Goal: Task Accomplishment & Management: Use online tool/utility

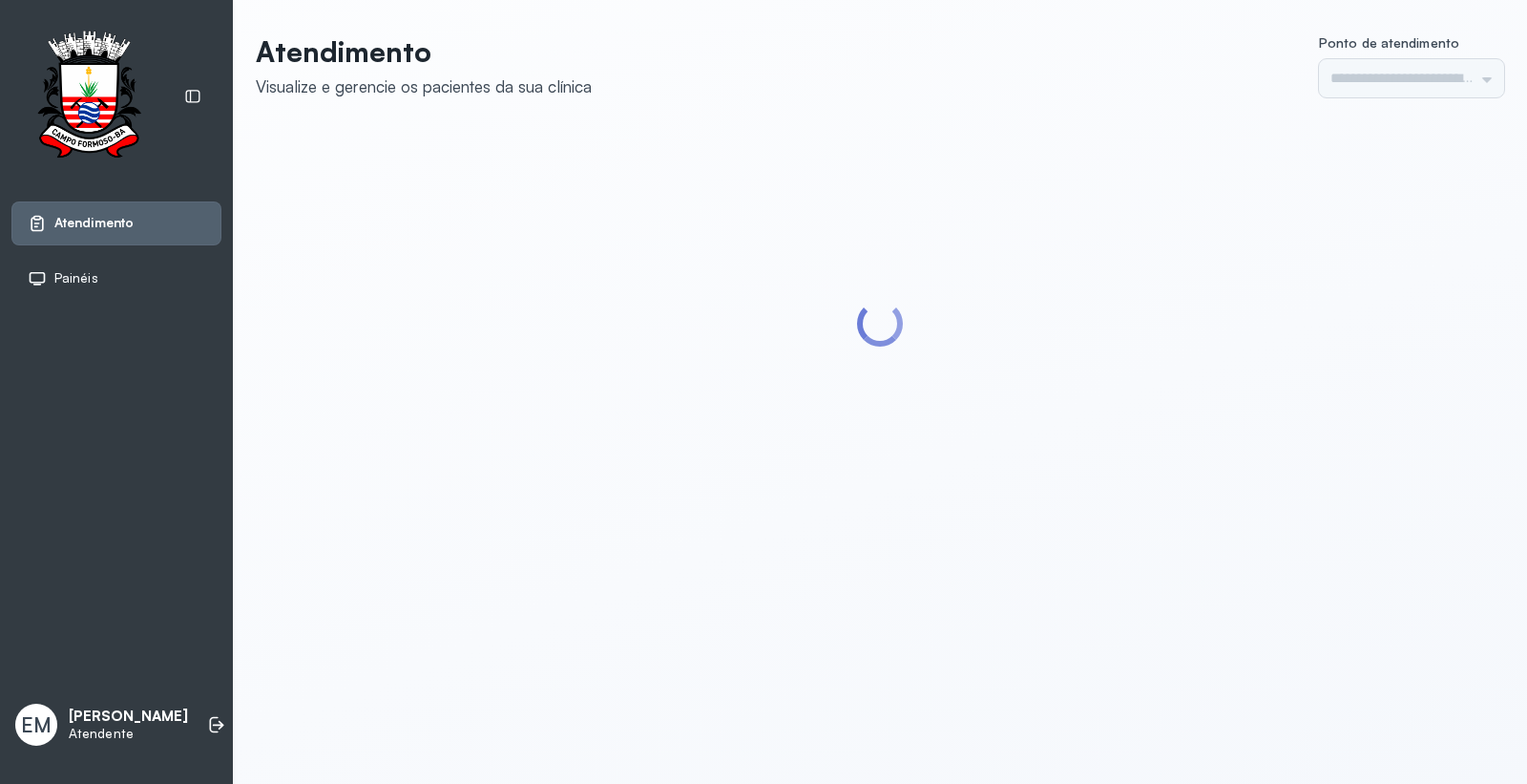
type input "*********"
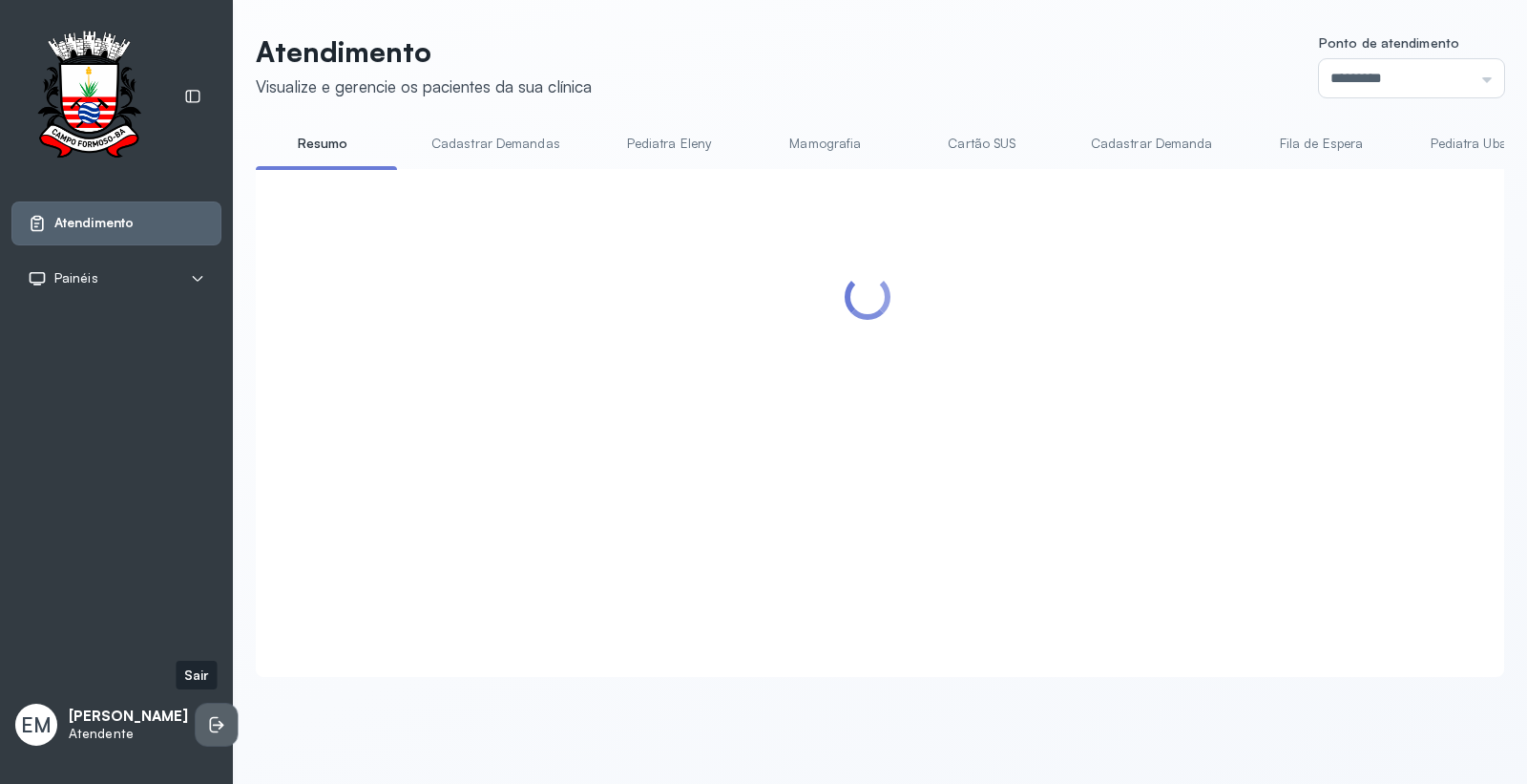
click at [196, 708] on li at bounding box center [217, 724] width 42 height 42
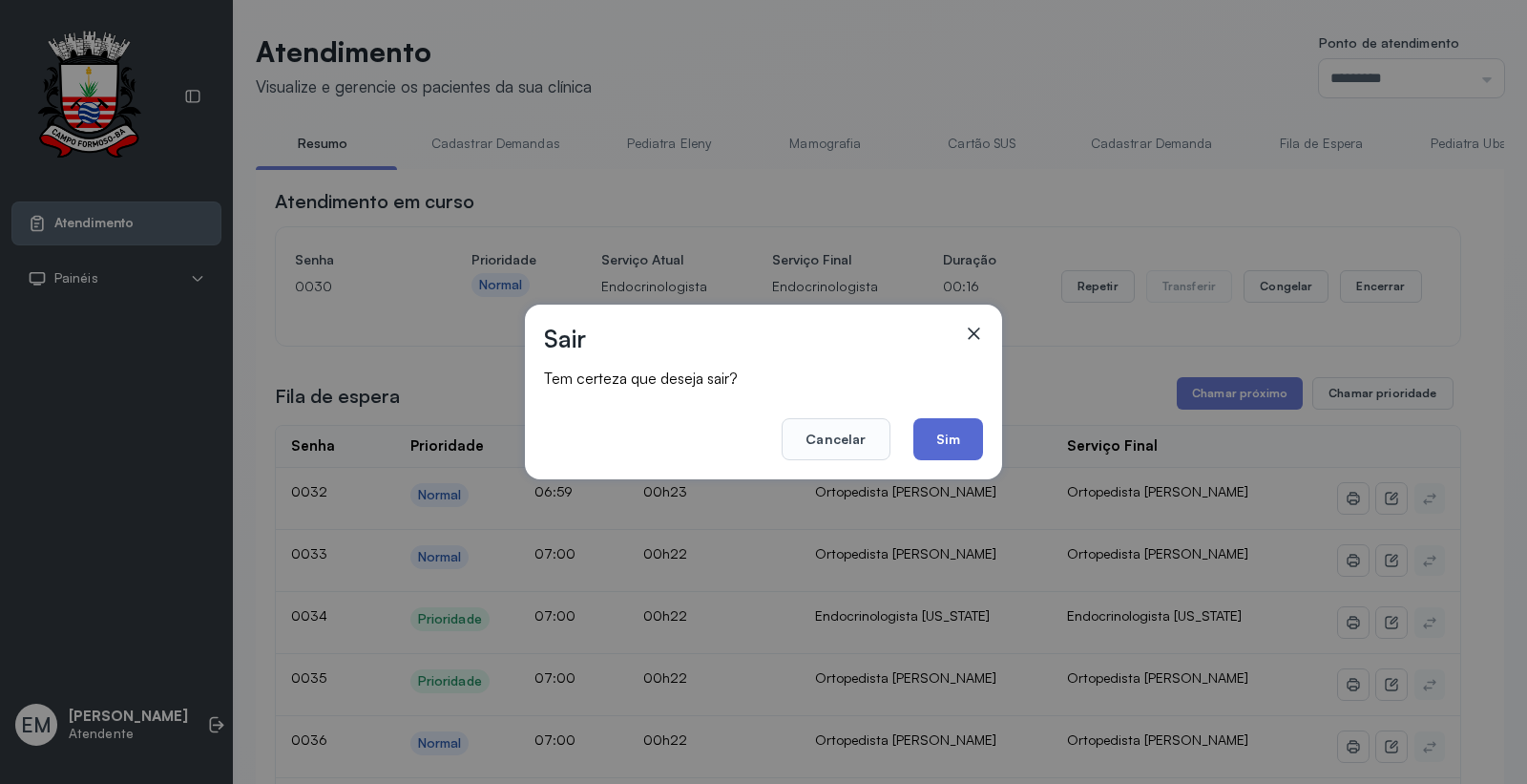
click at [939, 424] on button "Sim" at bounding box center [948, 439] width 70 height 42
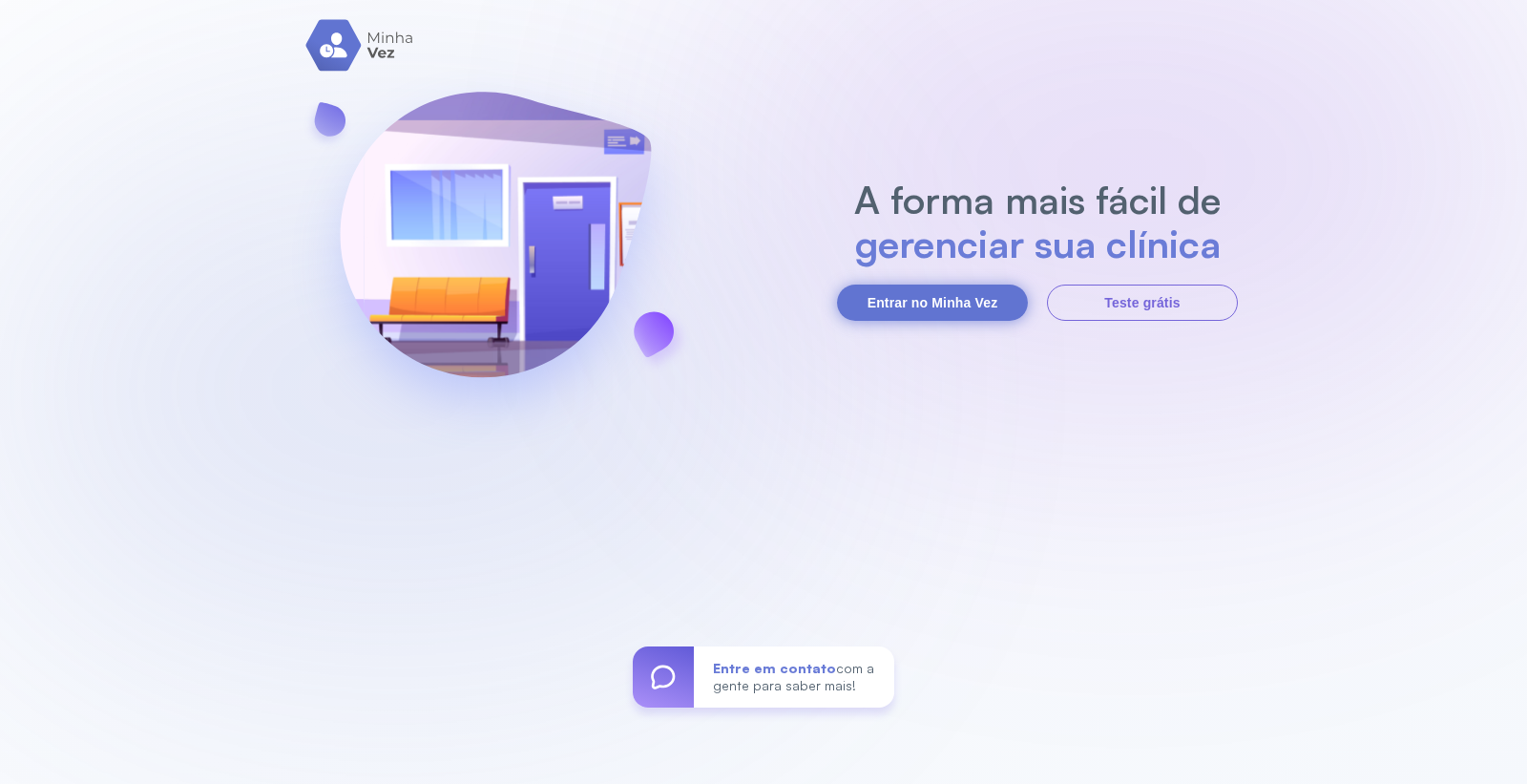
click at [924, 313] on button "Entrar no Minha Vez" at bounding box center [932, 303] width 191 height 37
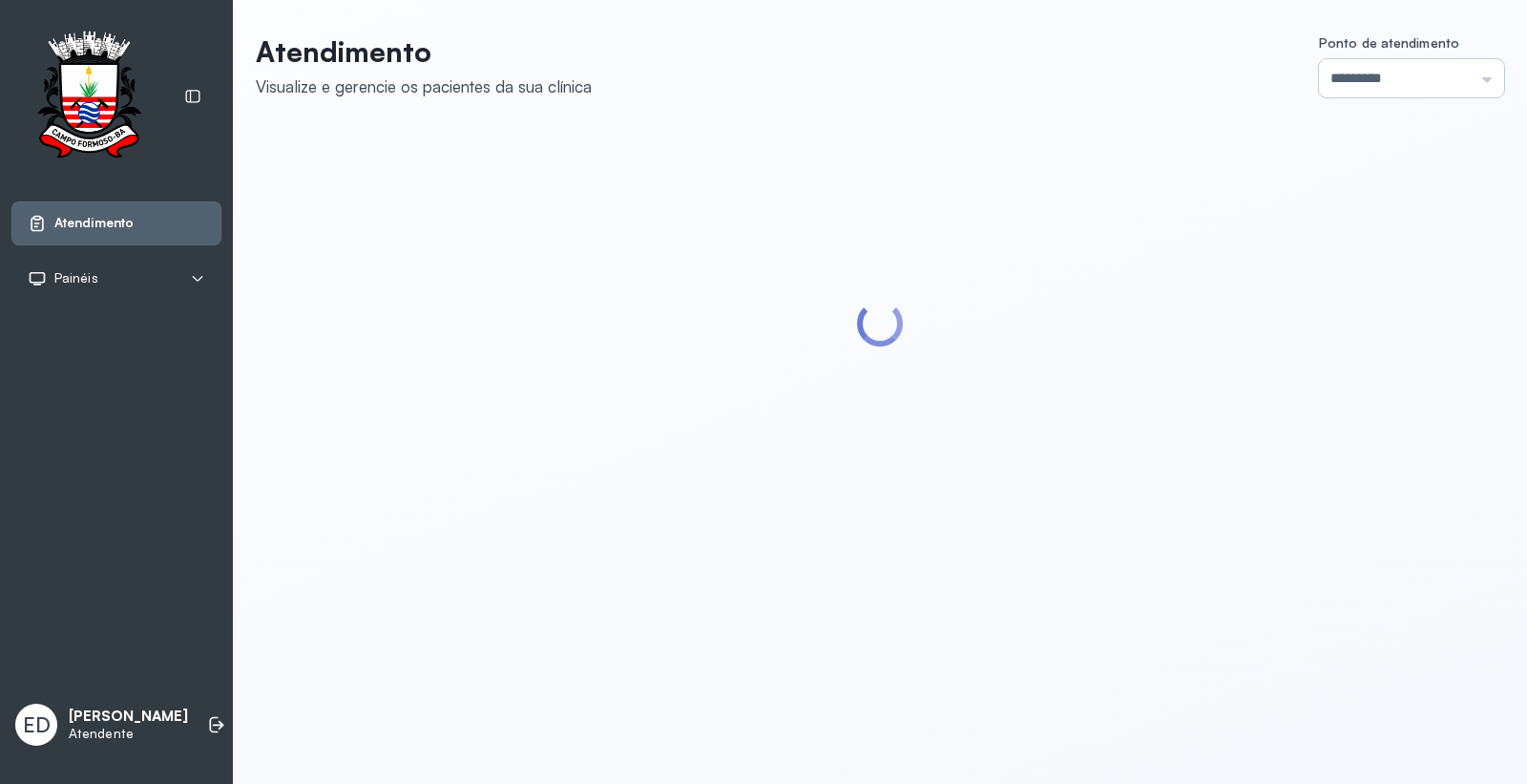
click at [1430, 77] on input "*********" at bounding box center [1412, 79] width 185 height 38
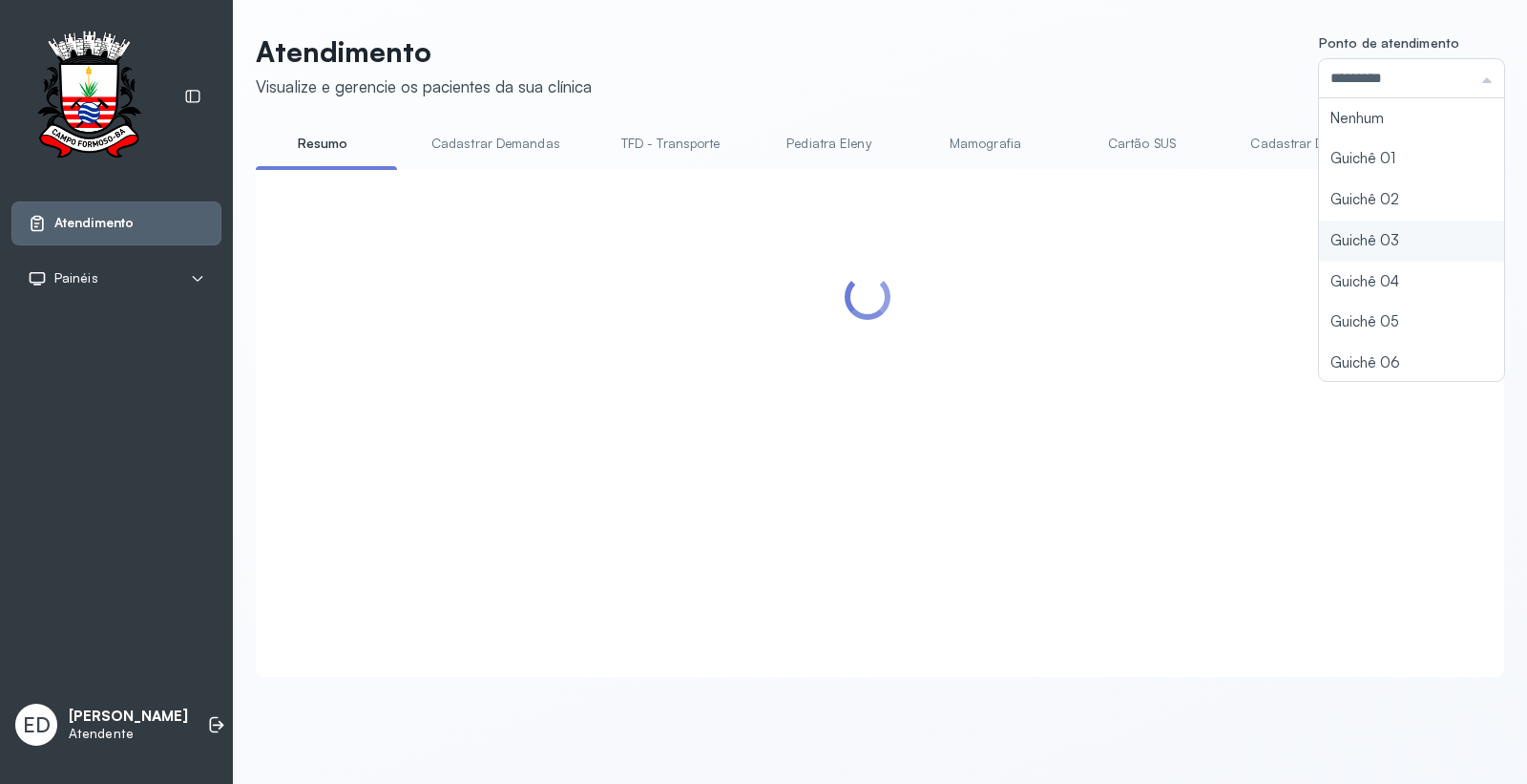
type input "*********"
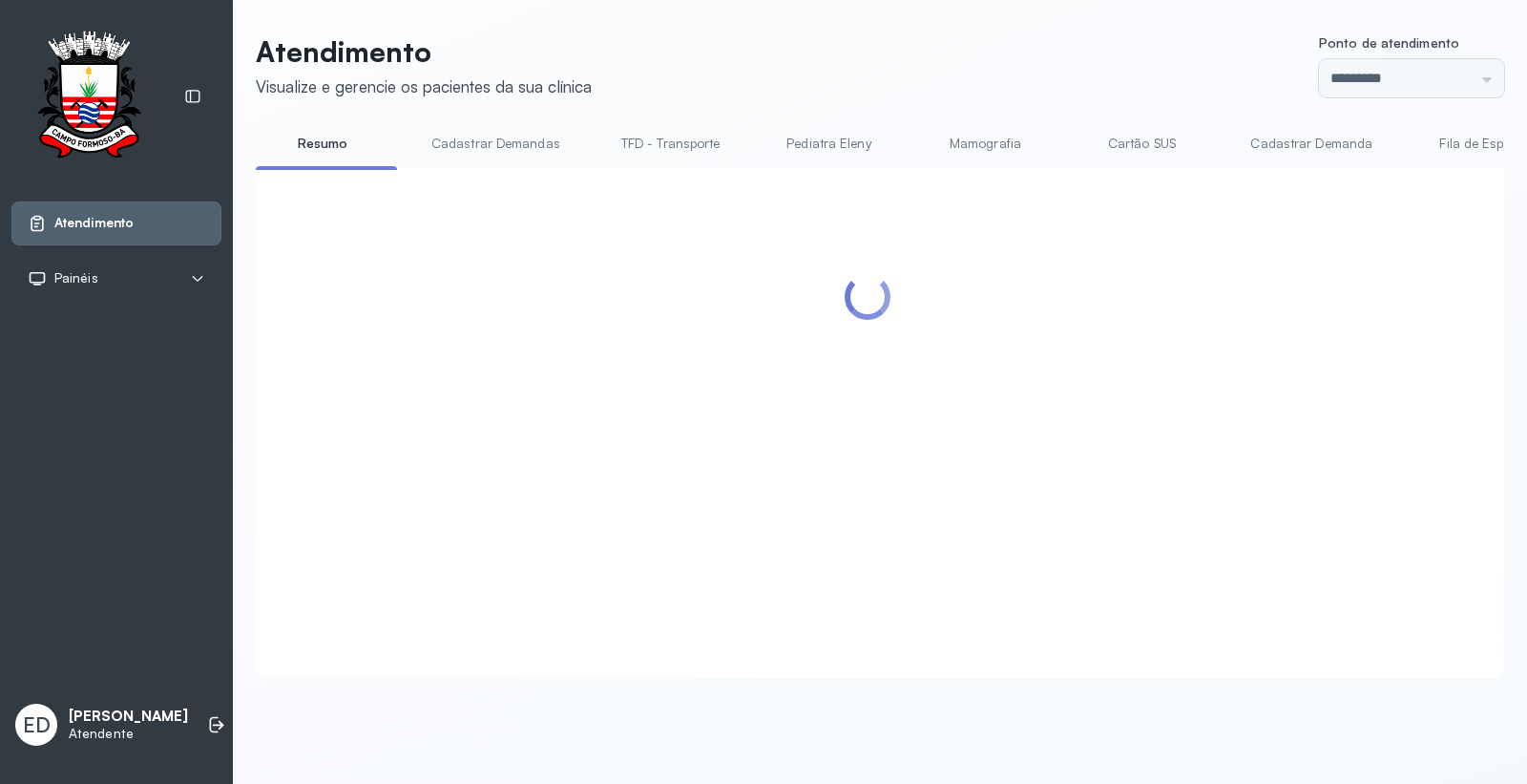
click at [1341, 240] on div "Atendimento Visualize e gerencie os pacientes da sua clínica Ponto de atendimen…" at bounding box center [879, 355] width 1248 height 643
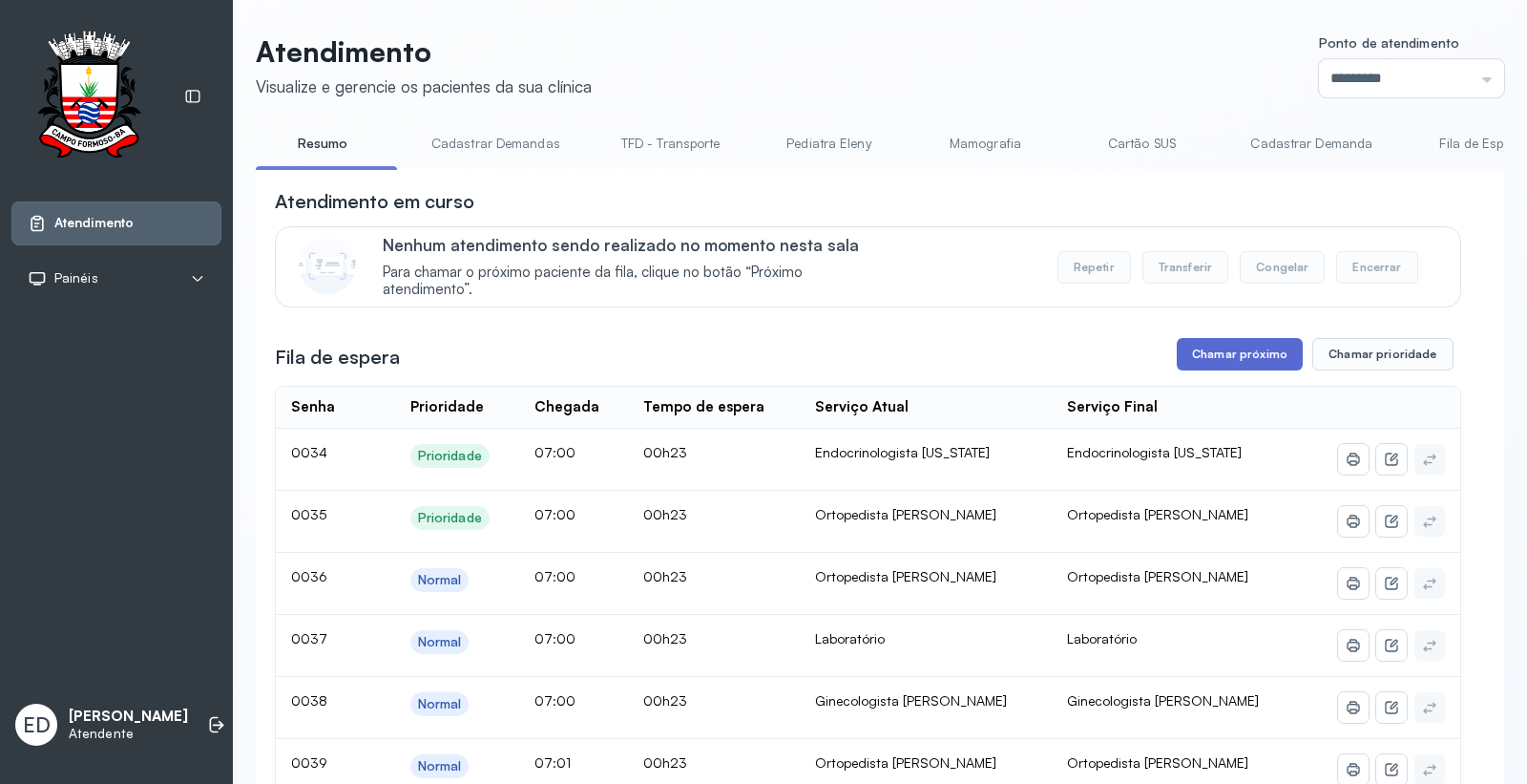
click at [1244, 360] on button "Chamar próximo" at bounding box center [1240, 355] width 126 height 33
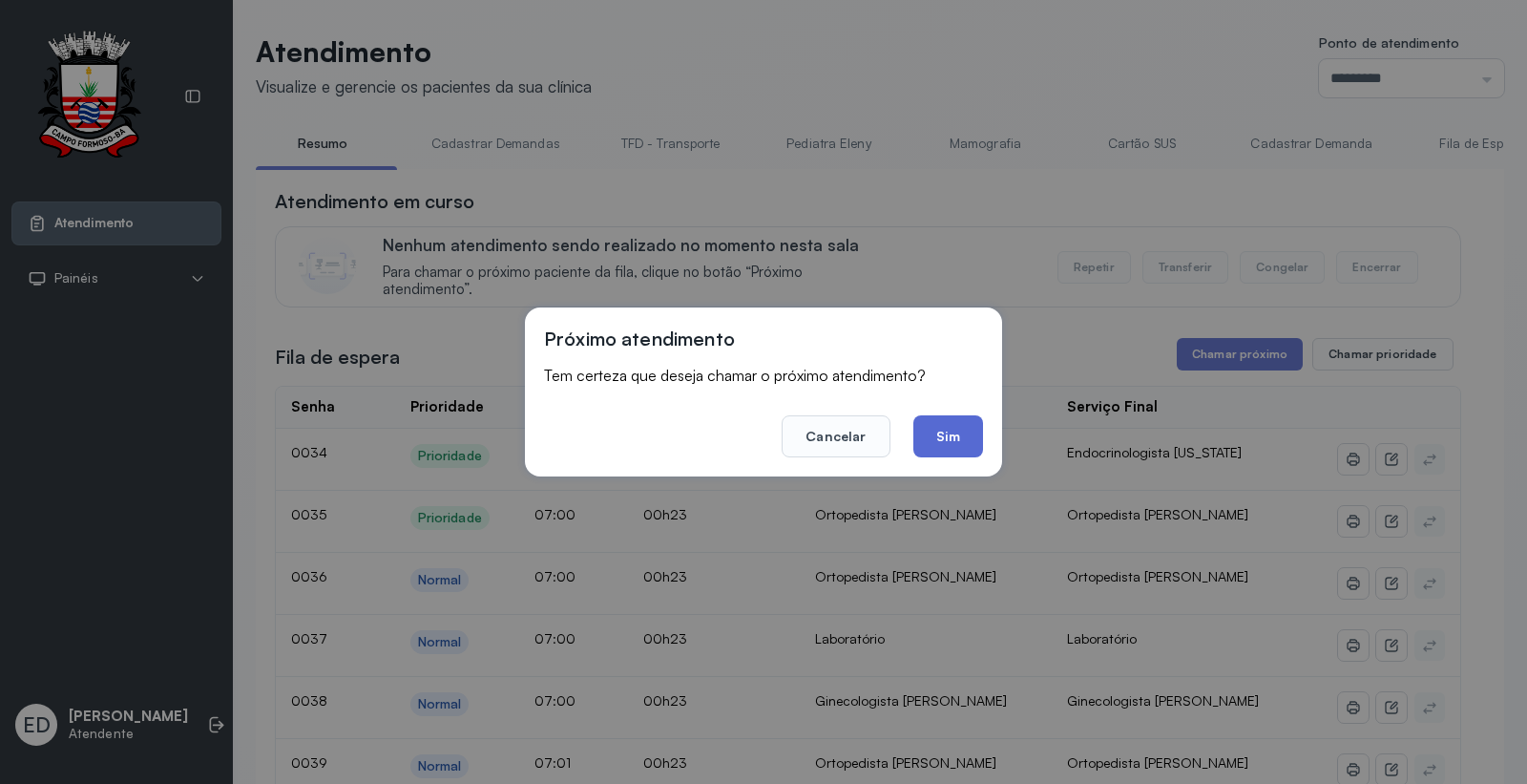
click at [970, 429] on button "Sim" at bounding box center [948, 436] width 70 height 42
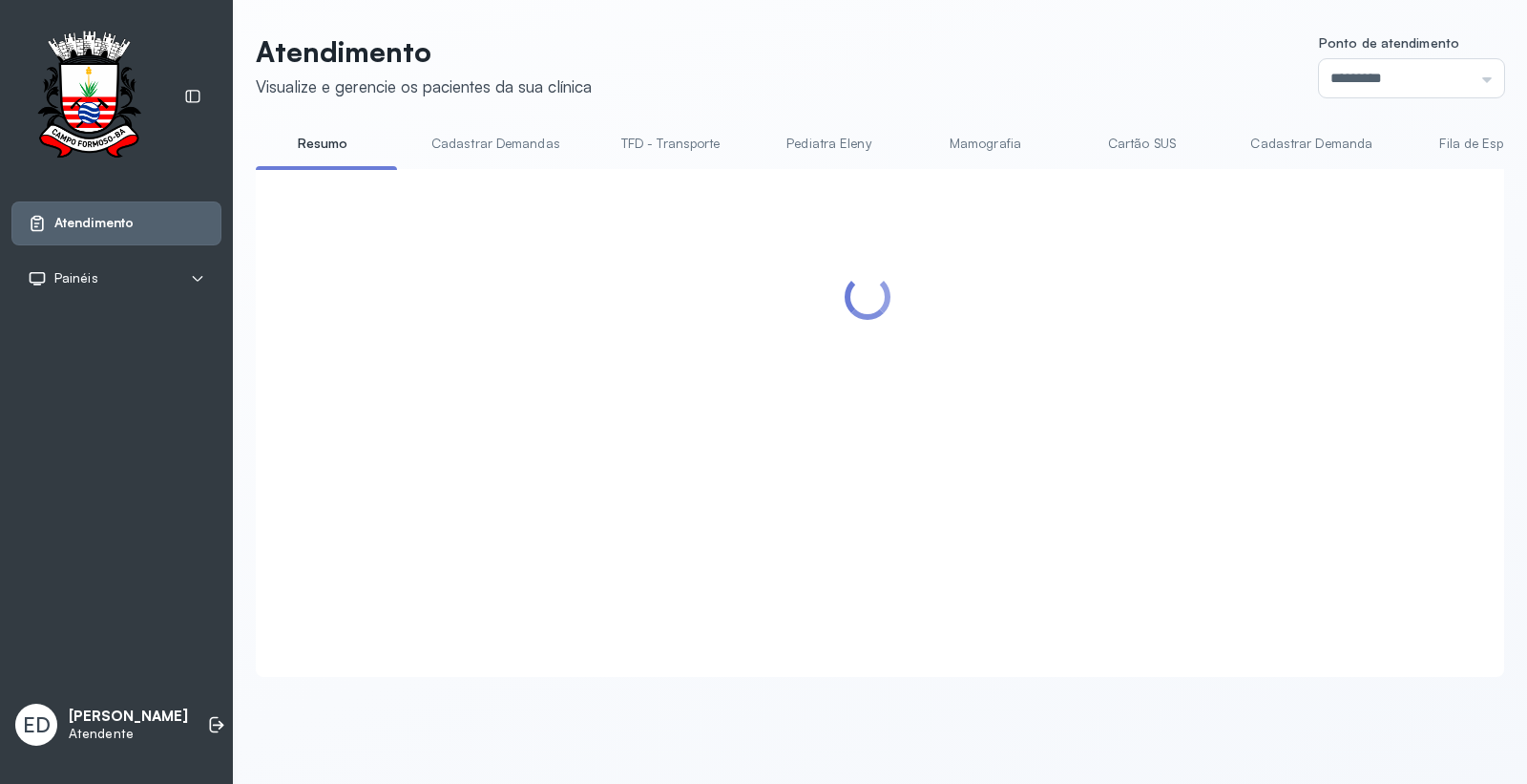
click at [940, 69] on header "Atendimento Visualize e gerencie os pacientes da sua clínica Ponto de atendimen…" at bounding box center [879, 66] width 1248 height 63
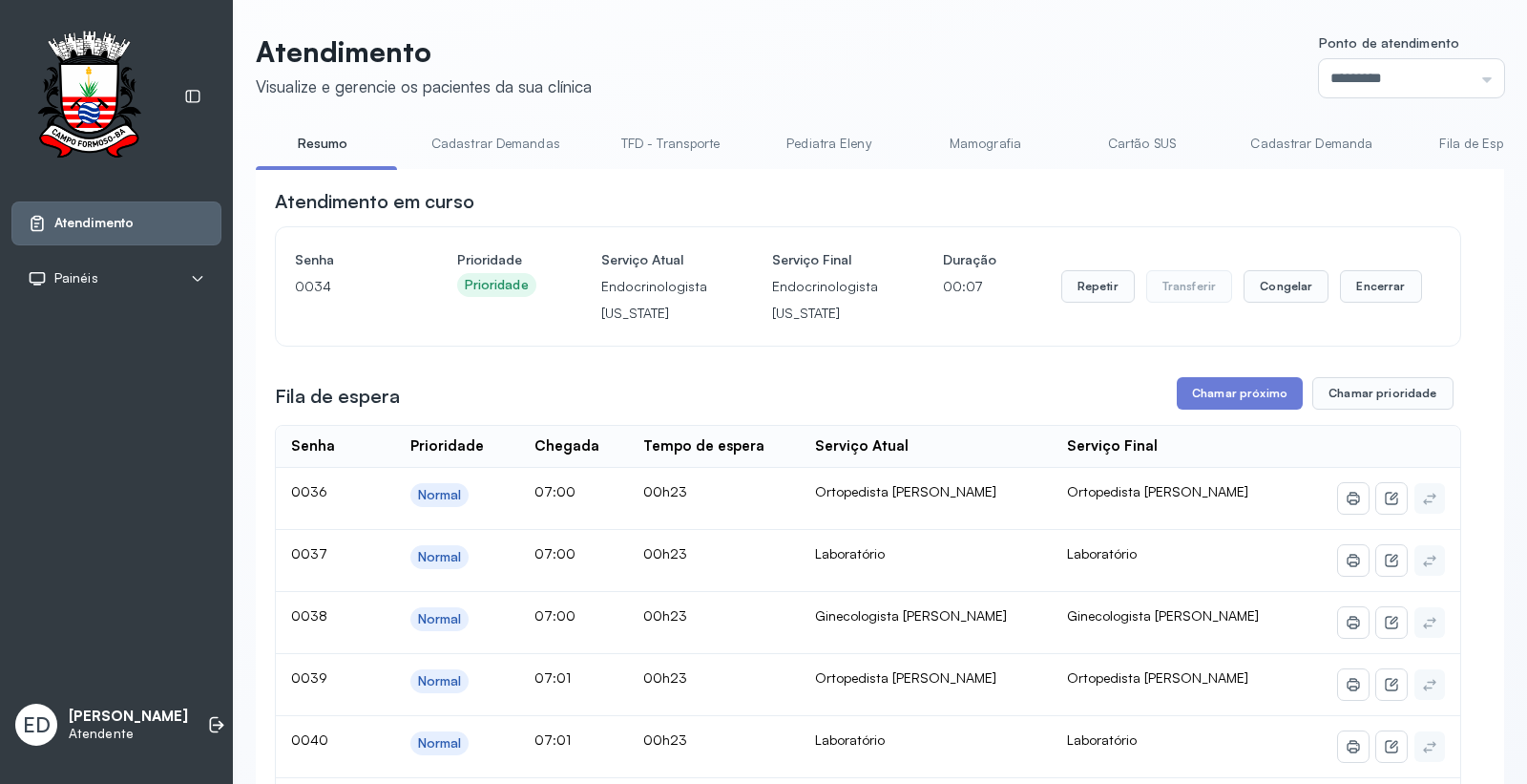
click at [940, 69] on header "Atendimento Visualize e gerencie os pacientes da sua clínica Ponto de atendimen…" at bounding box center [879, 66] width 1248 height 63
click at [1024, 49] on header "Atendimento Visualize e gerencie os pacientes da sua clínica Ponto de atendimen…" at bounding box center [879, 66] width 1248 height 63
click at [1233, 407] on button "Chamar próximo" at bounding box center [1240, 393] width 126 height 33
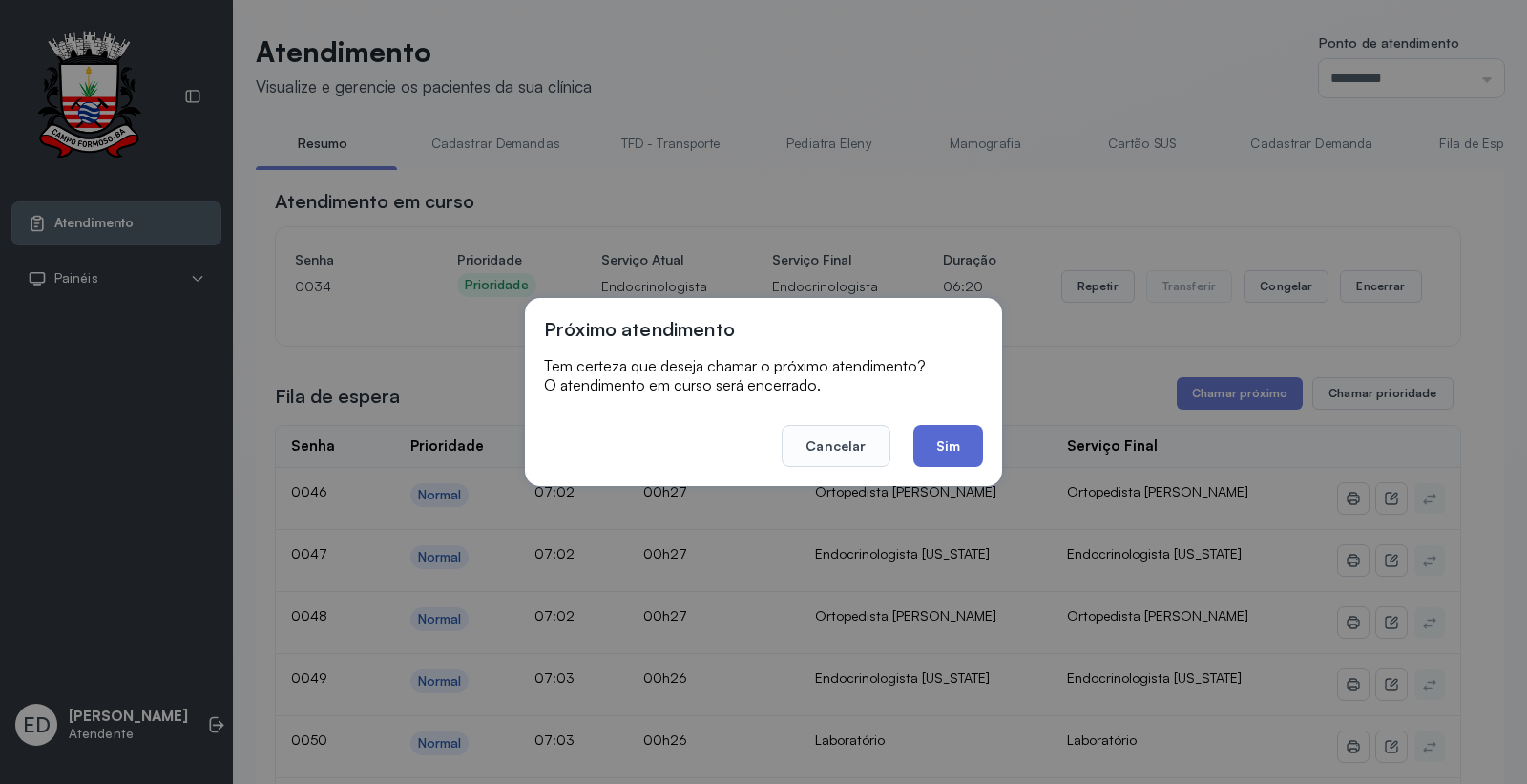
click at [945, 445] on button "Sim" at bounding box center [948, 446] width 70 height 42
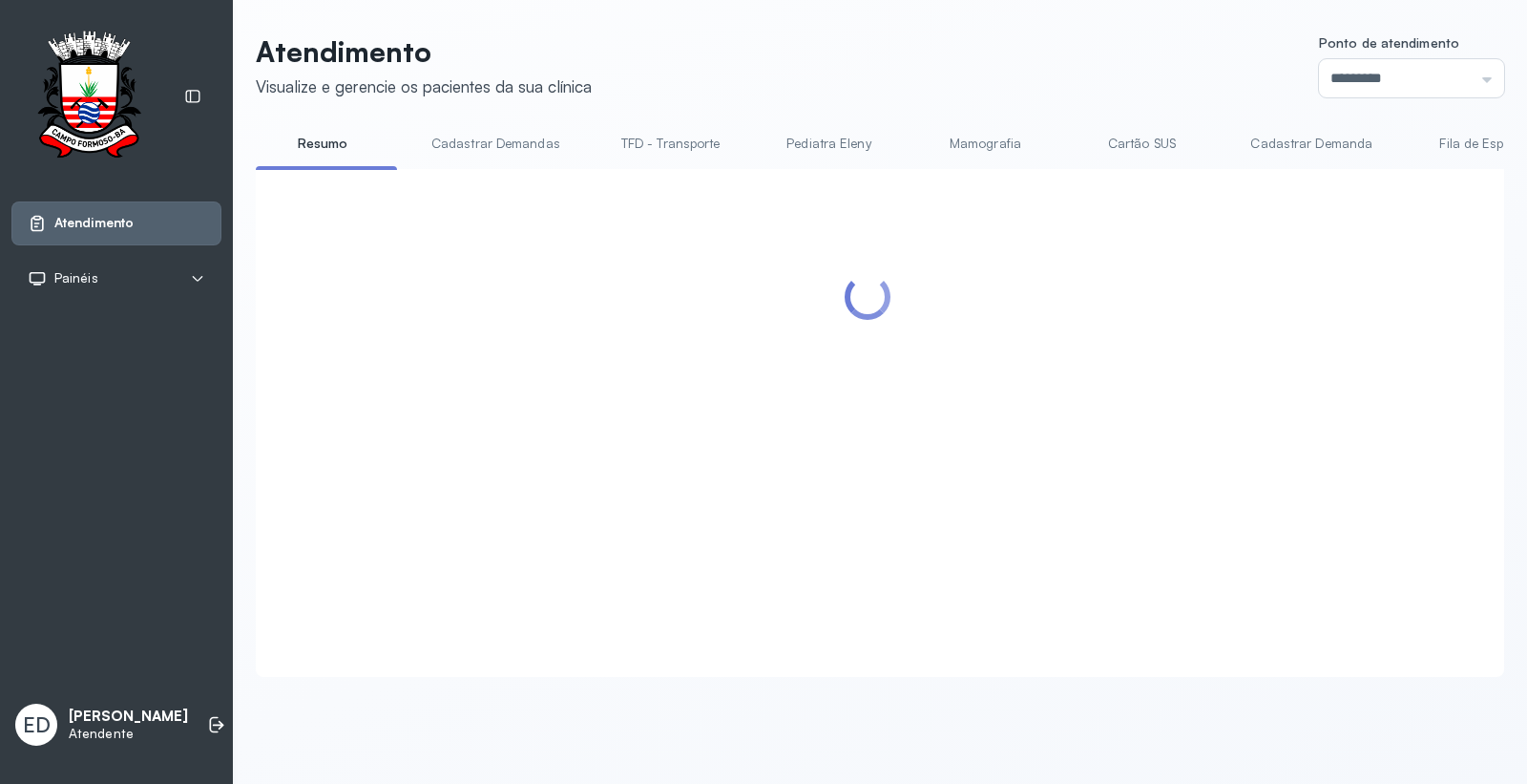
click at [1020, 97] on div "Atendimento Visualize e gerencie os pacientes da sua clínica Ponto de atendimen…" at bounding box center [879, 355] width 1248 height 643
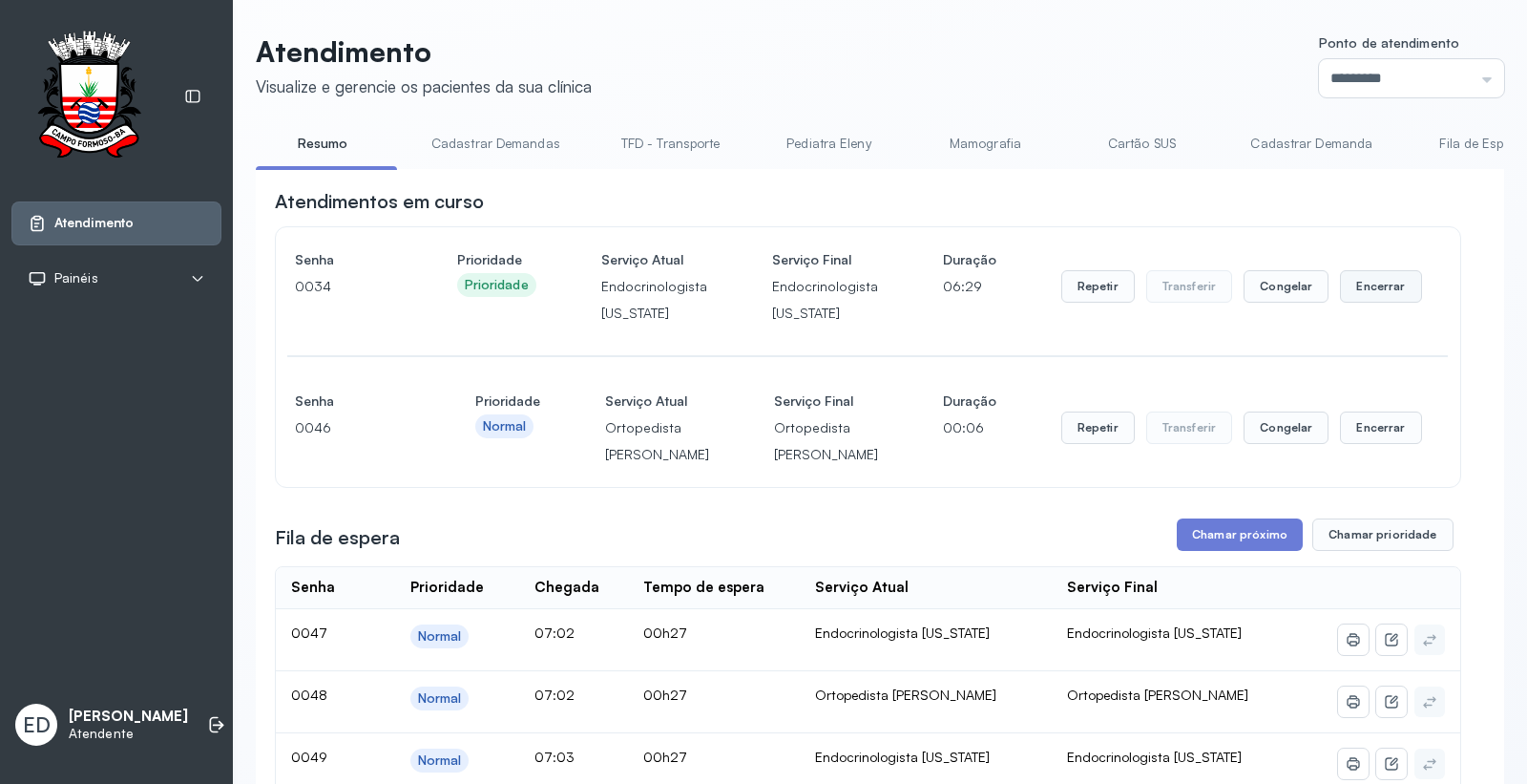
click at [1381, 296] on button "Encerrar" at bounding box center [1381, 286] width 81 height 33
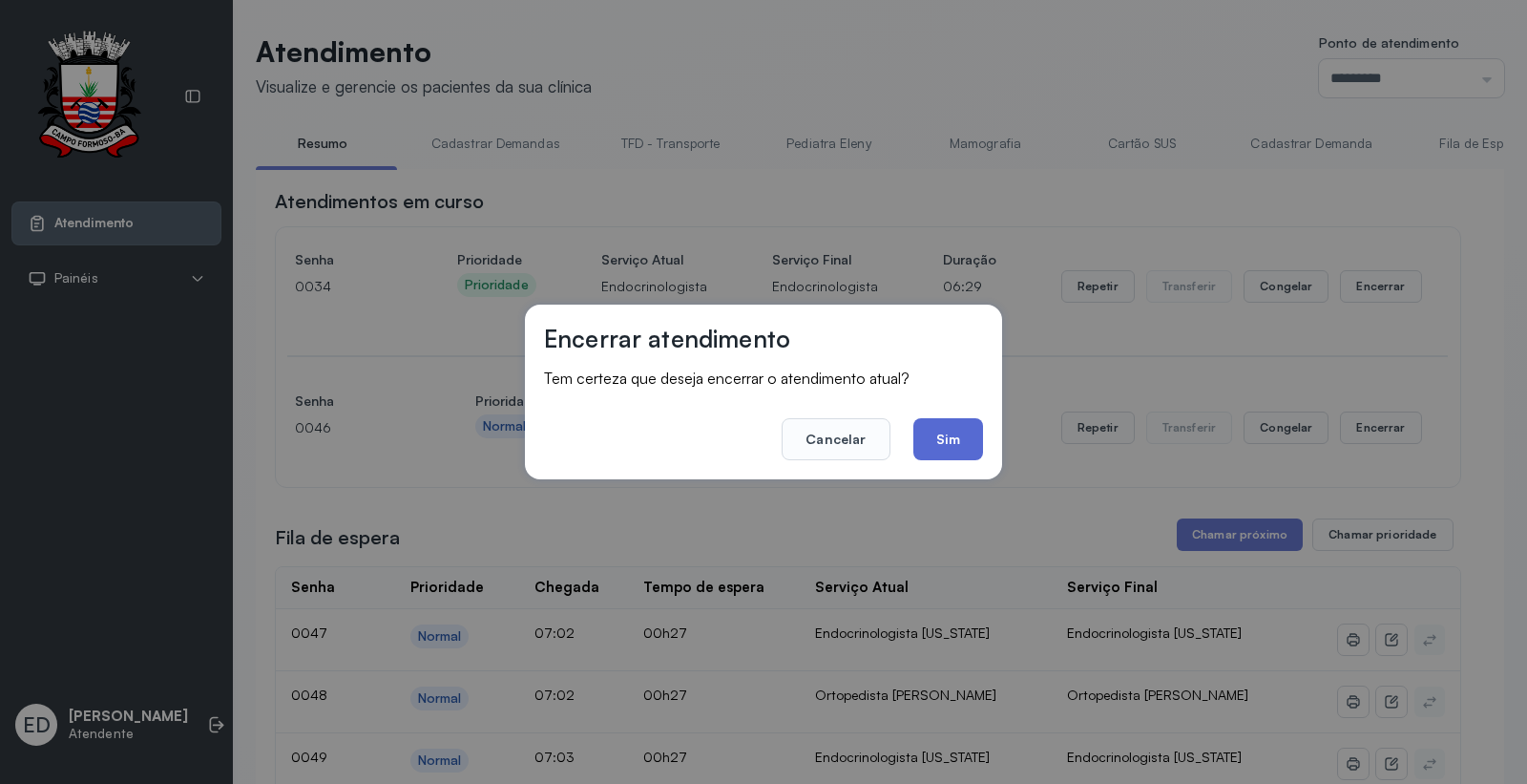
click at [939, 442] on button "Sim" at bounding box center [948, 439] width 70 height 42
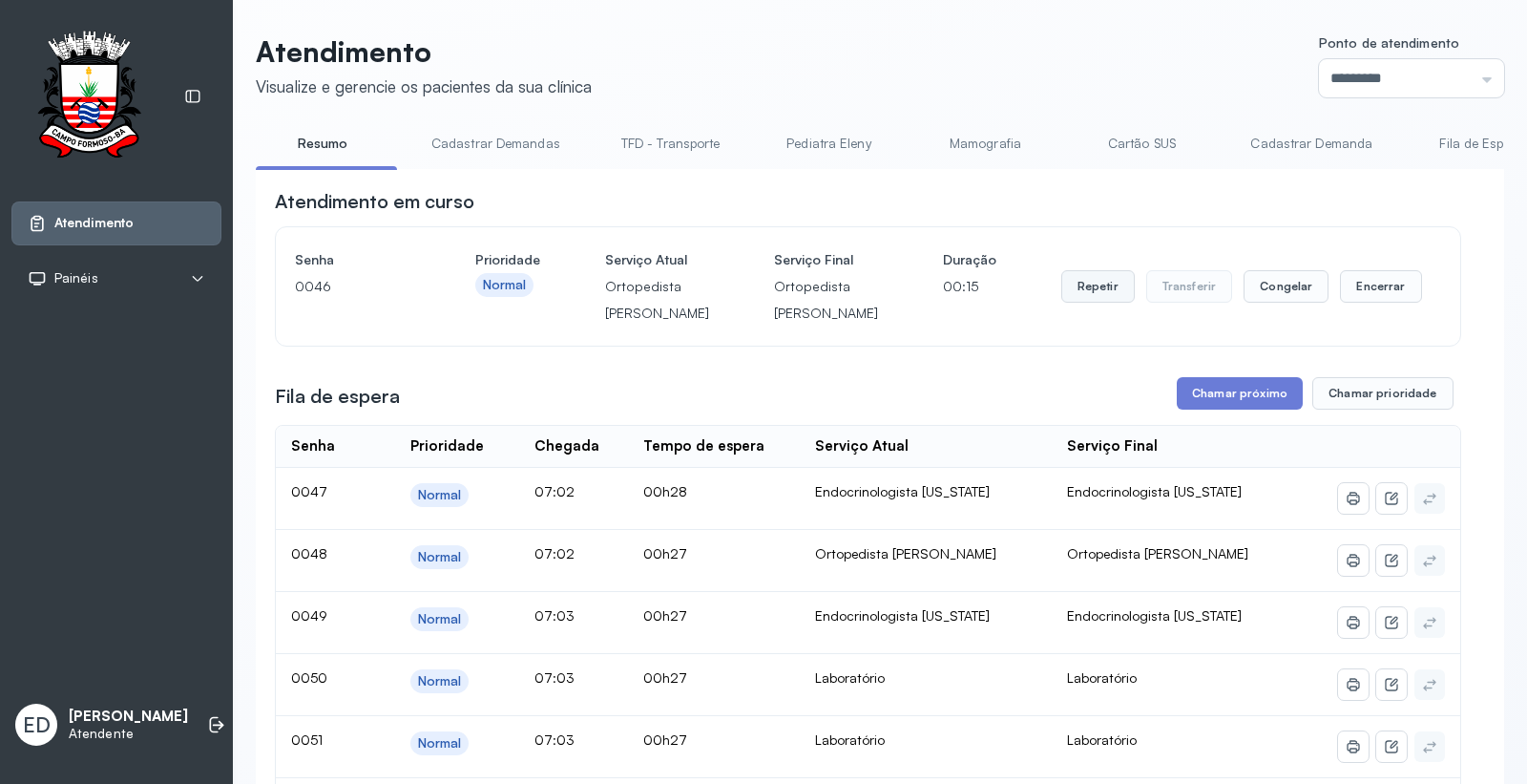
click at [1080, 303] on button "Repetir" at bounding box center [1098, 286] width 73 height 33
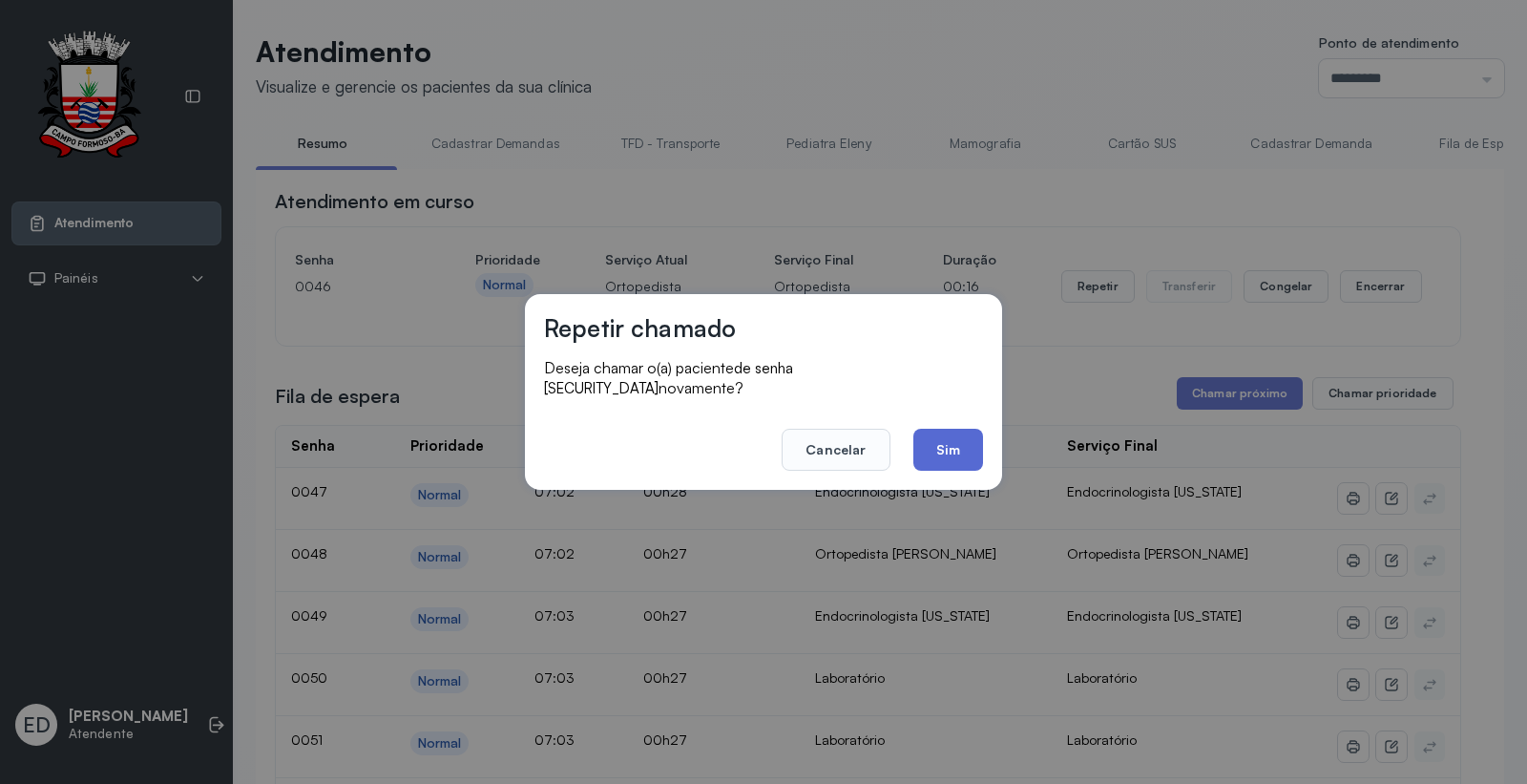
click at [969, 447] on button "Sim" at bounding box center [948, 450] width 70 height 42
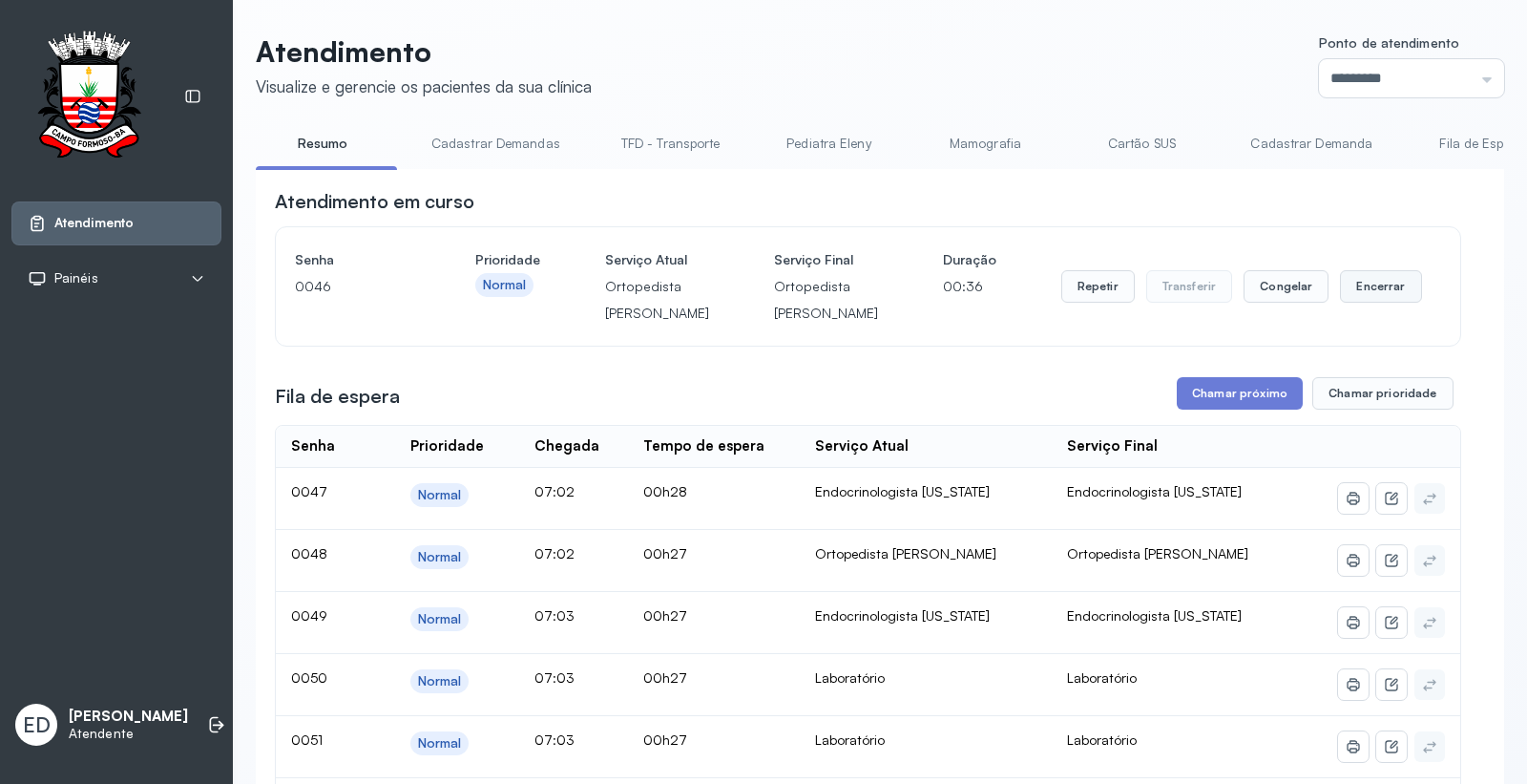
click at [1364, 303] on button "Encerrar" at bounding box center [1381, 286] width 81 height 33
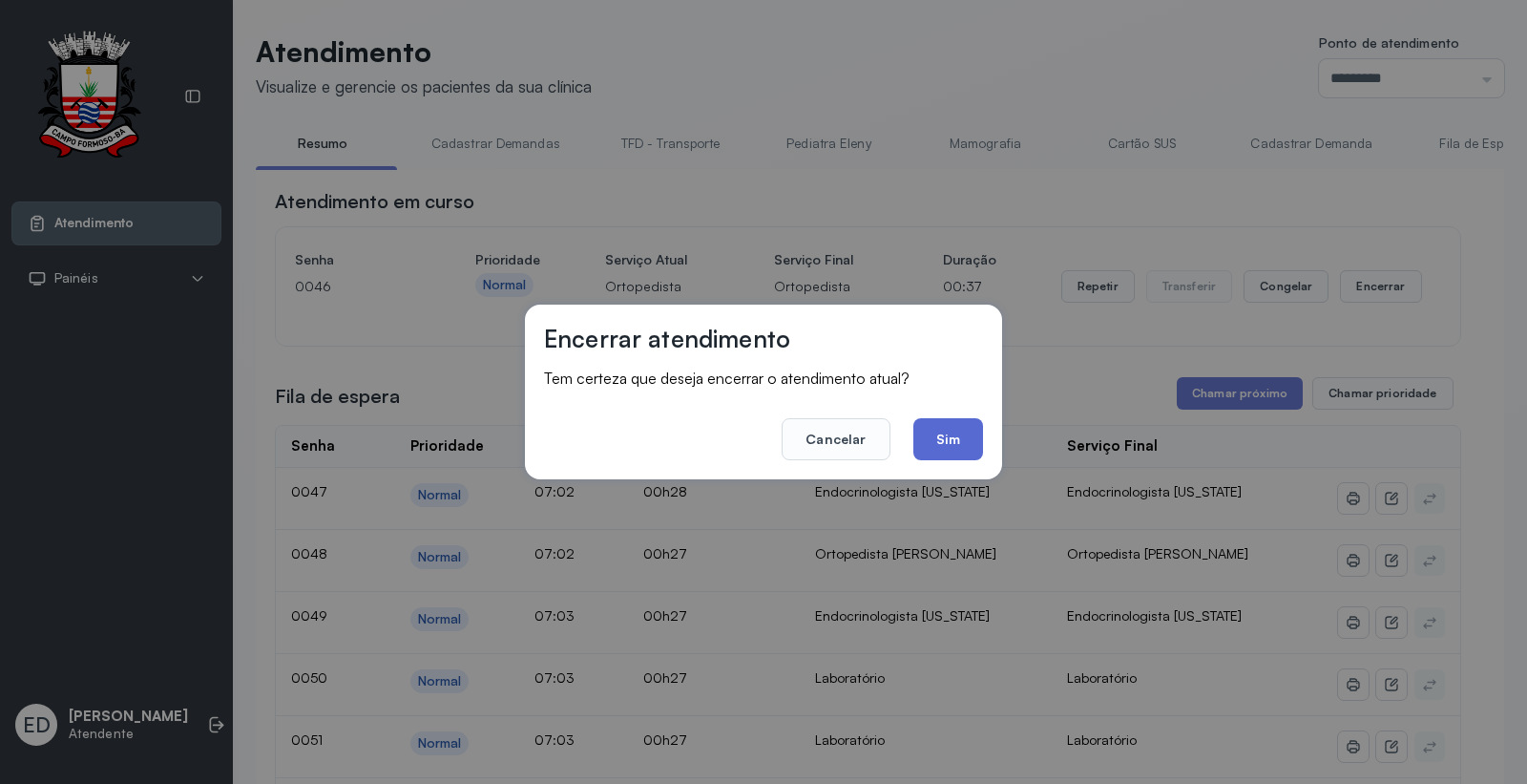
click at [969, 439] on button "Sim" at bounding box center [948, 439] width 70 height 42
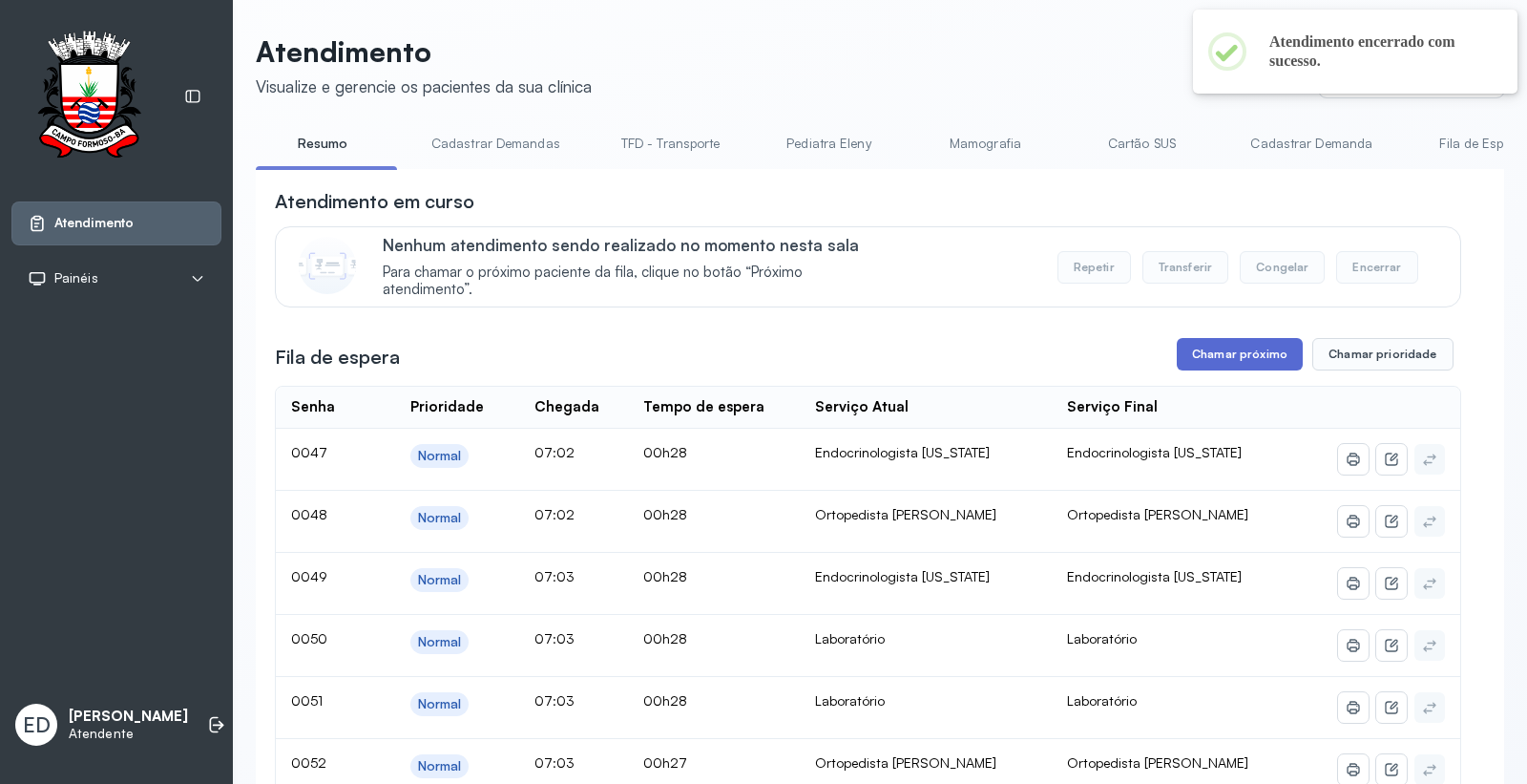
click at [1225, 357] on button "Chamar próximo" at bounding box center [1240, 355] width 126 height 33
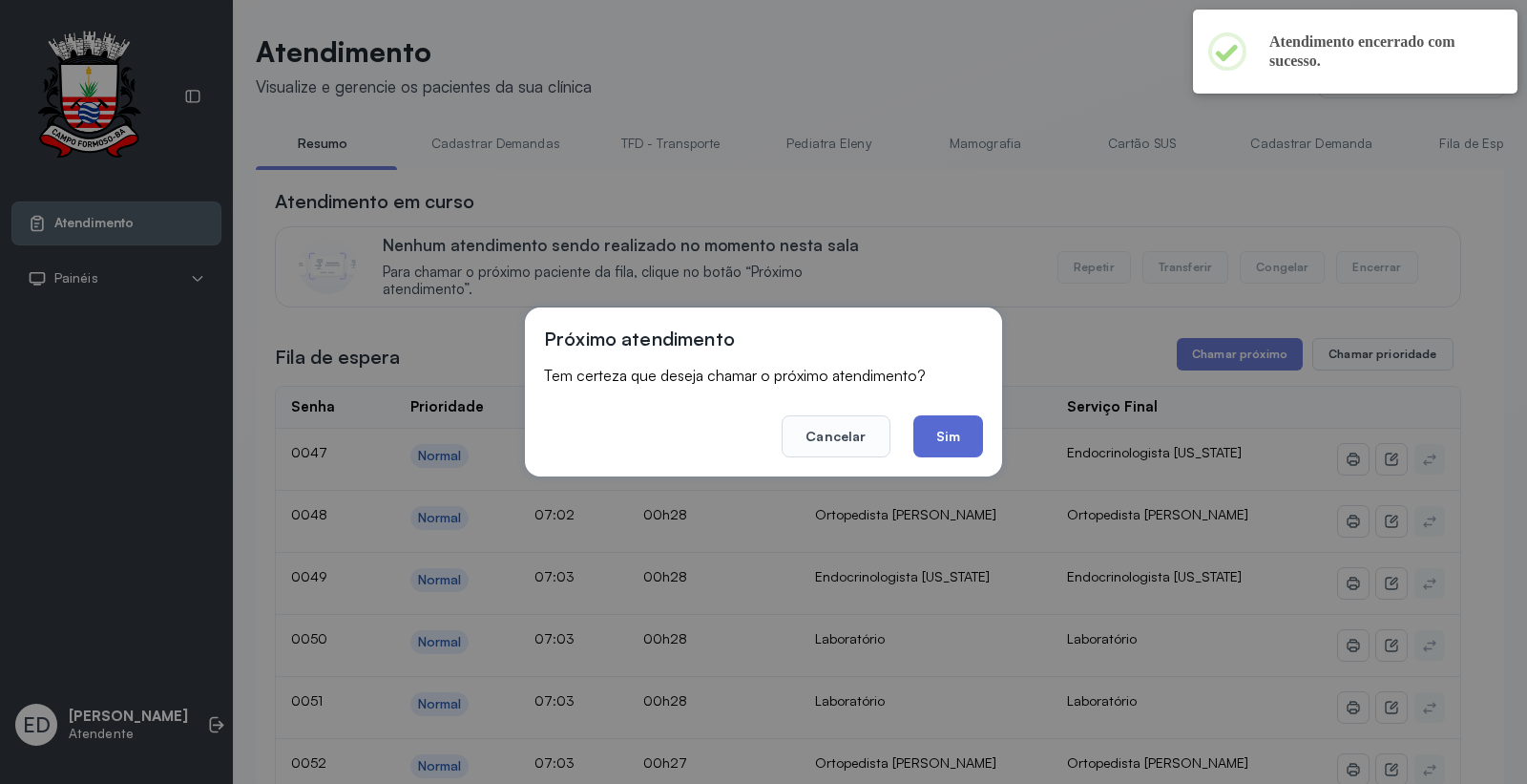
click at [938, 431] on button "Sim" at bounding box center [948, 436] width 70 height 42
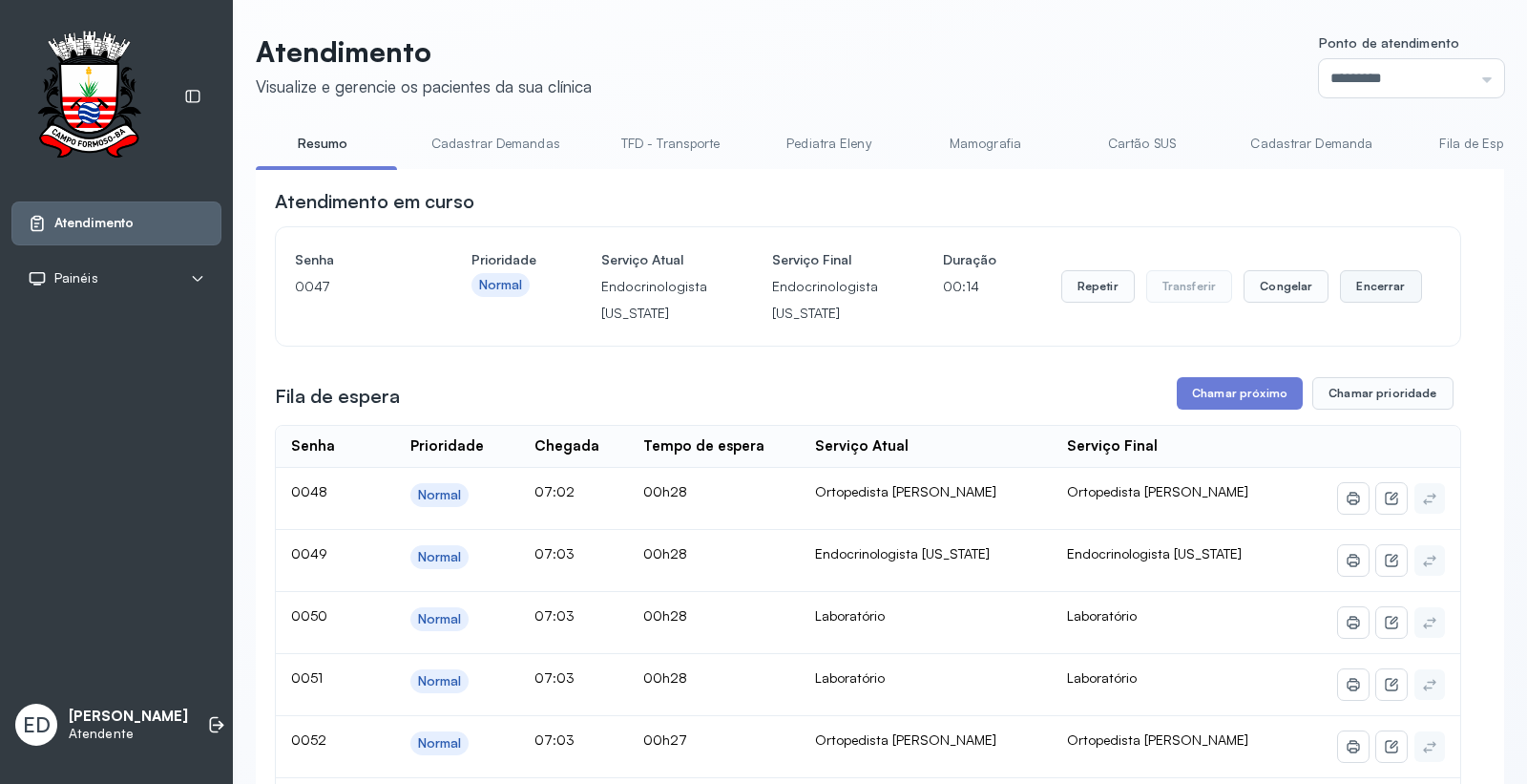
click at [1378, 293] on button "Encerrar" at bounding box center [1381, 286] width 81 height 33
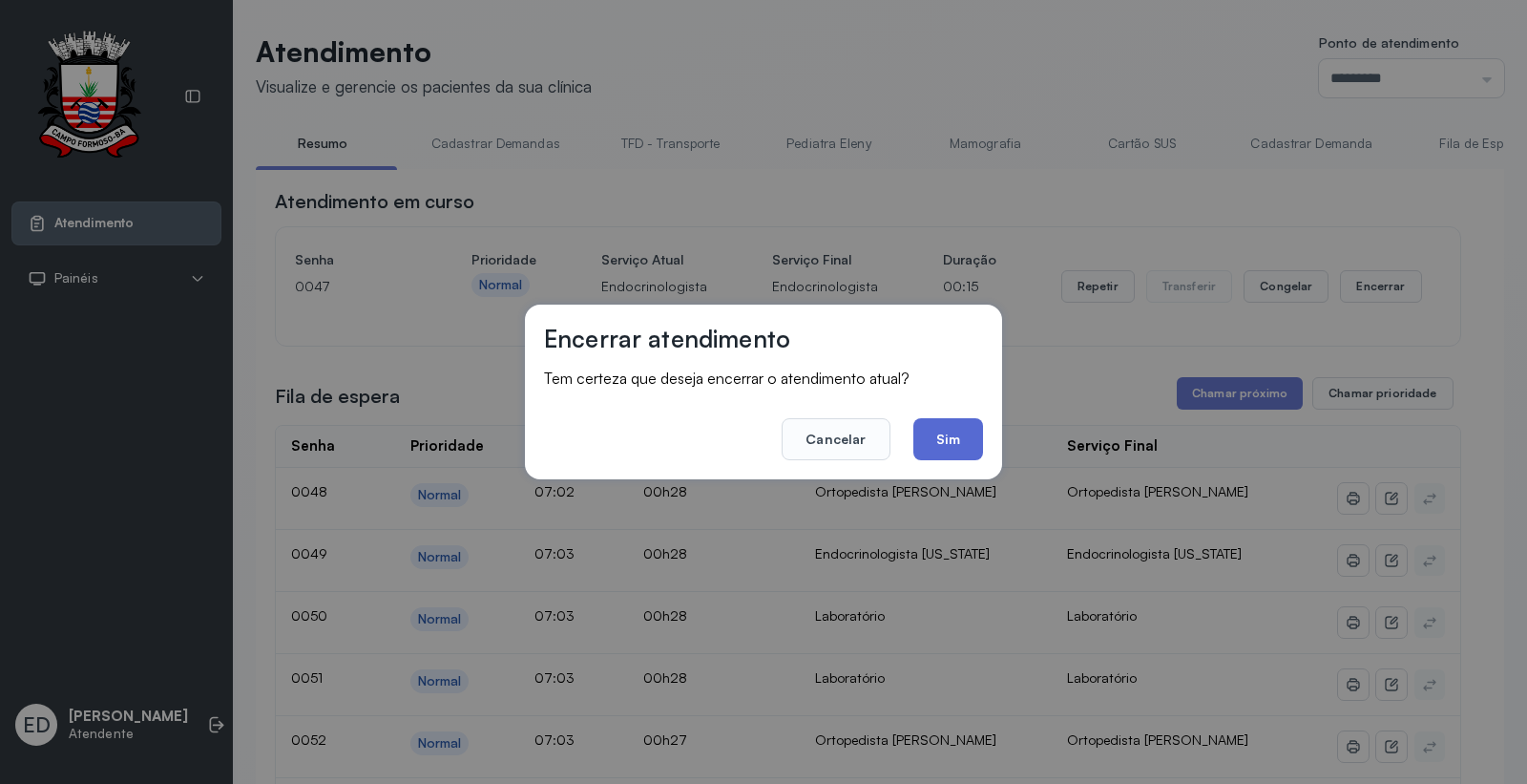
click at [965, 436] on button "Sim" at bounding box center [948, 439] width 70 height 42
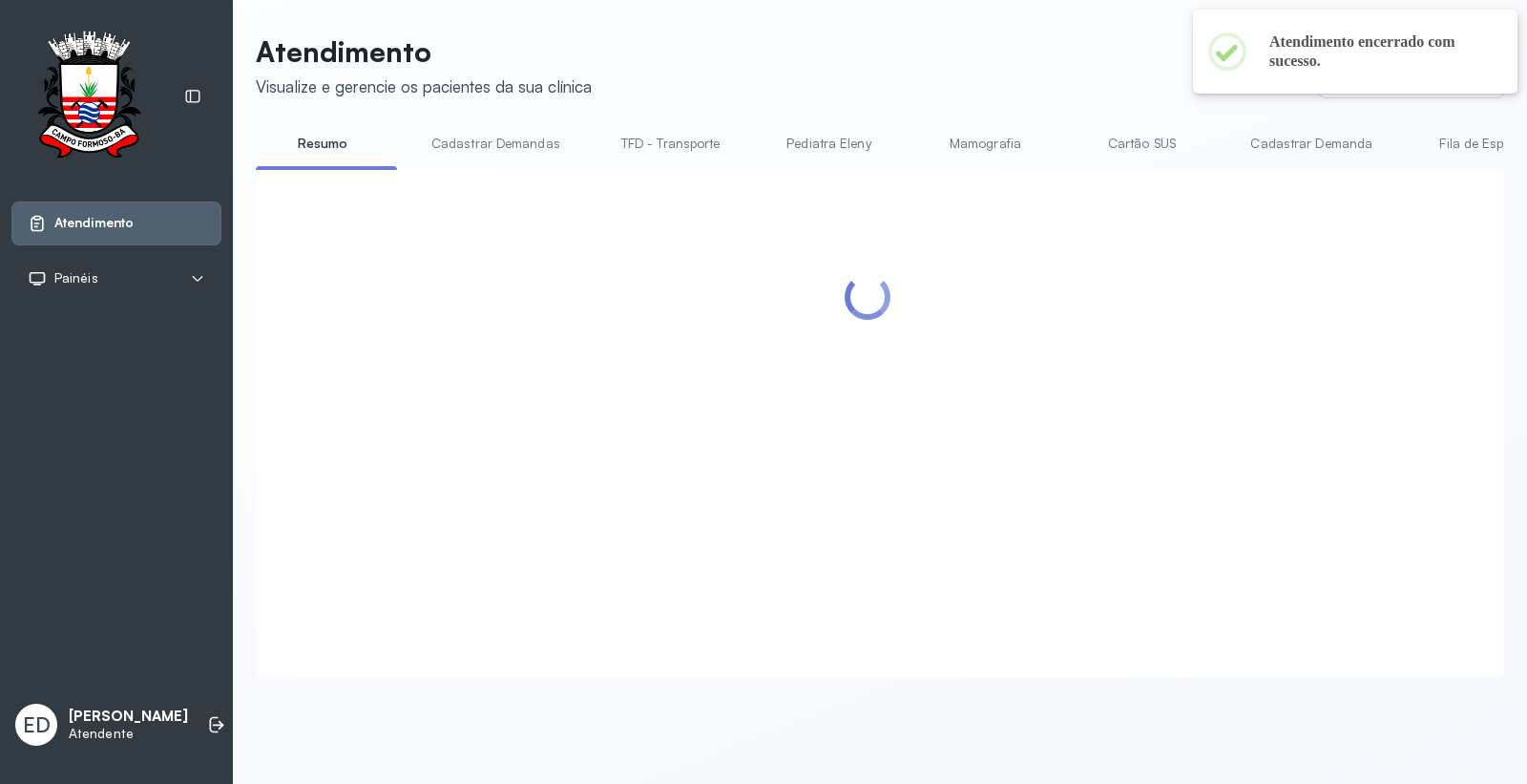
click at [1142, 71] on header "Atendimento Visualize e gerencie os pacientes da sua clínica Ponto de atendimen…" at bounding box center [879, 66] width 1248 height 63
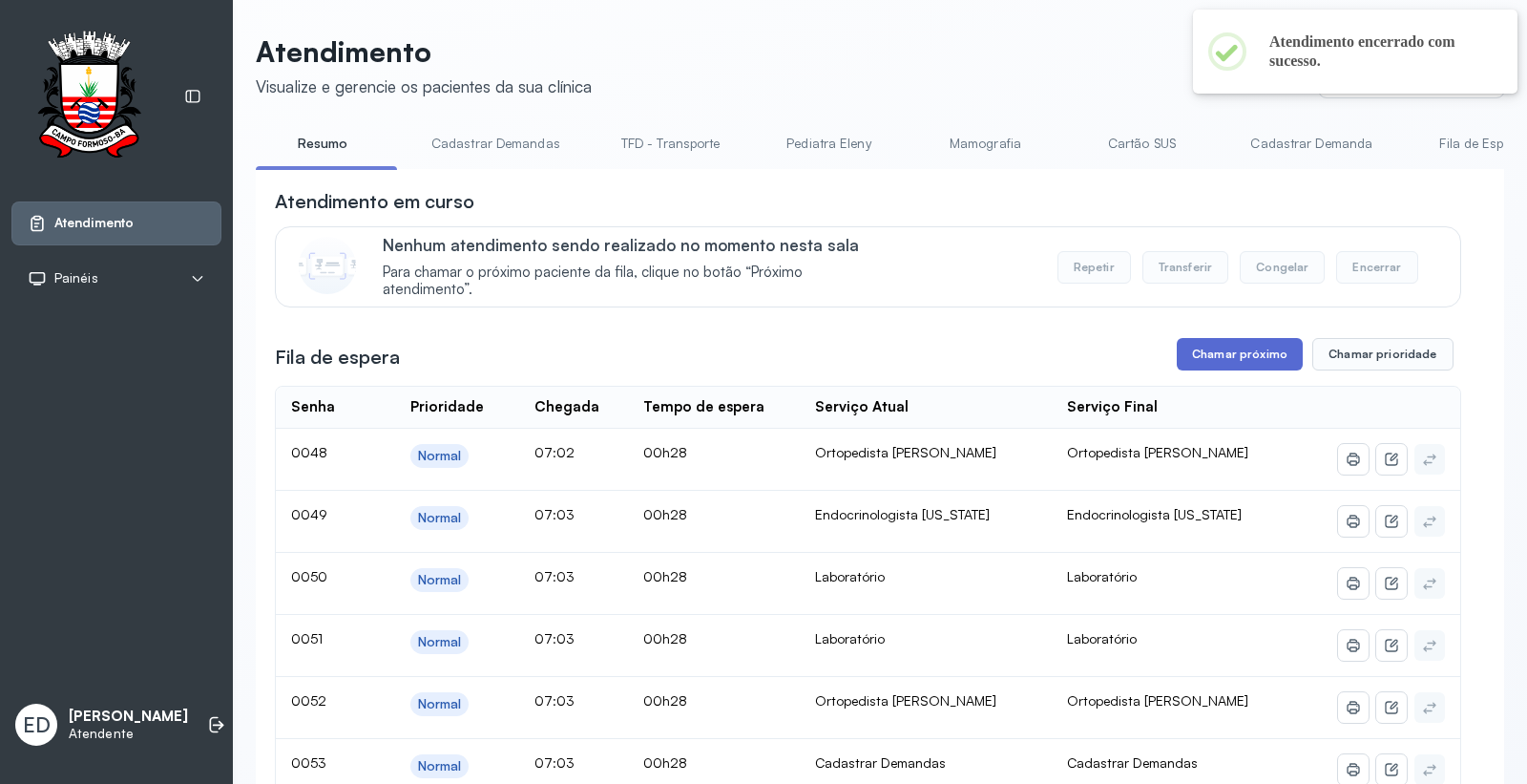
click at [1224, 355] on button "Chamar próximo" at bounding box center [1240, 355] width 126 height 33
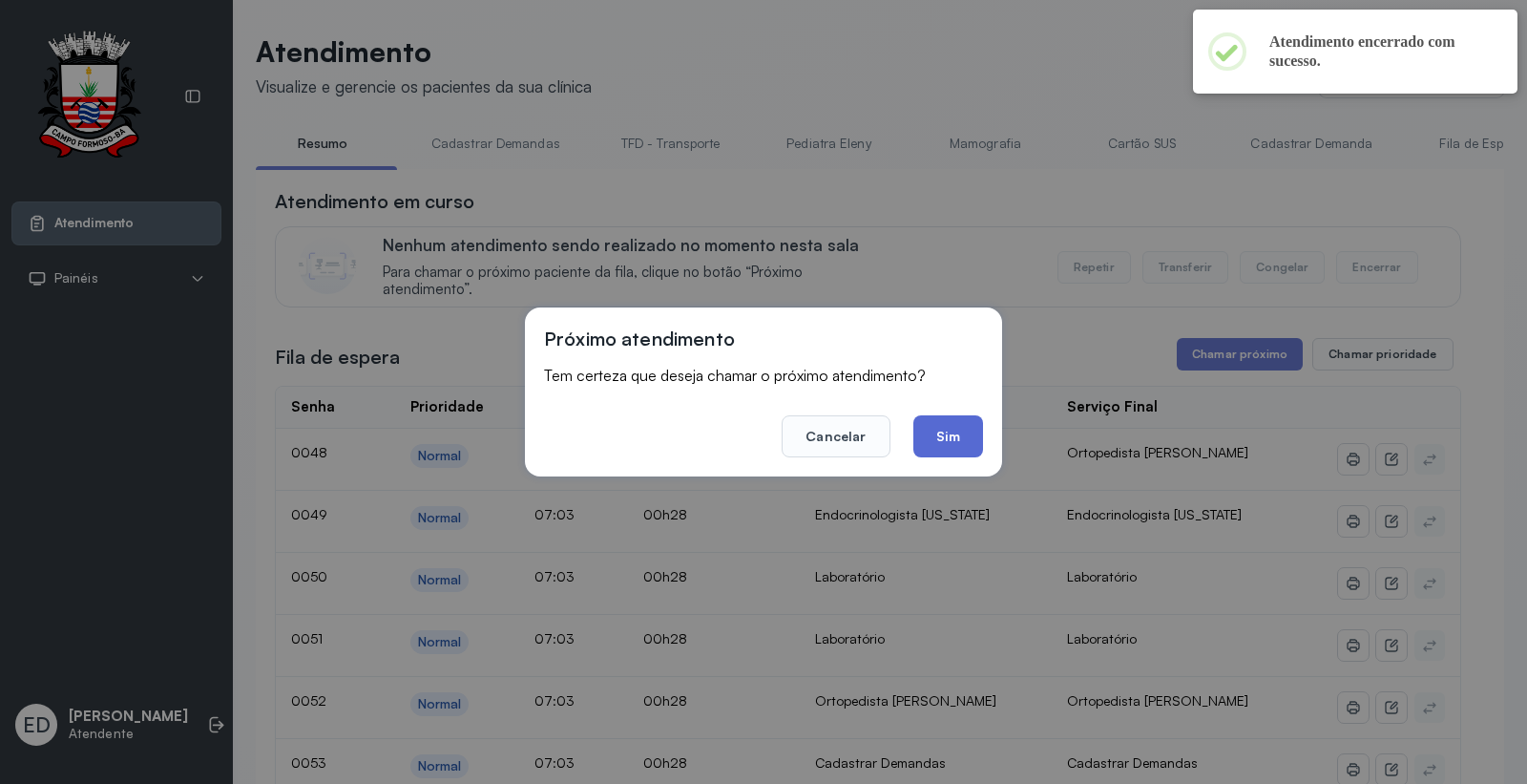
click at [962, 436] on button "Sim" at bounding box center [948, 436] width 70 height 42
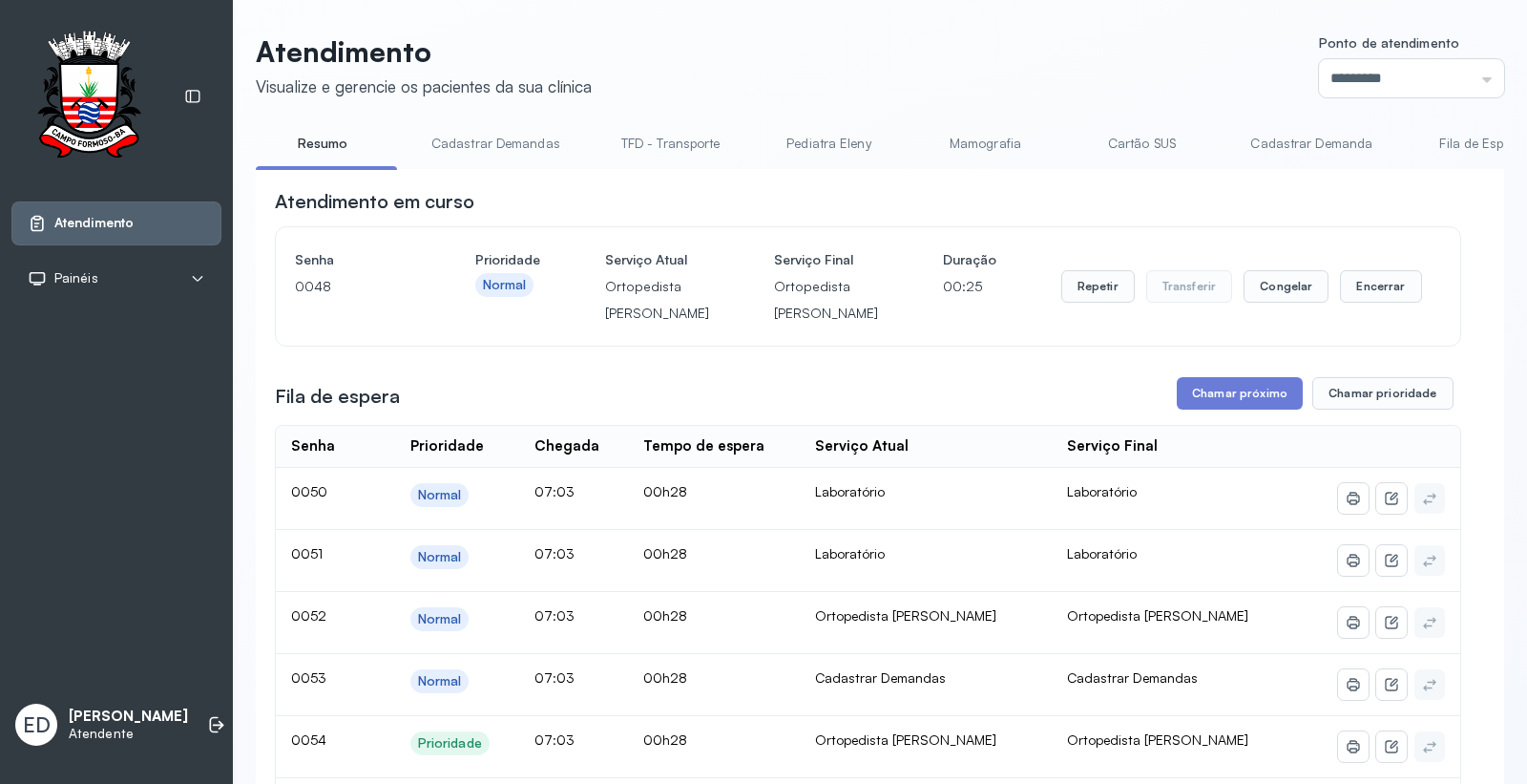
click at [1228, 207] on div "Atendimento em curso" at bounding box center [868, 202] width 1187 height 27
click at [1386, 303] on button "Encerrar" at bounding box center [1381, 286] width 81 height 33
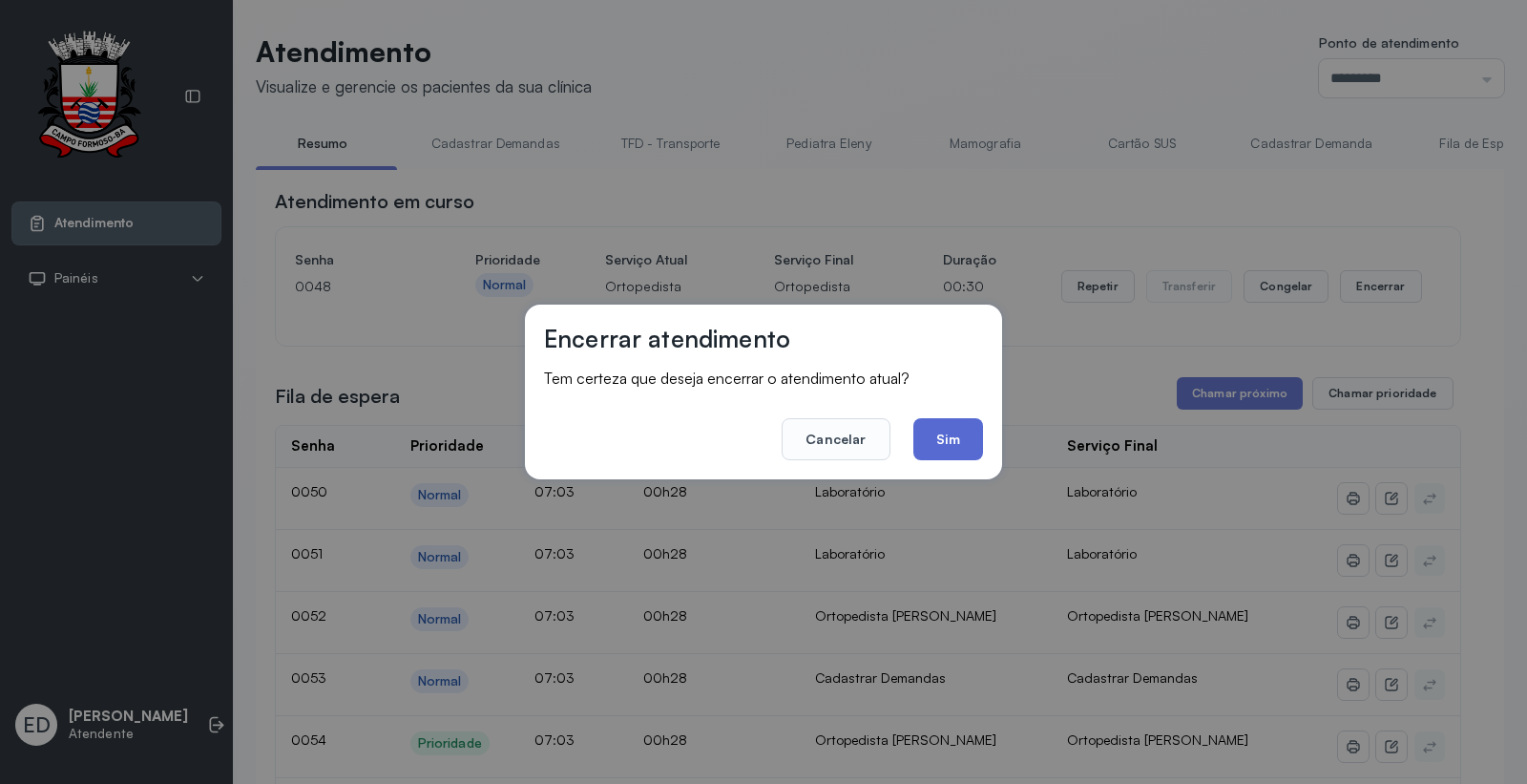
click at [968, 439] on button "Sim" at bounding box center [948, 439] width 70 height 42
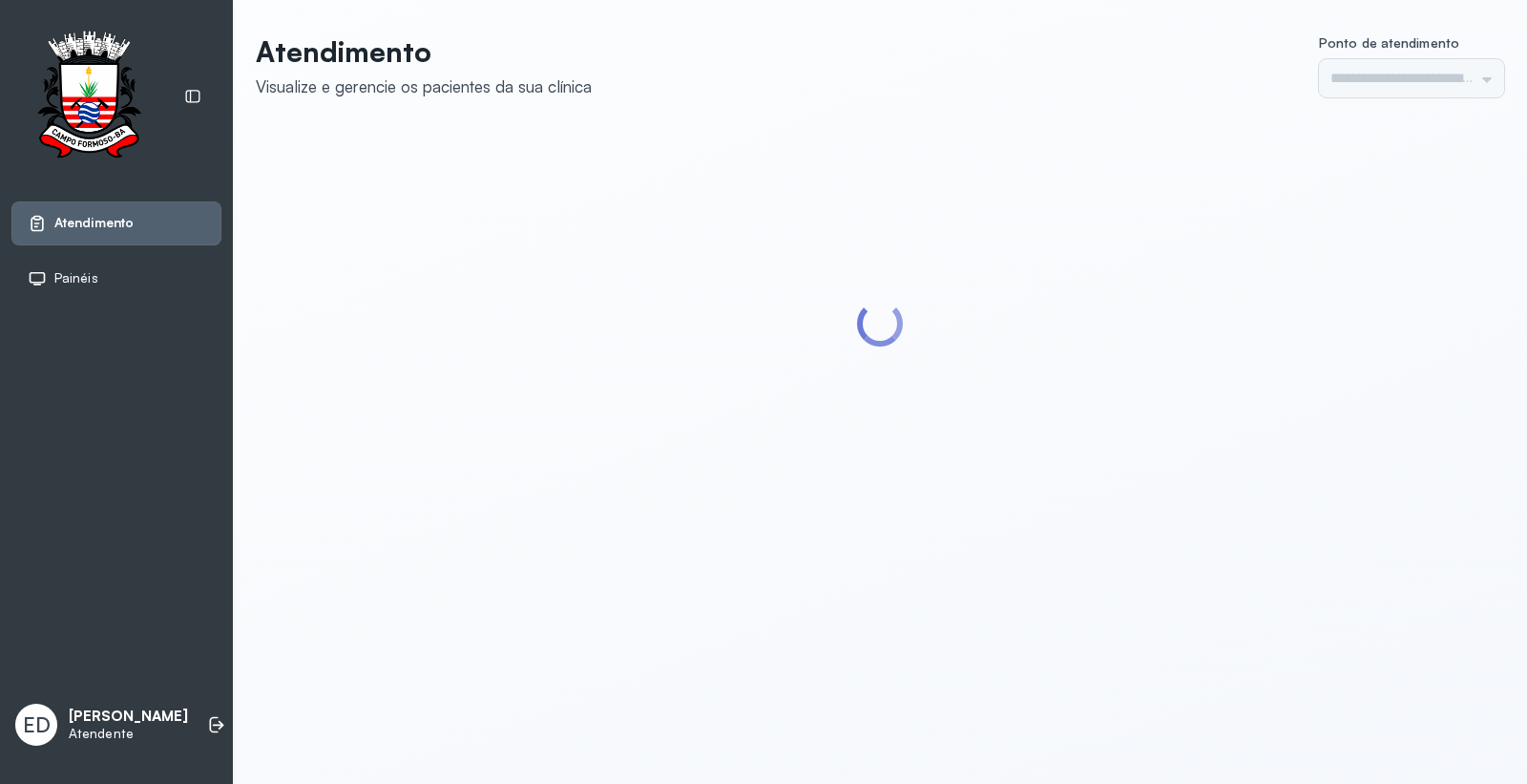
type input "*********"
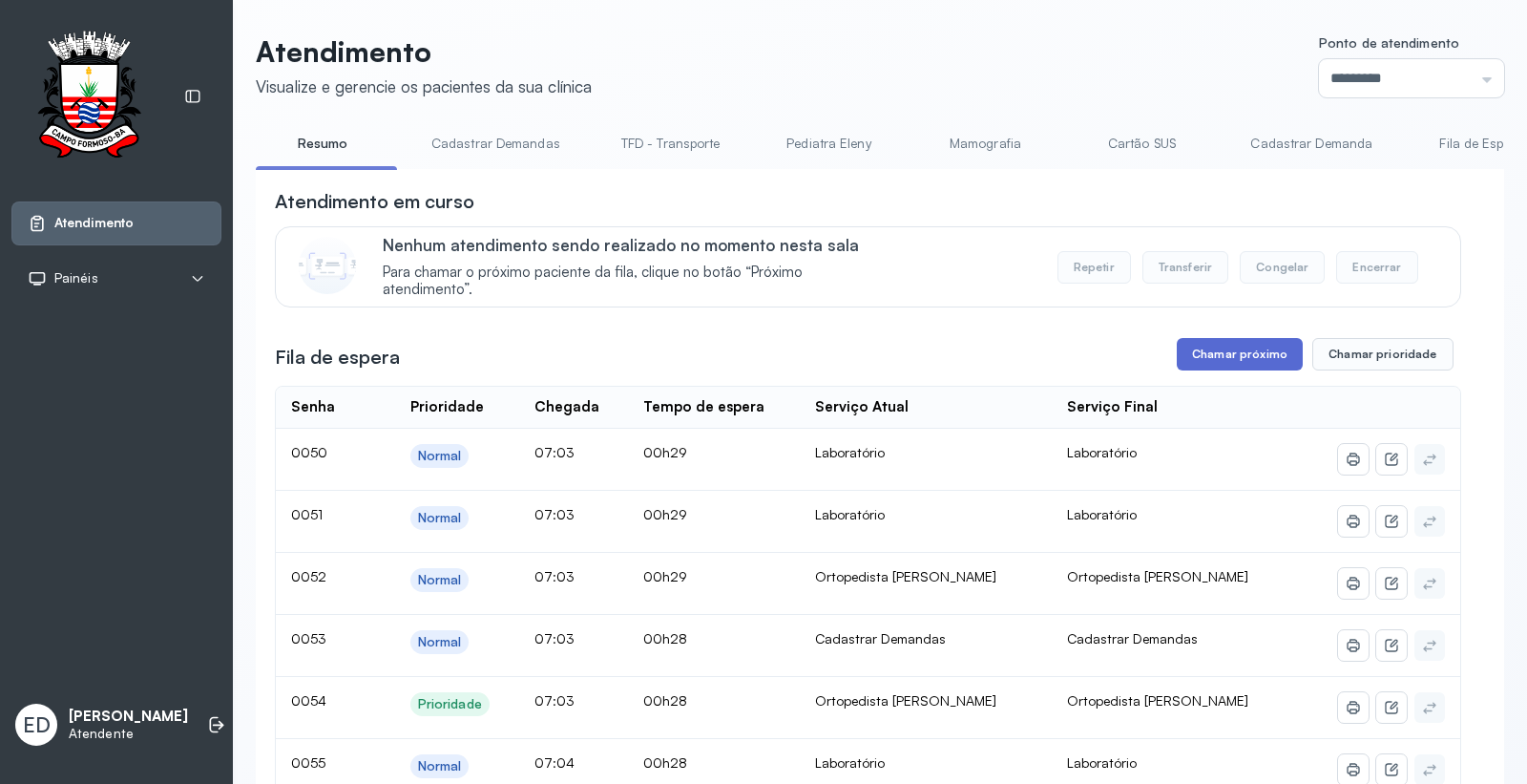
click at [1256, 344] on button "Chamar próximo" at bounding box center [1240, 355] width 126 height 33
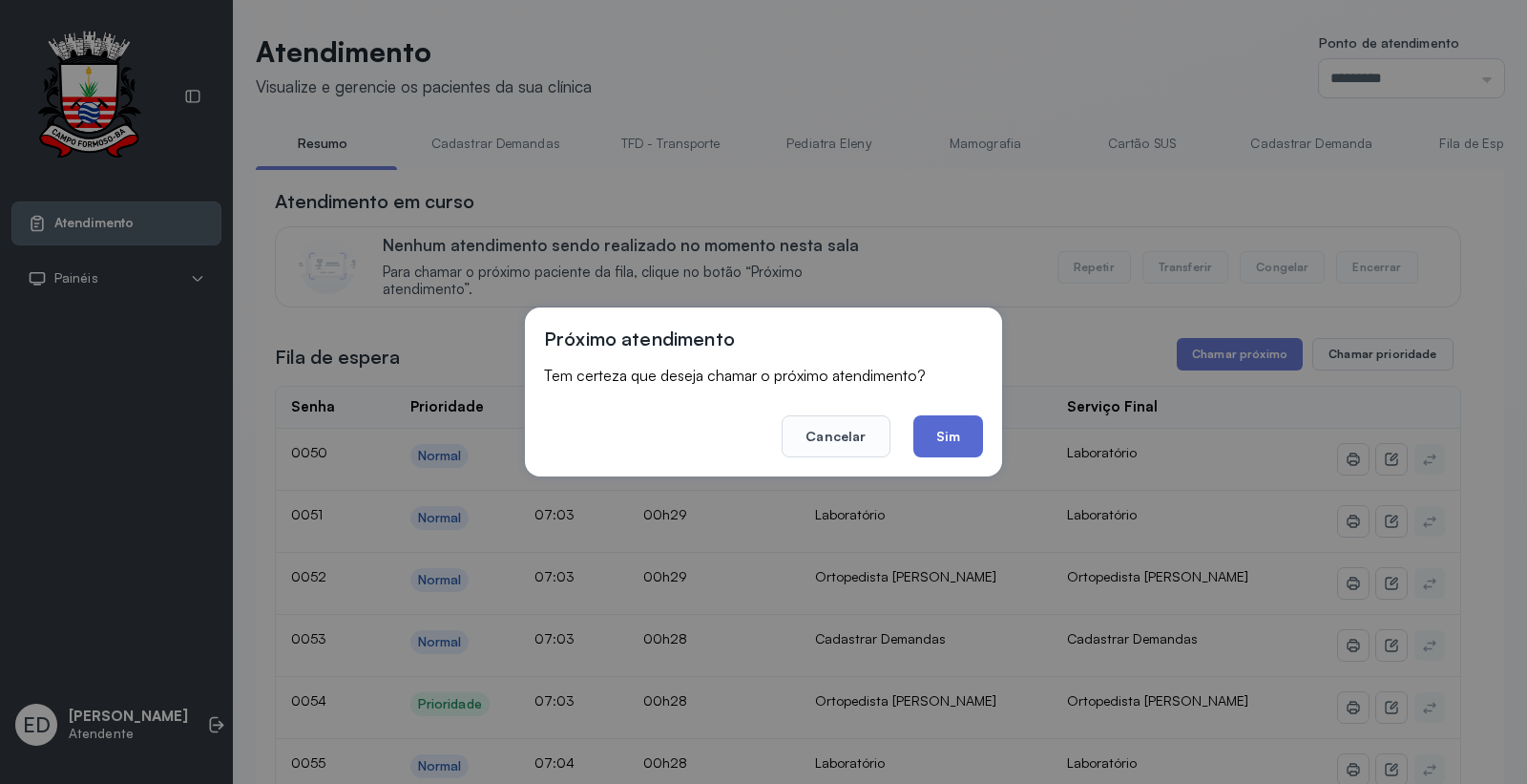
click at [956, 439] on button "Sim" at bounding box center [948, 436] width 70 height 42
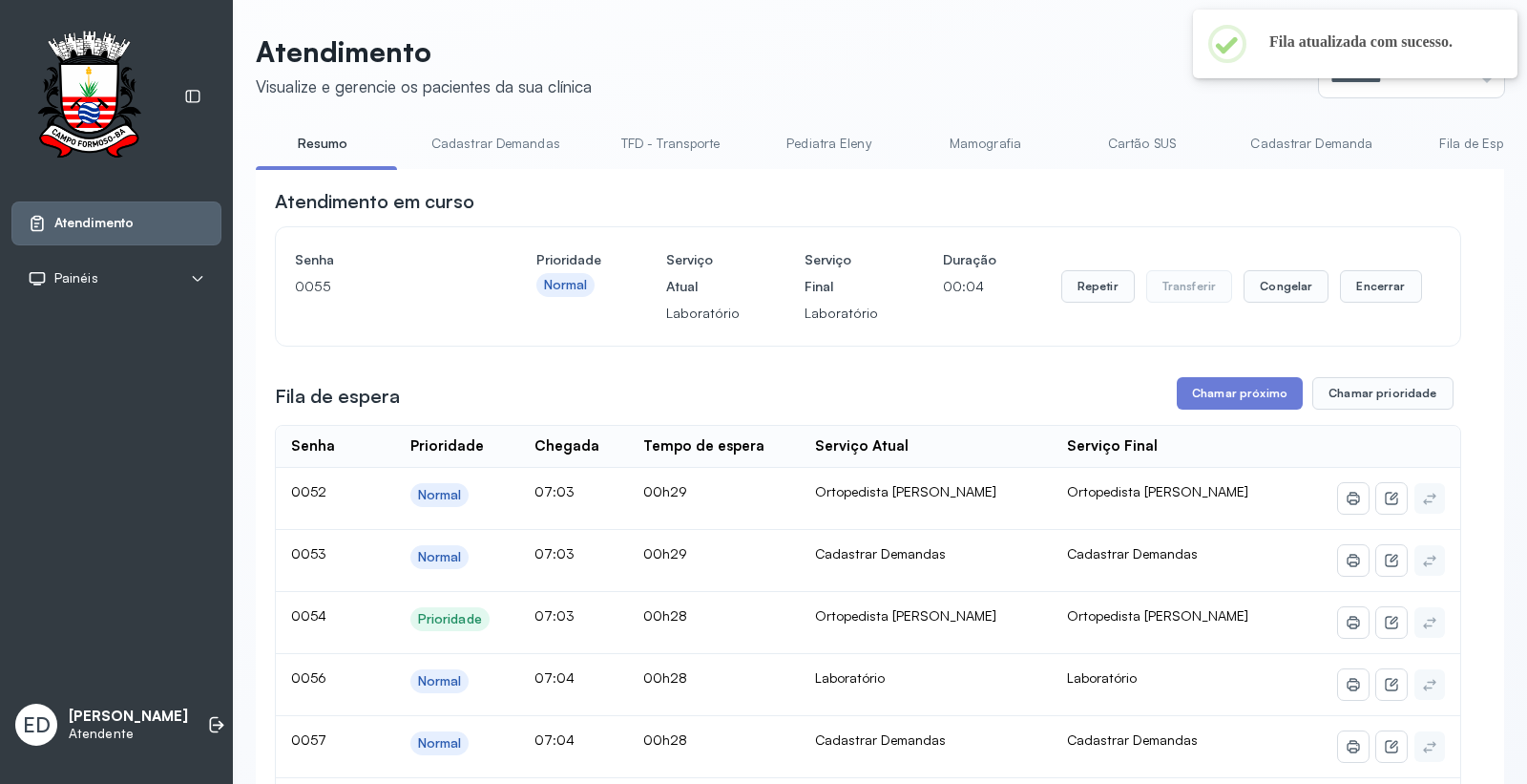
click at [998, 35] on header "Atendimento Visualize e gerencie os pacientes da sua clínica Ponto de atendimen…" at bounding box center [879, 66] width 1248 height 63
click at [1138, 50] on header "Atendimento Visualize e gerencie os pacientes da sua clínica Ponto de atendimen…" at bounding box center [879, 66] width 1248 height 63
click at [1139, 51] on header "Atendimento Visualize e gerencie os pacientes da sua clínica Ponto de atendimen…" at bounding box center [879, 66] width 1248 height 63
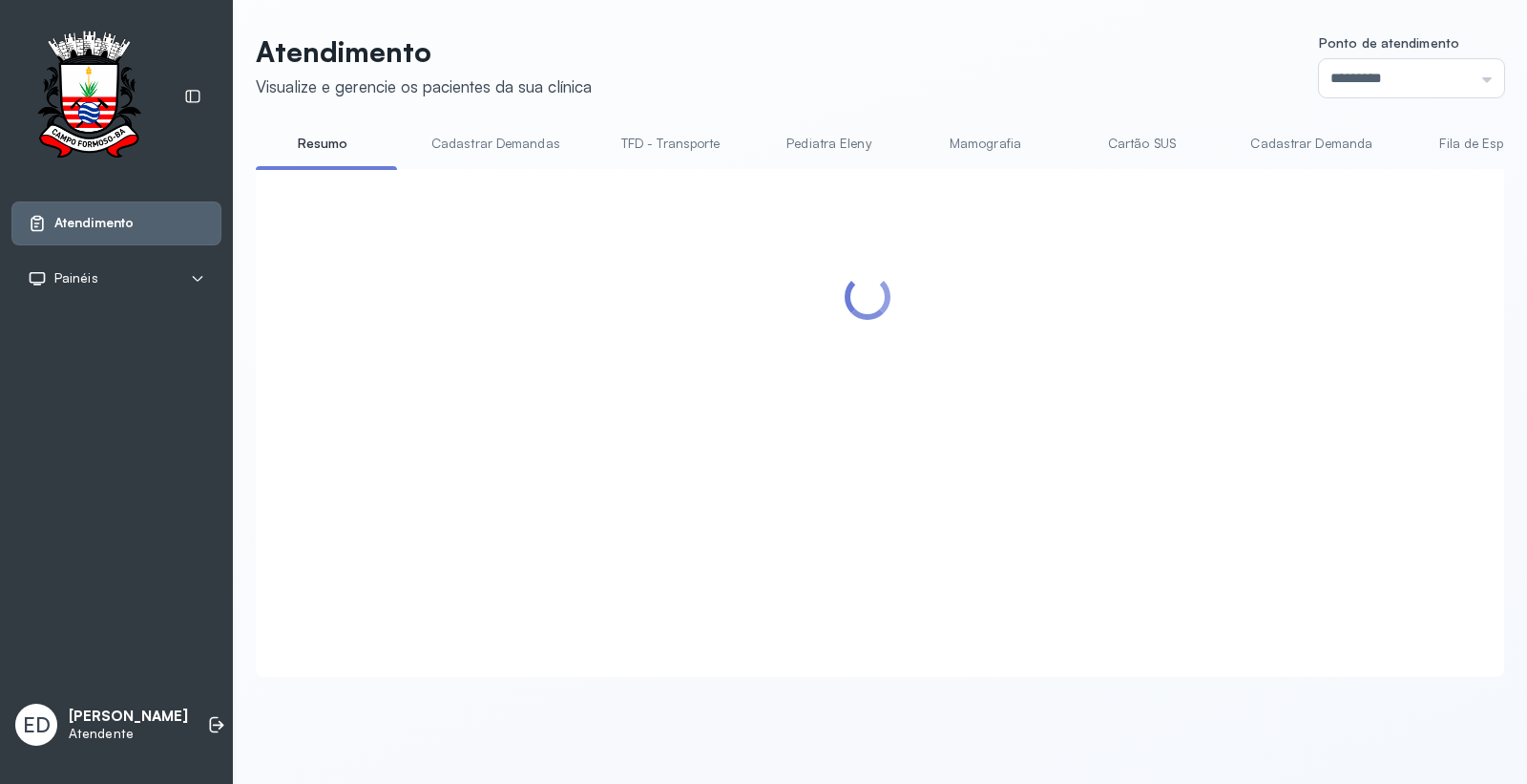
click at [1048, 78] on header "Atendimento Visualize e gerencie os pacientes da sua clínica Ponto de atendimen…" at bounding box center [879, 66] width 1248 height 63
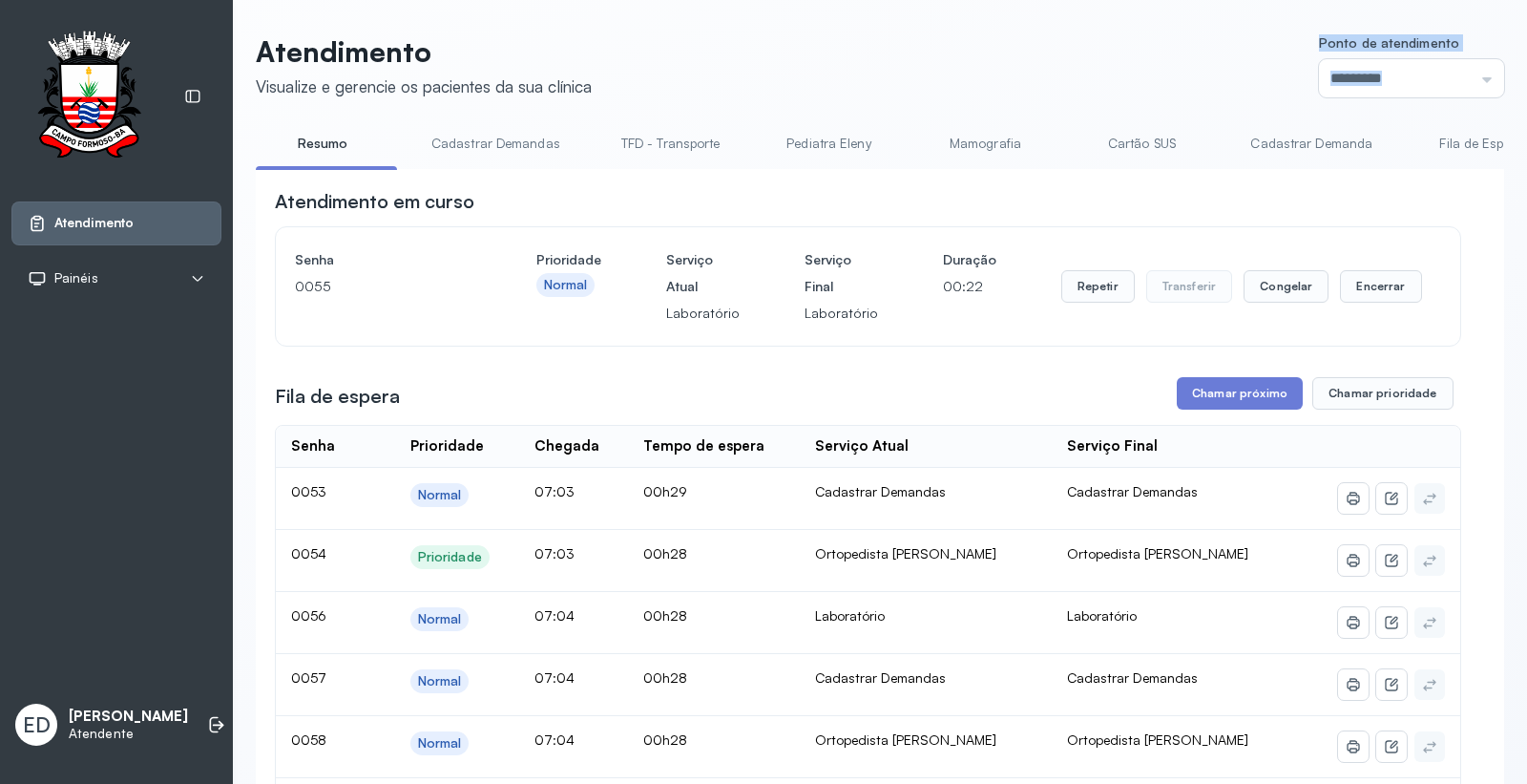
click at [1071, 56] on header "Atendimento Visualize e gerencie os pacientes da sua clínica Ponto de atendimen…" at bounding box center [879, 66] width 1248 height 63
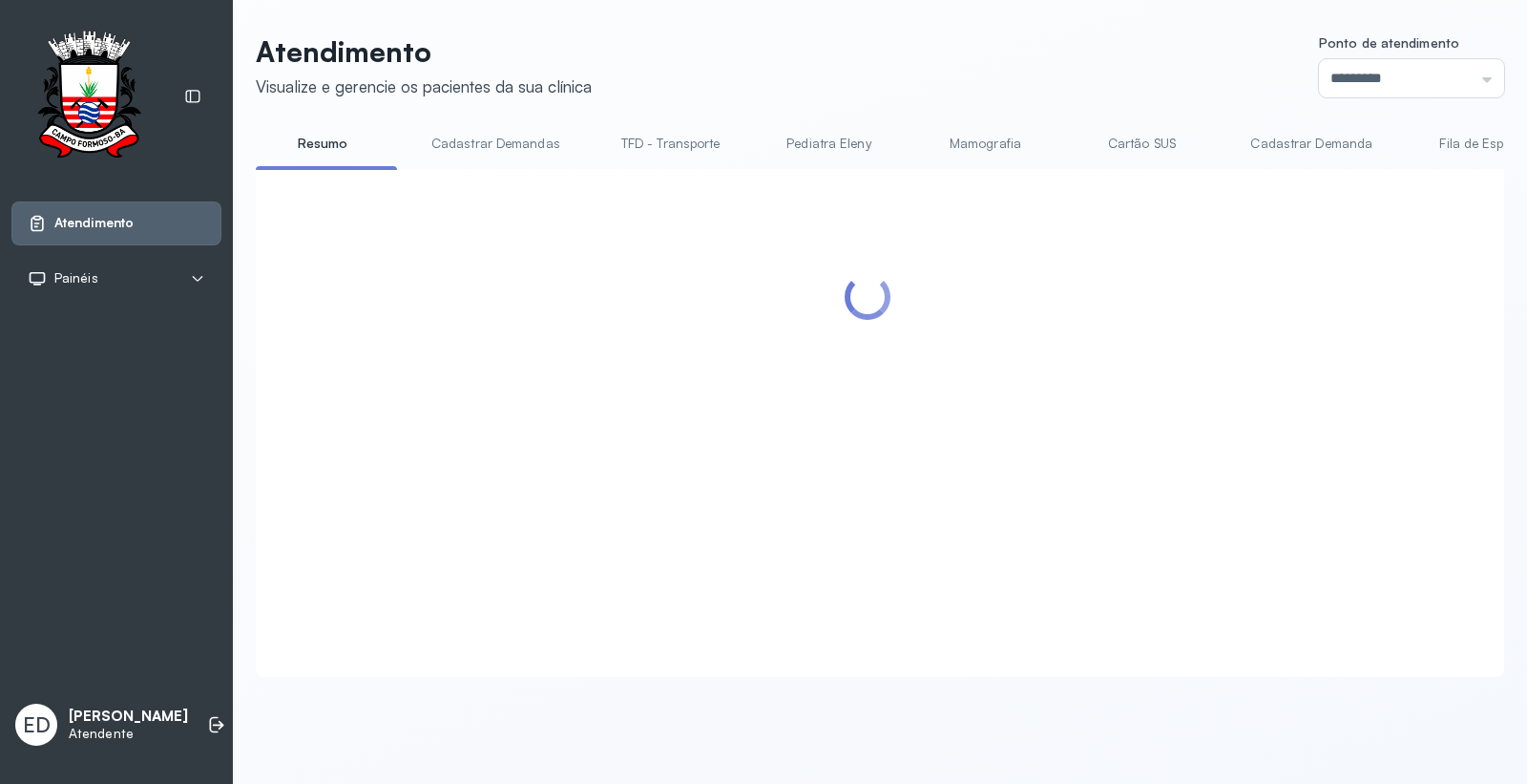
click at [1071, 56] on header "Atendimento Visualize e gerencie os pacientes da sua clínica Ponto de atendimen…" at bounding box center [879, 66] width 1248 height 63
click at [844, 61] on header "Atendimento Visualize e gerencie os pacientes da sua clínica Ponto de atendimen…" at bounding box center [879, 66] width 1248 height 63
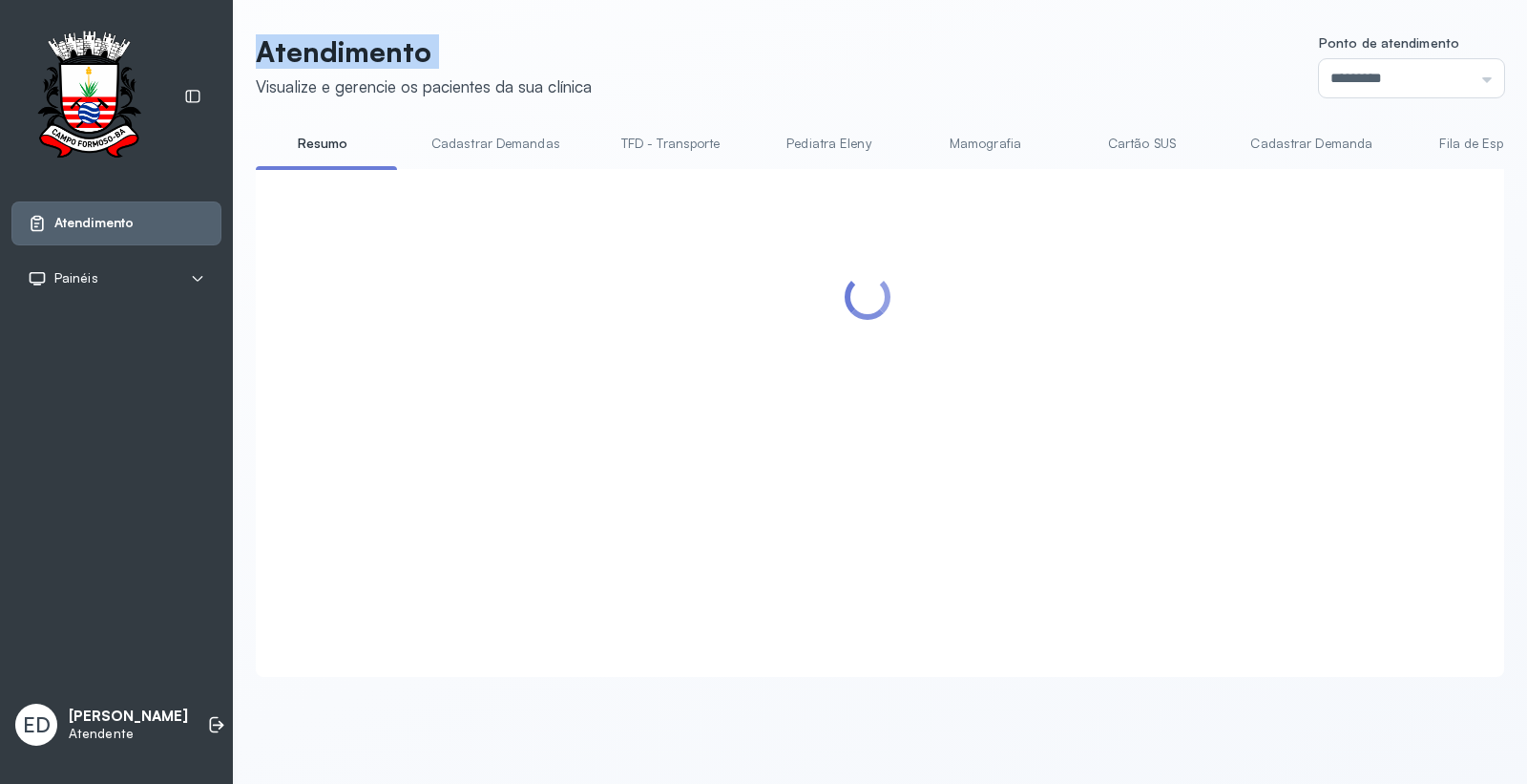
click at [844, 61] on header "Atendimento Visualize e gerencie os pacientes da sua clínica Ponto de atendimen…" at bounding box center [879, 66] width 1248 height 63
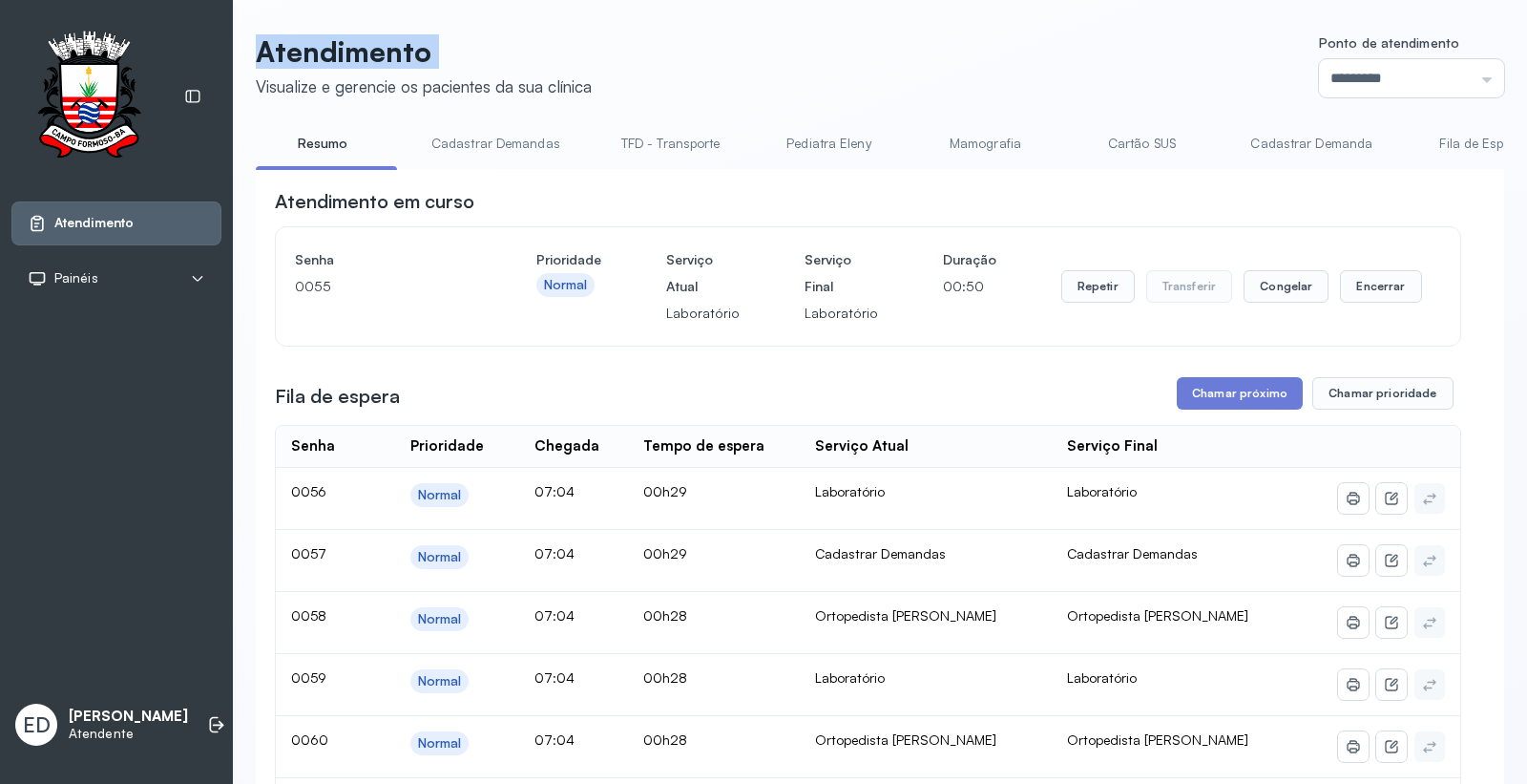
click at [844, 61] on header "Atendimento Visualize e gerencie os pacientes da sua clínica Ponto de atendimen…" at bounding box center [879, 66] width 1248 height 63
click at [924, 82] on header "Atendimento Visualize e gerencie os pacientes da sua clínica Ponto de atendimen…" at bounding box center [879, 66] width 1248 height 63
click at [1375, 290] on button "Encerrar" at bounding box center [1381, 286] width 81 height 33
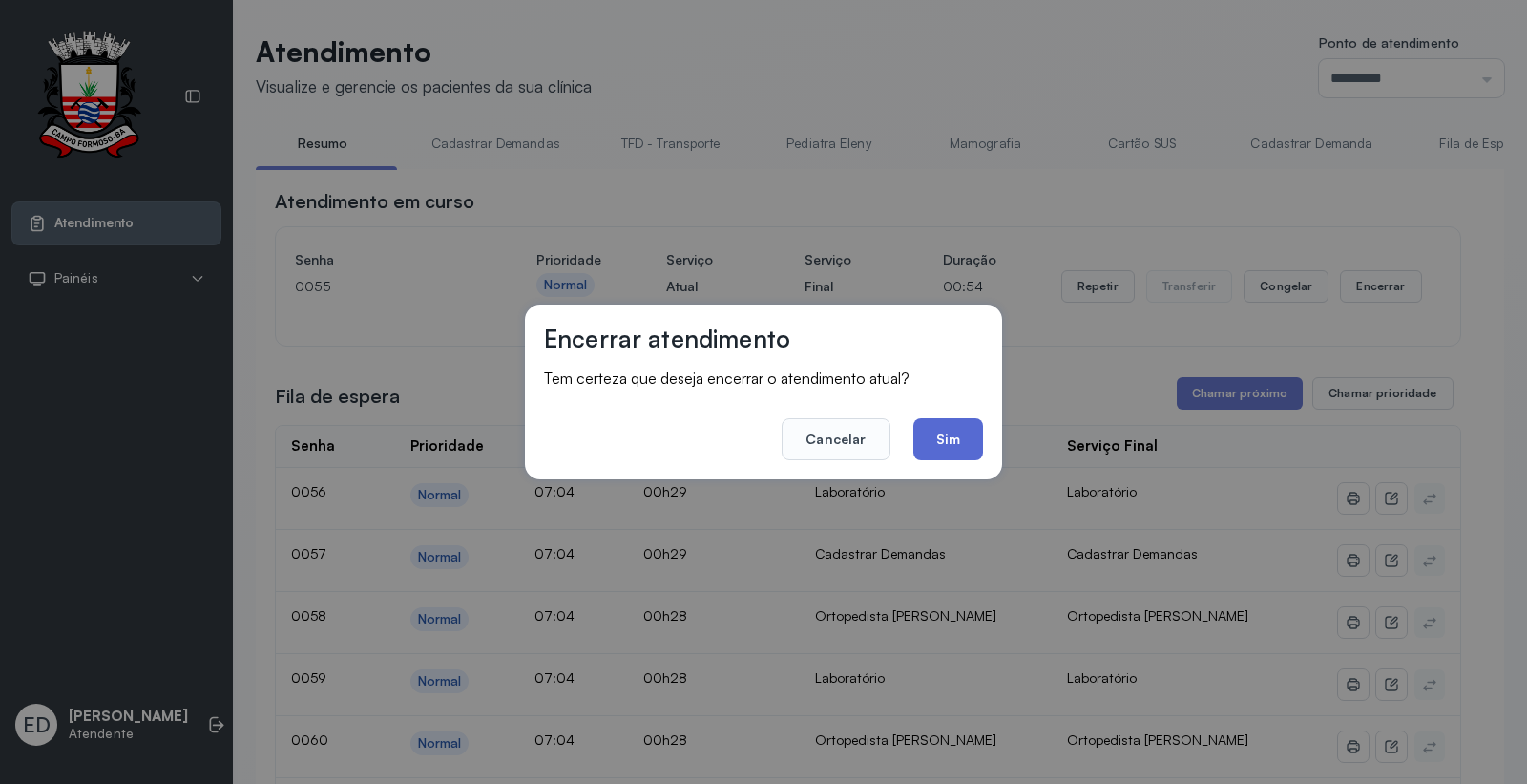
click at [919, 436] on button "Sim" at bounding box center [948, 439] width 70 height 42
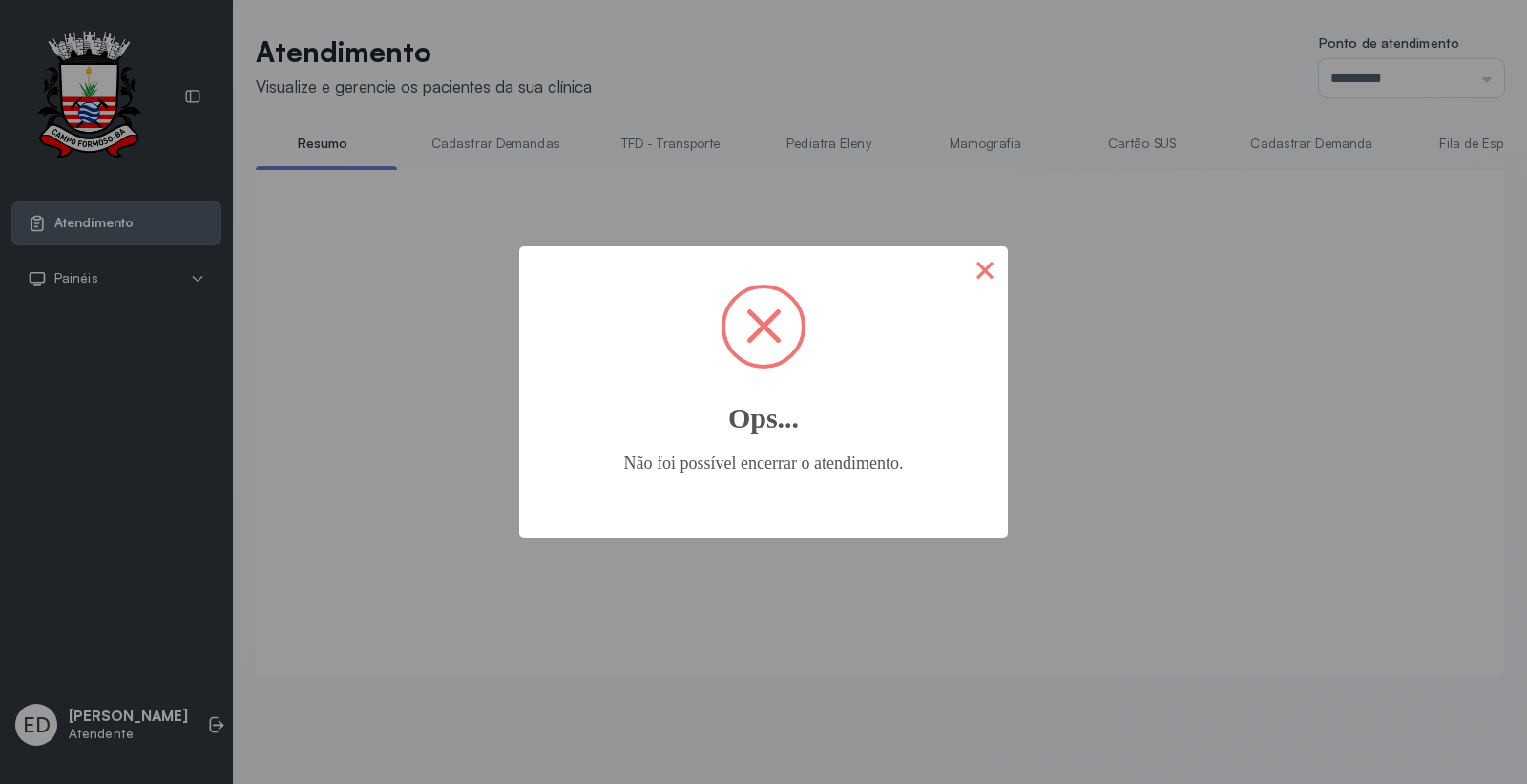
click at [997, 270] on button "×" at bounding box center [985, 269] width 46 height 46
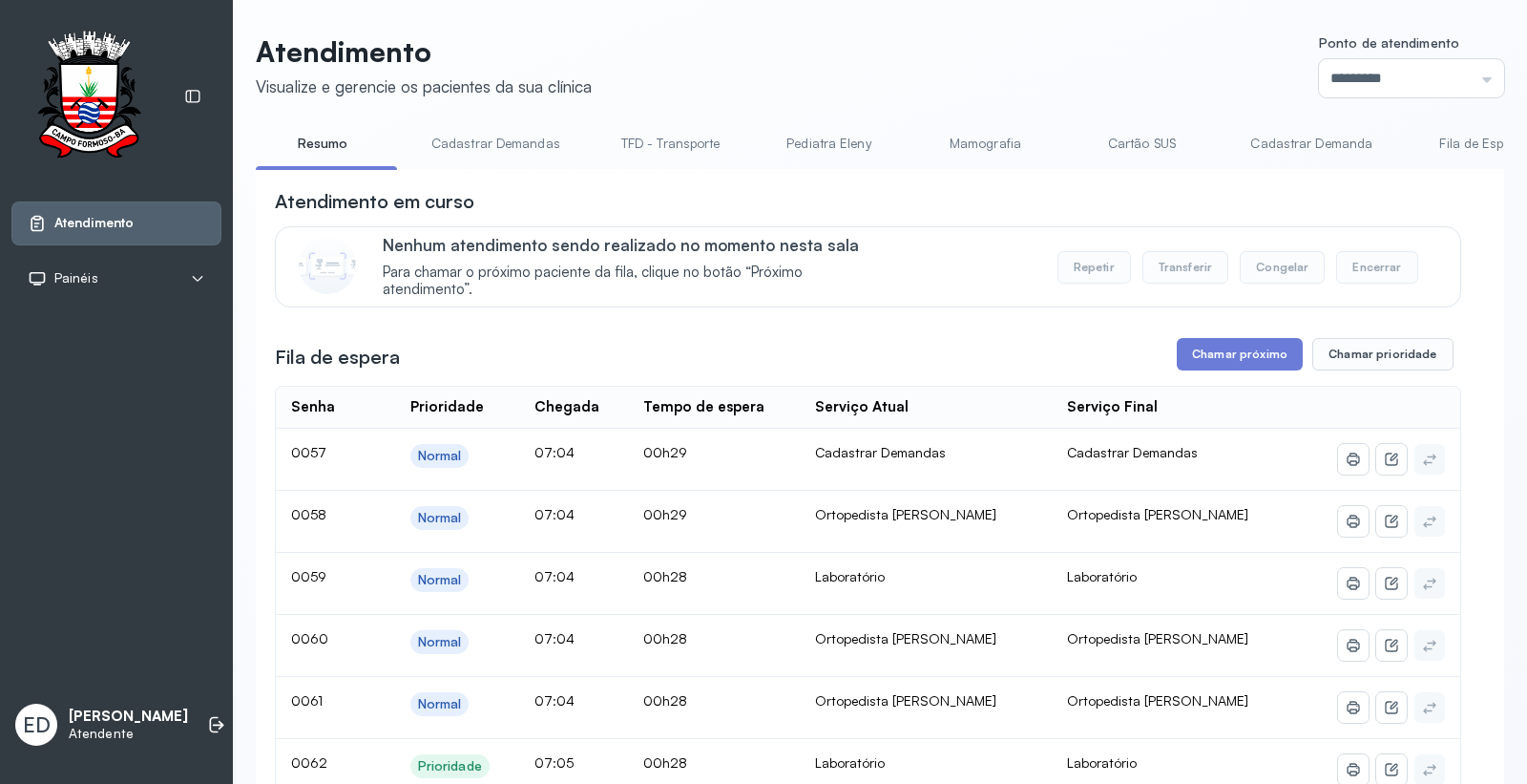
click at [1065, 76] on header "Atendimento Visualize e gerencie os pacientes da sua clínica Ponto de atendimen…" at bounding box center [879, 66] width 1248 height 63
click at [1101, 78] on header "Atendimento Visualize e gerencie os pacientes da sua clínica Ponto de atendimen…" at bounding box center [879, 66] width 1248 height 63
click at [1243, 346] on button "Chamar próximo" at bounding box center [1240, 355] width 126 height 33
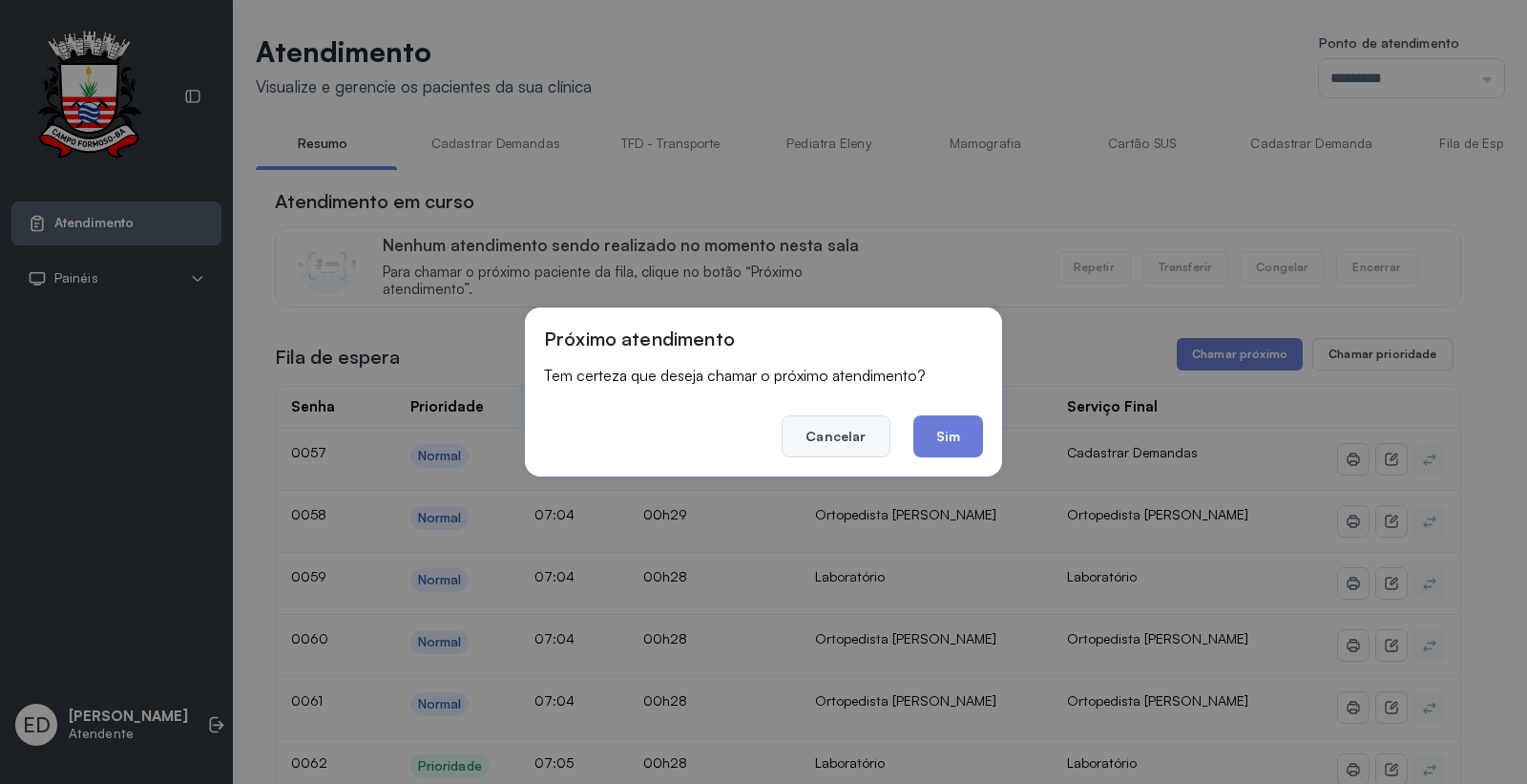
click at [824, 431] on button "Cancelar" at bounding box center [836, 436] width 108 height 42
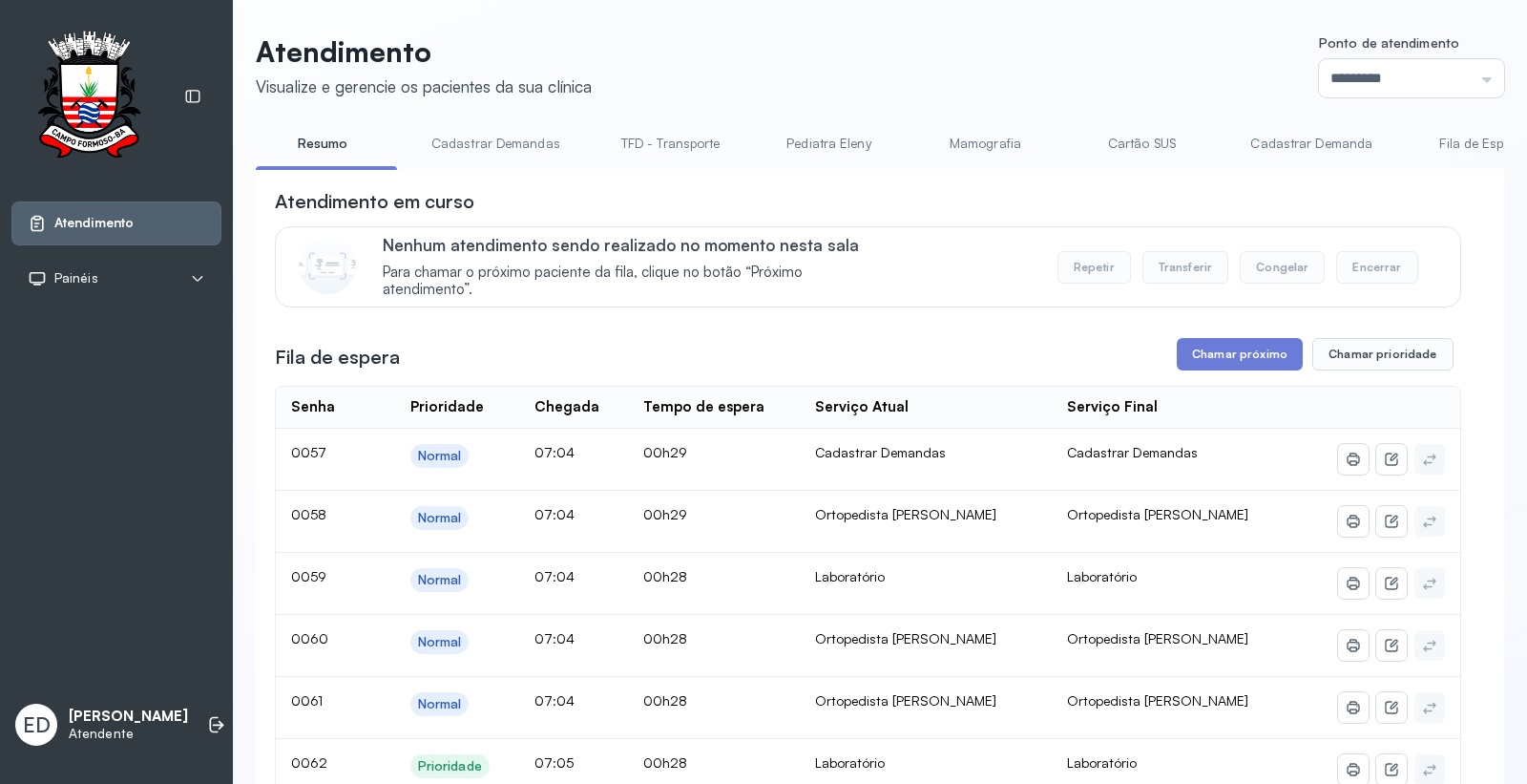
click at [1008, 162] on li "Mamografia" at bounding box center [989, 149] width 141 height 43
click at [1029, 38] on header "Atendimento Visualize e gerencie os pacientes da sua clínica Ponto de atendimen…" at bounding box center [879, 66] width 1248 height 63
click at [1225, 352] on button "Chamar próximo" at bounding box center [1240, 355] width 126 height 33
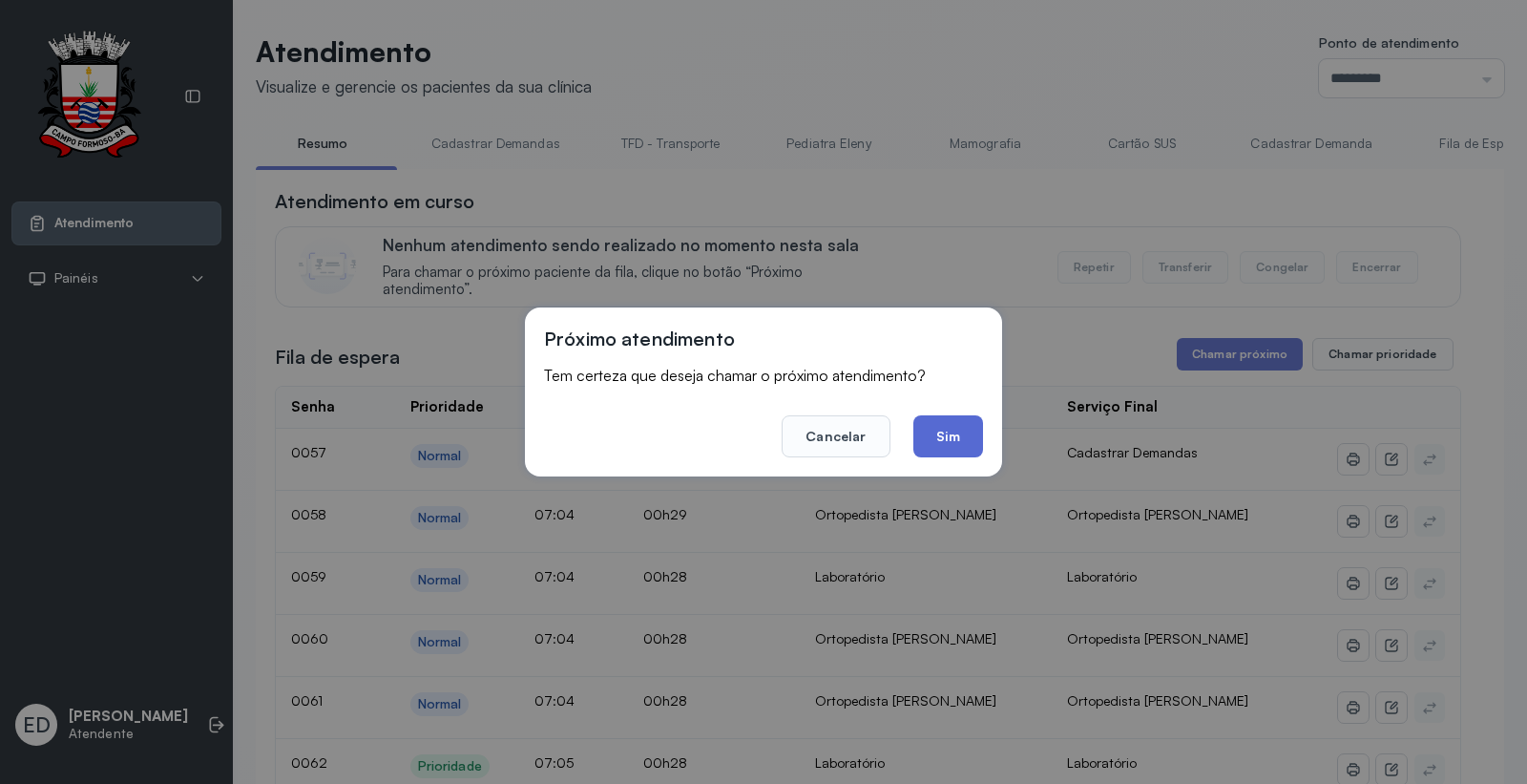
click at [959, 441] on button "Sim" at bounding box center [948, 436] width 70 height 42
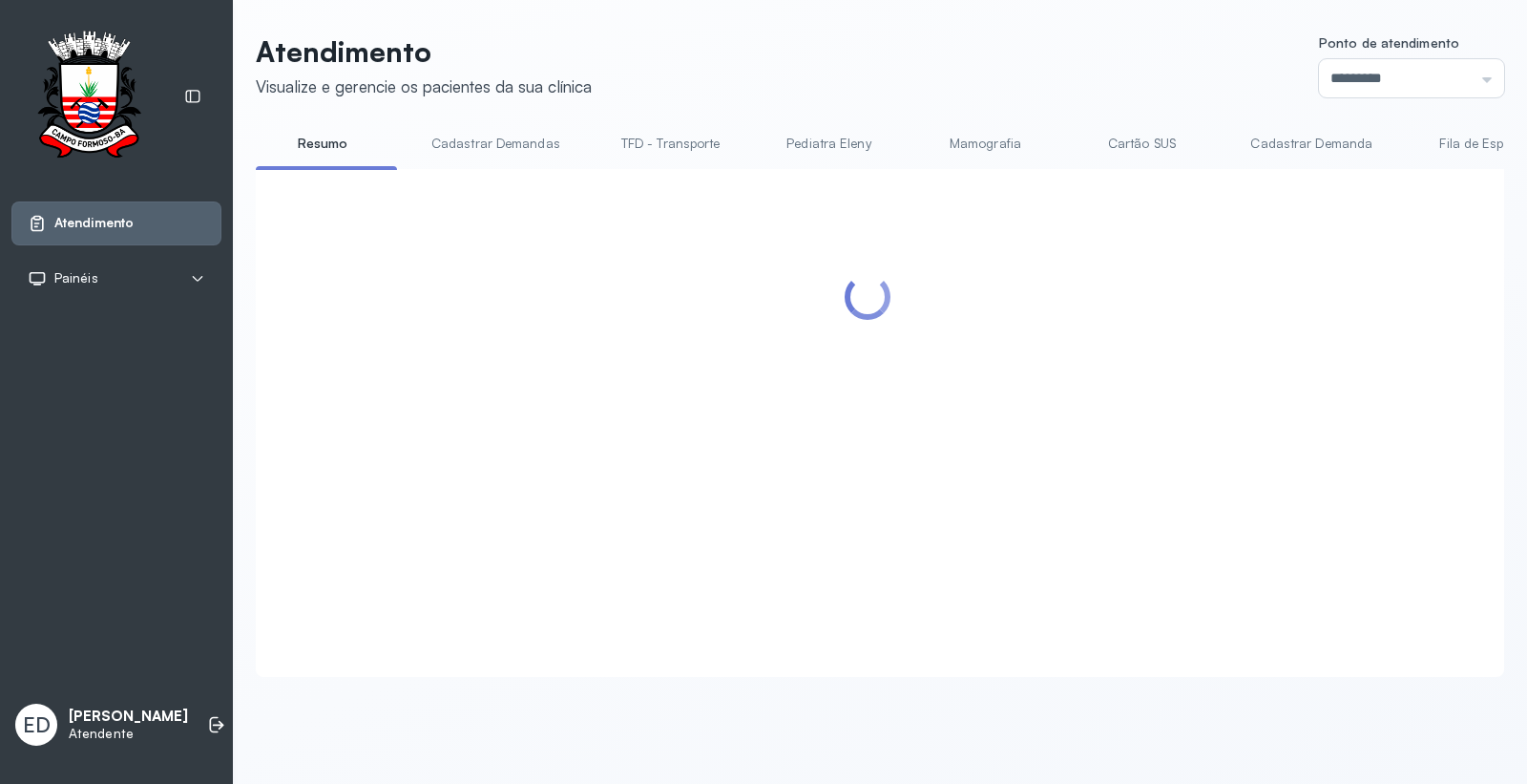
click at [876, 70] on header "Atendimento Visualize e gerencie os pacientes da sua clínica Ponto de atendimen…" at bounding box center [879, 66] width 1248 height 63
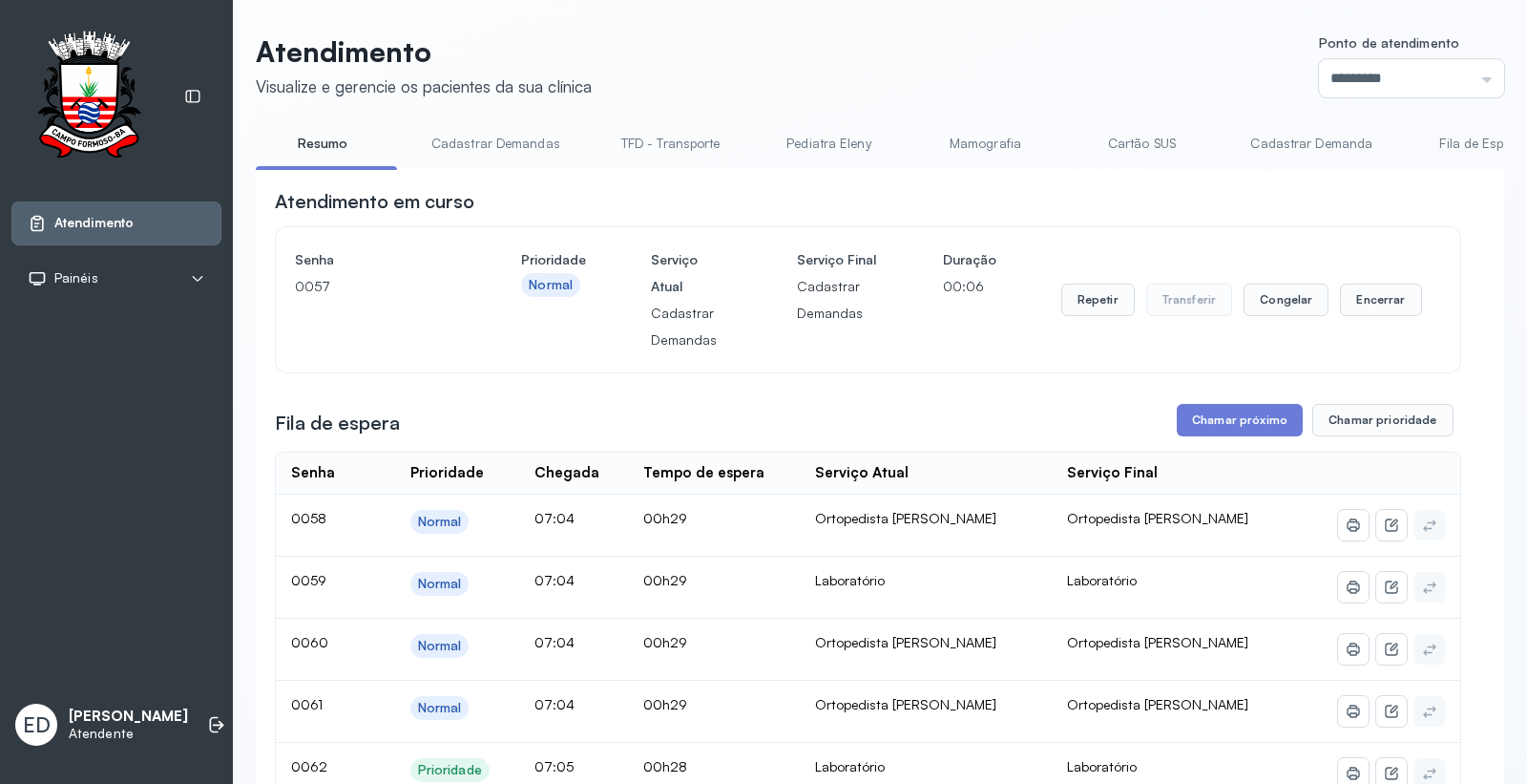
click at [1025, 58] on header "Atendimento Visualize e gerencie os pacientes da sua clínica Ponto de atendimen…" at bounding box center [879, 66] width 1248 height 63
click at [1095, 306] on button "Repetir" at bounding box center [1098, 300] width 73 height 33
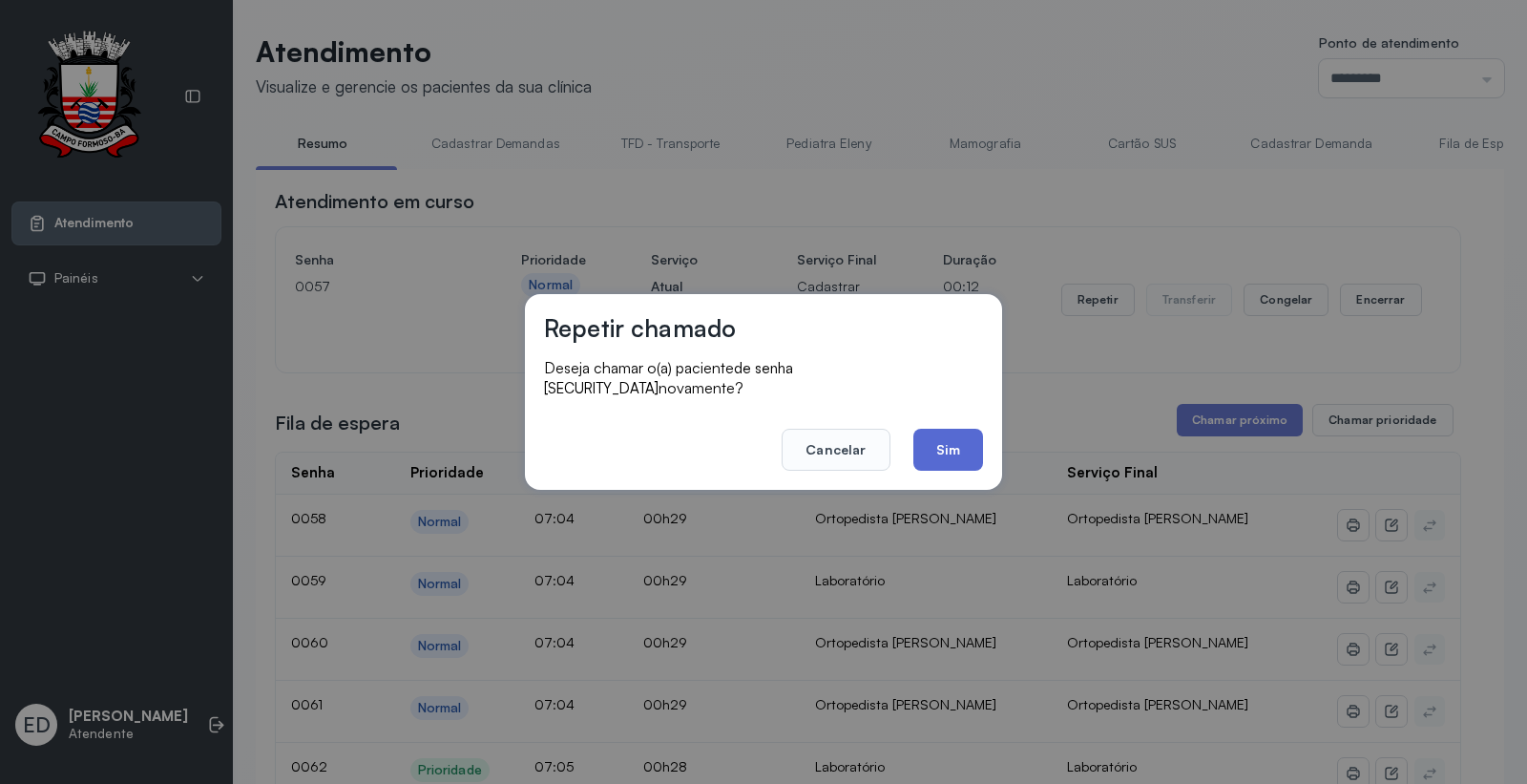
click at [959, 443] on button "Sim" at bounding box center [948, 450] width 70 height 42
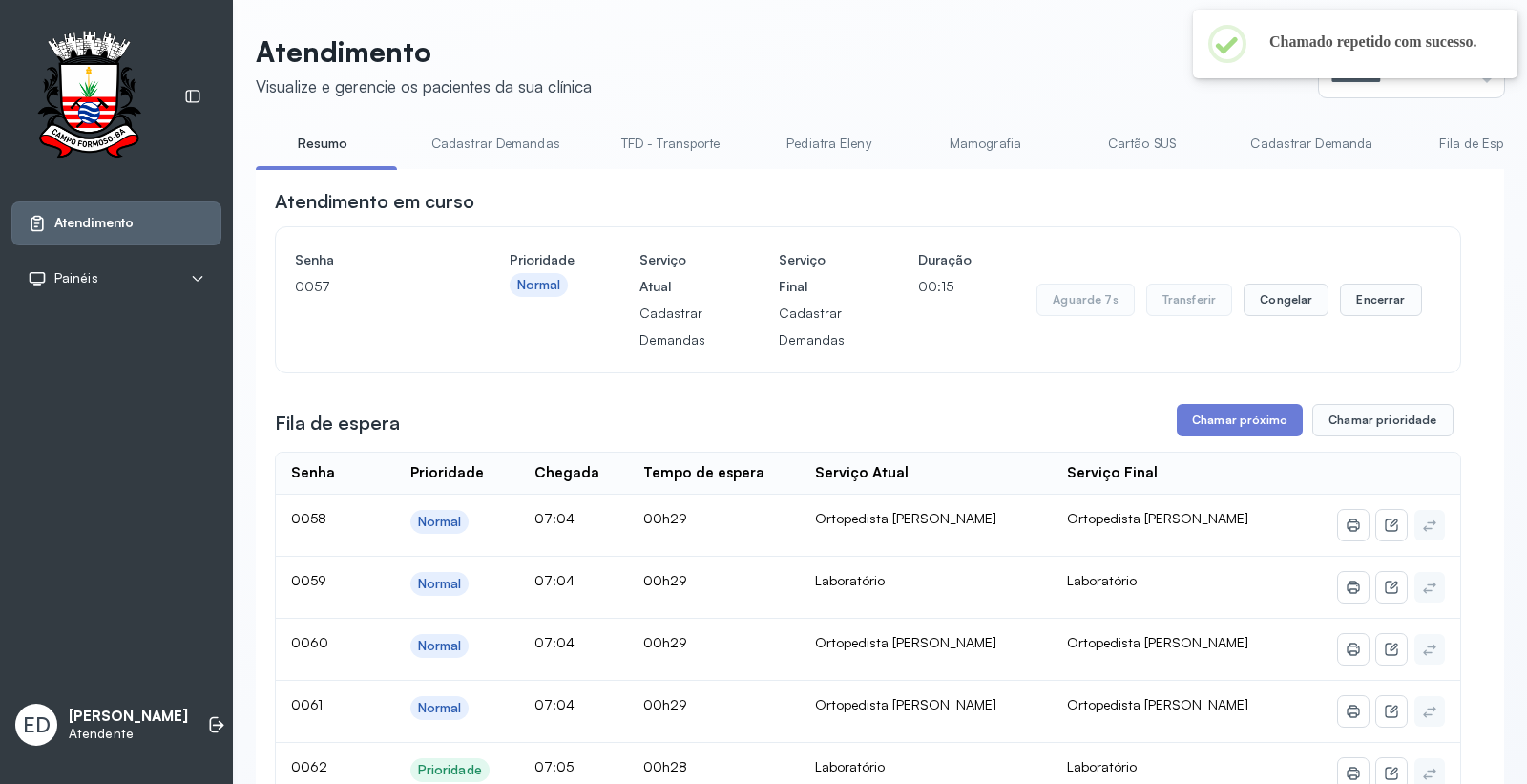
click at [1387, 325] on div "Aguarde 7s Transferir Congelar Encerrar" at bounding box center [1229, 299] width 384 height 107
click at [1384, 293] on button "Encerrar" at bounding box center [1381, 300] width 81 height 33
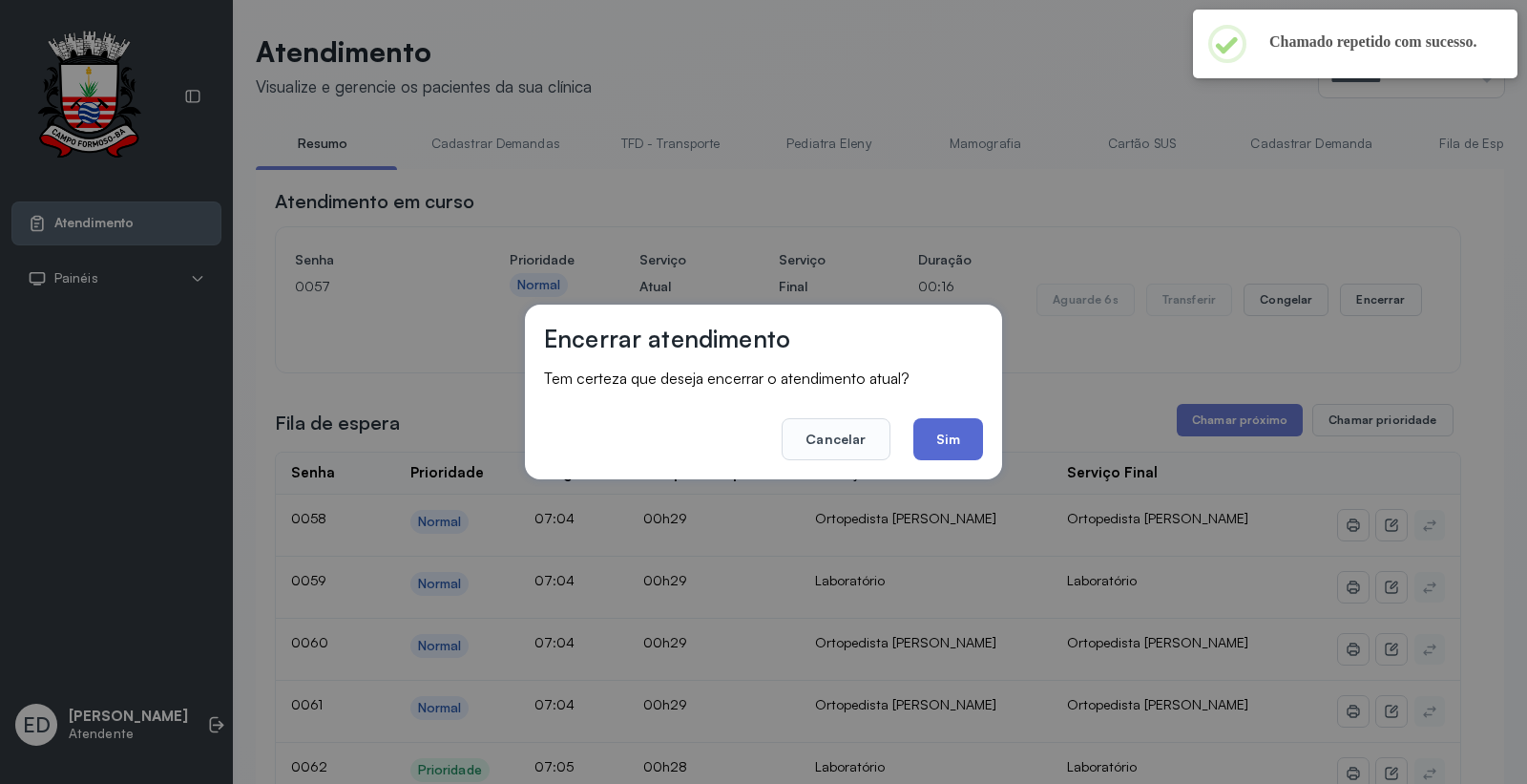
click at [955, 428] on button "Sim" at bounding box center [948, 439] width 70 height 42
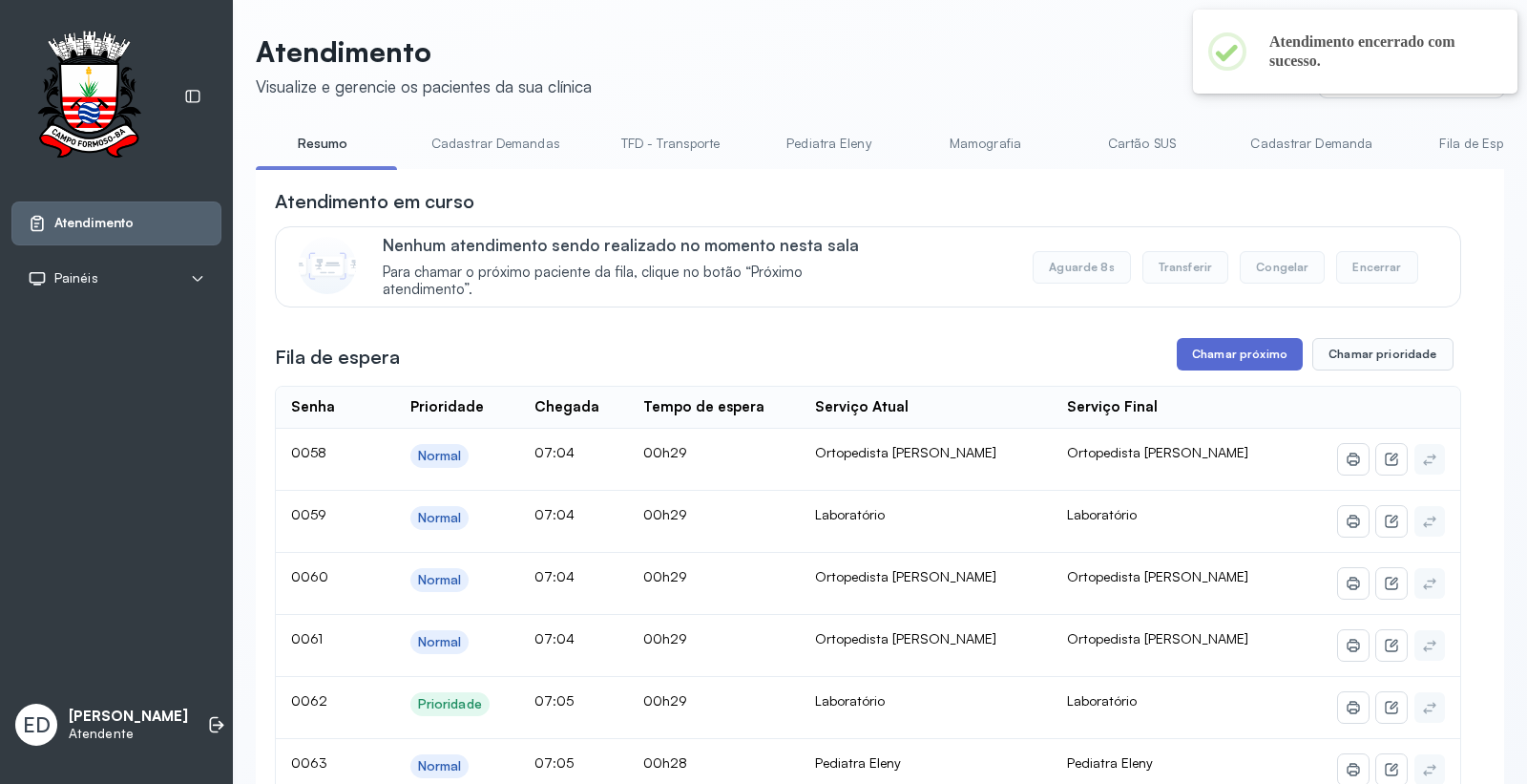
click at [1231, 350] on button "Chamar próximo" at bounding box center [1240, 355] width 126 height 33
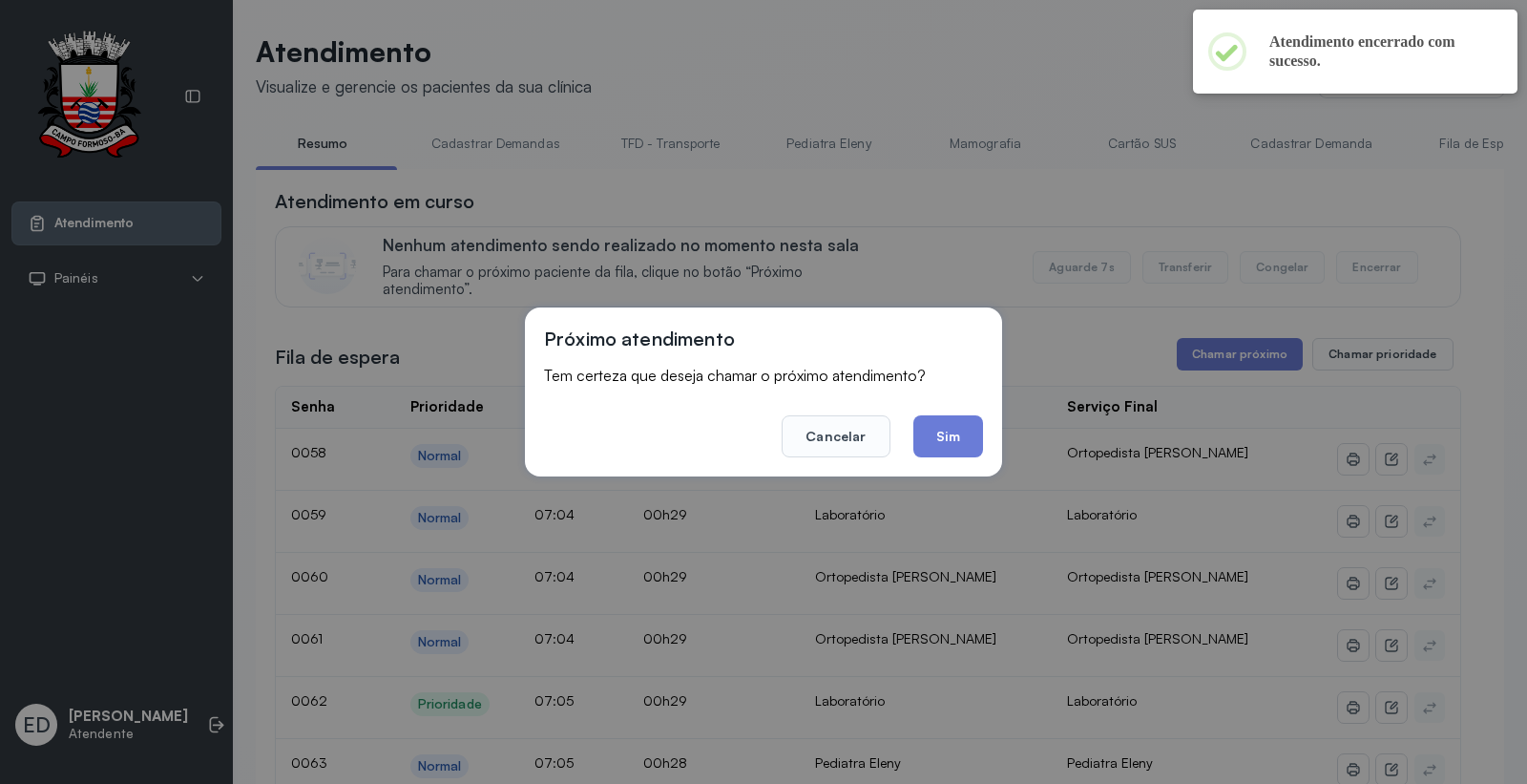
drag, startPoint x: 933, startPoint y: 439, endPoint x: 862, endPoint y: 219, distance: 231.2
click at [937, 437] on button "Sim" at bounding box center [948, 436] width 70 height 42
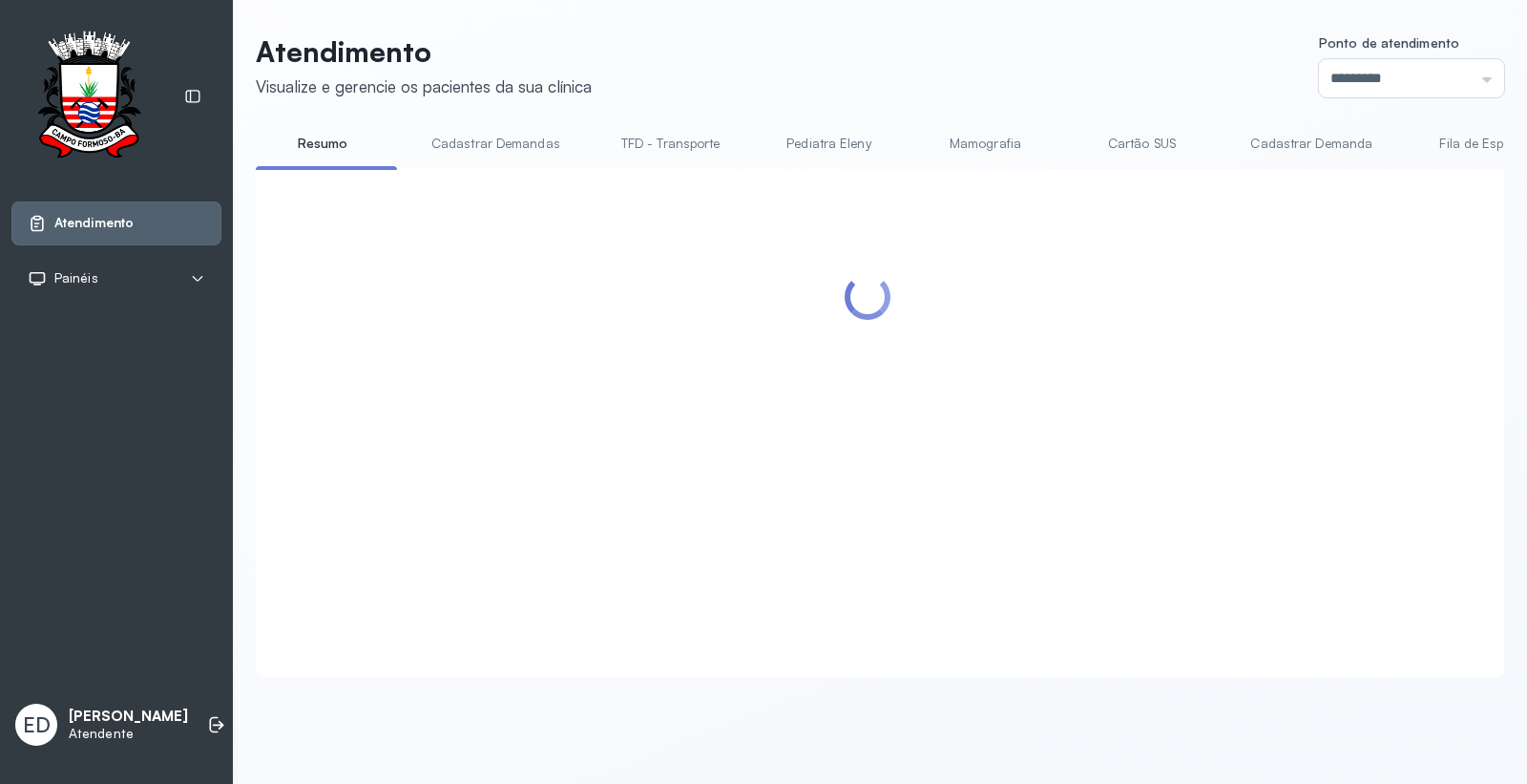
click at [966, 63] on header "Atendimento Visualize e gerencie os pacientes da sua clínica Ponto de atendimen…" at bounding box center [879, 66] width 1248 height 63
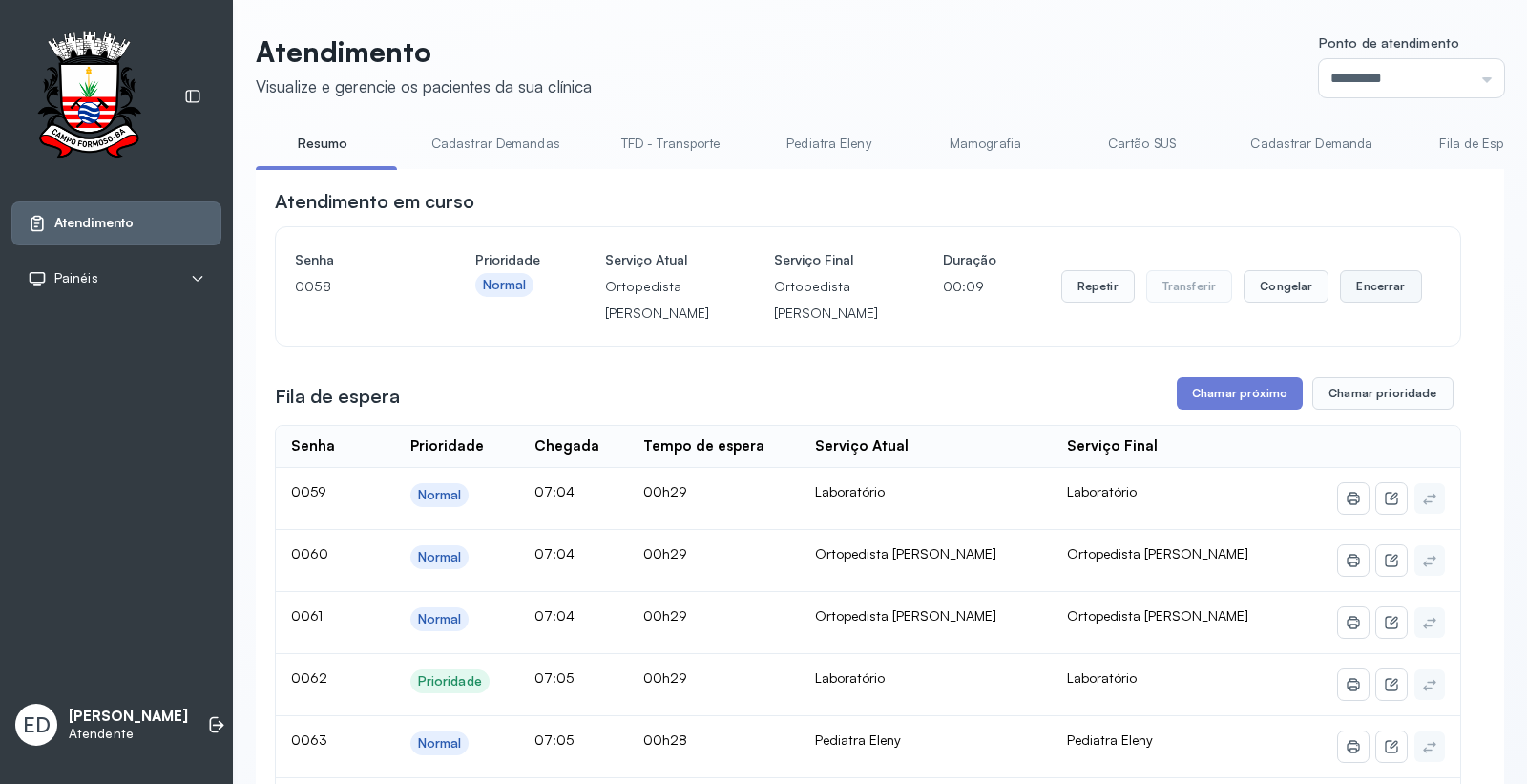
click at [1382, 303] on button "Encerrar" at bounding box center [1381, 286] width 81 height 33
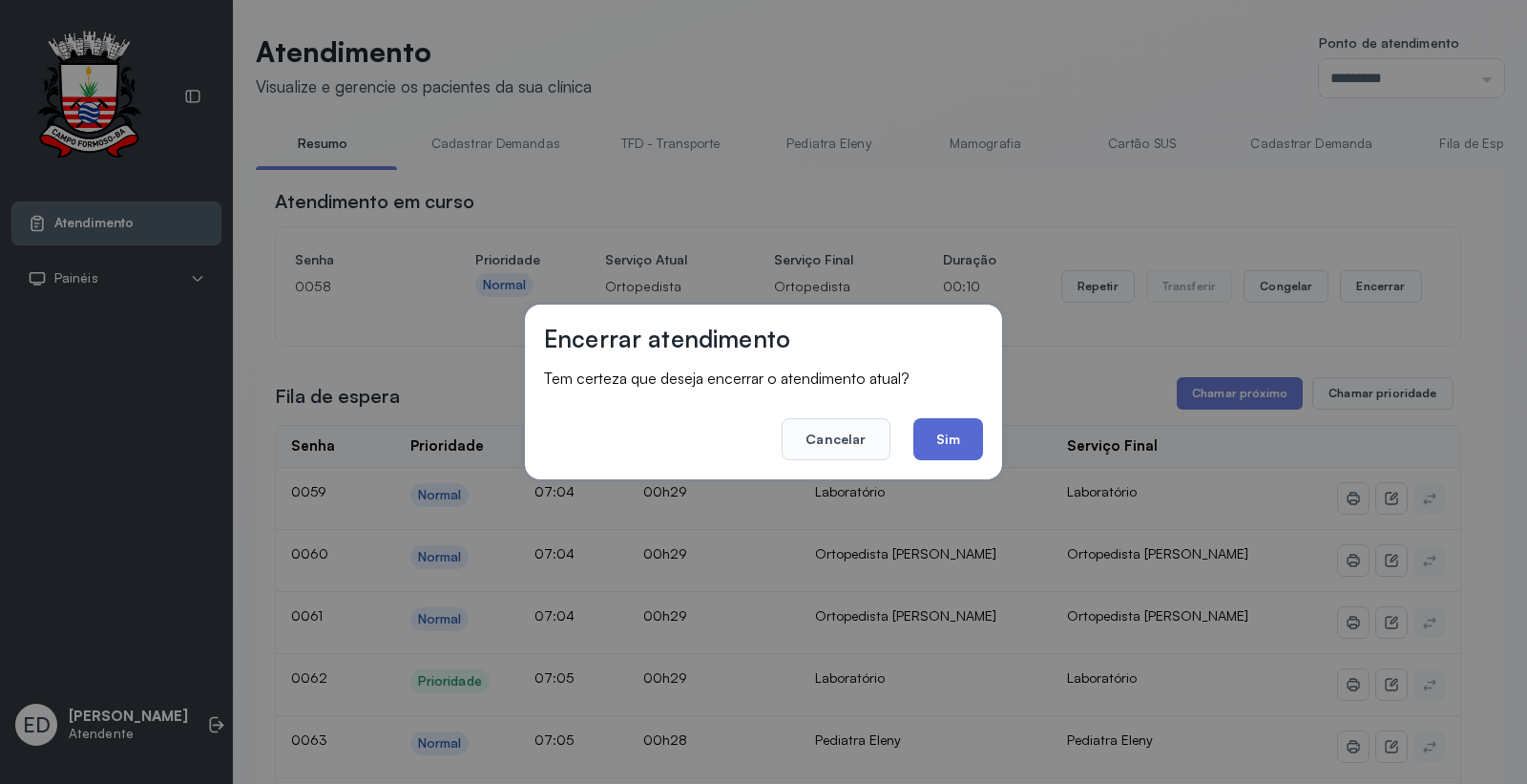
click at [976, 434] on button "Sim" at bounding box center [948, 439] width 70 height 42
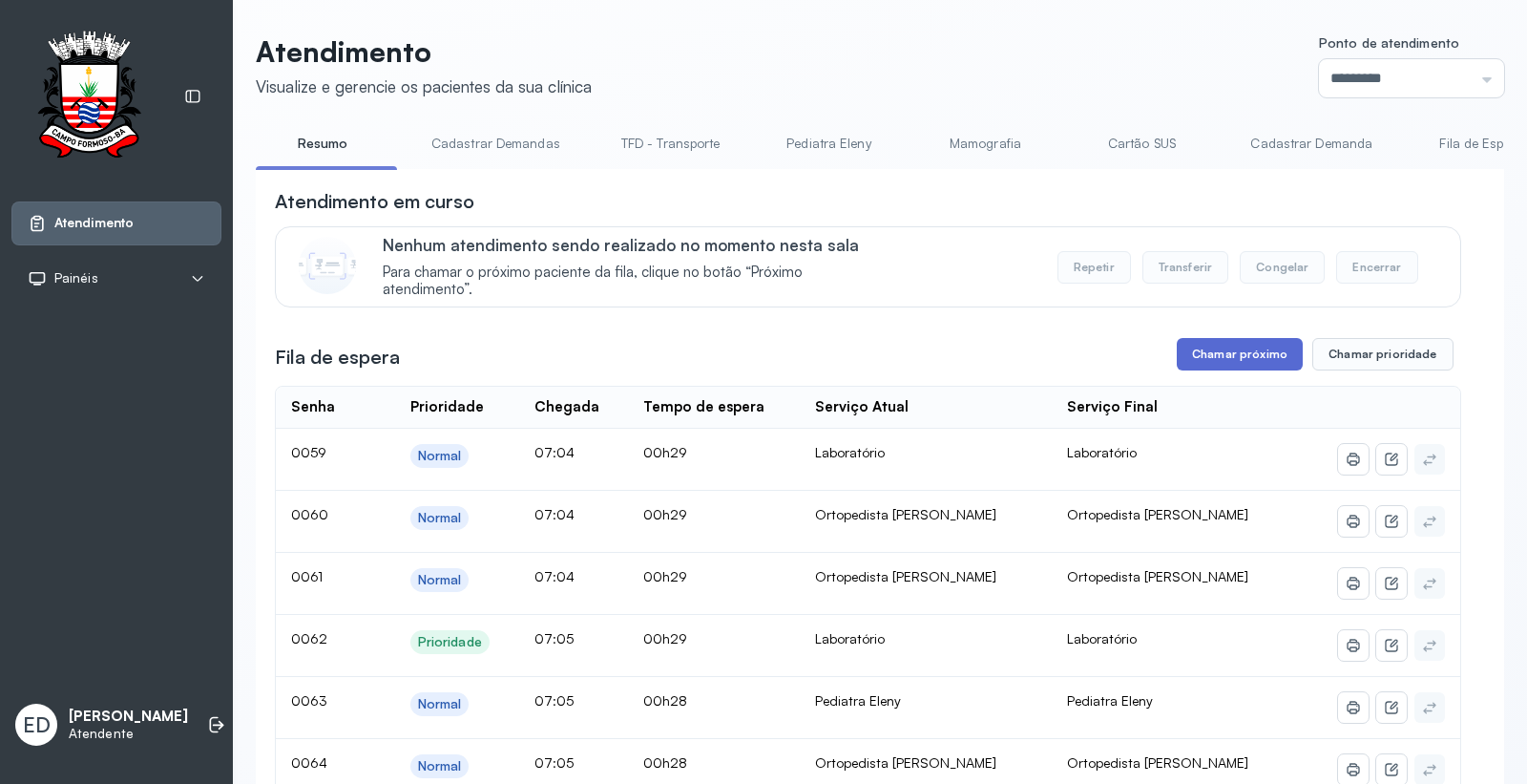
click at [1213, 359] on button "Chamar próximo" at bounding box center [1240, 355] width 126 height 33
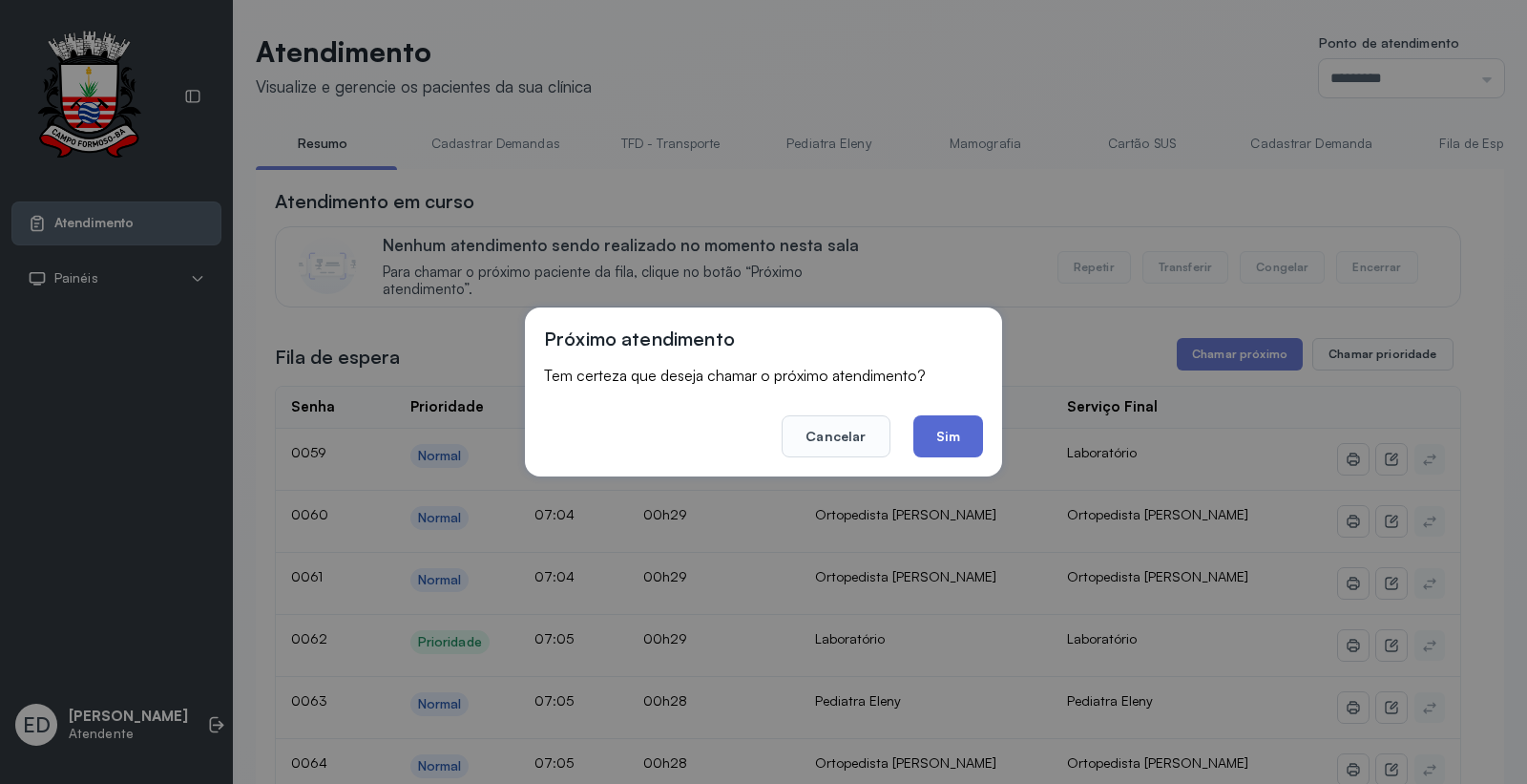
click at [967, 437] on button "Sim" at bounding box center [948, 436] width 70 height 42
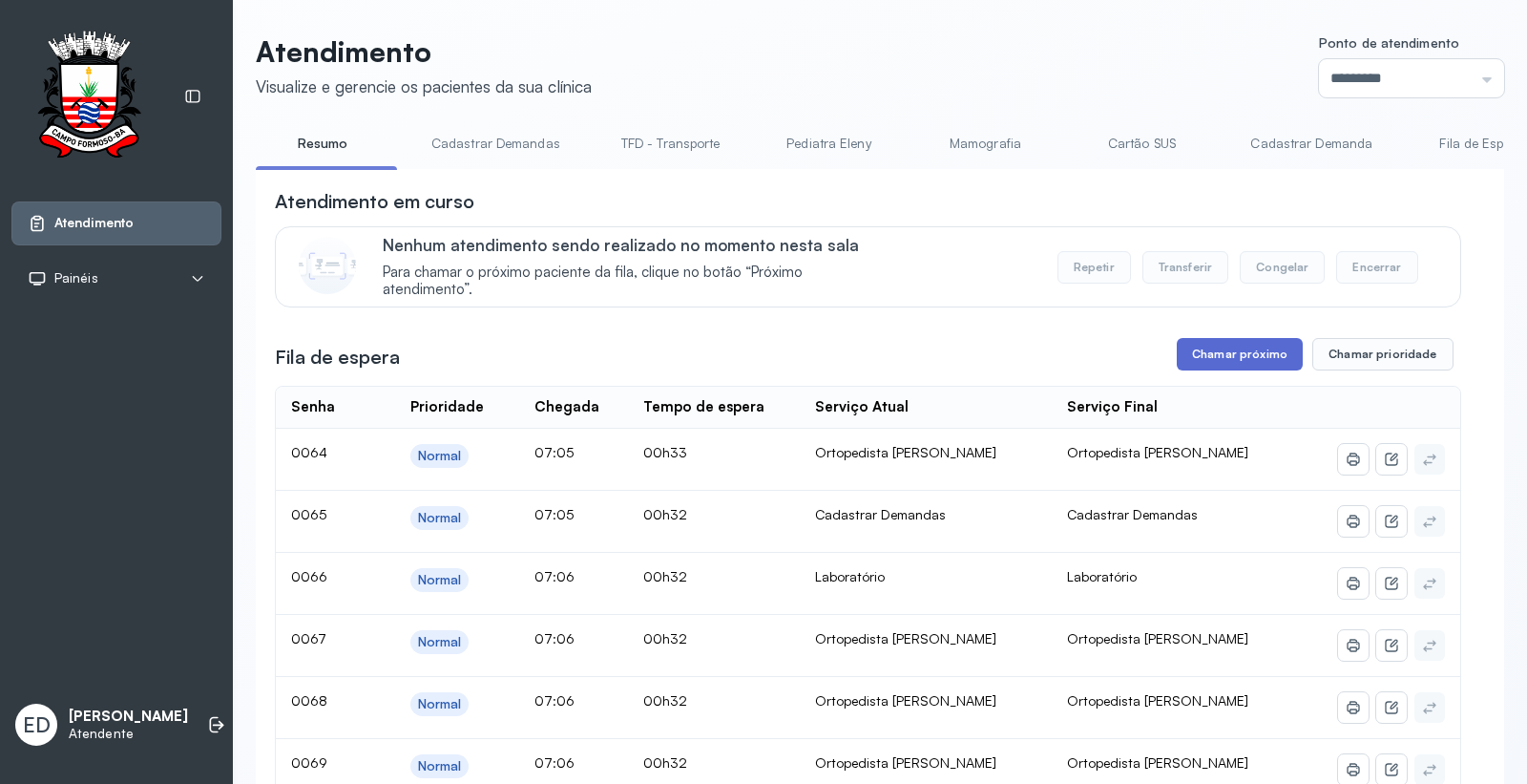
click at [1233, 360] on button "Chamar próximo" at bounding box center [1240, 355] width 126 height 33
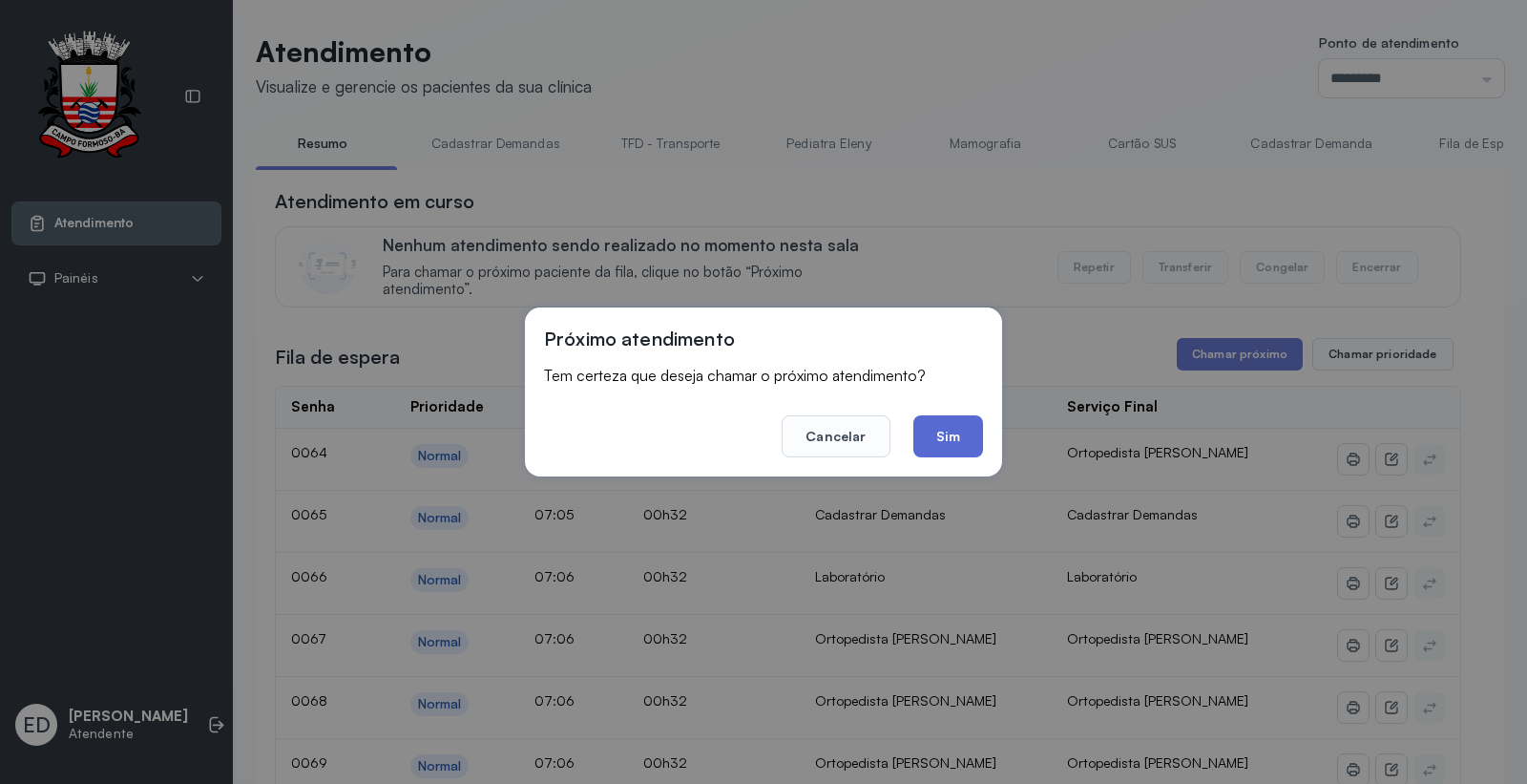
click at [950, 432] on button "Sim" at bounding box center [948, 436] width 70 height 42
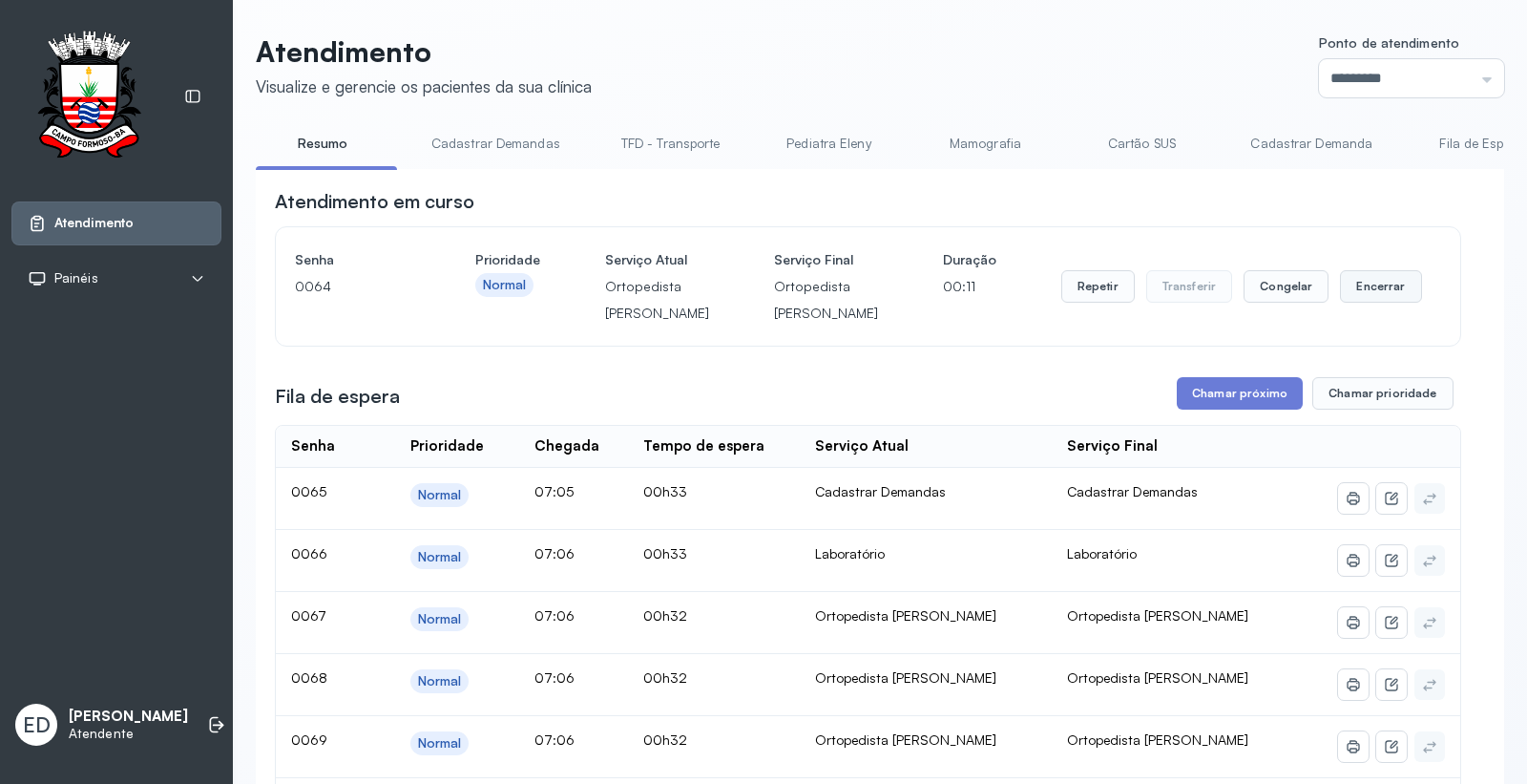
click at [1390, 303] on button "Encerrar" at bounding box center [1381, 286] width 81 height 33
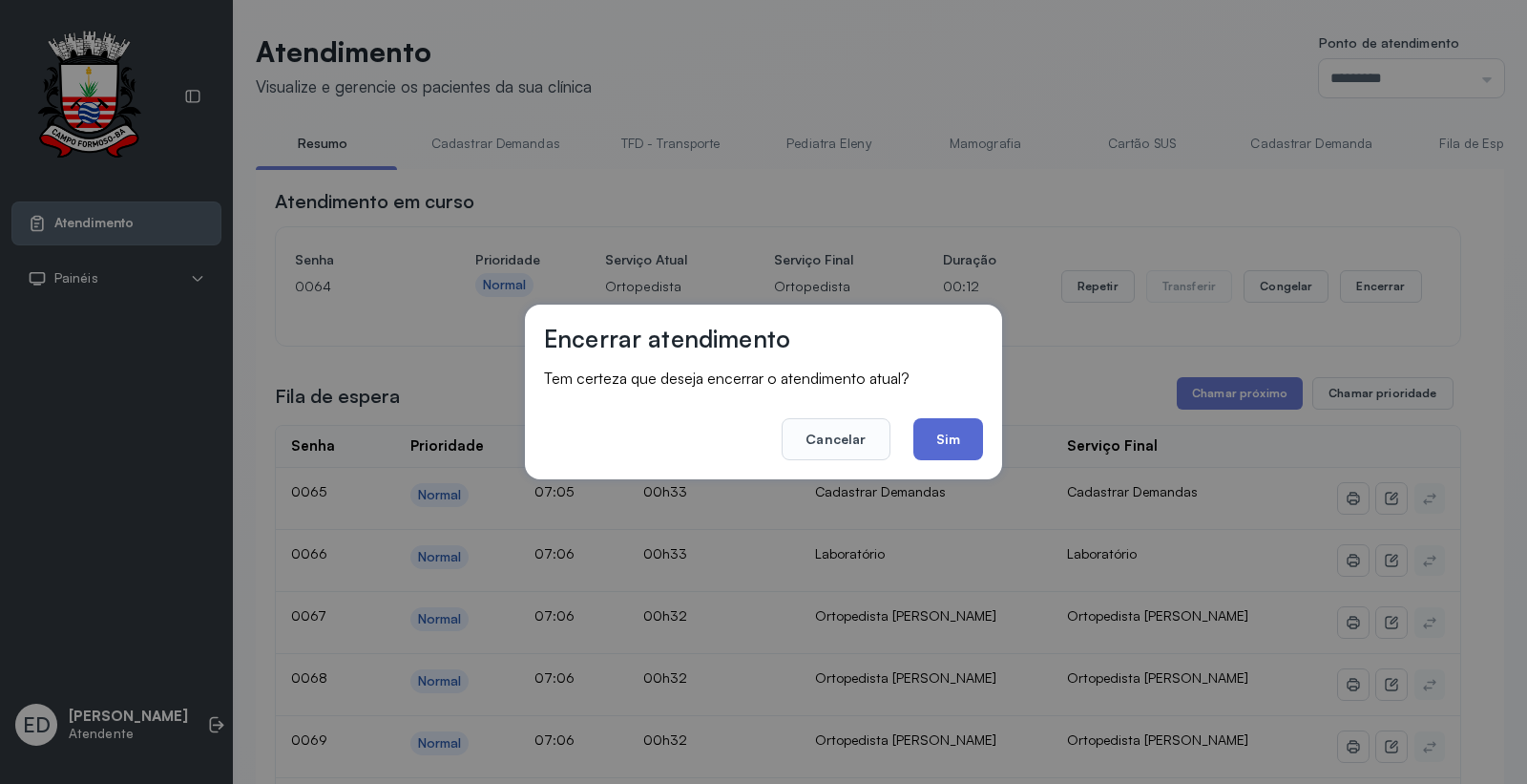
click at [955, 449] on button "Sim" at bounding box center [948, 439] width 70 height 42
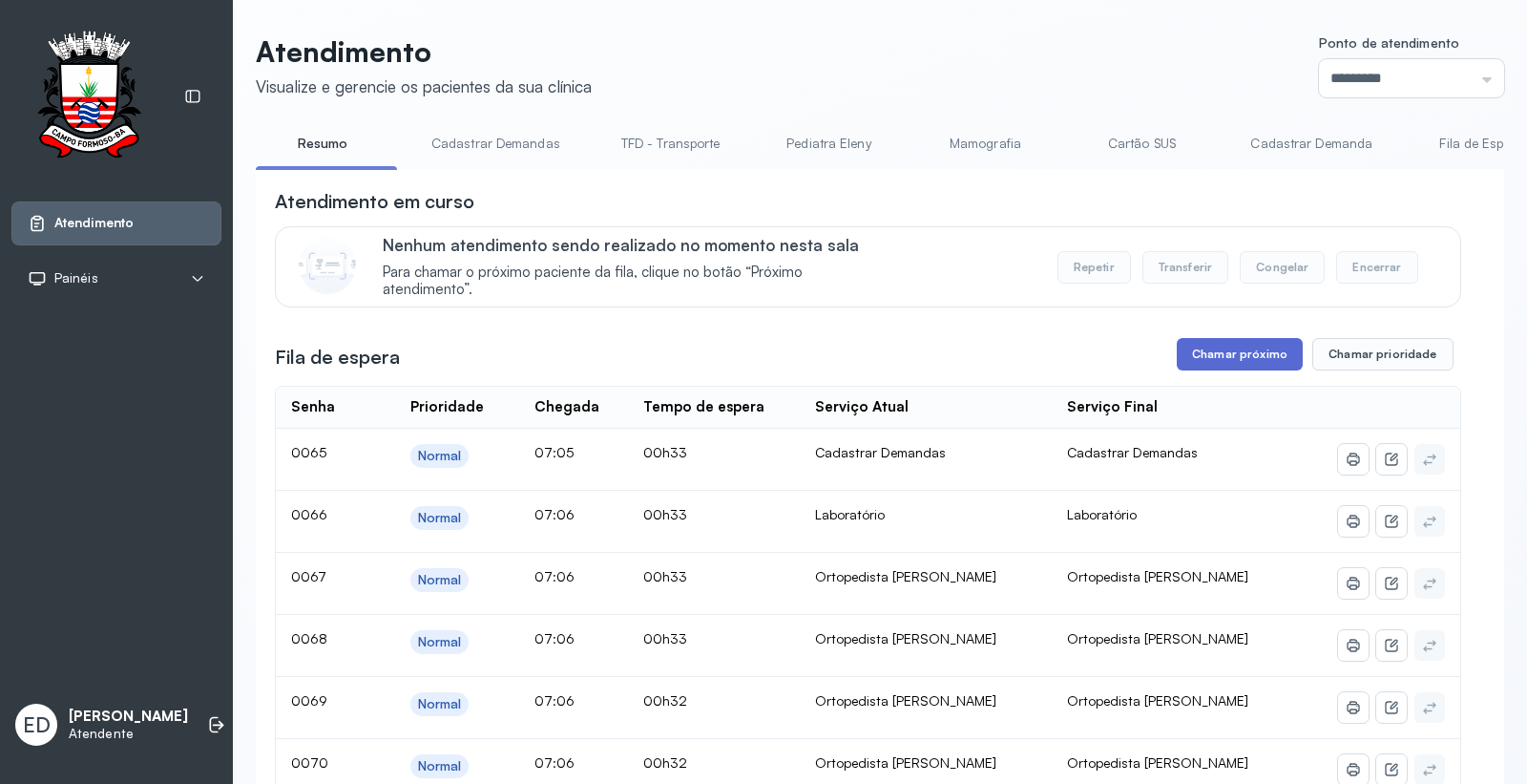
click at [1266, 359] on button "Chamar próximo" at bounding box center [1240, 355] width 126 height 33
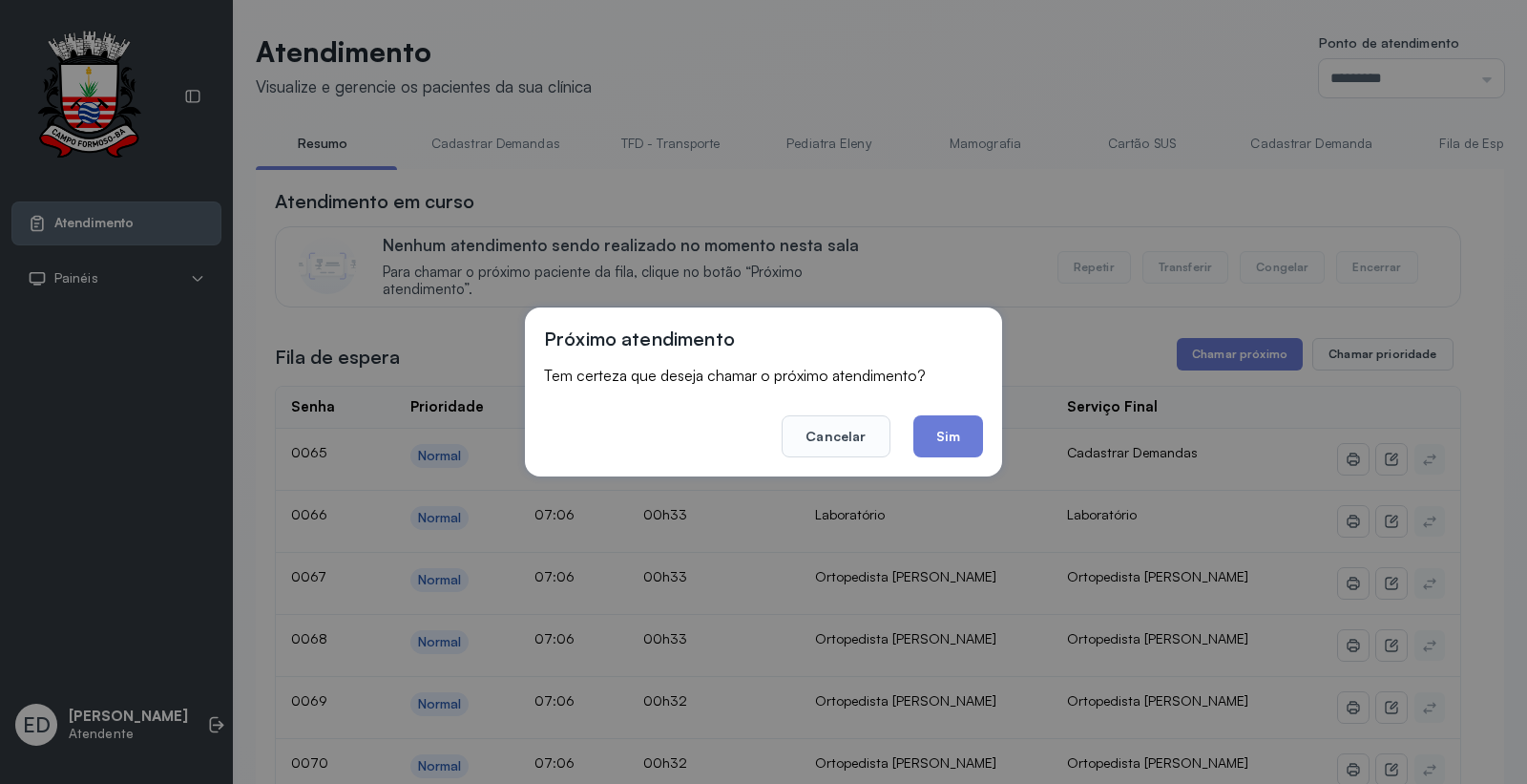
drag, startPoint x: 922, startPoint y: 432, endPoint x: 950, endPoint y: 433, distance: 28.0
click at [924, 433] on button "Sim" at bounding box center [948, 436] width 70 height 42
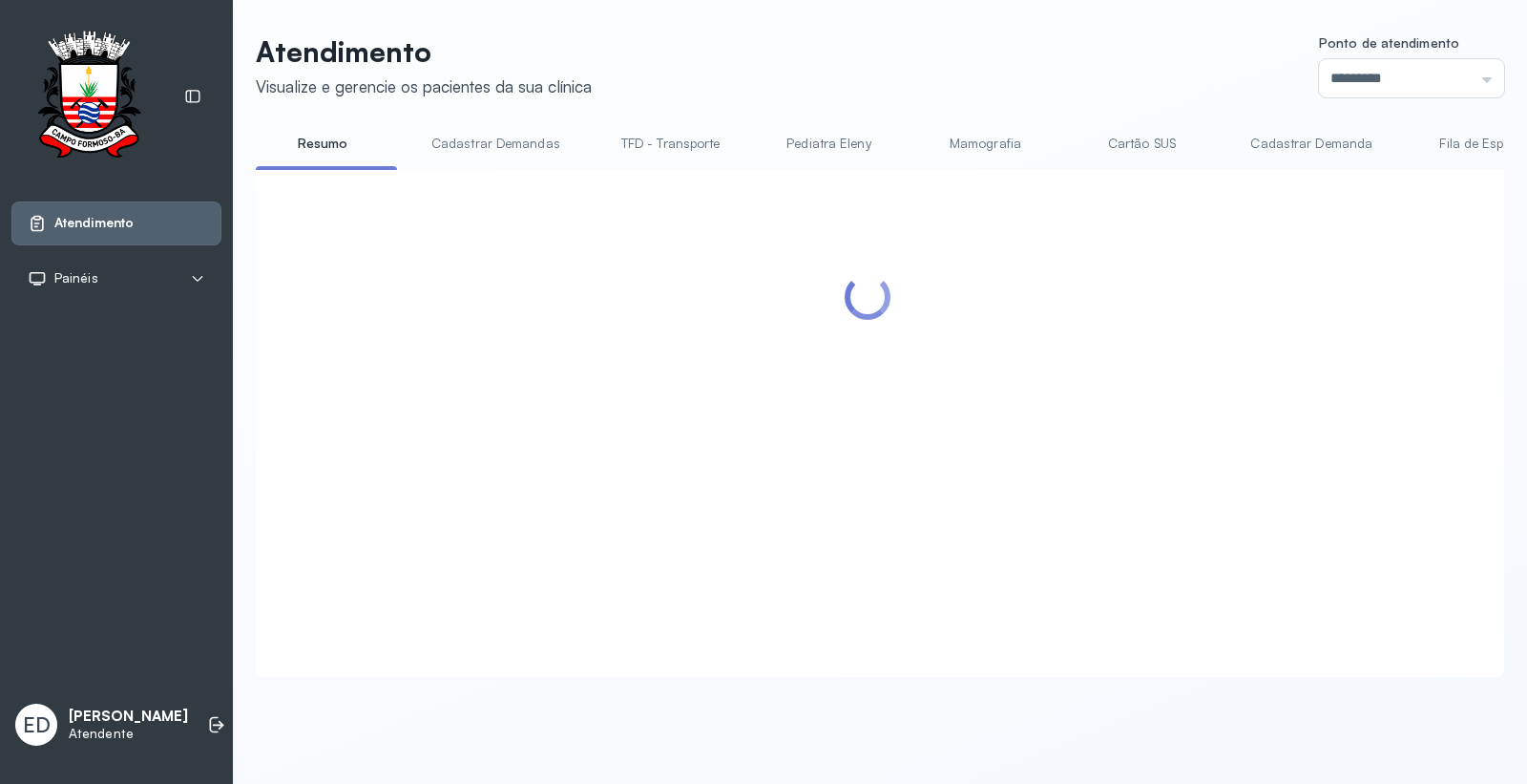
click at [932, 59] on header "Atendimento Visualize e gerencie os pacientes da sua clínica Ponto de atendimen…" at bounding box center [879, 66] width 1248 height 63
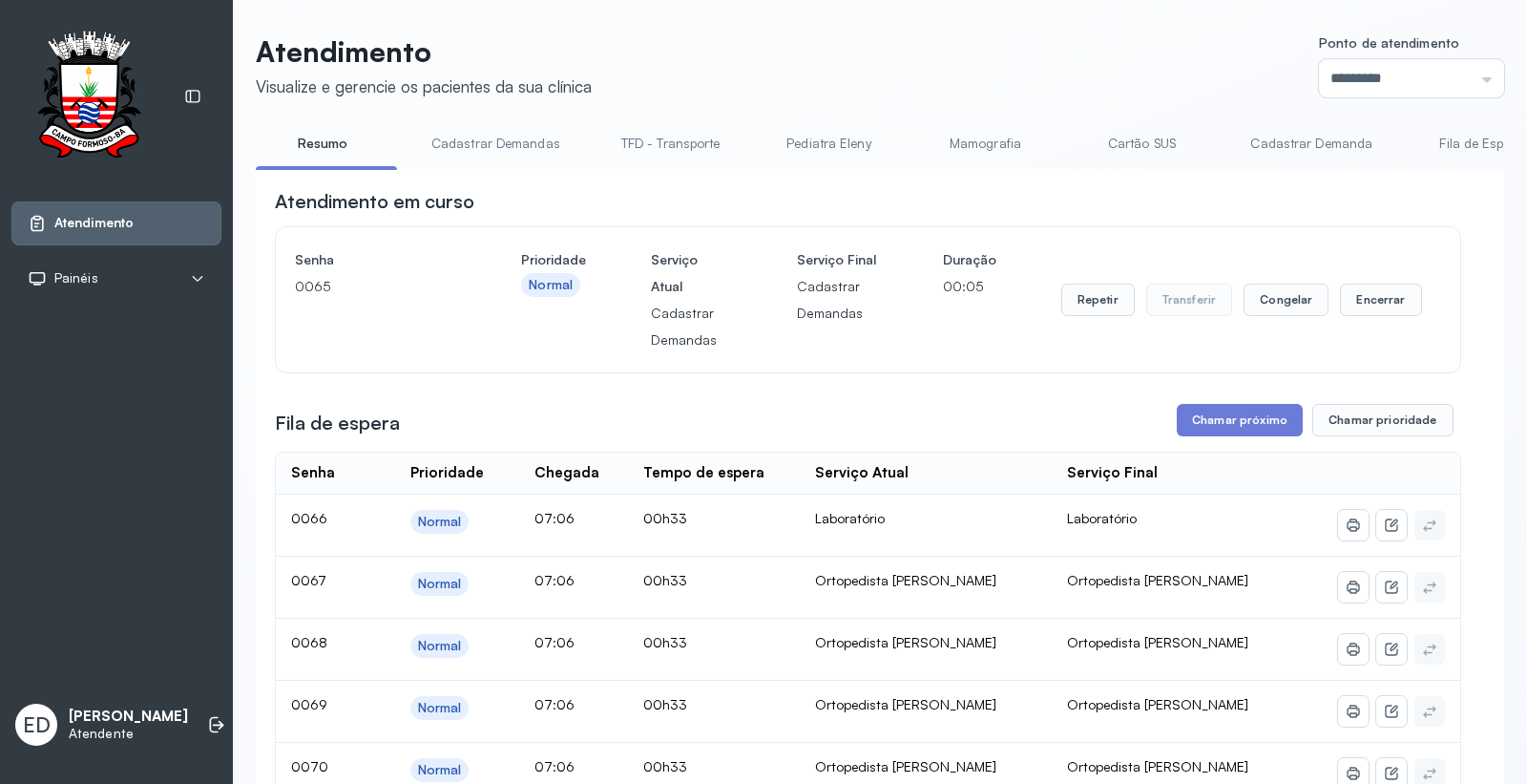
click at [1298, 204] on div "Atendimento em curso" at bounding box center [868, 202] width 1187 height 27
click at [1375, 302] on button "Encerrar" at bounding box center [1381, 300] width 81 height 33
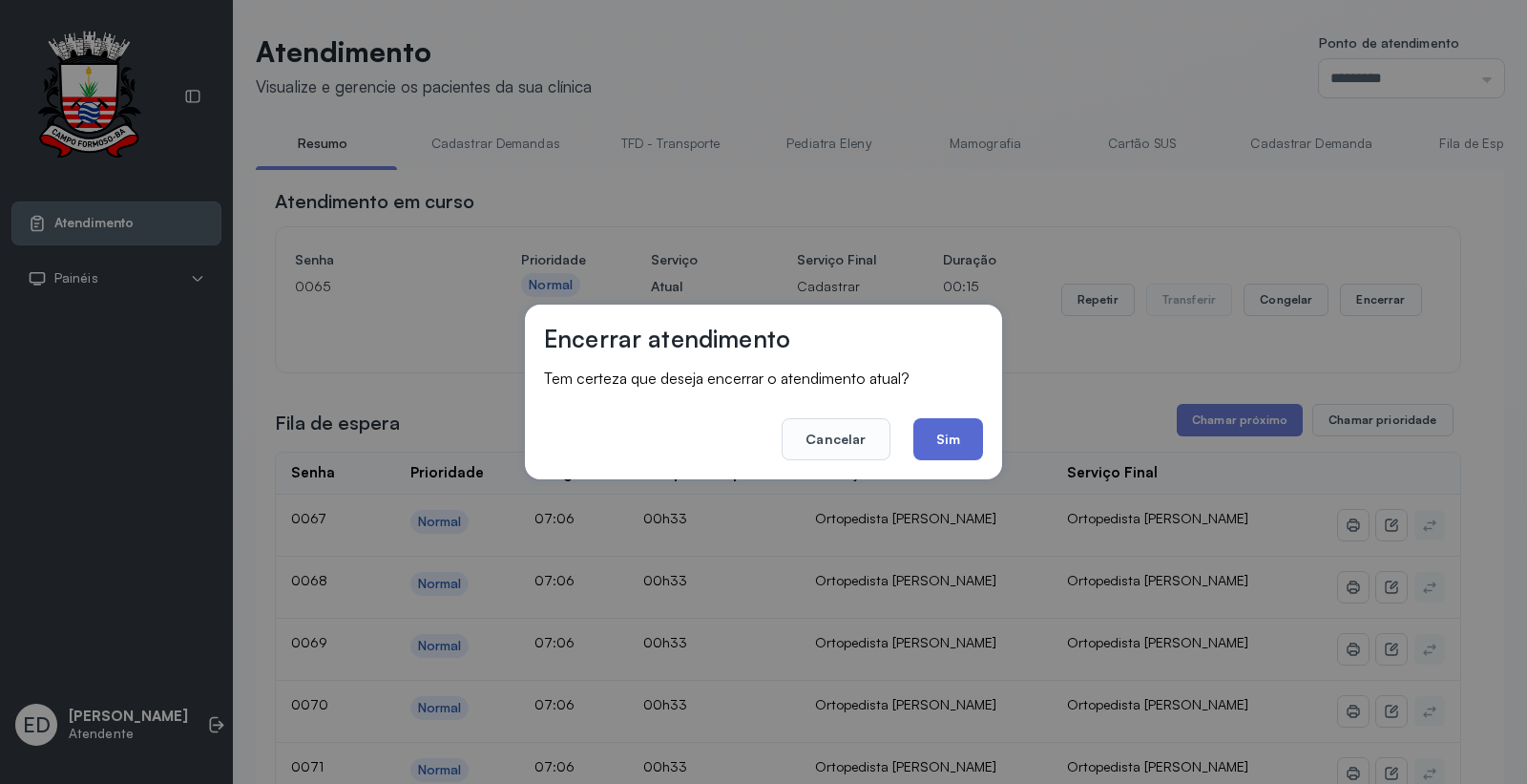
click at [950, 425] on button "Sim" at bounding box center [948, 439] width 70 height 42
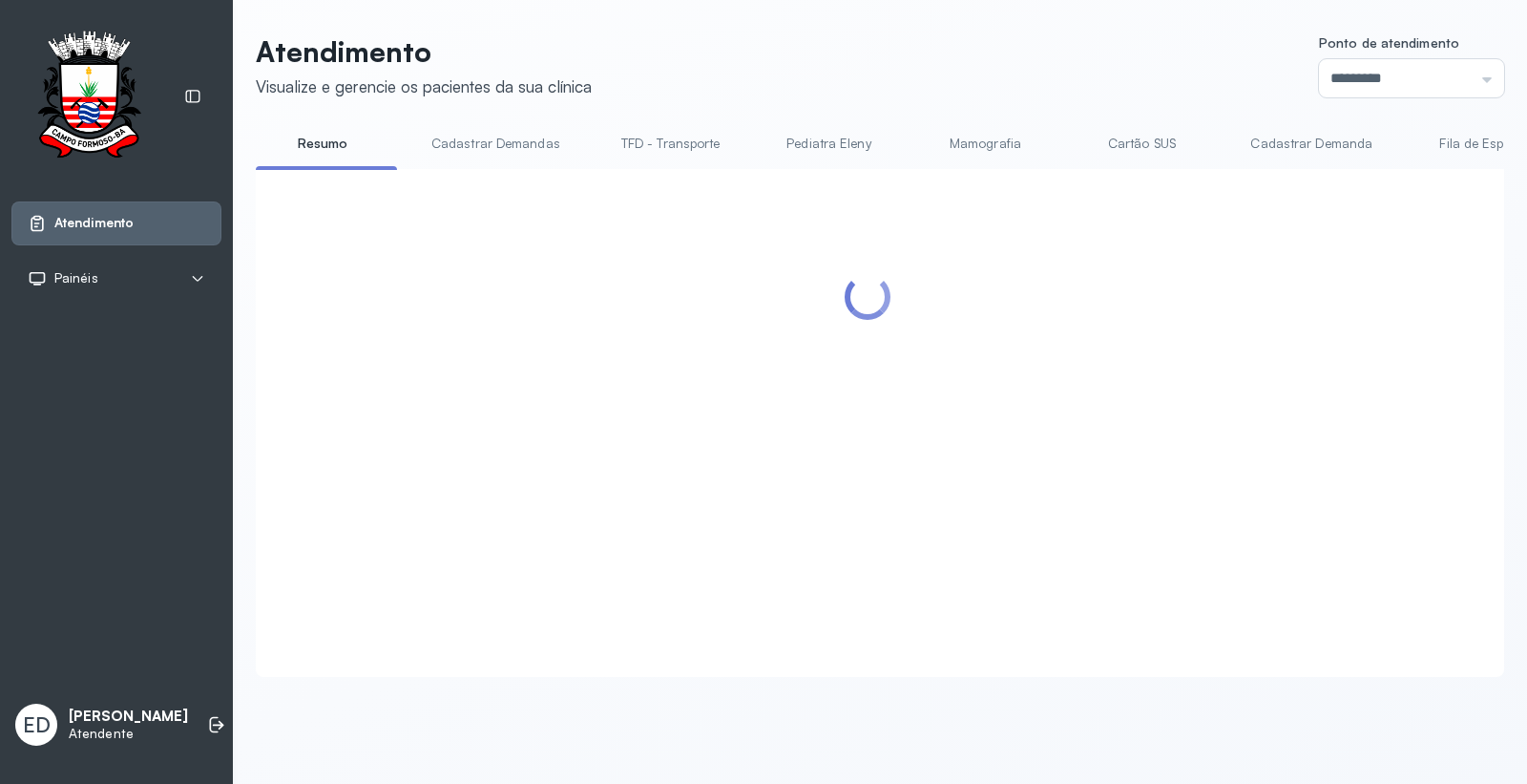
click at [1369, 304] on div at bounding box center [868, 400] width 1187 height 423
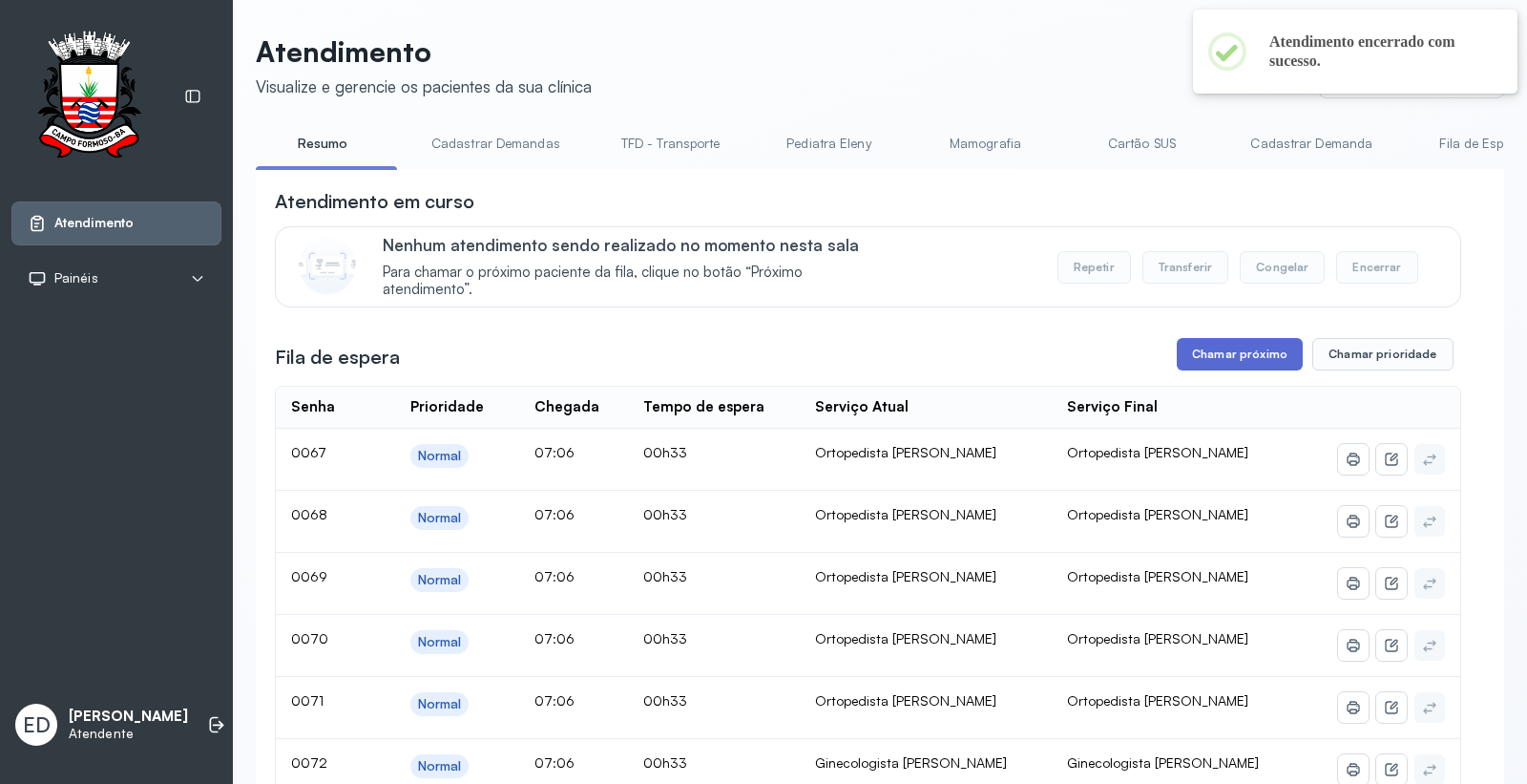
click at [1225, 362] on button "Chamar próximo" at bounding box center [1240, 355] width 126 height 33
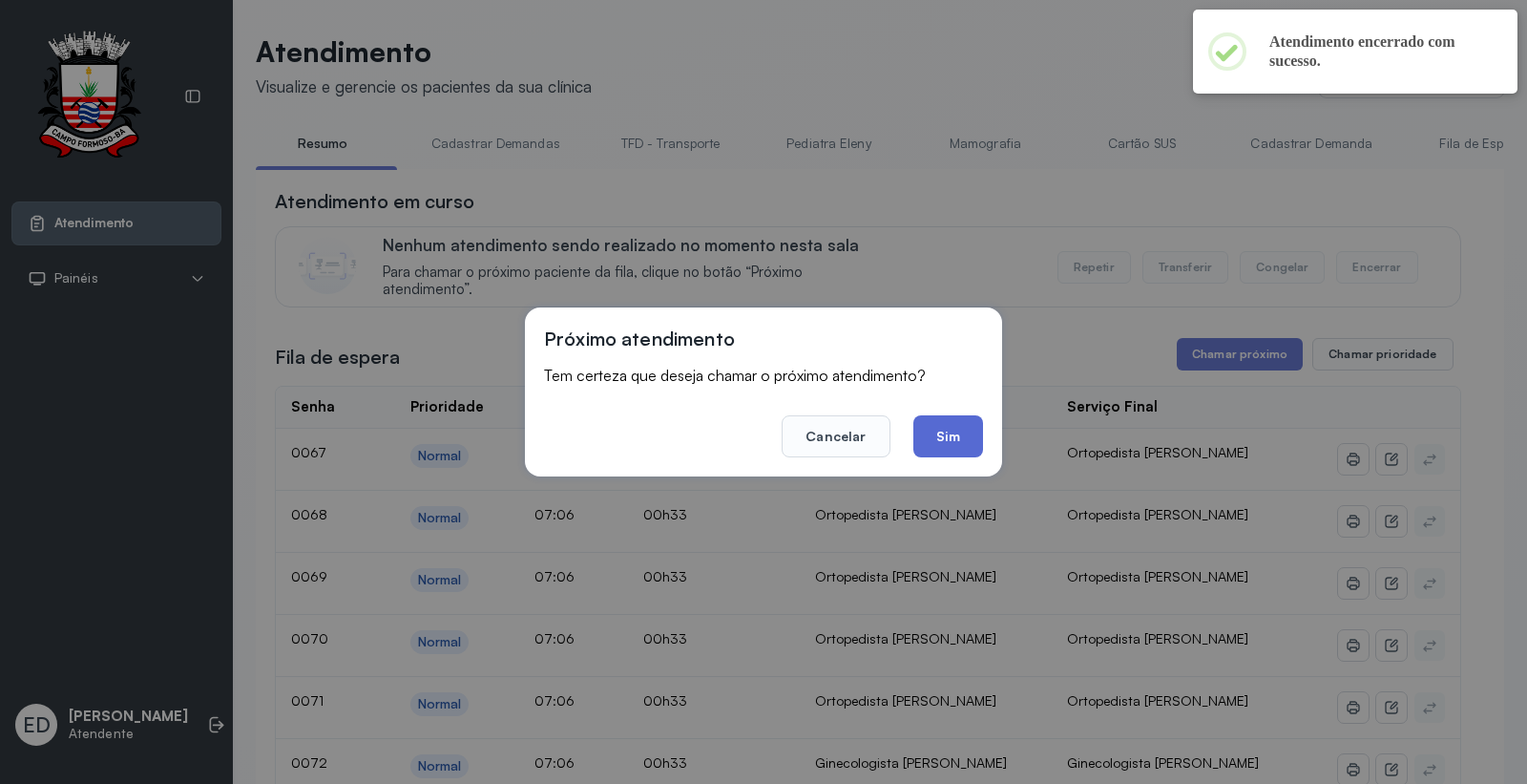
click at [948, 427] on button "Sim" at bounding box center [948, 436] width 70 height 42
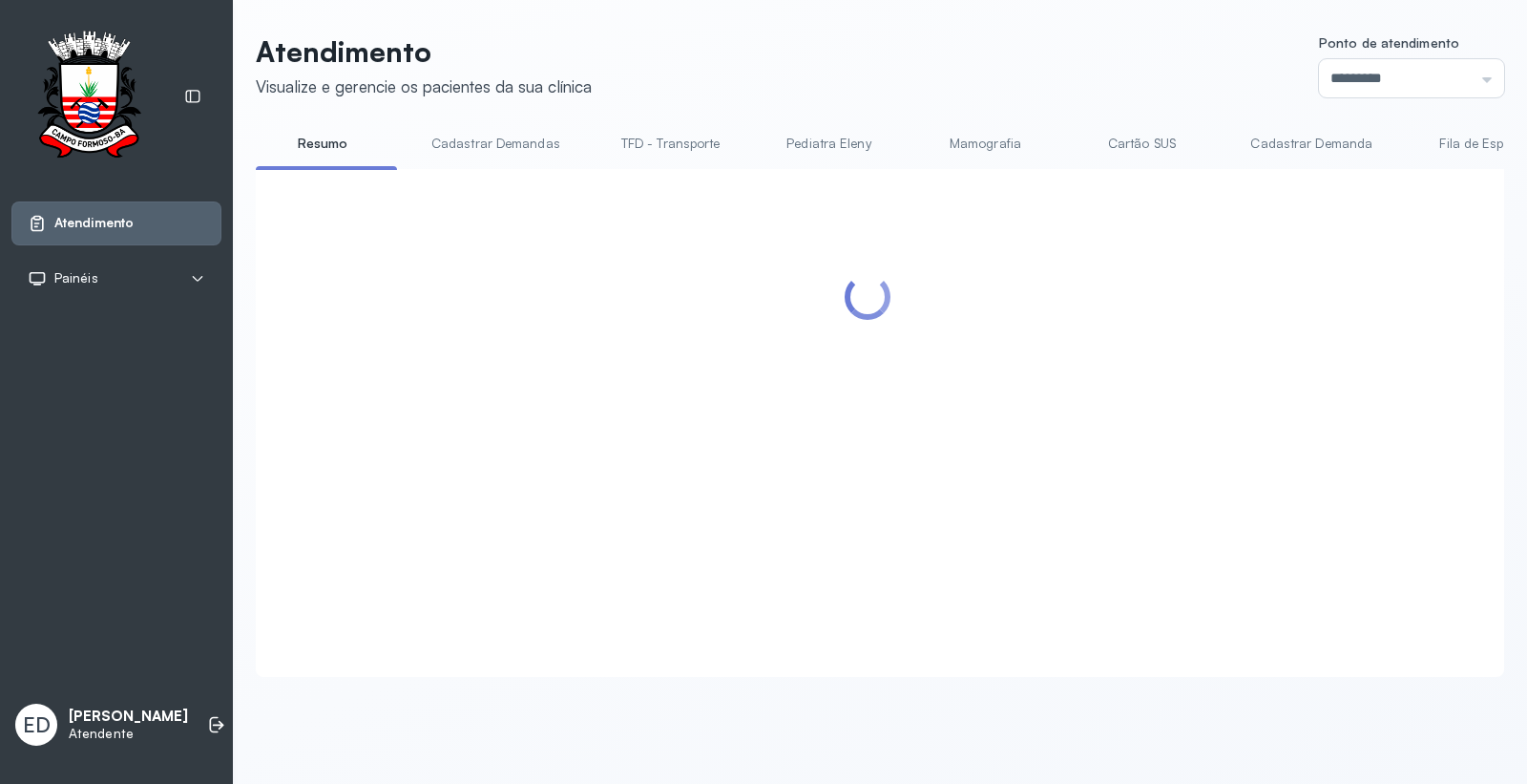
click at [851, 36] on header "Atendimento Visualize e gerencie os pacientes da sua clínica Ponto de atendimen…" at bounding box center [879, 66] width 1248 height 63
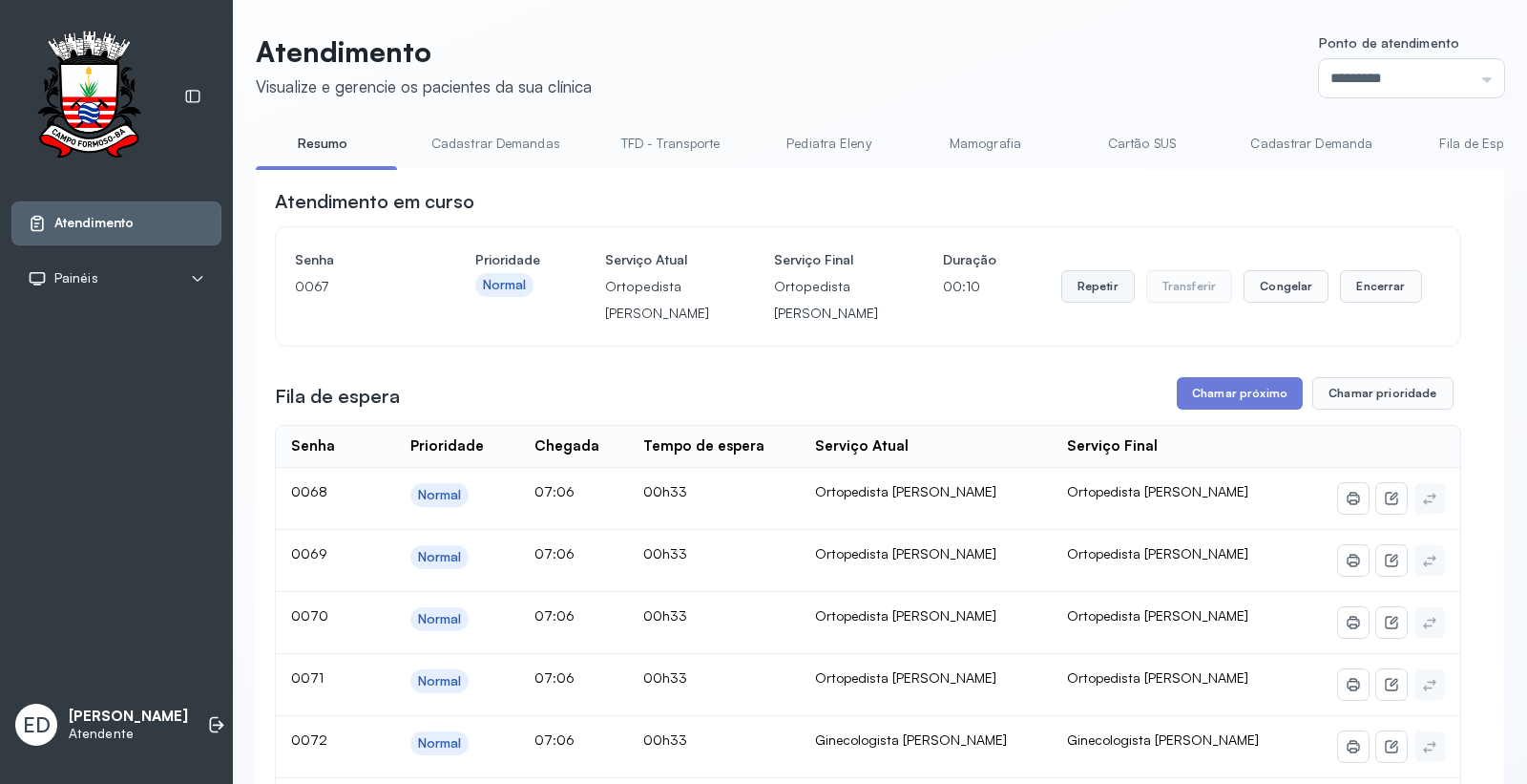
click at [1093, 296] on button "Repetir" at bounding box center [1098, 286] width 73 height 33
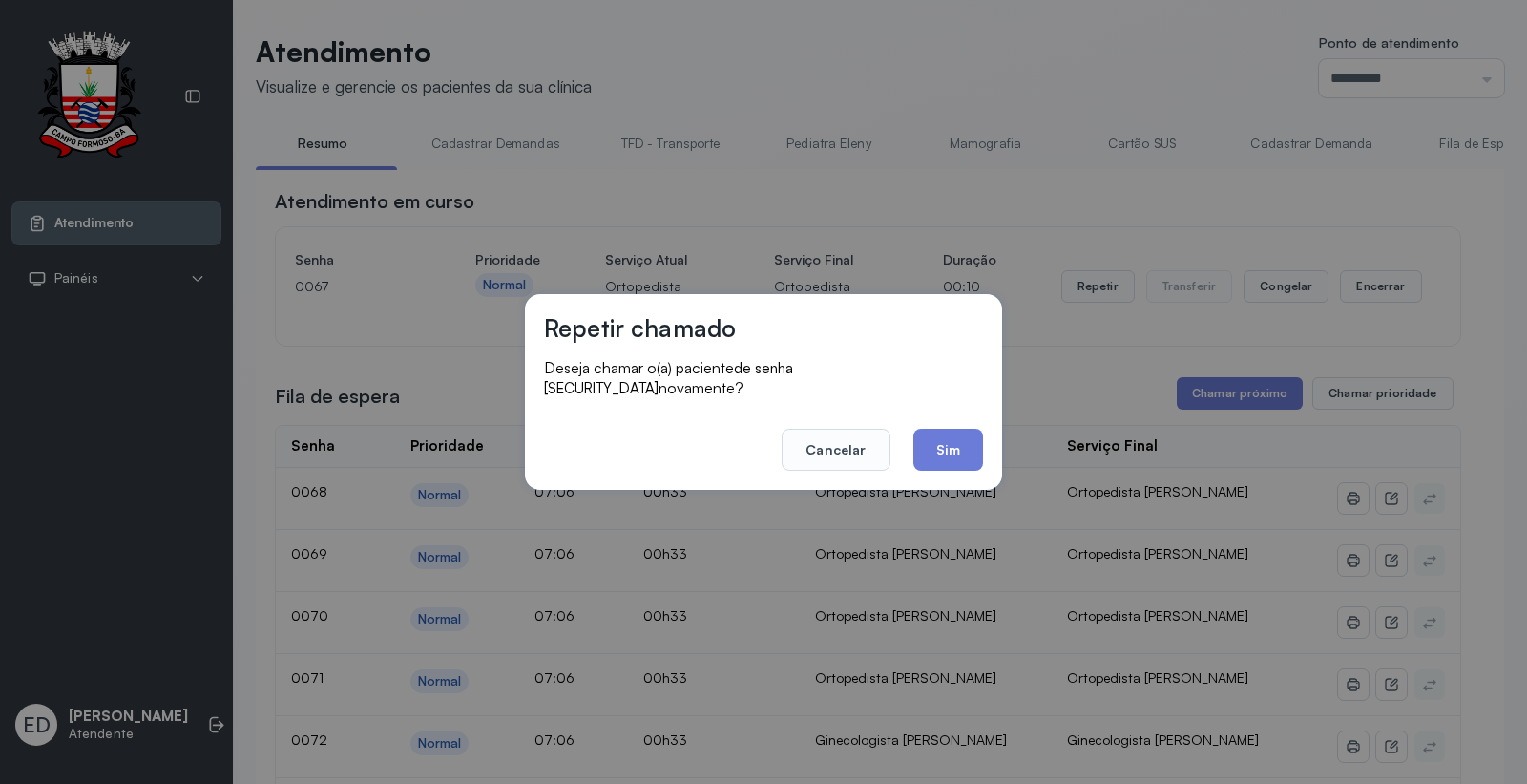
click at [956, 430] on button "Sim" at bounding box center [948, 450] width 70 height 42
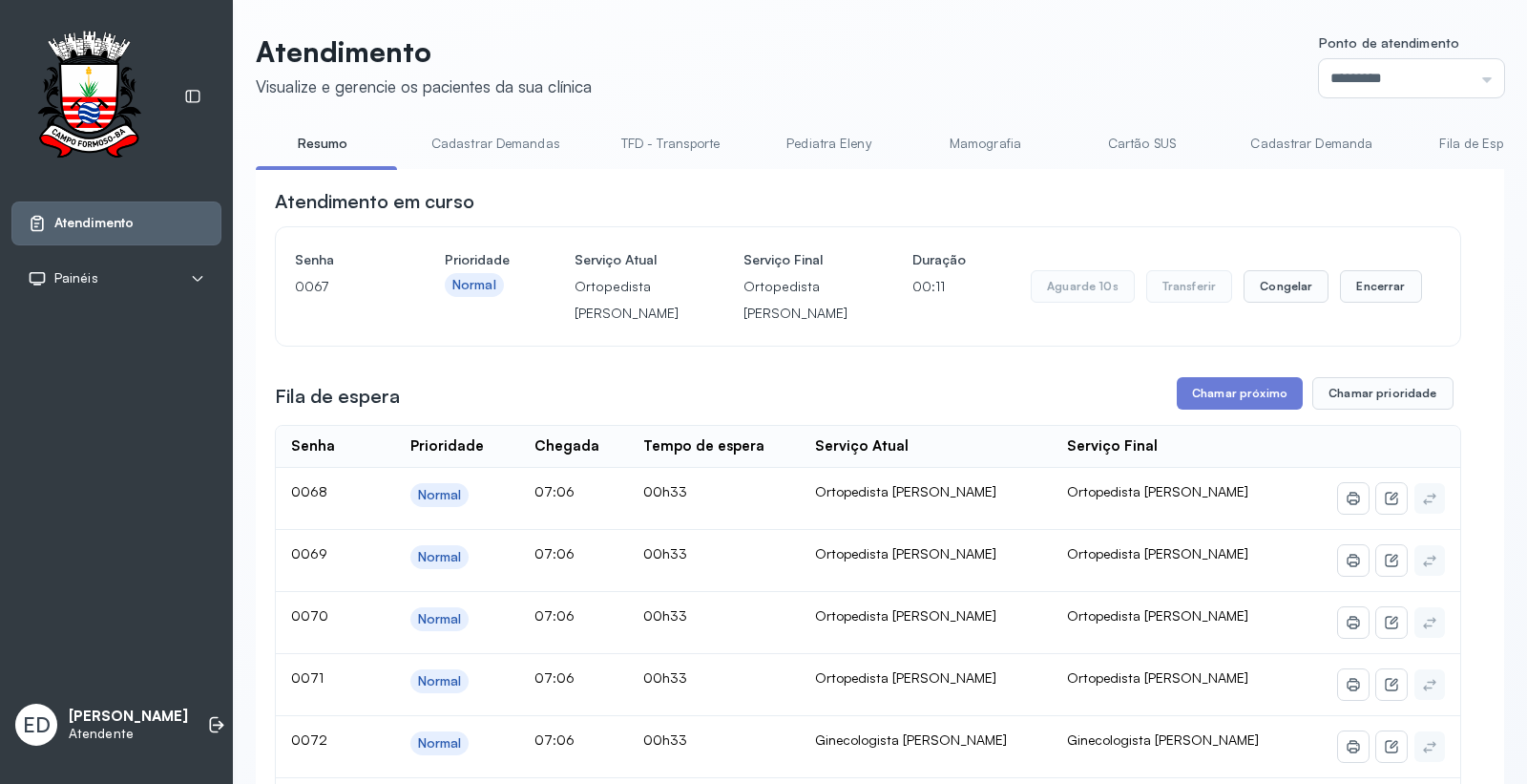
click at [950, 92] on header "Atendimento Visualize e gerencie os pacientes da sua clínica Ponto de atendimen…" at bounding box center [879, 66] width 1248 height 63
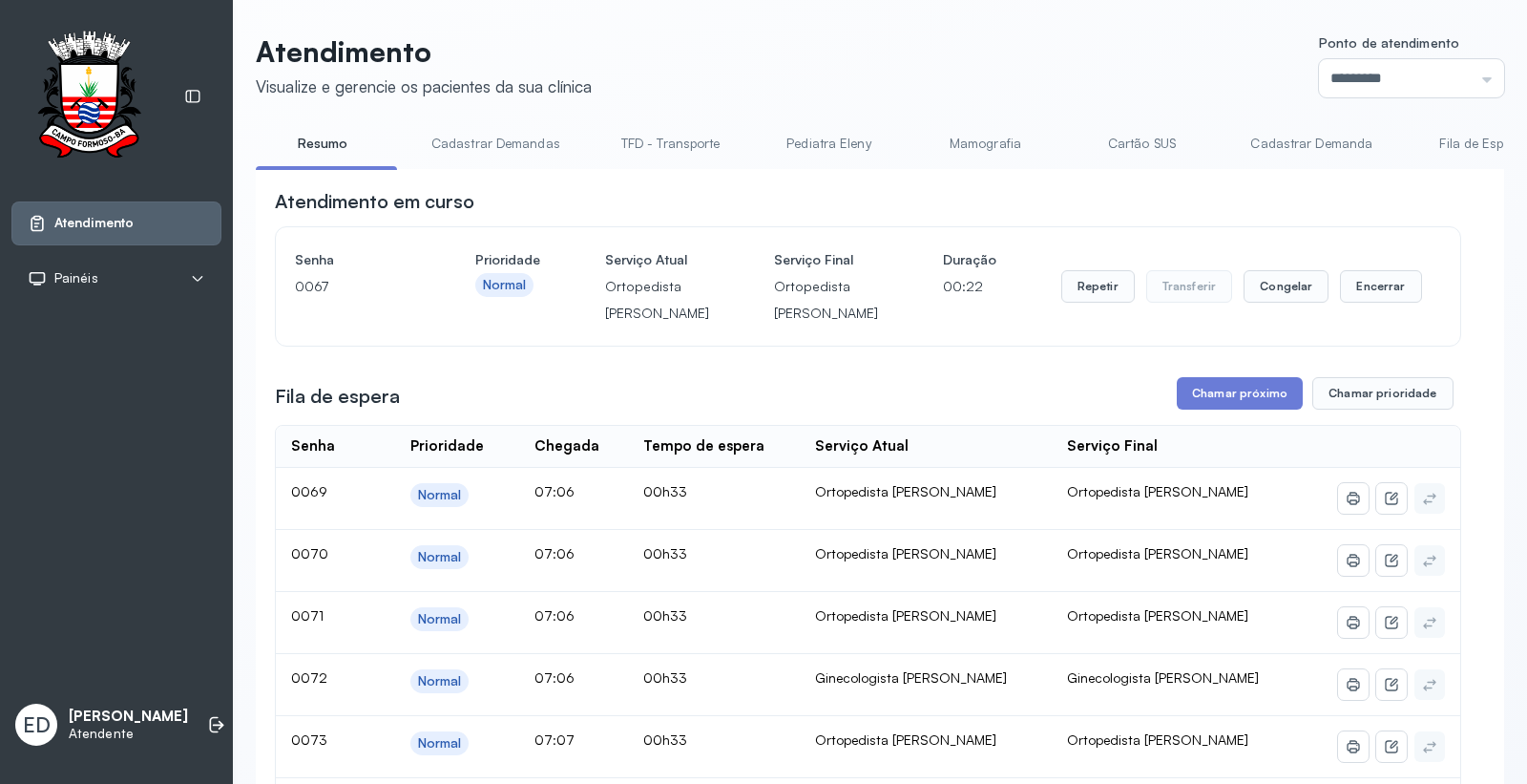
click at [1227, 205] on div "Atendimento em curso" at bounding box center [868, 202] width 1187 height 27
click at [1204, 56] on header "Atendimento Visualize e gerencie os pacientes da sua clínica Ponto de atendimen…" at bounding box center [879, 66] width 1248 height 63
click at [1115, 303] on button "Repetir" at bounding box center [1098, 286] width 73 height 33
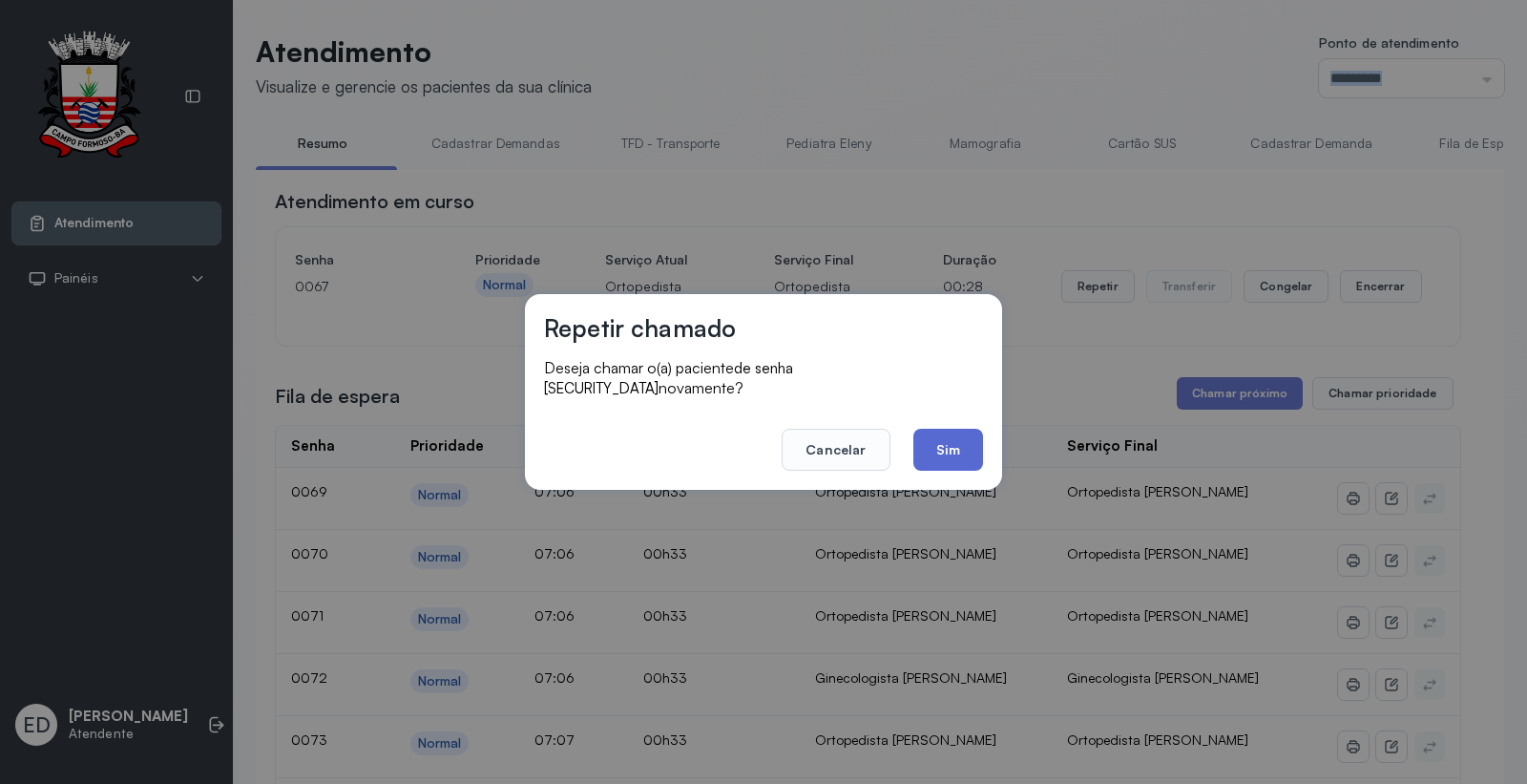
click at [966, 443] on button "Sim" at bounding box center [948, 450] width 70 height 42
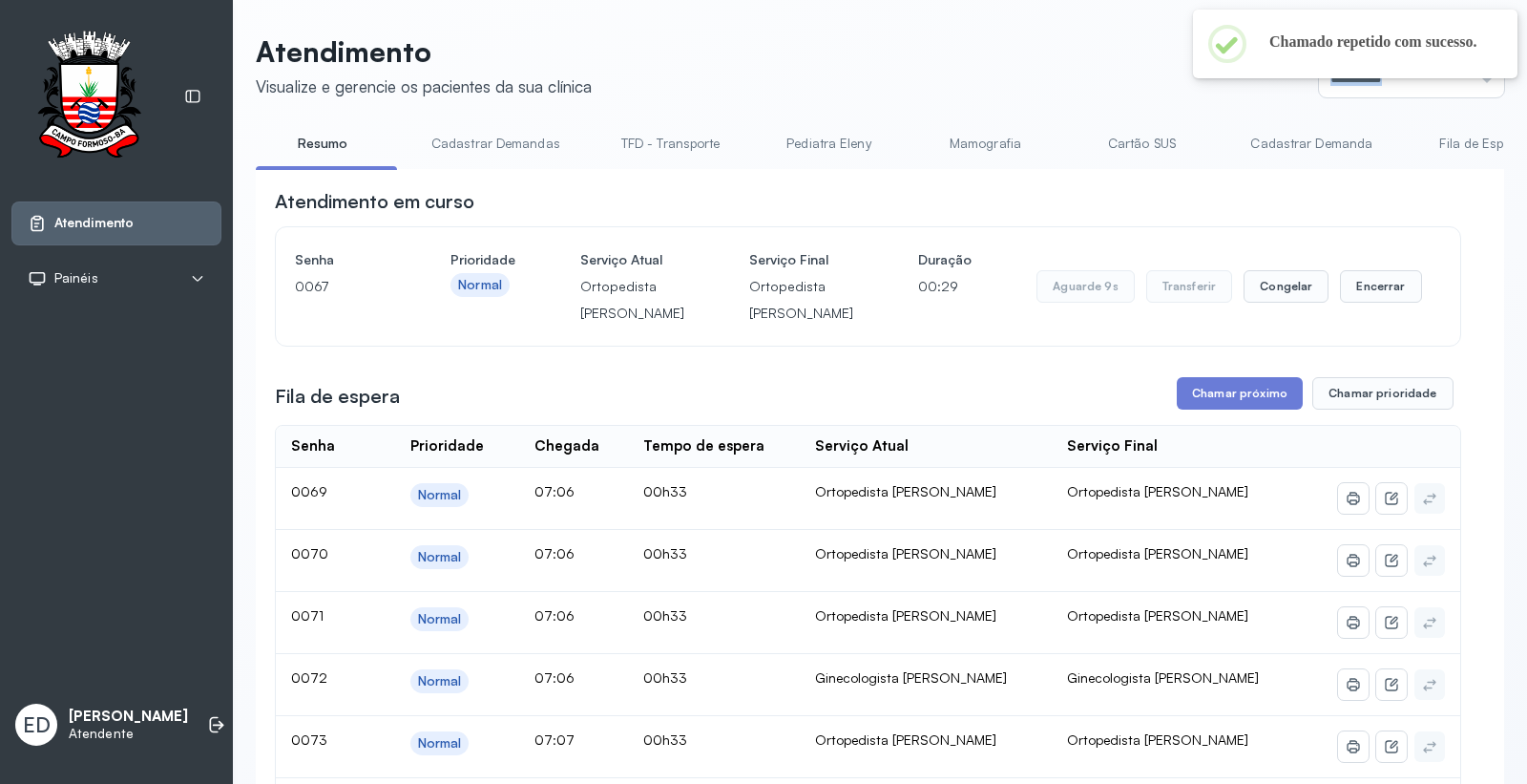
click at [1074, 58] on header "Atendimento Visualize e gerencie os pacientes da sua clínica Ponto de atendimen…" at bounding box center [879, 66] width 1248 height 63
click at [1396, 199] on div "Atendimento em curso" at bounding box center [868, 202] width 1187 height 27
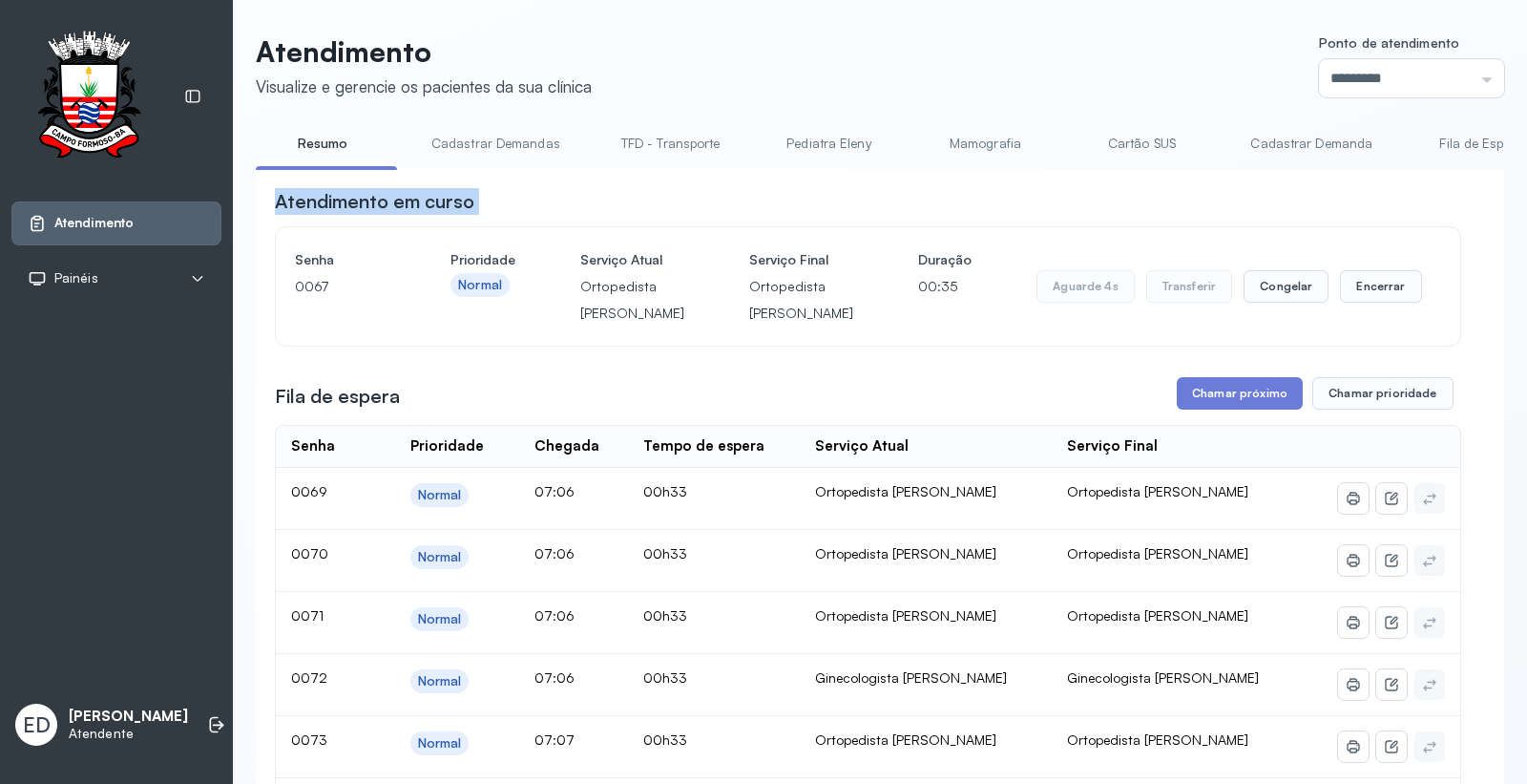
click at [1396, 199] on div "Atendimento em curso" at bounding box center [868, 202] width 1187 height 27
click at [1371, 294] on button "Encerrar" at bounding box center [1381, 286] width 81 height 33
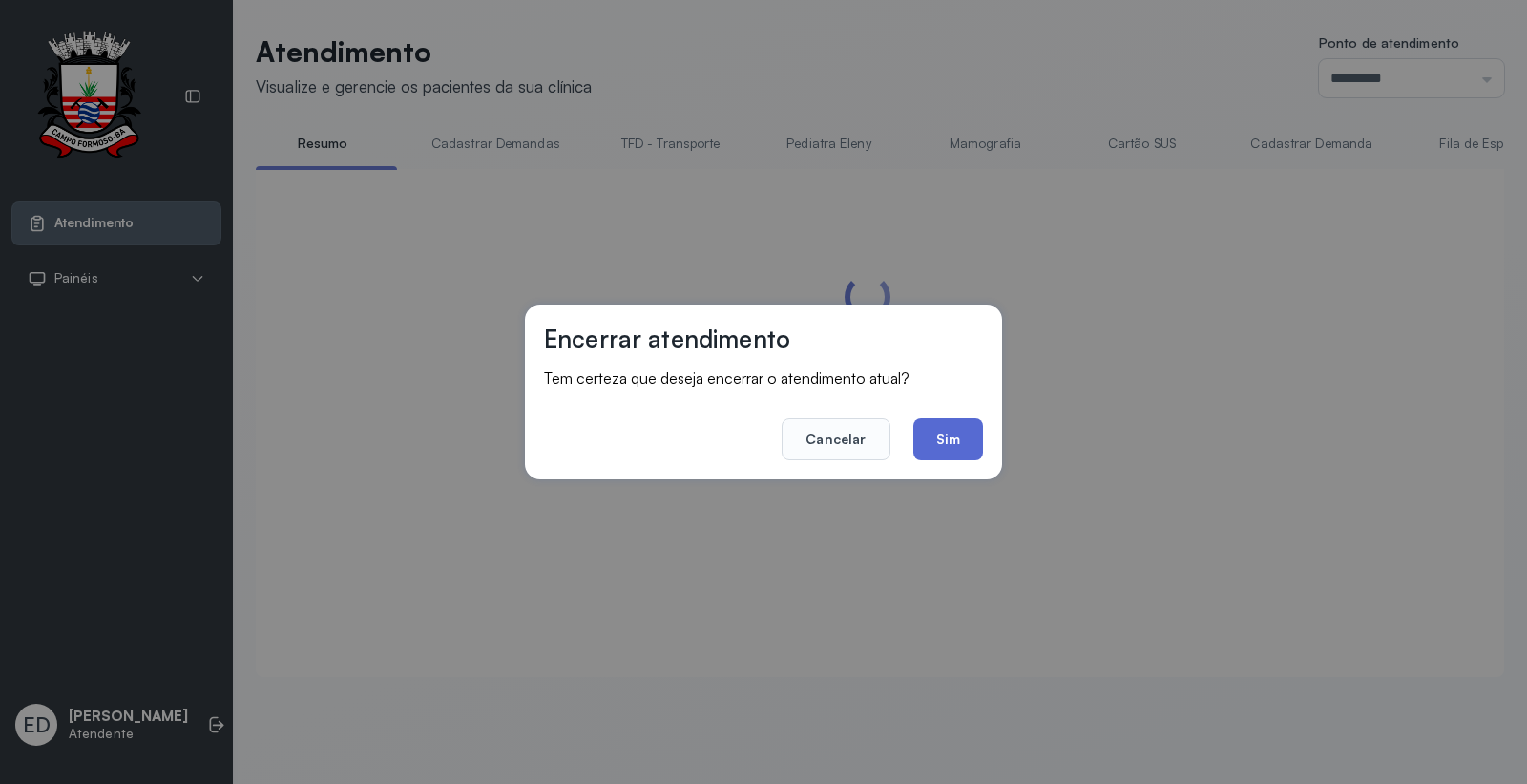
click at [967, 434] on button "Sim" at bounding box center [948, 439] width 70 height 42
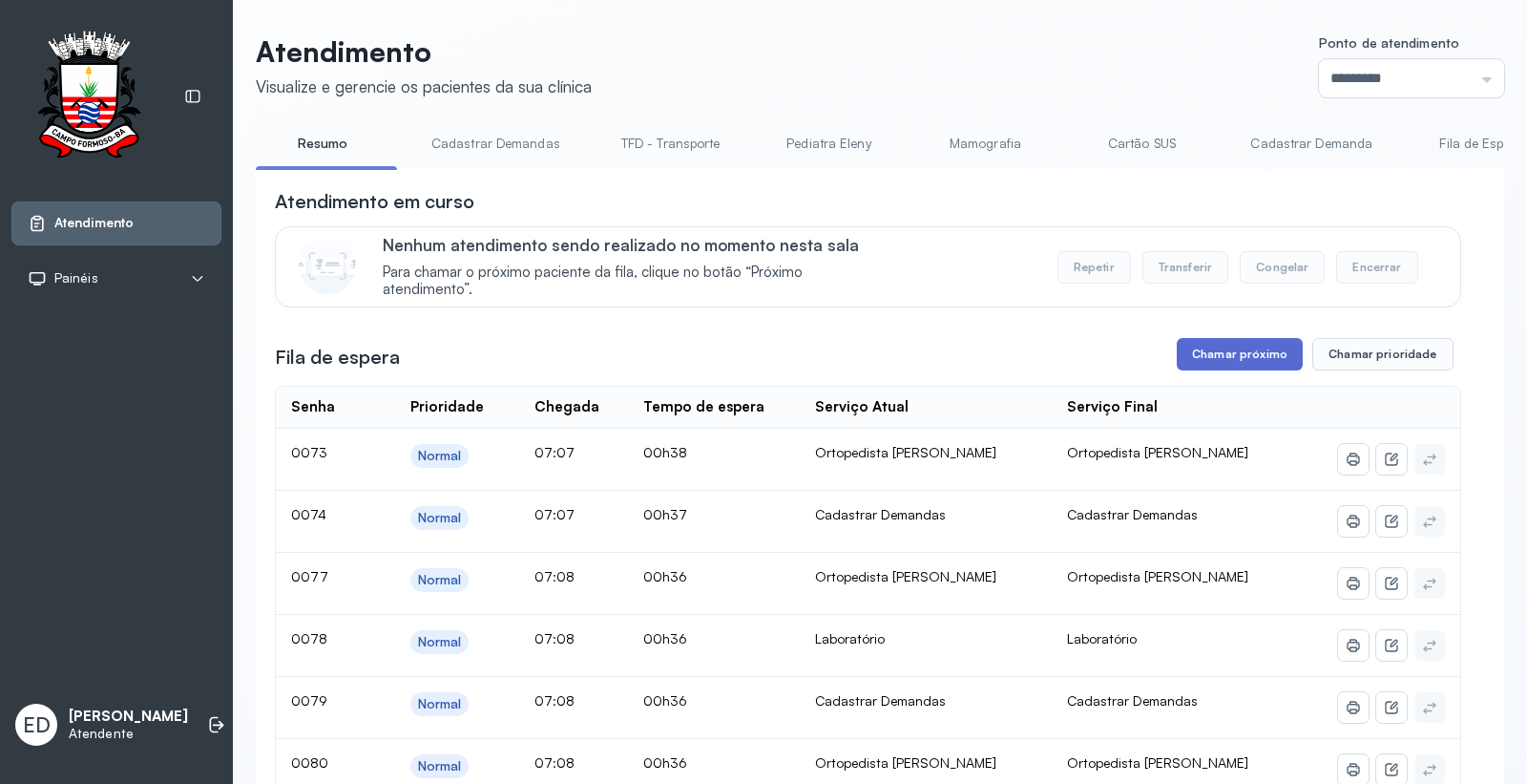
drag, startPoint x: 1269, startPoint y: 362, endPoint x: 1257, endPoint y: 369, distance: 13.9
click at [1257, 369] on button "Chamar próximo" at bounding box center [1240, 355] width 126 height 33
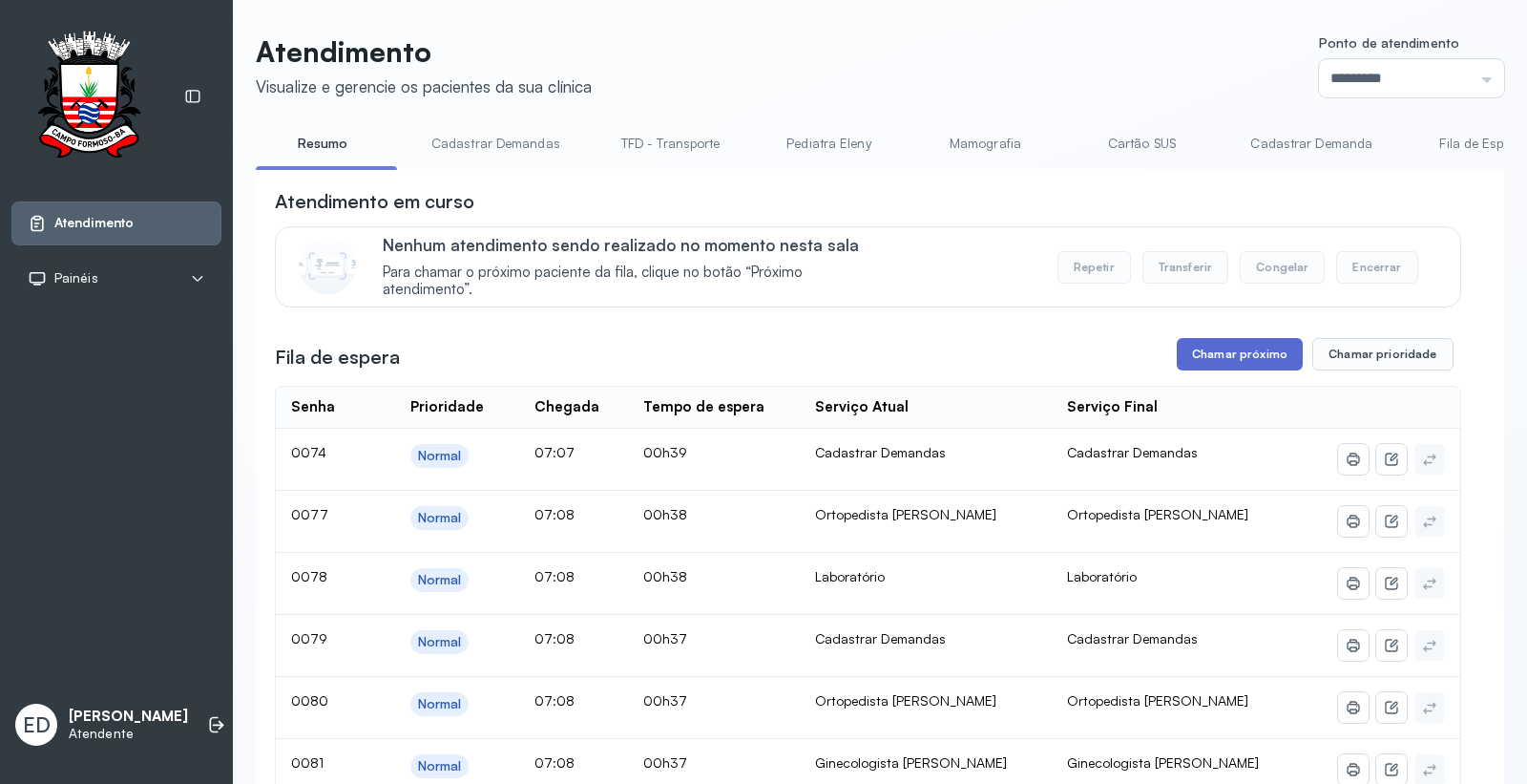
click at [1242, 359] on button "Chamar próximo" at bounding box center [1240, 355] width 126 height 33
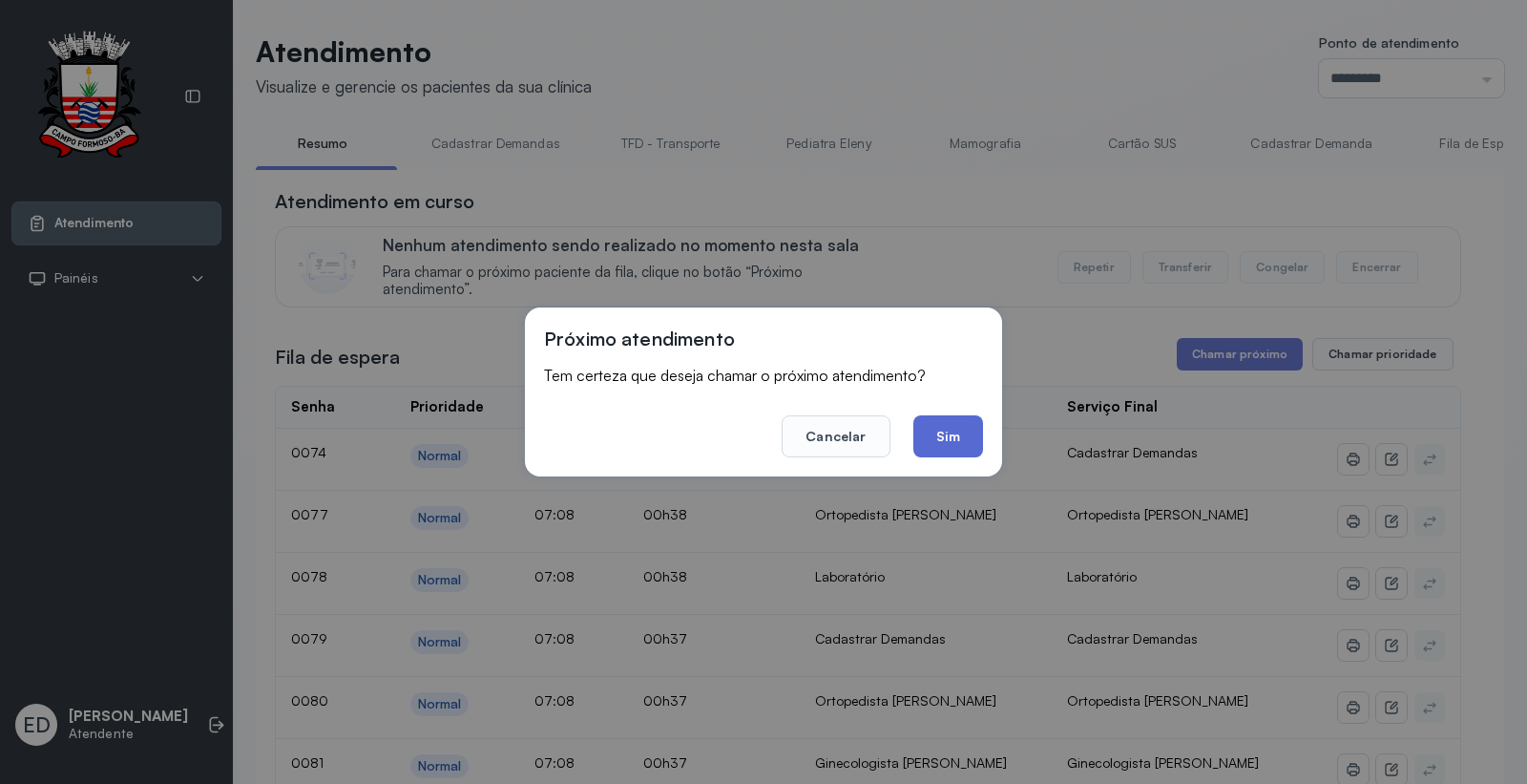
click at [967, 449] on button "Sim" at bounding box center [948, 436] width 70 height 42
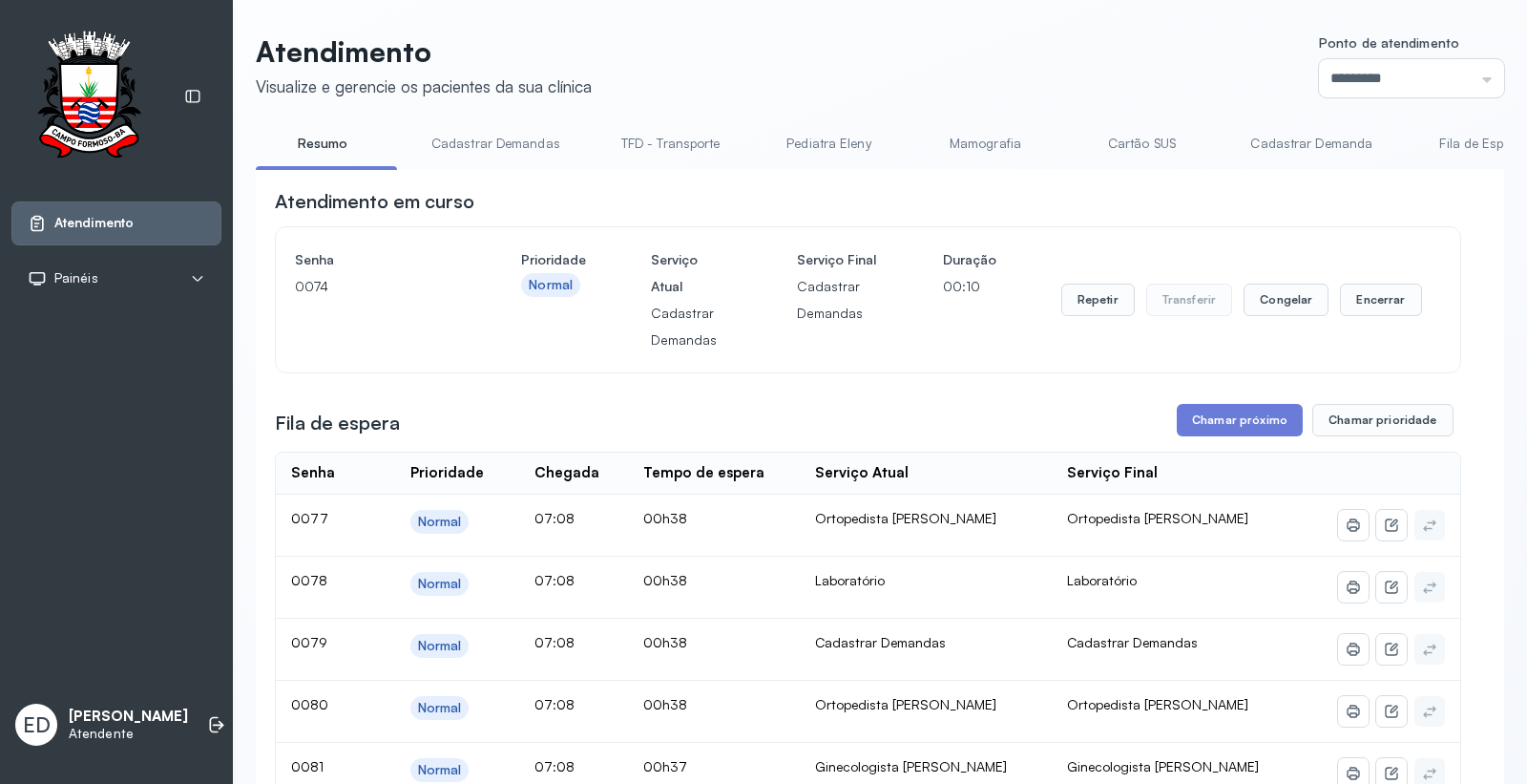
click at [965, 43] on header "Atendimento Visualize e gerencie os pacientes da sua clínica Ponto de atendimen…" at bounding box center [879, 66] width 1248 height 63
click at [1378, 203] on div "Atendimento em curso" at bounding box center [868, 202] width 1187 height 27
click at [1369, 302] on button "Encerrar" at bounding box center [1381, 300] width 81 height 33
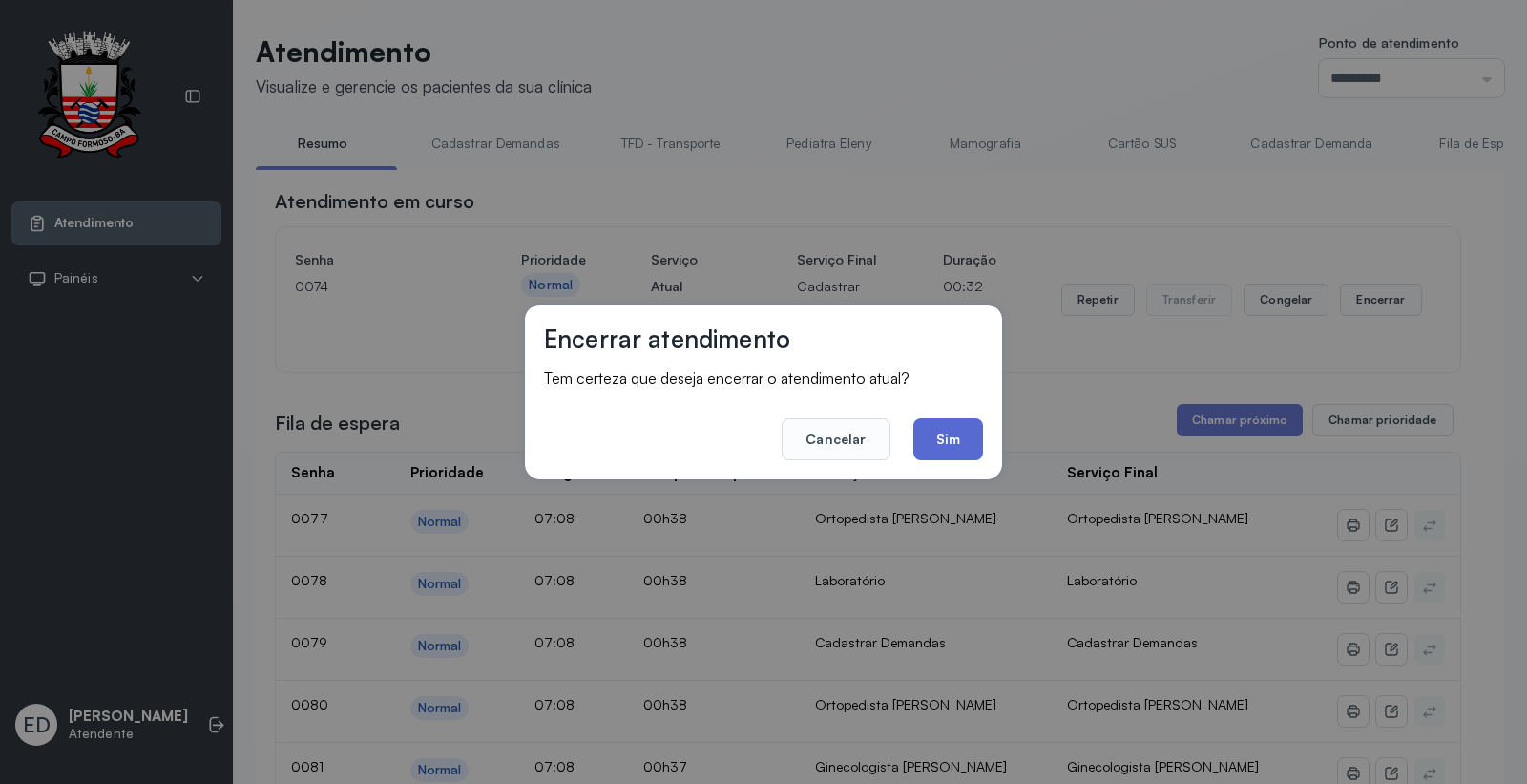
click at [975, 440] on button "Sim" at bounding box center [948, 439] width 70 height 42
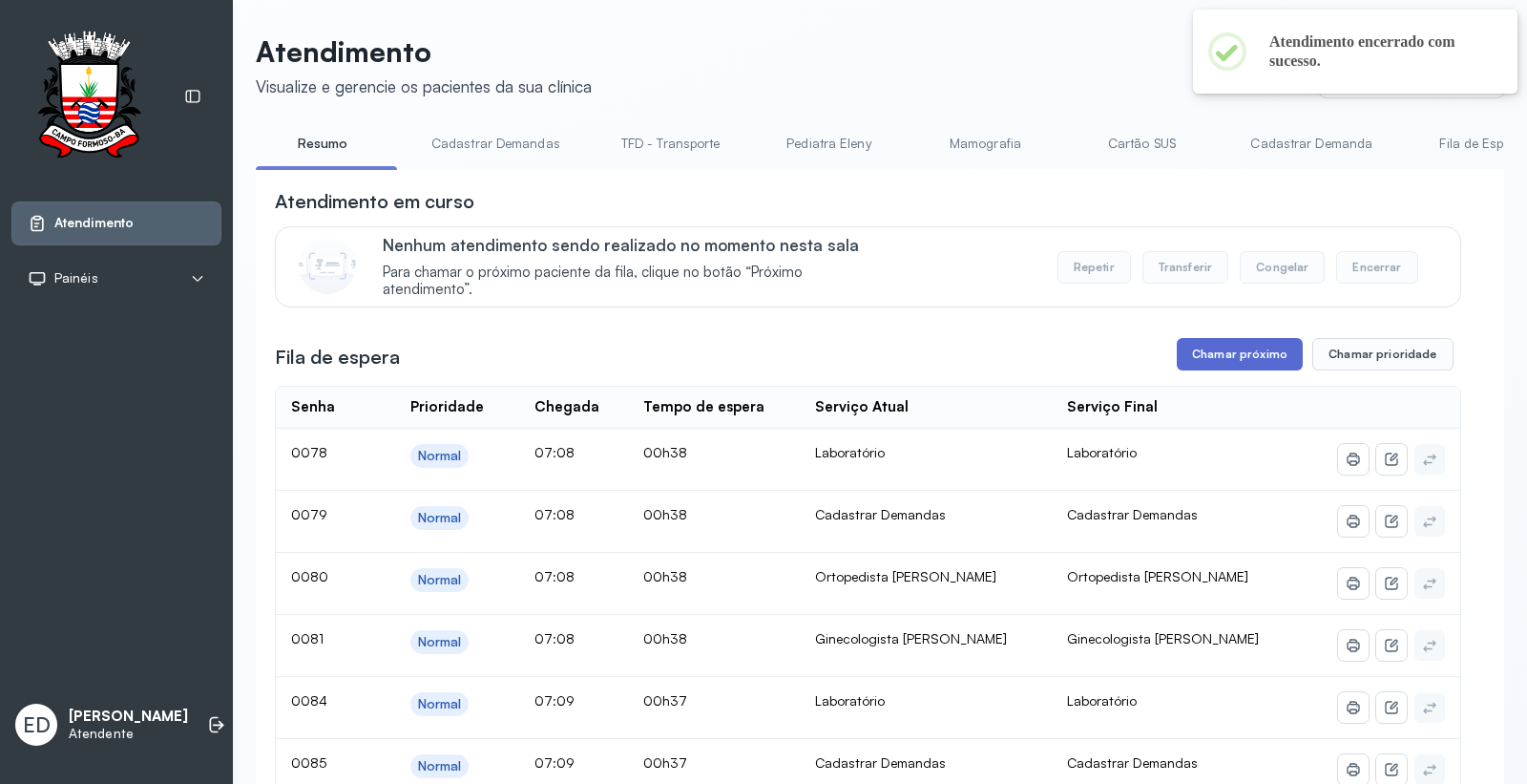
click at [1223, 363] on button "Chamar próximo" at bounding box center [1240, 355] width 126 height 33
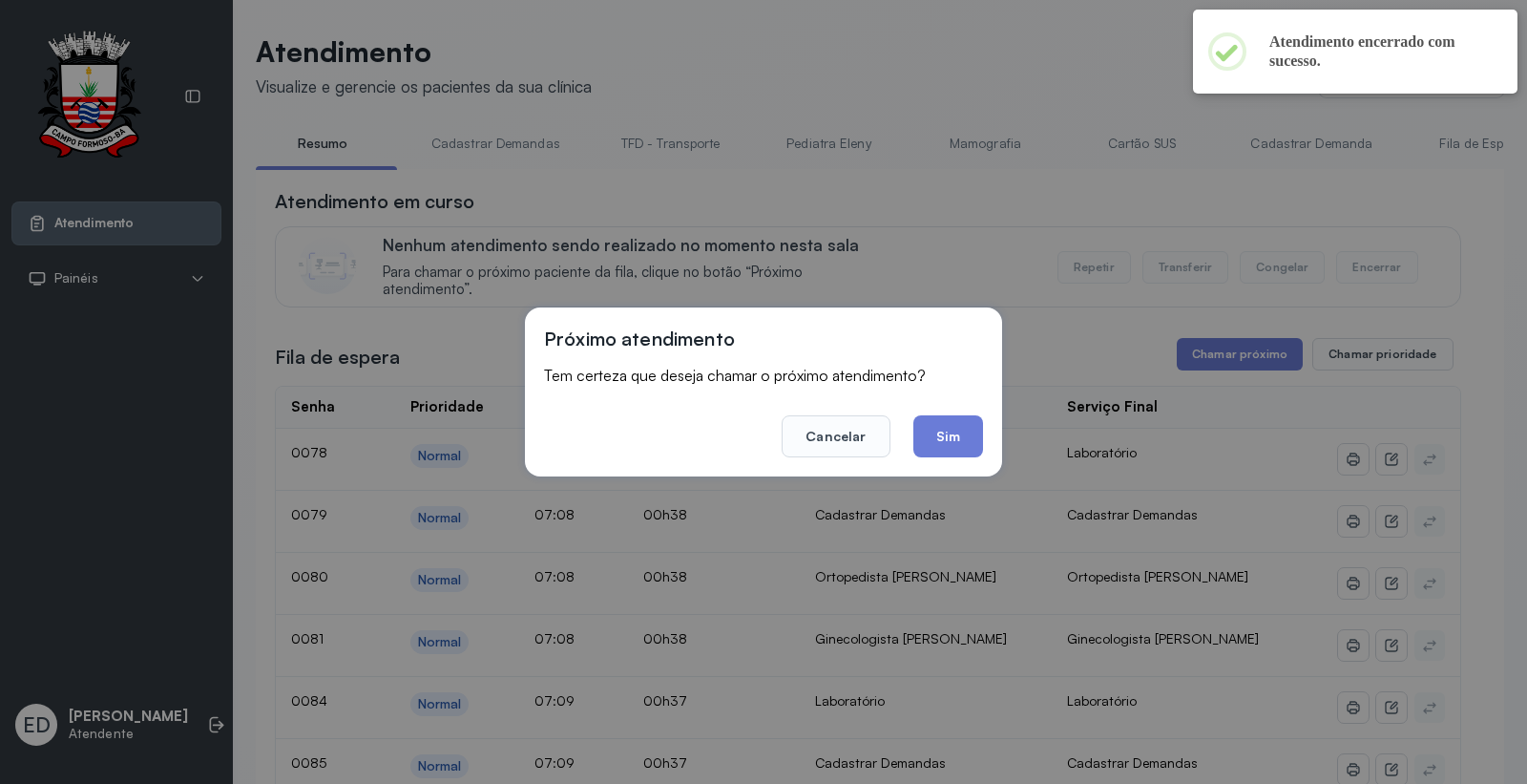
click at [943, 459] on div "Próximo atendimento Tem certeza que deseja chamar o próximo atendimento? Cancel…" at bounding box center [763, 392] width 478 height 169
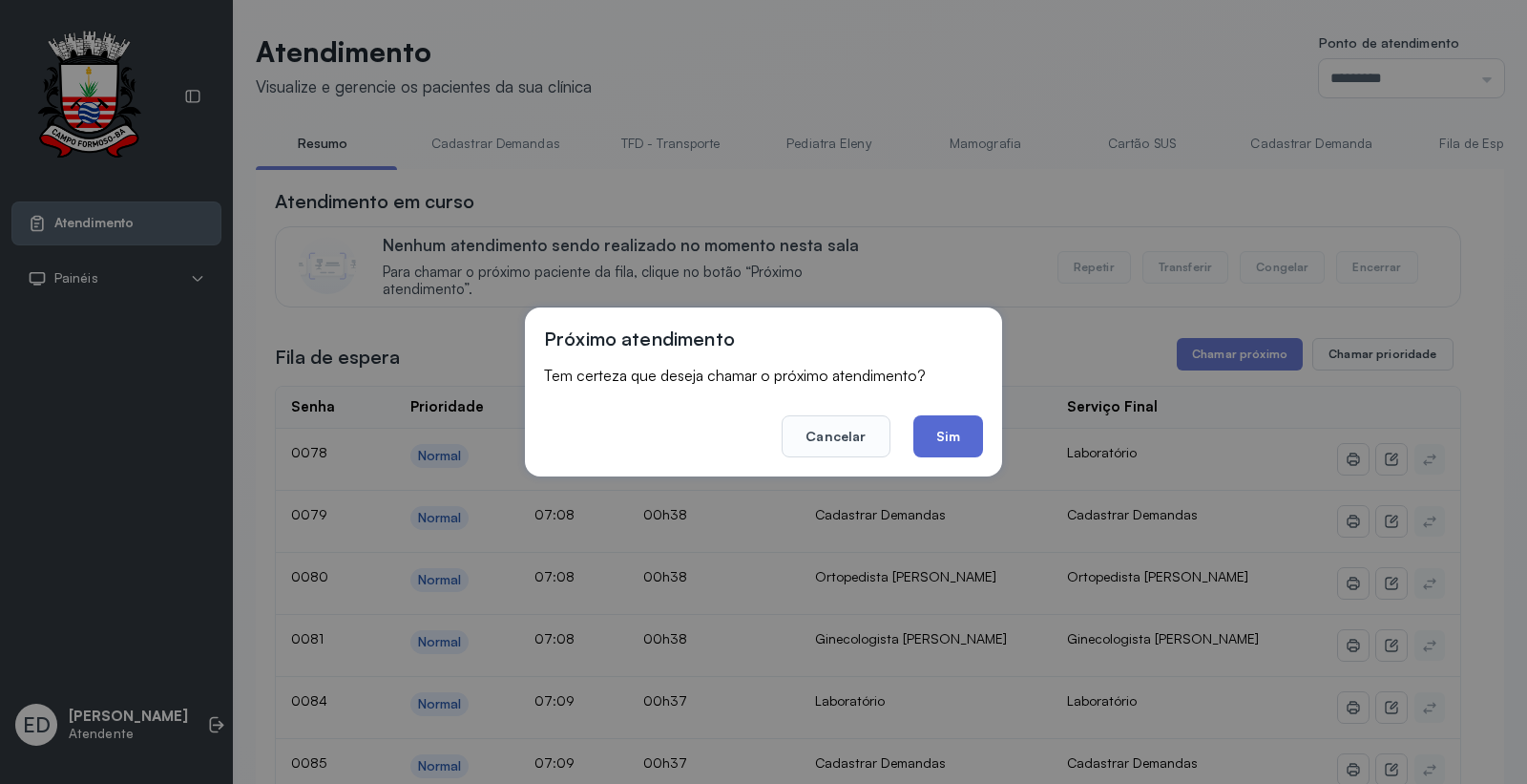
click at [948, 442] on button "Sim" at bounding box center [948, 436] width 70 height 42
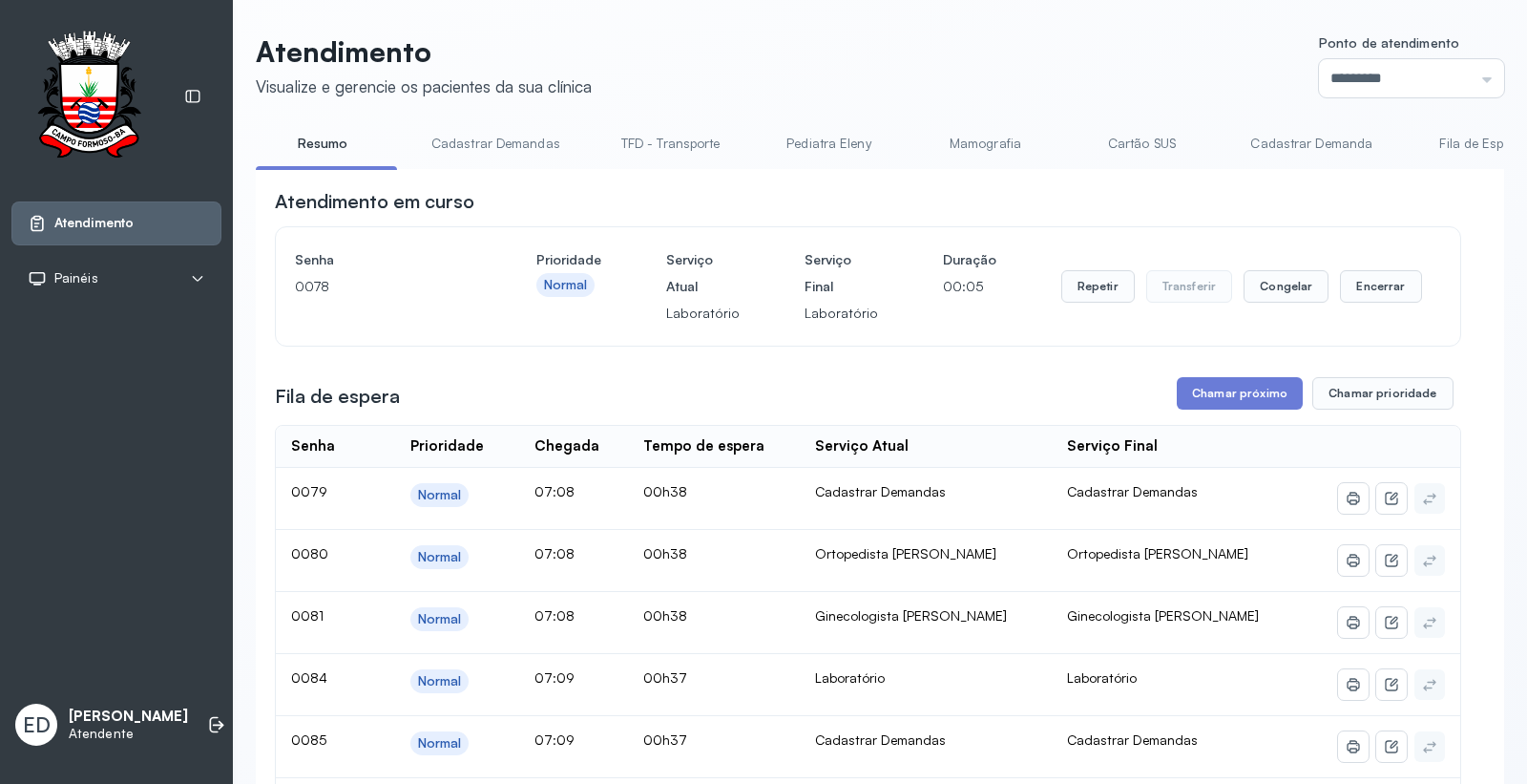
click at [1068, 73] on header "Atendimento Visualize e gerencie os pacientes da sua clínica Ponto de atendimen…" at bounding box center [879, 66] width 1248 height 63
click at [1073, 89] on header "Atendimento Visualize e gerencie os pacientes da sua clínica Ponto de atendimen…" at bounding box center [879, 66] width 1248 height 63
click at [1073, 86] on header "Atendimento Visualize e gerencie os pacientes da sua clínica Ponto de atendimen…" at bounding box center [879, 66] width 1248 height 63
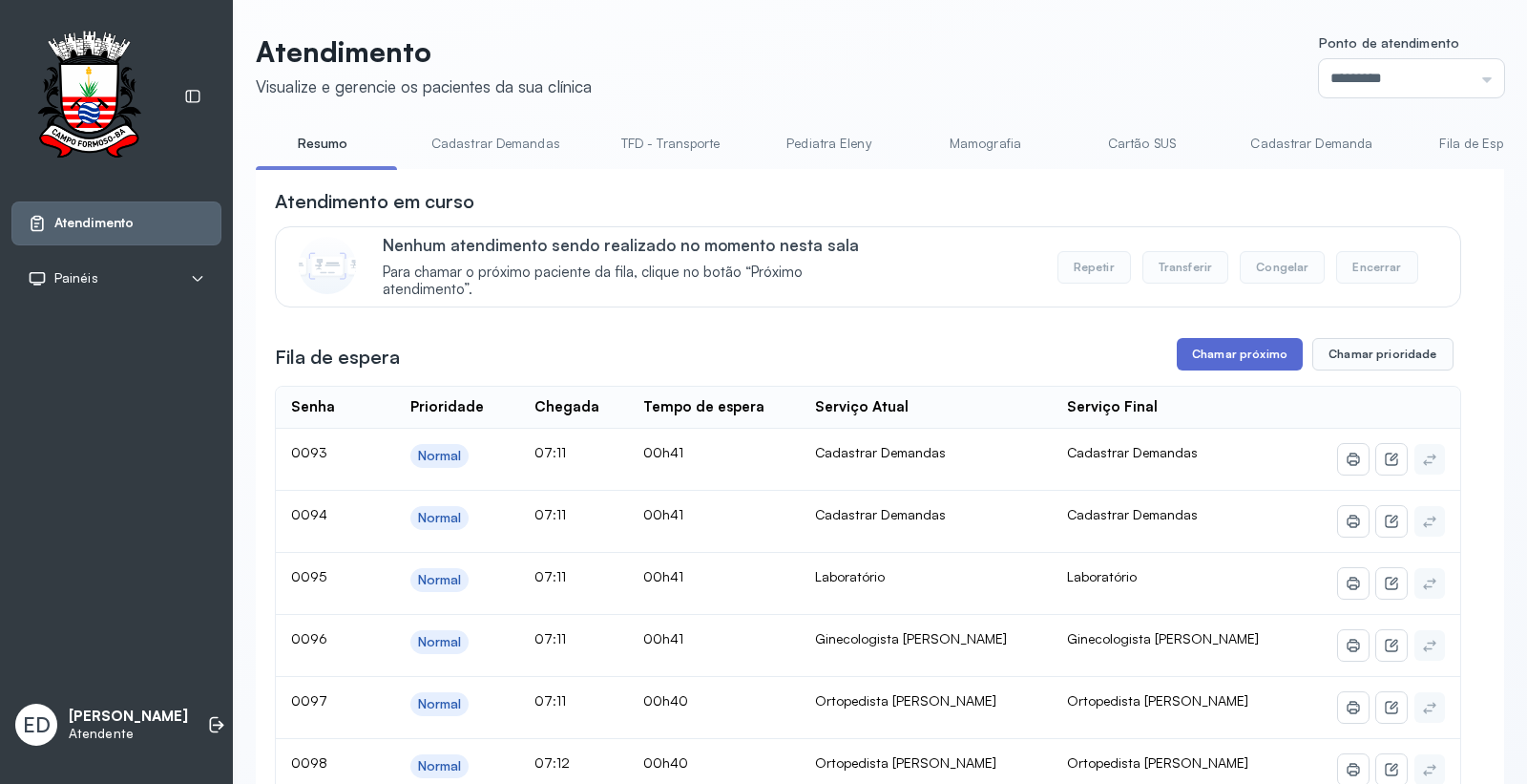
click at [1262, 359] on button "Chamar próximo" at bounding box center [1240, 355] width 126 height 33
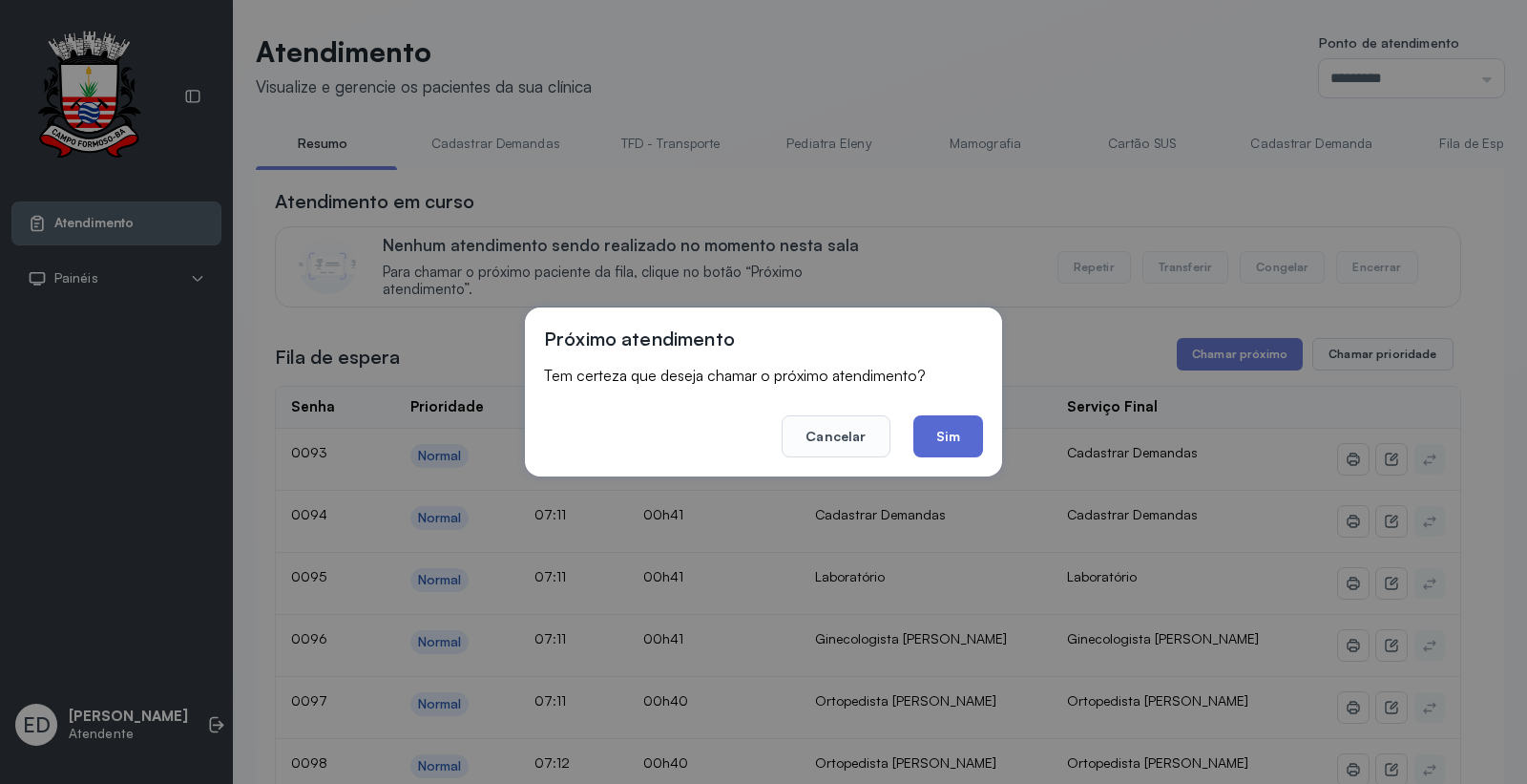
click at [956, 435] on button "Sim" at bounding box center [948, 436] width 70 height 42
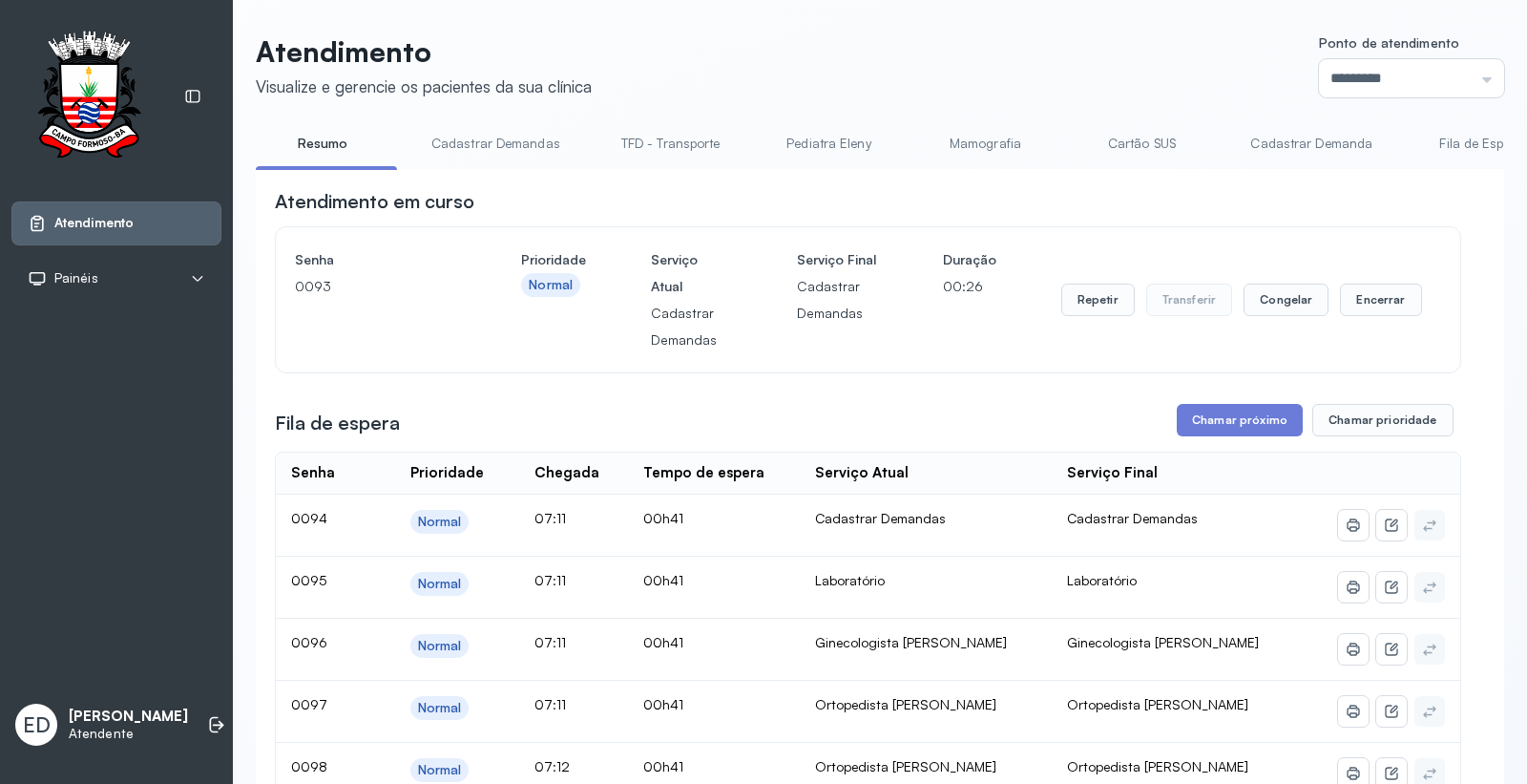
click at [968, 48] on header "Atendimento Visualize e gerencie os pacientes da sua clínica Ponto de atendimen…" at bounding box center [879, 66] width 1248 height 63
click at [1361, 300] on button "Encerrar" at bounding box center [1381, 300] width 81 height 33
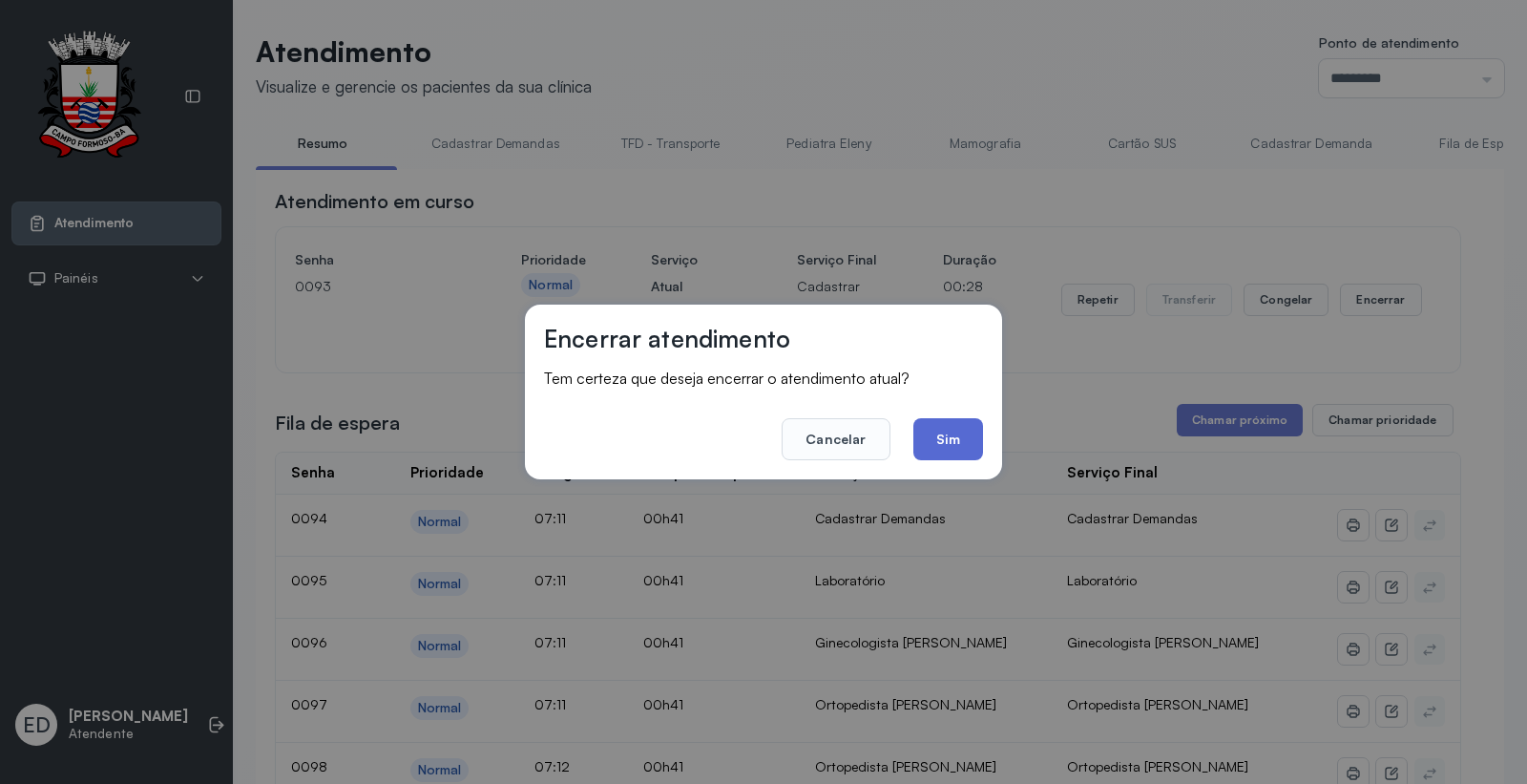
click at [959, 441] on button "Sim" at bounding box center [948, 439] width 70 height 42
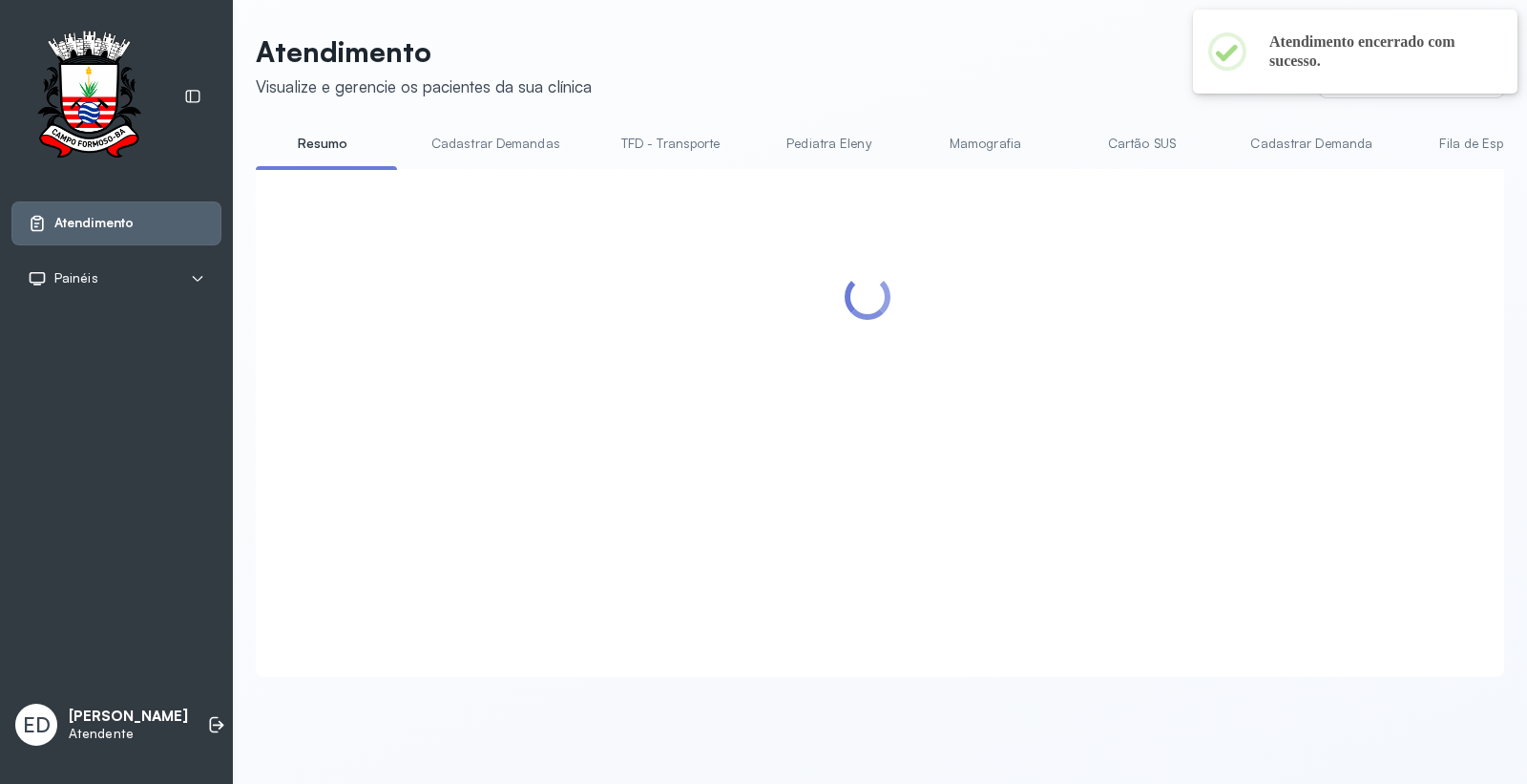
click at [1134, 144] on link "Cartão SUS" at bounding box center [1142, 143] width 134 height 32
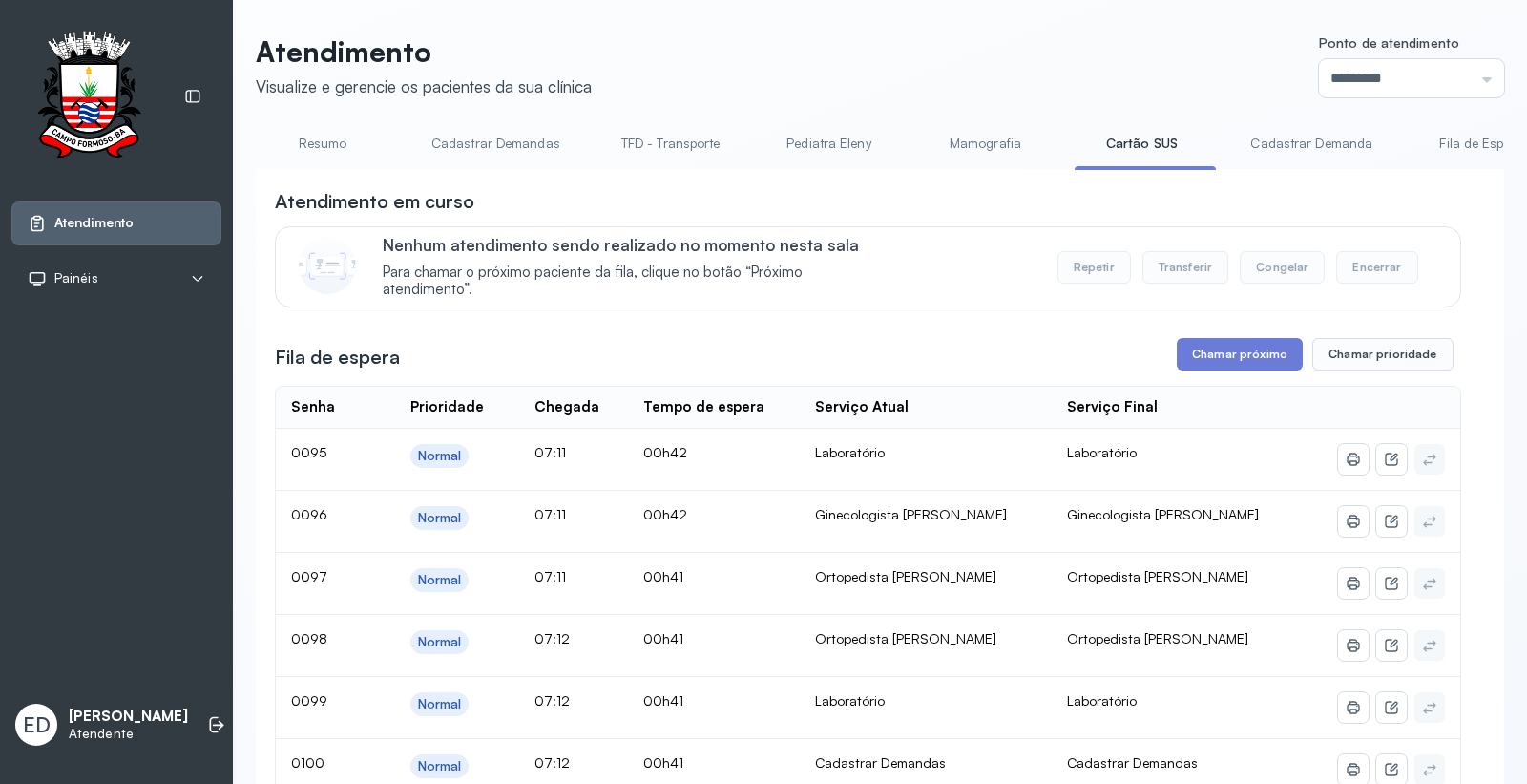
click at [318, 150] on link "Resumo" at bounding box center [322, 143] width 134 height 32
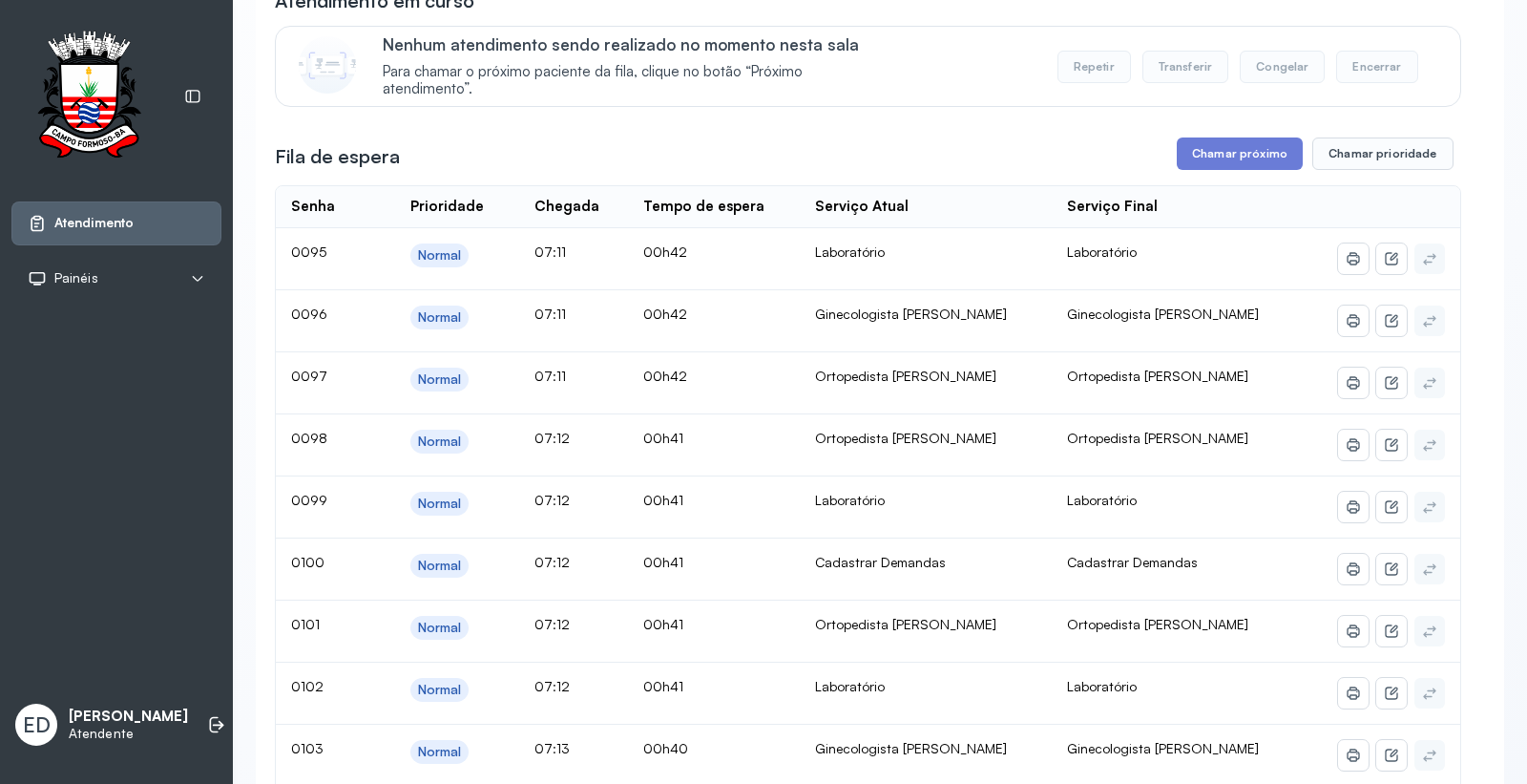
scroll to position [212, 0]
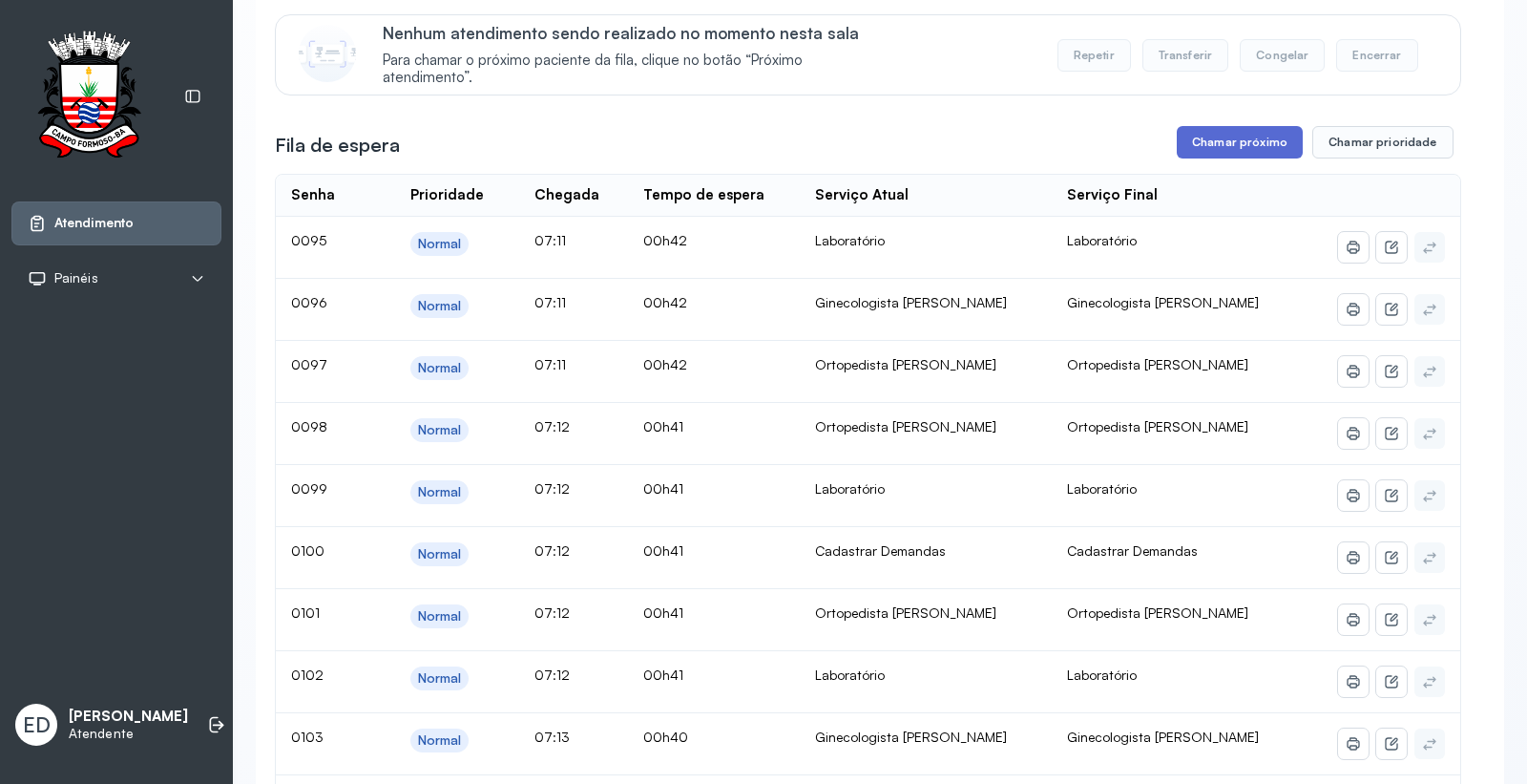
click at [1267, 153] on button "Chamar próximo" at bounding box center [1240, 142] width 126 height 33
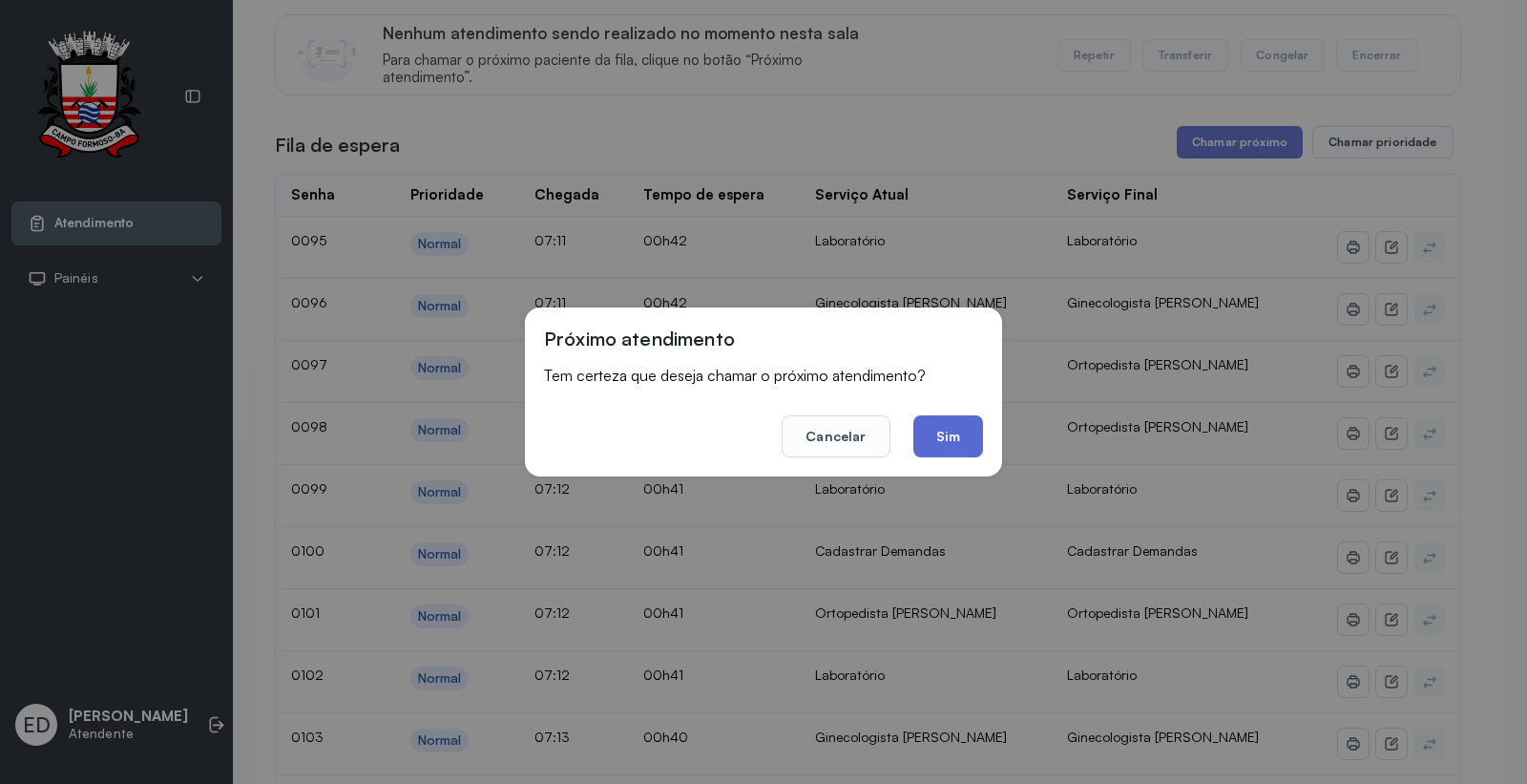
click at [959, 449] on button "Sim" at bounding box center [948, 436] width 70 height 42
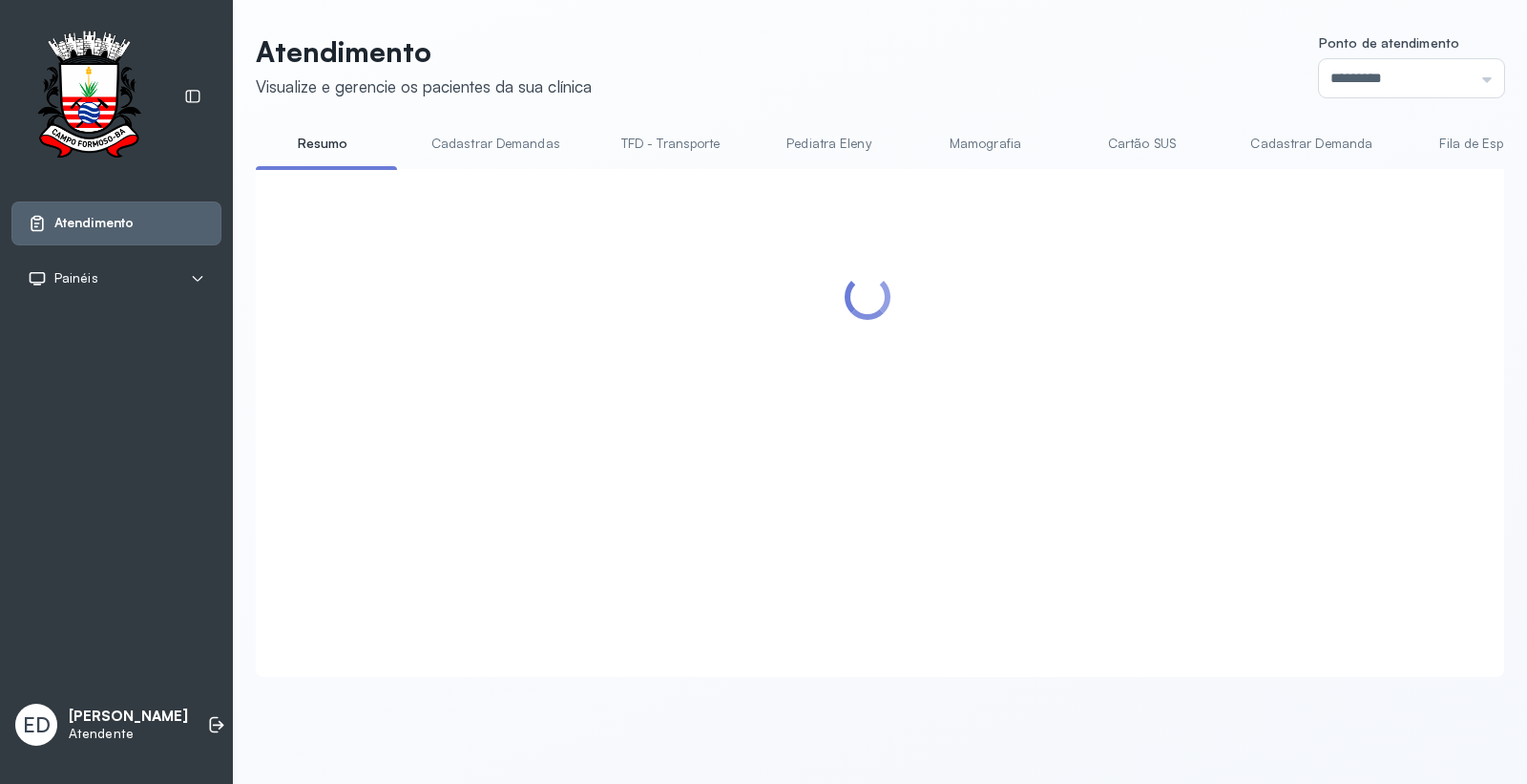
scroll to position [0, 0]
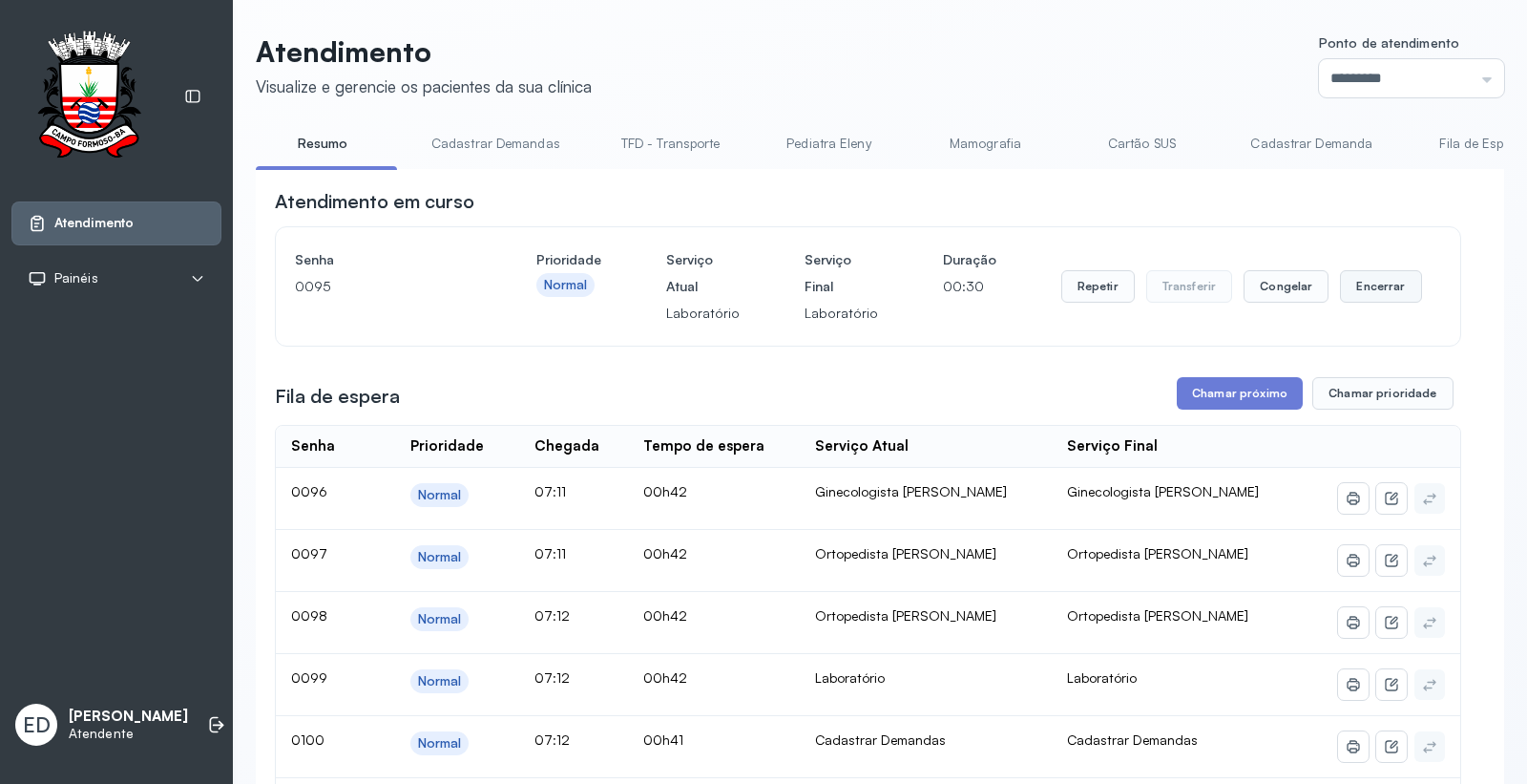
click at [1399, 303] on button "Encerrar" at bounding box center [1381, 286] width 81 height 33
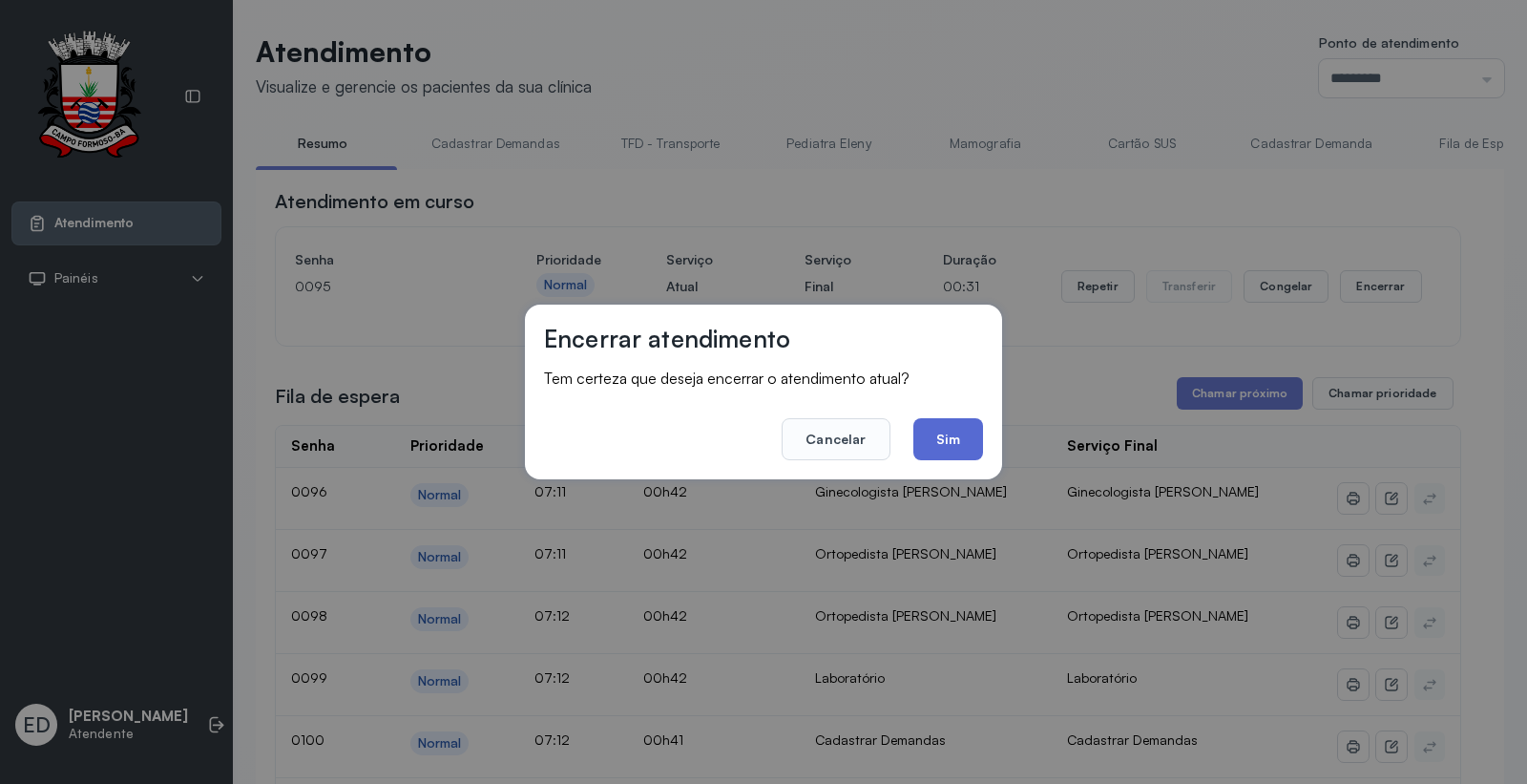
click at [961, 424] on button "Sim" at bounding box center [948, 439] width 70 height 42
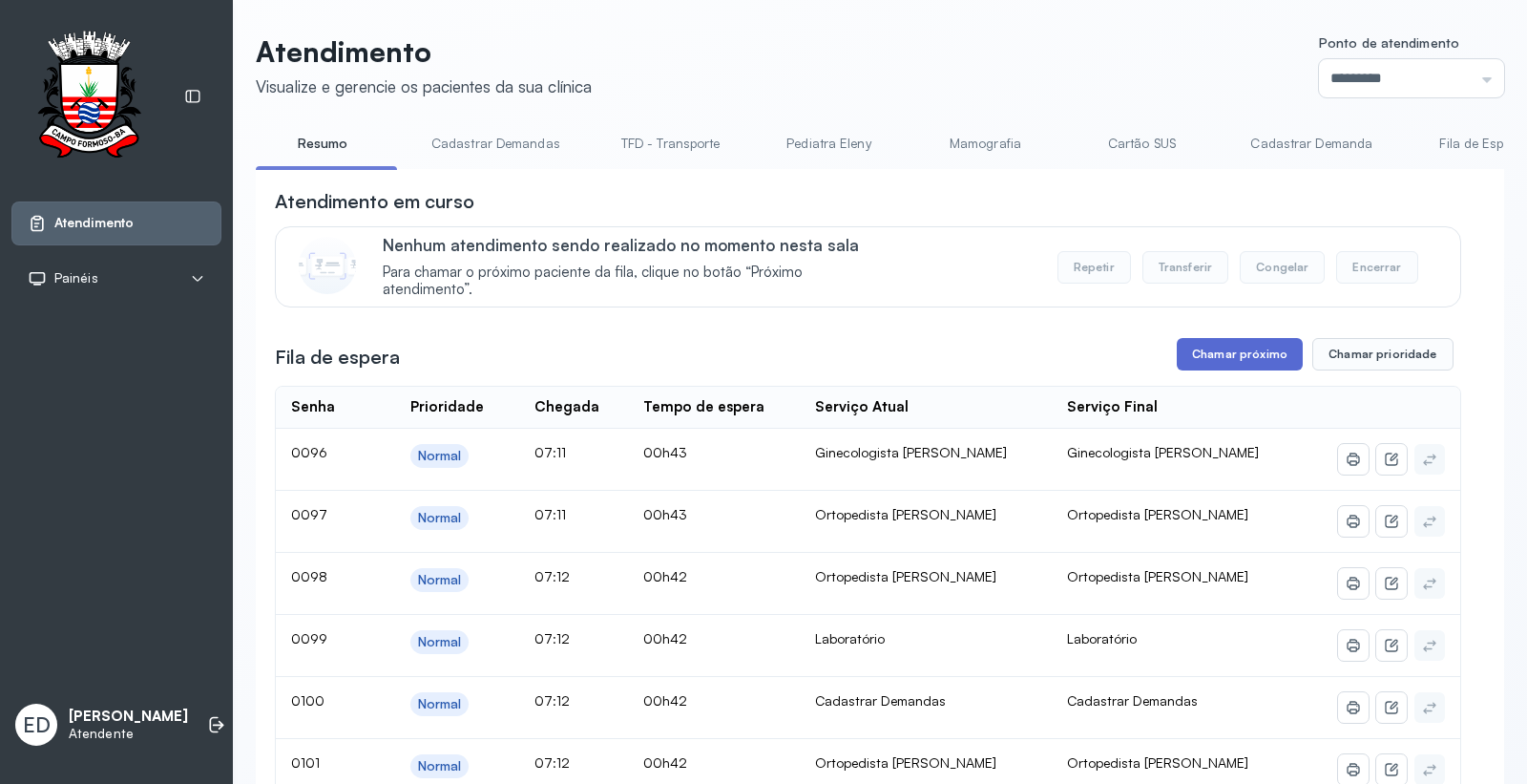
click at [1276, 359] on button "Chamar próximo" at bounding box center [1240, 355] width 126 height 33
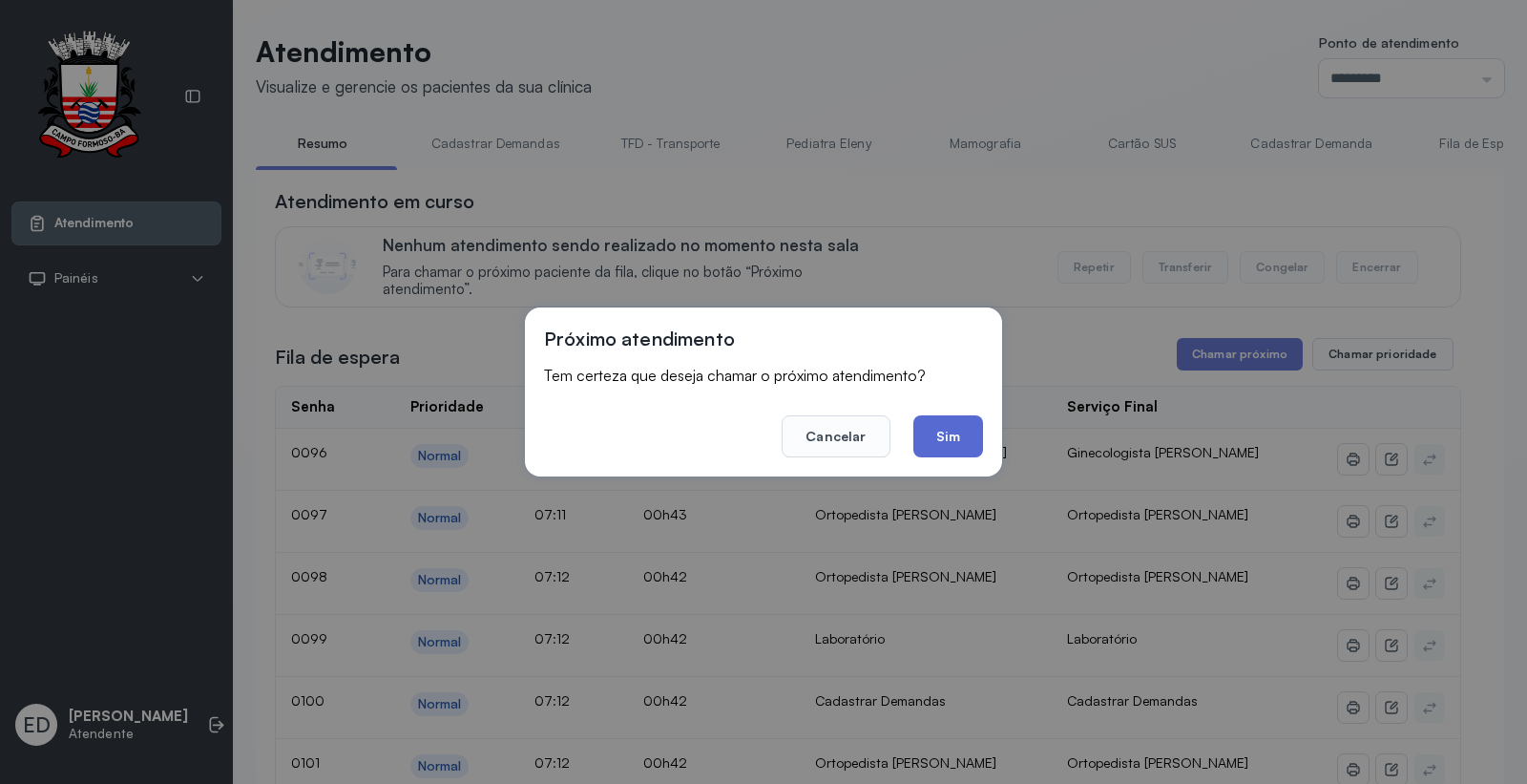
click at [945, 433] on button "Sim" at bounding box center [948, 436] width 70 height 42
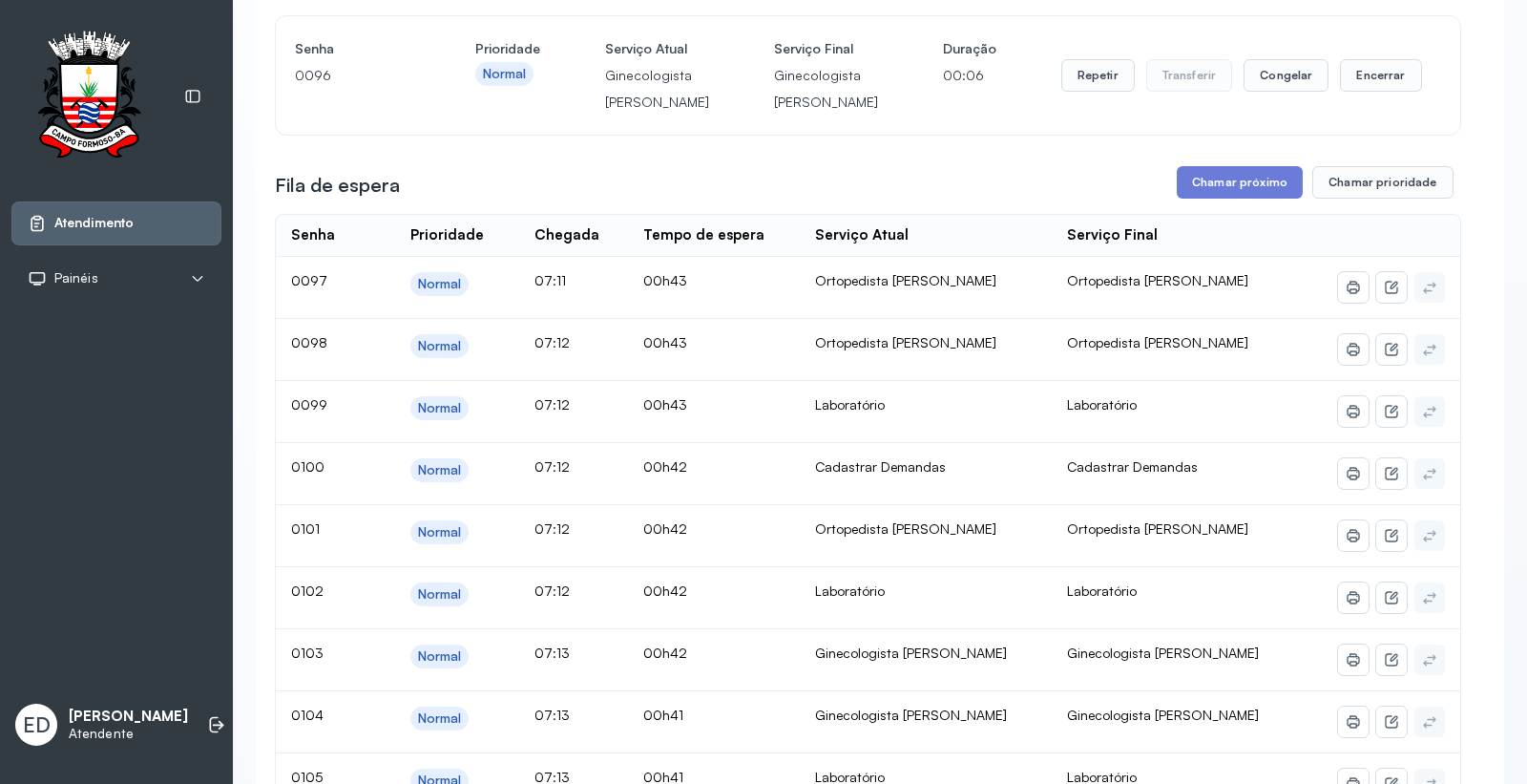
scroll to position [212, 0]
click at [1367, 90] on button "Encerrar" at bounding box center [1381, 75] width 81 height 33
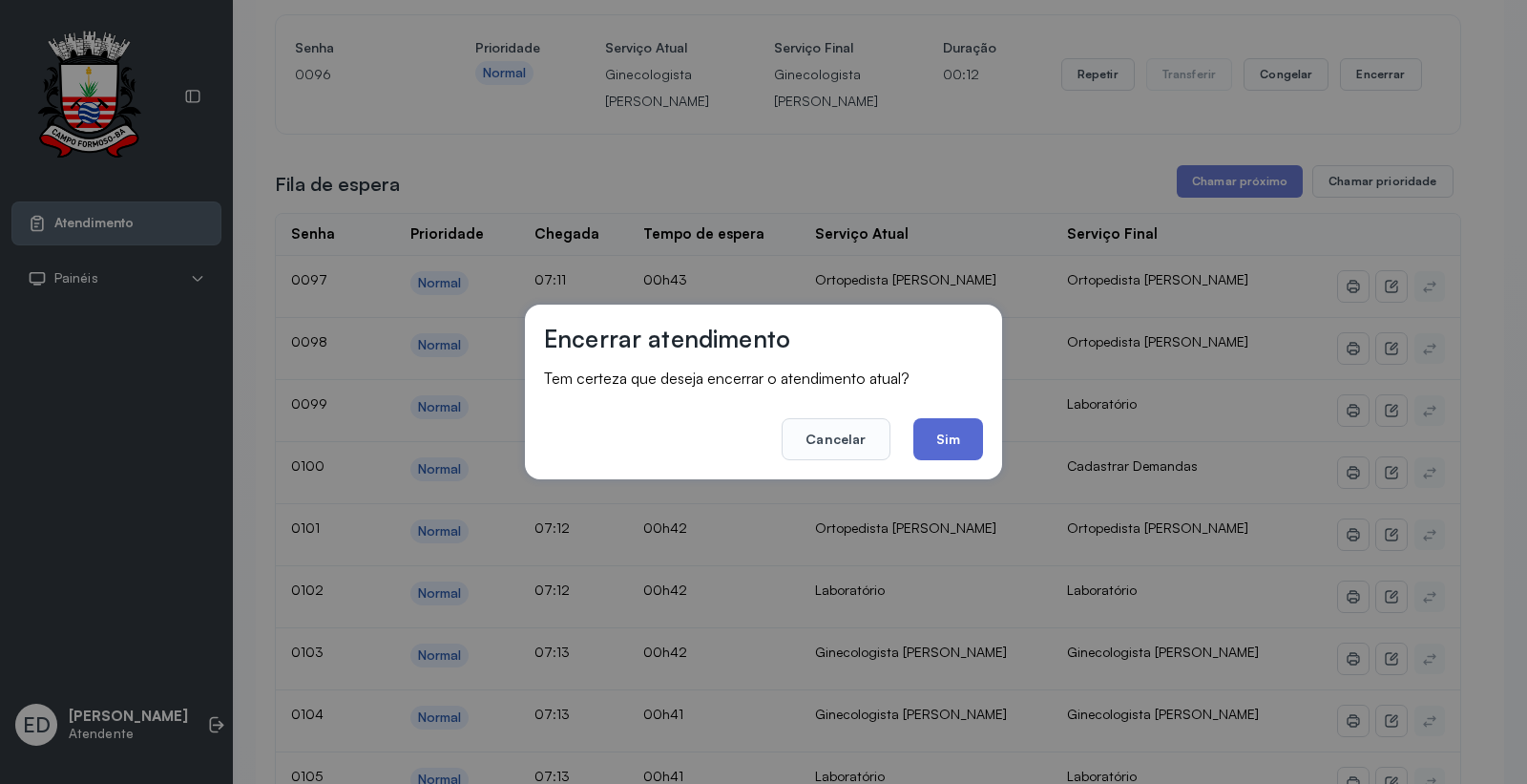
click at [949, 437] on button "Sim" at bounding box center [948, 439] width 70 height 42
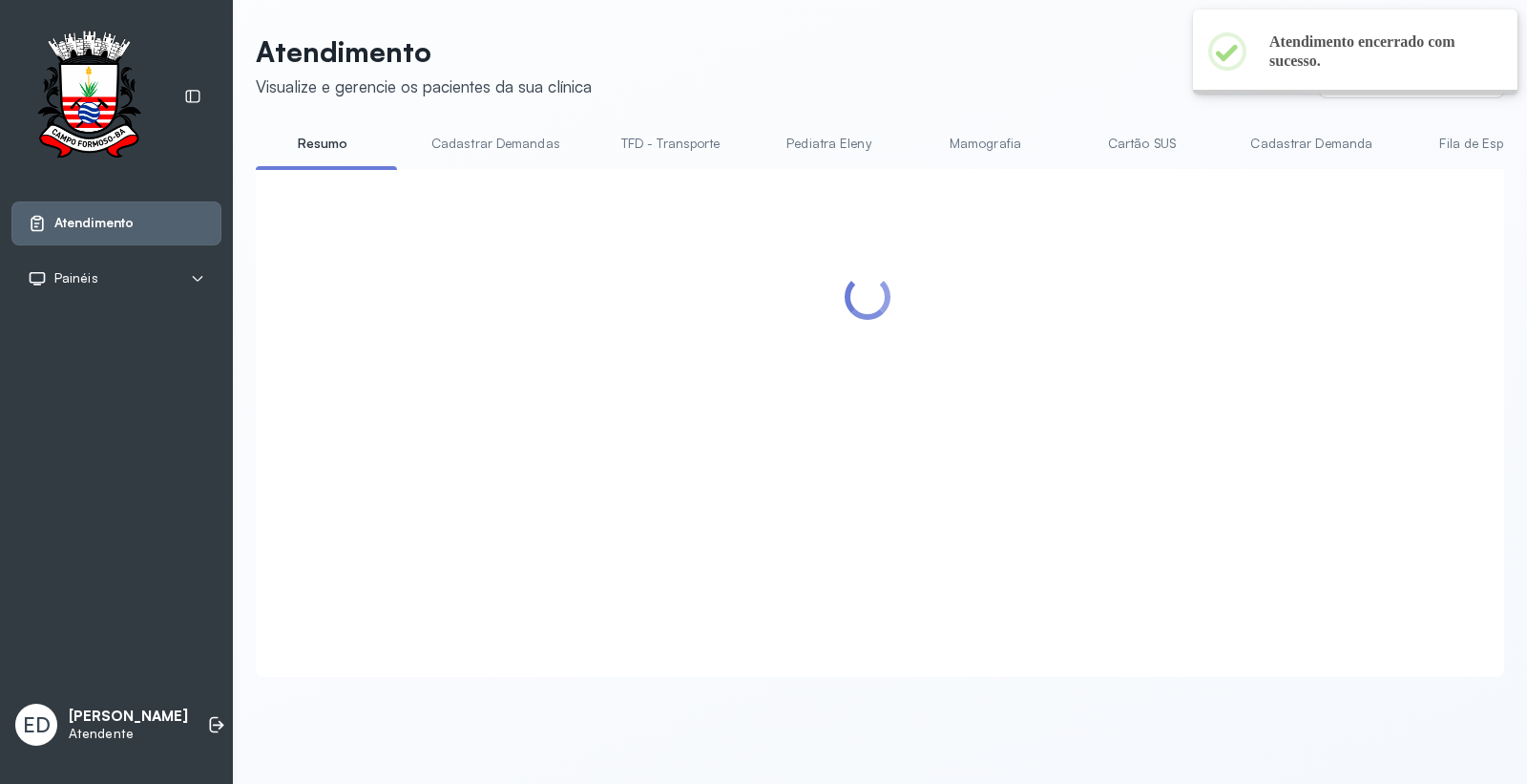
scroll to position [0, 0]
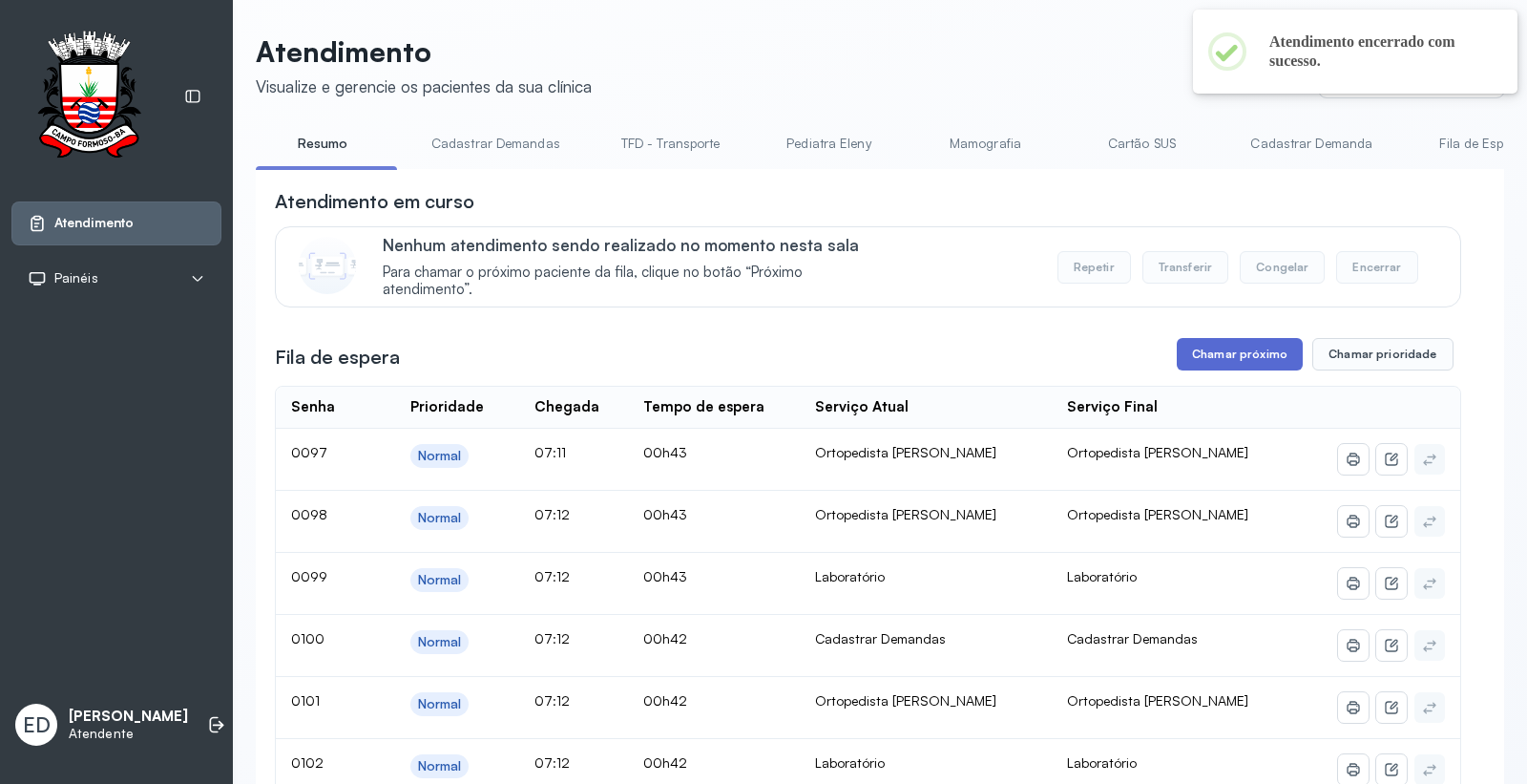
click at [1237, 350] on button "Chamar próximo" at bounding box center [1240, 355] width 126 height 33
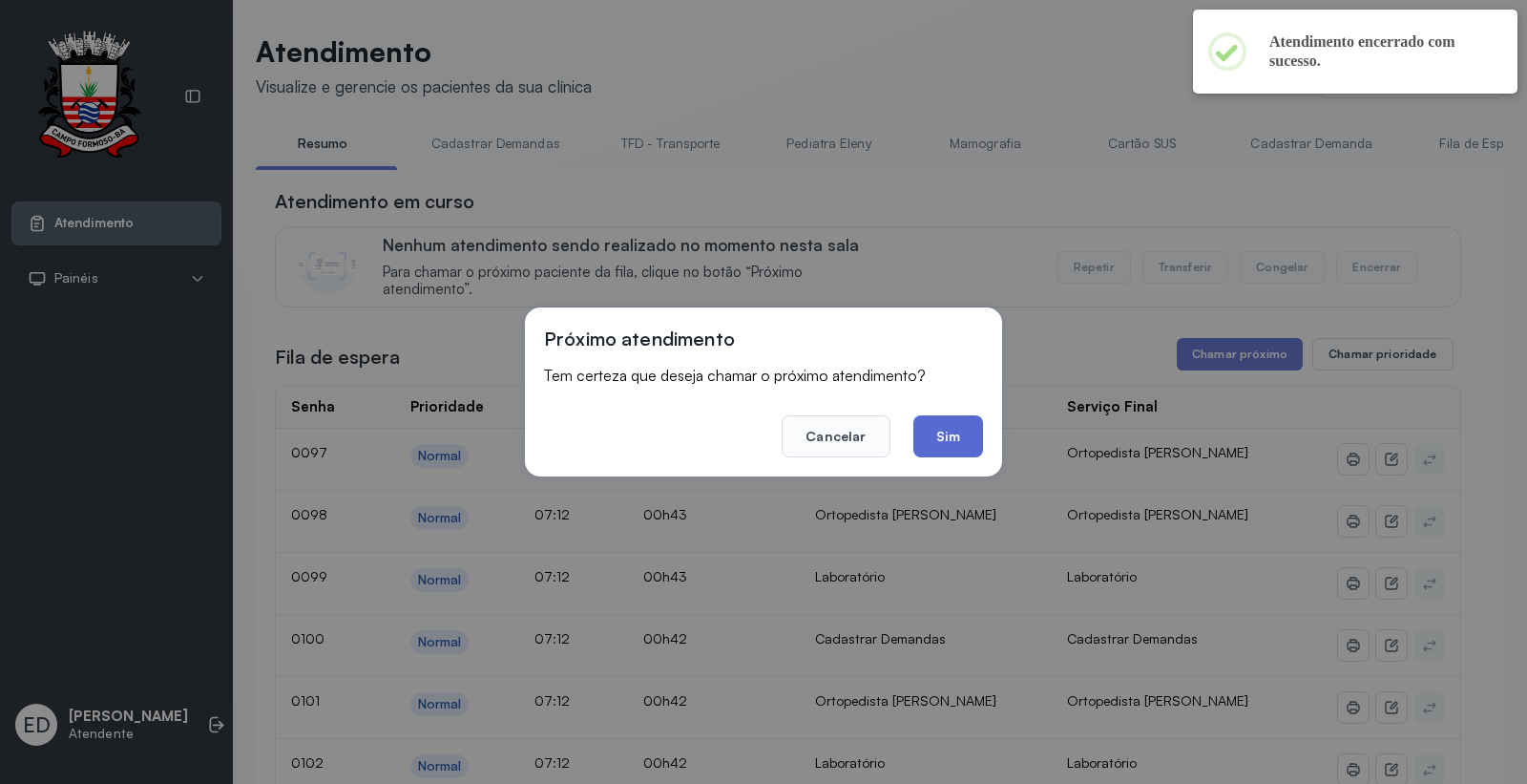
click at [973, 441] on button "Sim" at bounding box center [948, 436] width 70 height 42
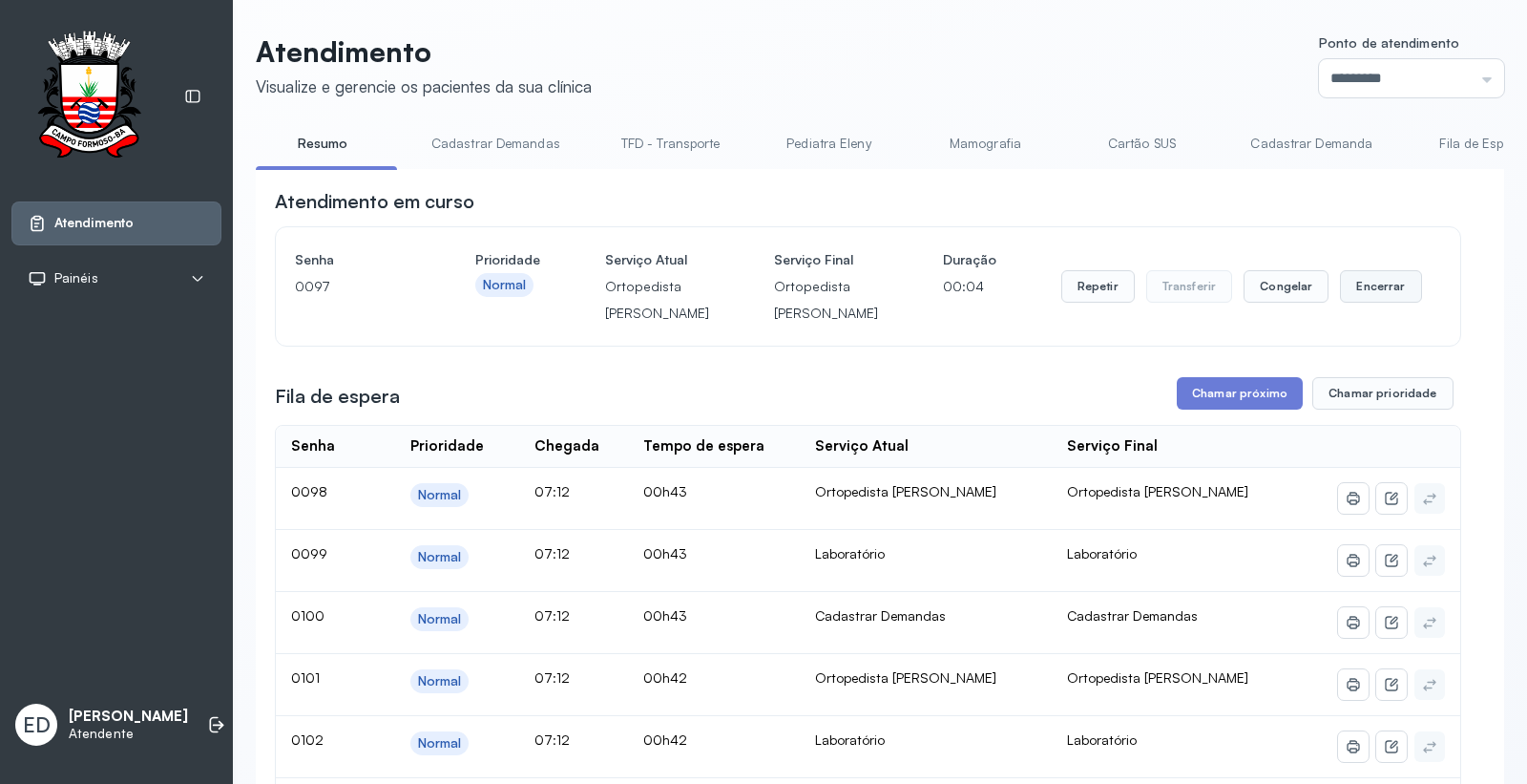
click at [1380, 300] on button "Encerrar" at bounding box center [1381, 286] width 81 height 33
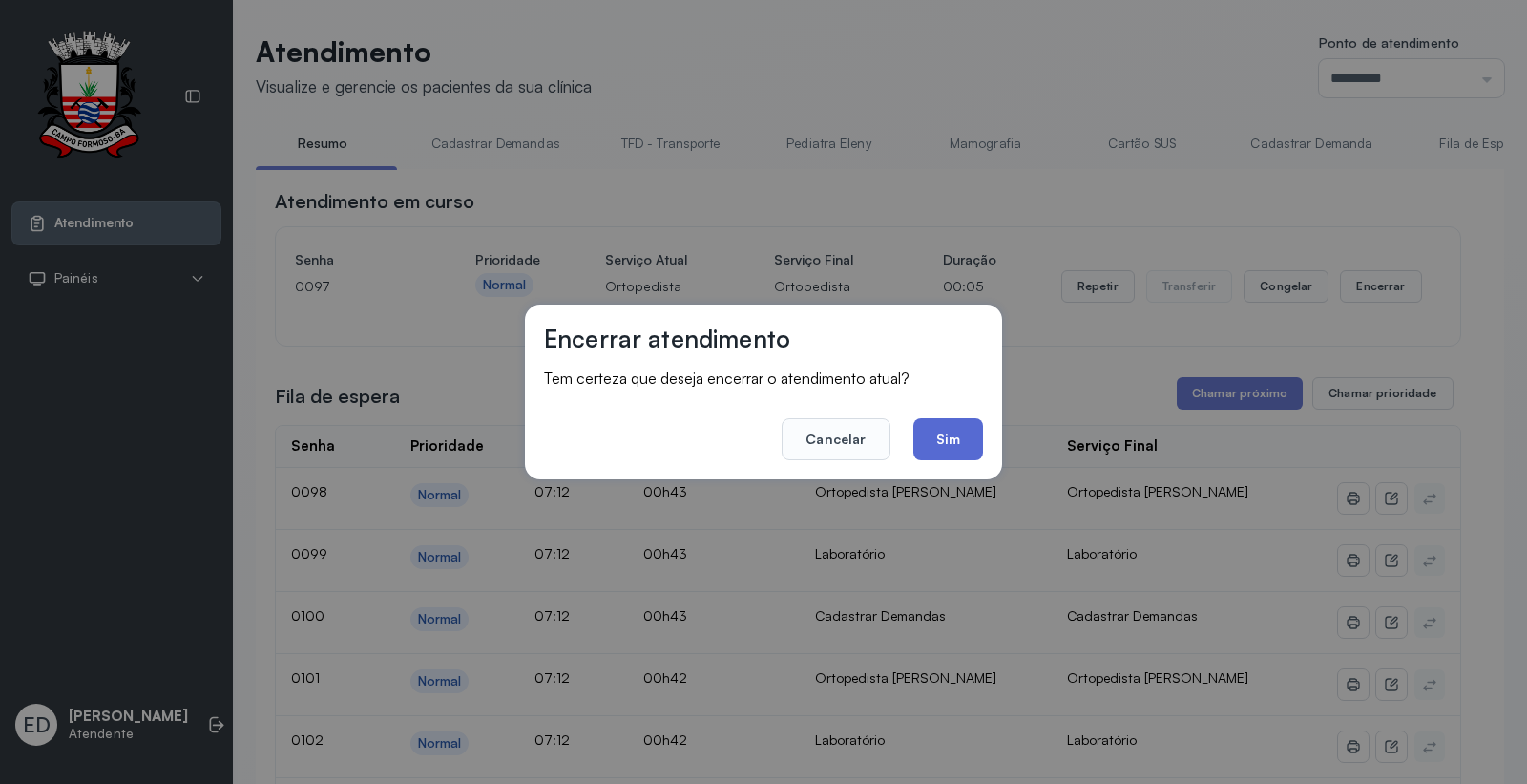
click at [932, 424] on button "Sim" at bounding box center [948, 439] width 70 height 42
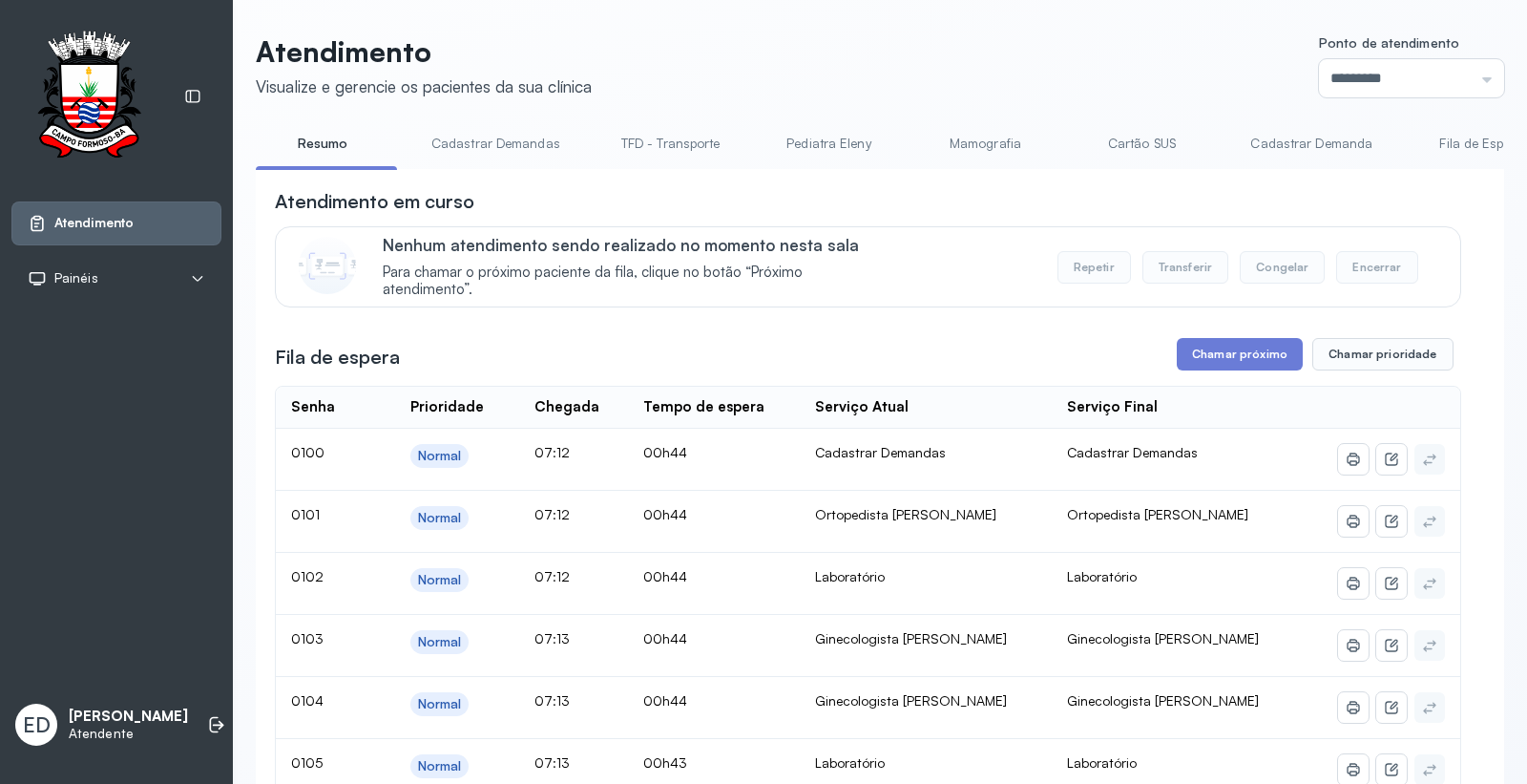
click at [1121, 86] on header "Atendimento Visualize e gerencie os pacientes da sua clínica Ponto de atendimen…" at bounding box center [879, 66] width 1248 height 63
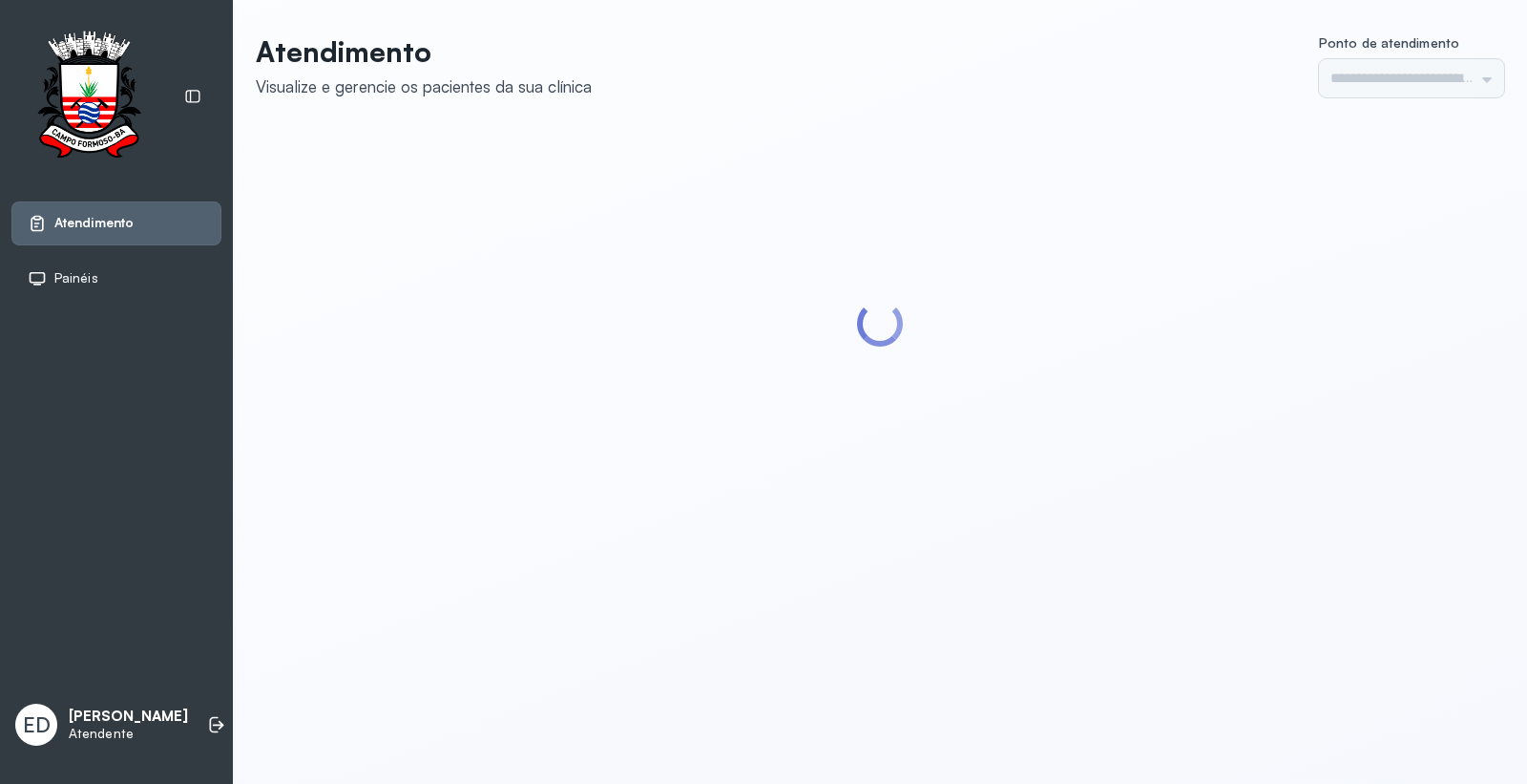
type input "*********"
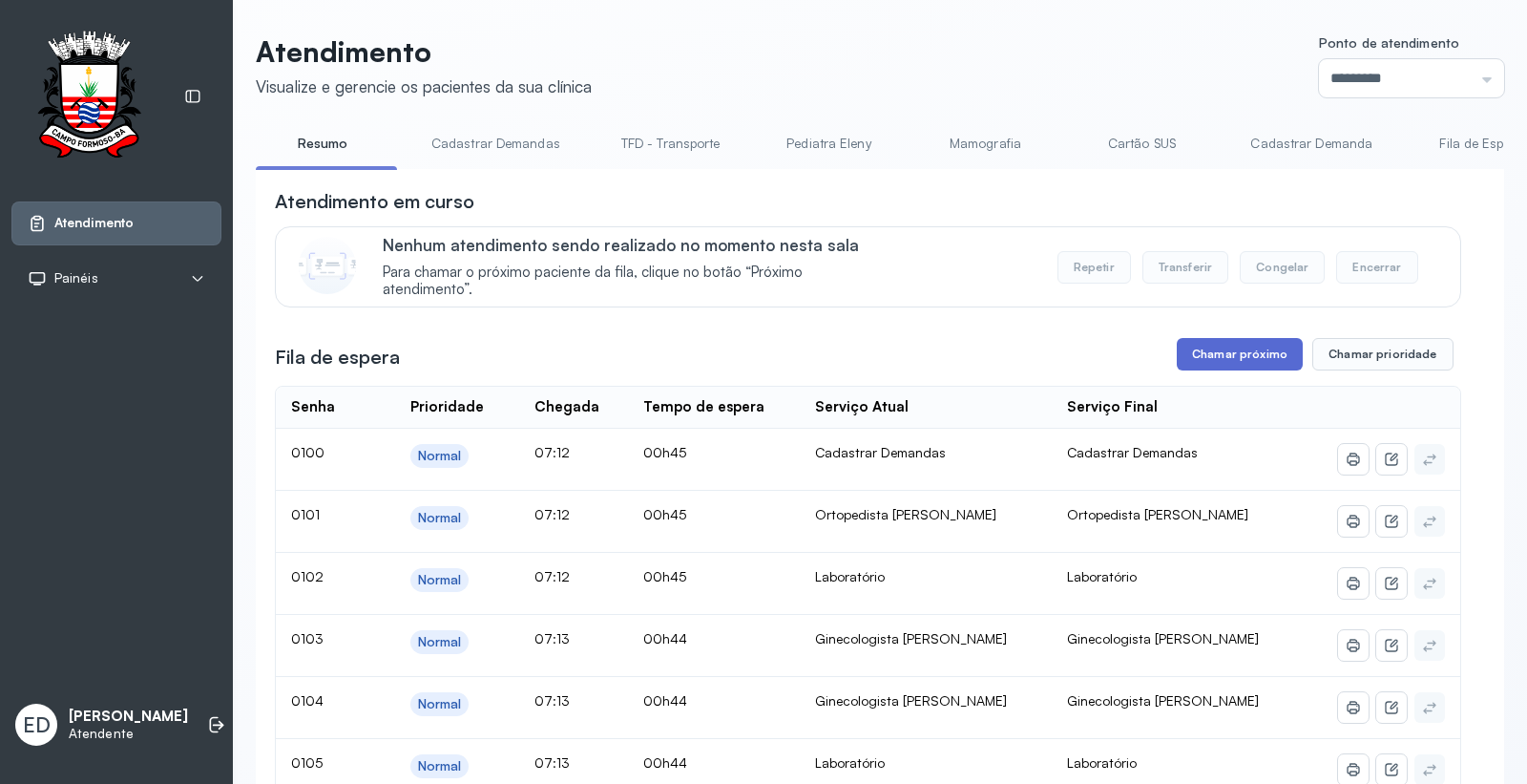
click at [1234, 356] on button "Chamar próximo" at bounding box center [1240, 355] width 126 height 33
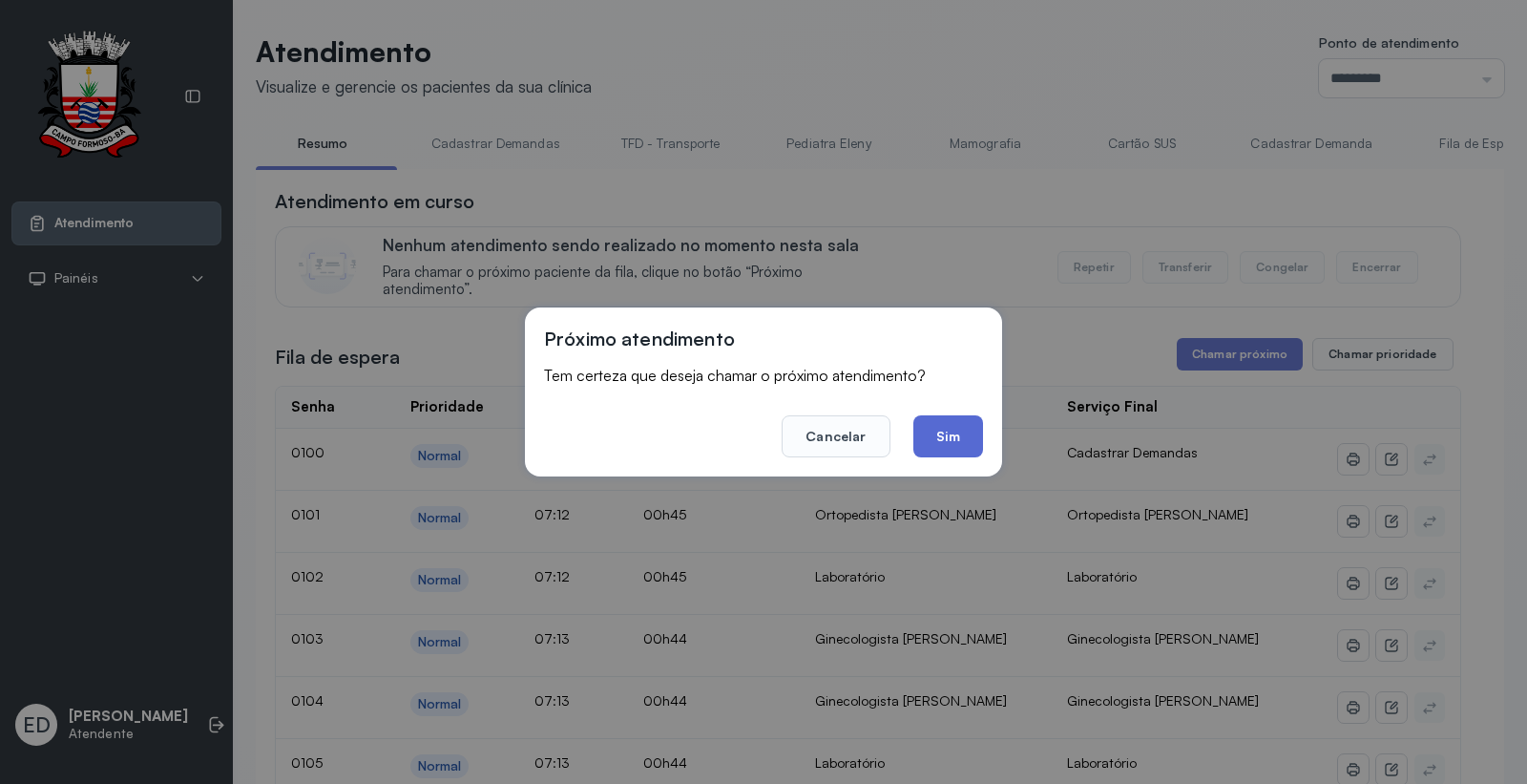
click at [930, 424] on button "Sim" at bounding box center [948, 436] width 70 height 42
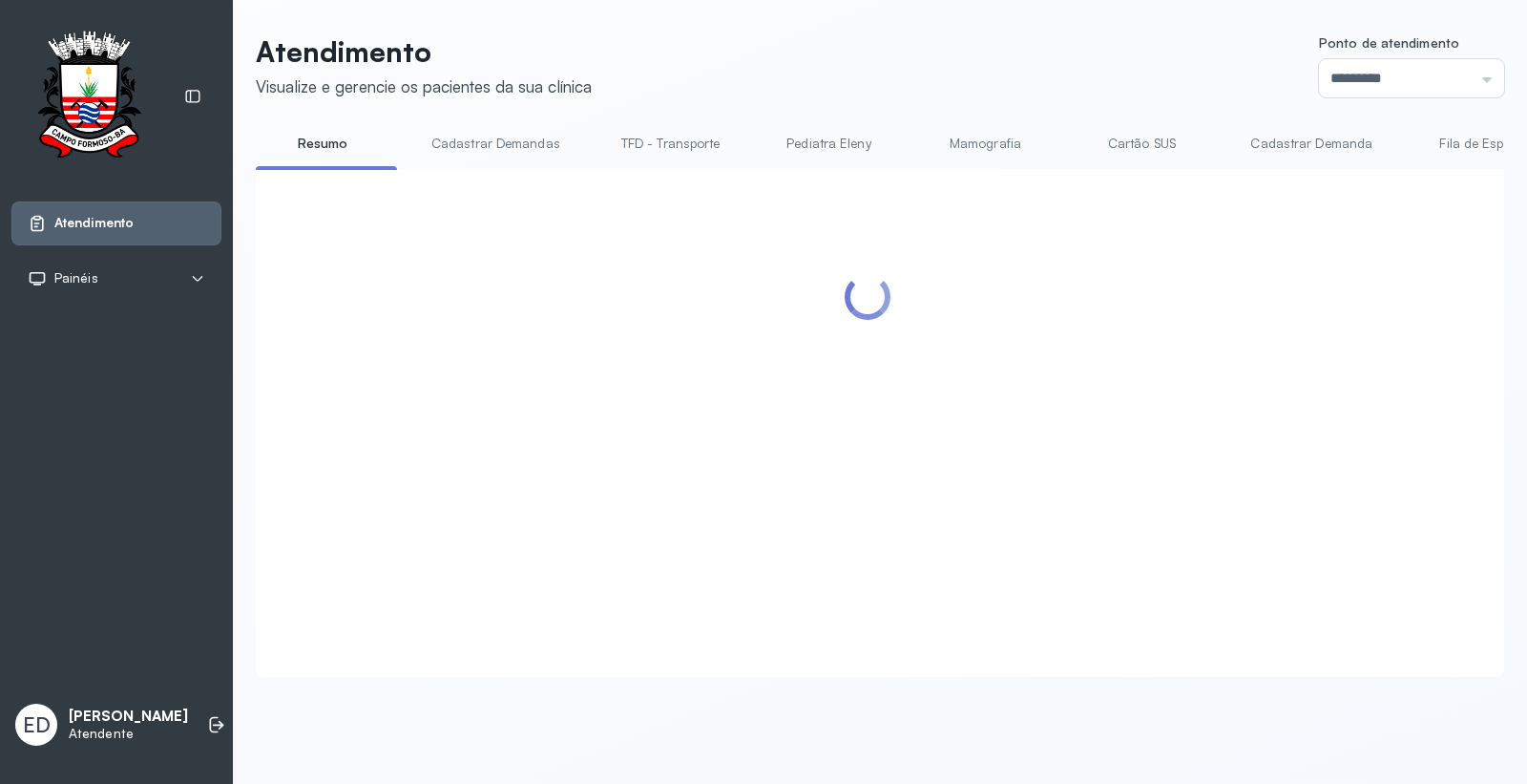
click at [1022, 93] on header "Atendimento Visualize e gerencie os pacientes da sua clínica Ponto de atendimen…" at bounding box center [879, 66] width 1248 height 63
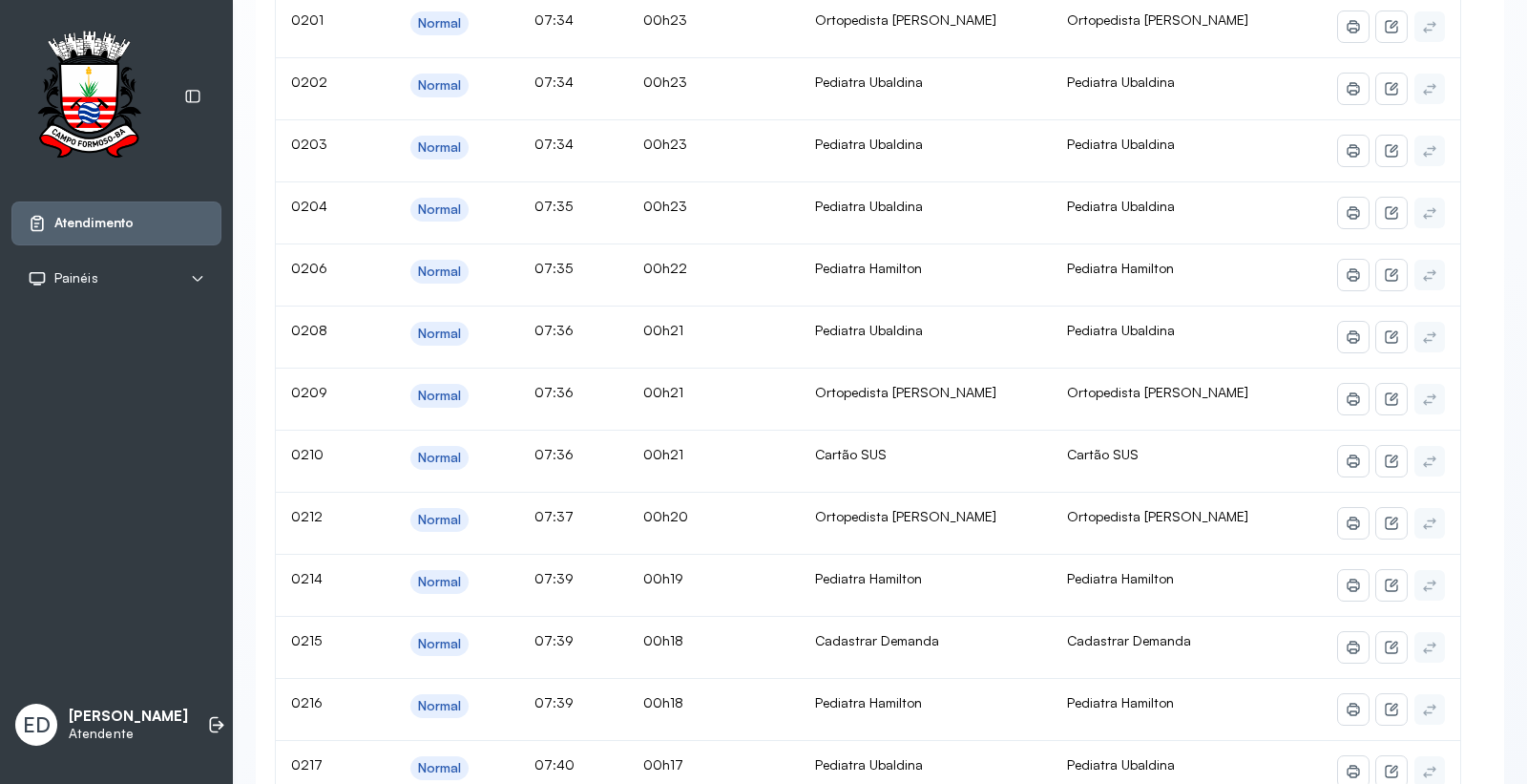
scroll to position [4878, 0]
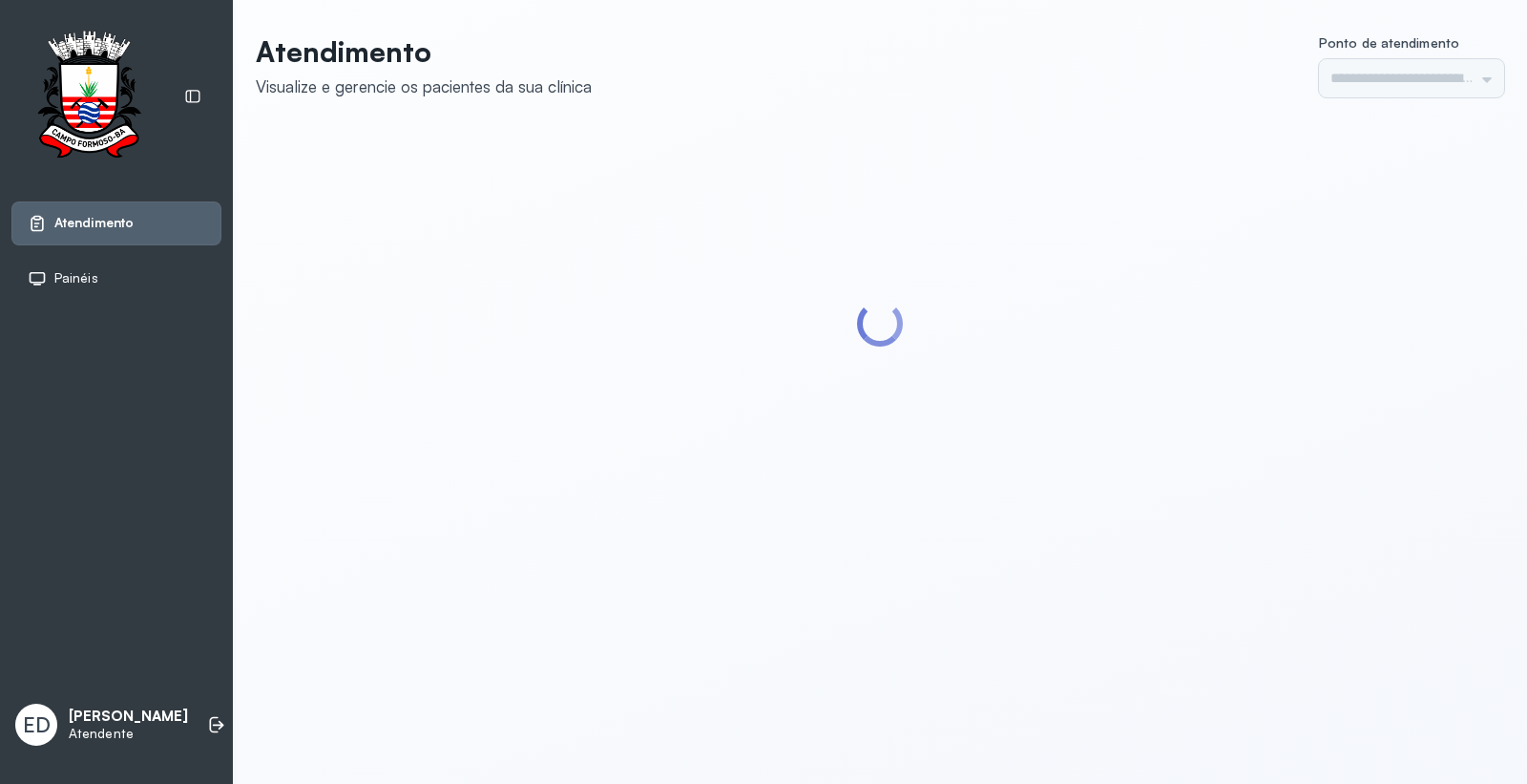
type input "*********"
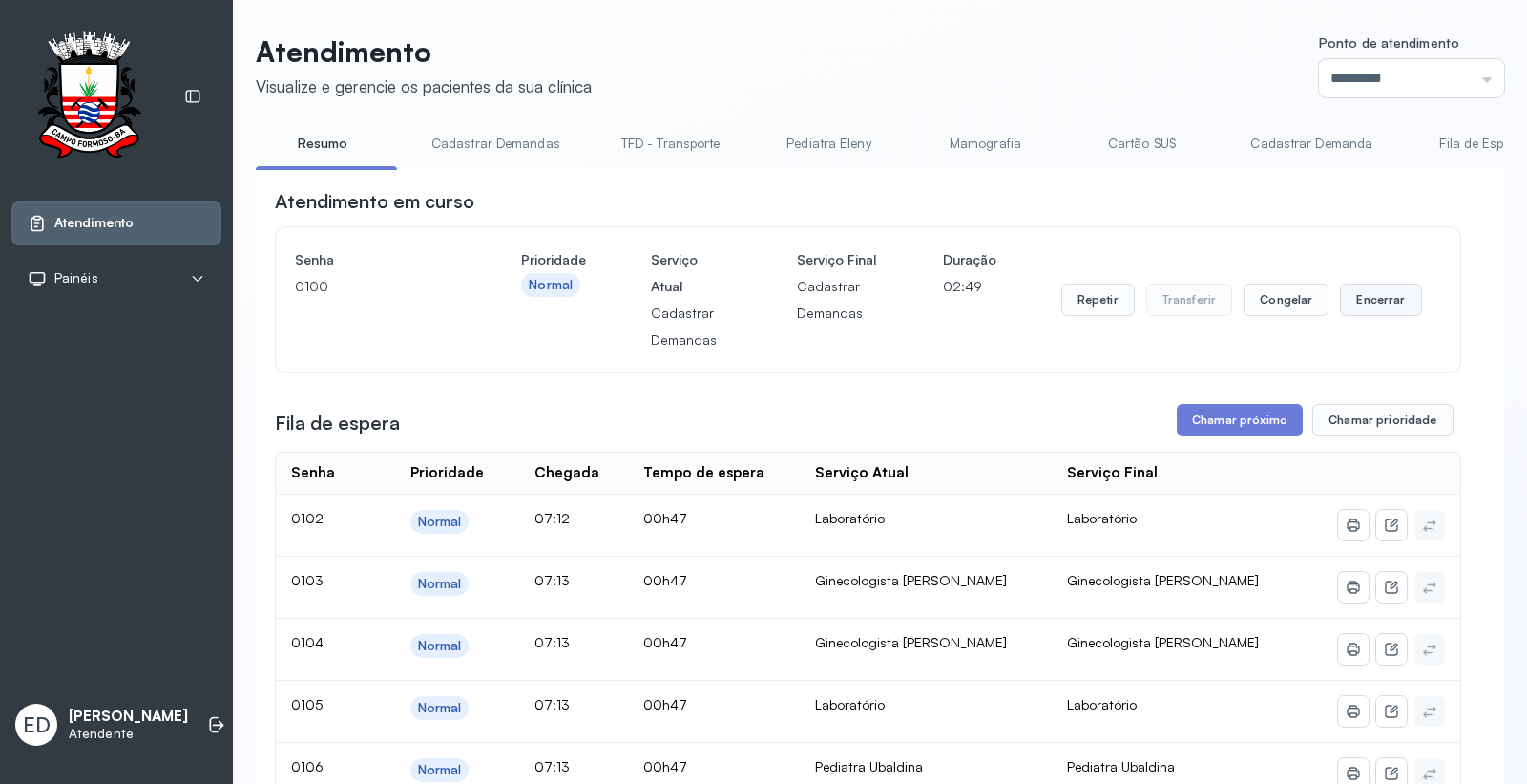
click at [1376, 298] on button "Encerrar" at bounding box center [1381, 300] width 81 height 33
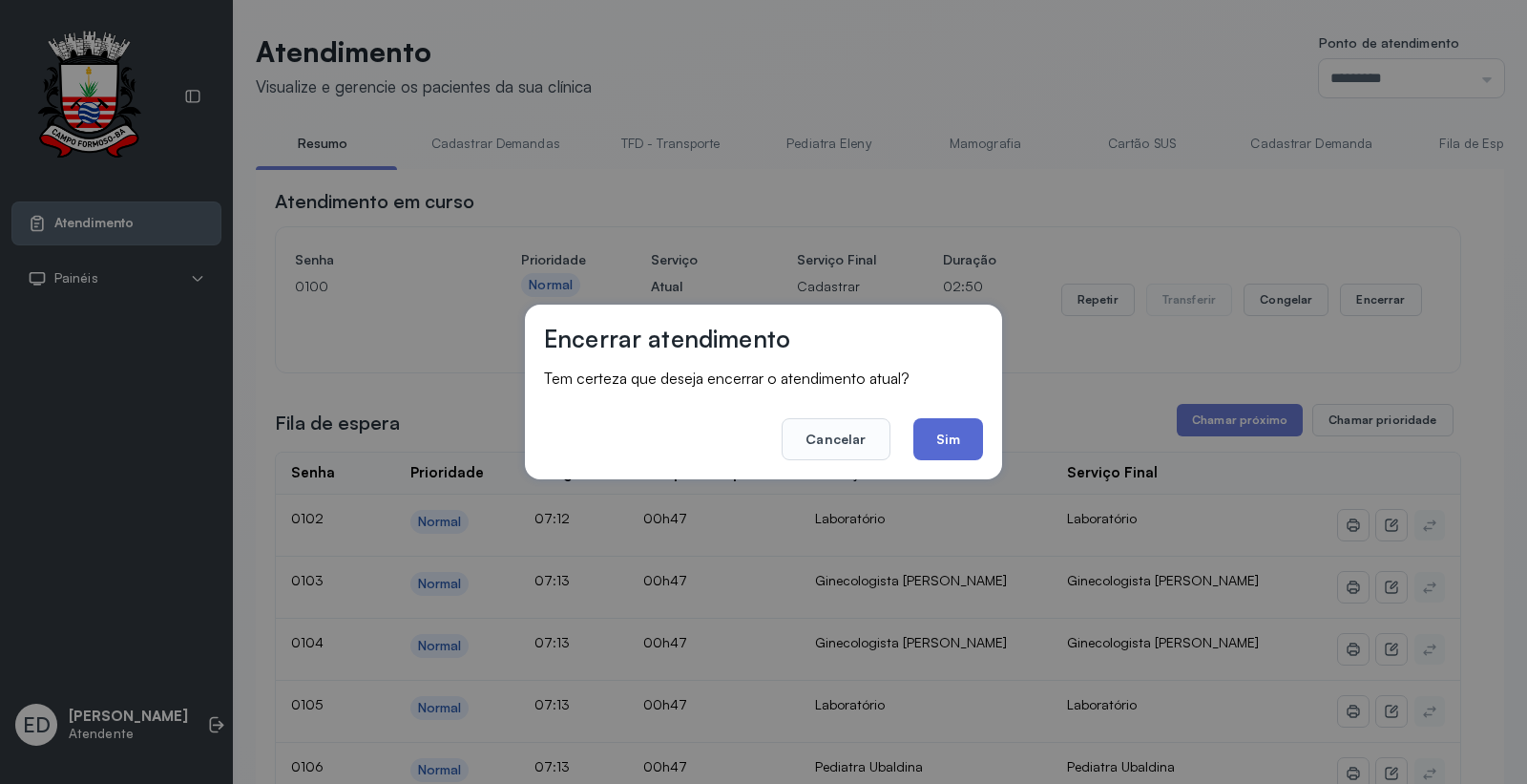
click at [957, 437] on button "Sim" at bounding box center [948, 439] width 70 height 42
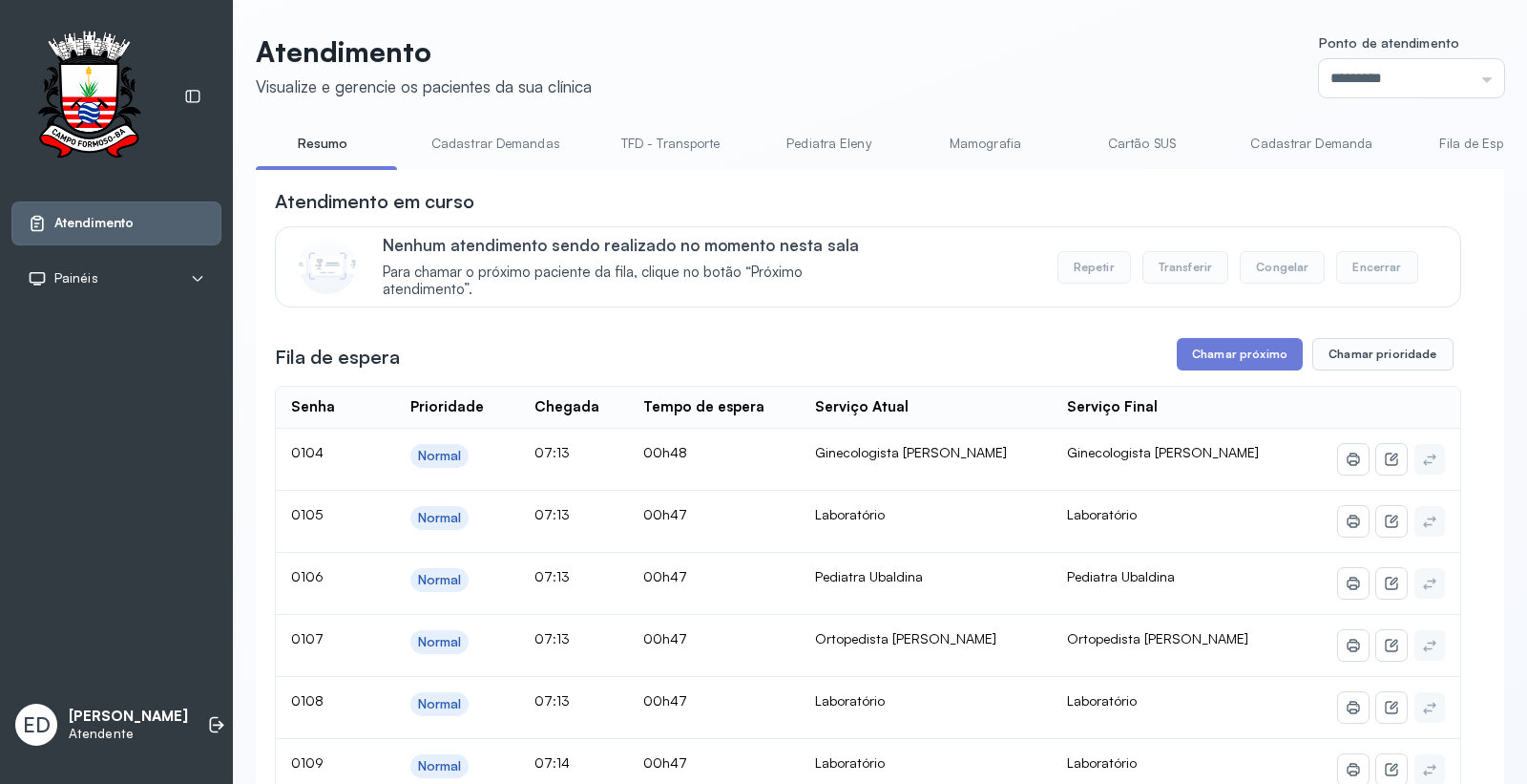
click at [1218, 357] on button "Chamar próximo" at bounding box center [1240, 355] width 126 height 33
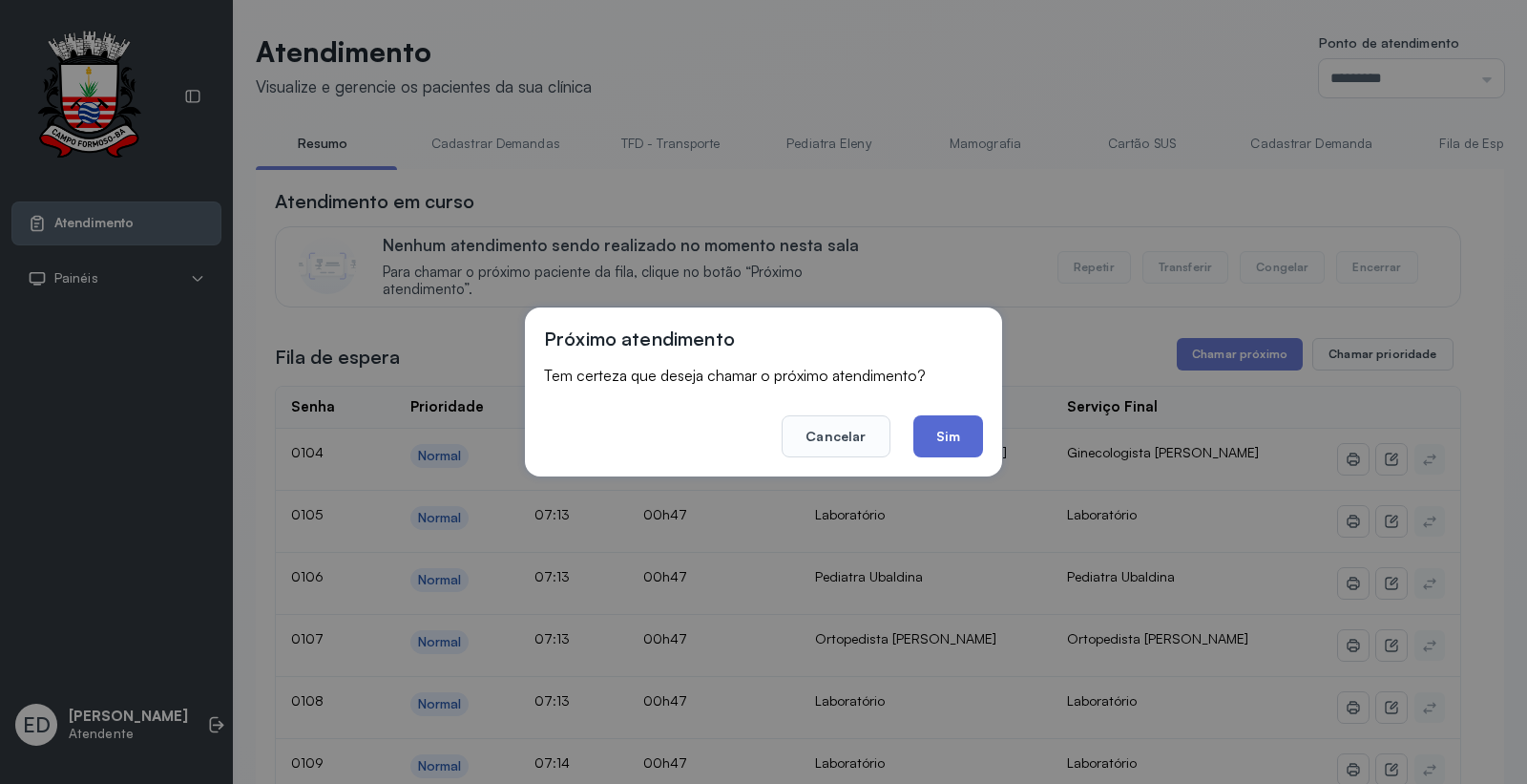
click at [945, 430] on button "Sim" at bounding box center [948, 436] width 70 height 42
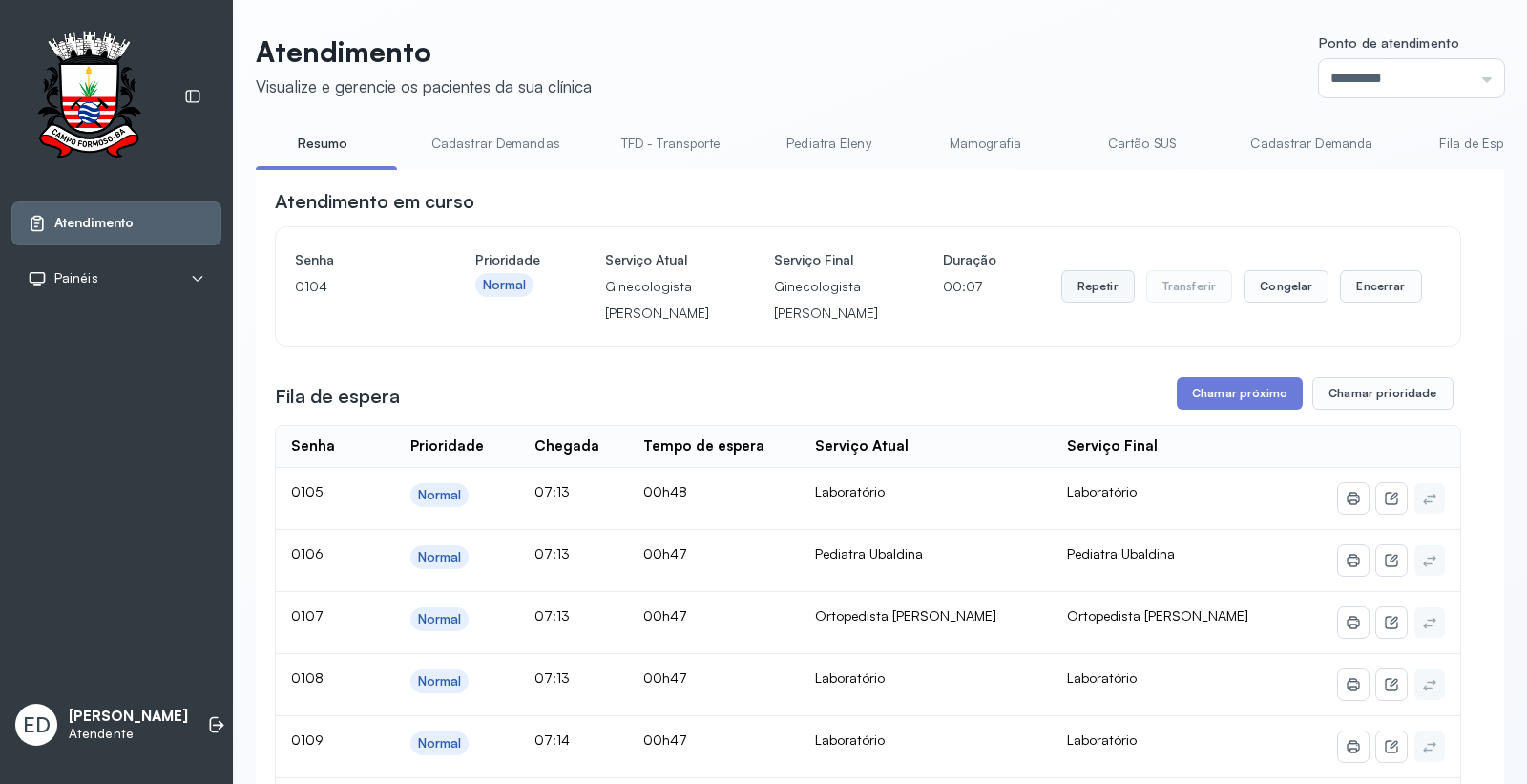
click at [1120, 303] on button "Repetir" at bounding box center [1098, 286] width 73 height 33
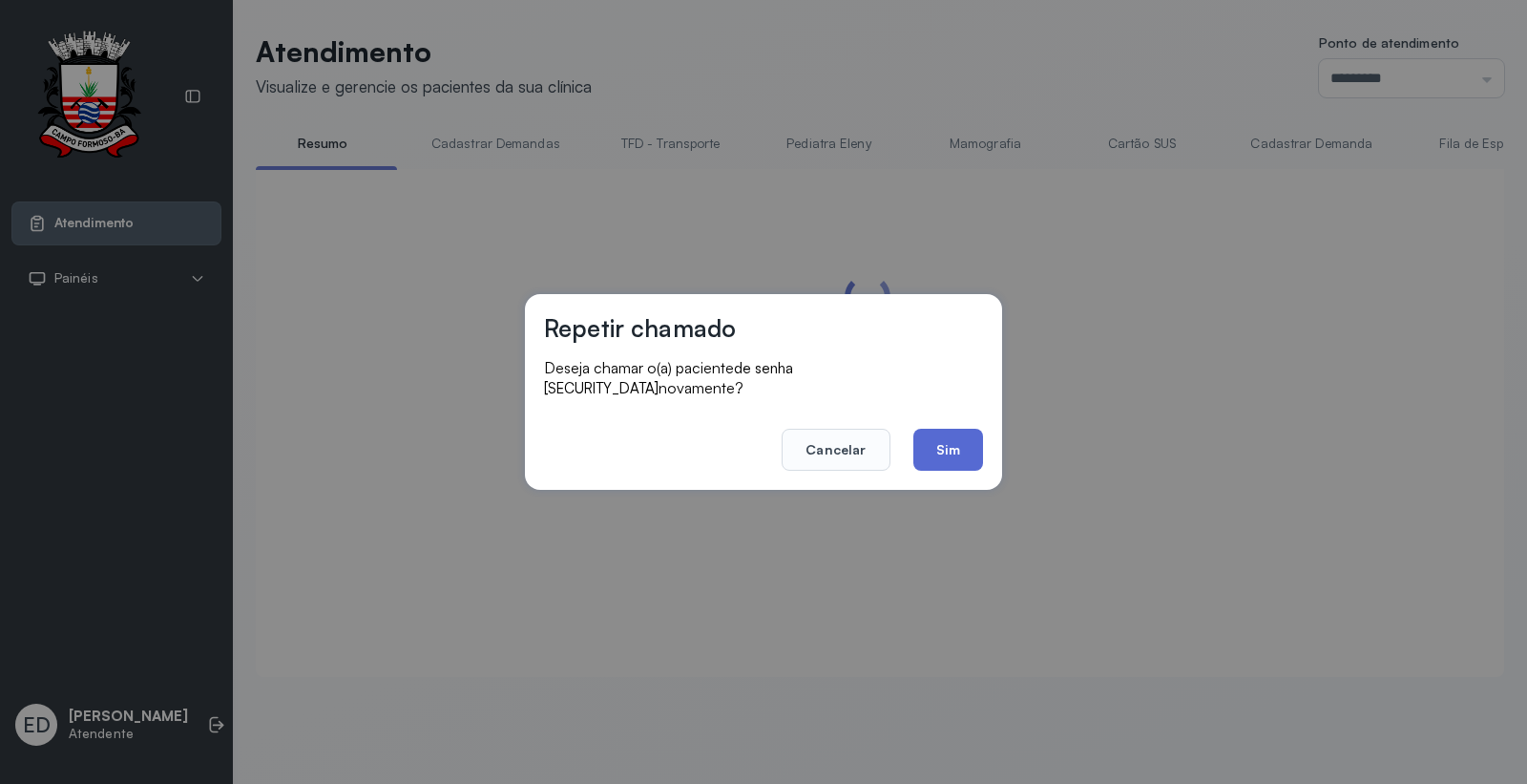
click at [952, 447] on button "Sim" at bounding box center [948, 450] width 70 height 42
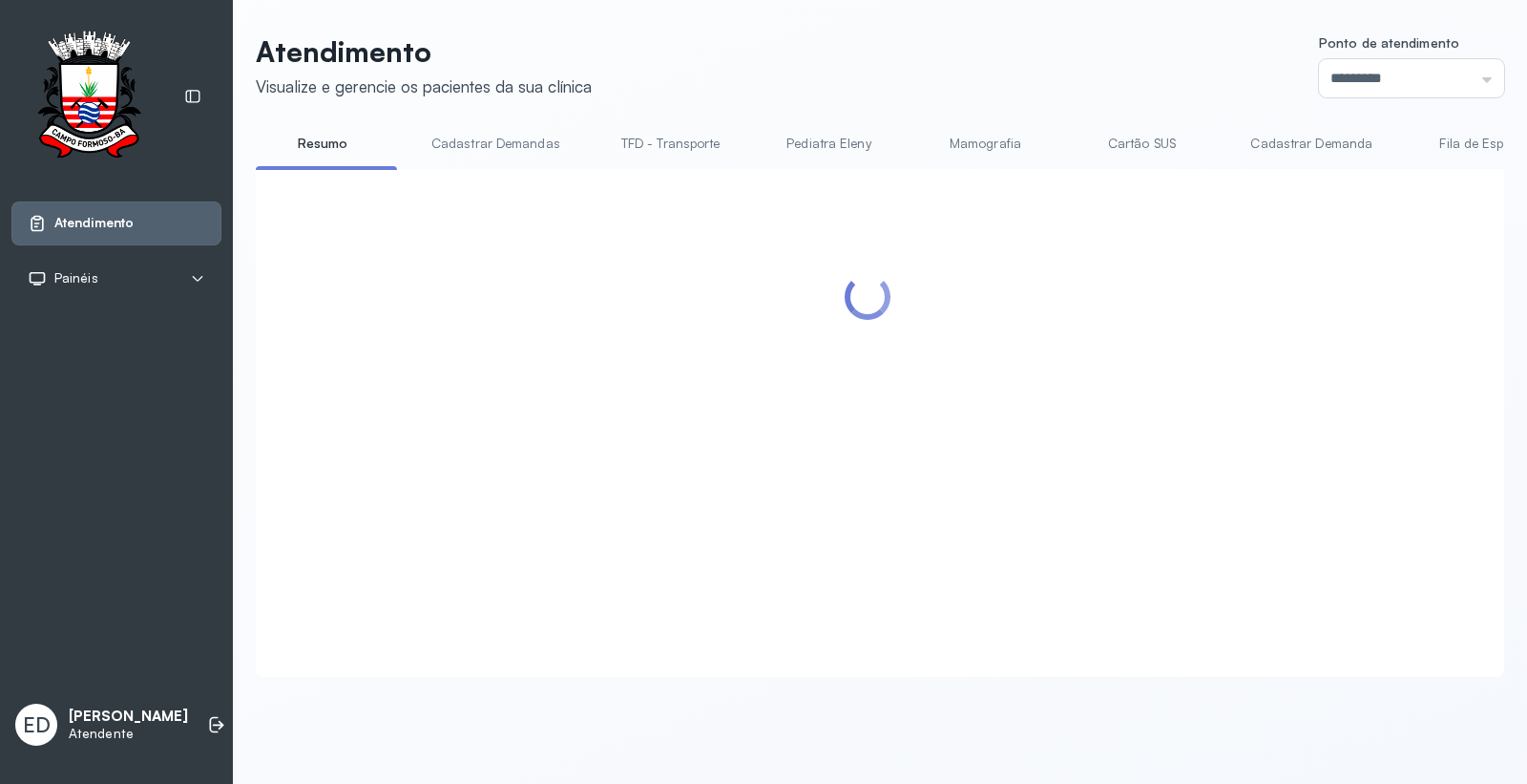
click at [1071, 88] on header "Atendimento Visualize e gerencie os pacientes da sua clínica Ponto de atendimen…" at bounding box center [879, 66] width 1248 height 63
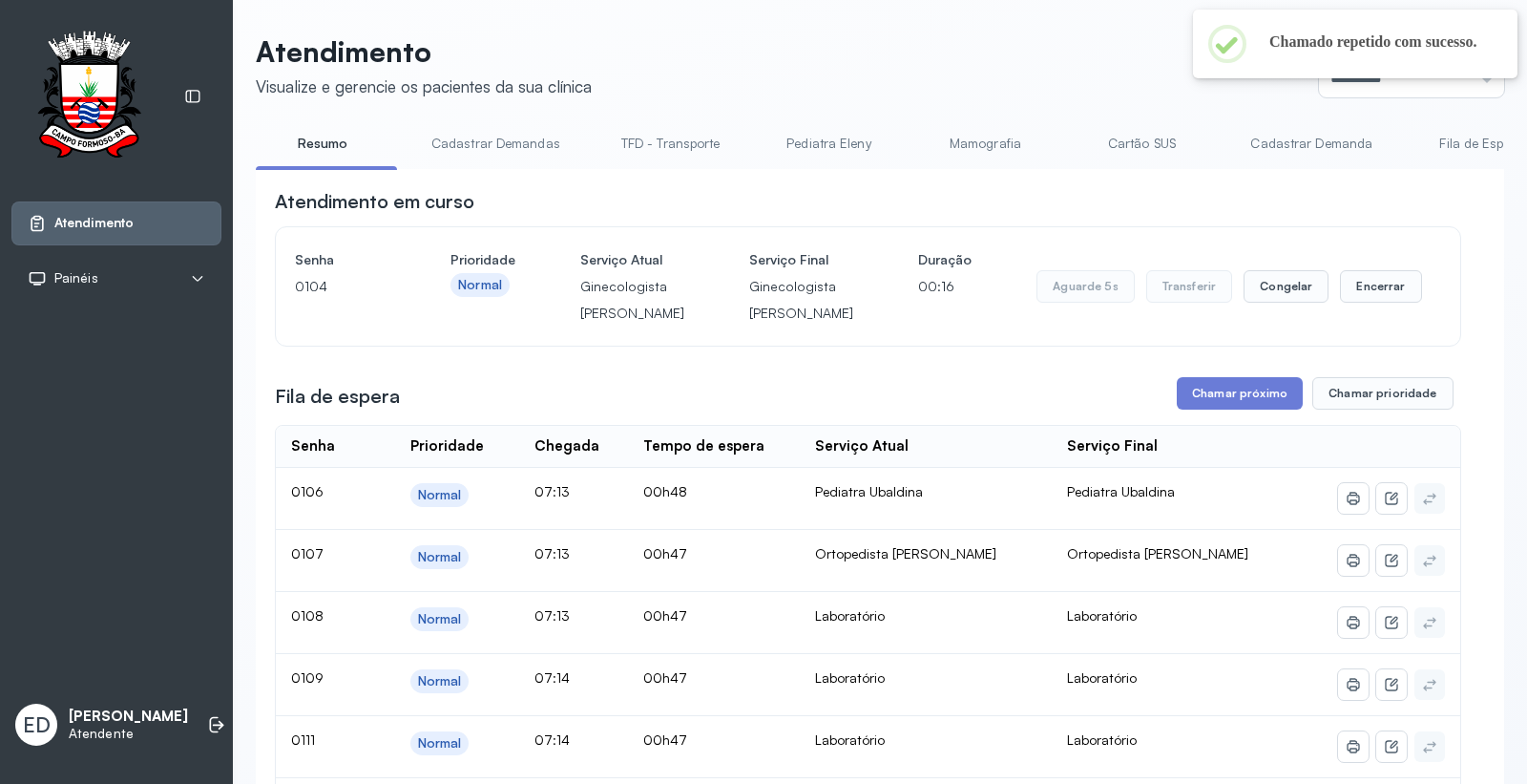
click at [1029, 83] on header "Atendimento Visualize e gerencie os pacientes da sua clínica Ponto de atendimen…" at bounding box center [879, 66] width 1248 height 63
click at [1028, 81] on header "Atendimento Visualize e gerencie os pacientes da sua clínica Ponto de atendimen…" at bounding box center [879, 66] width 1248 height 63
click at [1357, 303] on button "Encerrar" at bounding box center [1381, 286] width 81 height 33
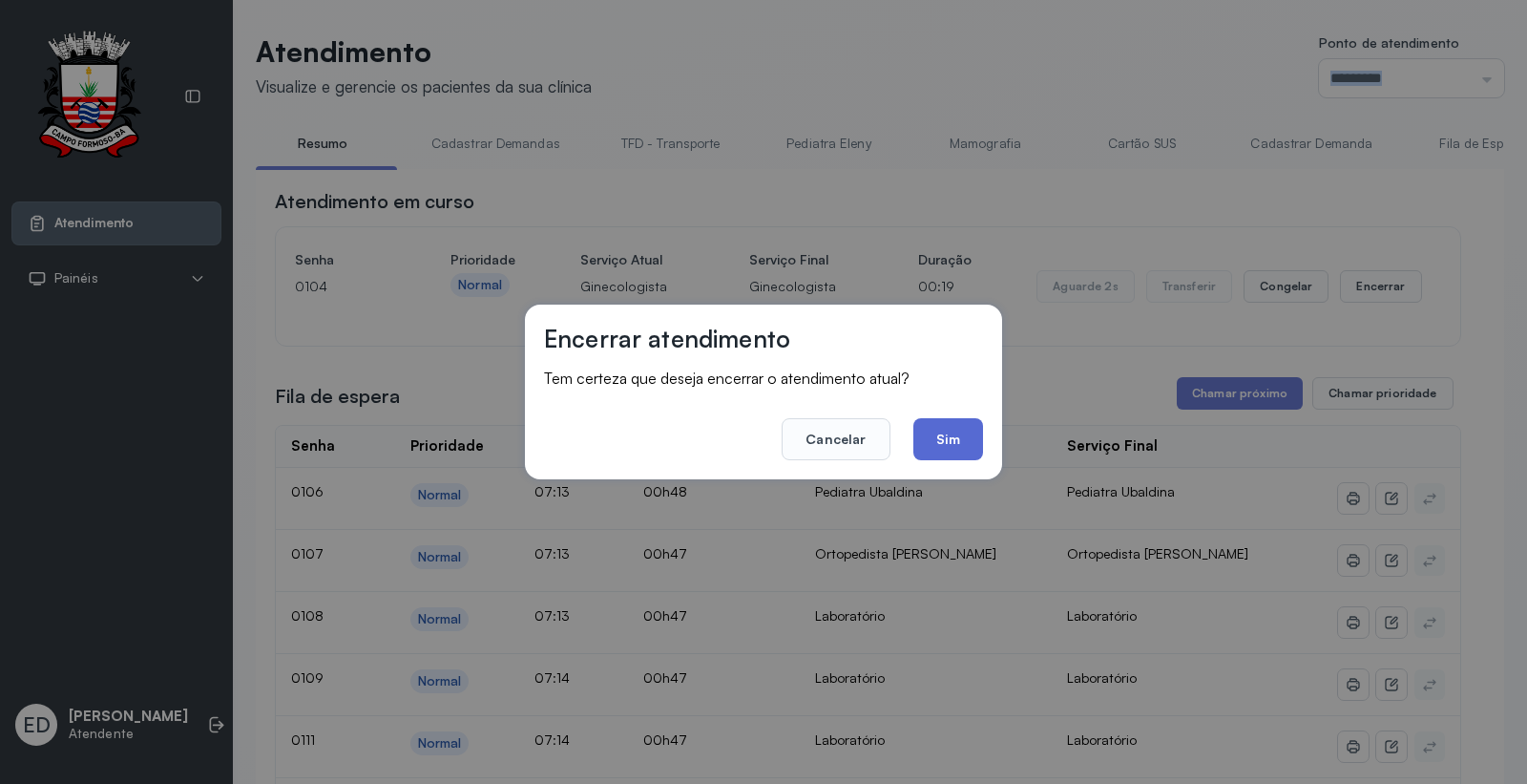
click at [945, 444] on button "Sim" at bounding box center [948, 439] width 70 height 42
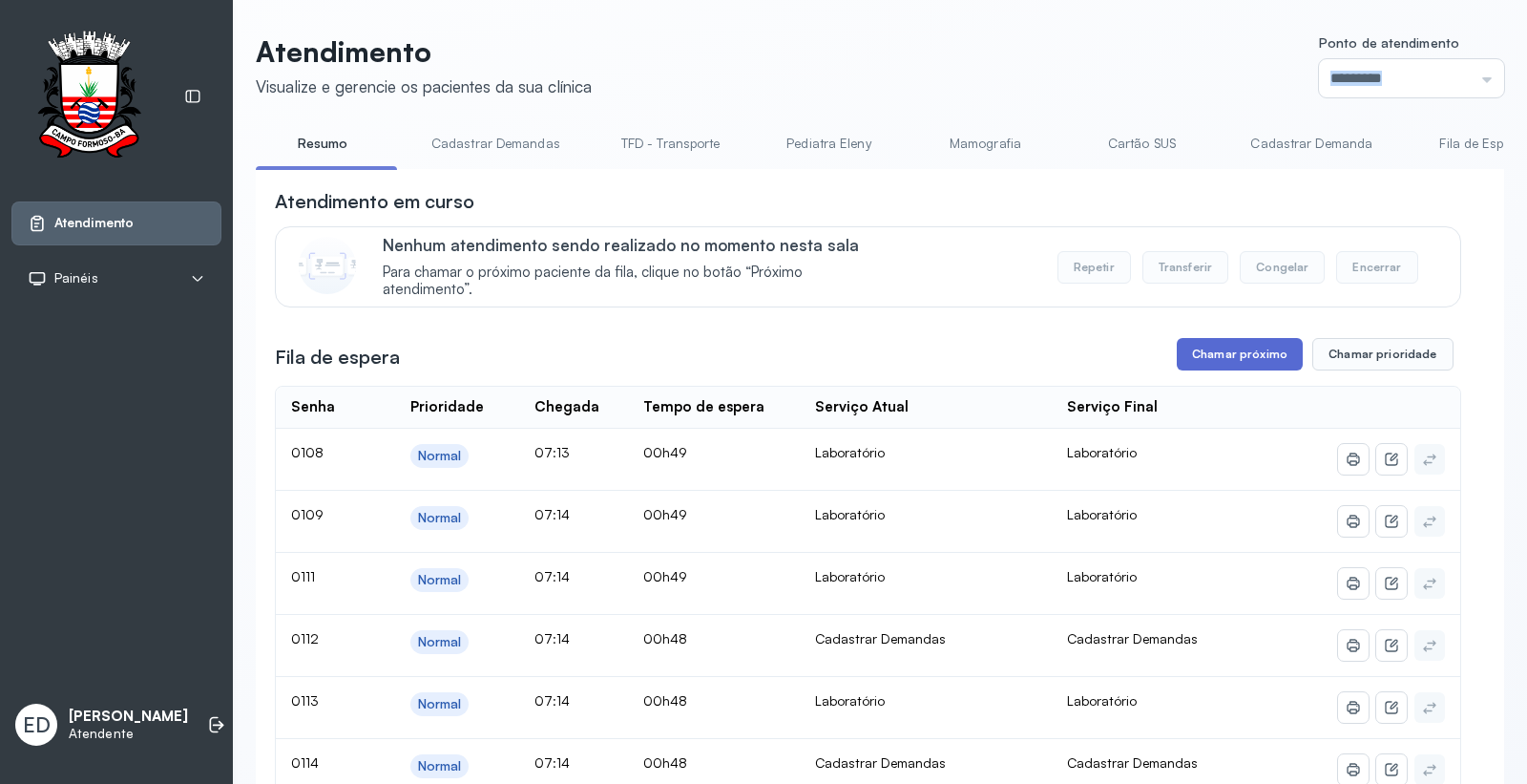
click at [1220, 362] on button "Chamar próximo" at bounding box center [1240, 355] width 126 height 33
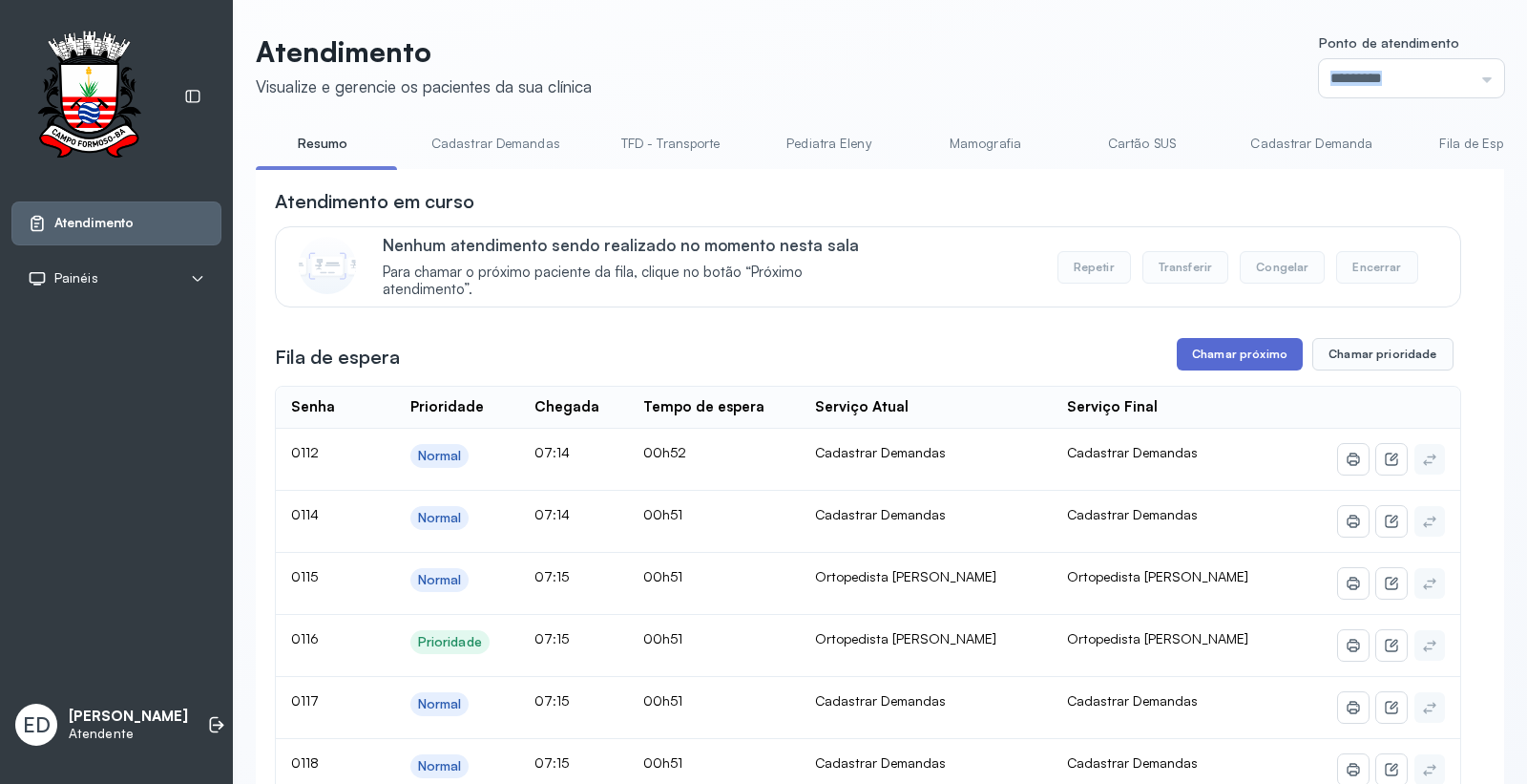
click at [1244, 348] on button "Chamar próximo" at bounding box center [1240, 355] width 126 height 33
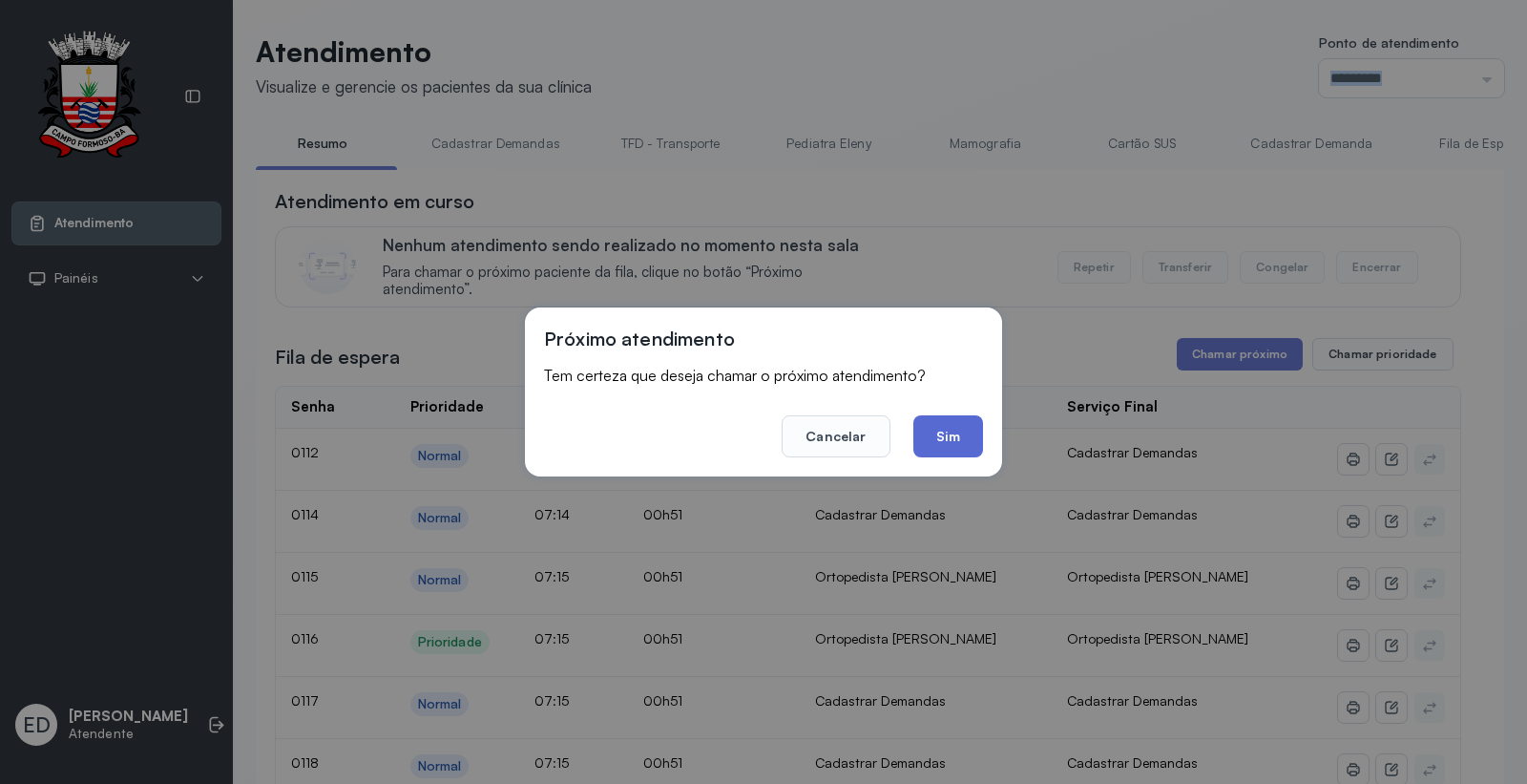
click at [957, 443] on button "Sim" at bounding box center [948, 436] width 70 height 42
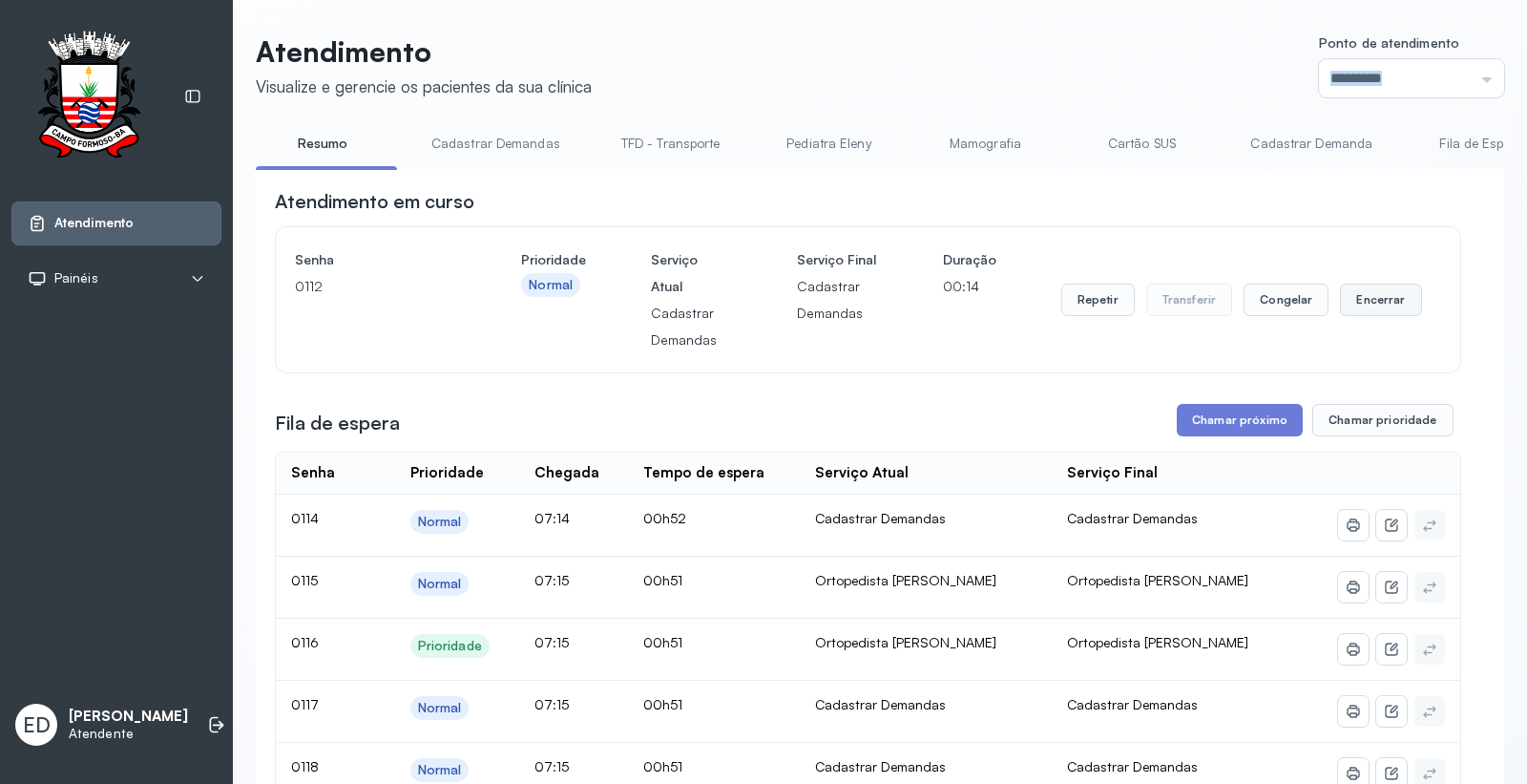
click at [1361, 291] on button "Encerrar" at bounding box center [1381, 300] width 81 height 33
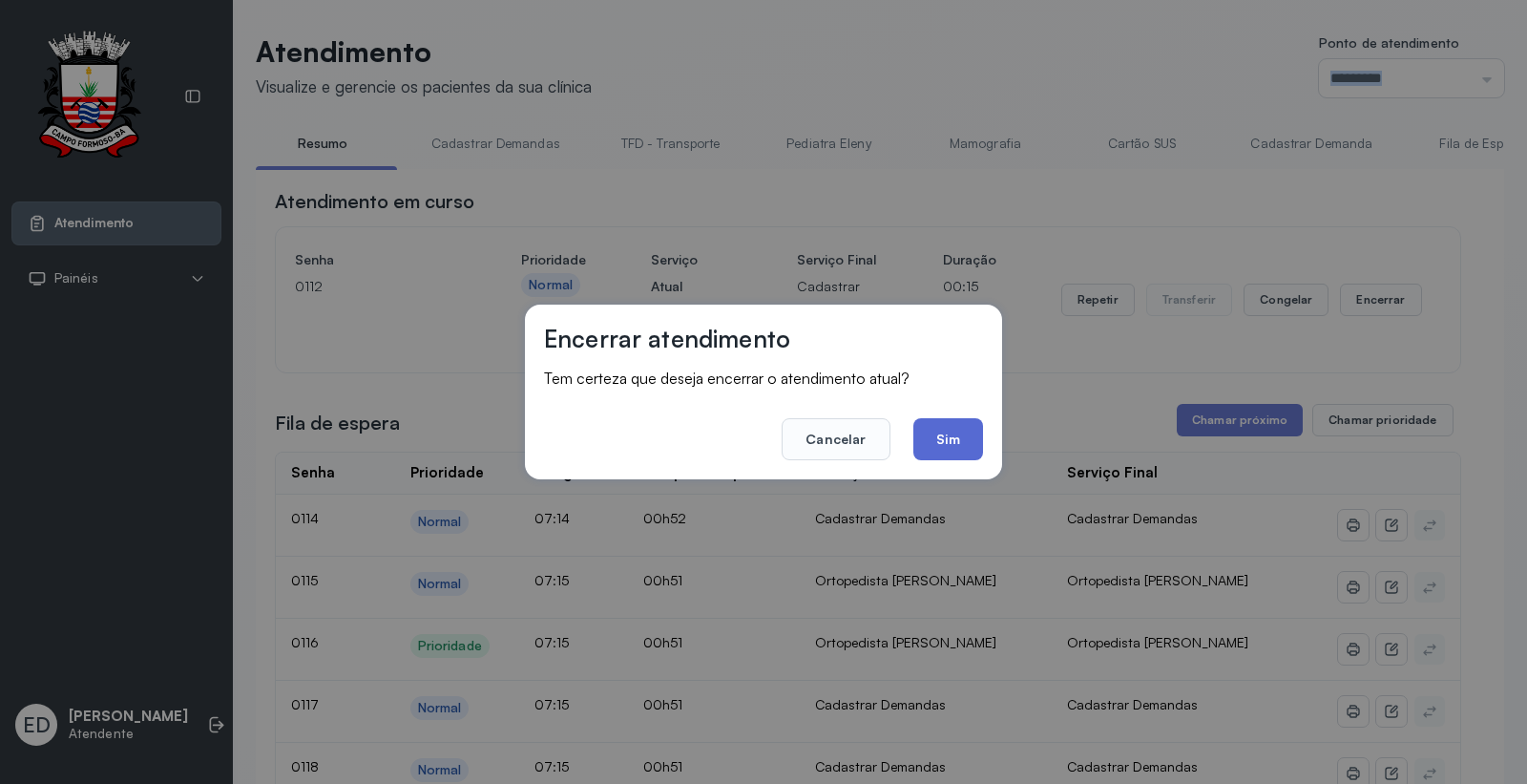
click at [961, 428] on button "Sim" at bounding box center [948, 439] width 70 height 42
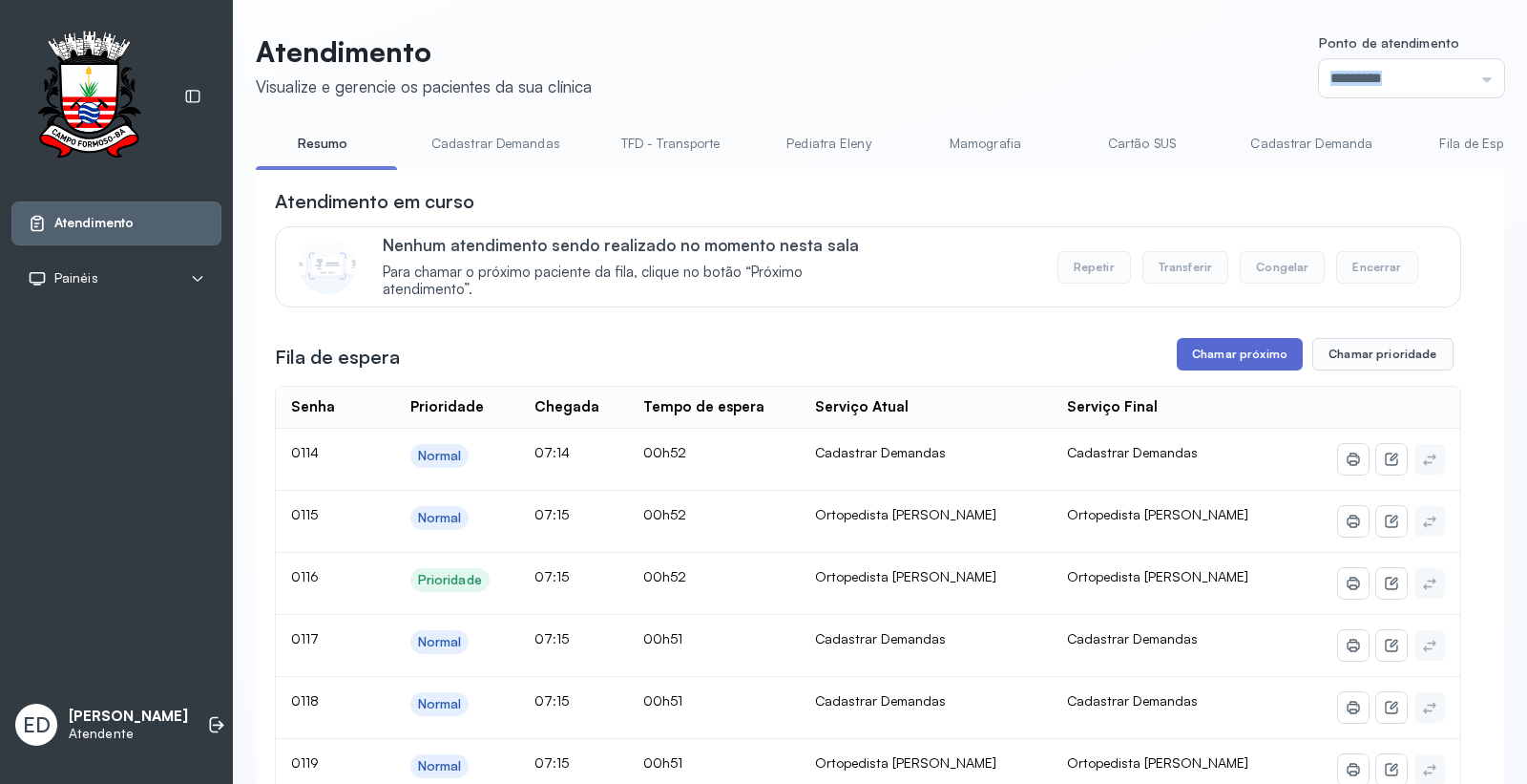
click at [1226, 348] on button "Chamar próximo" at bounding box center [1240, 355] width 126 height 33
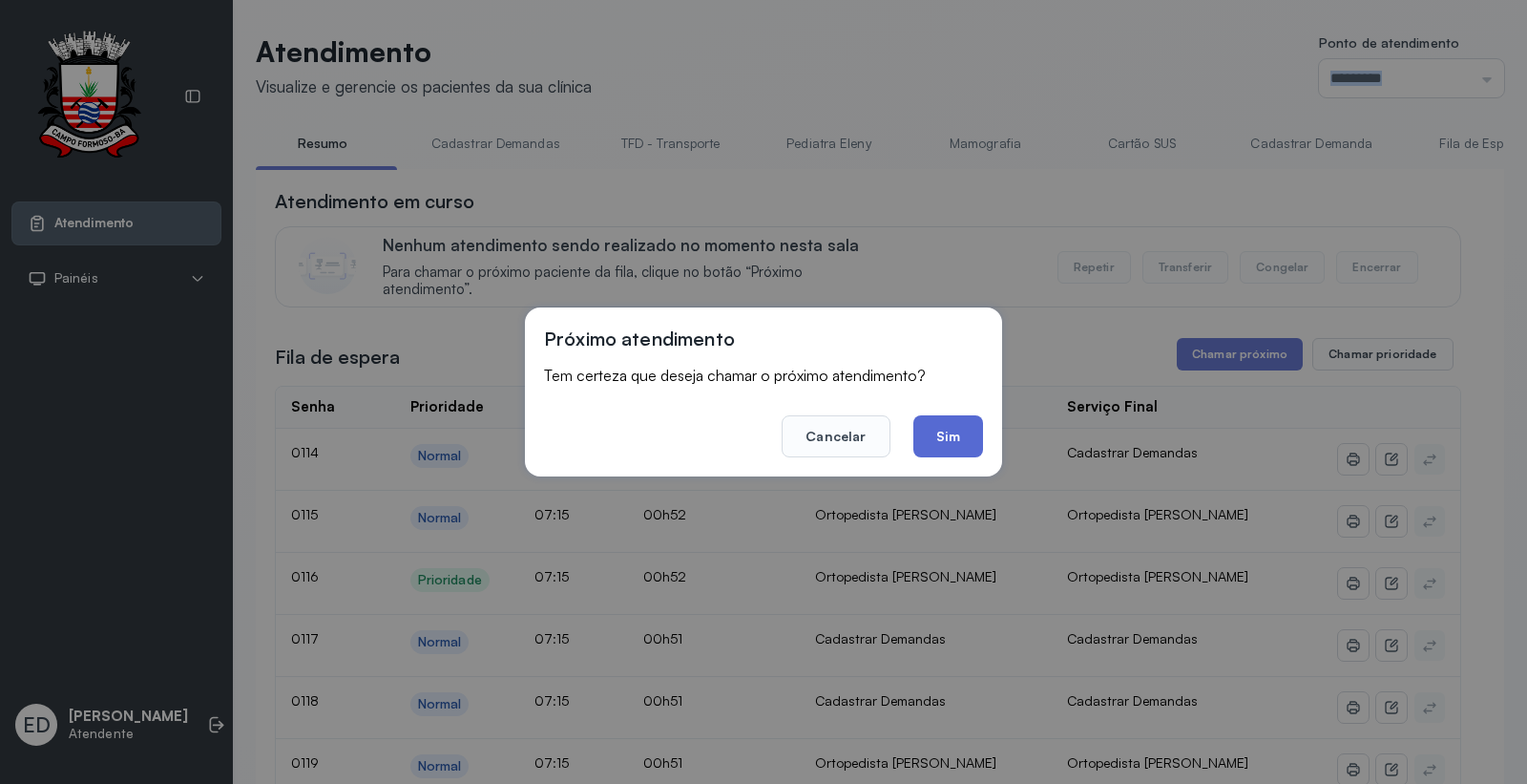
click at [949, 443] on button "Sim" at bounding box center [948, 436] width 70 height 42
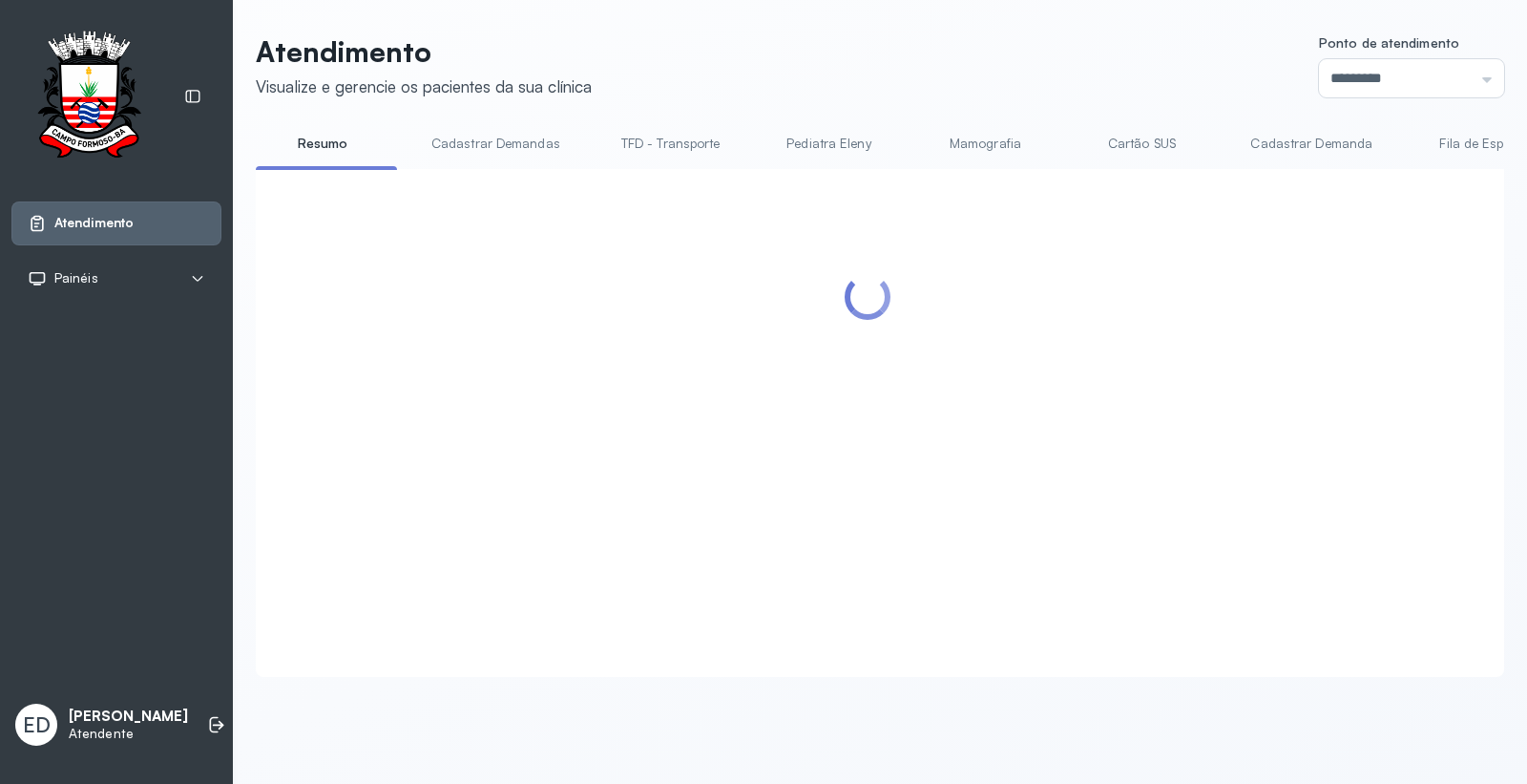
click at [949, 37] on header "Atendimento Visualize e gerencie os pacientes da sua clínica Ponto de atendimen…" at bounding box center [879, 66] width 1248 height 63
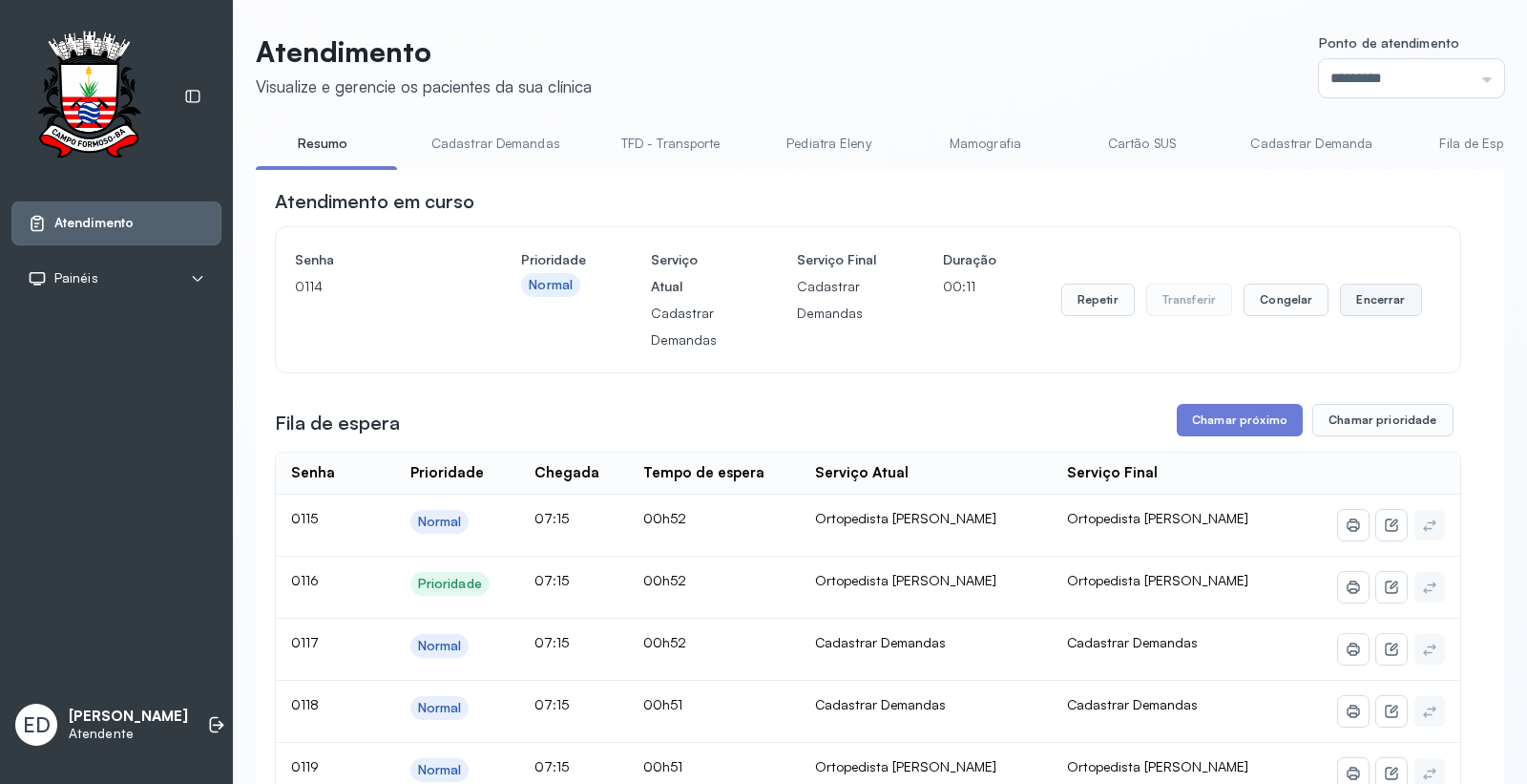
click at [1375, 309] on button "Encerrar" at bounding box center [1381, 300] width 81 height 33
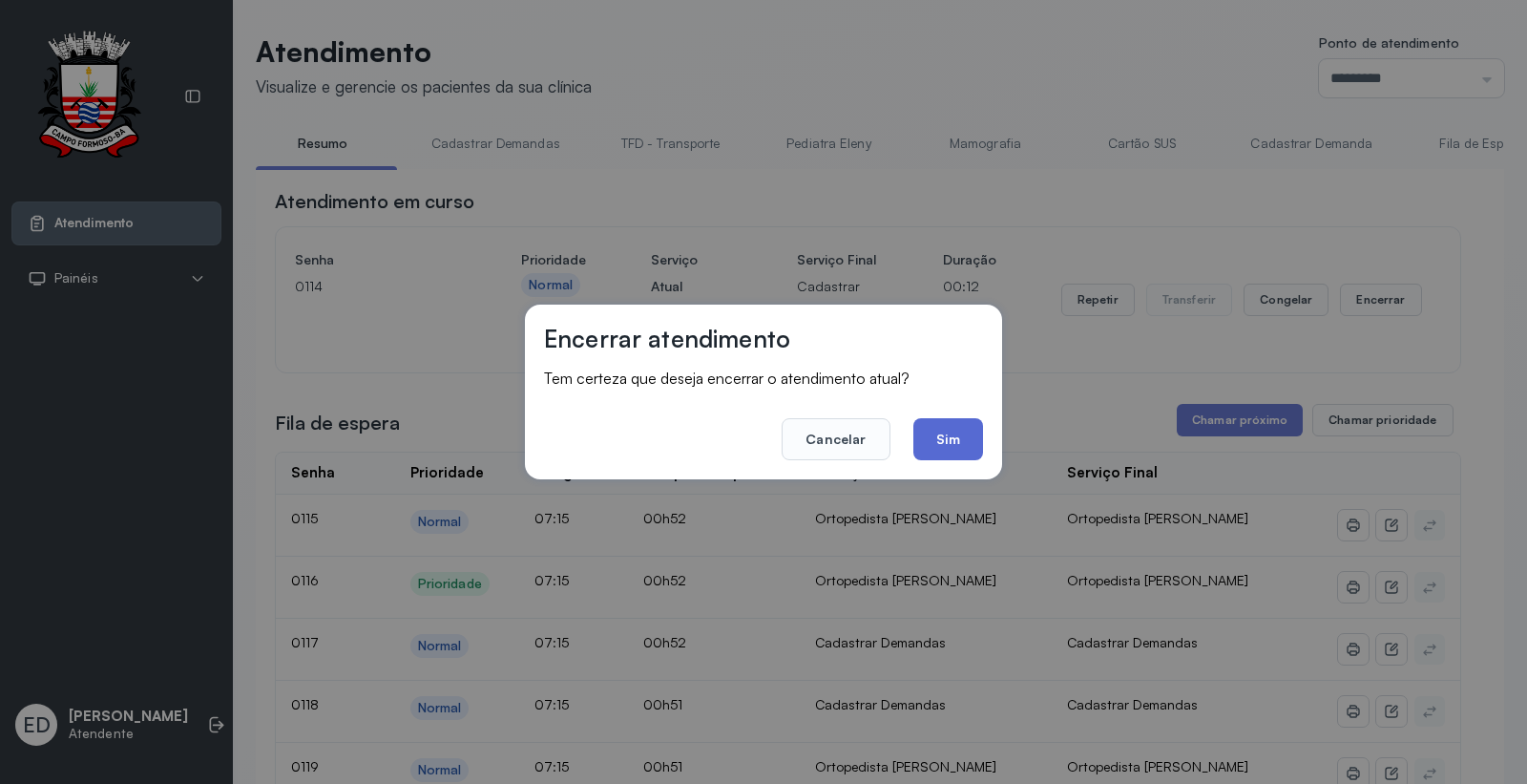
click at [945, 440] on button "Sim" at bounding box center [948, 439] width 70 height 42
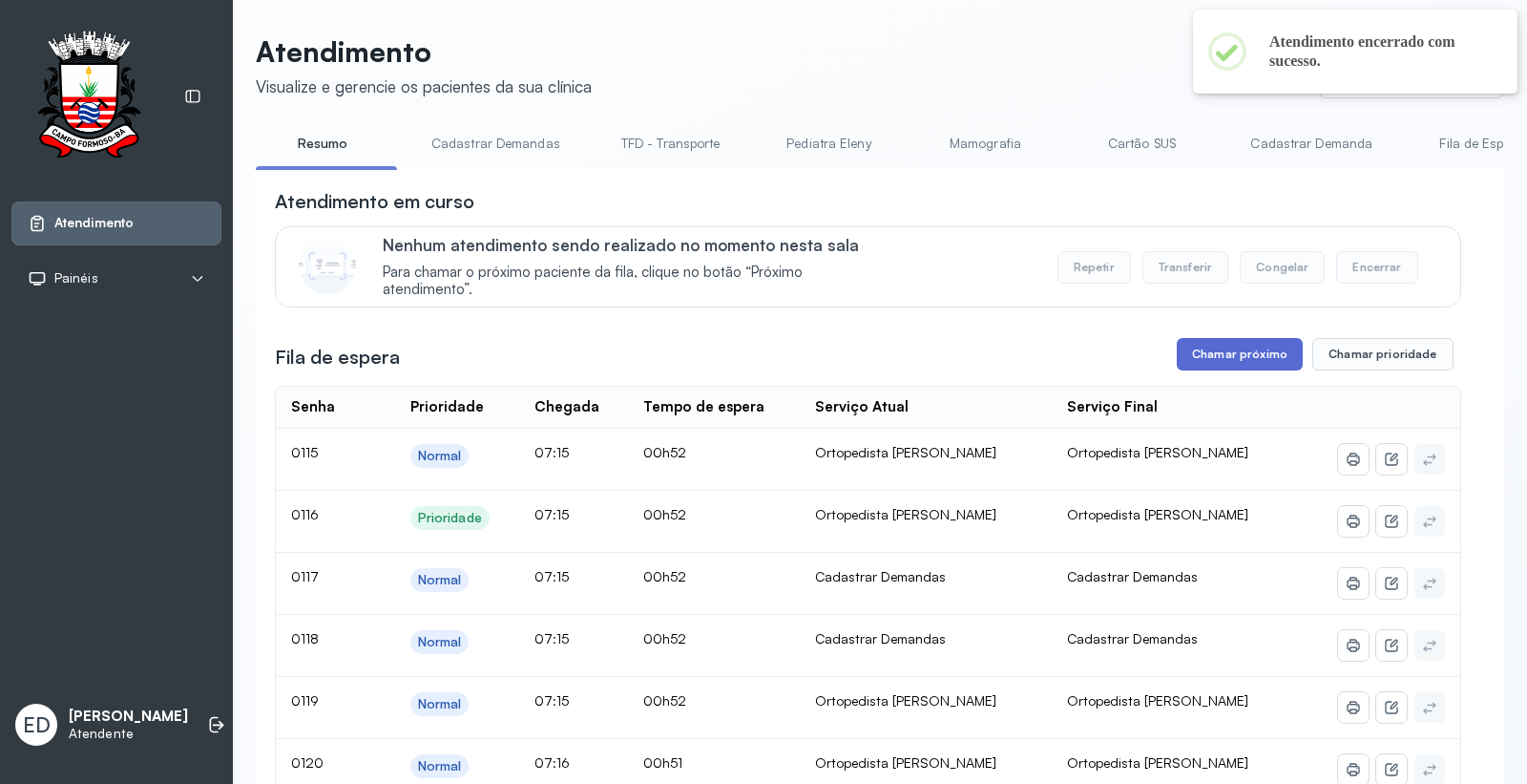
click at [1208, 352] on button "Chamar próximo" at bounding box center [1240, 355] width 126 height 33
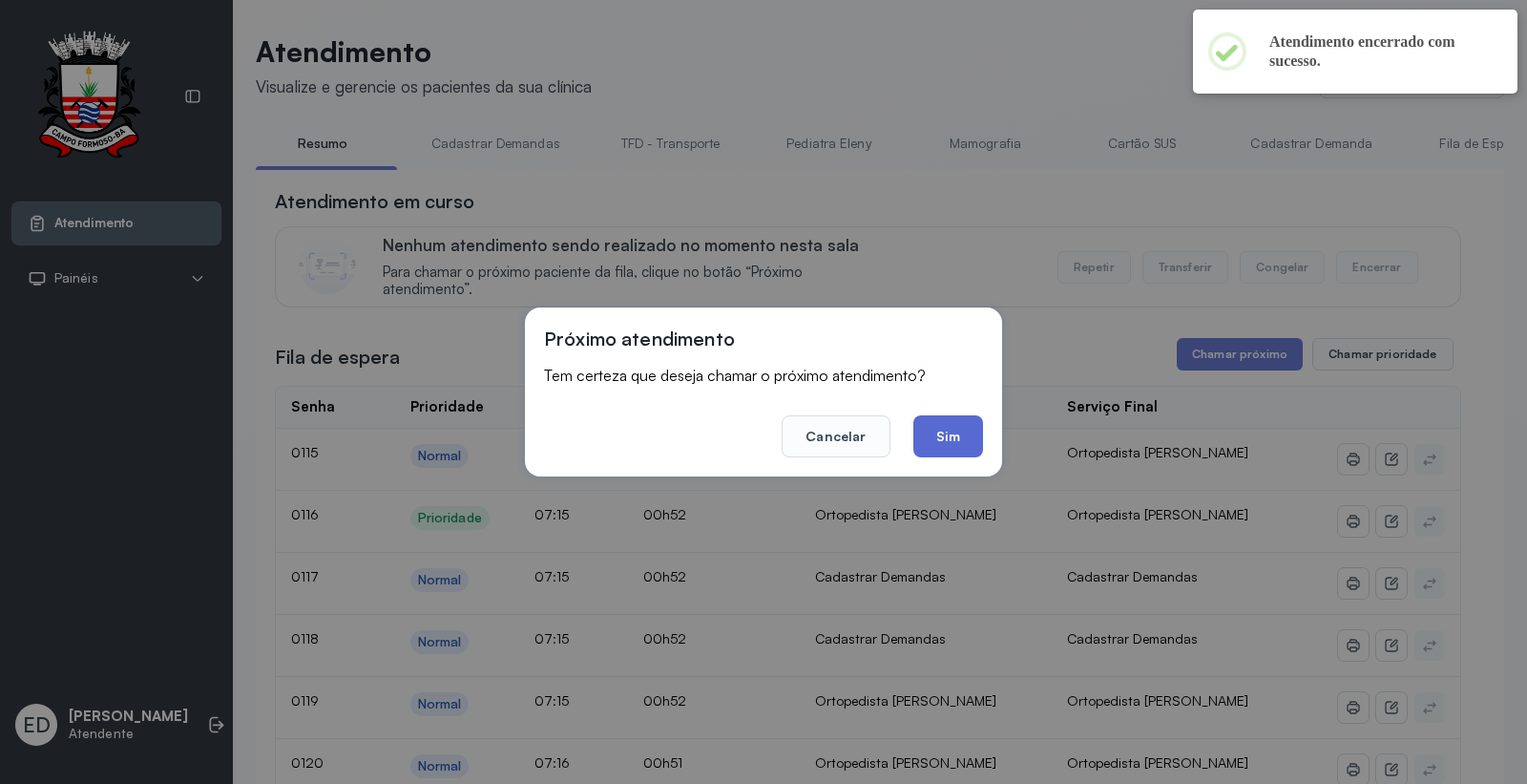
click at [968, 436] on button "Sim" at bounding box center [948, 436] width 70 height 42
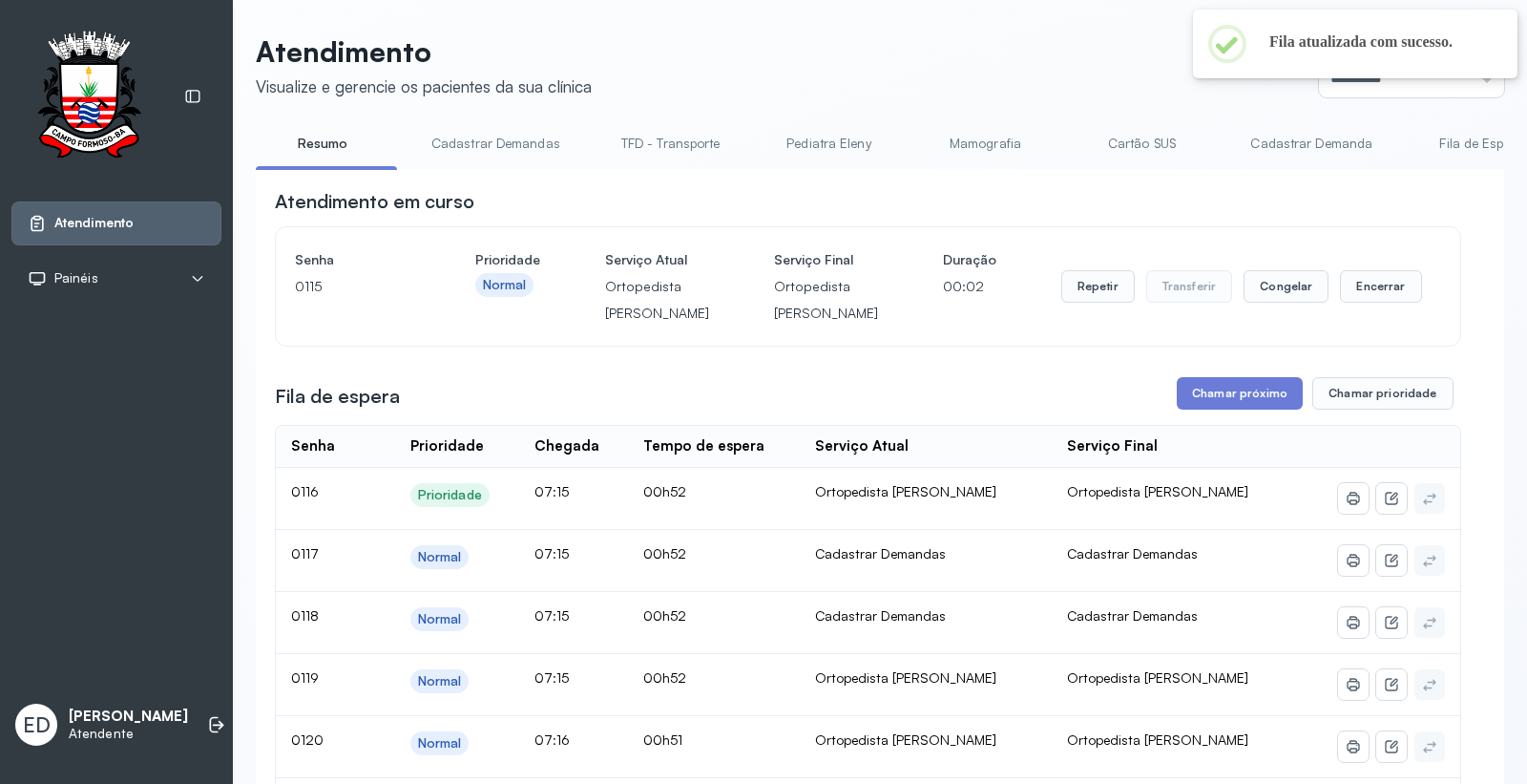
click at [947, 82] on header "Atendimento Visualize e gerencie os pacientes da sua clínica Ponto de atendimen…" at bounding box center [879, 66] width 1248 height 63
click at [1420, 232] on div "Senha 0115 Prioridade Normal Serviço Atual Ortopedista Ramon Serviço Final Orto…" at bounding box center [868, 285] width 1185 height 118
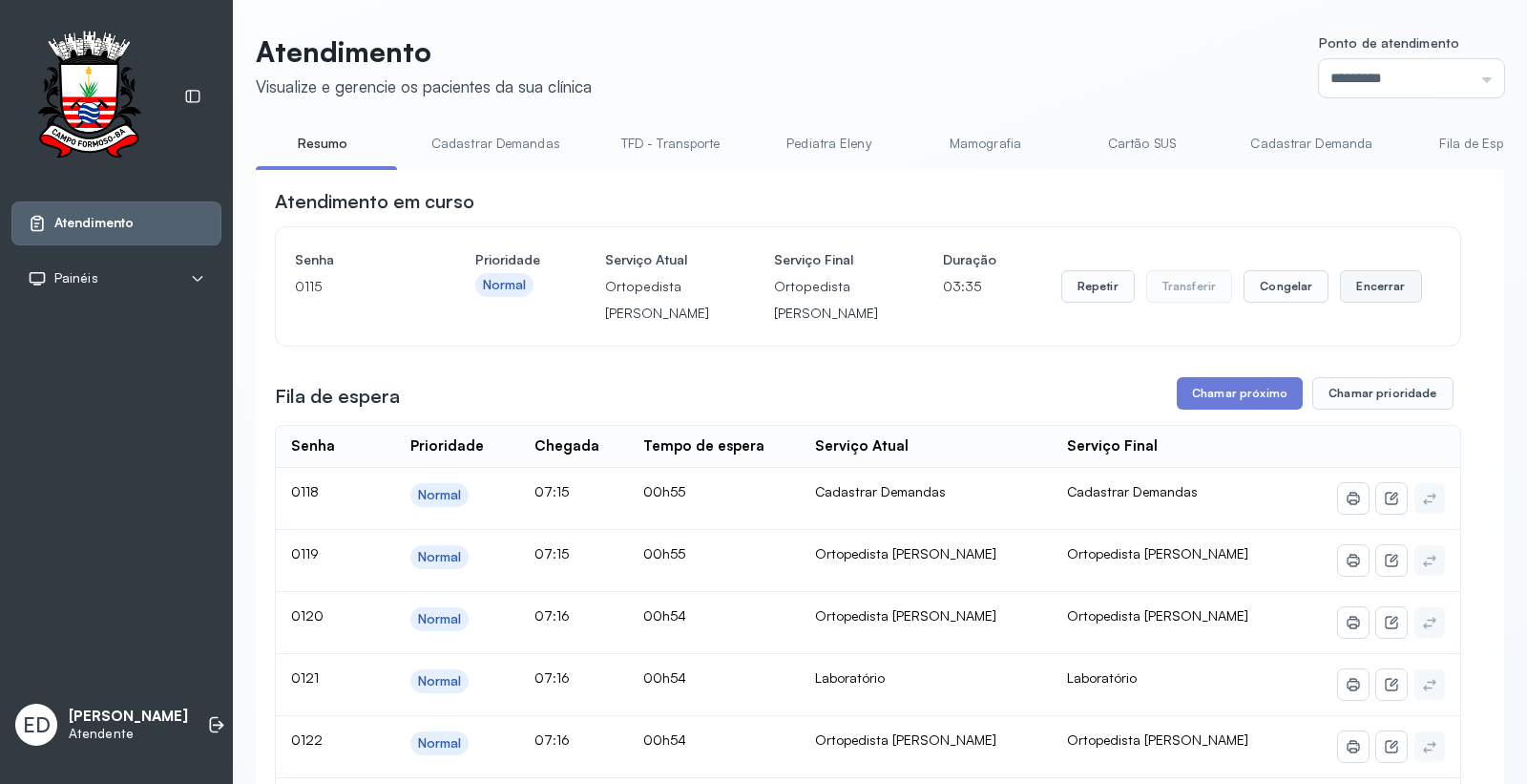
click at [1360, 302] on button "Encerrar" at bounding box center [1381, 286] width 81 height 33
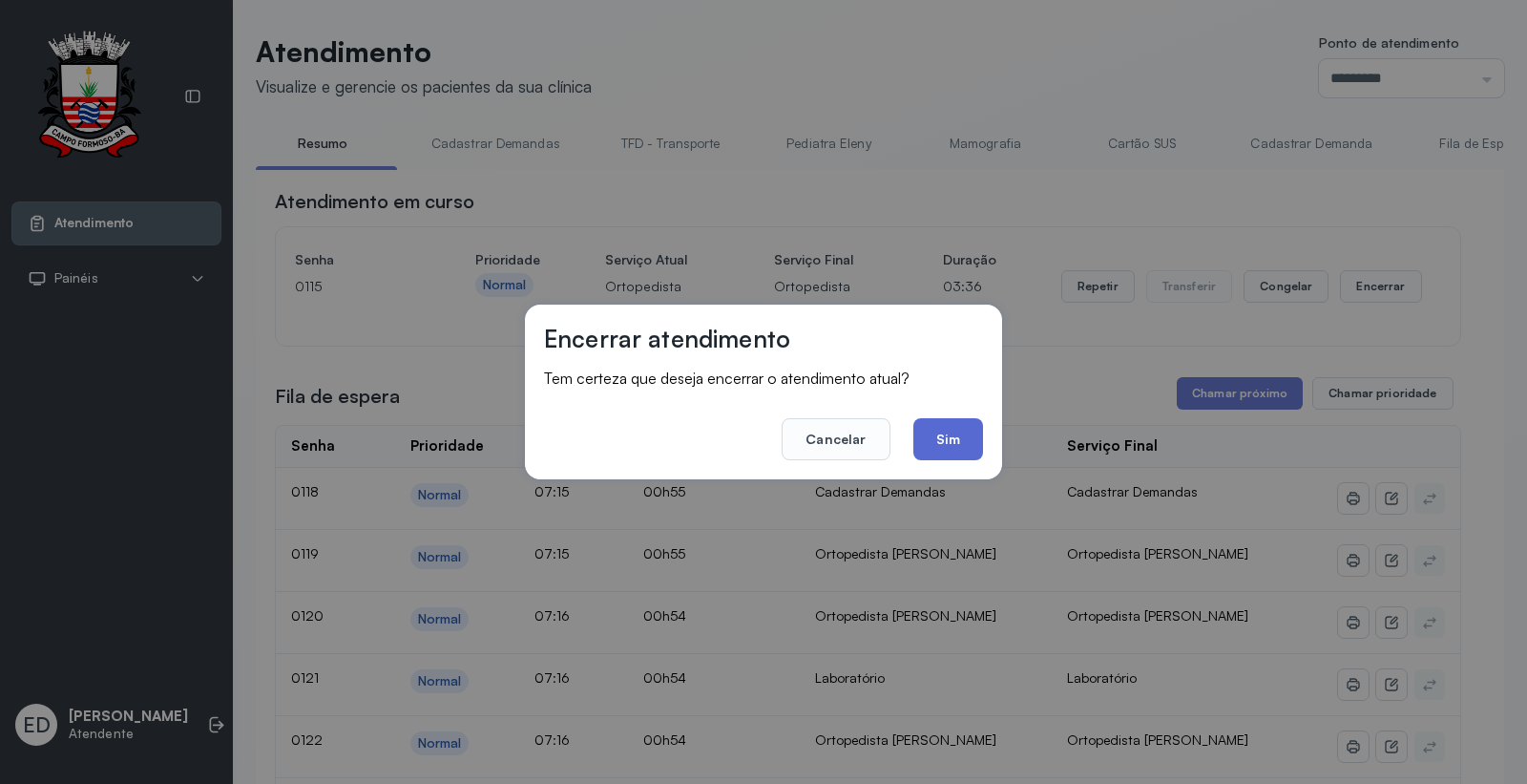
click at [961, 443] on button "Sim" at bounding box center [948, 439] width 70 height 42
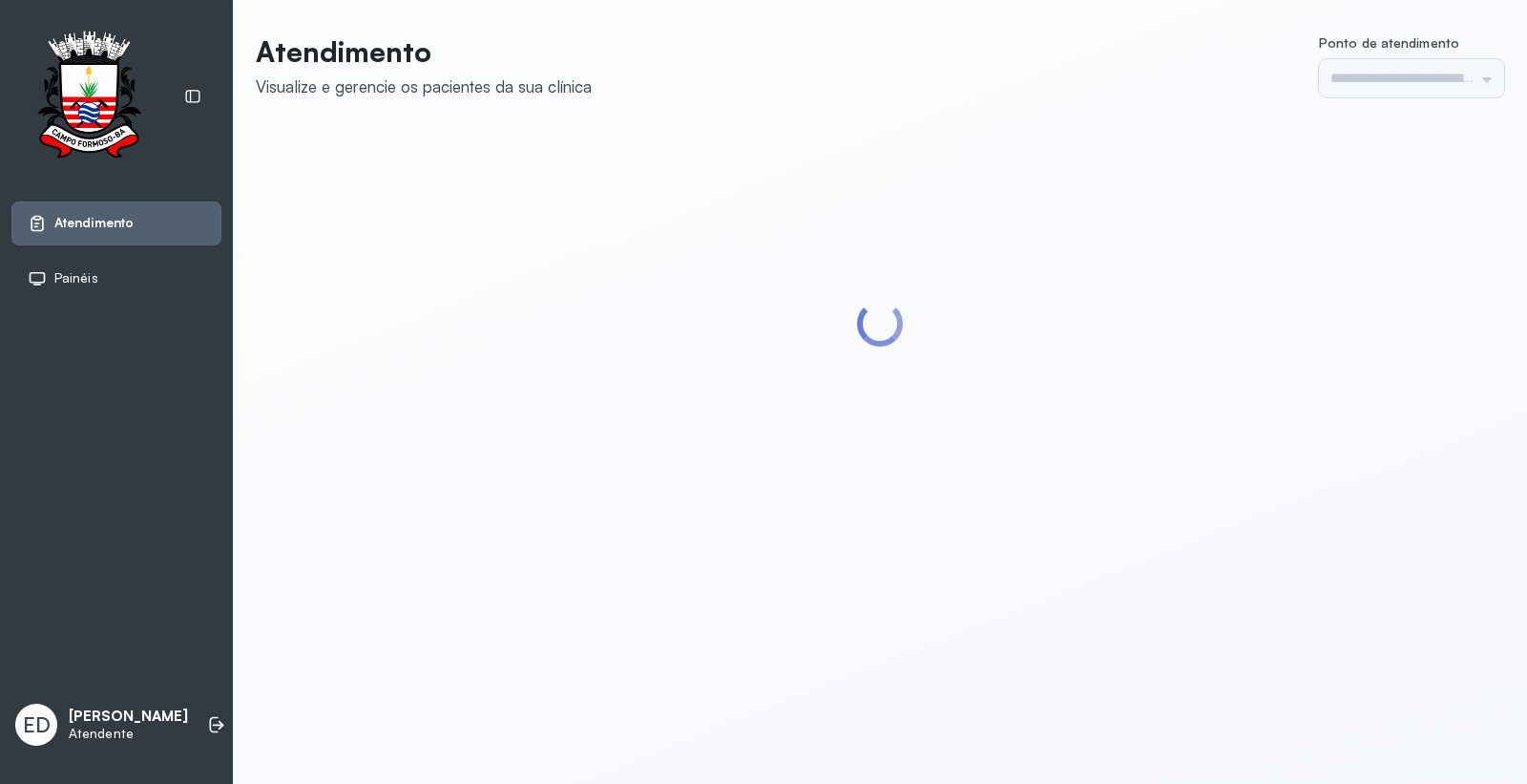
type input "*********"
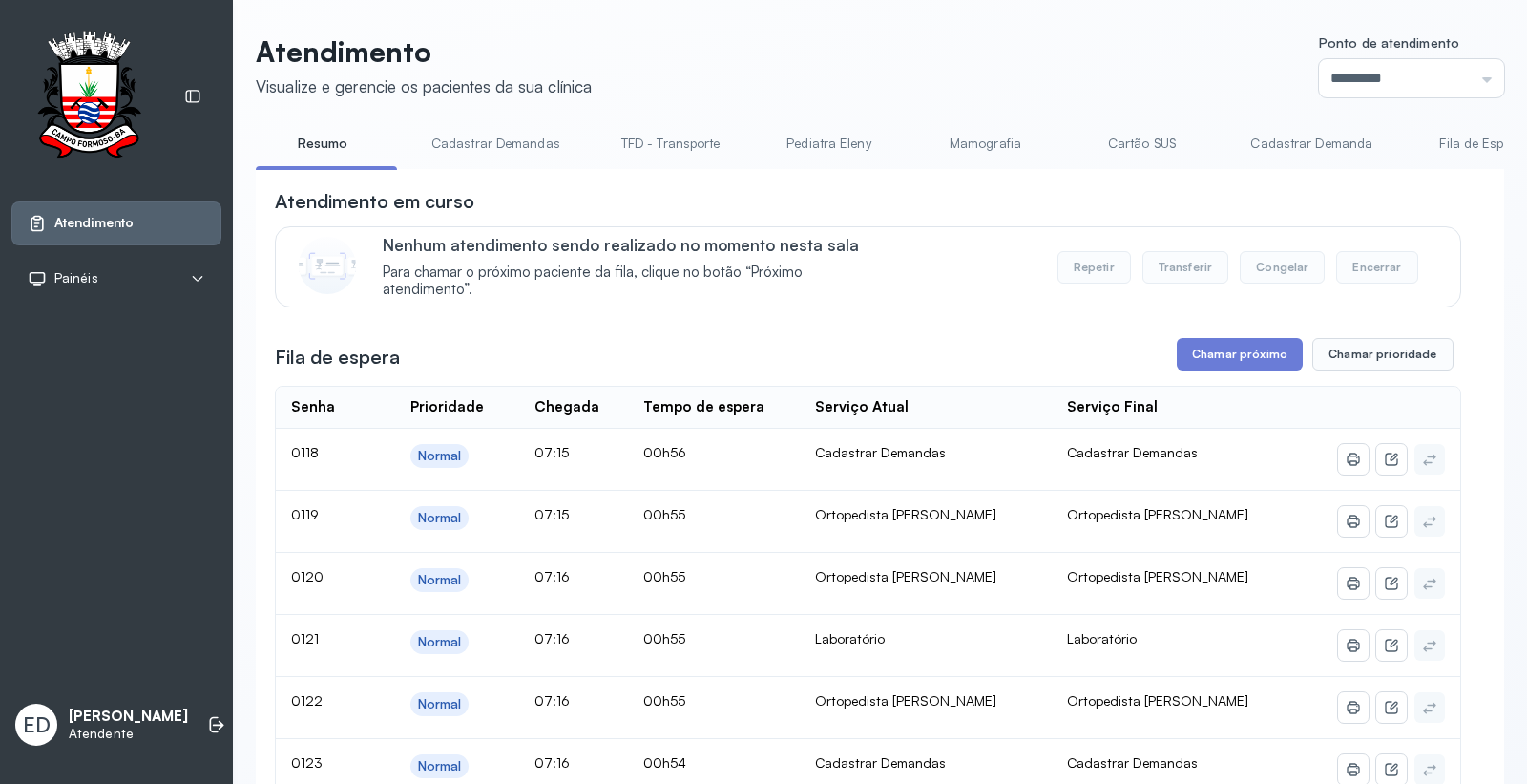
click at [1215, 370] on button "Chamar próximo" at bounding box center [1240, 355] width 126 height 33
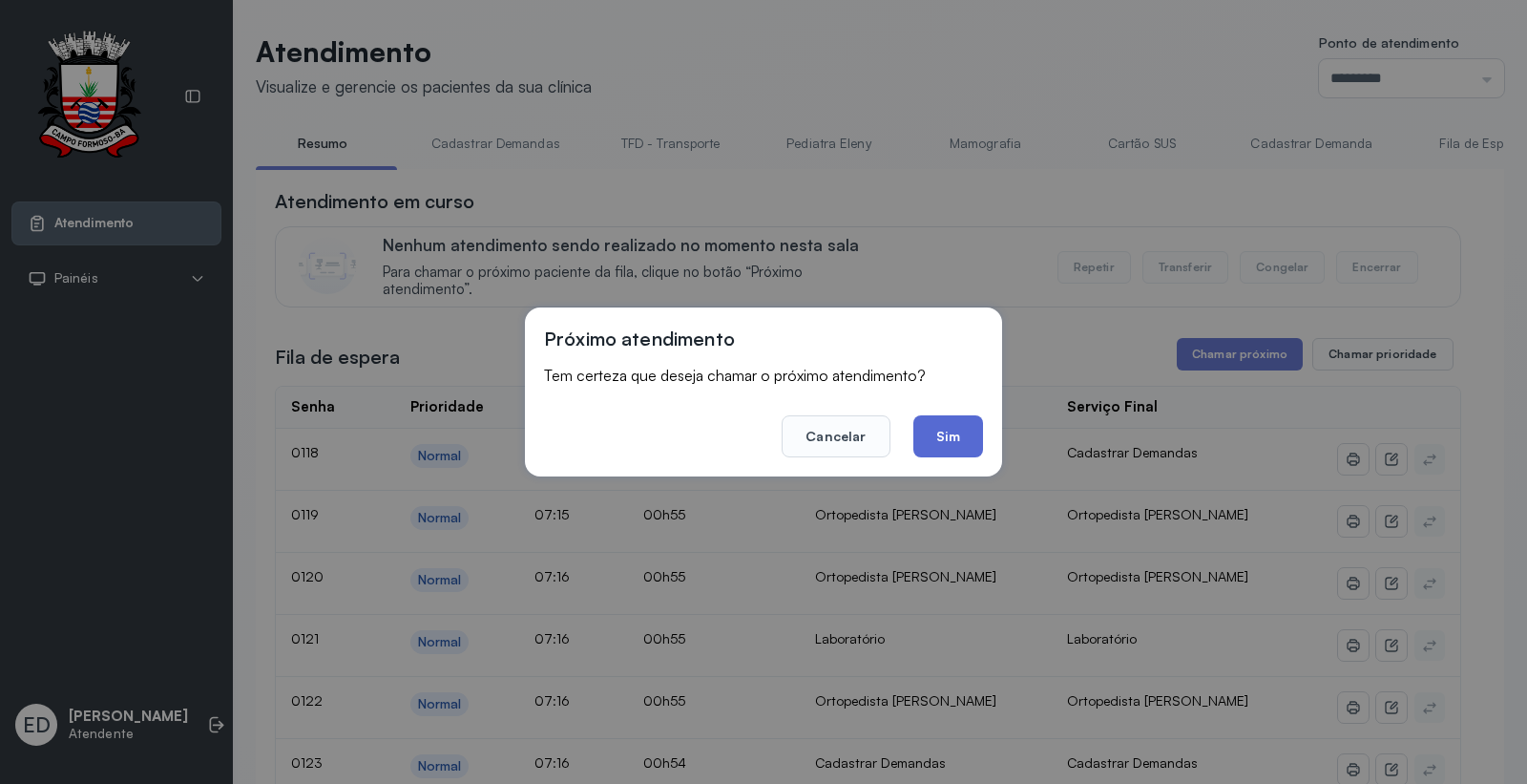
click at [955, 449] on button "Sim" at bounding box center [948, 436] width 70 height 42
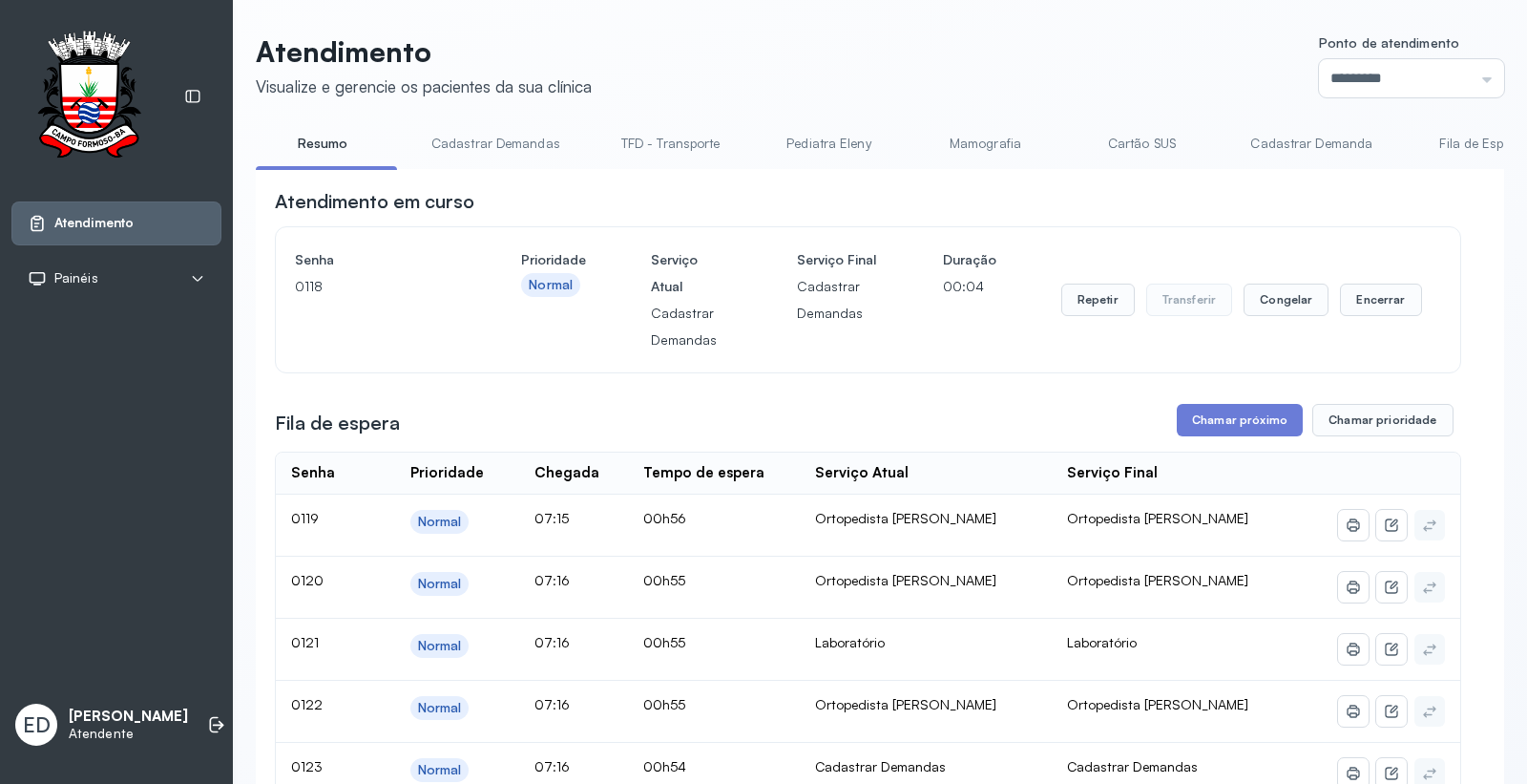
click at [888, 68] on header "Atendimento Visualize e gerencie os pacientes da sua clínica Ponto de atendimen…" at bounding box center [879, 66] width 1248 height 63
click at [1362, 313] on button "Encerrar" at bounding box center [1381, 300] width 81 height 33
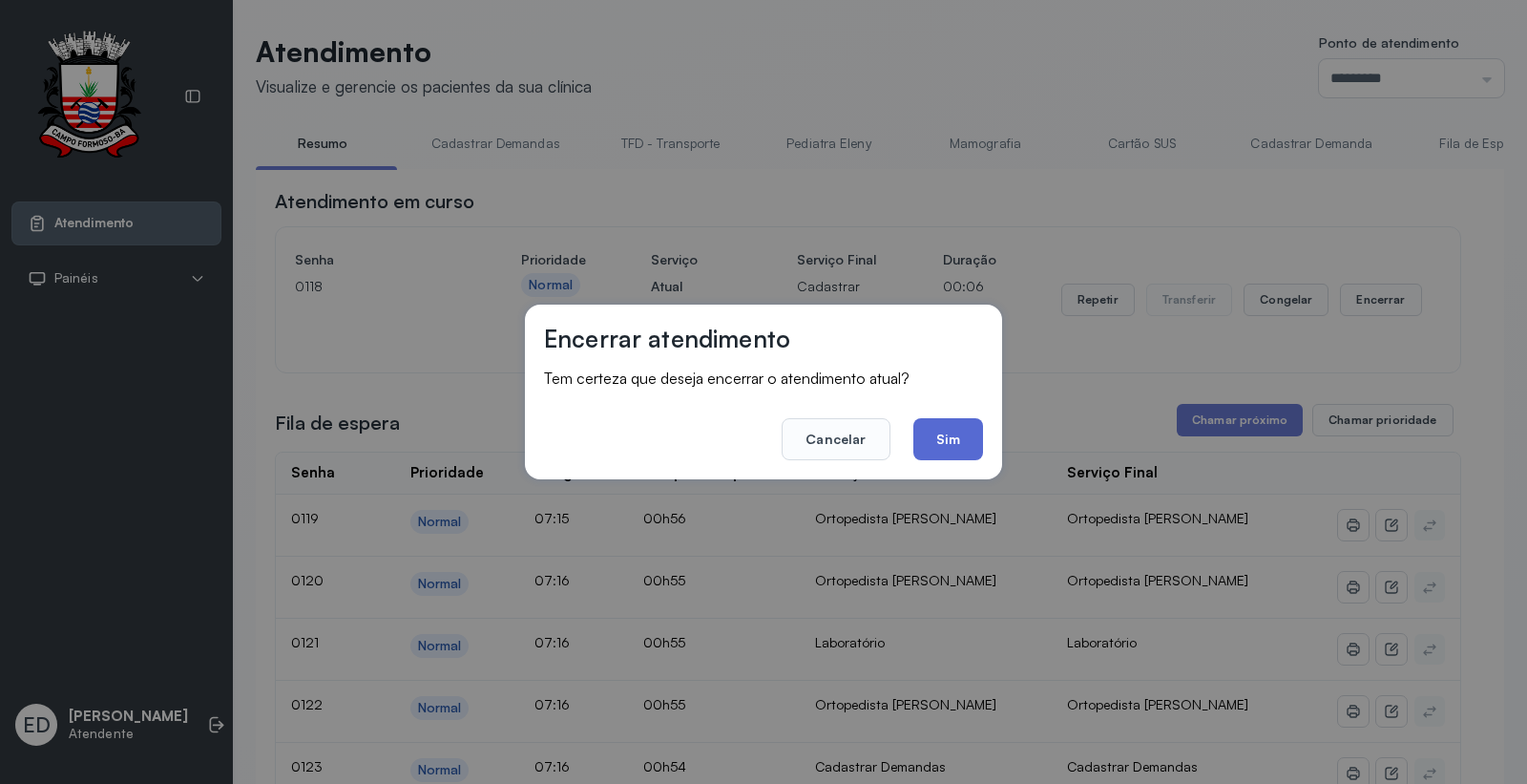
click at [952, 432] on button "Sim" at bounding box center [948, 439] width 70 height 42
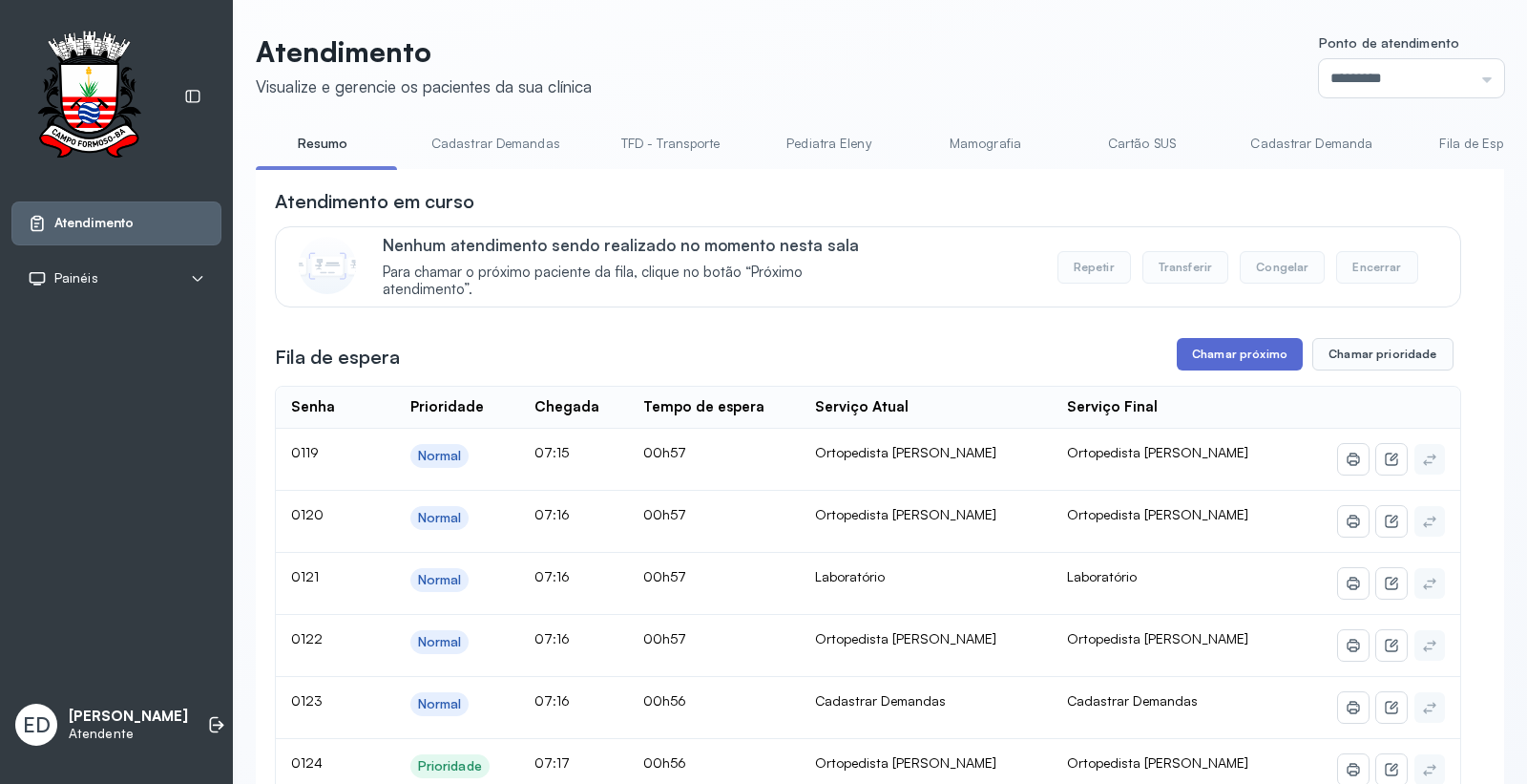
click at [1215, 350] on button "Chamar próximo" at bounding box center [1240, 355] width 126 height 33
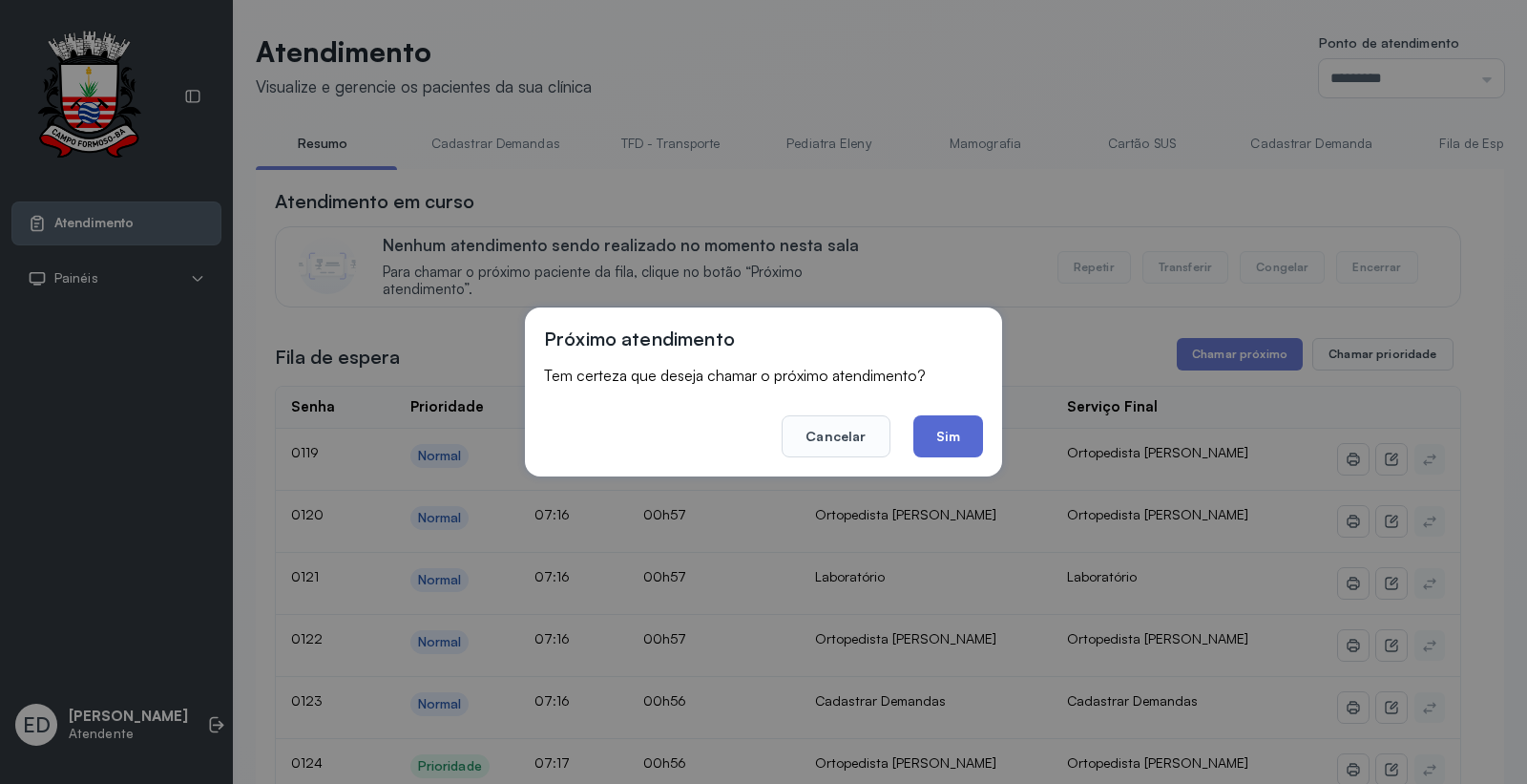
click at [951, 430] on button "Sim" at bounding box center [948, 436] width 70 height 42
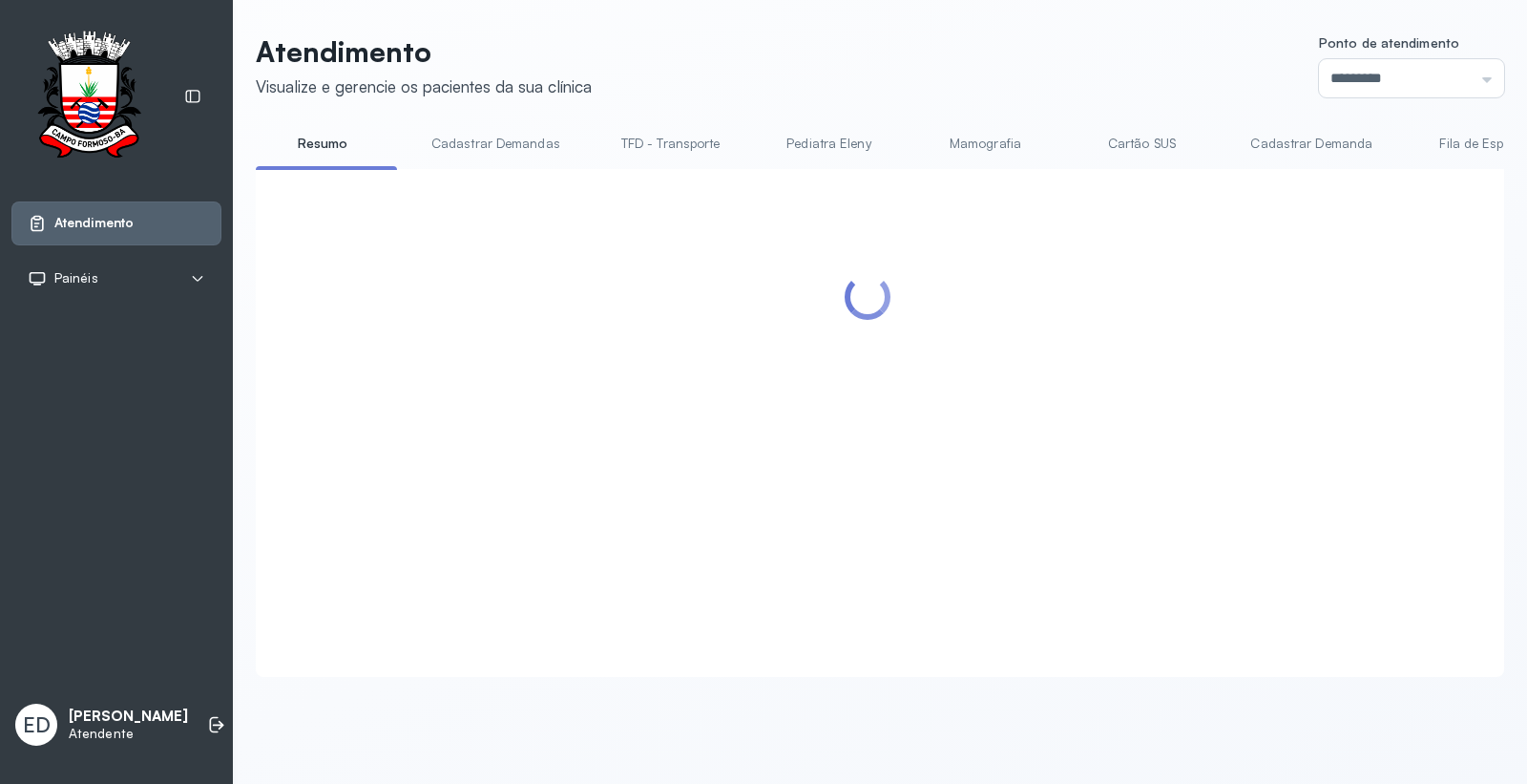
click at [1065, 29] on div "Atendimento Visualize e gerencie os pacientes da sua clínica Ponto de atendimen…" at bounding box center [879, 365] width 1294 height 730
click at [1118, 62] on header "Atendimento Visualize e gerencie os pacientes da sua clínica Ponto de atendimen…" at bounding box center [879, 66] width 1248 height 63
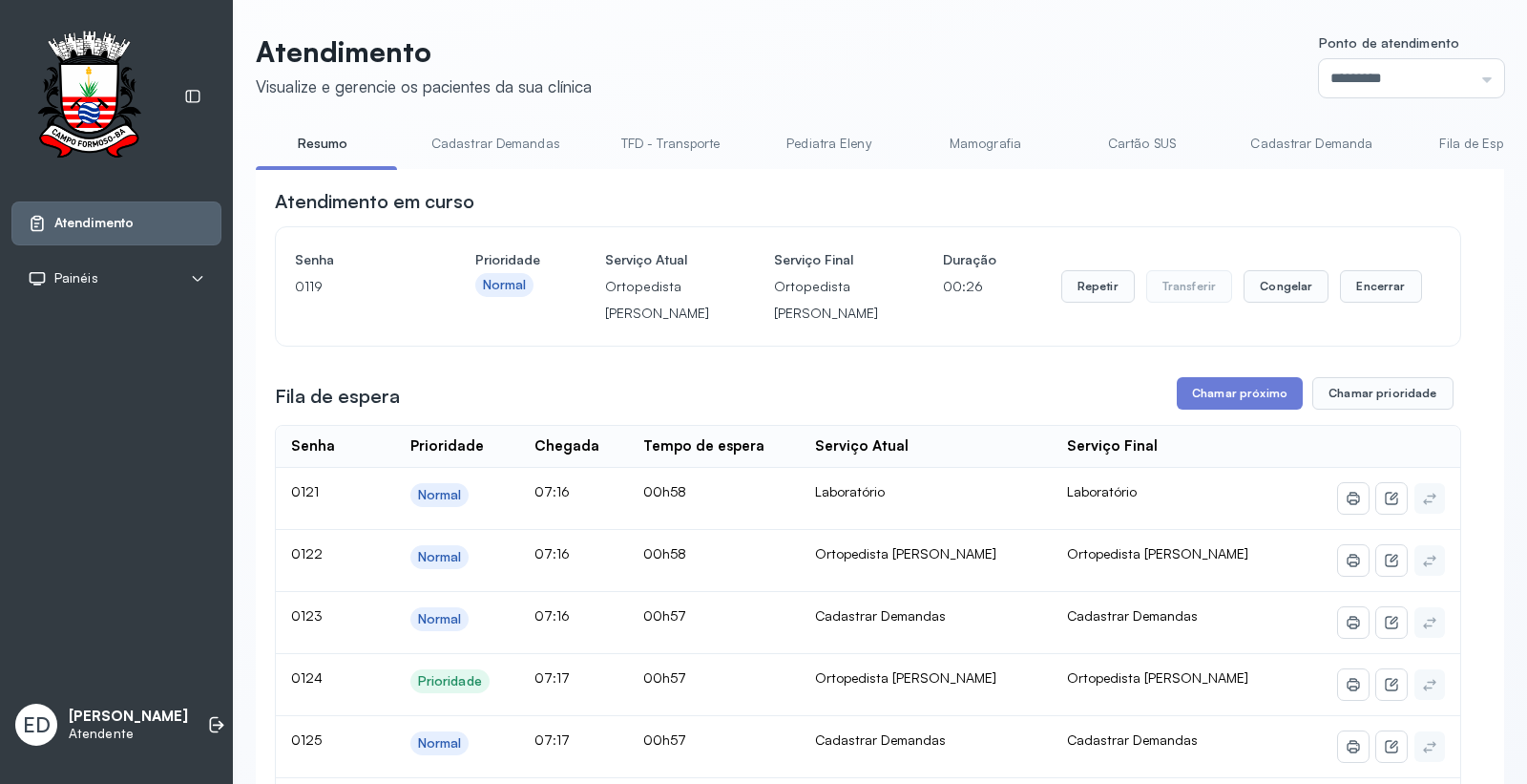
click at [1372, 284] on div "Repetir Transferir Congelar Encerrar" at bounding box center [1242, 285] width 360 height 80
click at [1366, 291] on button "Encerrar" at bounding box center [1381, 286] width 81 height 33
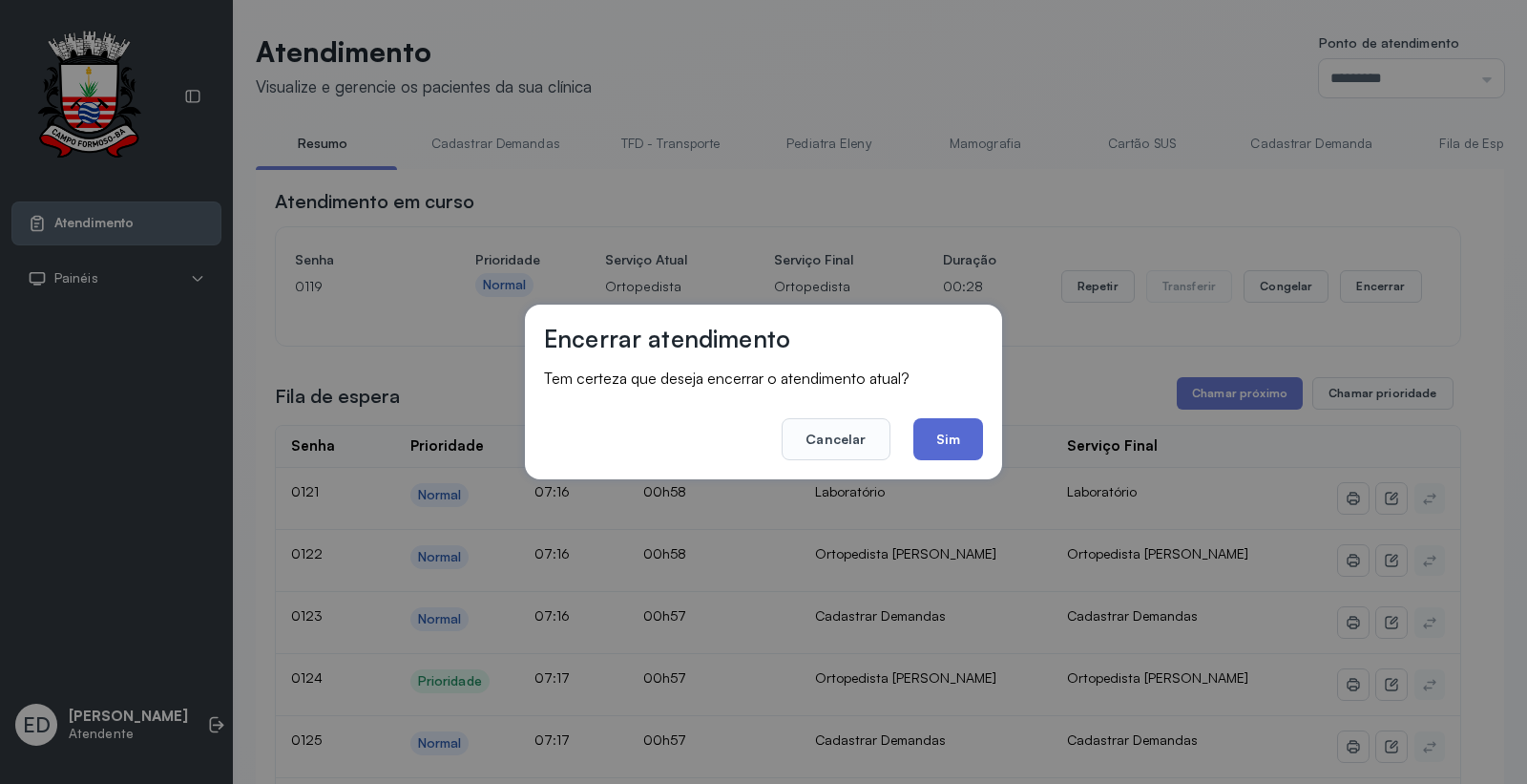
click at [951, 450] on button "Sim" at bounding box center [948, 439] width 70 height 42
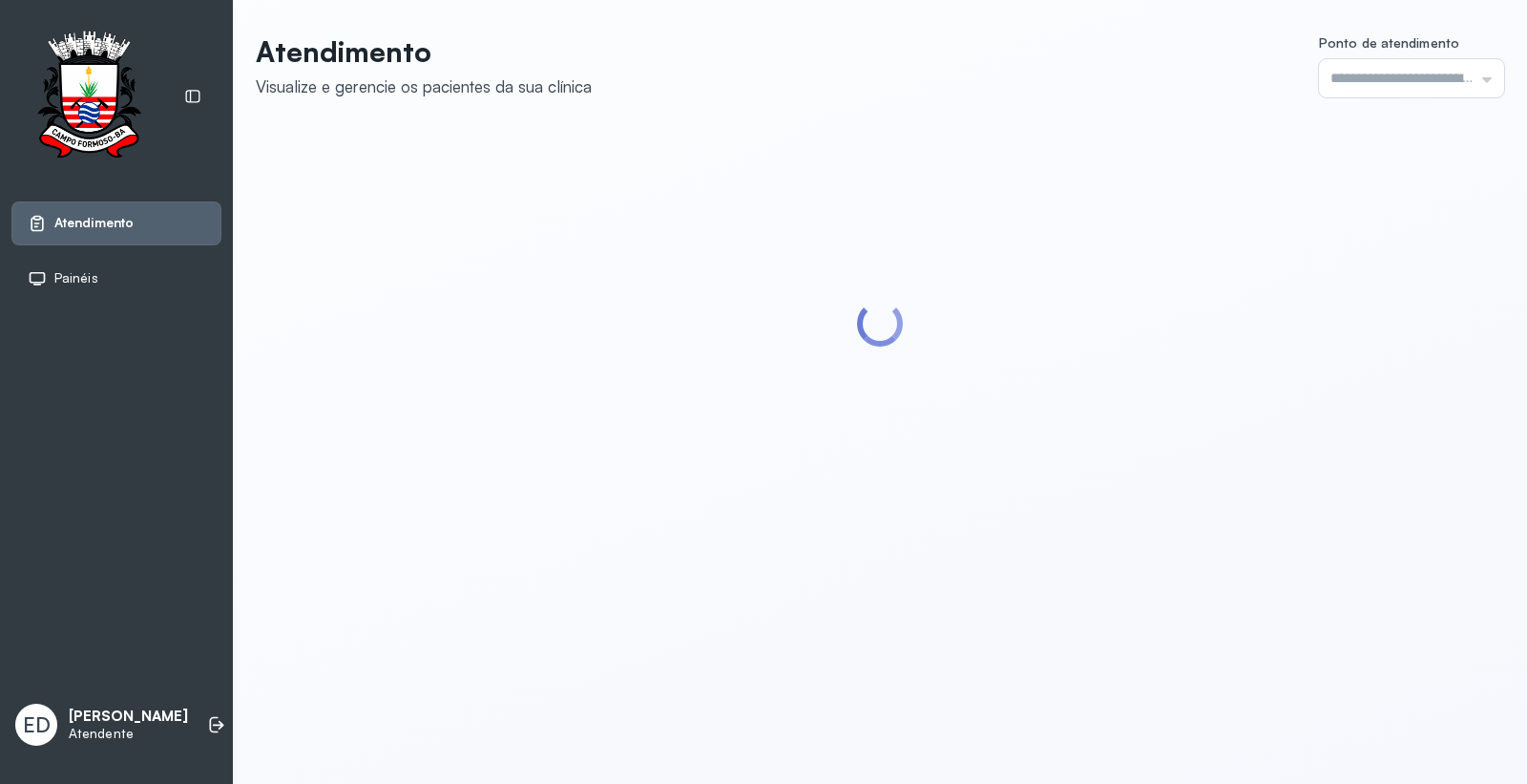
type input "*********"
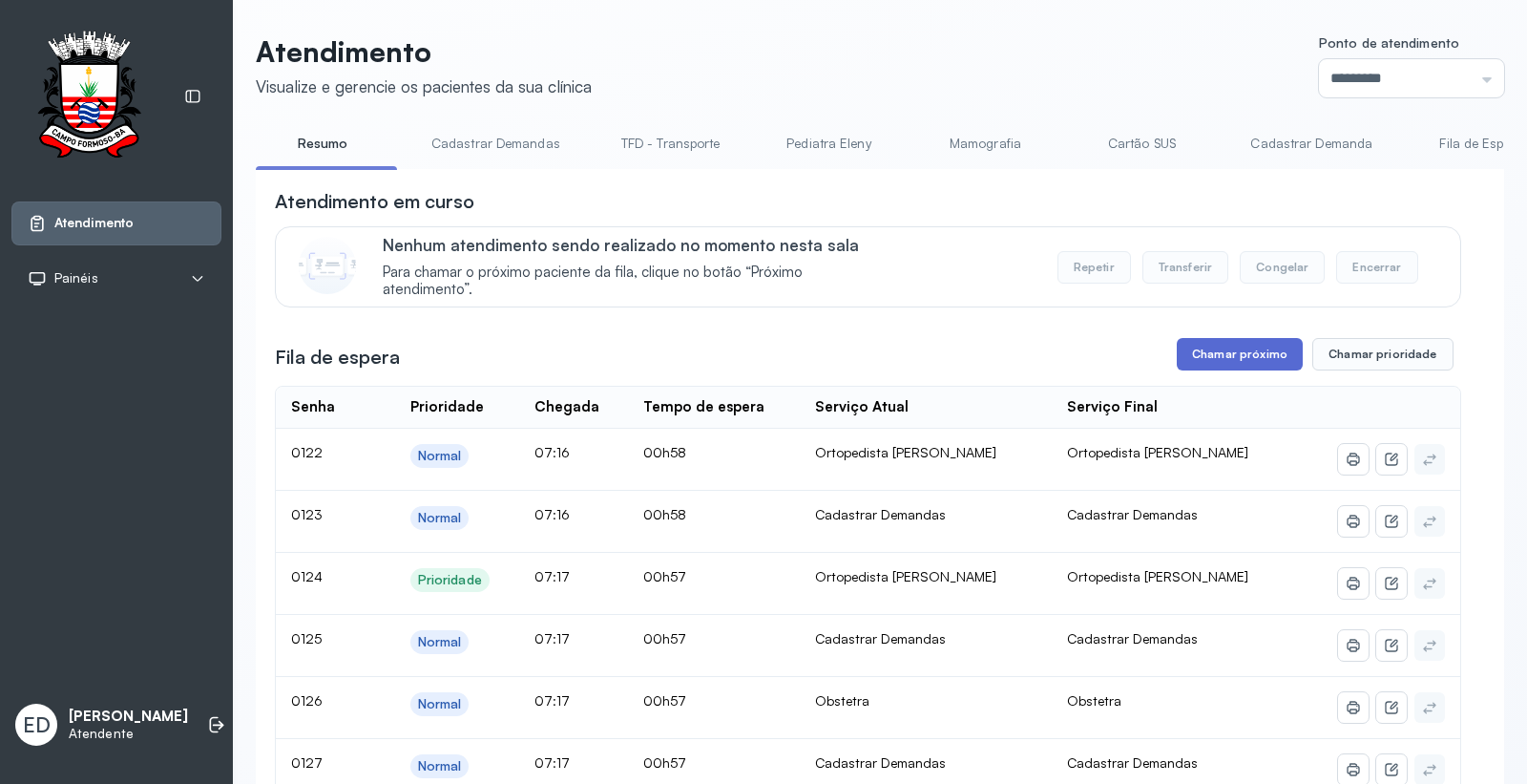
click at [1252, 358] on button "Chamar próximo" at bounding box center [1240, 355] width 126 height 33
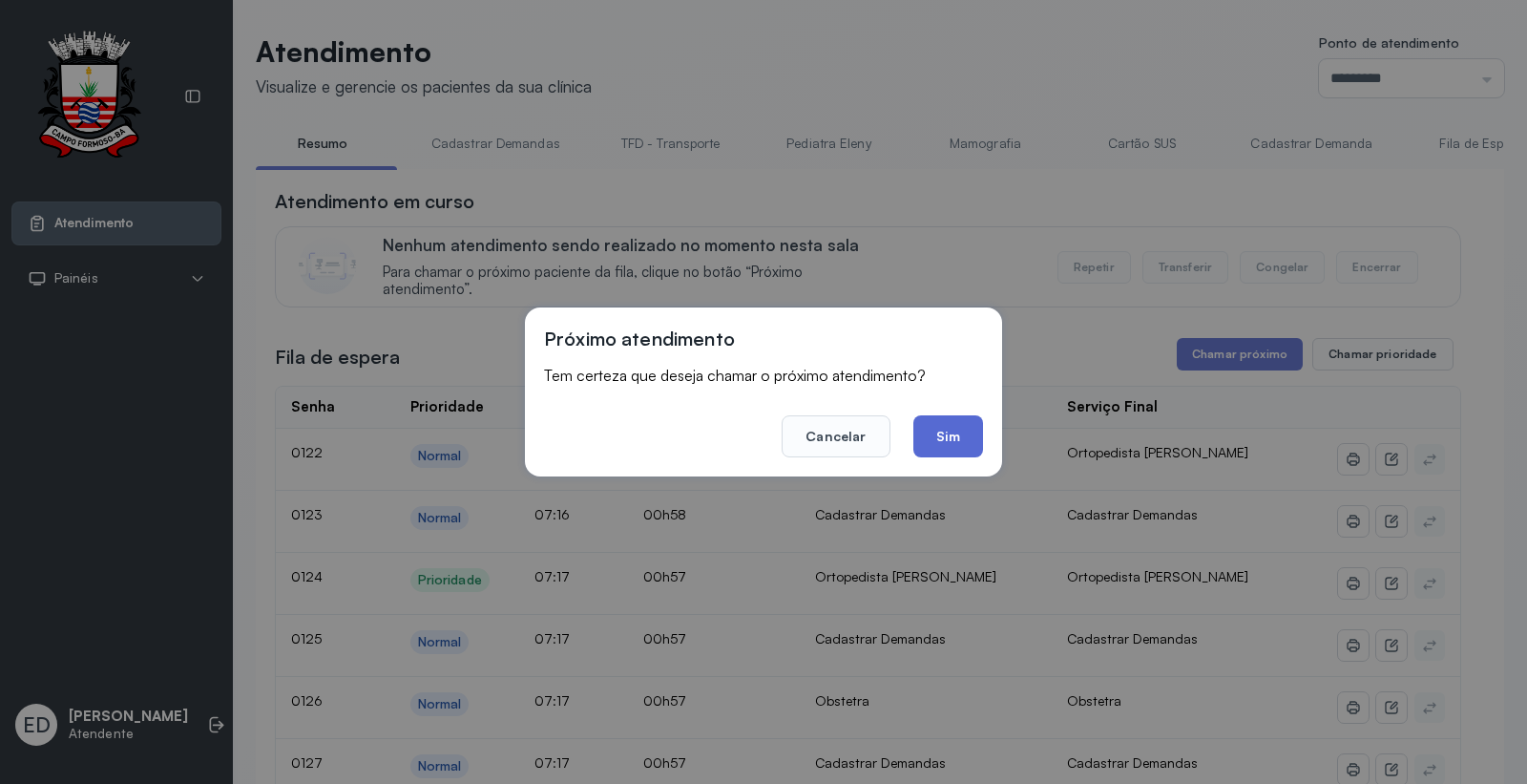
click at [966, 429] on button "Sim" at bounding box center [948, 436] width 70 height 42
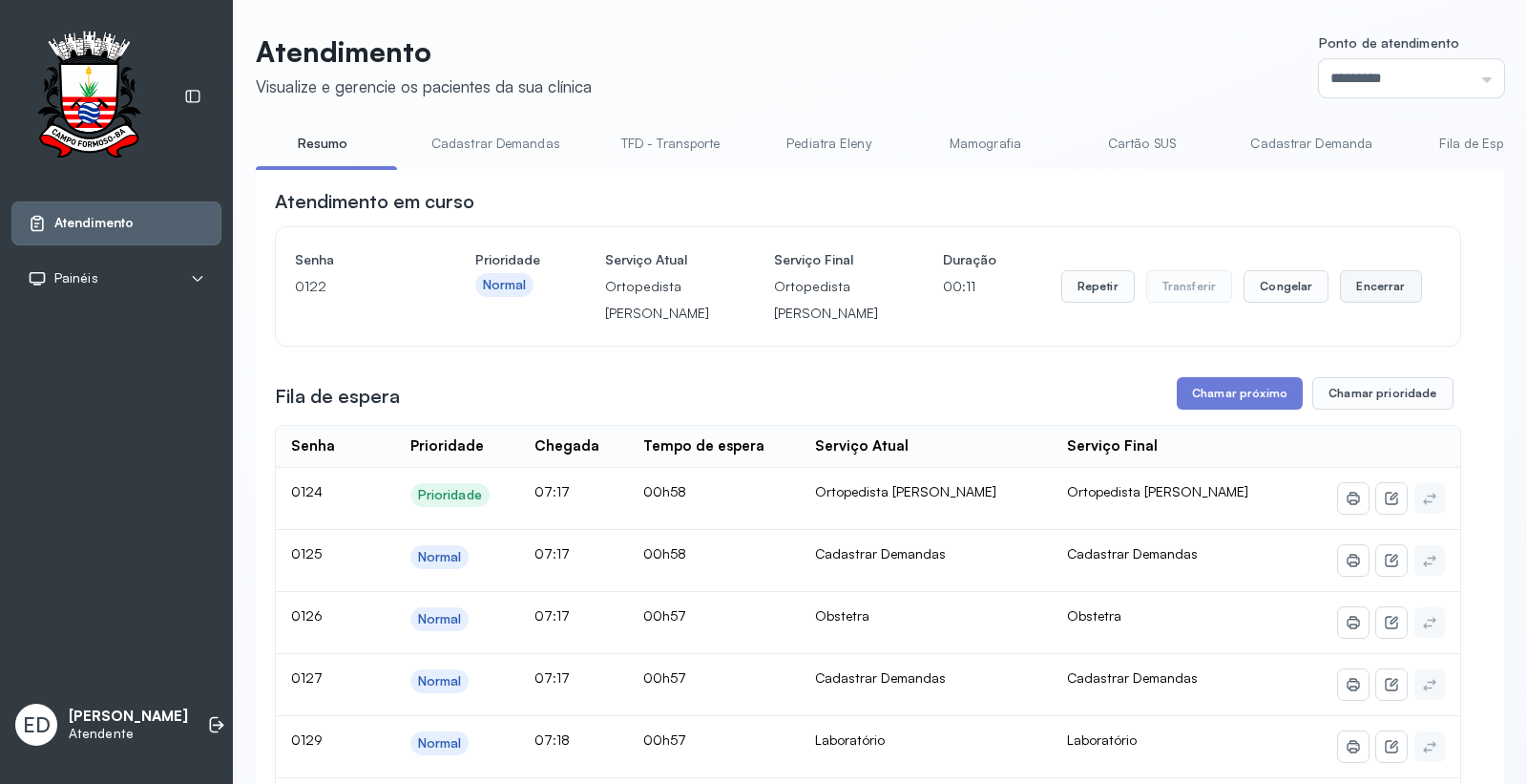
click at [1385, 303] on button "Encerrar" at bounding box center [1381, 286] width 81 height 33
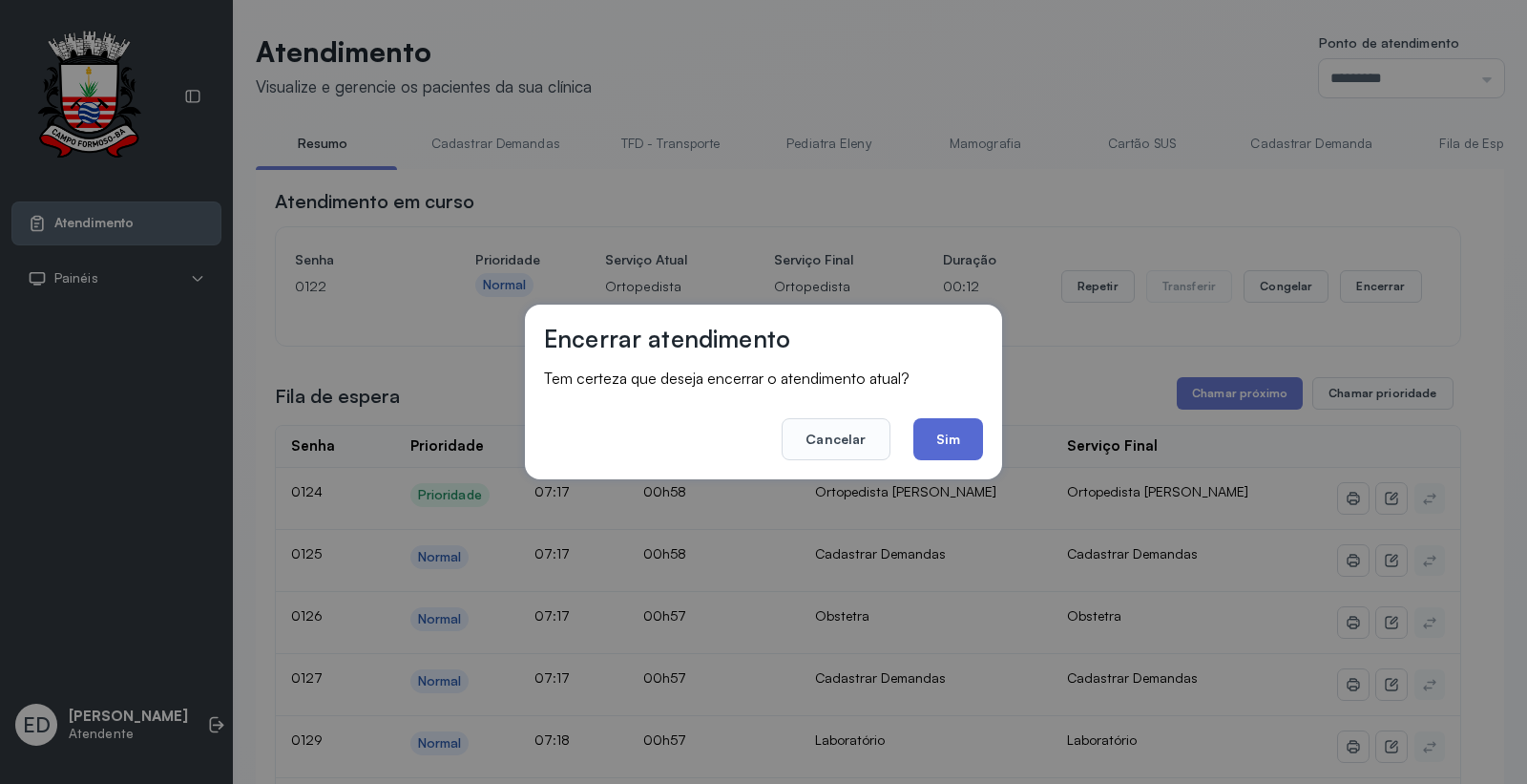
click at [955, 435] on button "Sim" at bounding box center [948, 439] width 70 height 42
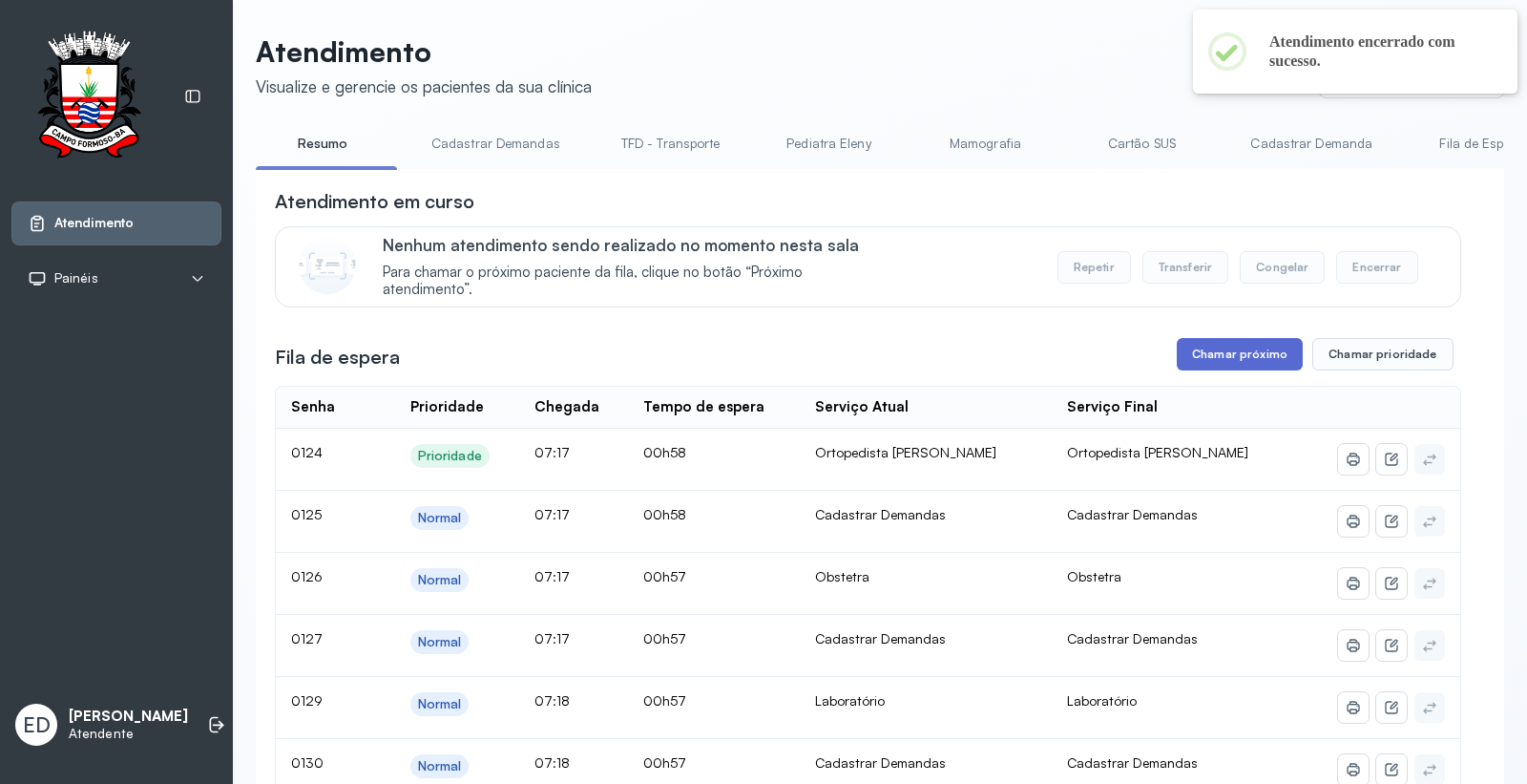
click at [1267, 350] on button "Chamar próximo" at bounding box center [1240, 355] width 126 height 33
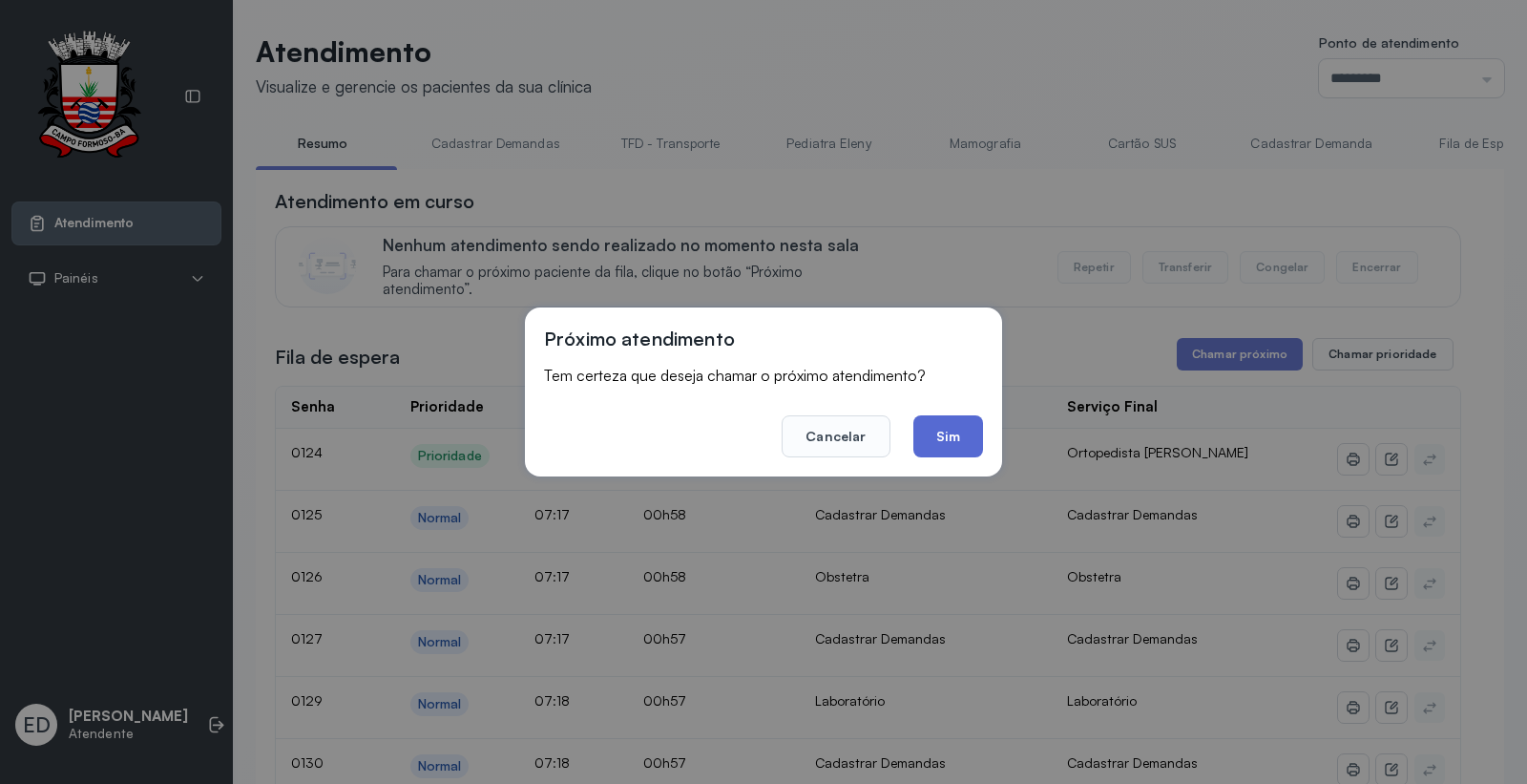
click at [942, 439] on button "Sim" at bounding box center [948, 436] width 70 height 42
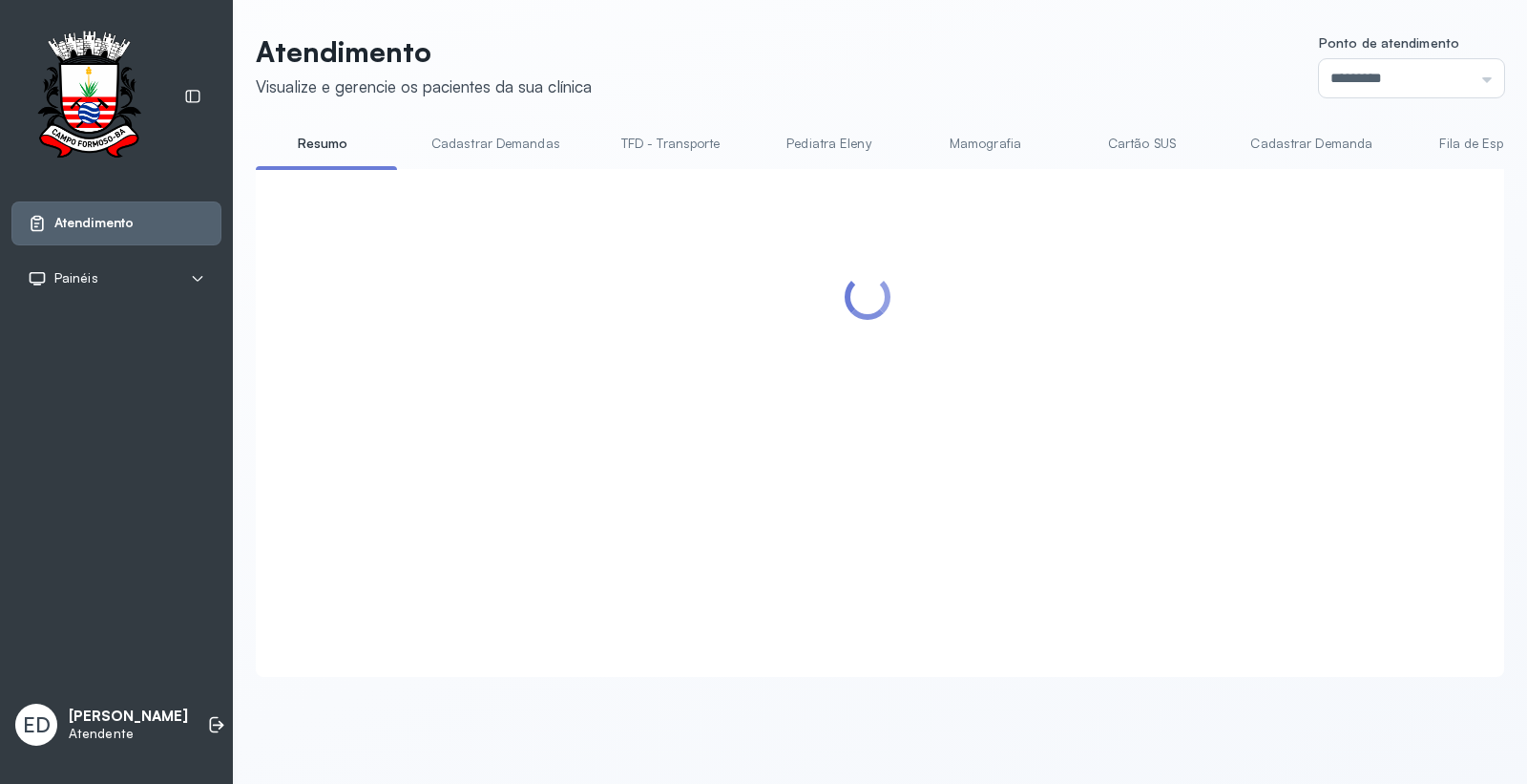
click at [1096, 40] on header "Atendimento Visualize e gerencie os pacientes da sua clínica Ponto de atendimen…" at bounding box center [879, 66] width 1248 height 63
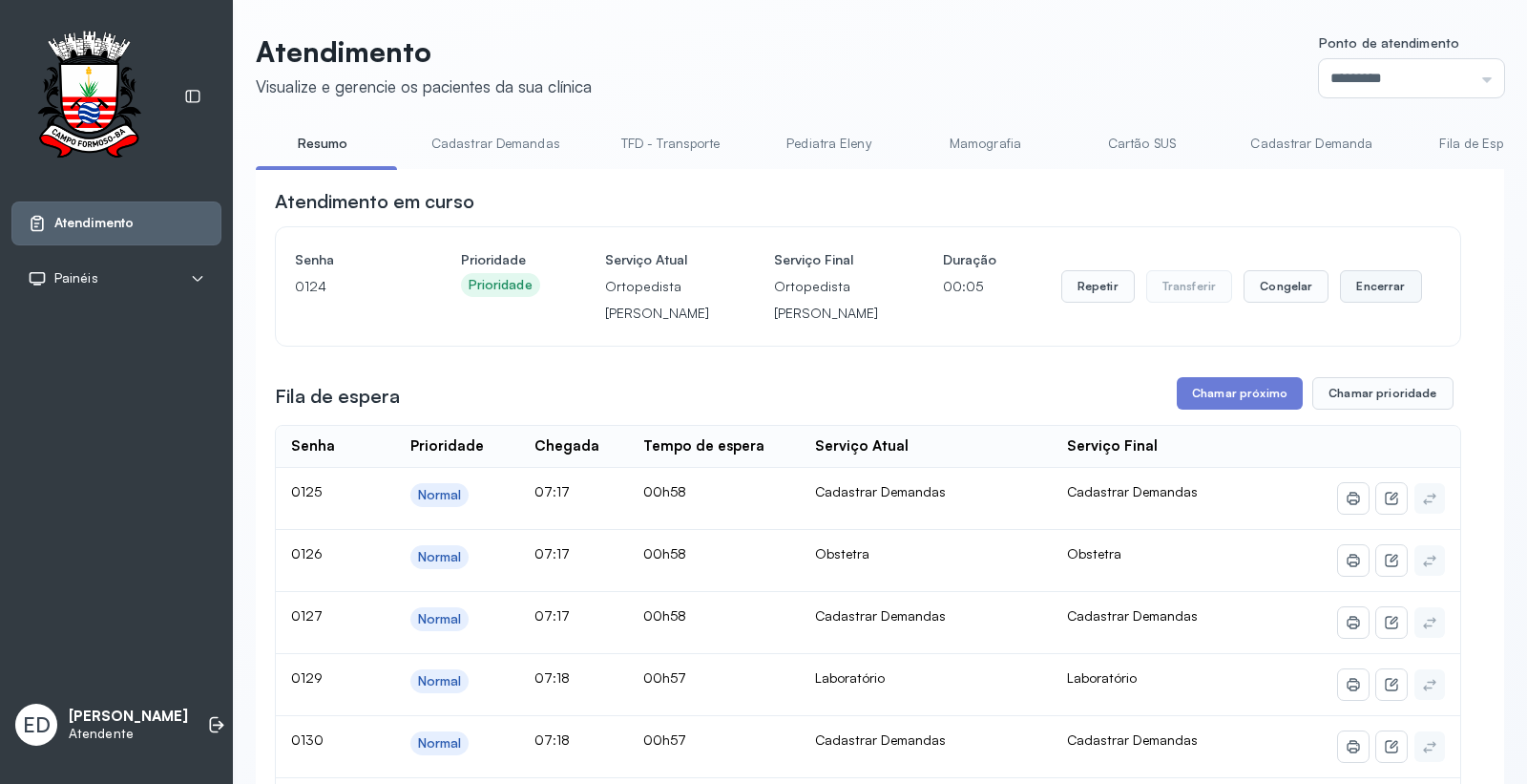
click at [1362, 303] on button "Encerrar" at bounding box center [1381, 286] width 81 height 33
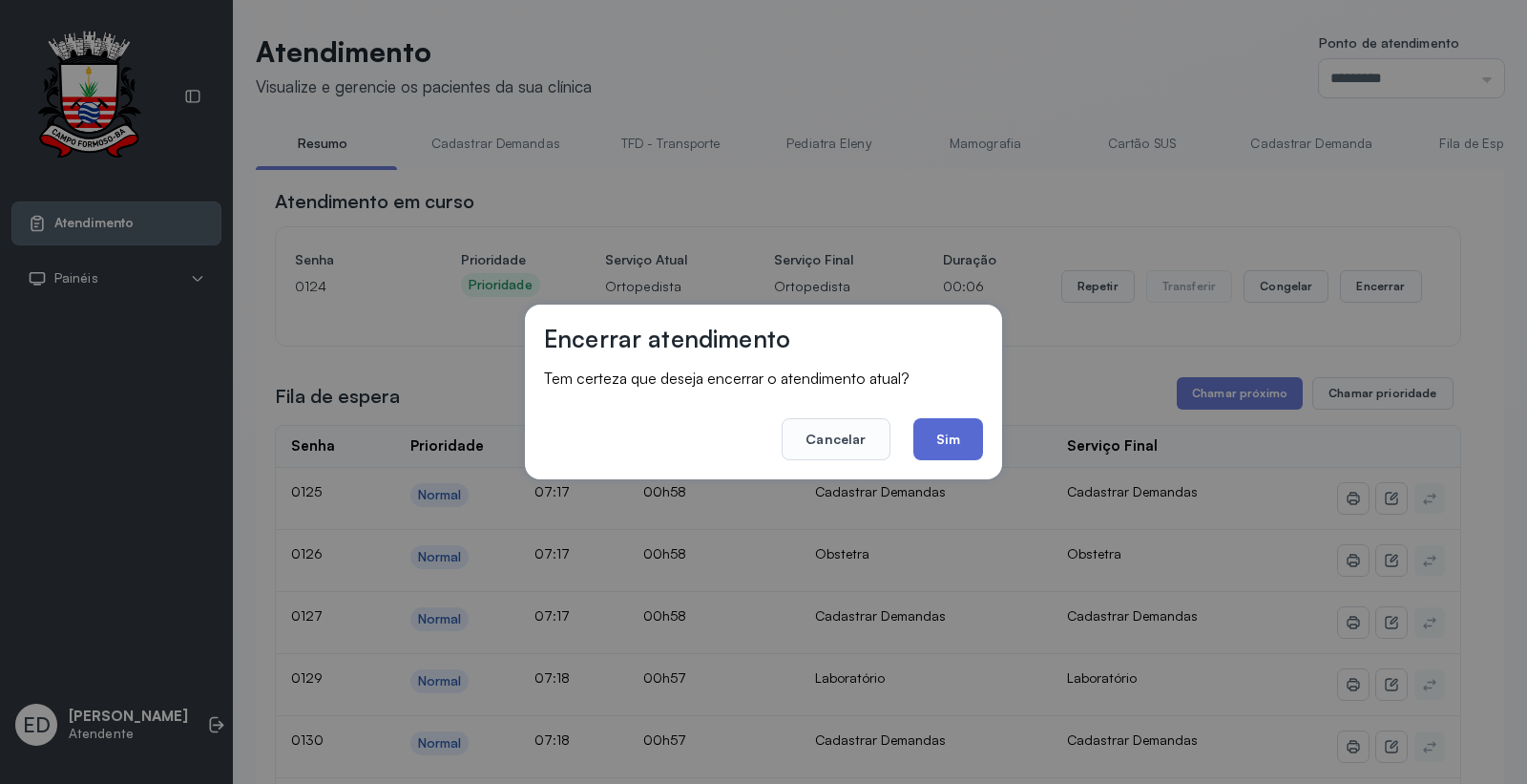
click at [957, 442] on button "Sim" at bounding box center [948, 439] width 70 height 42
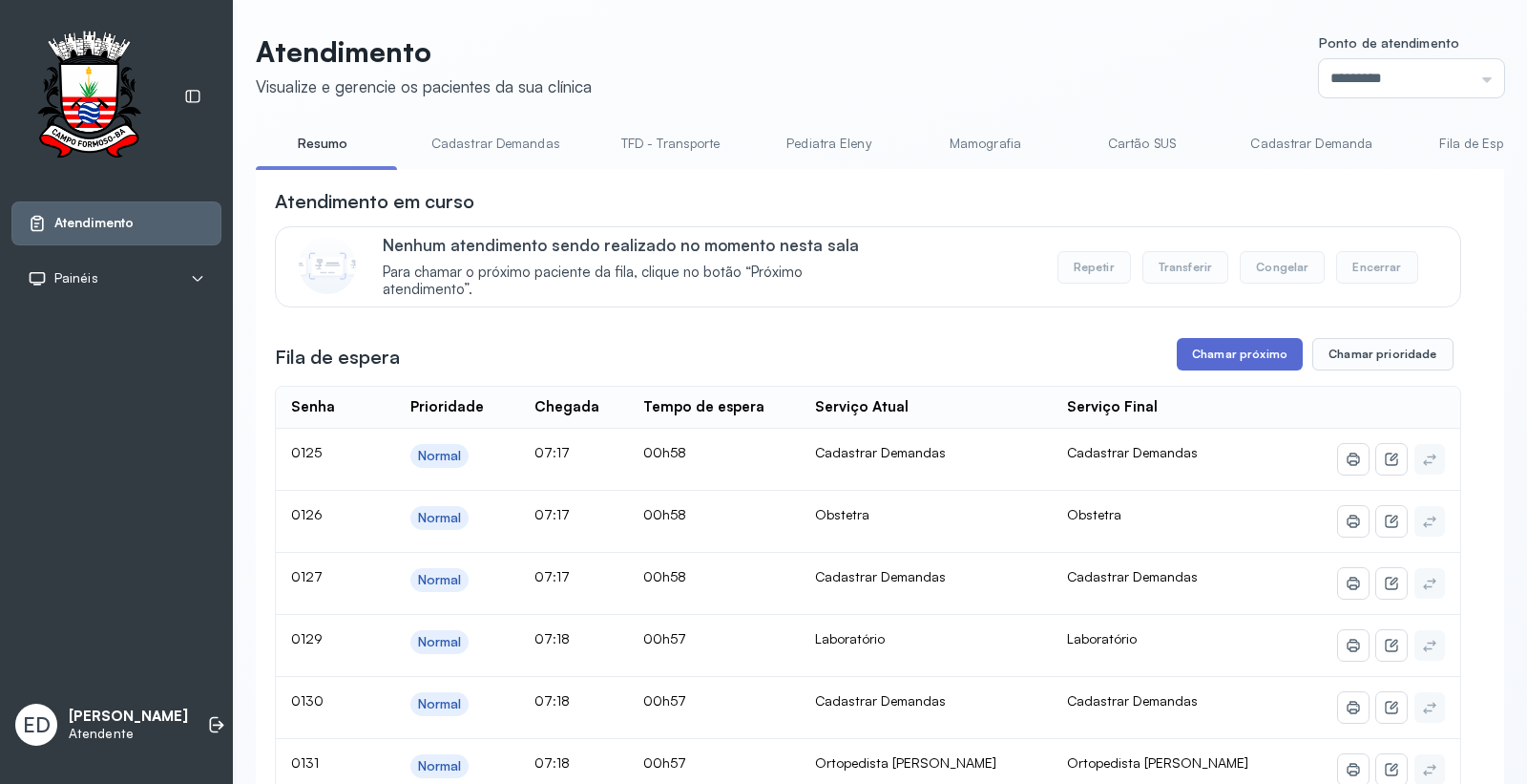
click at [1235, 355] on button "Chamar próximo" at bounding box center [1240, 355] width 126 height 33
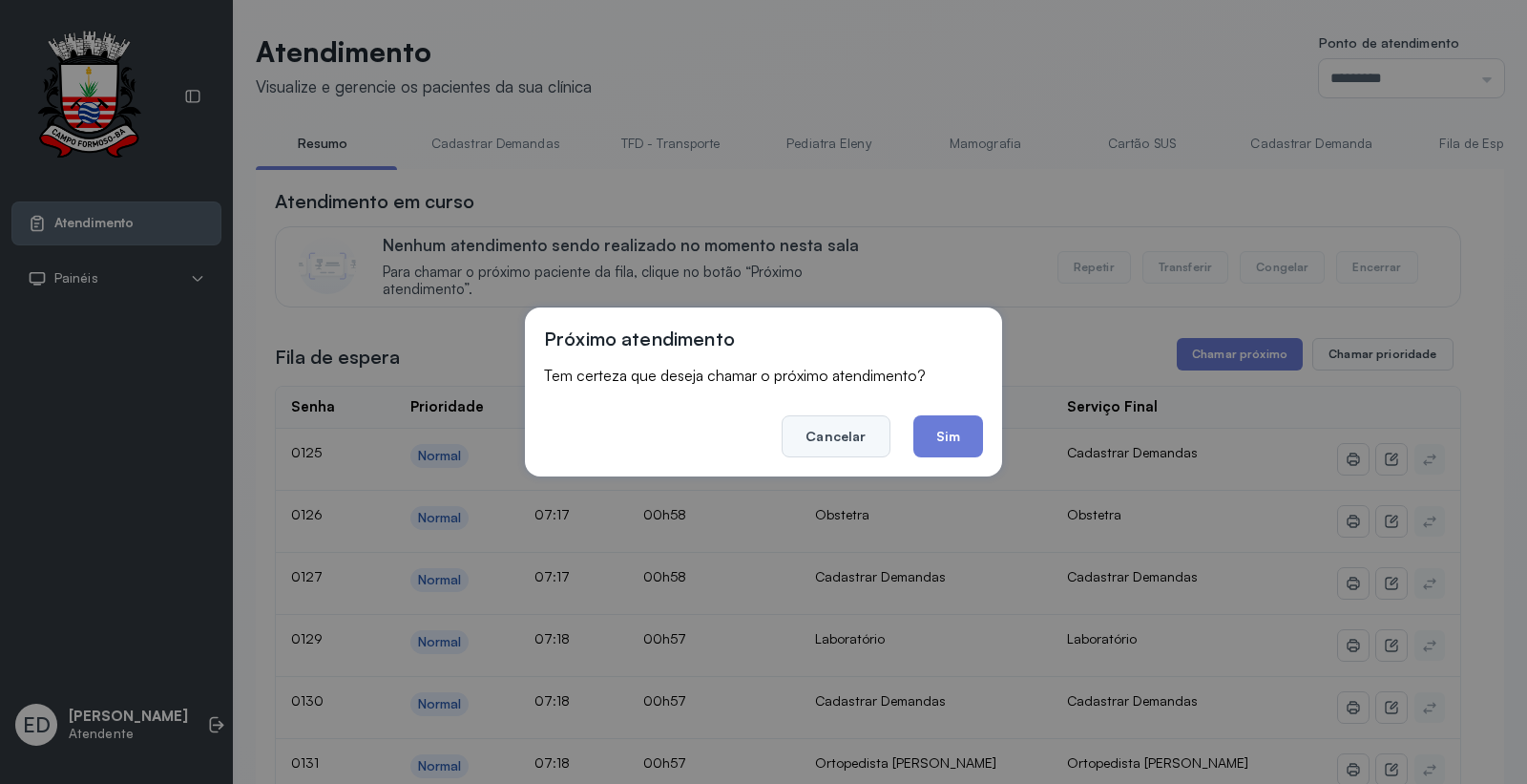
drag, startPoint x: 986, startPoint y: 436, endPoint x: 873, endPoint y: 432, distance: 113.1
click at [977, 439] on div "Próximo atendimento Tem certeza que deseja chamar o próximo atendimento? Cancel…" at bounding box center [763, 392] width 478 height 169
click at [966, 422] on button "Sim" at bounding box center [948, 436] width 70 height 42
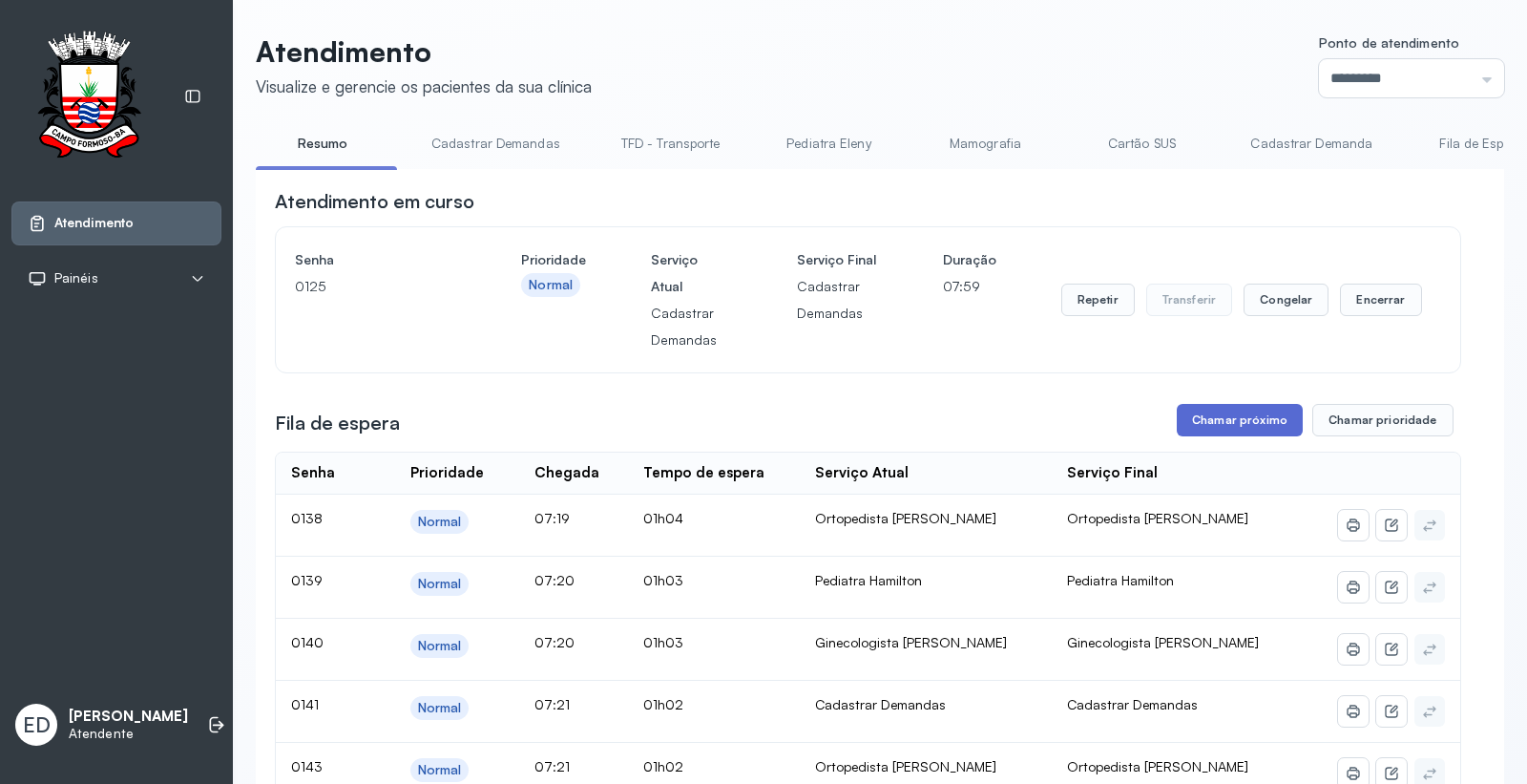
click at [1219, 428] on button "Chamar próximo" at bounding box center [1240, 420] width 126 height 33
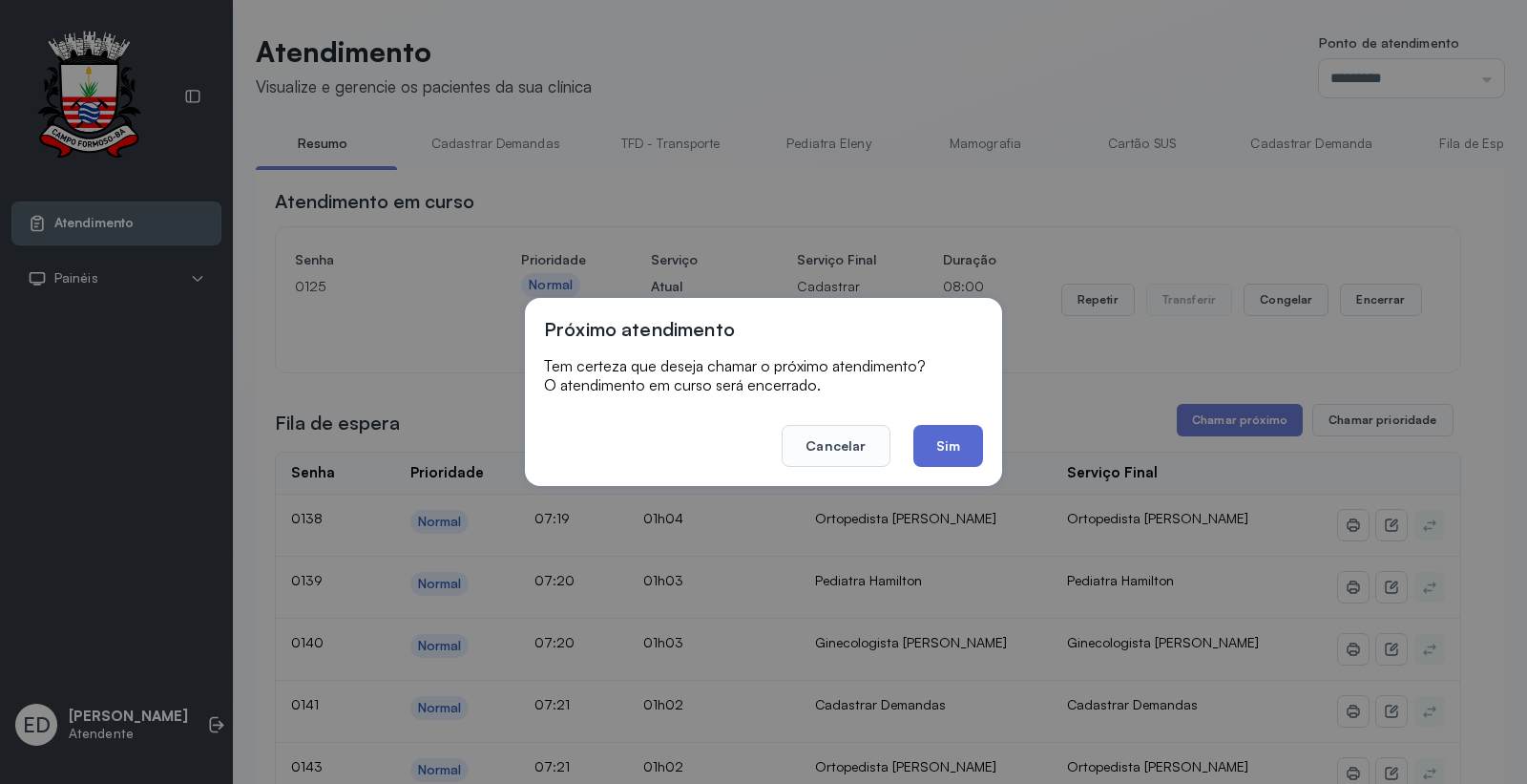
click at [948, 450] on button "Sim" at bounding box center [948, 446] width 70 height 42
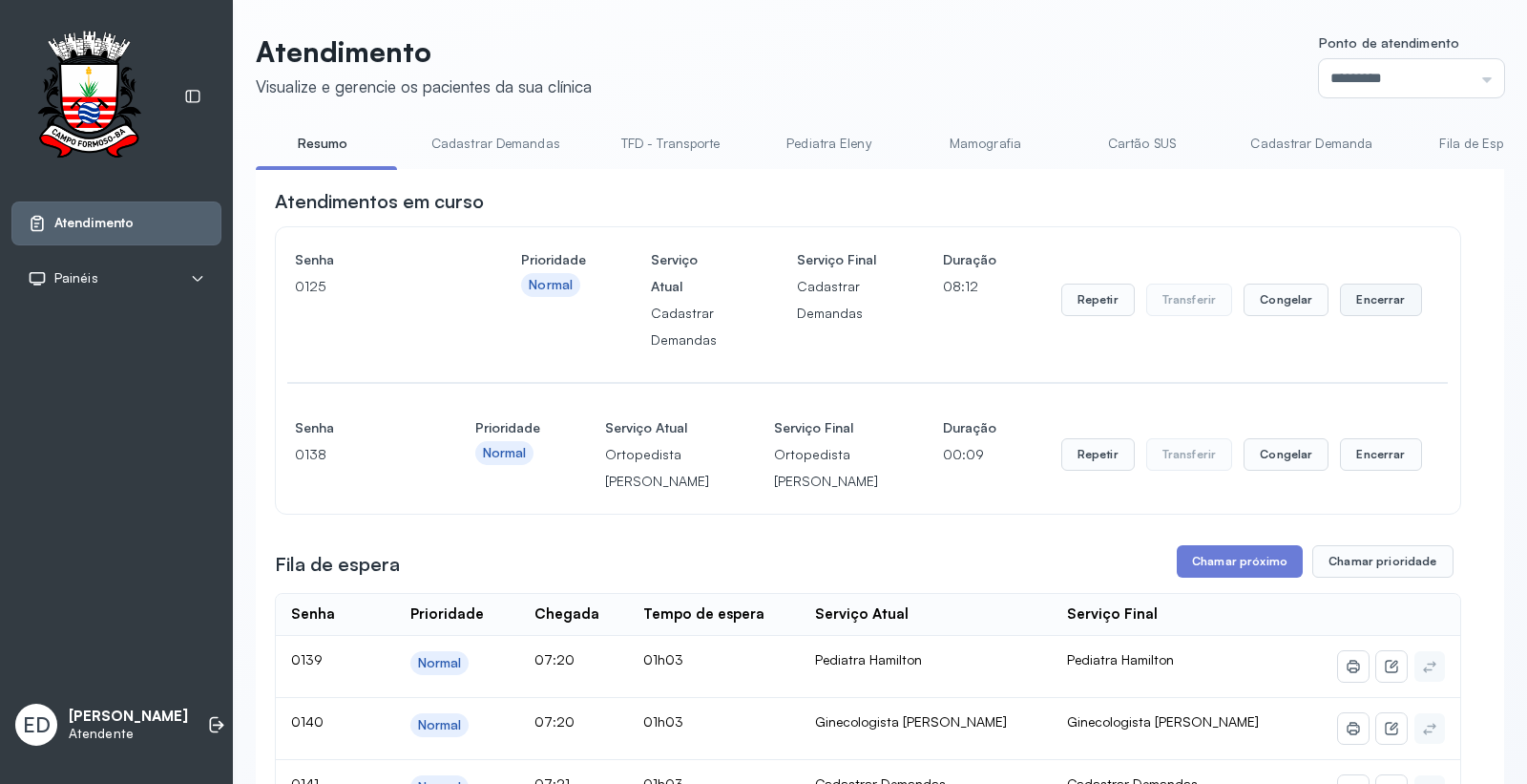
click at [1356, 298] on button "Encerrar" at bounding box center [1381, 300] width 81 height 33
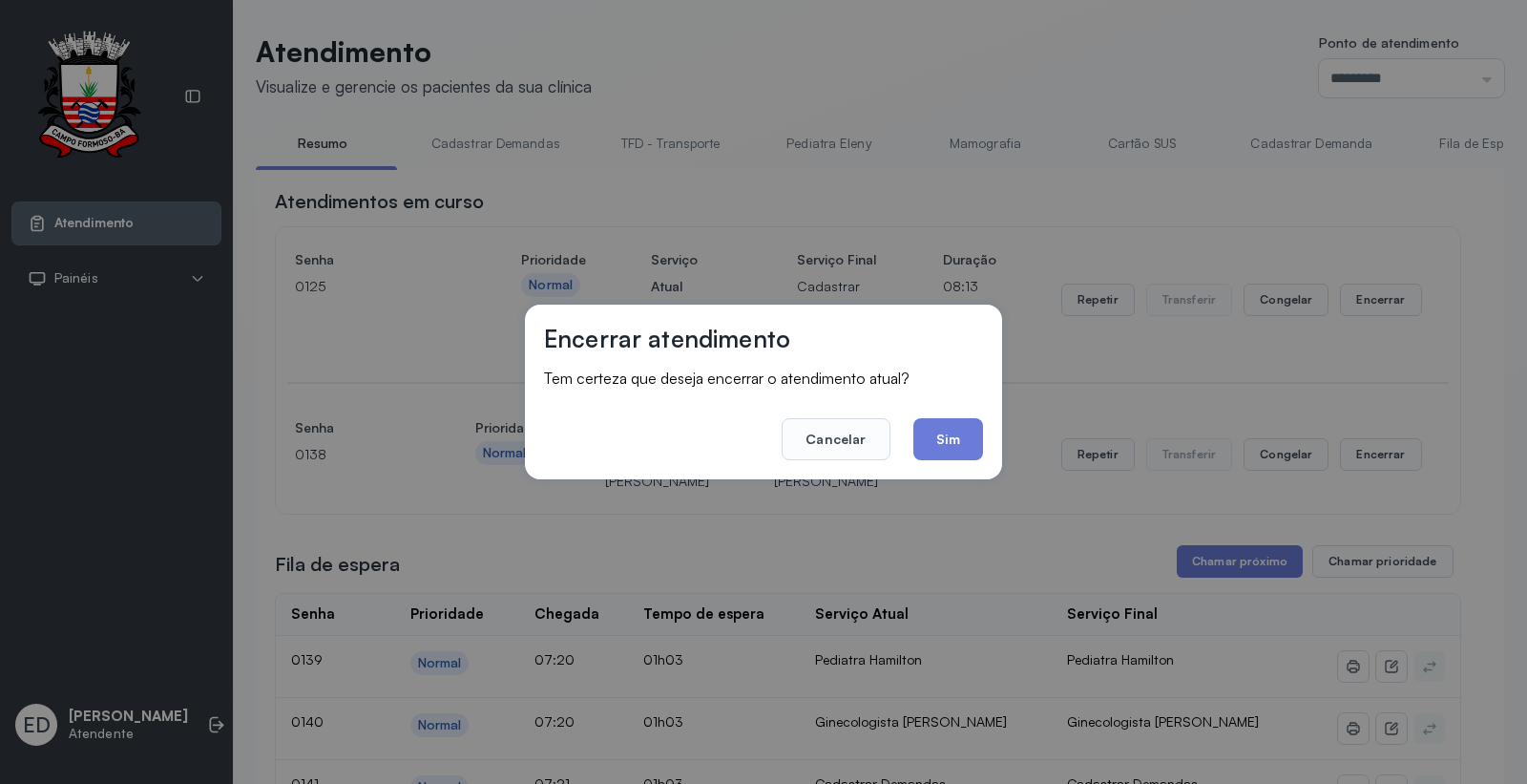
click at [962, 444] on button "Sim" at bounding box center [948, 439] width 70 height 42
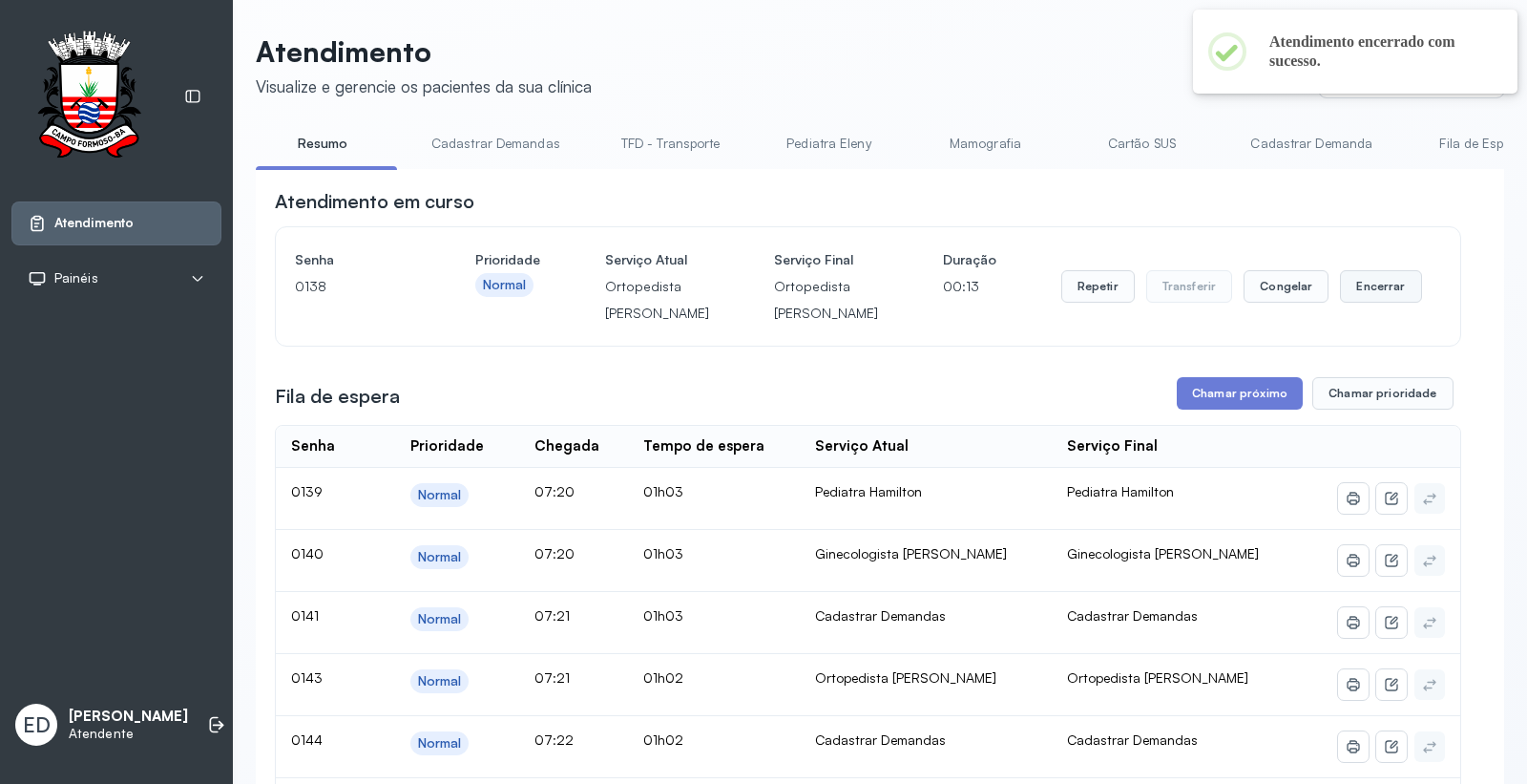
click at [1372, 296] on button "Encerrar" at bounding box center [1381, 286] width 81 height 33
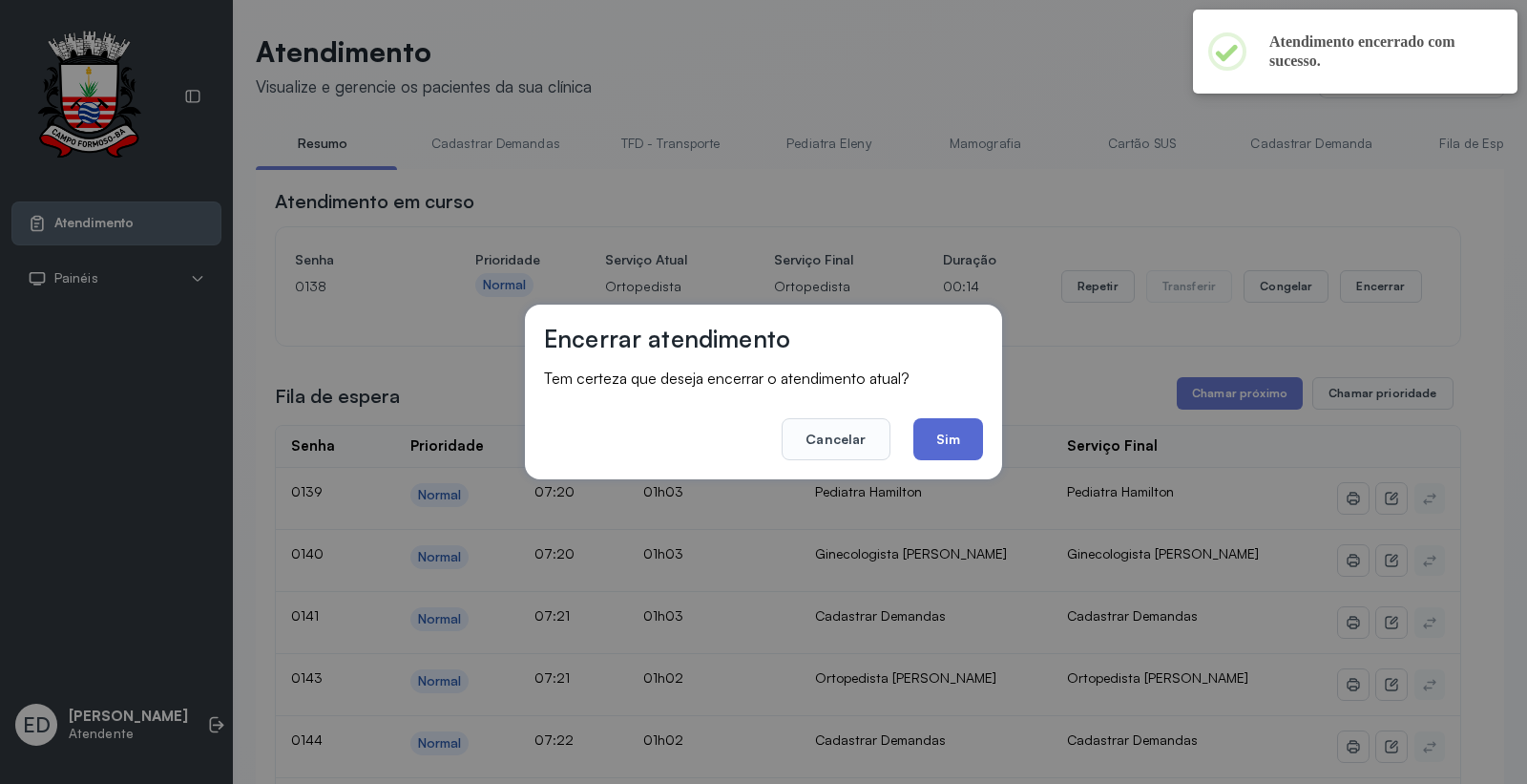
click at [954, 429] on button "Sim" at bounding box center [948, 439] width 70 height 42
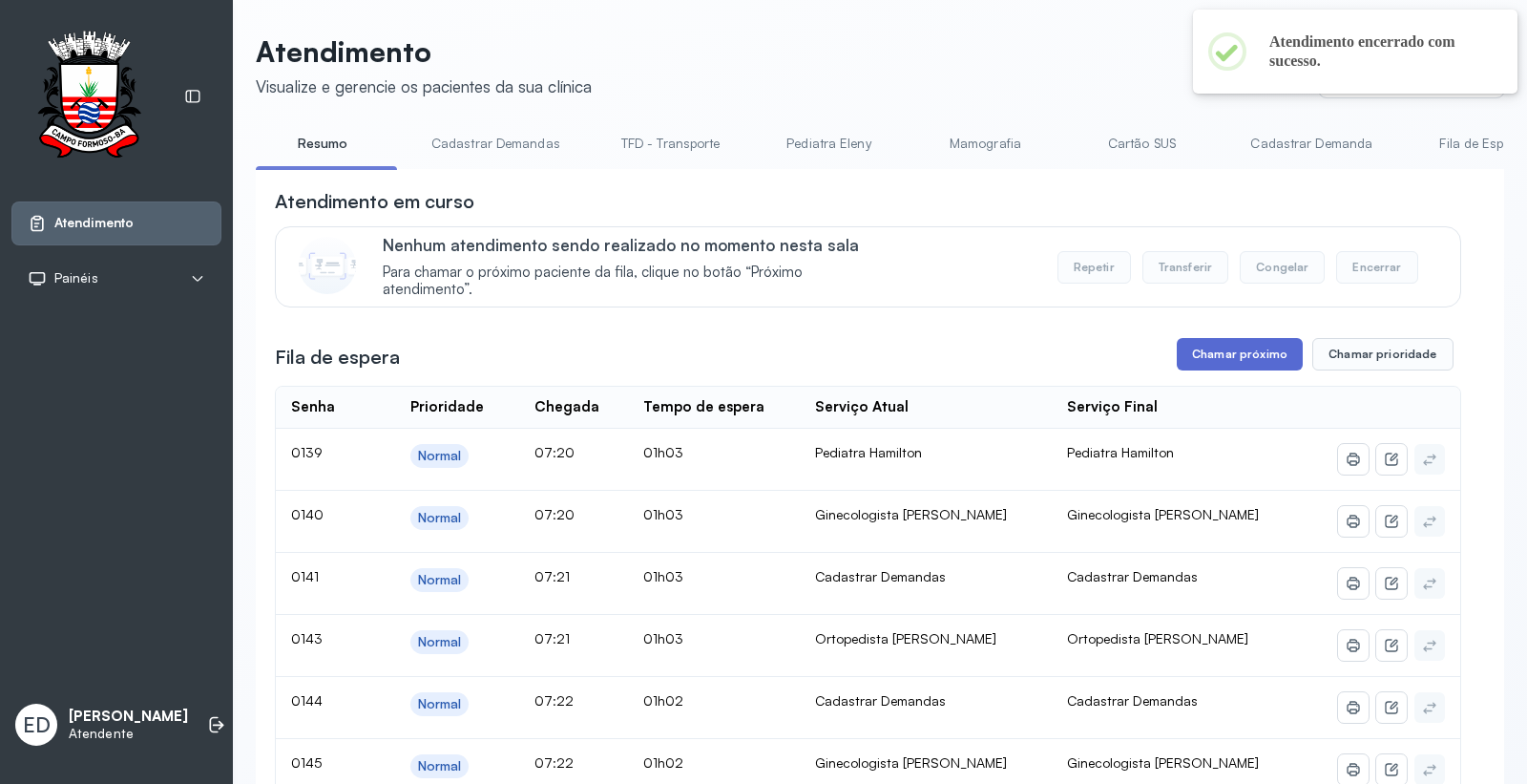
click at [1251, 362] on button "Chamar próximo" at bounding box center [1240, 355] width 126 height 33
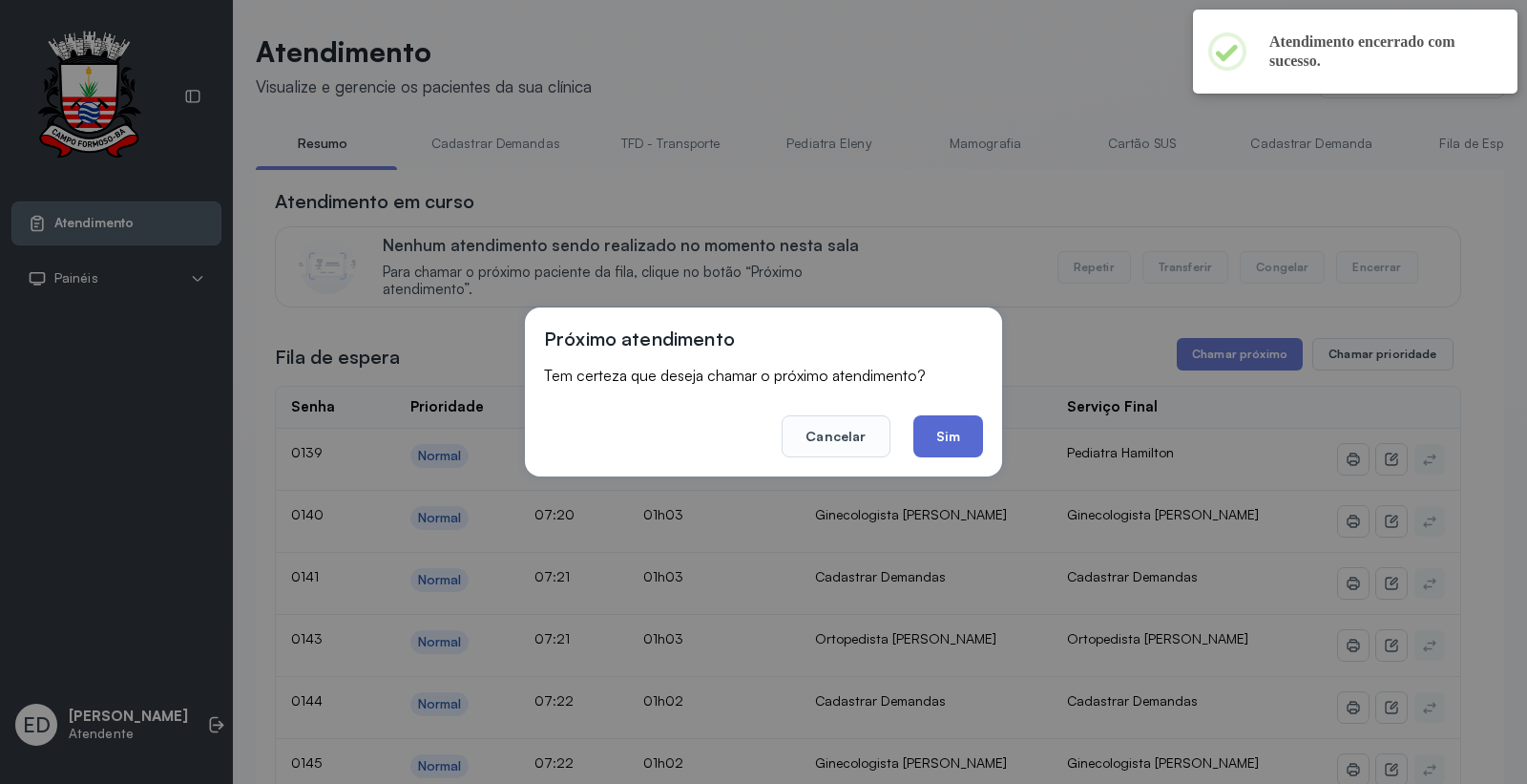
click at [948, 430] on button "Sim" at bounding box center [948, 436] width 70 height 42
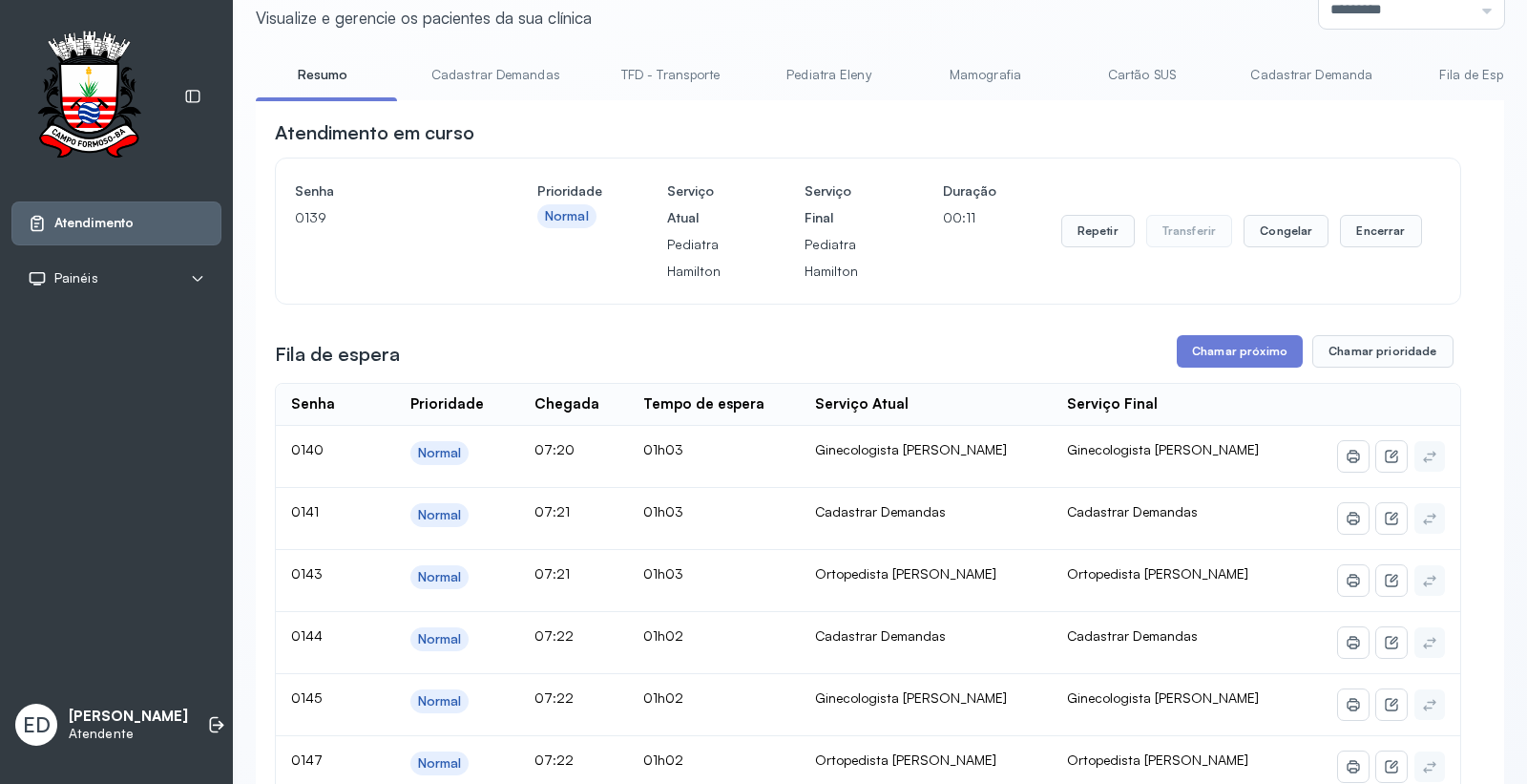
scroll to position [106, 0]
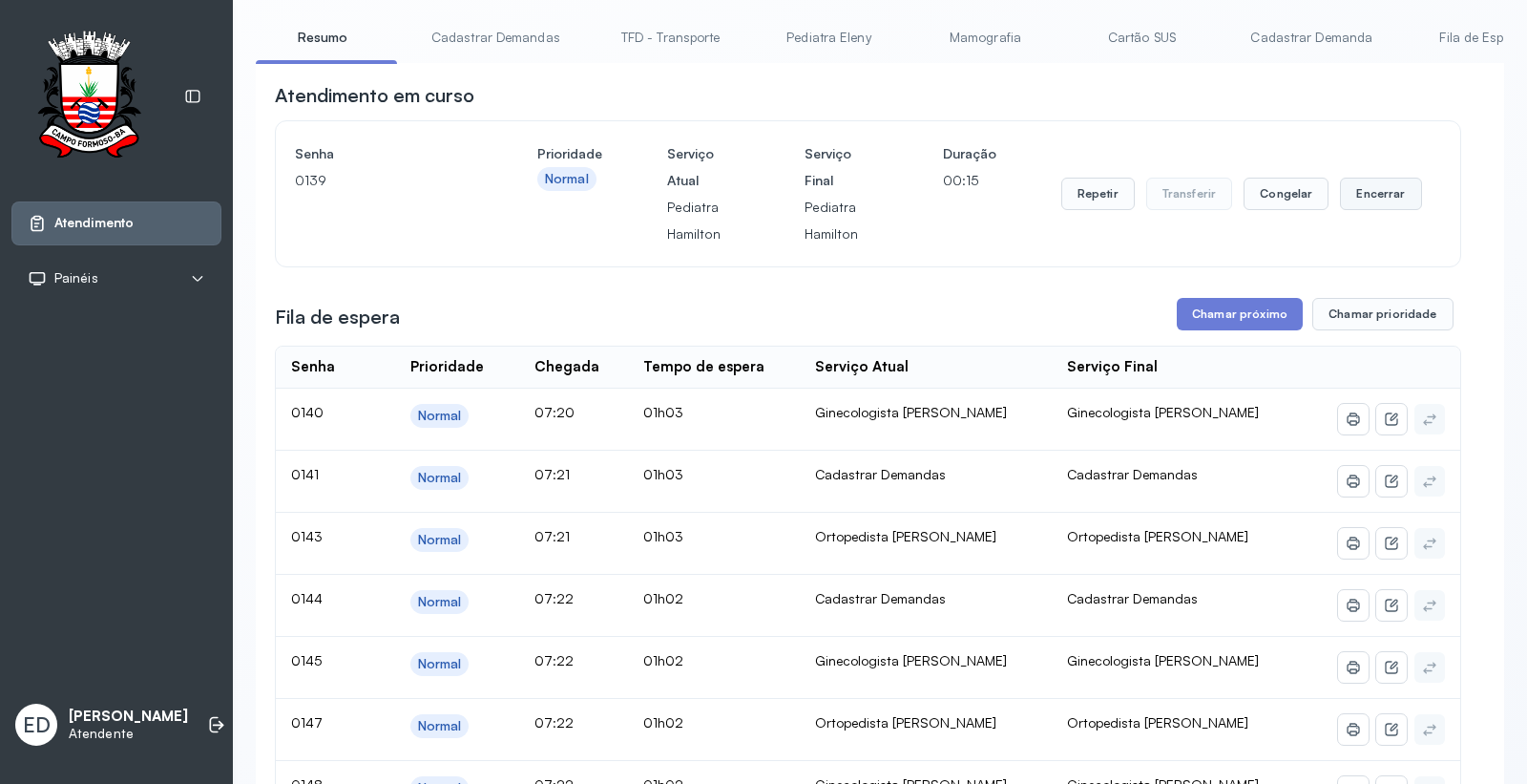
click at [1369, 188] on button "Encerrar" at bounding box center [1381, 194] width 81 height 33
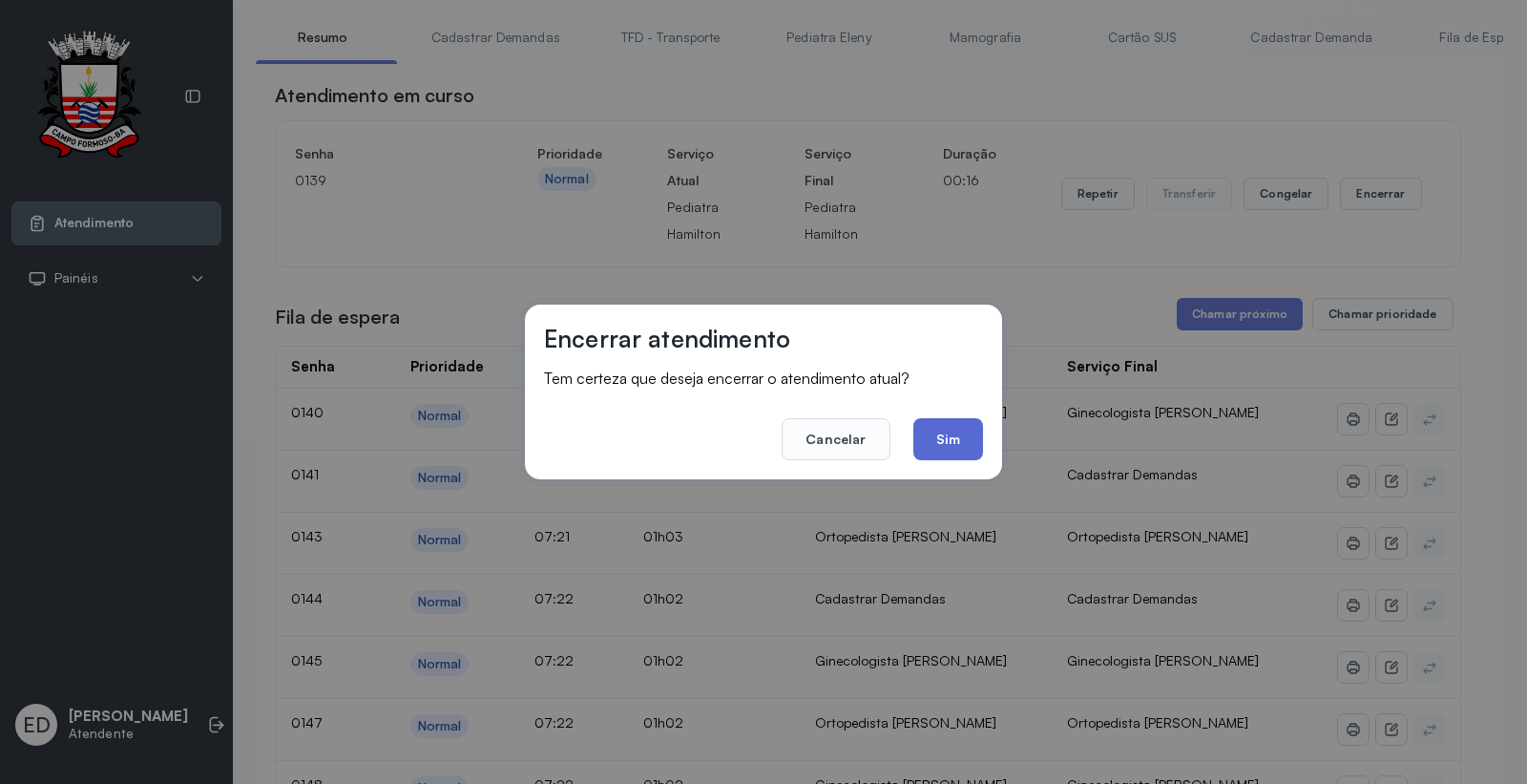
click at [961, 441] on button "Sim" at bounding box center [948, 439] width 70 height 42
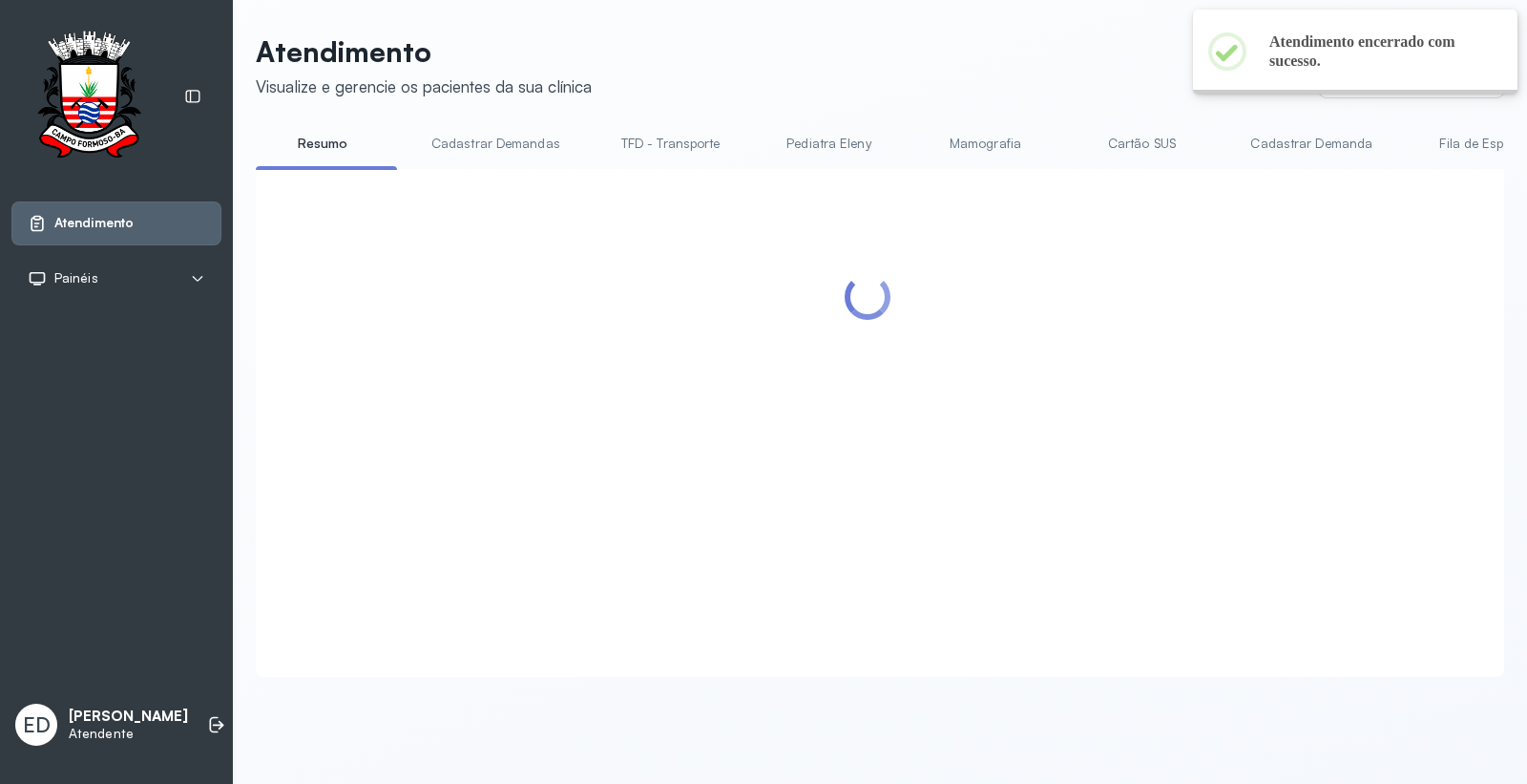
scroll to position [0, 0]
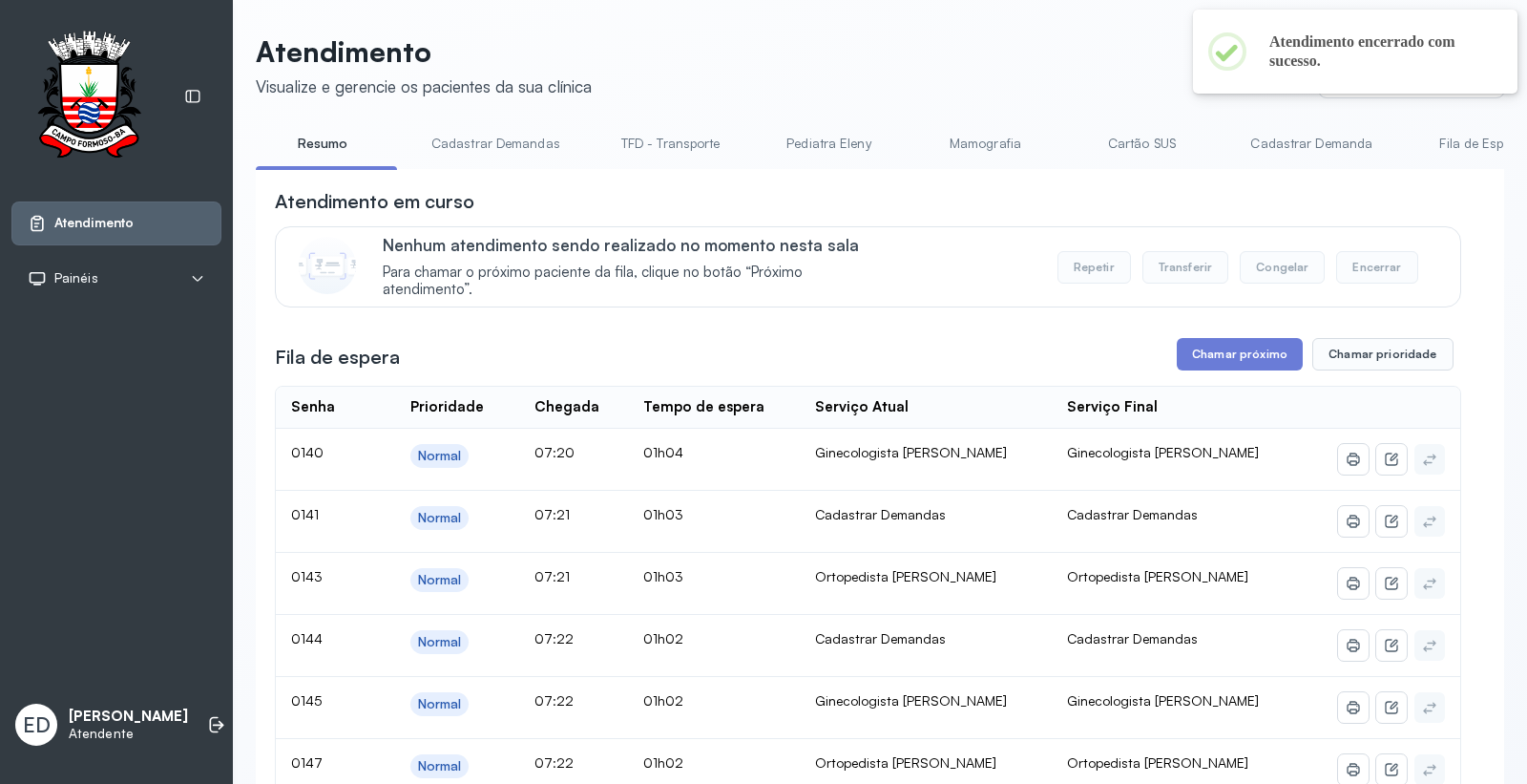
click at [1102, 72] on header "Atendimento Visualize e gerencie os pacientes da sua clínica Ponto de atendimen…" at bounding box center [879, 66] width 1248 height 63
click at [1166, 61] on header "Atendimento Visualize e gerencie os pacientes da sua clínica Ponto de atendimen…" at bounding box center [879, 66] width 1248 height 63
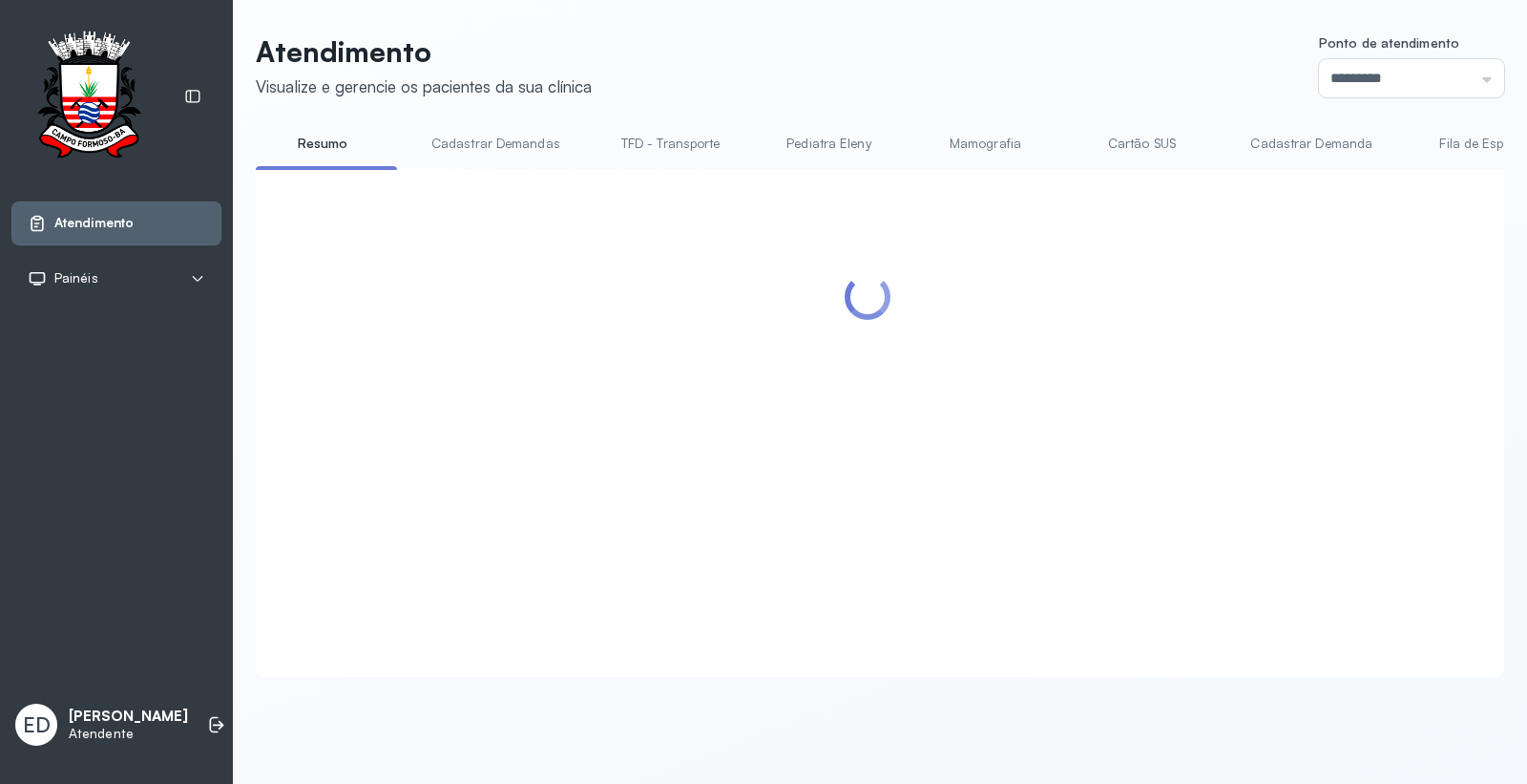
click at [1082, 74] on header "Atendimento Visualize e gerencie os pacientes da sua clínica Ponto de atendimen…" at bounding box center [879, 66] width 1248 height 63
click at [1046, 67] on header "Atendimento Visualize e gerencie os pacientes da sua clínica Ponto de atendimen…" at bounding box center [879, 66] width 1248 height 63
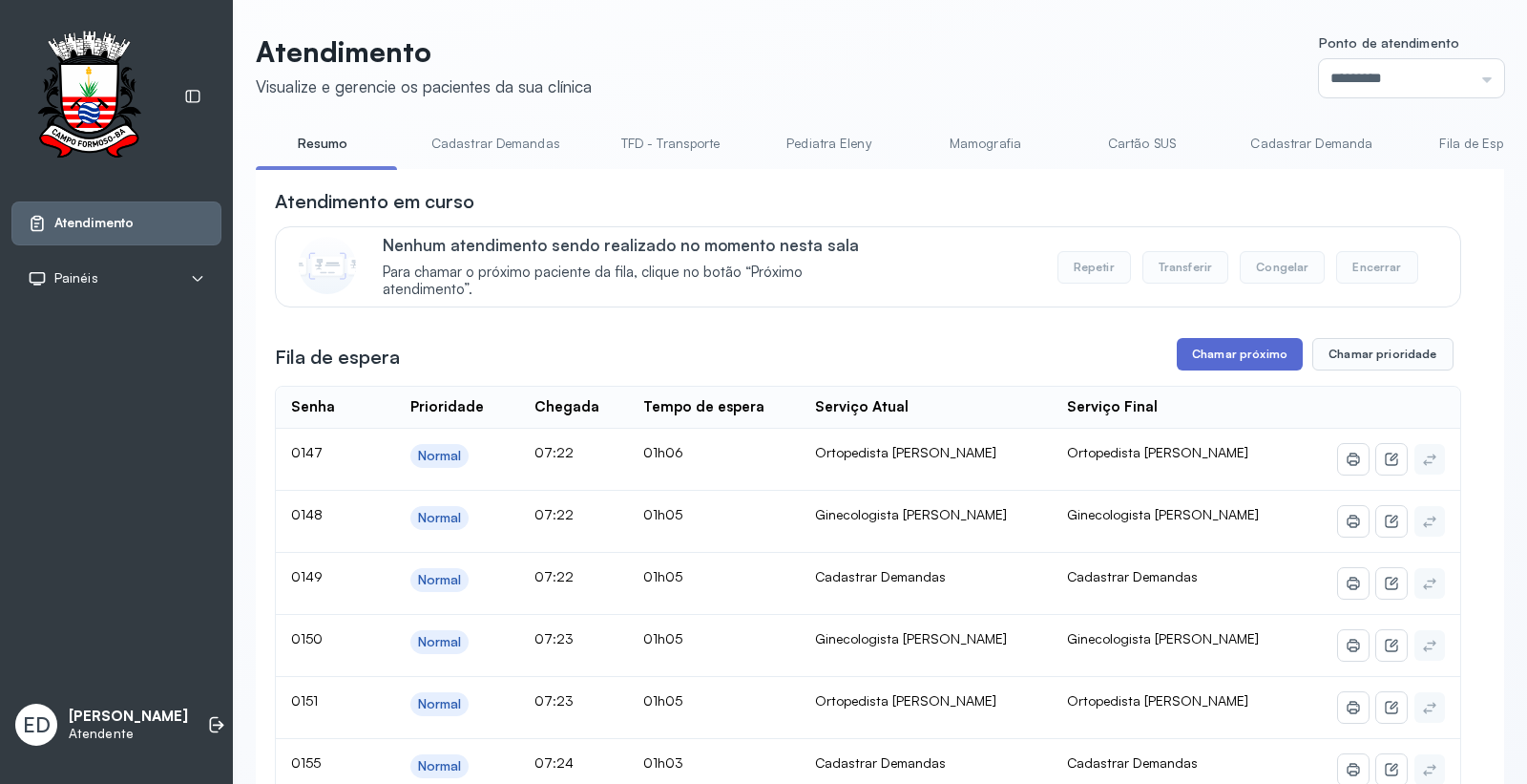
click at [1214, 349] on button "Chamar próximo" at bounding box center [1240, 355] width 126 height 33
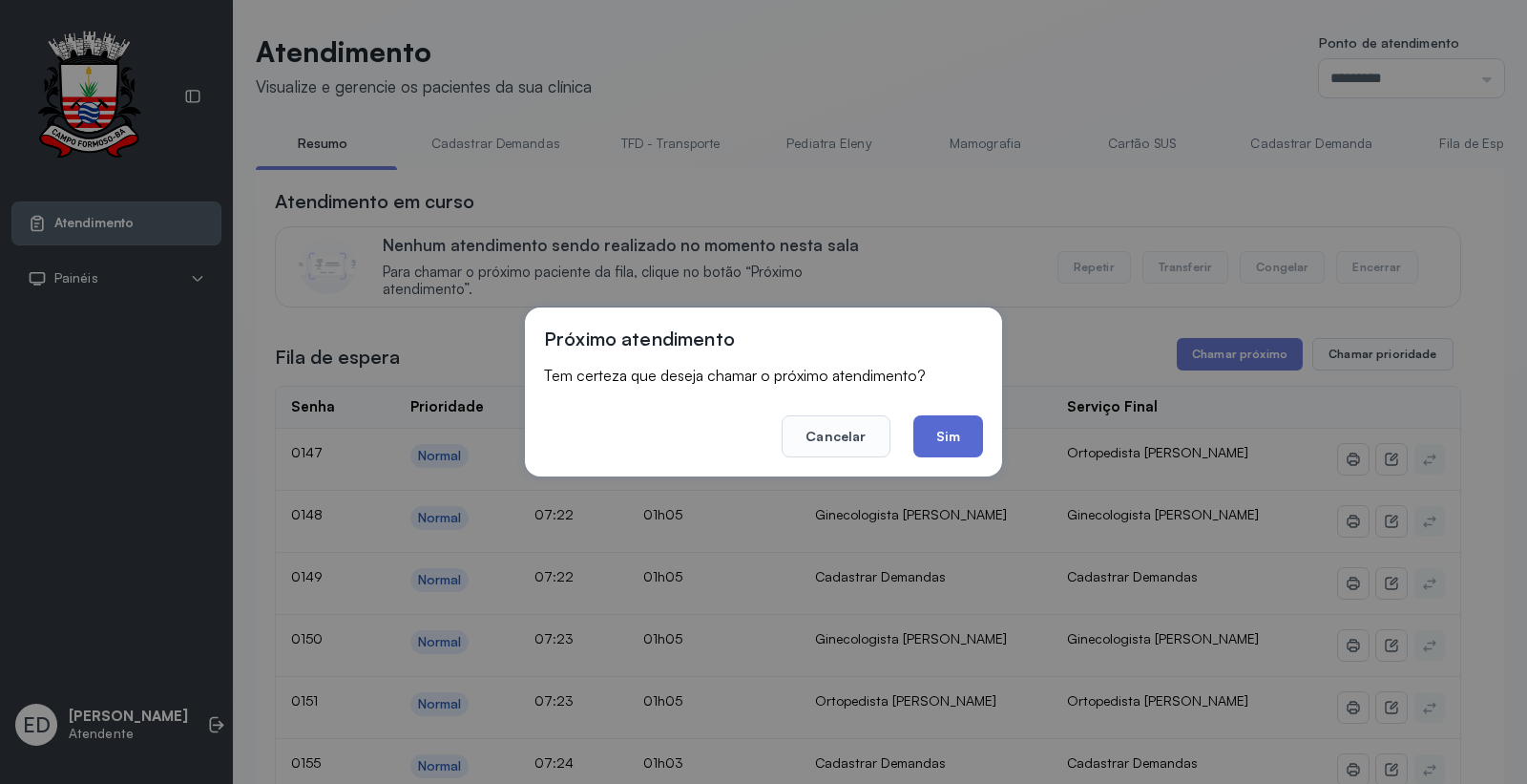
click at [966, 429] on button "Sim" at bounding box center [948, 436] width 70 height 42
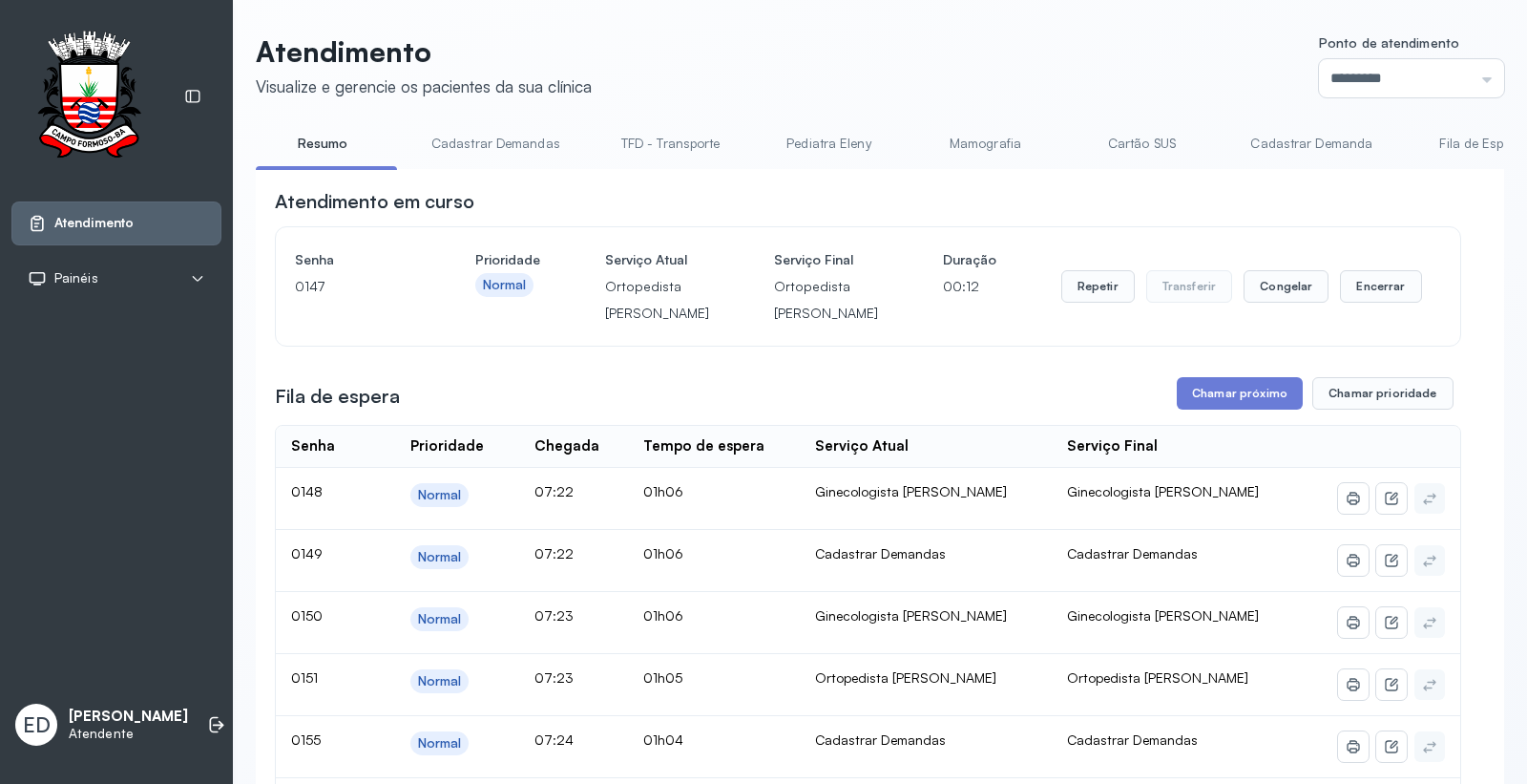
click at [1057, 54] on header "Atendimento Visualize e gerencie os pacientes da sua clínica Ponto de atendimen…" at bounding box center [879, 66] width 1248 height 63
click at [1378, 303] on button "Encerrar" at bounding box center [1381, 286] width 81 height 33
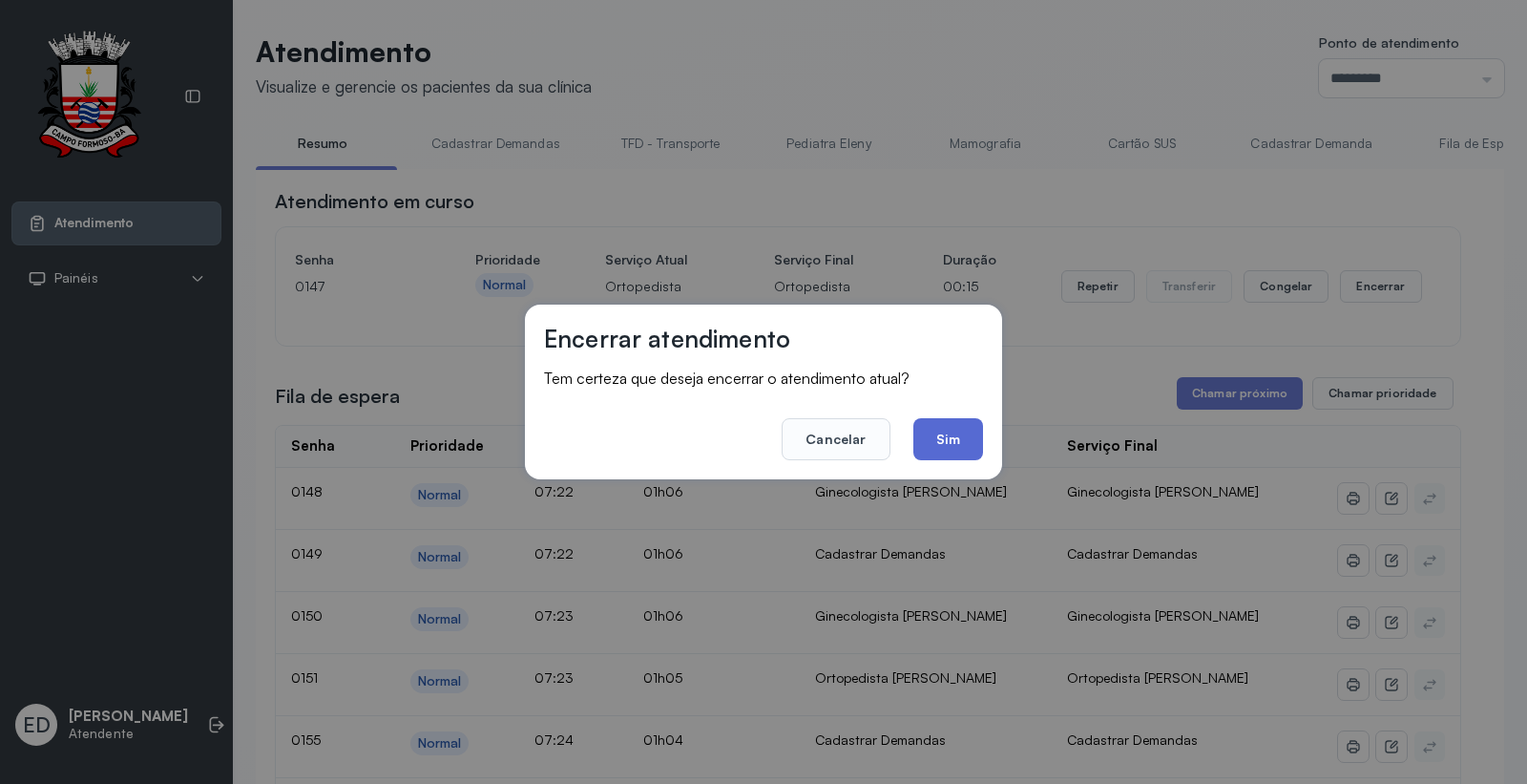
click at [933, 439] on button "Sim" at bounding box center [948, 439] width 70 height 42
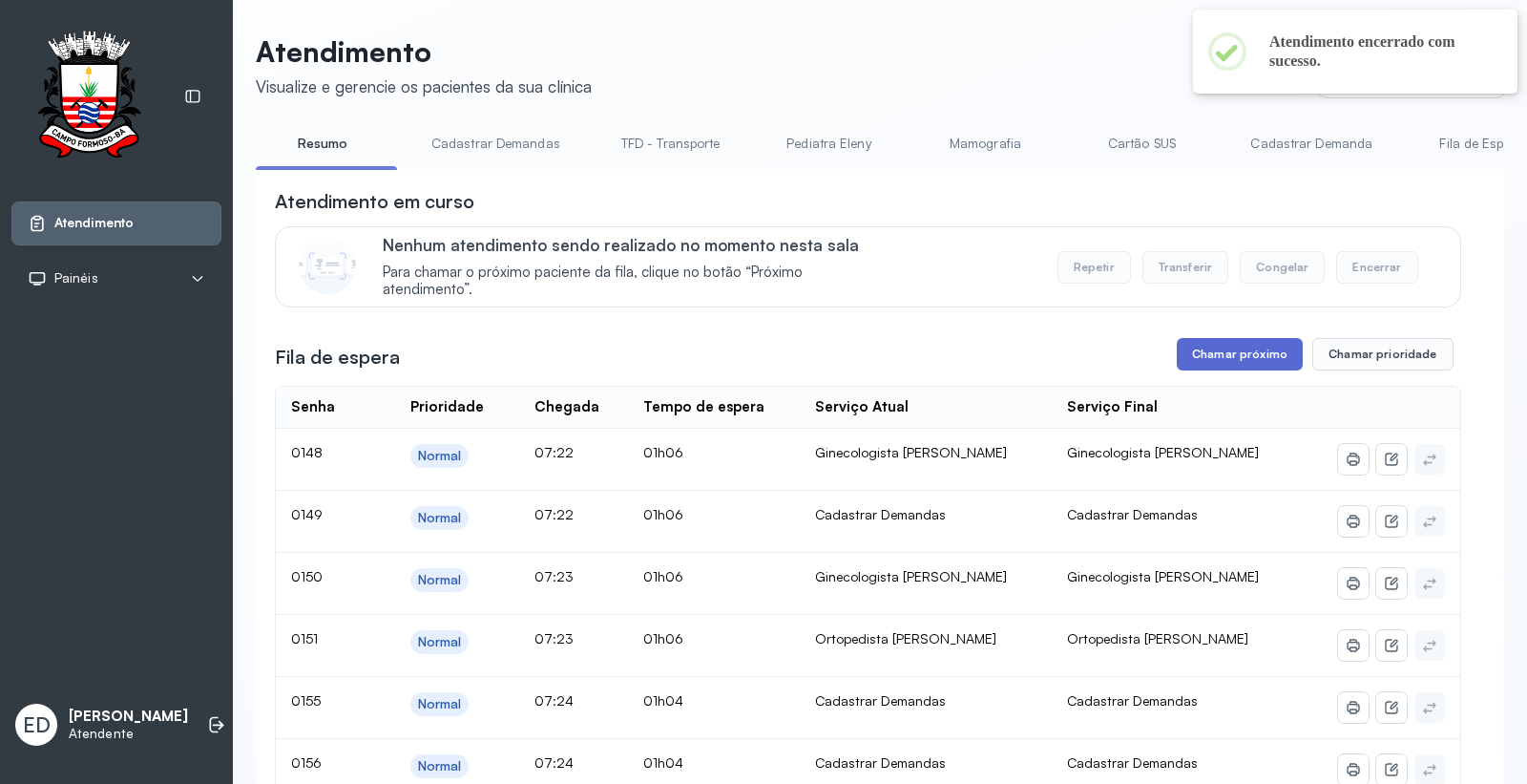
click at [1219, 355] on button "Chamar próximo" at bounding box center [1240, 355] width 126 height 33
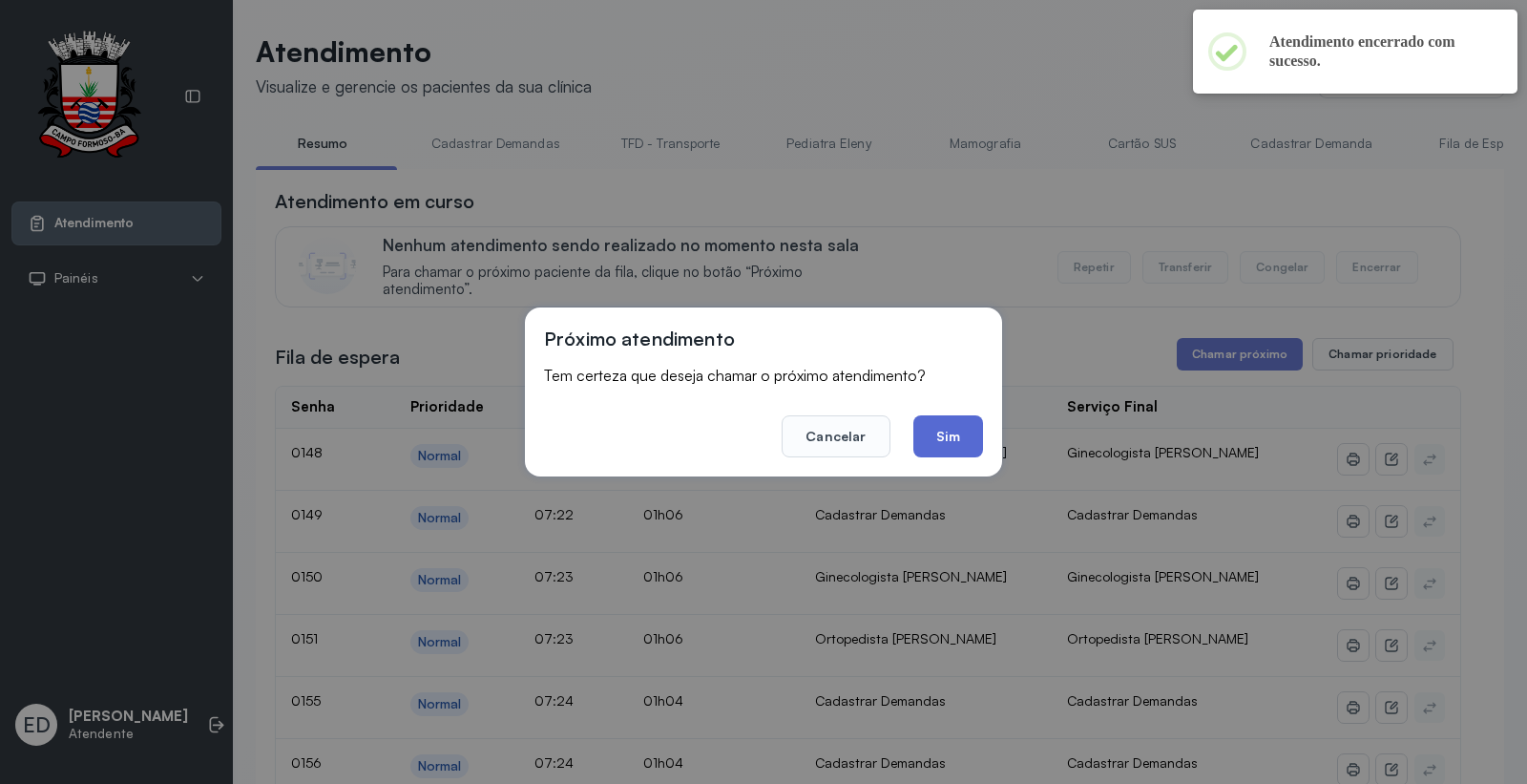
click at [952, 435] on button "Sim" at bounding box center [948, 436] width 70 height 42
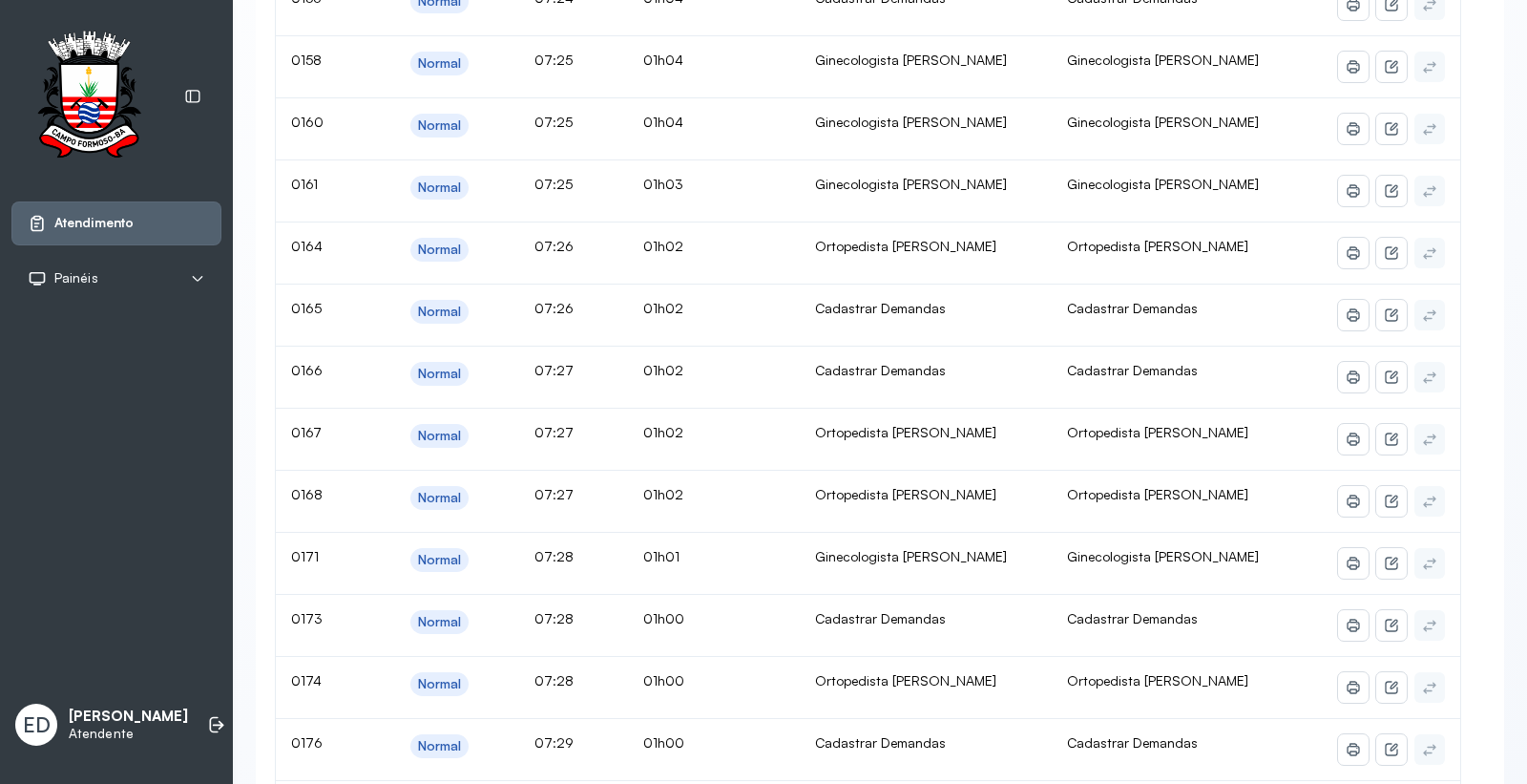
scroll to position [212, 0]
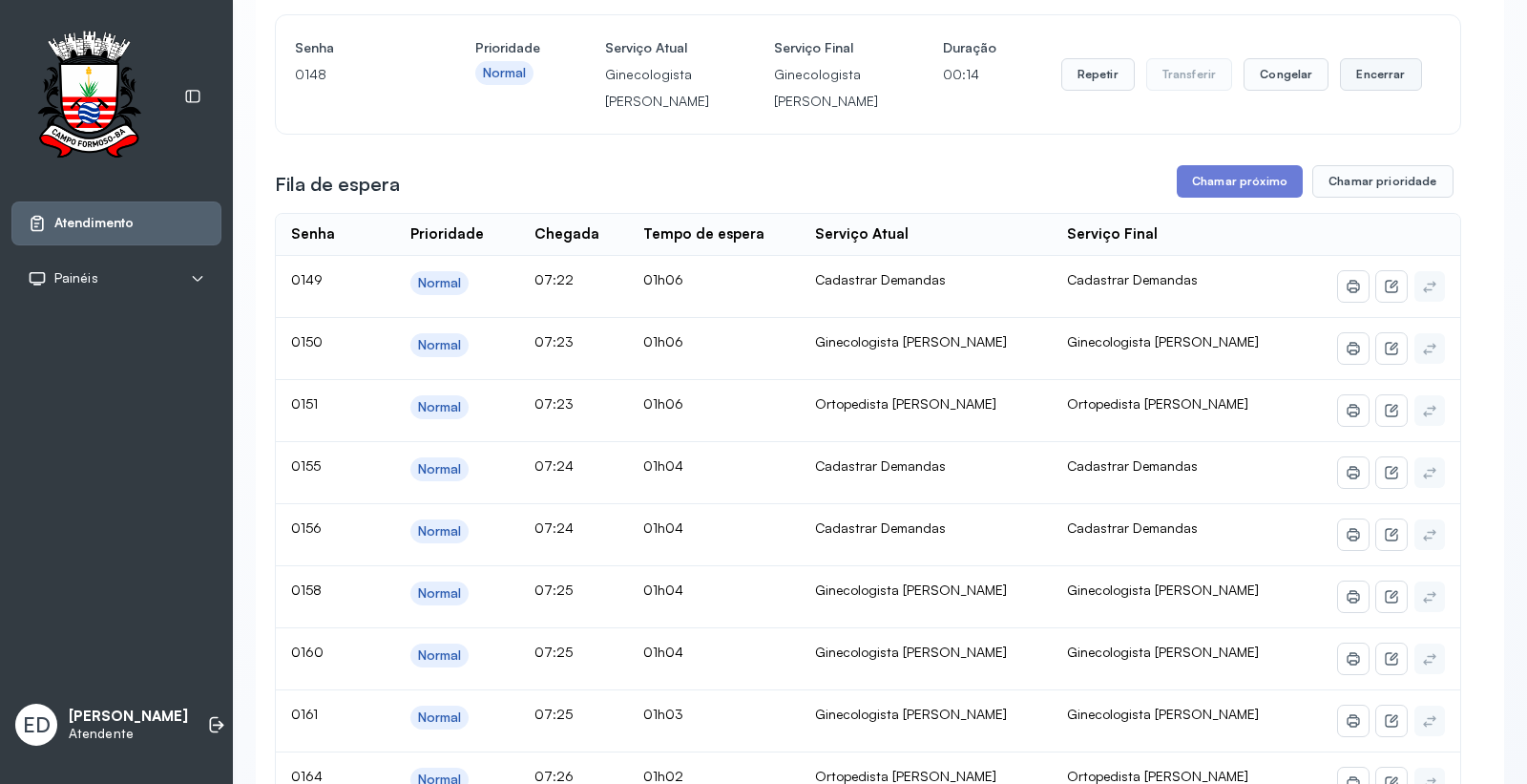
click at [1392, 90] on button "Encerrar" at bounding box center [1381, 75] width 81 height 33
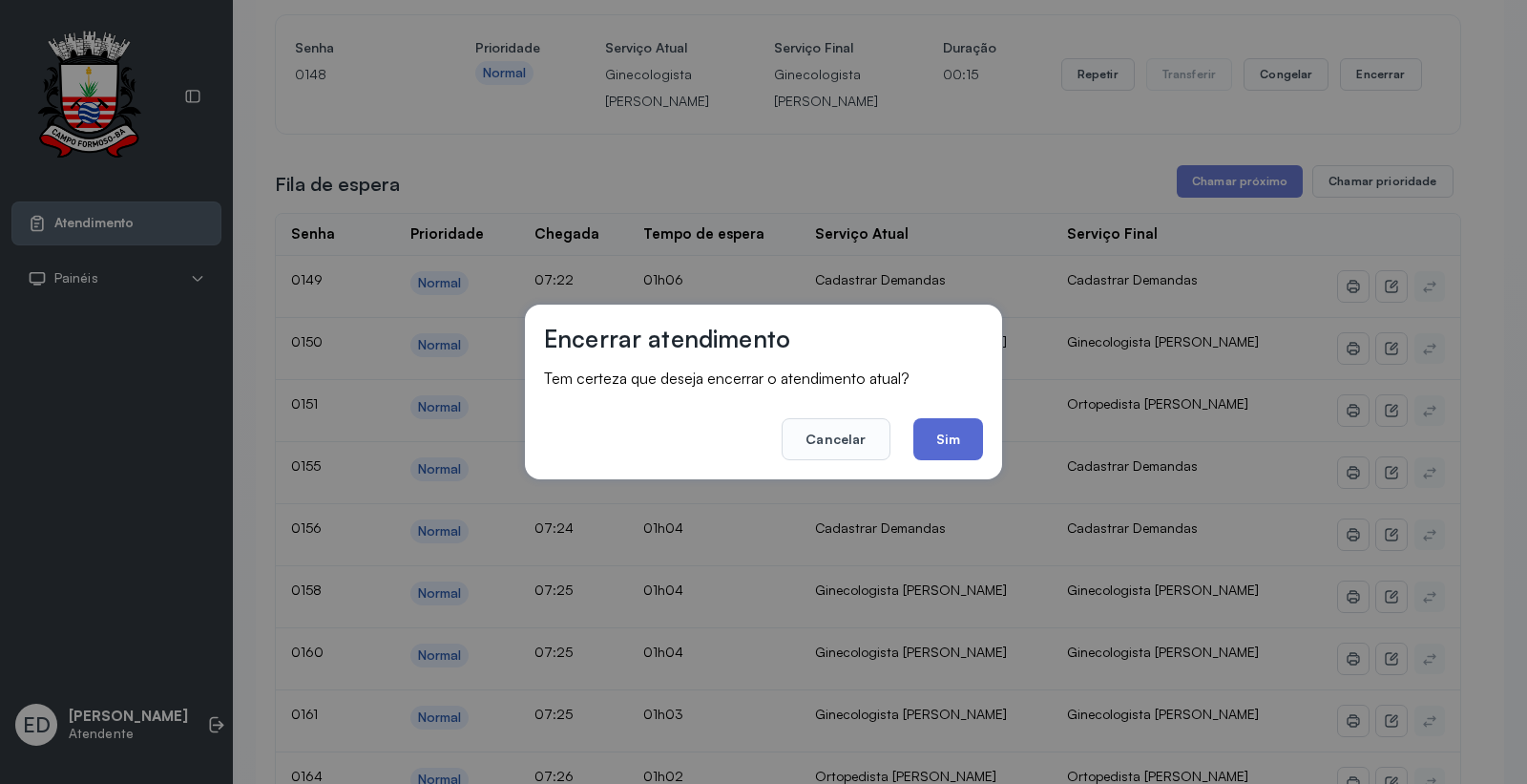
click at [948, 436] on button "Sim" at bounding box center [948, 439] width 70 height 42
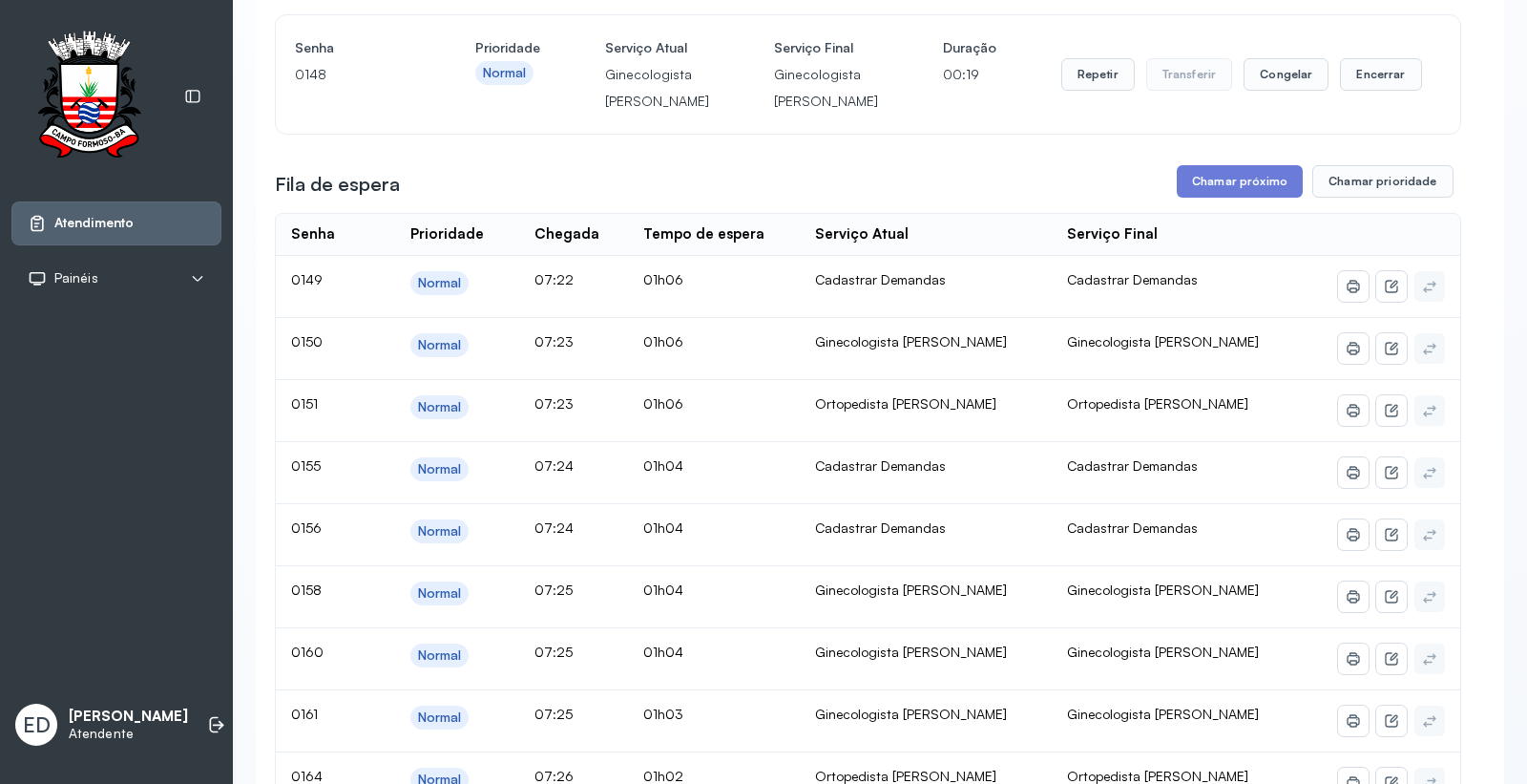
scroll to position [0, 0]
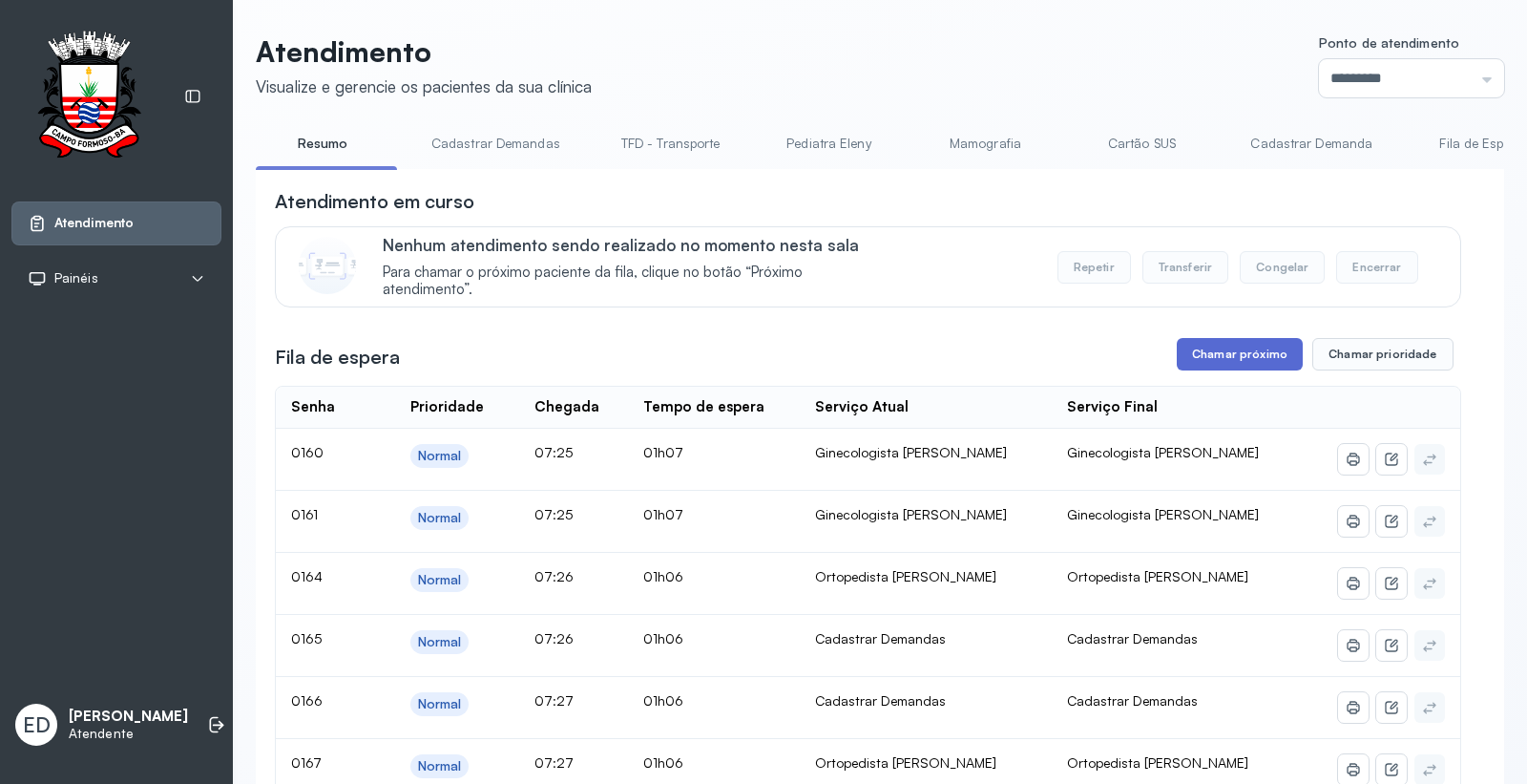
click at [1213, 354] on button "Chamar próximo" at bounding box center [1240, 355] width 126 height 33
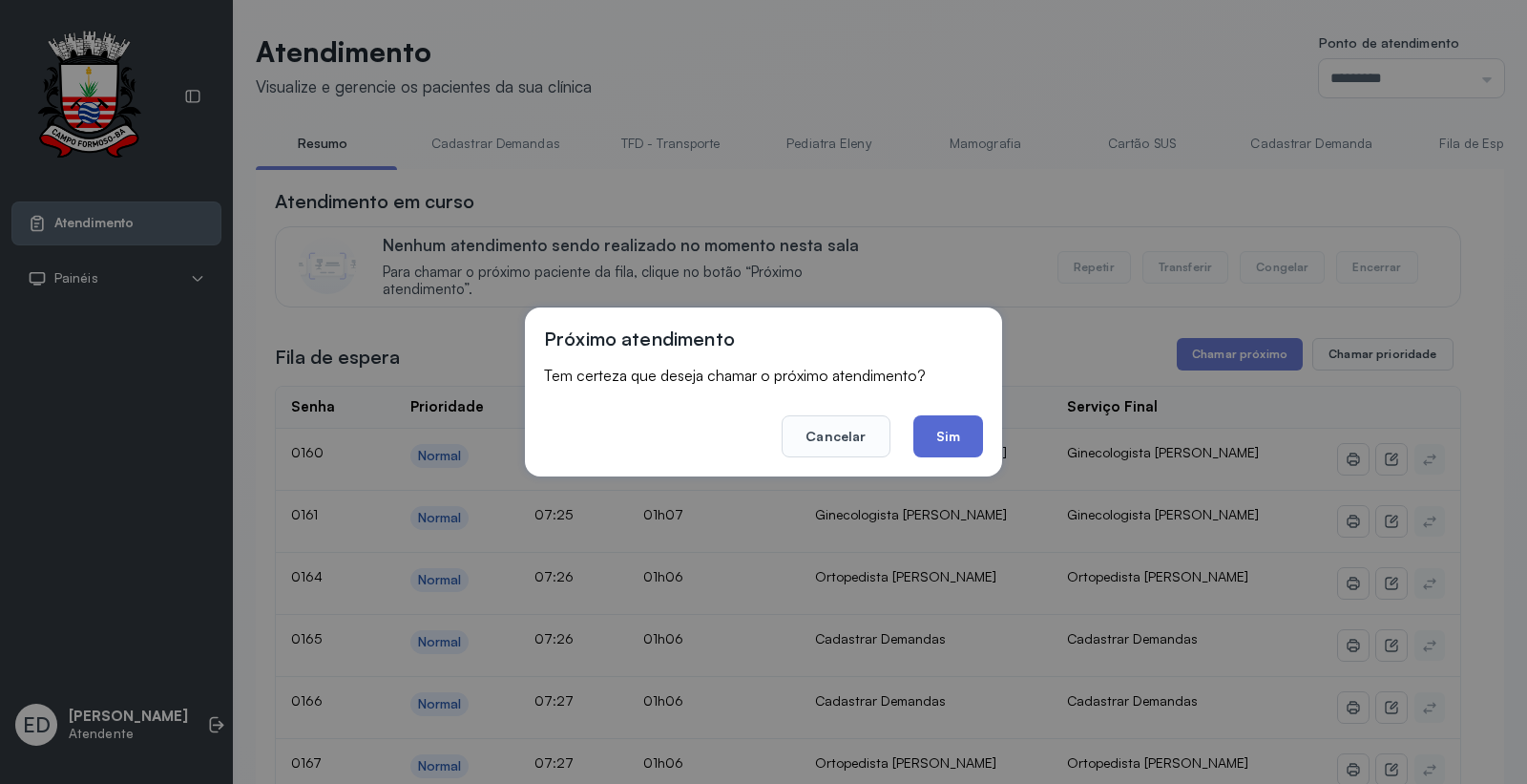
click at [945, 429] on button "Sim" at bounding box center [948, 436] width 70 height 42
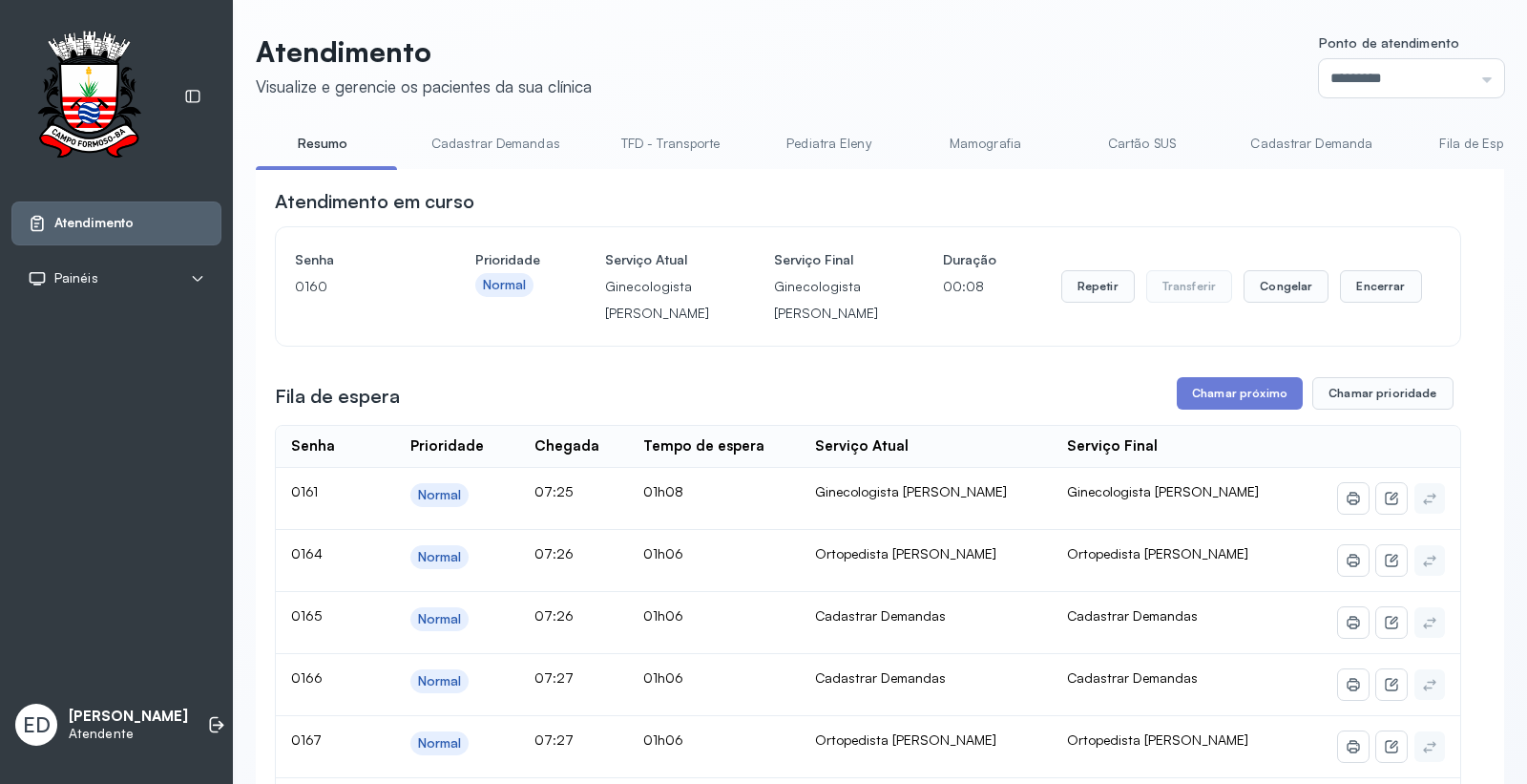
click at [1114, 58] on header "Atendimento Visualize e gerencie os pacientes da sua clínica Ponto de atendimen…" at bounding box center [879, 66] width 1248 height 63
click at [1358, 303] on button "Encerrar" at bounding box center [1381, 286] width 81 height 33
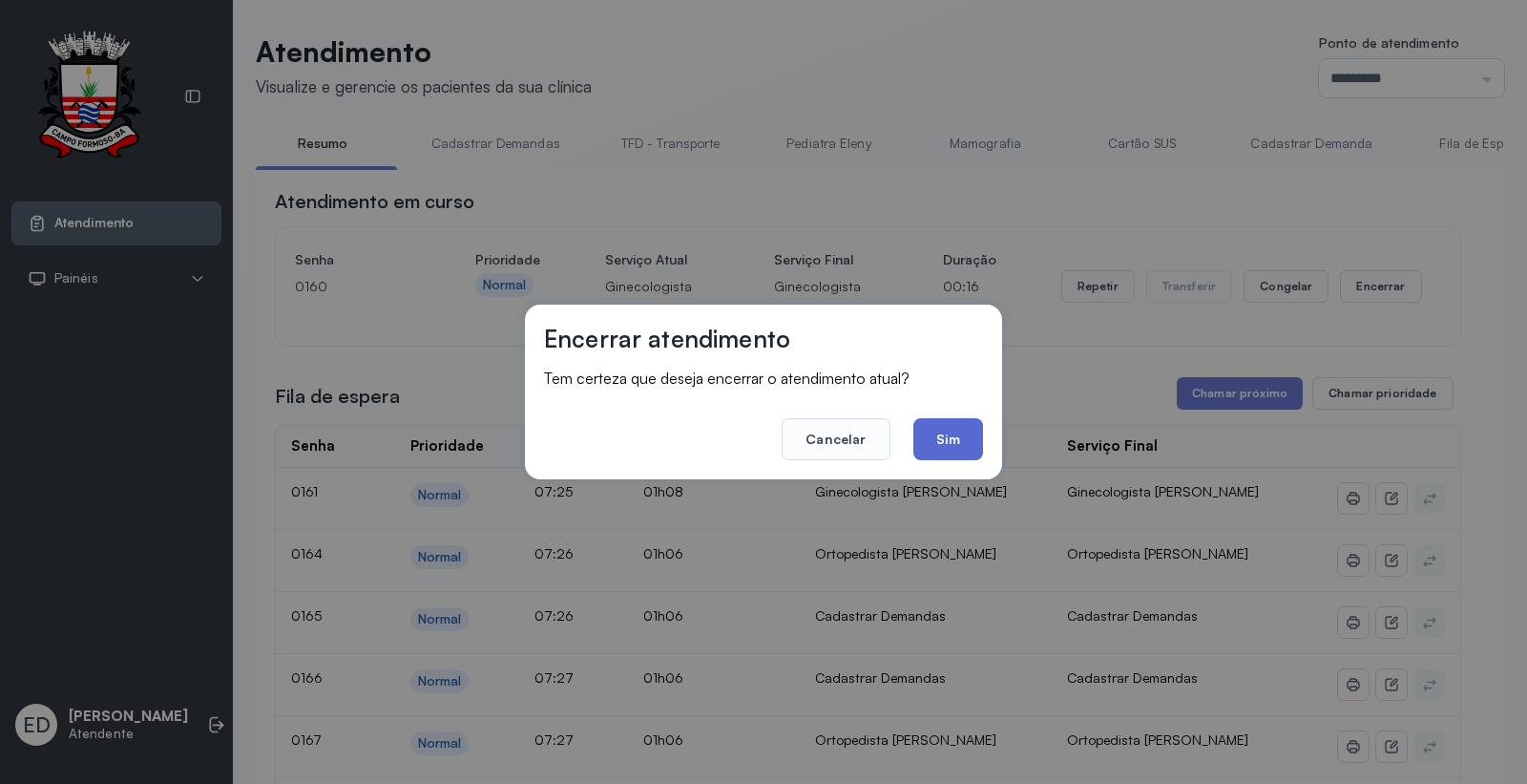
click at [950, 444] on button "Sim" at bounding box center [948, 439] width 70 height 42
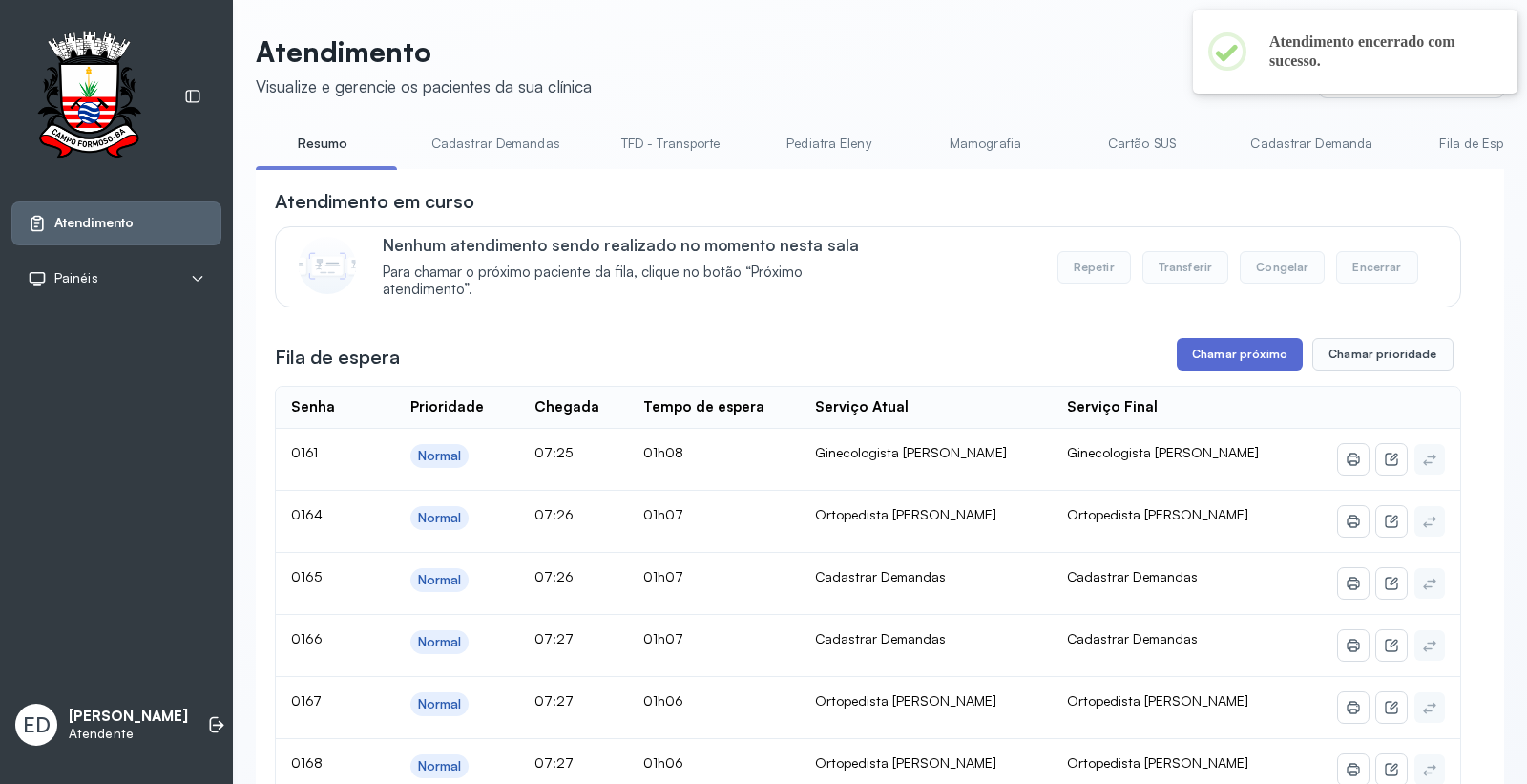
click at [1242, 354] on button "Chamar próximo" at bounding box center [1240, 355] width 126 height 33
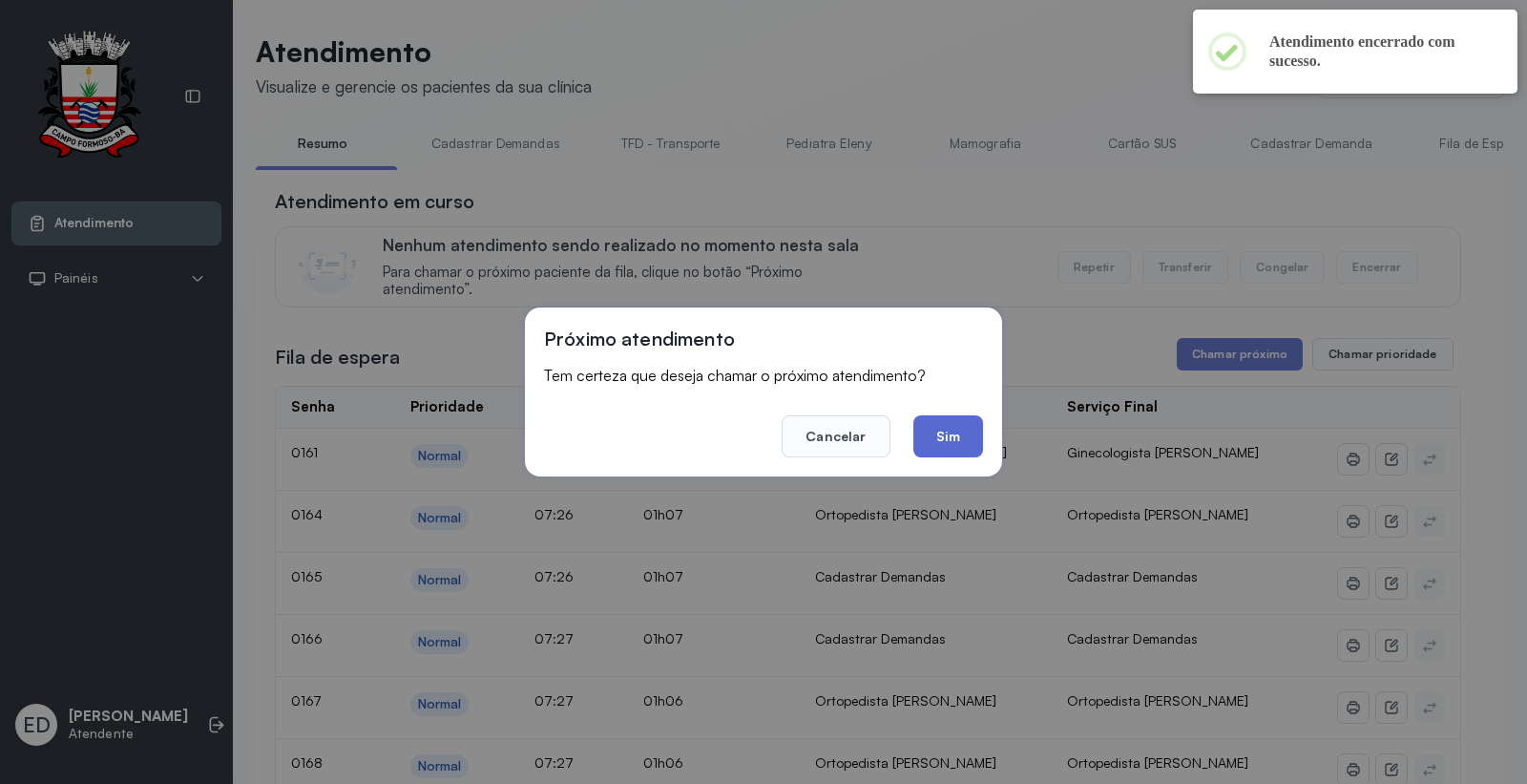
click at [957, 433] on button "Sim" at bounding box center [948, 436] width 70 height 42
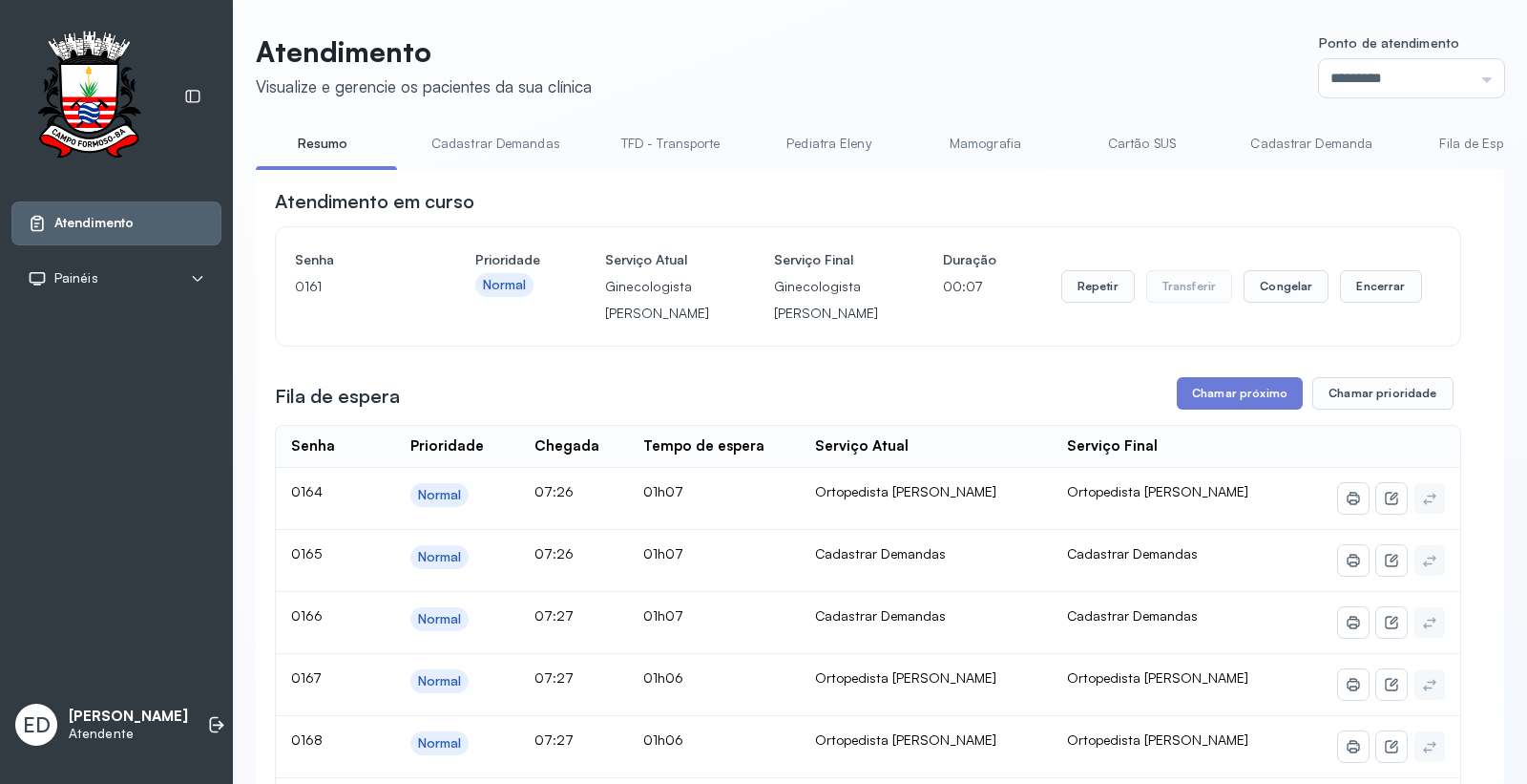
click at [826, 81] on header "Atendimento Visualize e gerencie os pacientes da sua clínica Ponto de atendimen…" at bounding box center [879, 66] width 1248 height 63
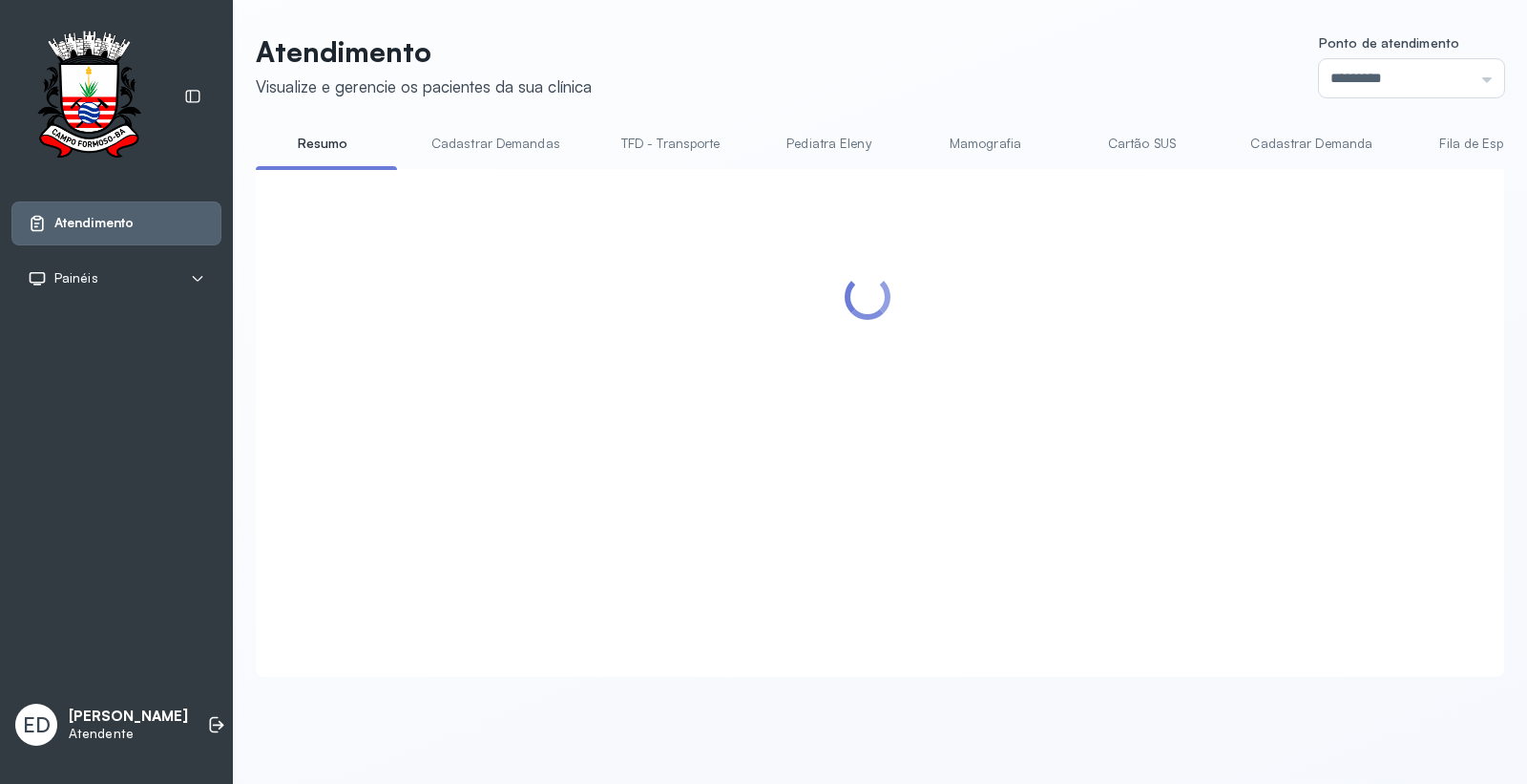
click at [1367, 308] on div at bounding box center [868, 400] width 1187 height 423
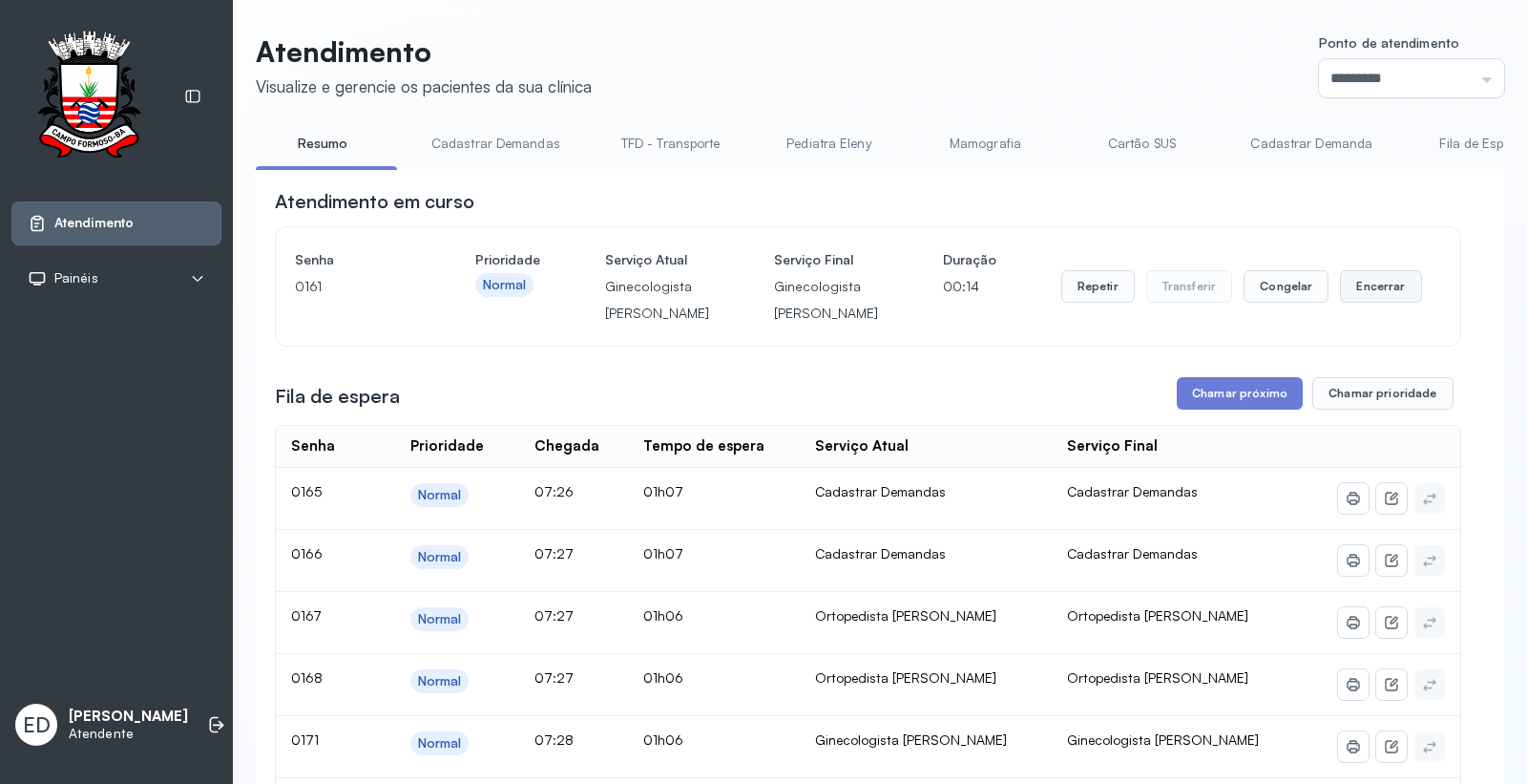
click at [1404, 303] on button "Encerrar" at bounding box center [1381, 286] width 81 height 33
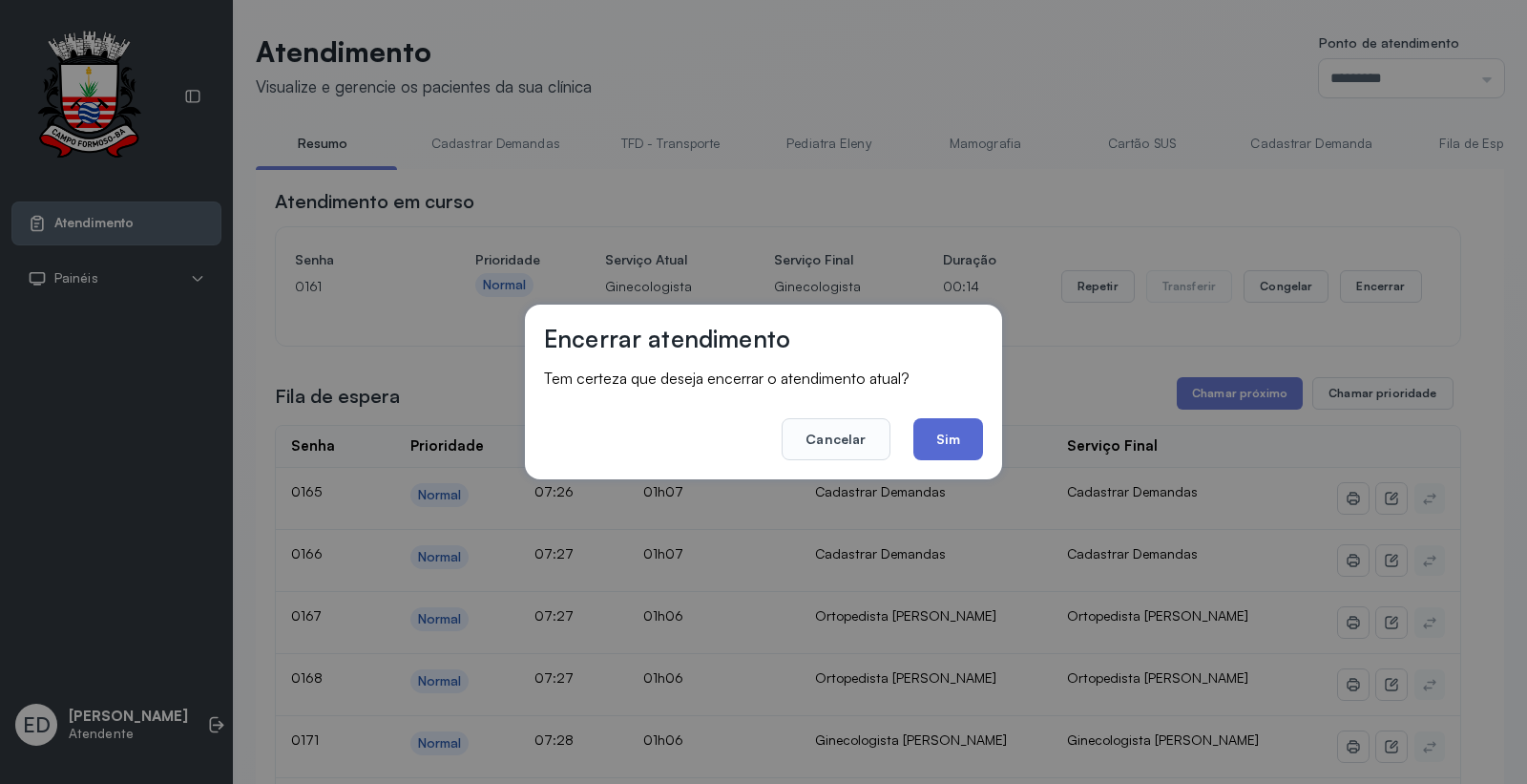
click at [964, 440] on button "Sim" at bounding box center [948, 439] width 70 height 42
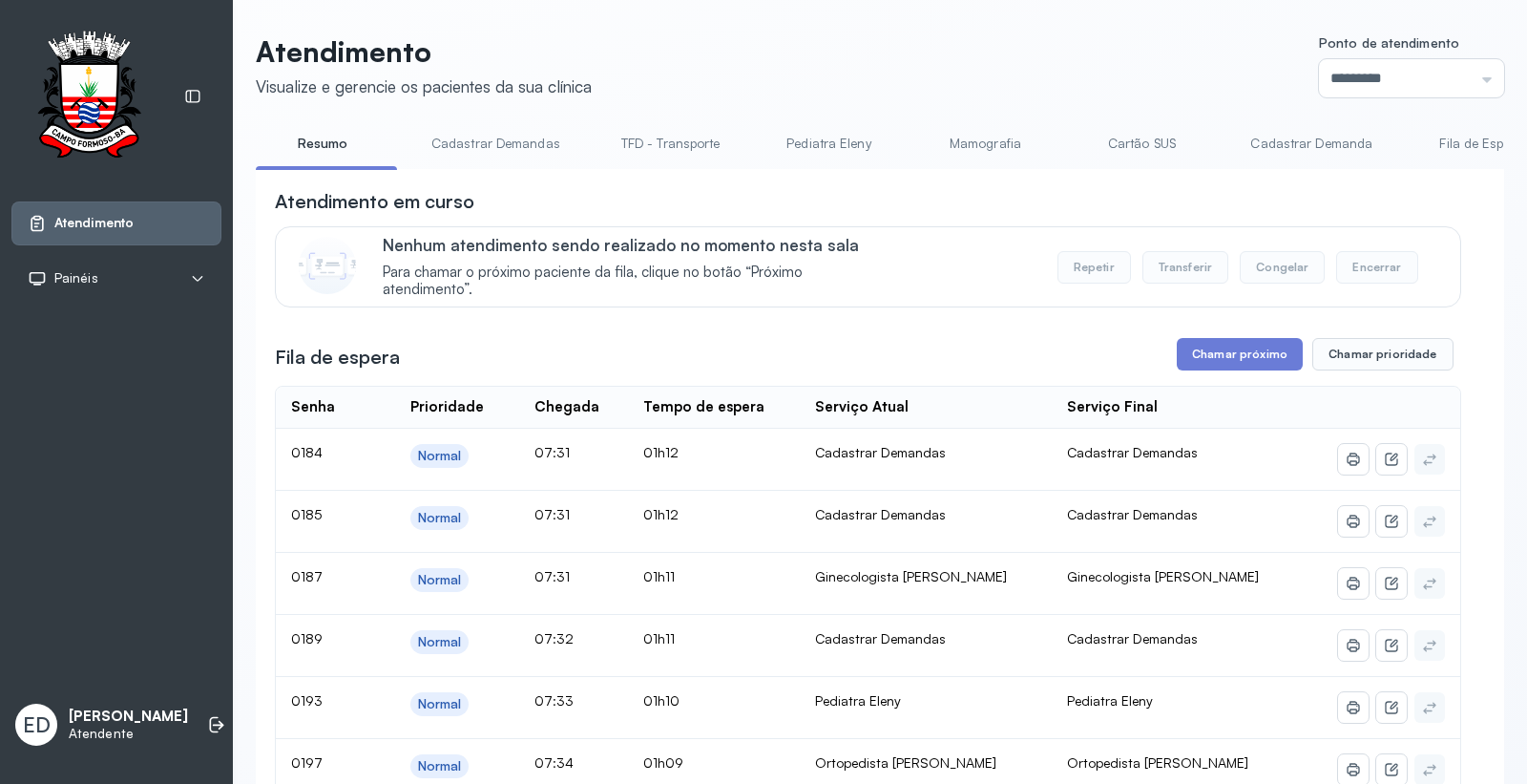
click at [864, 63] on header "Atendimento Visualize e gerencie os pacientes da sua clínica Ponto de atendimen…" at bounding box center [879, 66] width 1248 height 63
click at [1092, 67] on header "Atendimento Visualize e gerencie os pacientes da sua clínica Ponto de atendimen…" at bounding box center [879, 66] width 1248 height 63
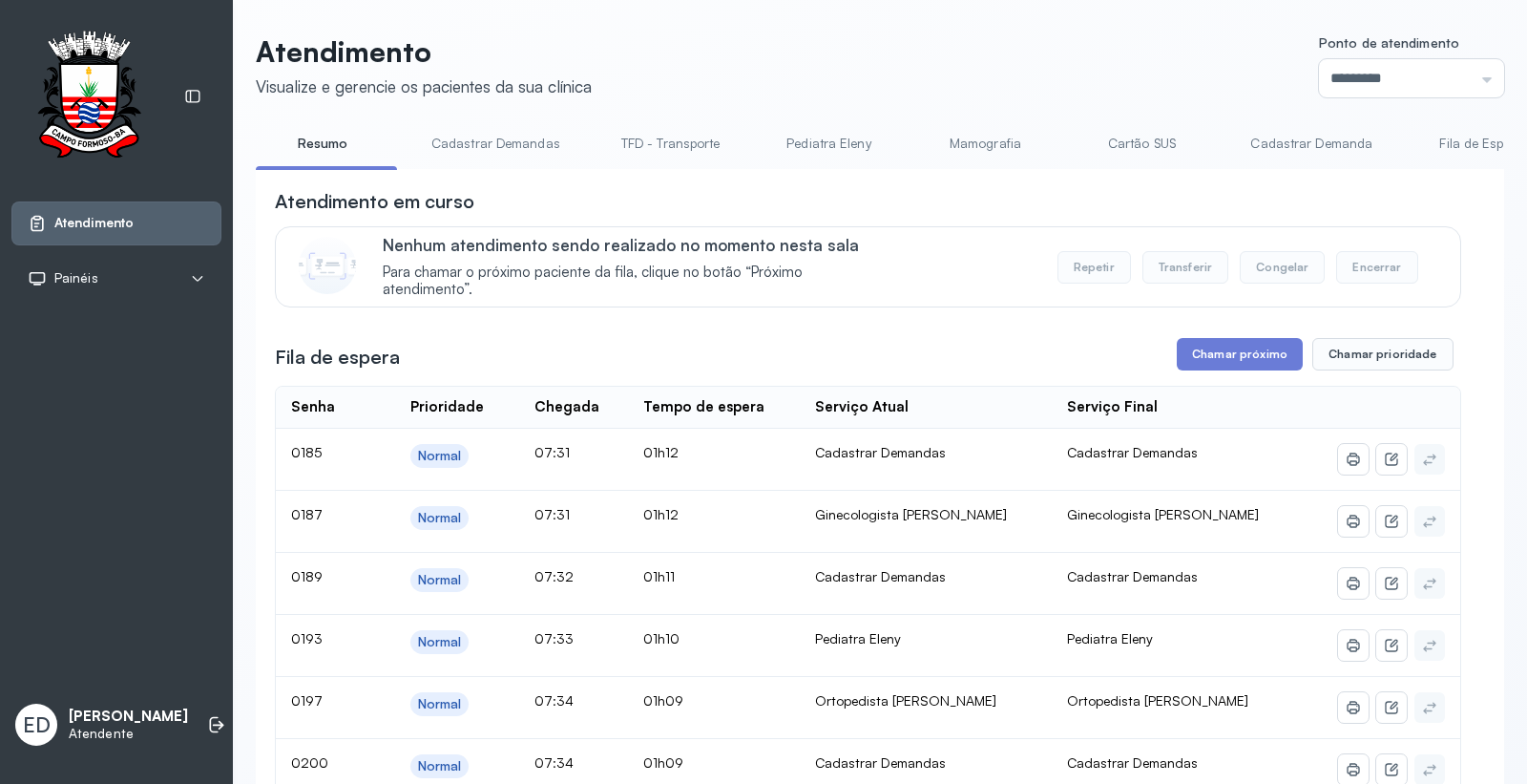
click at [1092, 71] on header "Atendimento Visualize e gerencie os pacientes da sua clínica Ponto de atendimen…" at bounding box center [879, 66] width 1248 height 63
click at [1233, 370] on button "Chamar próximo" at bounding box center [1240, 355] width 126 height 33
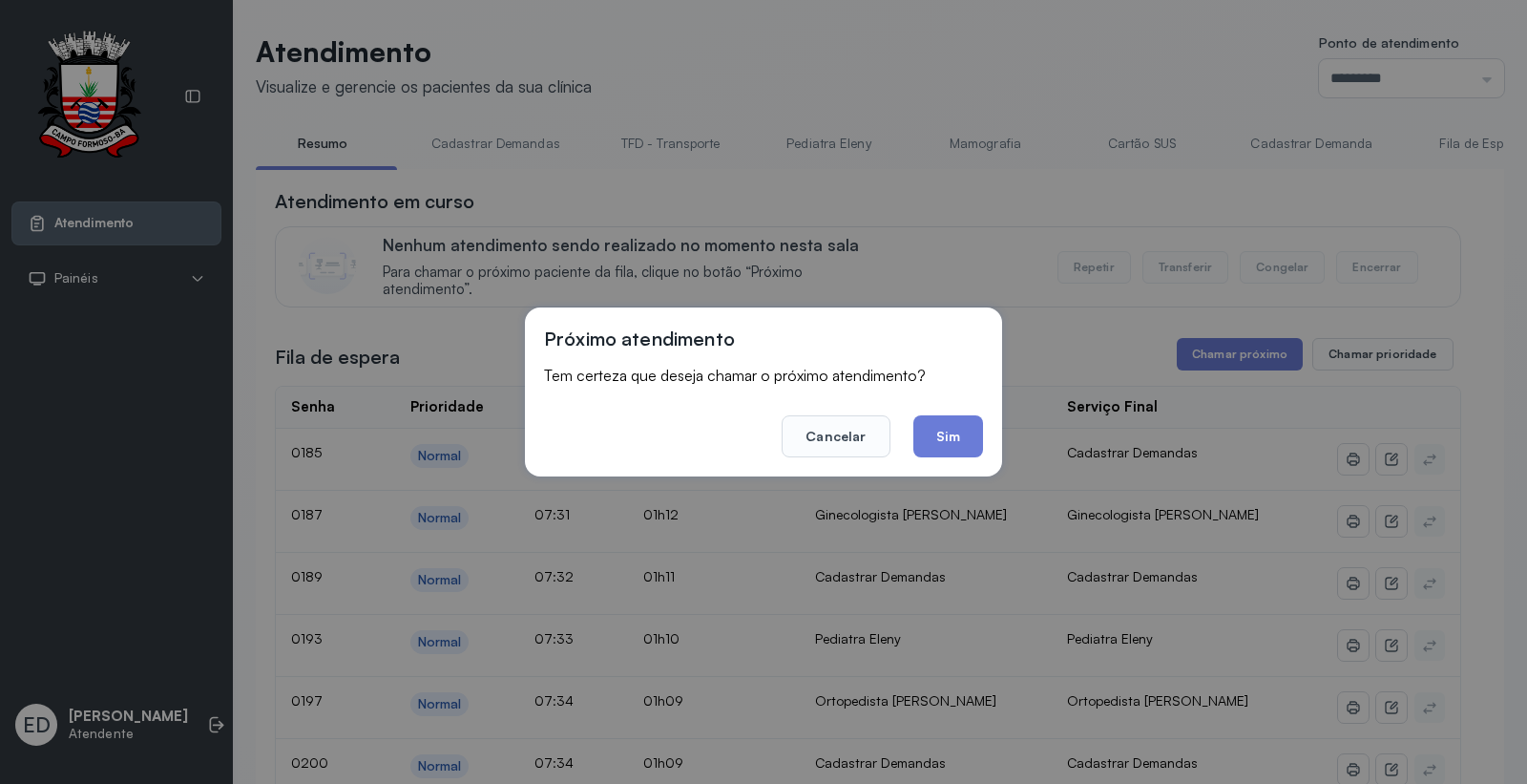
drag, startPoint x: 964, startPoint y: 437, endPoint x: 876, endPoint y: 151, distance: 299.2
click at [965, 437] on button "Sim" at bounding box center [948, 436] width 70 height 42
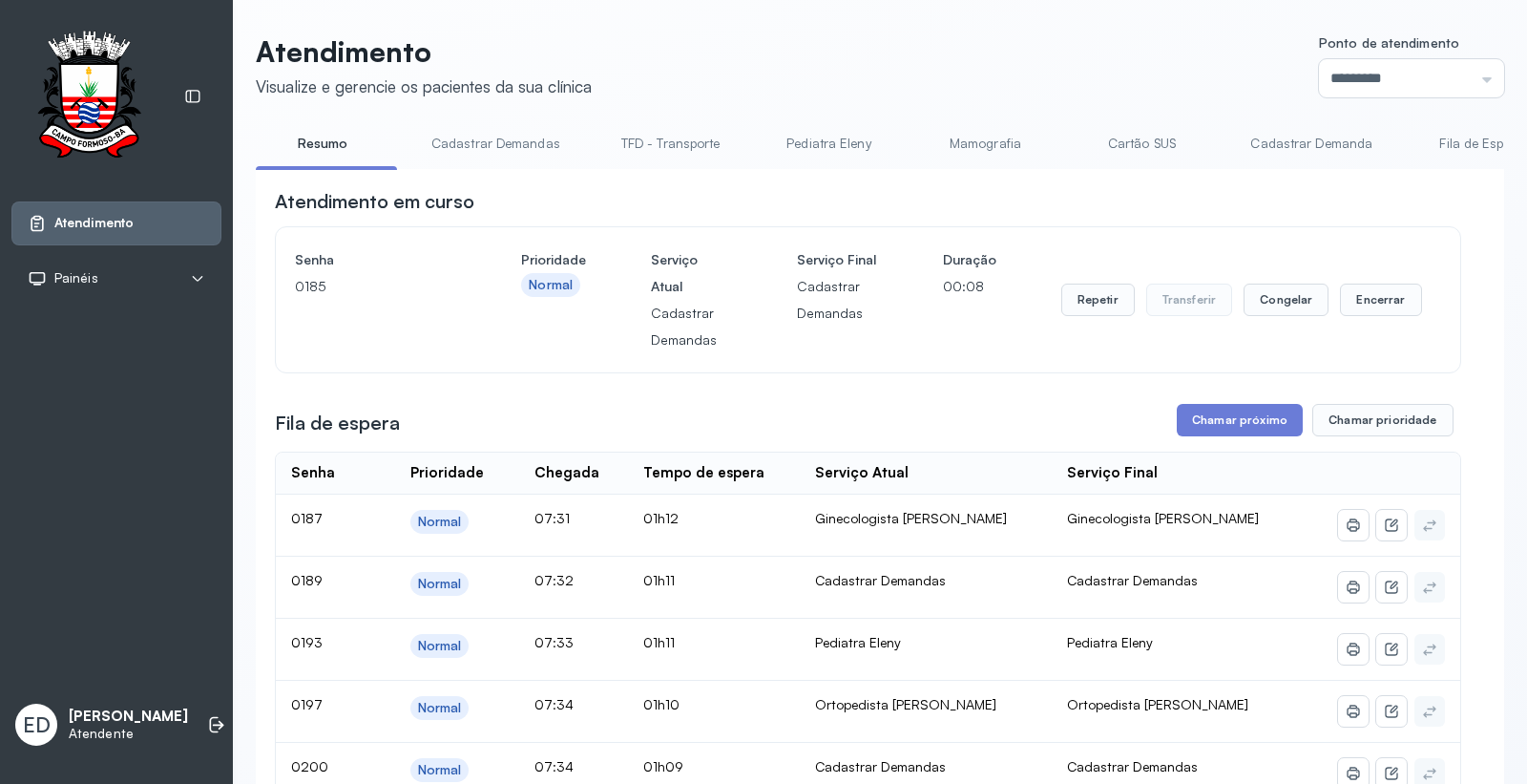
click at [1366, 306] on button "Encerrar" at bounding box center [1381, 300] width 81 height 33
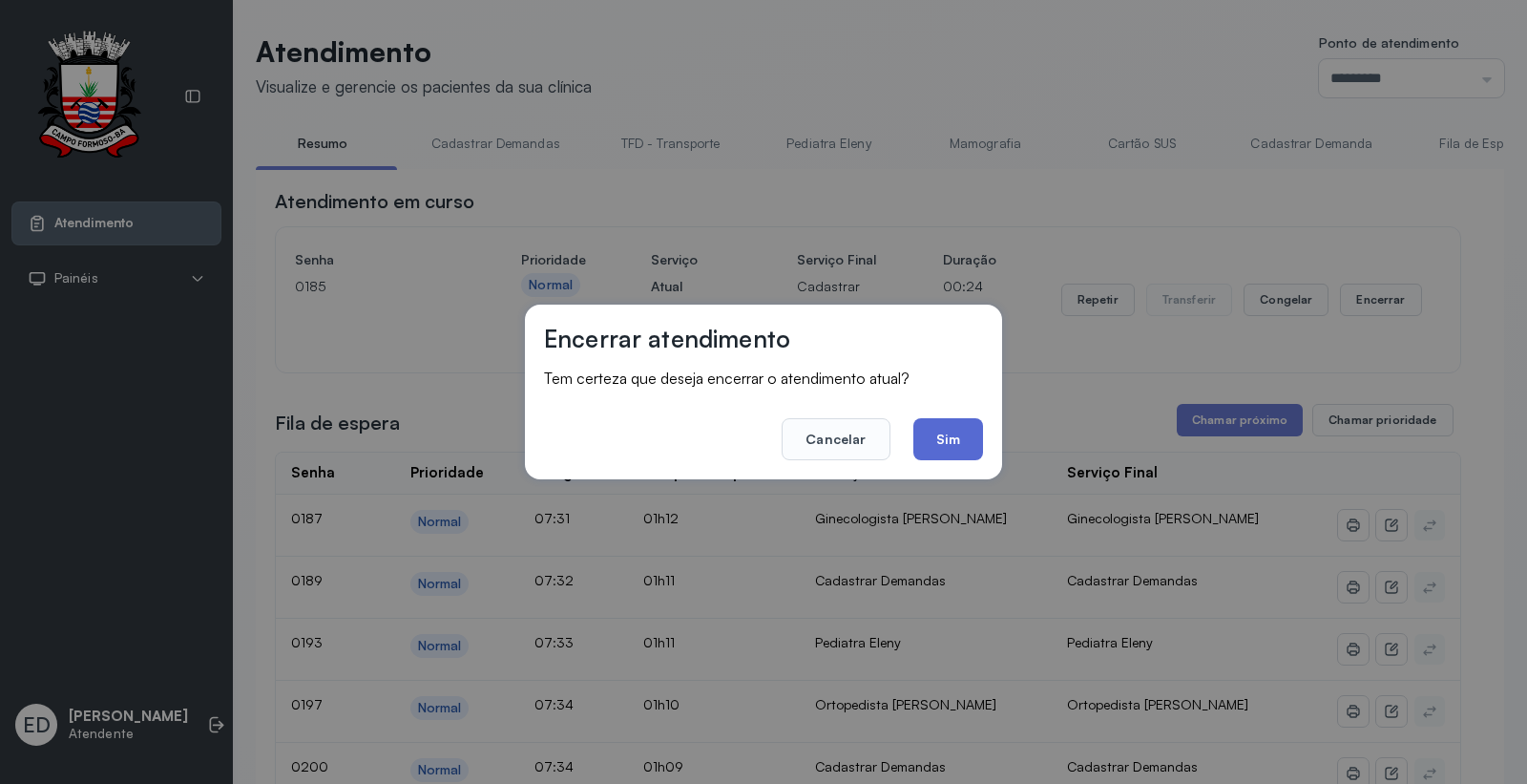
click at [973, 439] on button "Sim" at bounding box center [948, 439] width 70 height 42
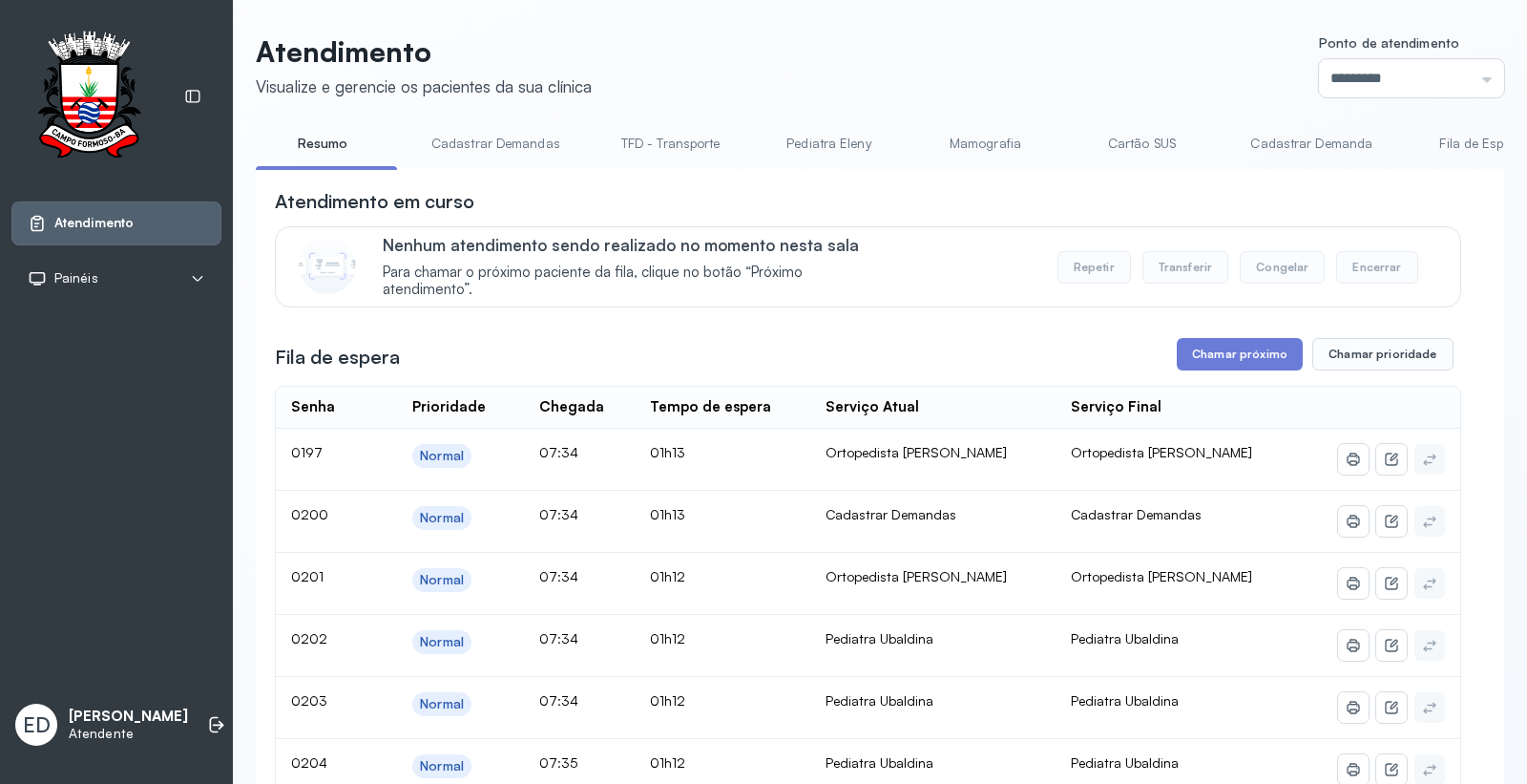
click at [1067, 76] on header "Atendimento Visualize e gerencie os pacientes da sua clínica Ponto de atendimen…" at bounding box center [879, 66] width 1248 height 63
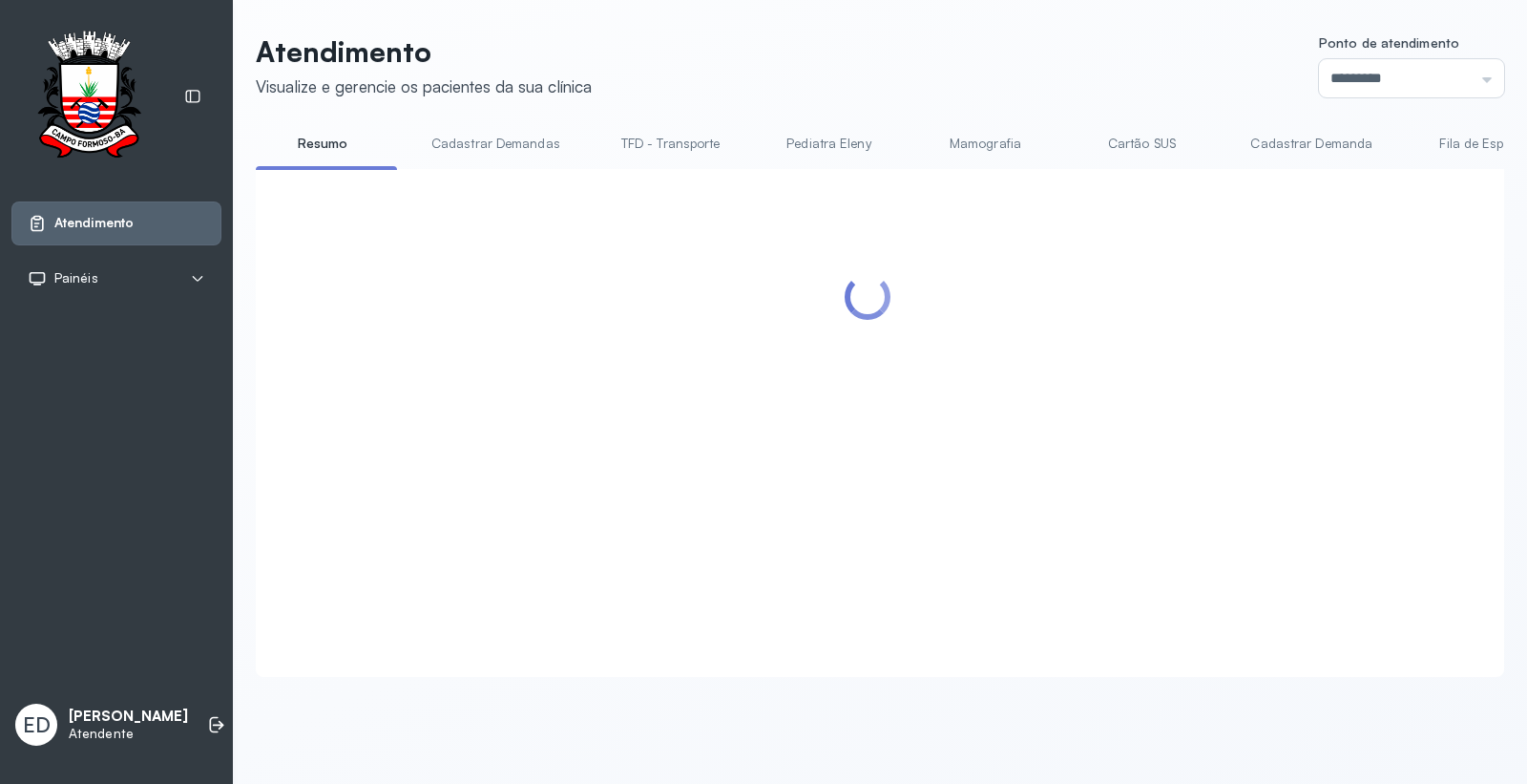
click at [1067, 76] on header "Atendimento Visualize e gerencie os pacientes da sua clínica Ponto de atendimen…" at bounding box center [879, 66] width 1248 height 63
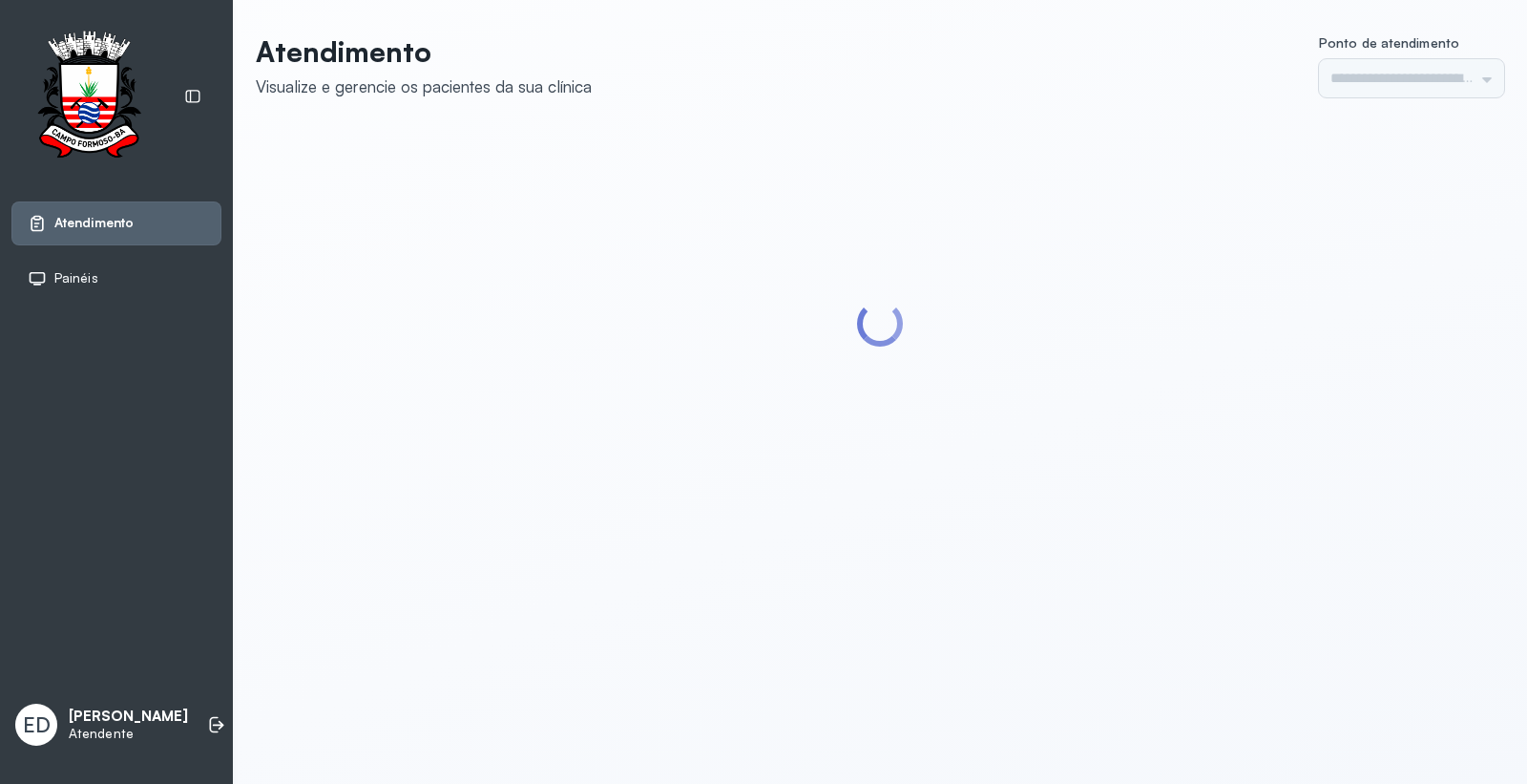
type input "*********"
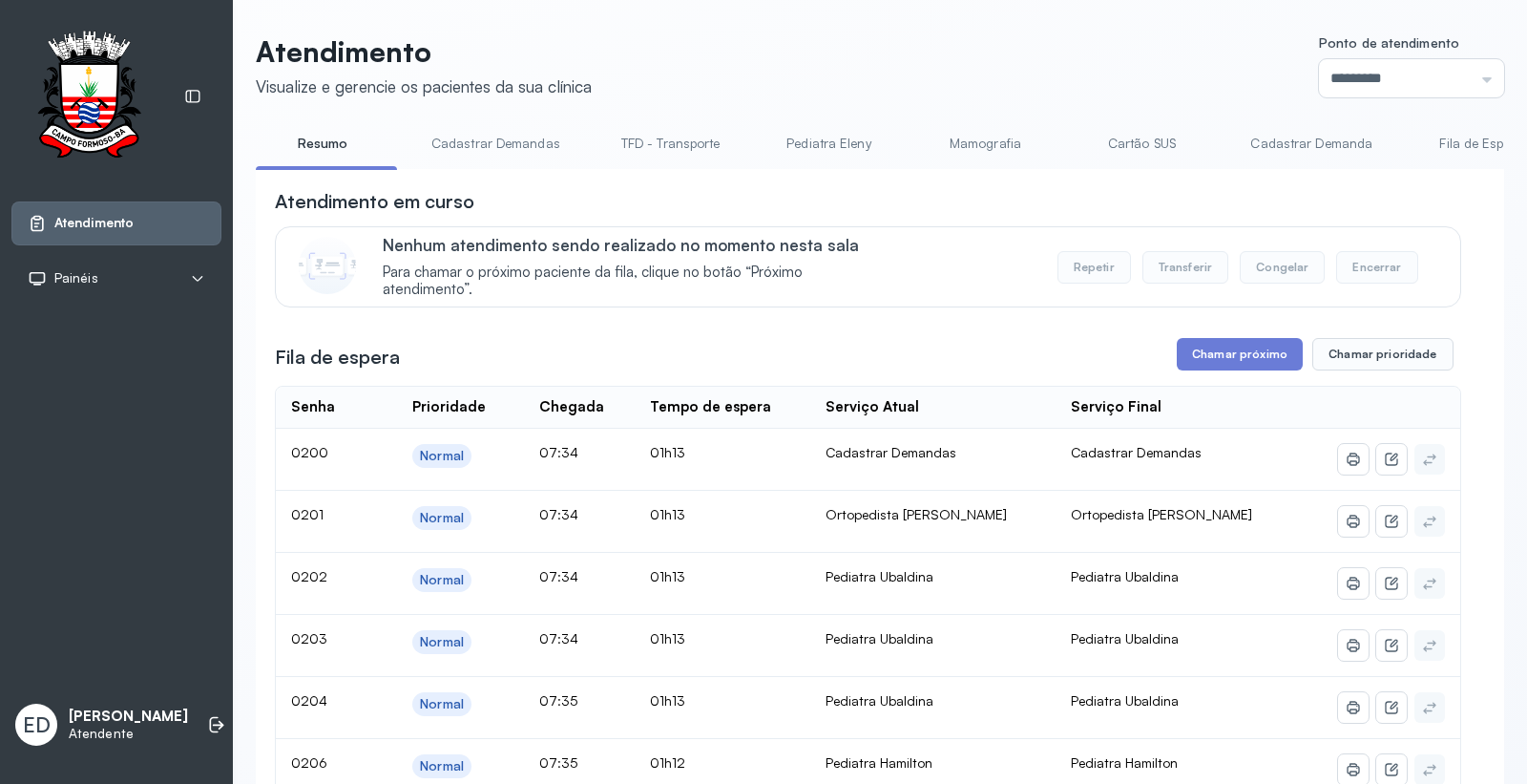
click at [1080, 95] on header "Atendimento Visualize e gerencie os pacientes da sua clínica Ponto de atendimen…" at bounding box center [879, 66] width 1248 height 63
drag, startPoint x: 1015, startPoint y: 58, endPoint x: 1015, endPoint y: 74, distance: 16.0
click at [1015, 63] on header "Atendimento Visualize e gerencie os pacientes da sua clínica Ponto de atendimen…" at bounding box center [879, 66] width 1248 height 63
click at [1094, 68] on header "Atendimento Visualize e gerencie os pacientes da sua clínica Ponto de atendimen…" at bounding box center [879, 66] width 1248 height 63
click at [1247, 368] on button "Chamar próximo" at bounding box center [1240, 355] width 126 height 33
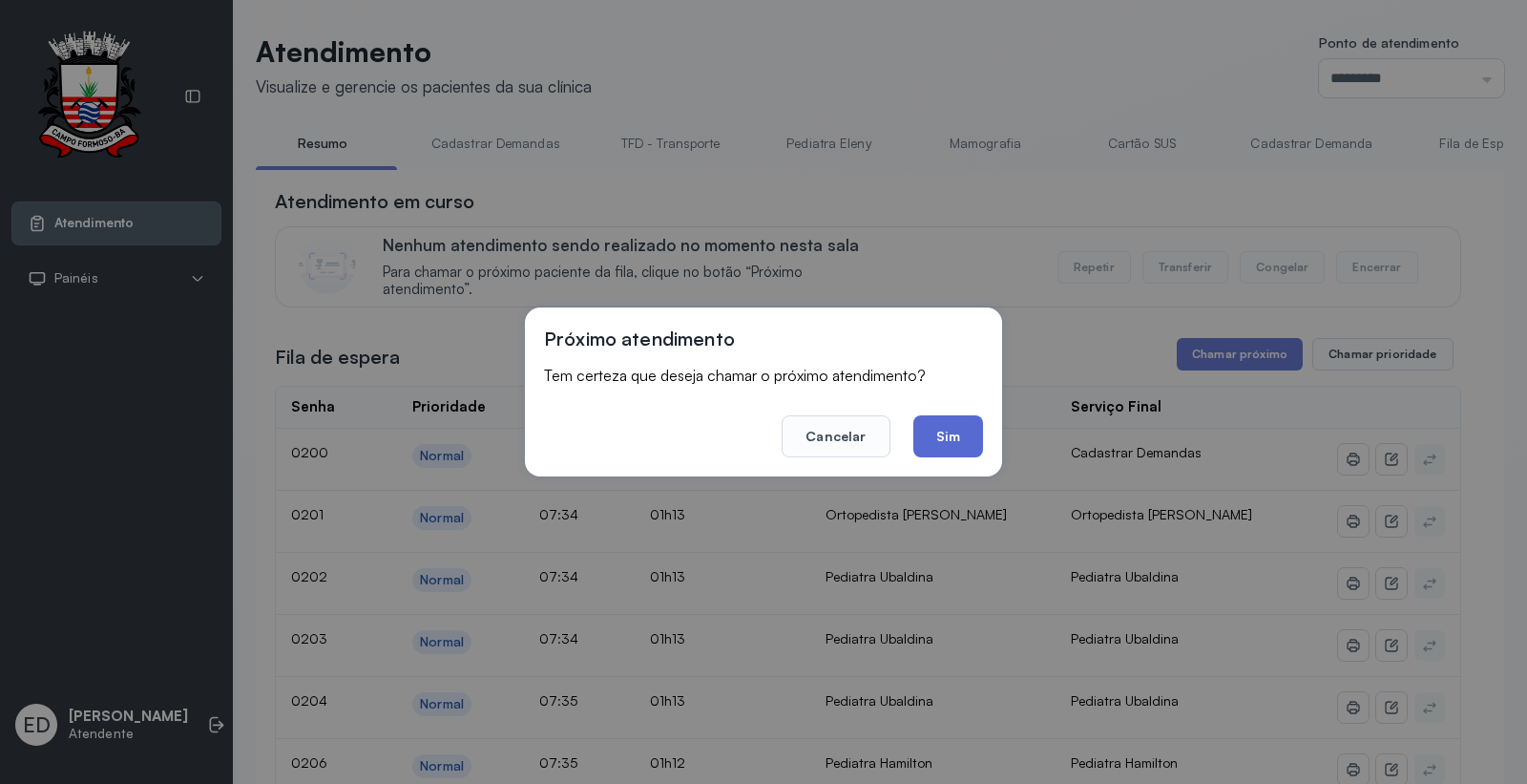
click at [948, 432] on button "Sim" at bounding box center [948, 436] width 70 height 42
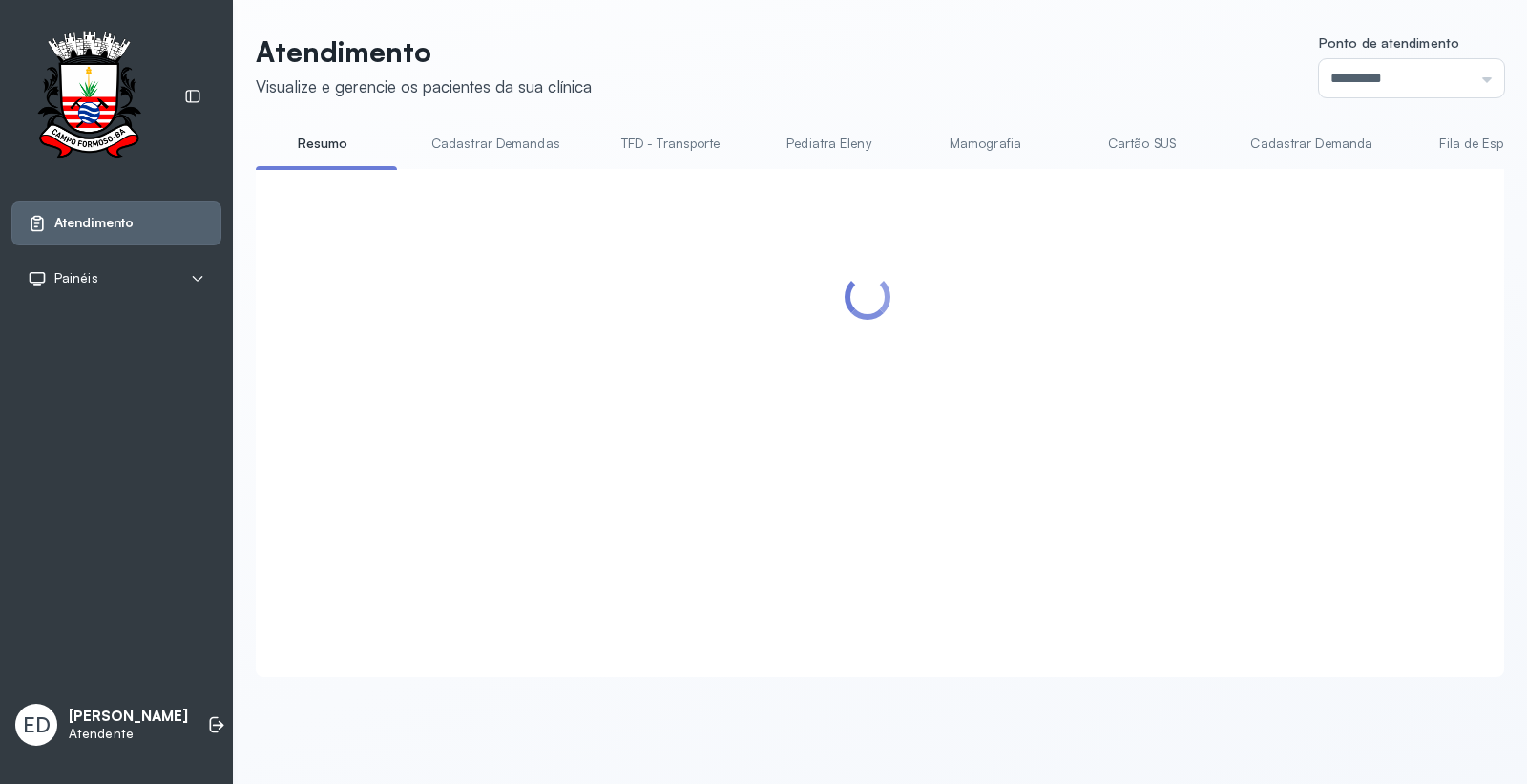
click at [901, 126] on div "Atendimento Visualize e gerencie os pacientes da sua clínica Ponto de atendimen…" at bounding box center [879, 355] width 1248 height 643
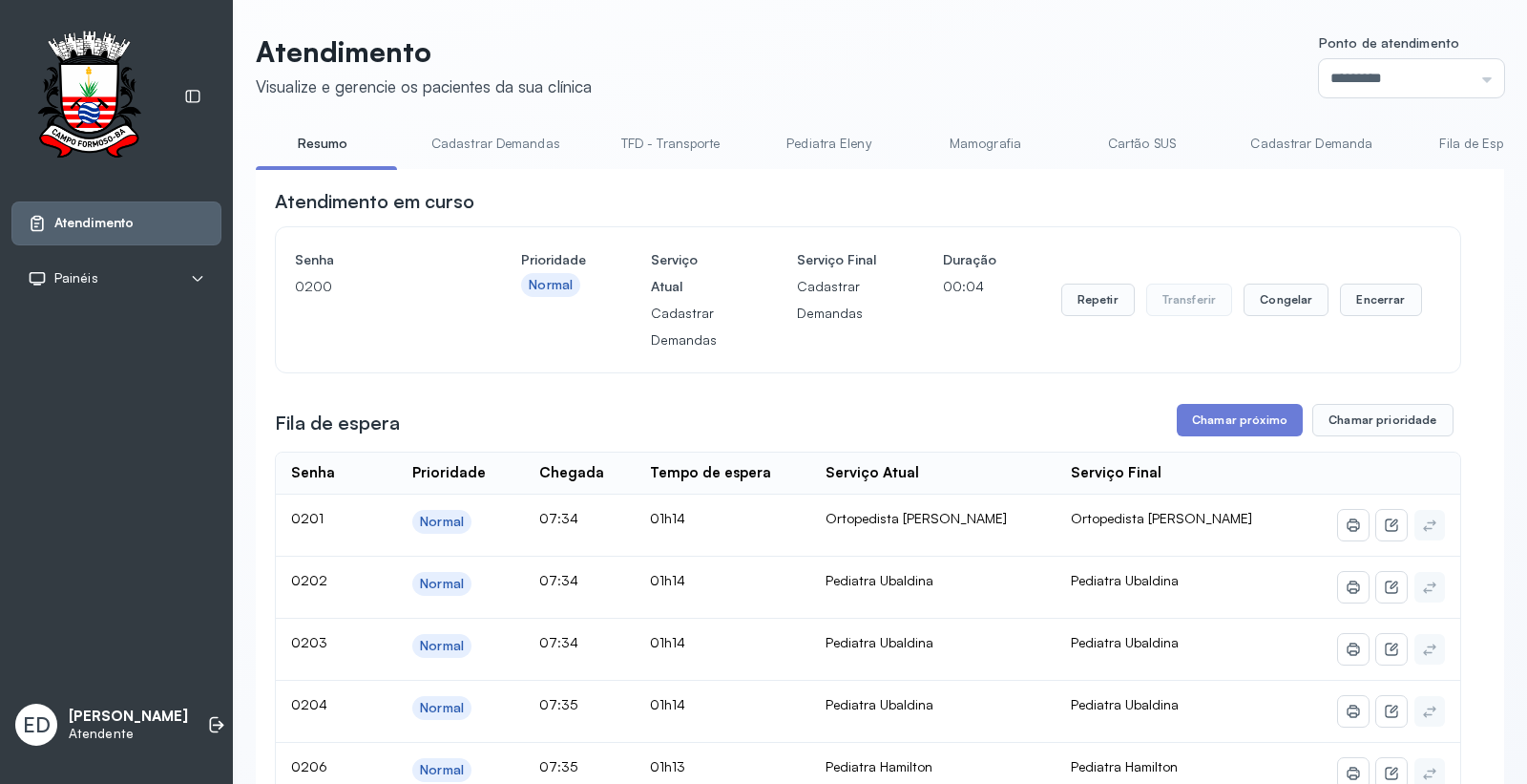
click at [922, 87] on header "Atendimento Visualize e gerencie os pacientes da sua clínica Ponto de atendimen…" at bounding box center [879, 66] width 1248 height 63
click at [1369, 310] on button "Encerrar" at bounding box center [1381, 300] width 81 height 33
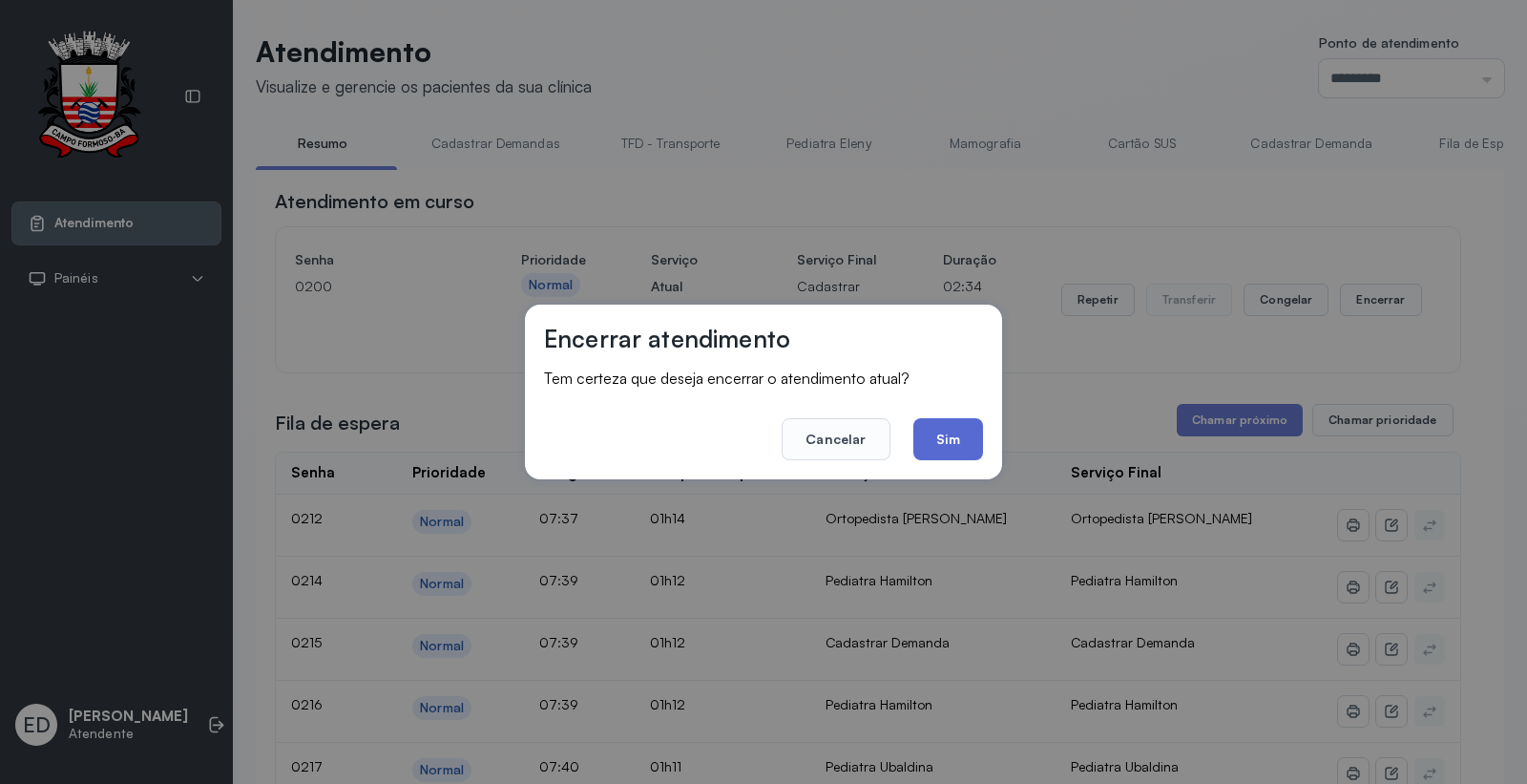
click at [951, 424] on button "Sim" at bounding box center [948, 439] width 70 height 42
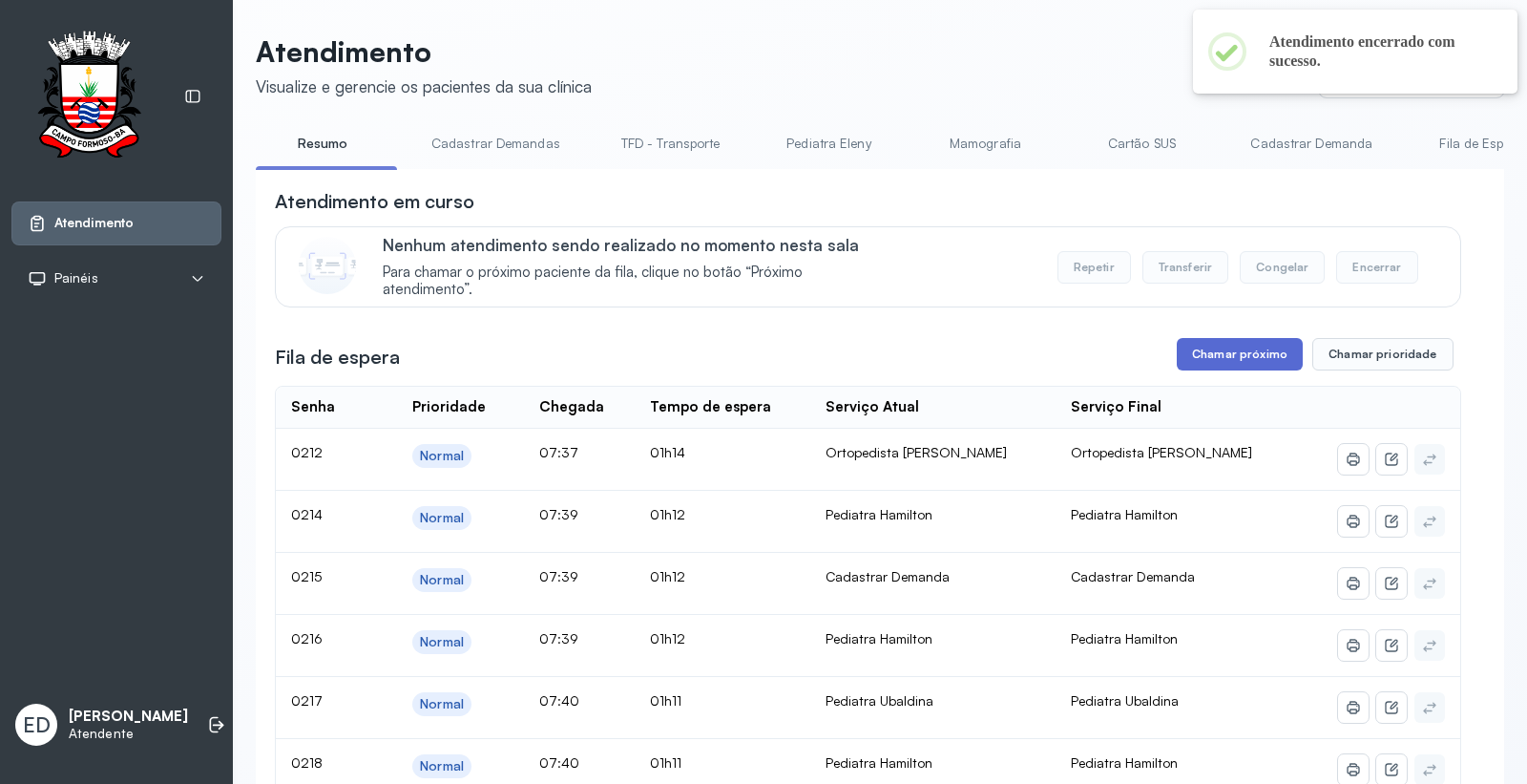
click at [1244, 360] on button "Chamar próximo" at bounding box center [1240, 355] width 126 height 33
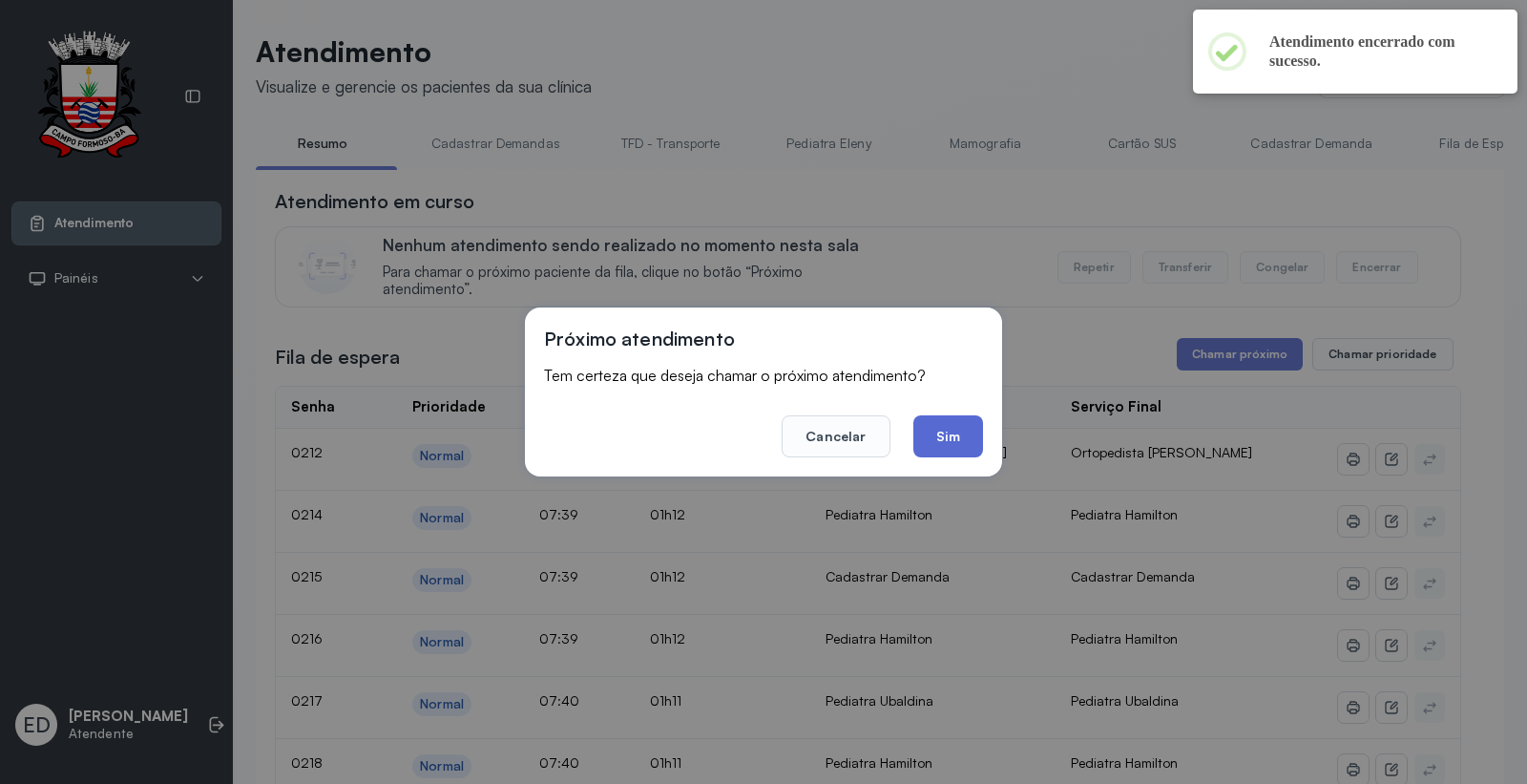
click at [934, 424] on button "Sim" at bounding box center [948, 436] width 70 height 42
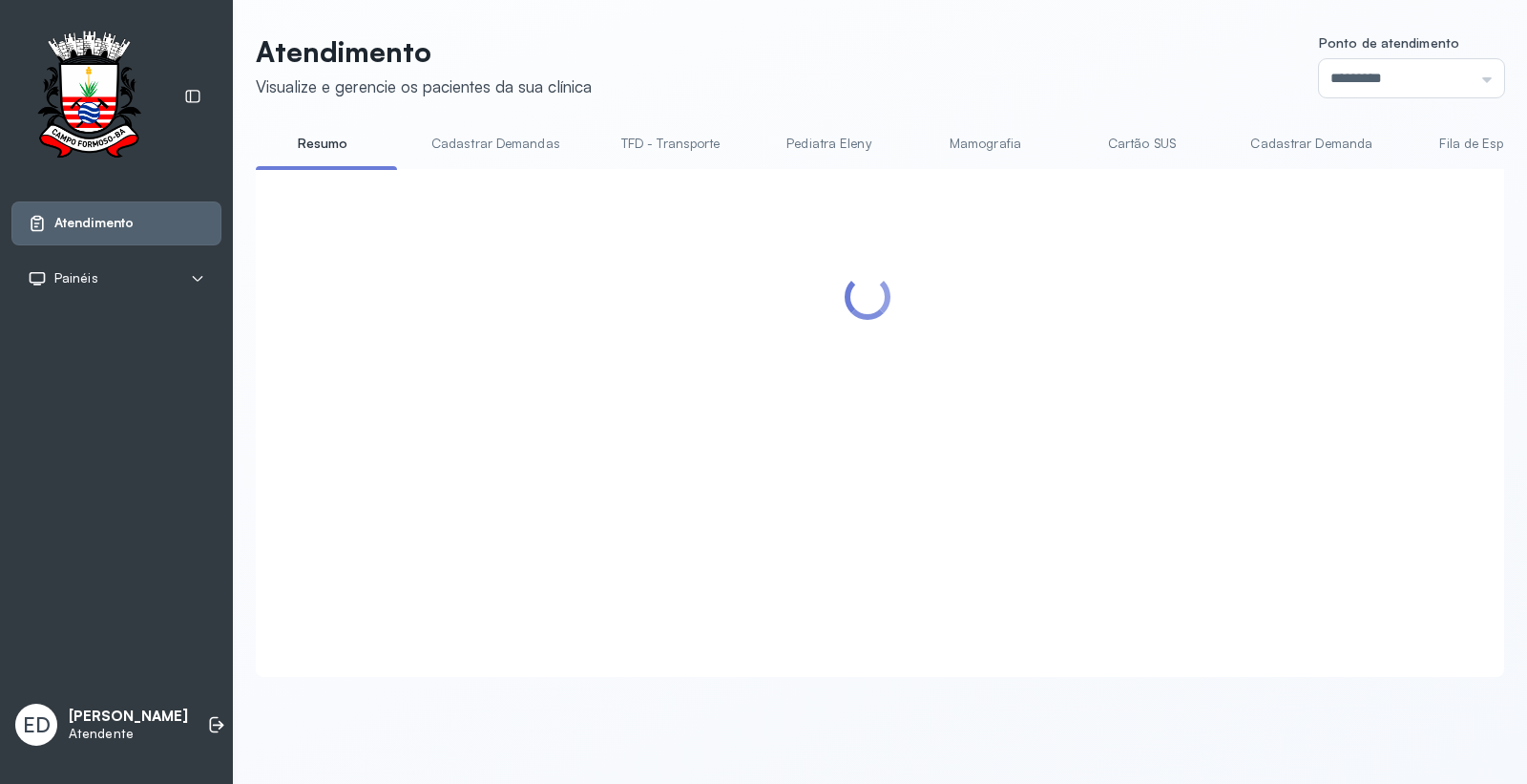
click at [976, 67] on header "Atendimento Visualize e gerencie os pacientes da sua clínica Ponto de atendimen…" at bounding box center [879, 66] width 1248 height 63
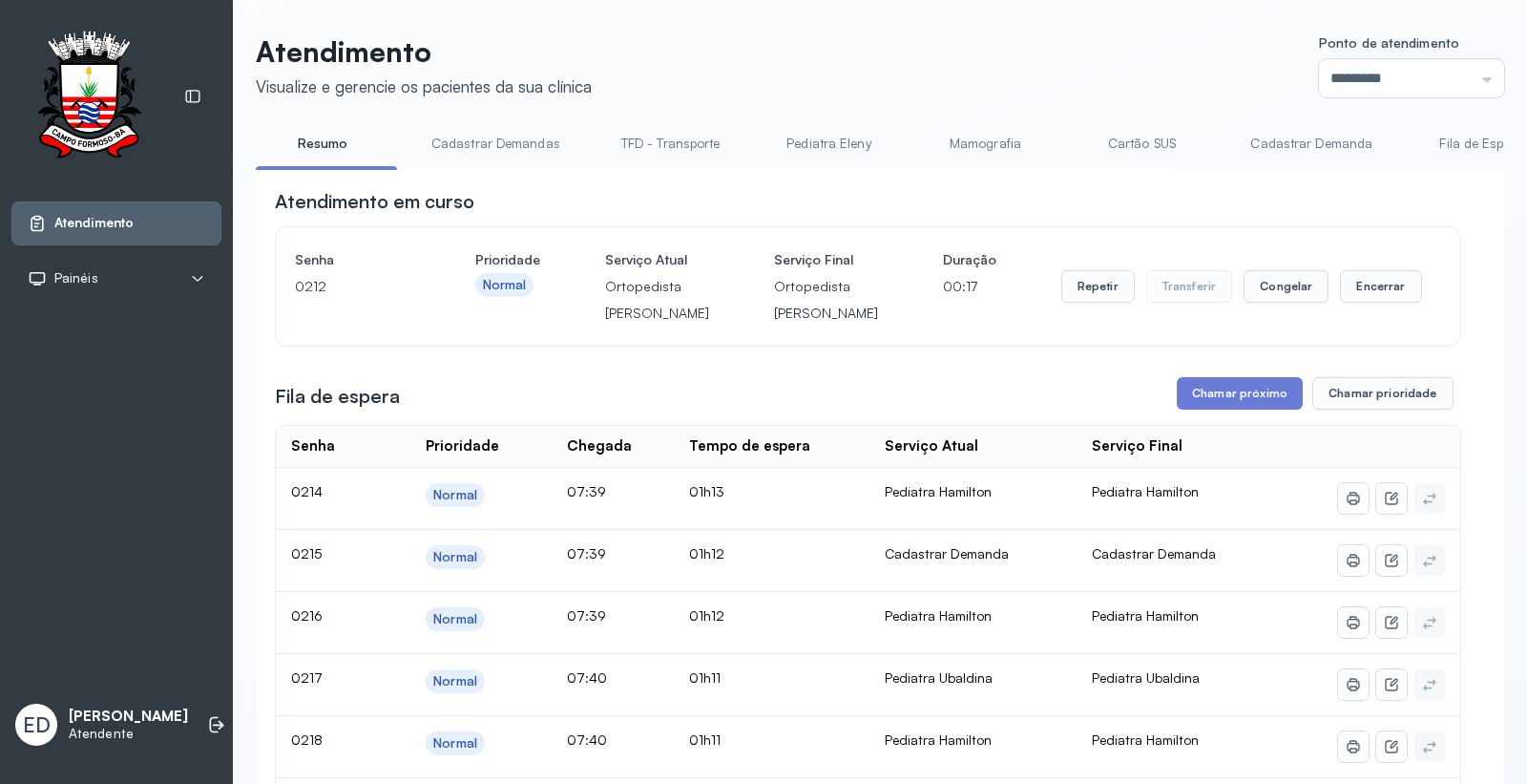
click at [1056, 68] on header "Atendimento Visualize e gerencie os pacientes da sua clínica Ponto de atendimen…" at bounding box center [879, 66] width 1248 height 63
click at [1057, 64] on header "Atendimento Visualize e gerencie os pacientes da sua clínica Ponto de atendimen…" at bounding box center [879, 66] width 1248 height 63
click at [1381, 303] on button "Encerrar" at bounding box center [1381, 286] width 81 height 33
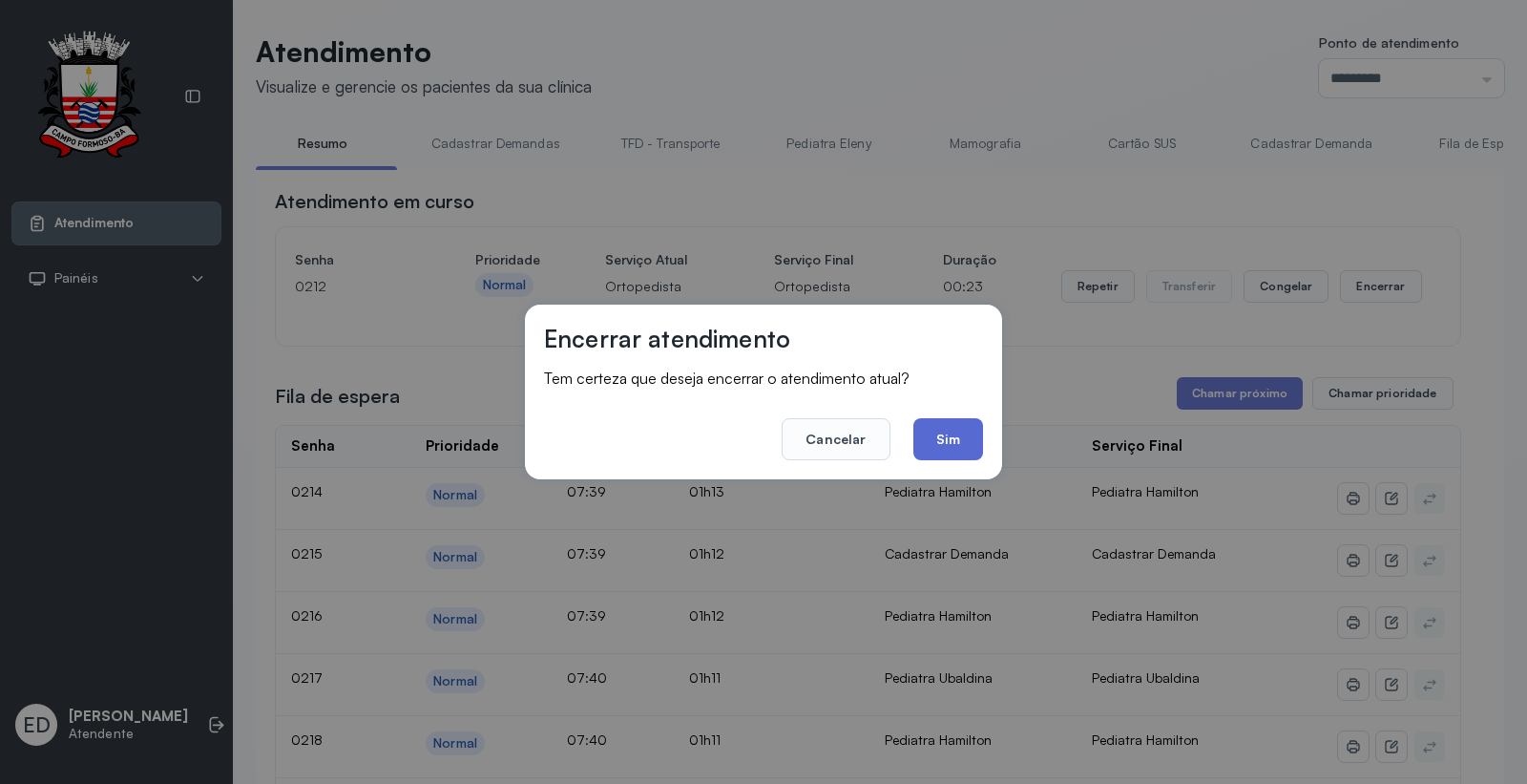
click at [962, 434] on button "Sim" at bounding box center [948, 439] width 70 height 42
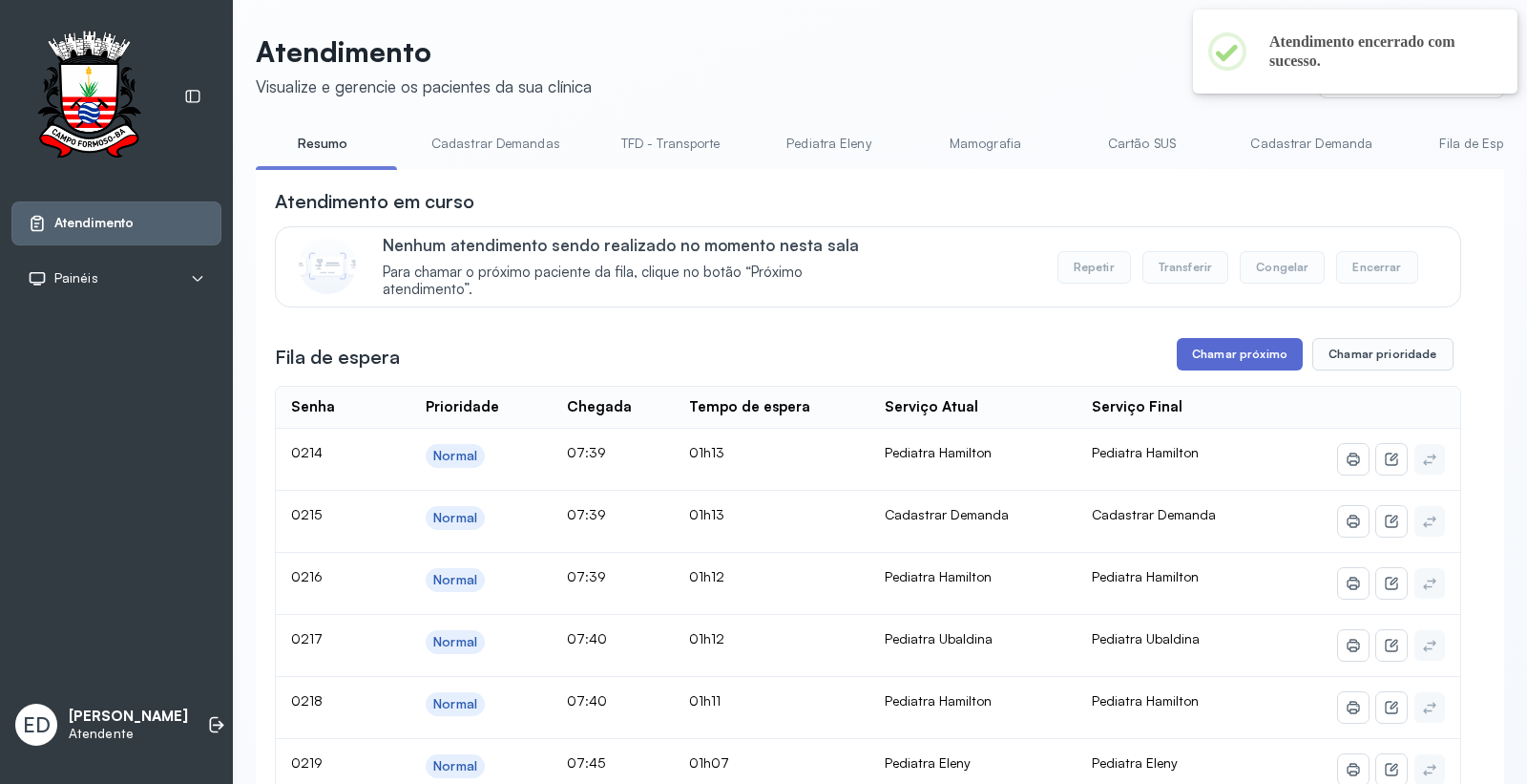
click at [1239, 355] on button "Chamar próximo" at bounding box center [1240, 355] width 126 height 33
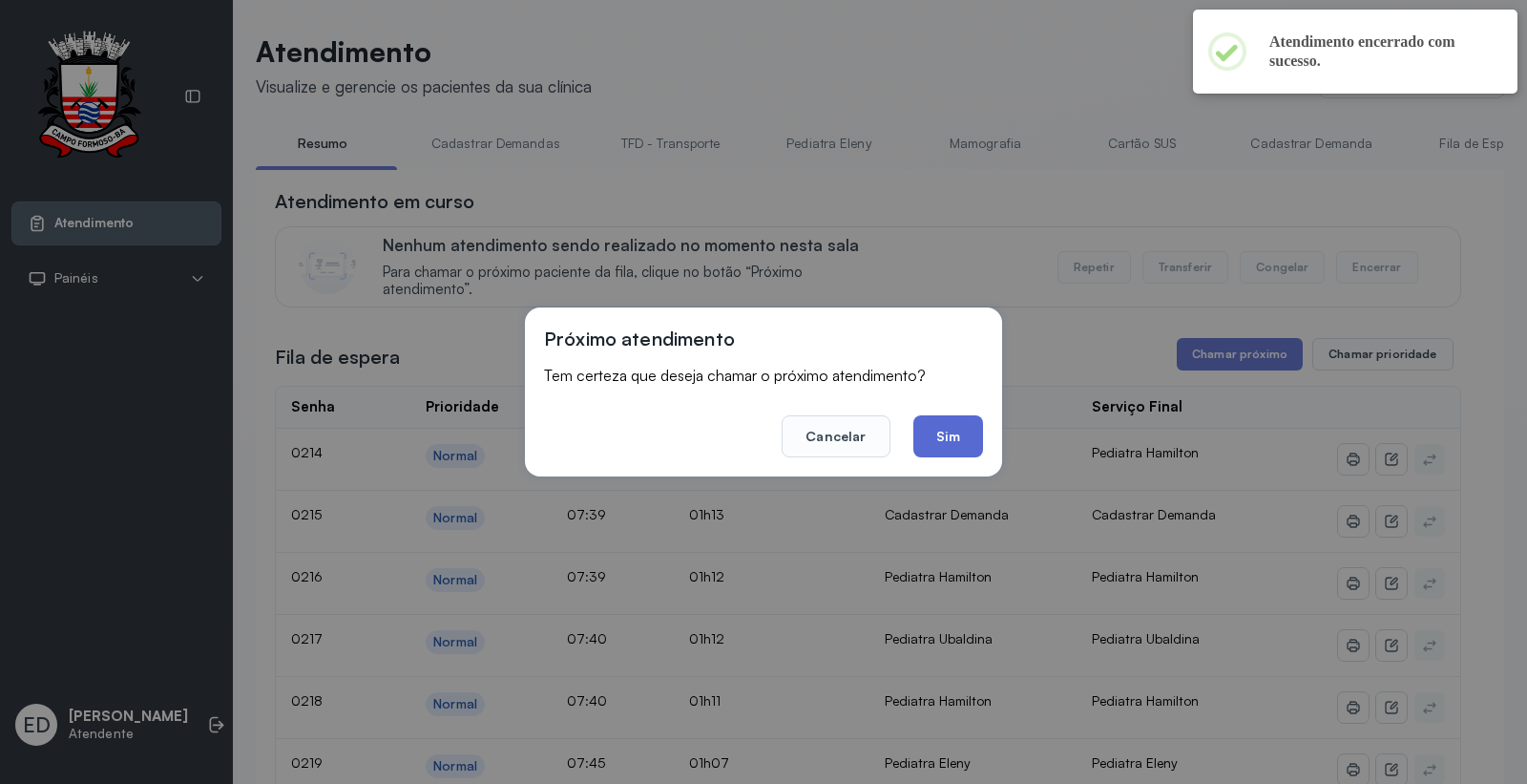
click at [954, 425] on button "Sim" at bounding box center [948, 436] width 70 height 42
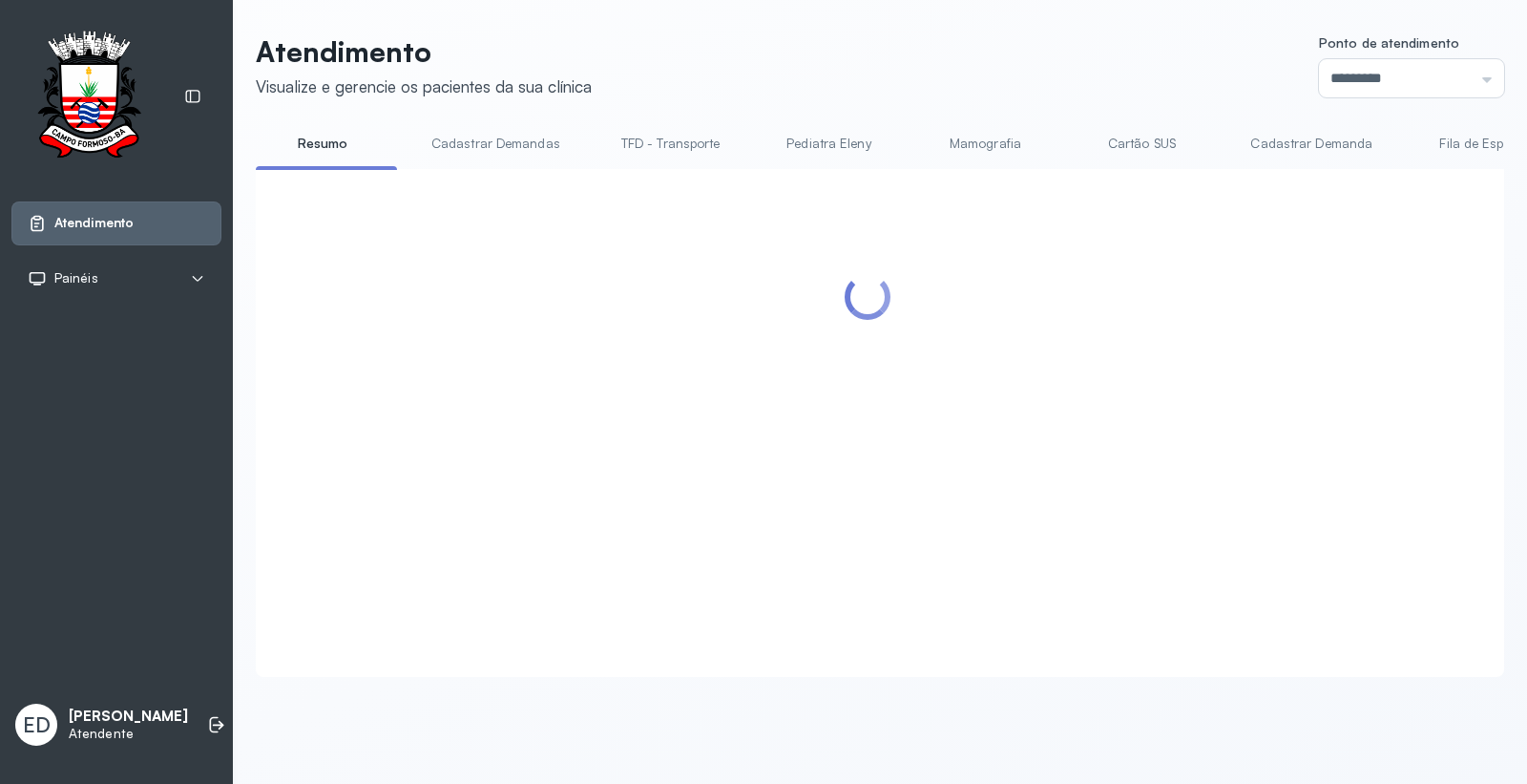
click at [947, 71] on header "Atendimento Visualize e gerencie os pacientes da sua clínica Ponto de atendimen…" at bounding box center [879, 66] width 1248 height 63
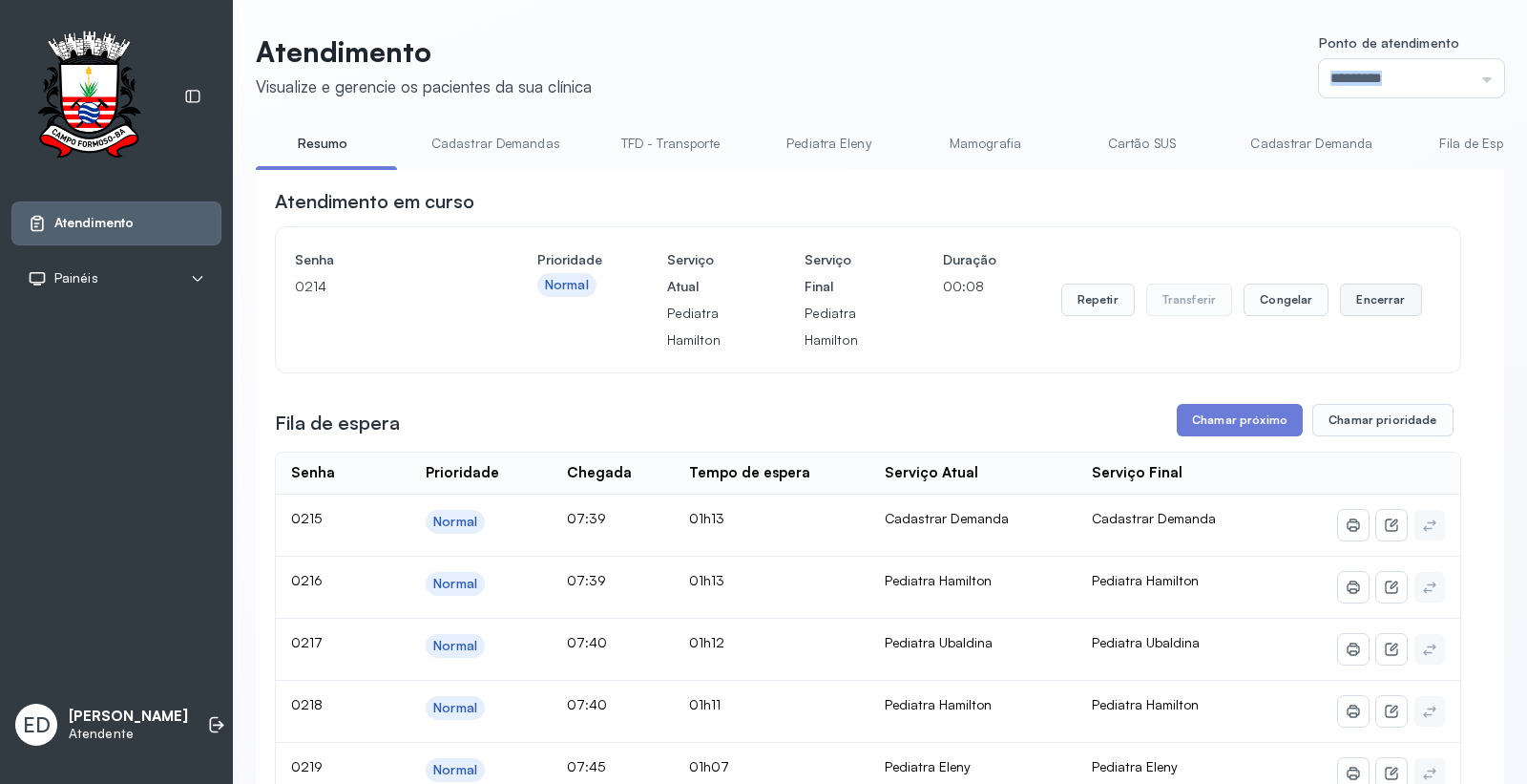
click at [1361, 313] on button "Encerrar" at bounding box center [1381, 300] width 81 height 33
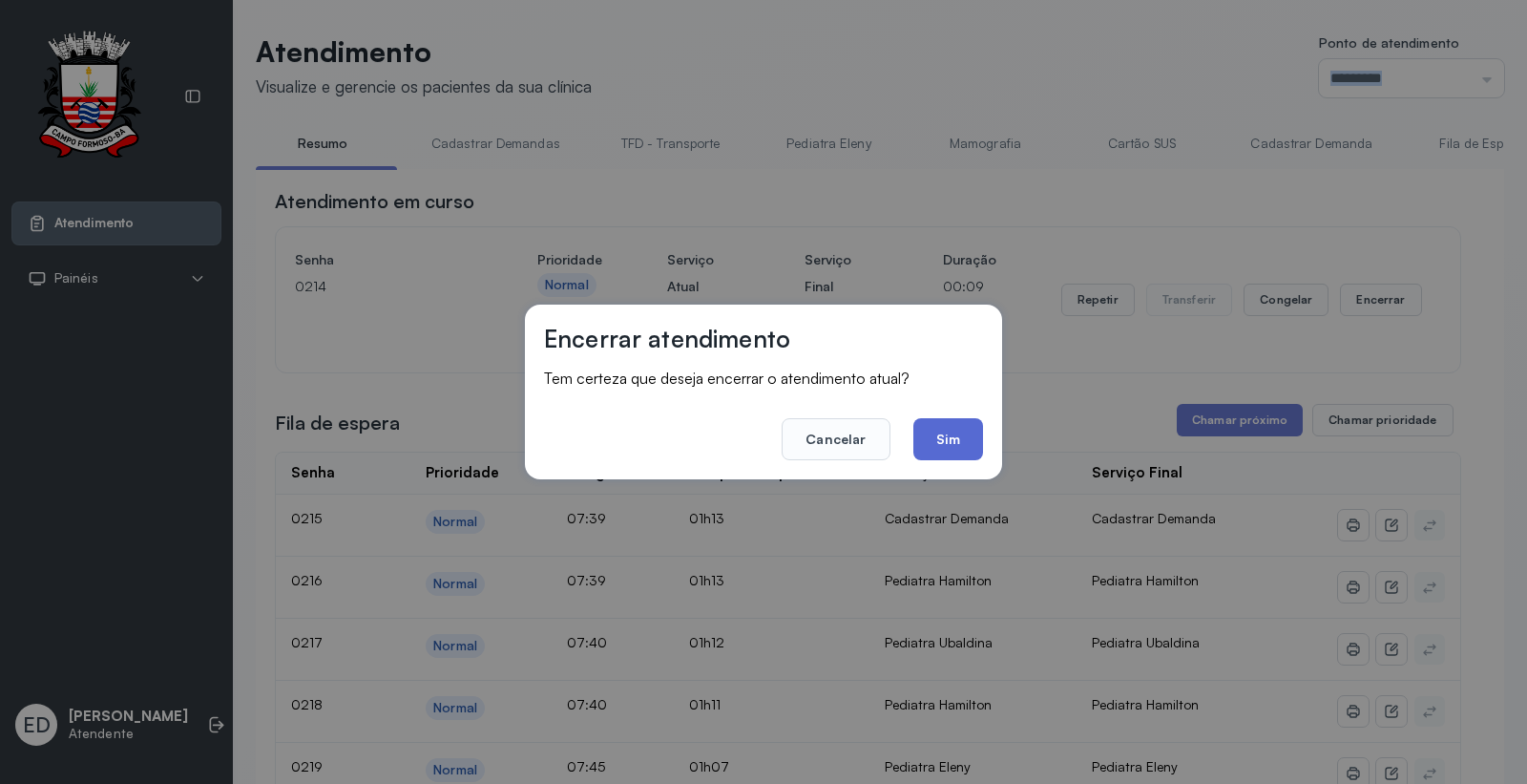
click at [951, 432] on button "Sim" at bounding box center [948, 439] width 70 height 42
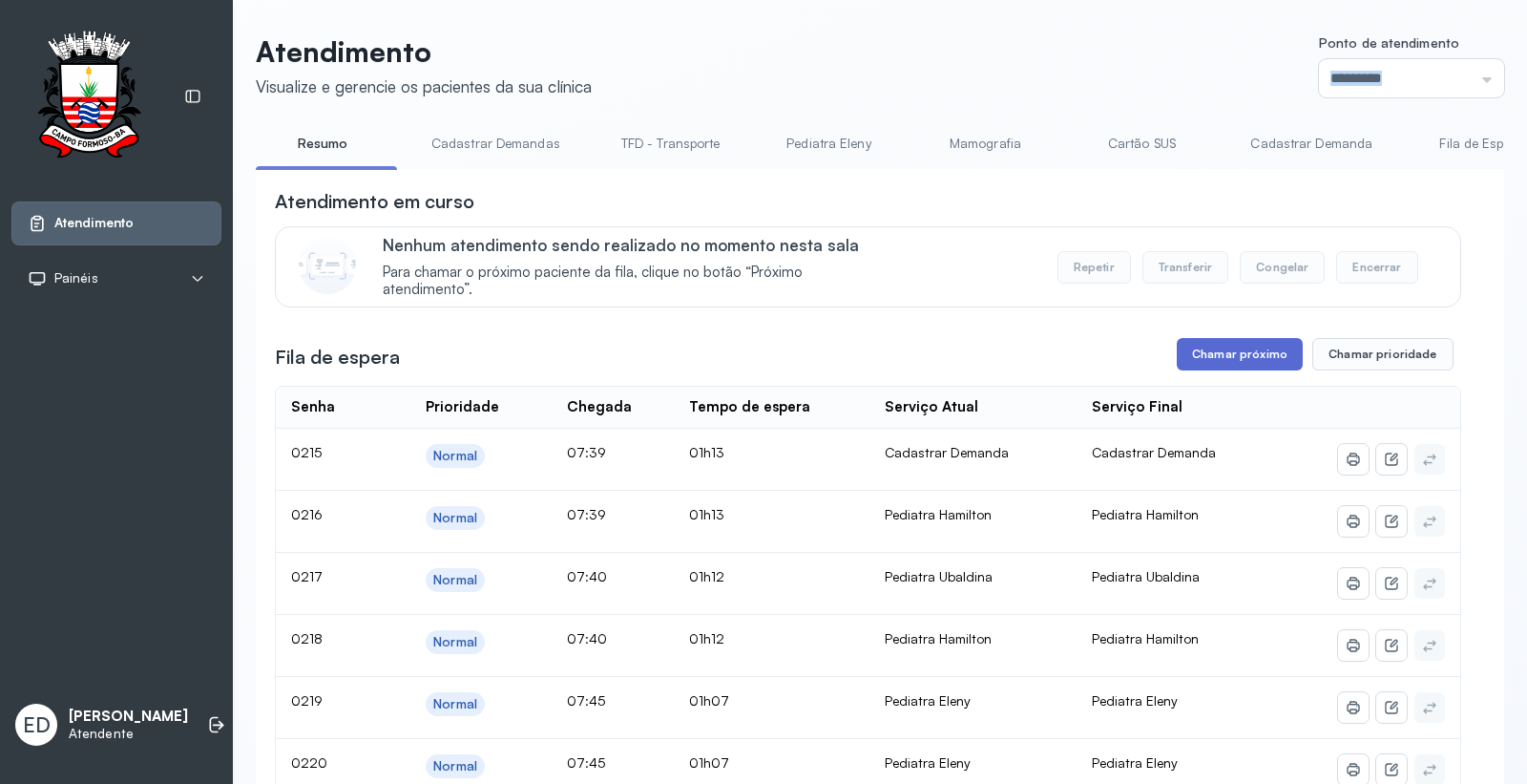
click at [1231, 362] on button "Chamar próximo" at bounding box center [1240, 355] width 126 height 33
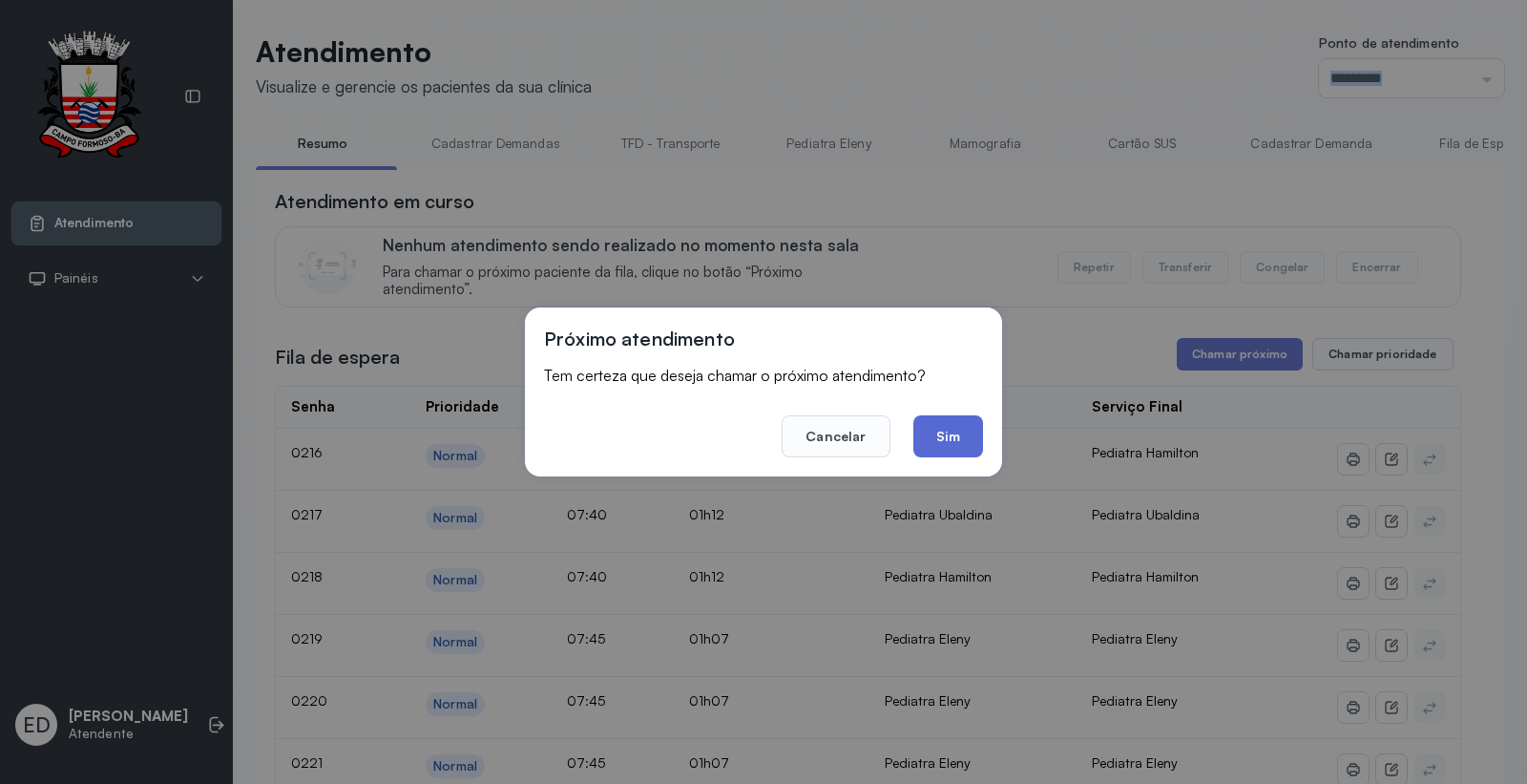
click at [964, 432] on button "Sim" at bounding box center [948, 436] width 70 height 42
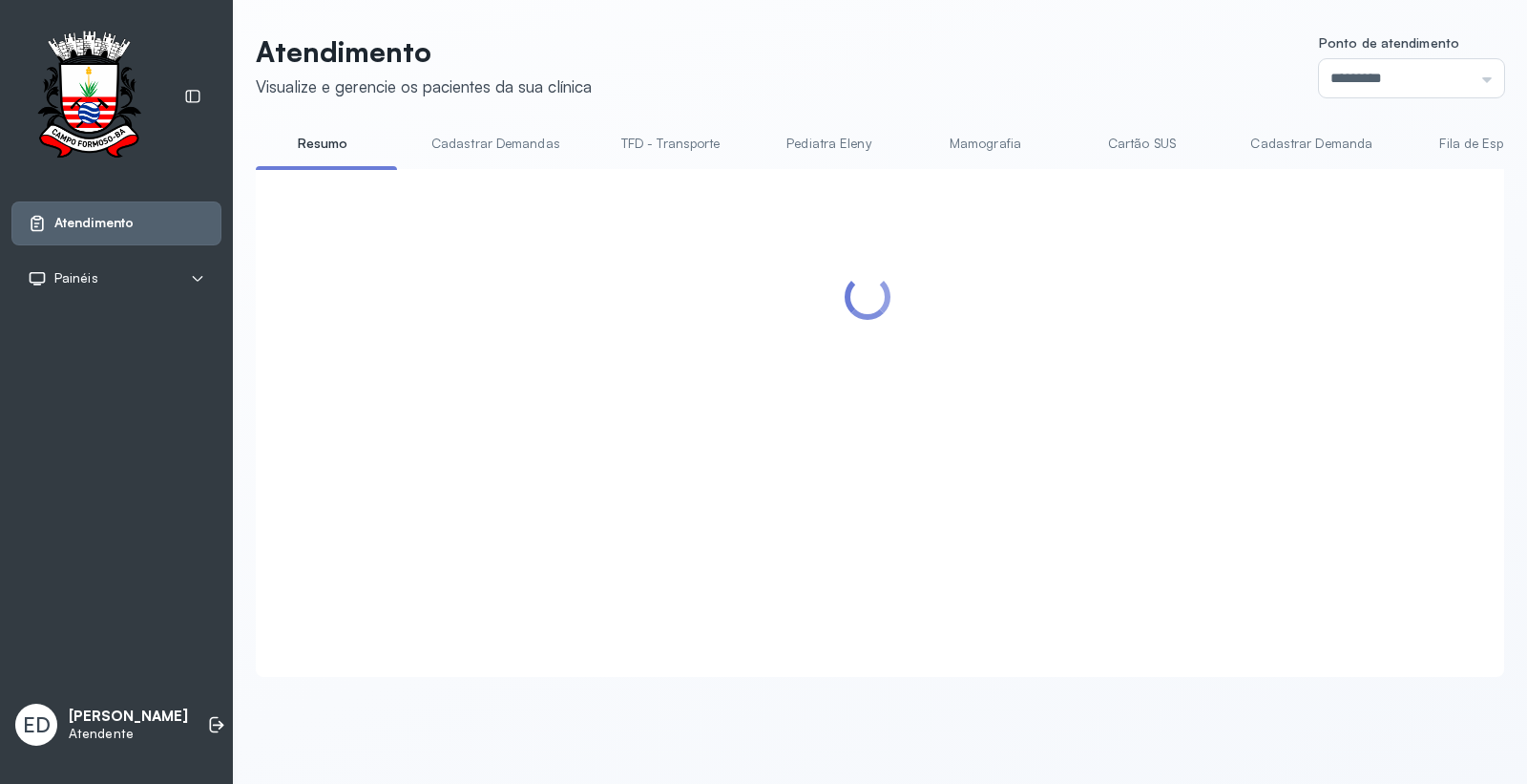
click at [896, 61] on header "Atendimento Visualize e gerencie os pacientes da sua clínica Ponto de atendimen…" at bounding box center [879, 66] width 1248 height 63
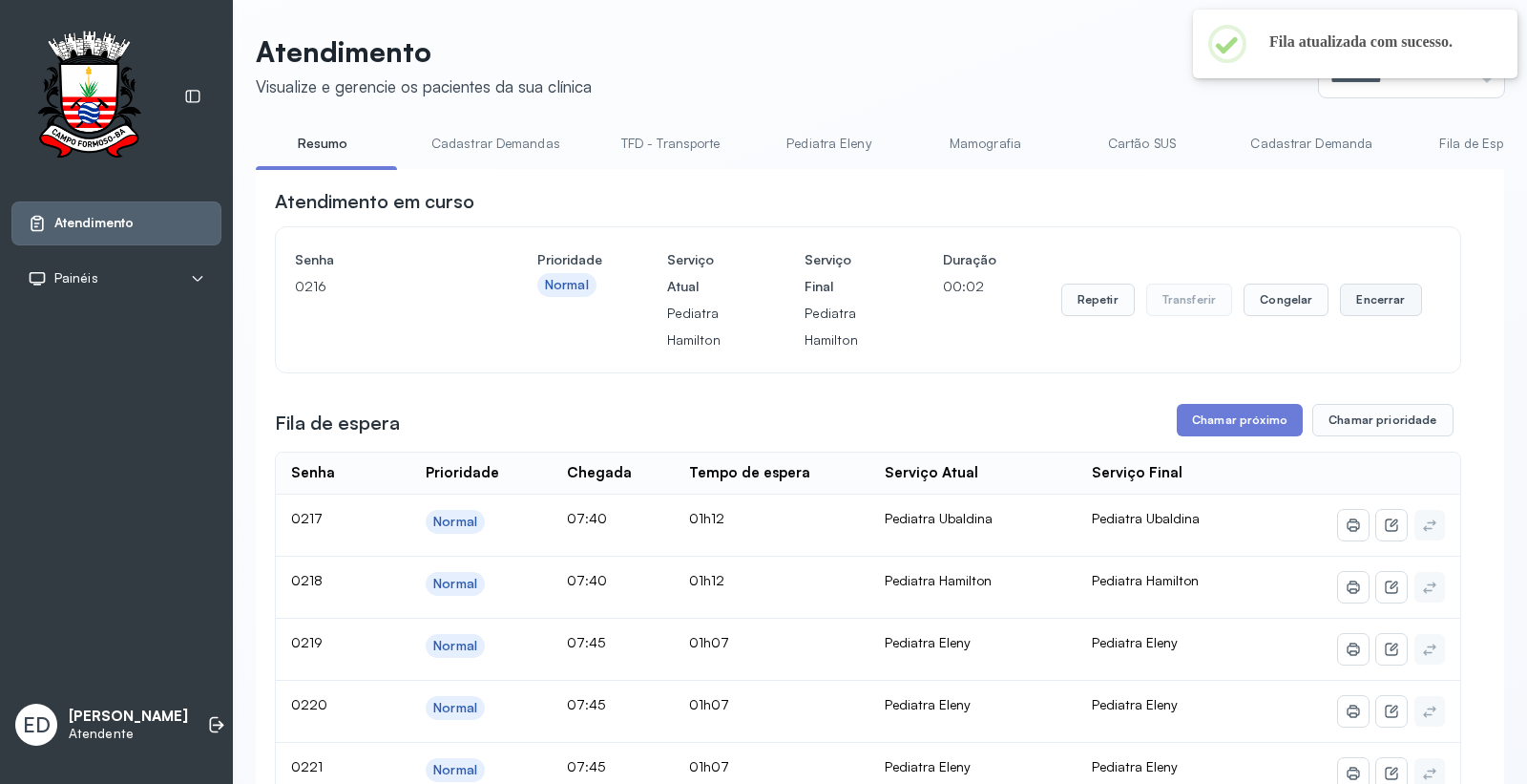
click at [1367, 297] on button "Encerrar" at bounding box center [1381, 300] width 81 height 33
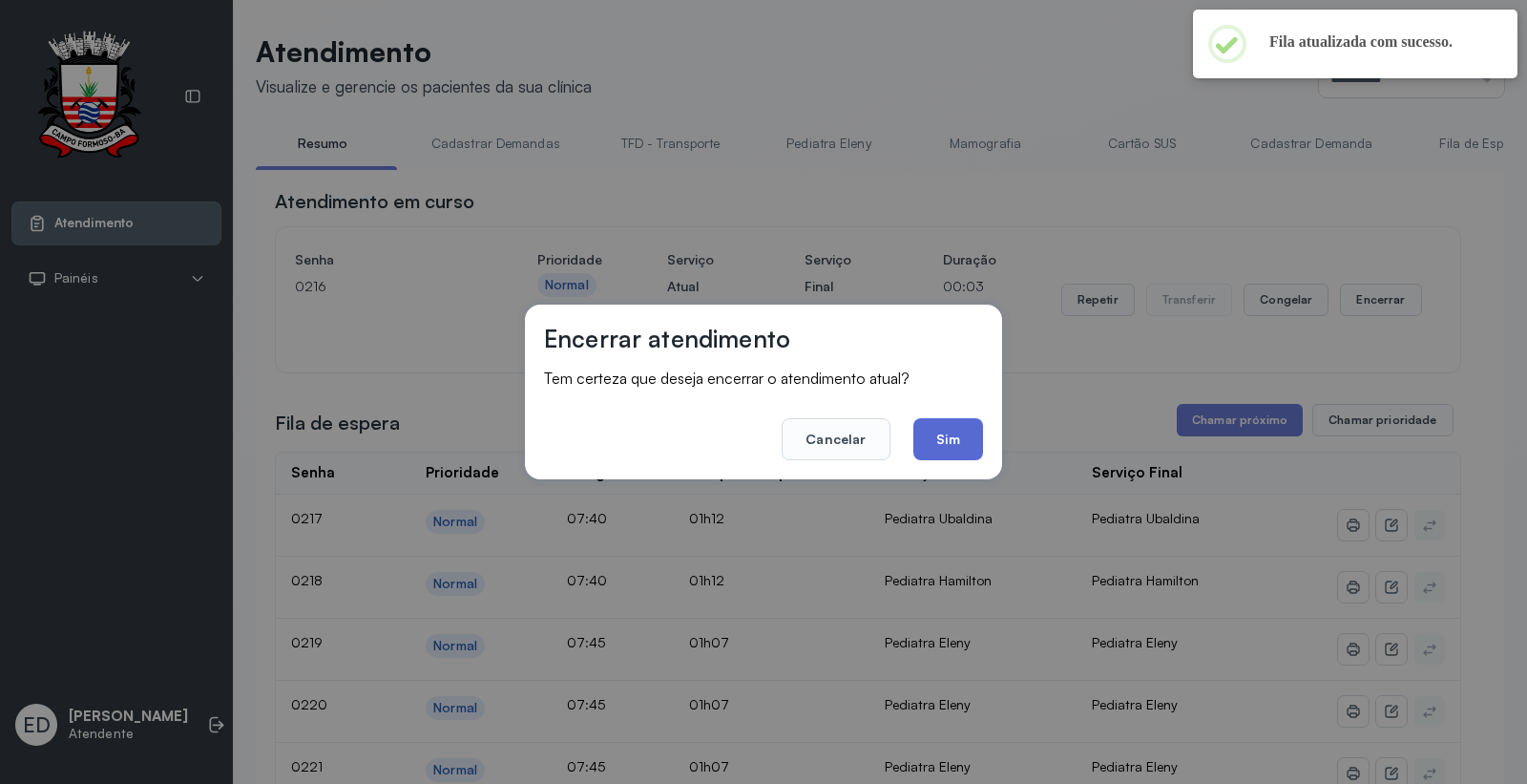
click at [931, 447] on button "Sim" at bounding box center [948, 439] width 70 height 42
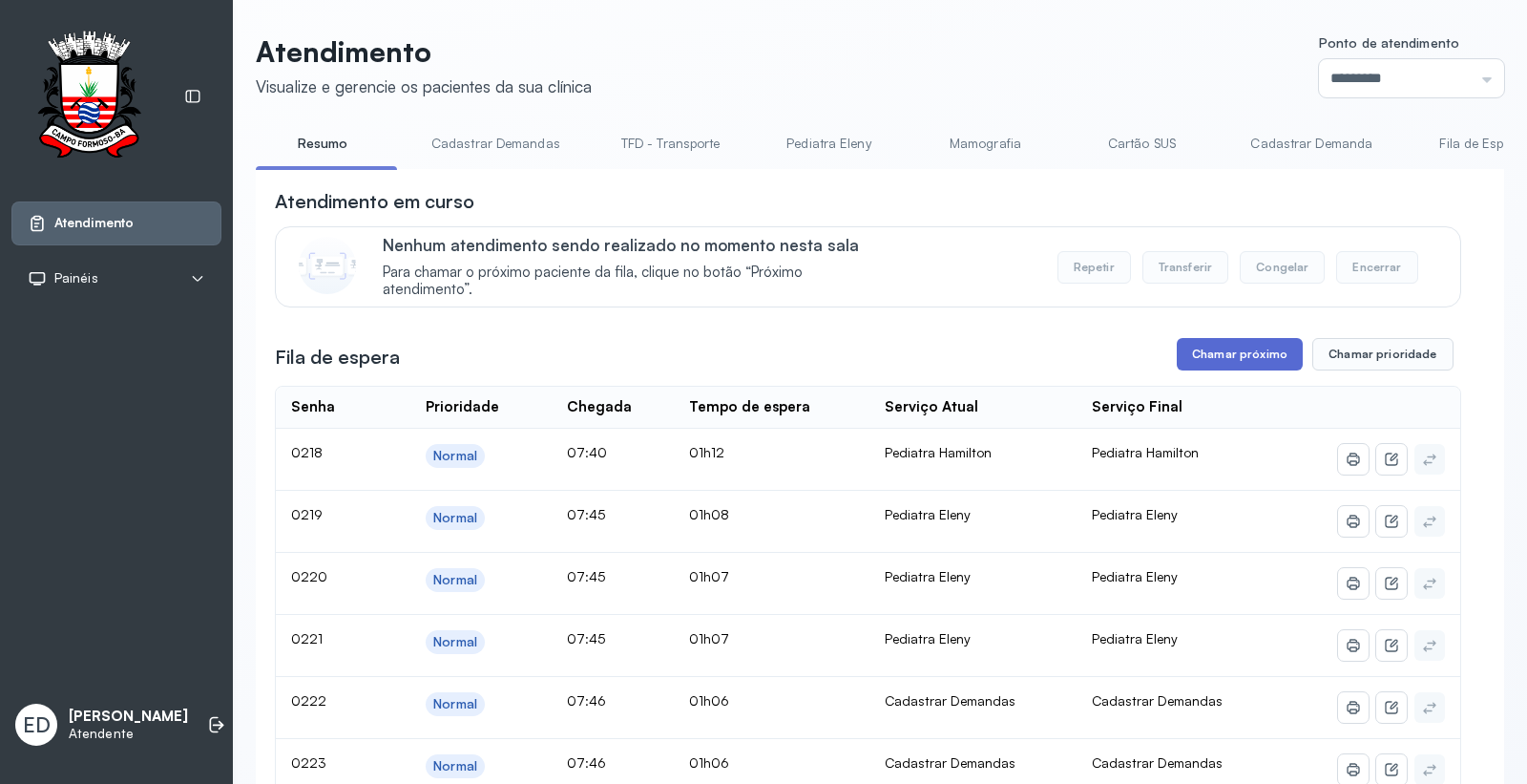
click at [1251, 359] on button "Chamar próximo" at bounding box center [1240, 355] width 126 height 33
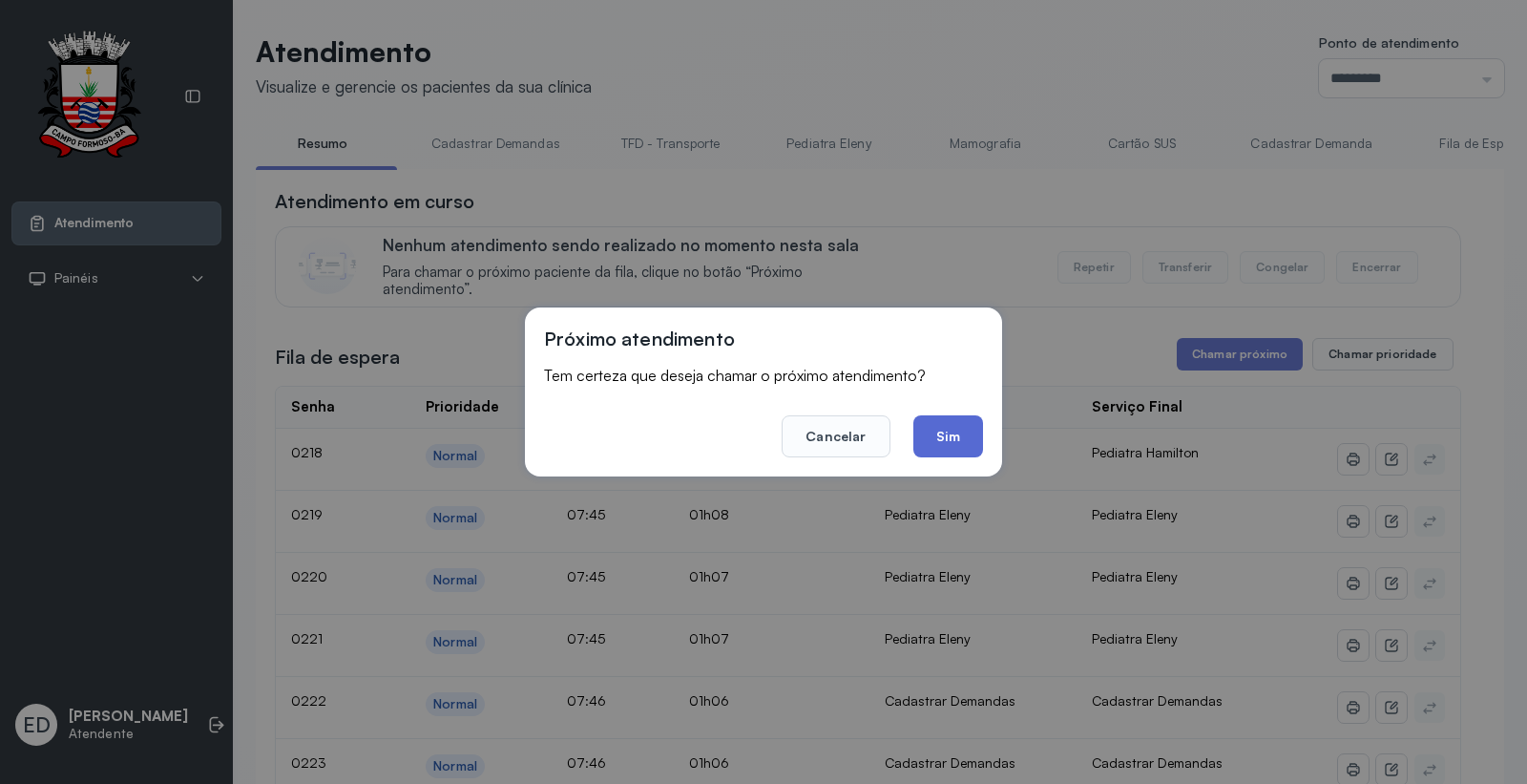
click at [942, 437] on button "Sim" at bounding box center [948, 436] width 70 height 42
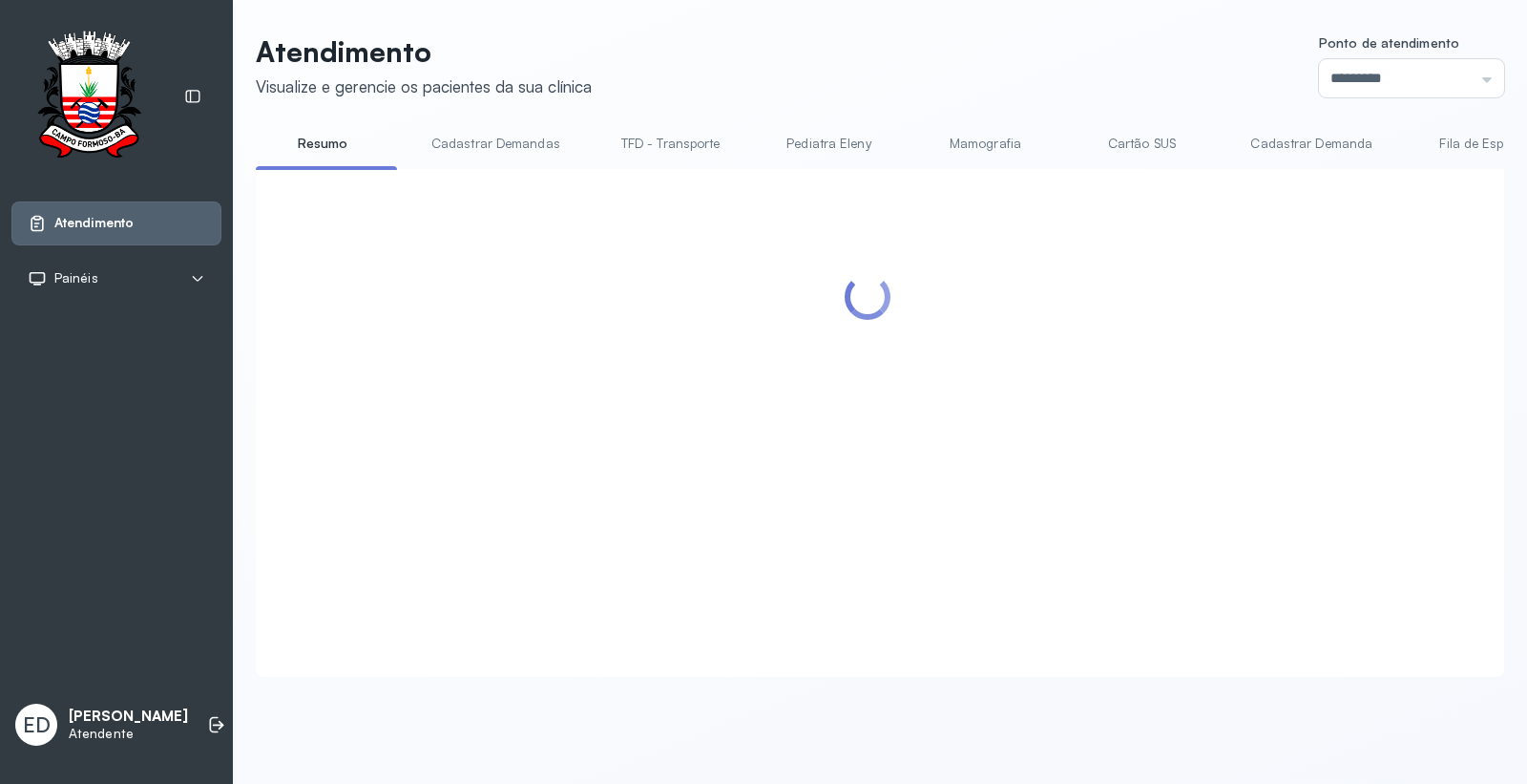
click at [1115, 65] on header "Atendimento Visualize e gerencie os pacientes da sua clínica Ponto de atendimen…" at bounding box center [879, 66] width 1248 height 63
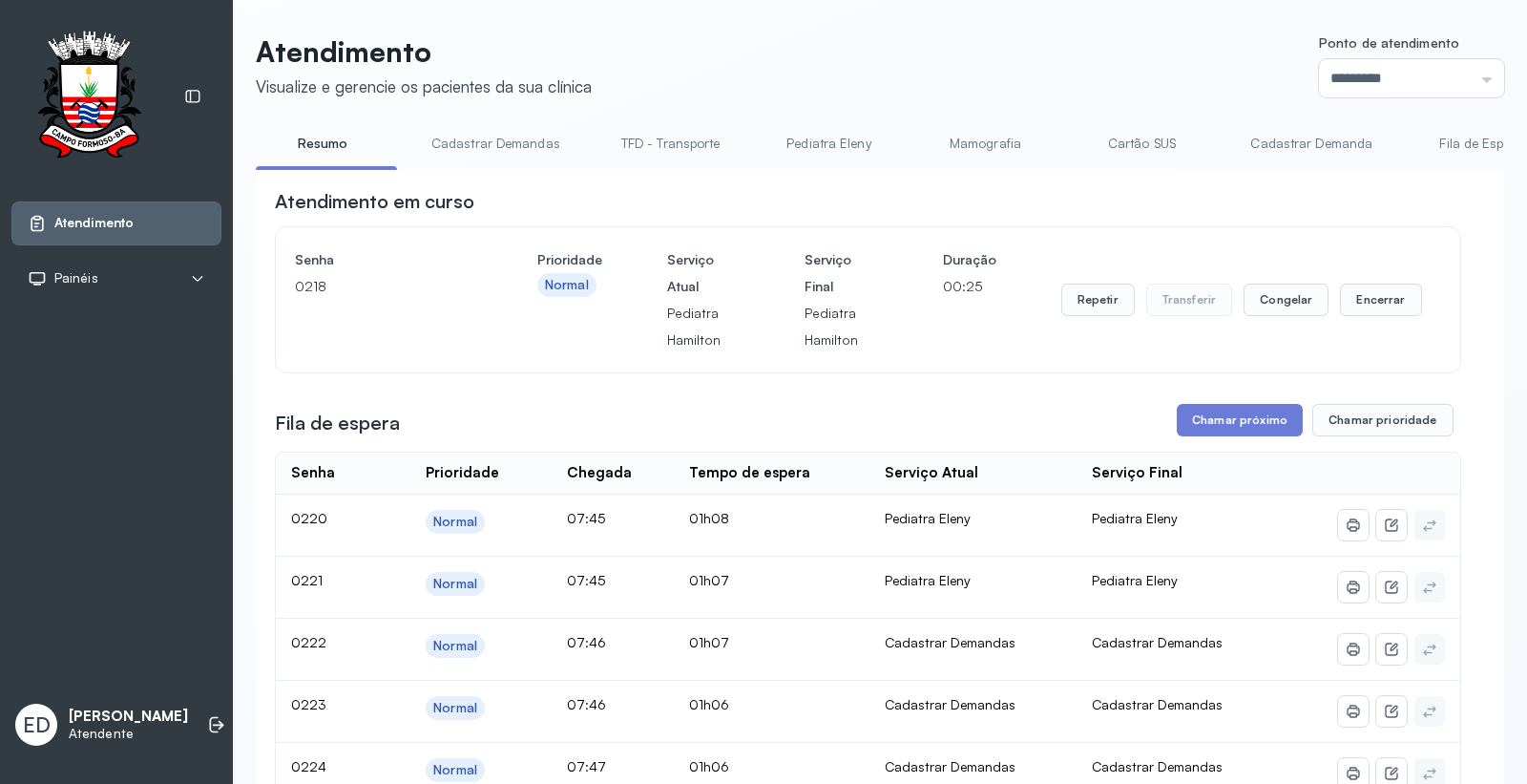
click at [1084, 48] on header "Atendimento Visualize e gerencie os pacientes da sua clínica Ponto de atendimen…" at bounding box center [879, 66] width 1248 height 63
click at [1385, 316] on button "Encerrar" at bounding box center [1381, 300] width 81 height 33
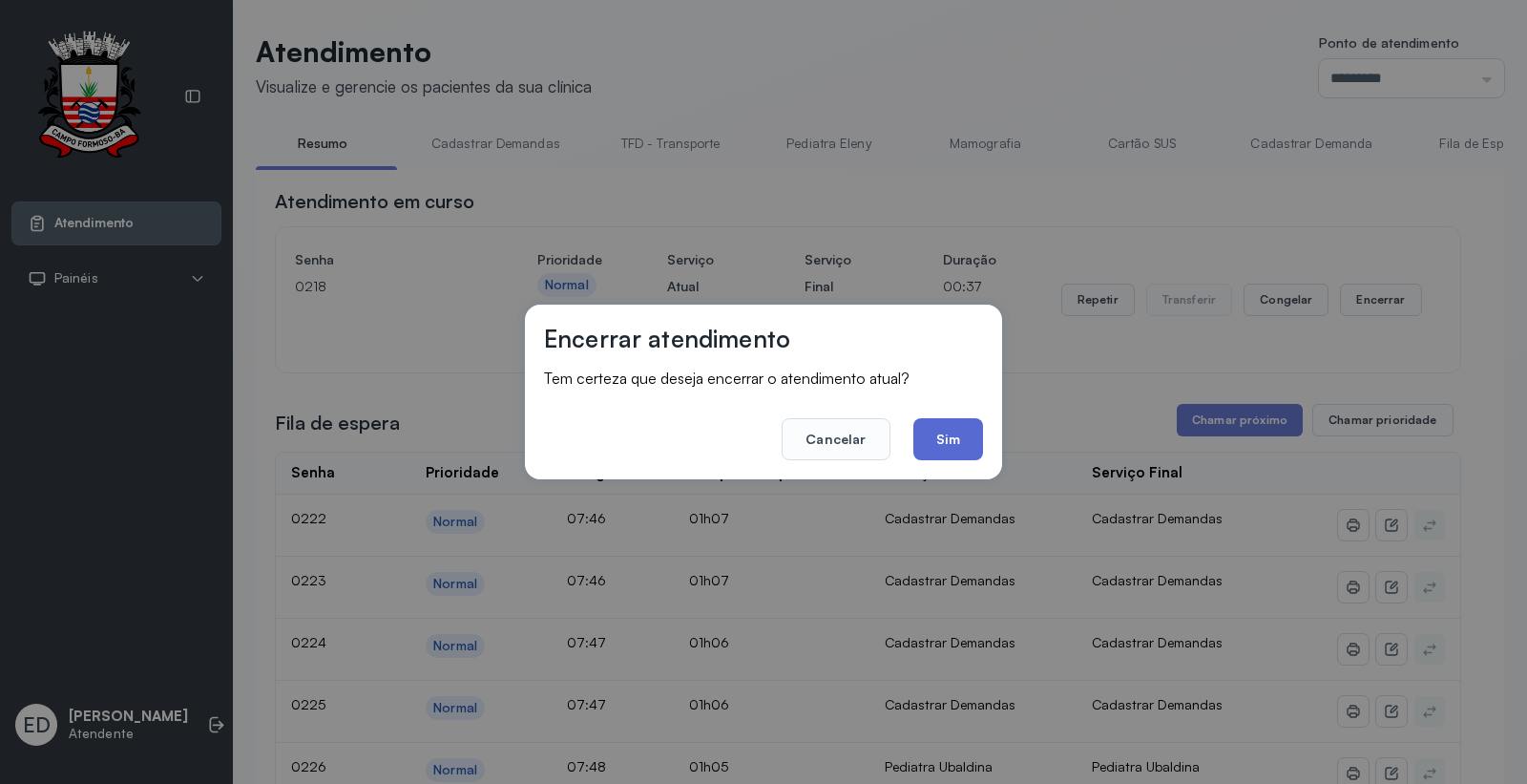
click at [948, 437] on button "Sim" at bounding box center [948, 439] width 70 height 42
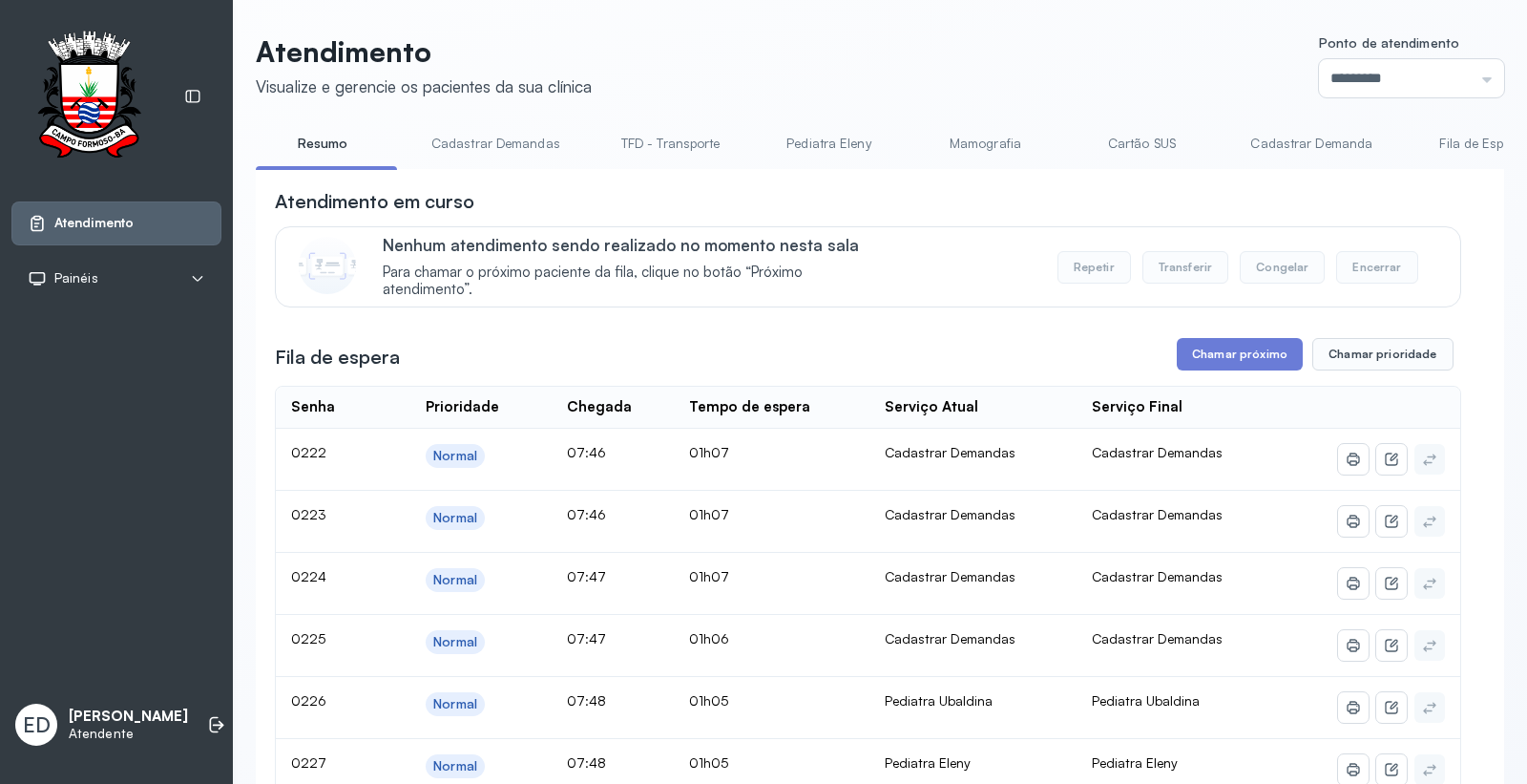
click at [1074, 74] on header "Atendimento Visualize e gerencie os pacientes da sua clínica Ponto de atendimen…" at bounding box center [879, 66] width 1248 height 63
click at [1270, 367] on button "Chamar próximo" at bounding box center [1240, 355] width 126 height 33
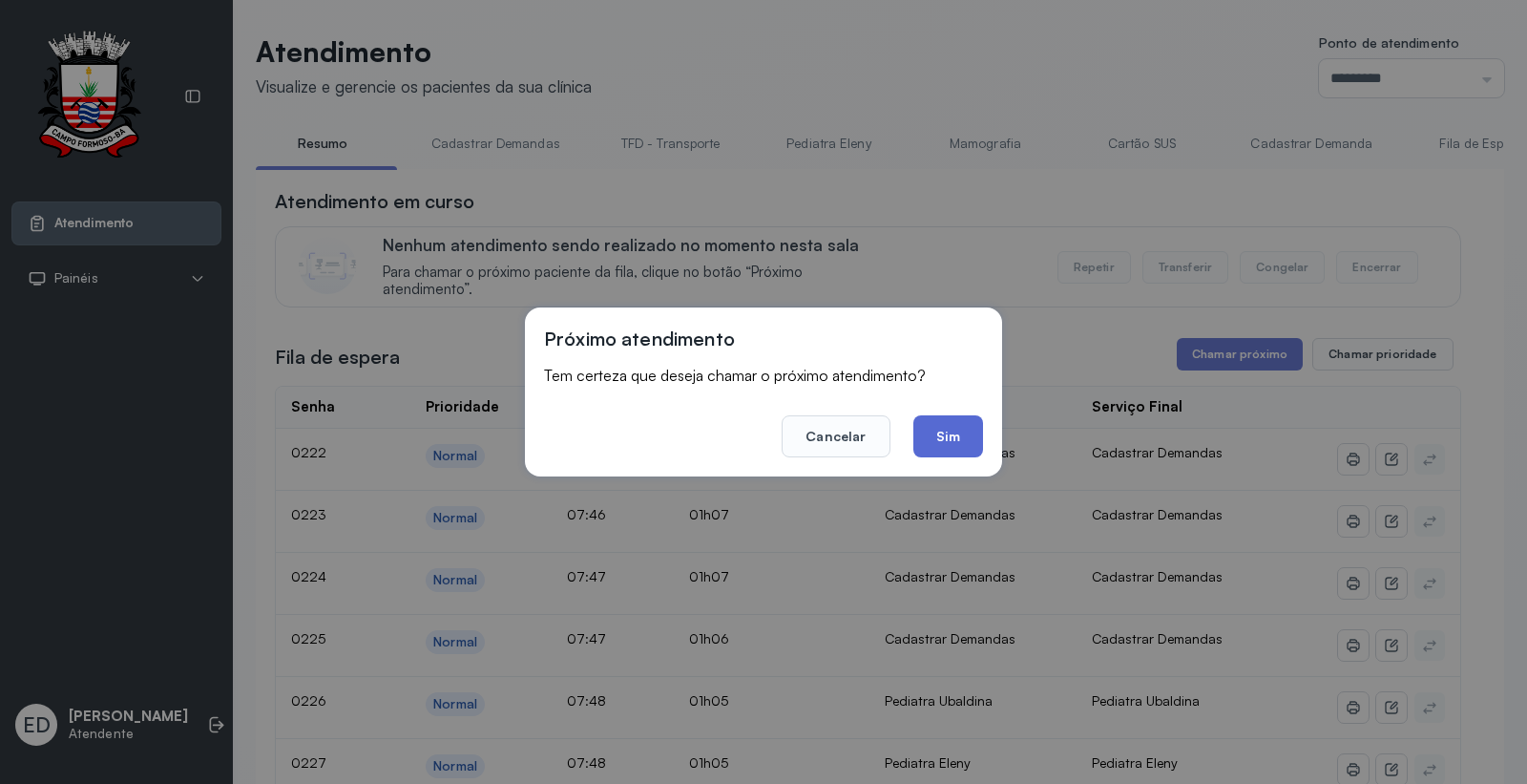
click at [943, 432] on button "Sim" at bounding box center [948, 436] width 70 height 42
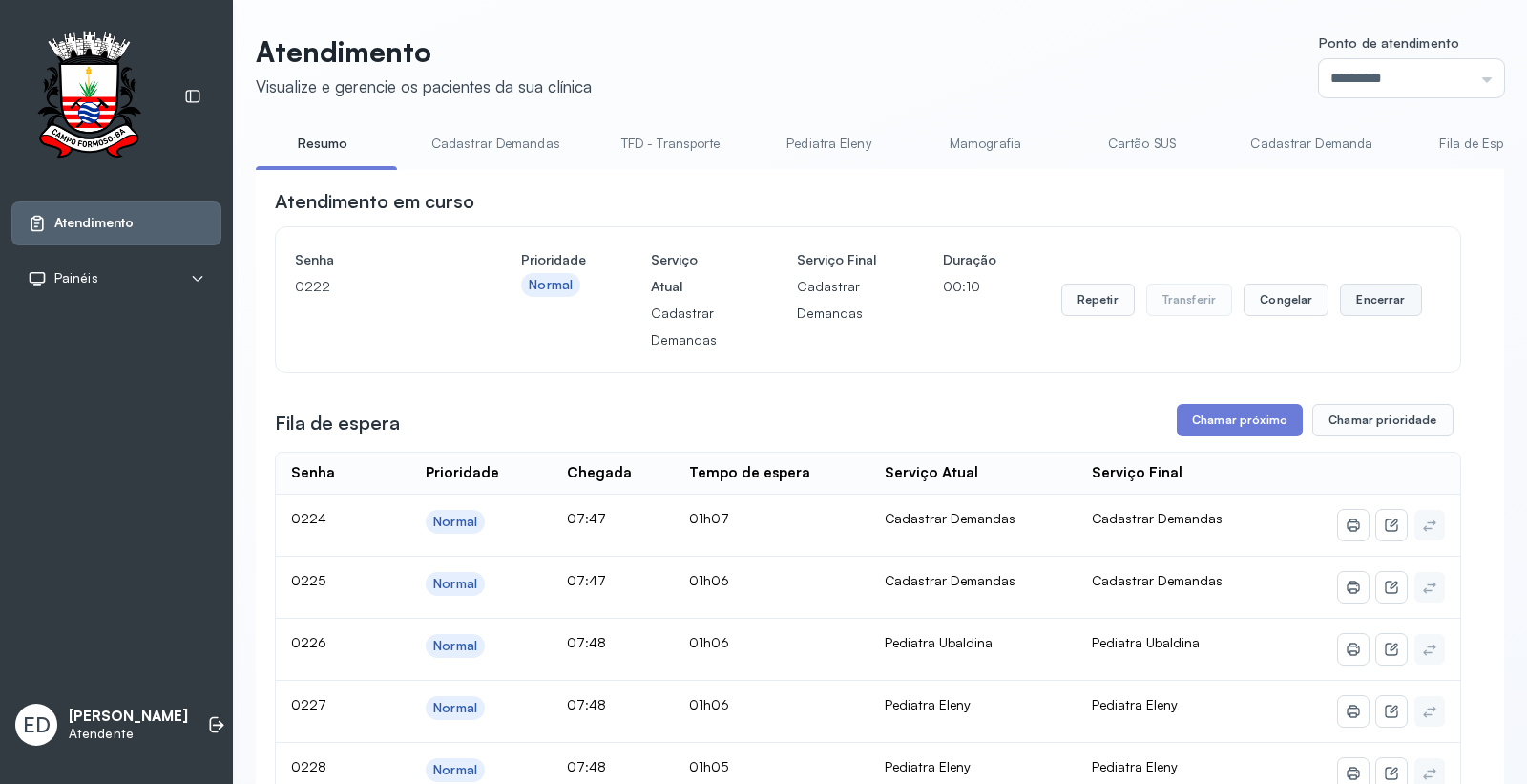
click at [1370, 293] on button "Encerrar" at bounding box center [1381, 300] width 81 height 33
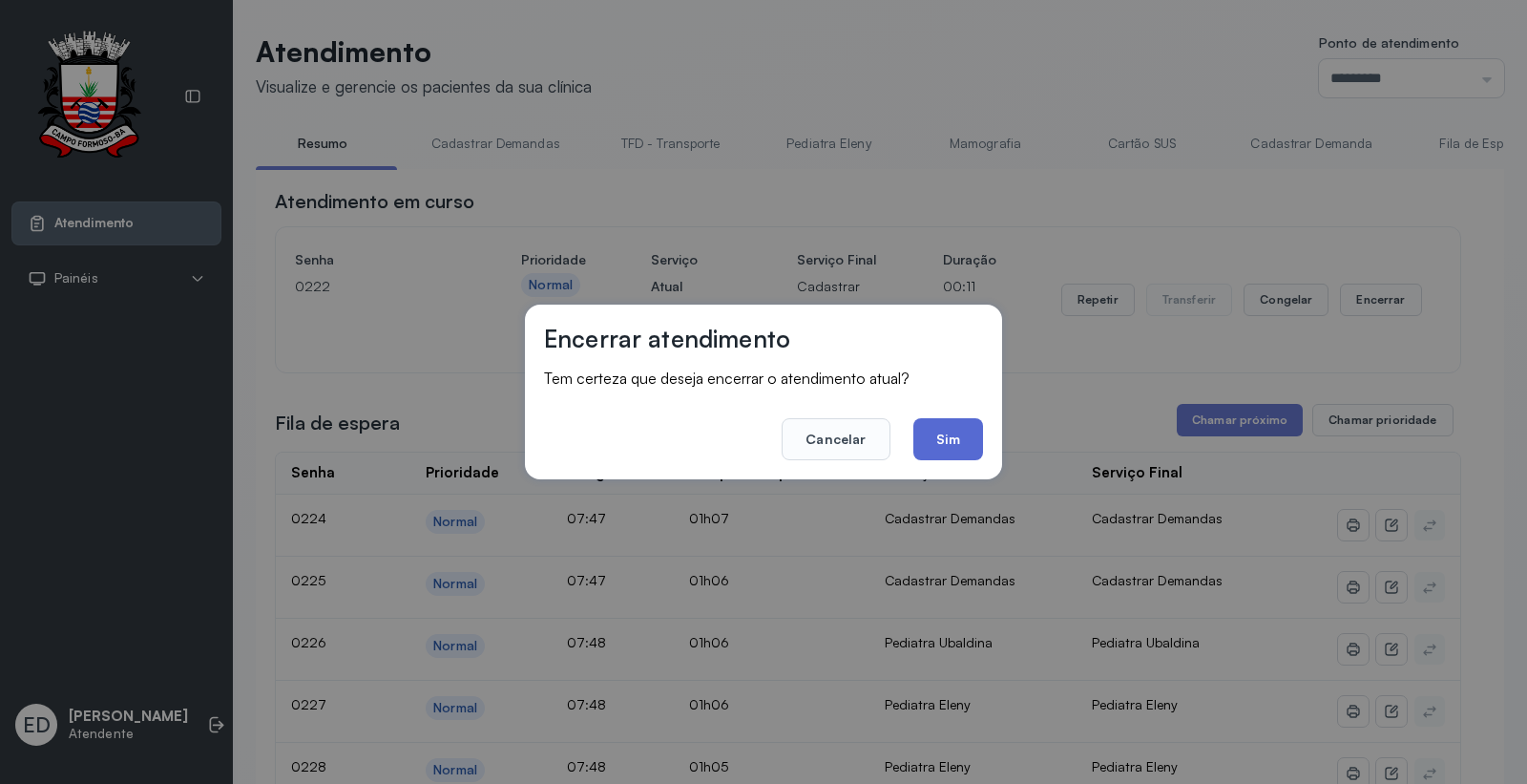
click at [945, 452] on button "Sim" at bounding box center [948, 439] width 70 height 42
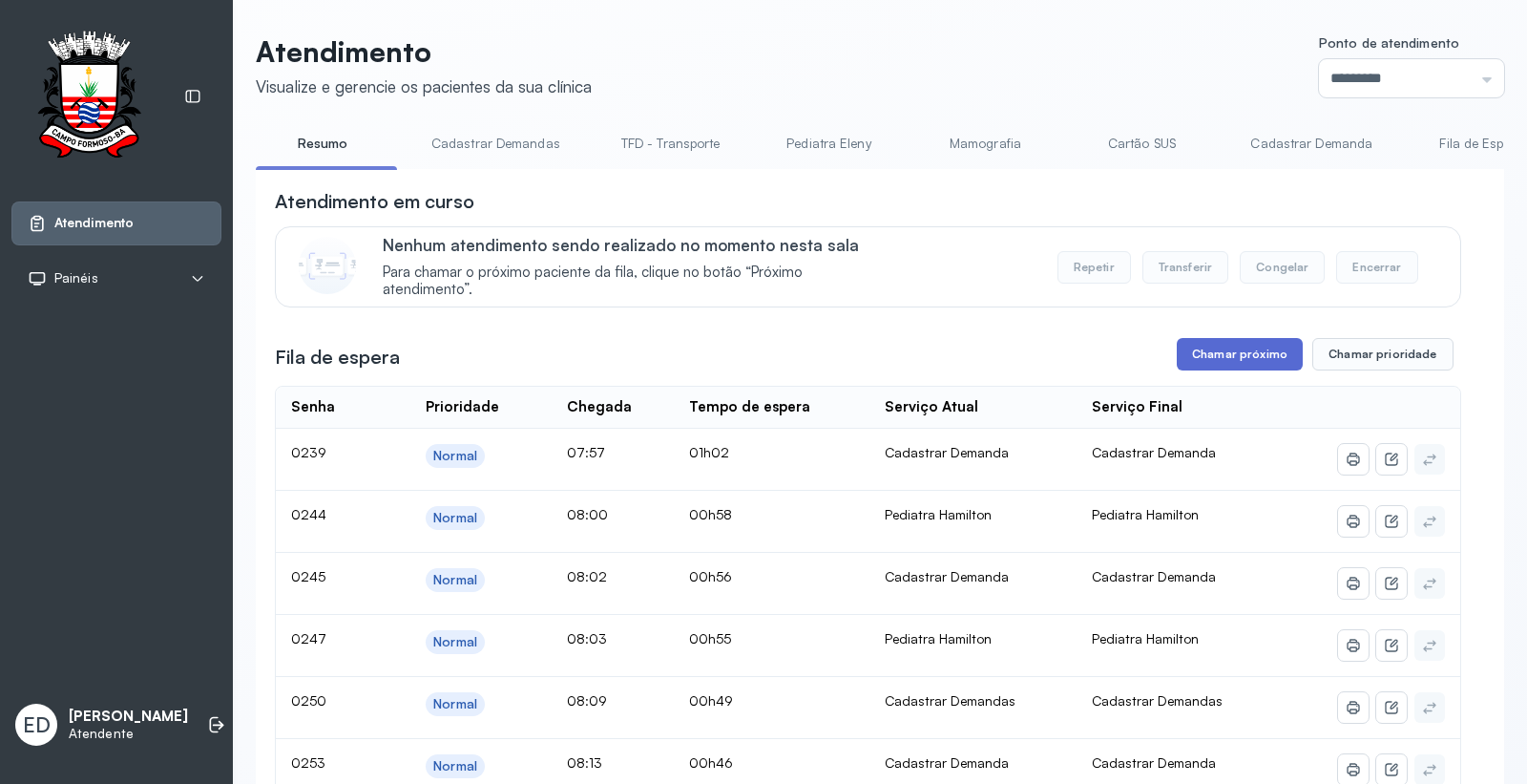
click at [1234, 362] on button "Chamar próximo" at bounding box center [1240, 355] width 126 height 33
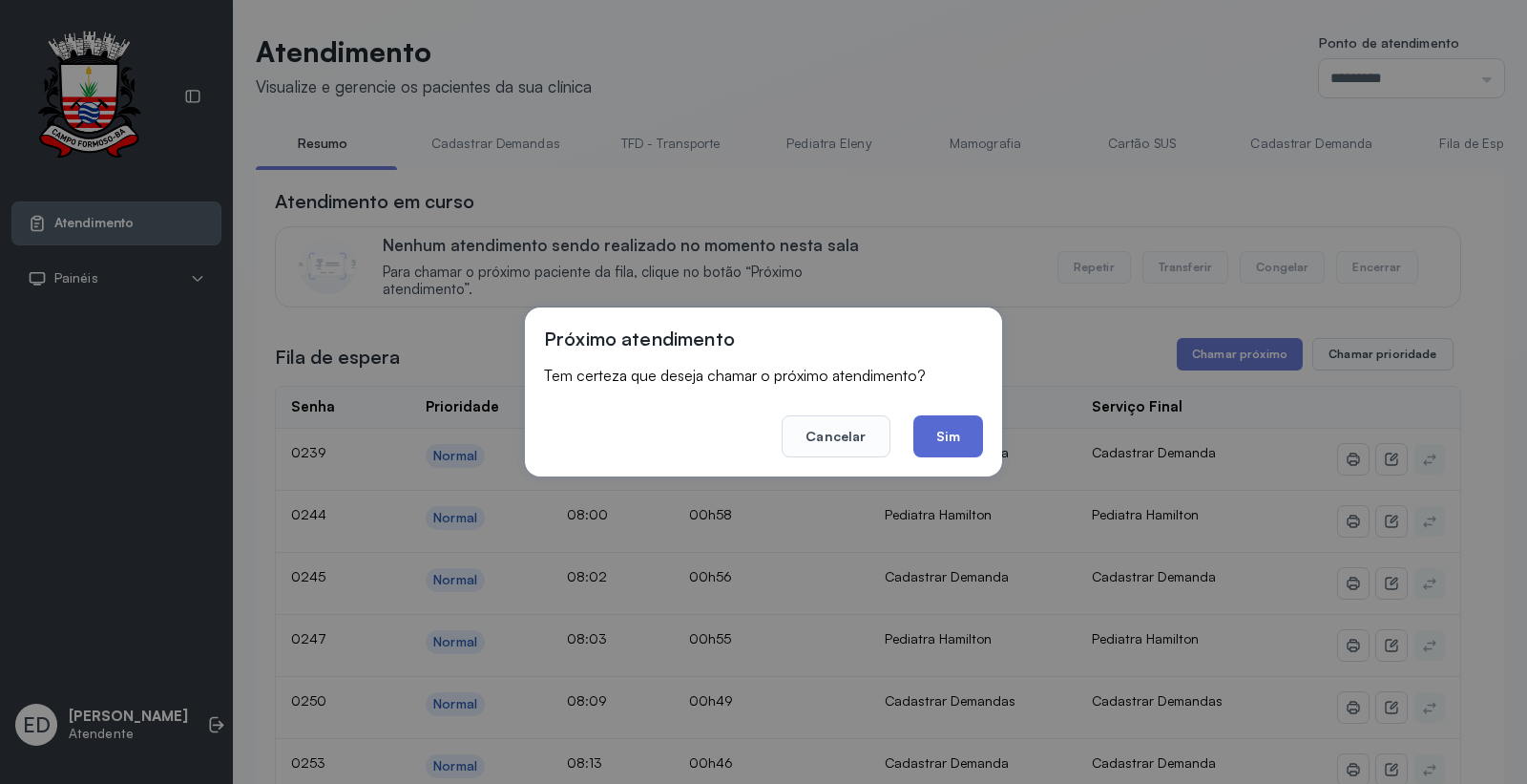
click at [960, 429] on button "Sim" at bounding box center [948, 436] width 70 height 42
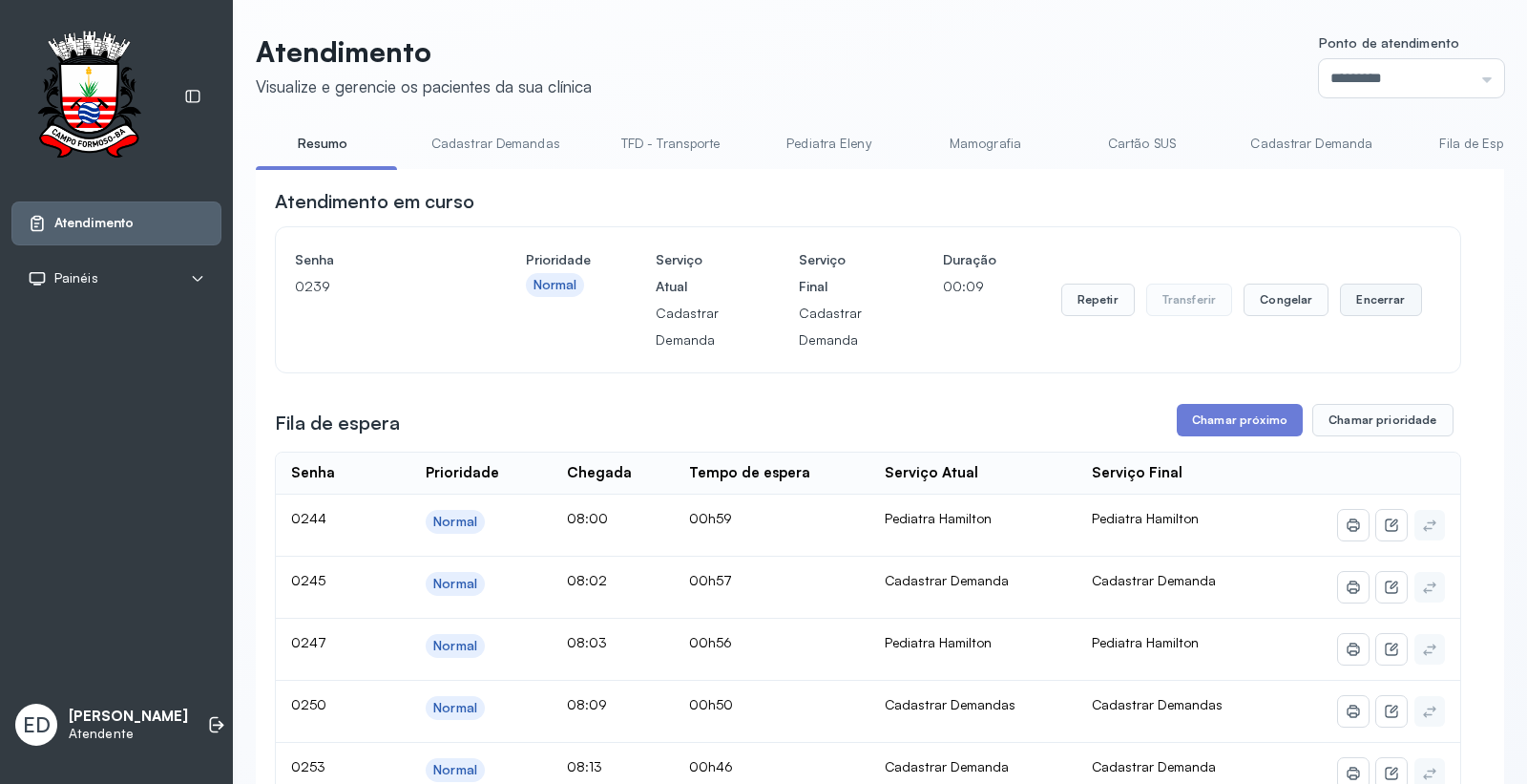
click at [1367, 292] on button "Encerrar" at bounding box center [1381, 300] width 81 height 33
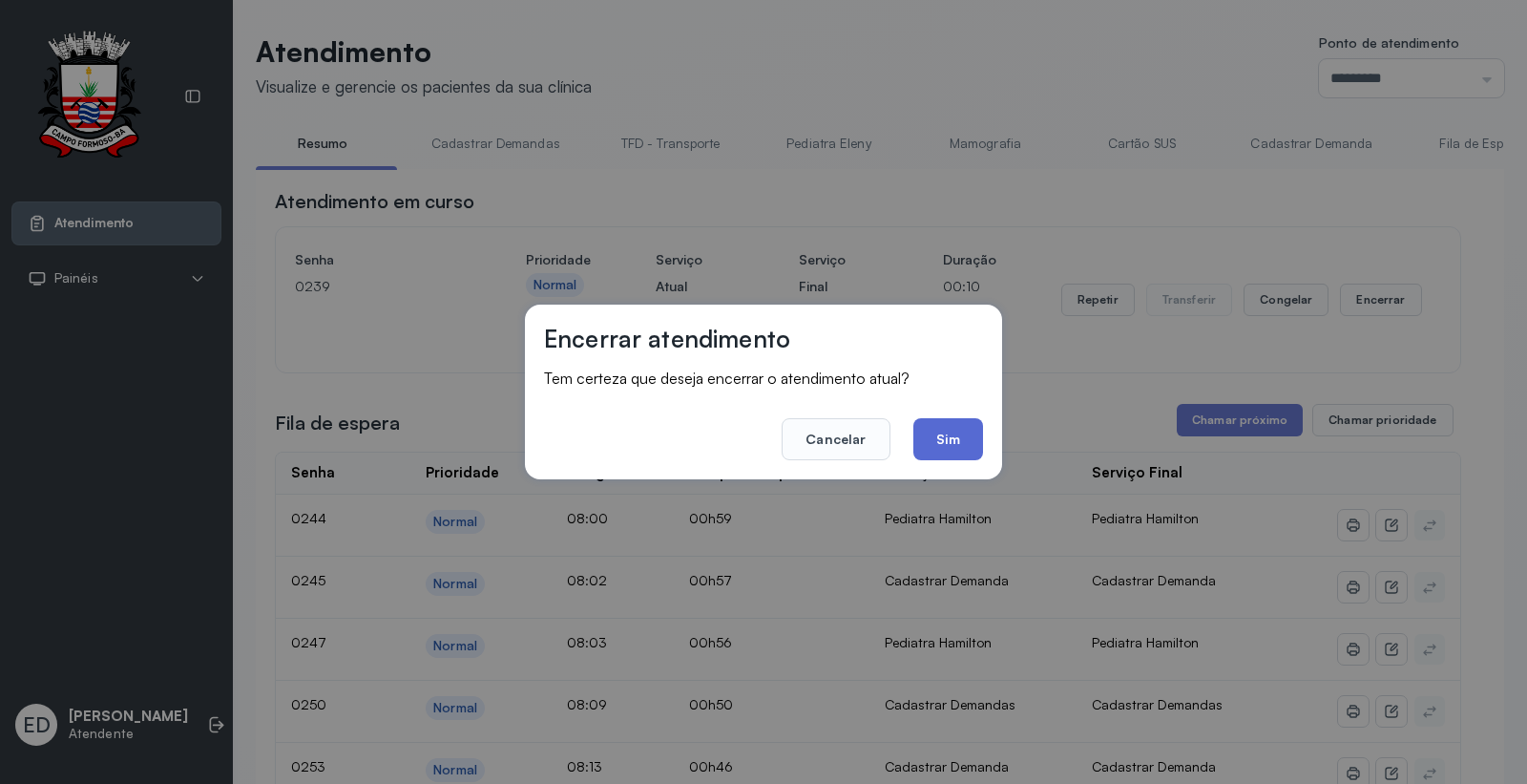
click at [949, 425] on button "Sim" at bounding box center [948, 439] width 70 height 42
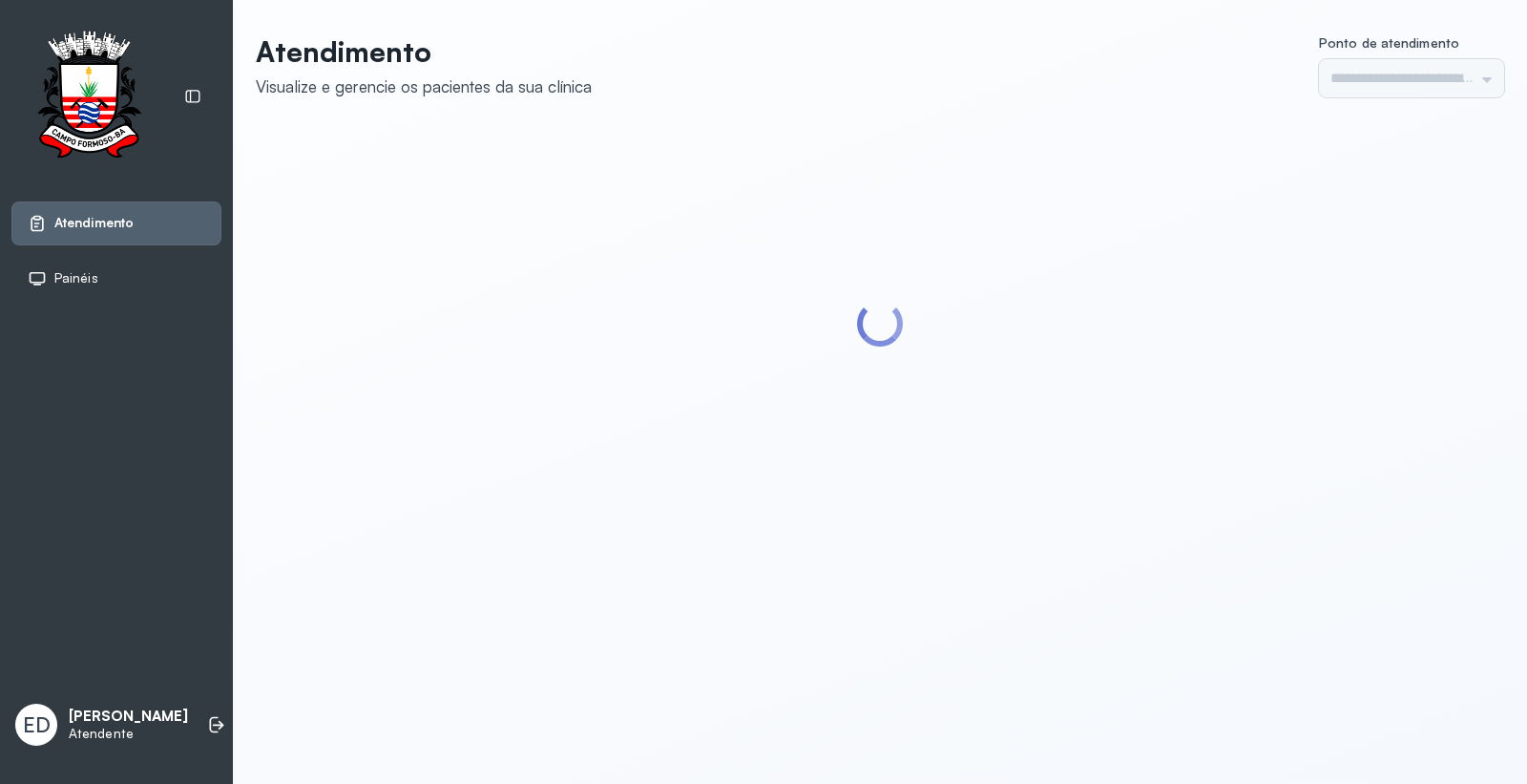
type input "*********"
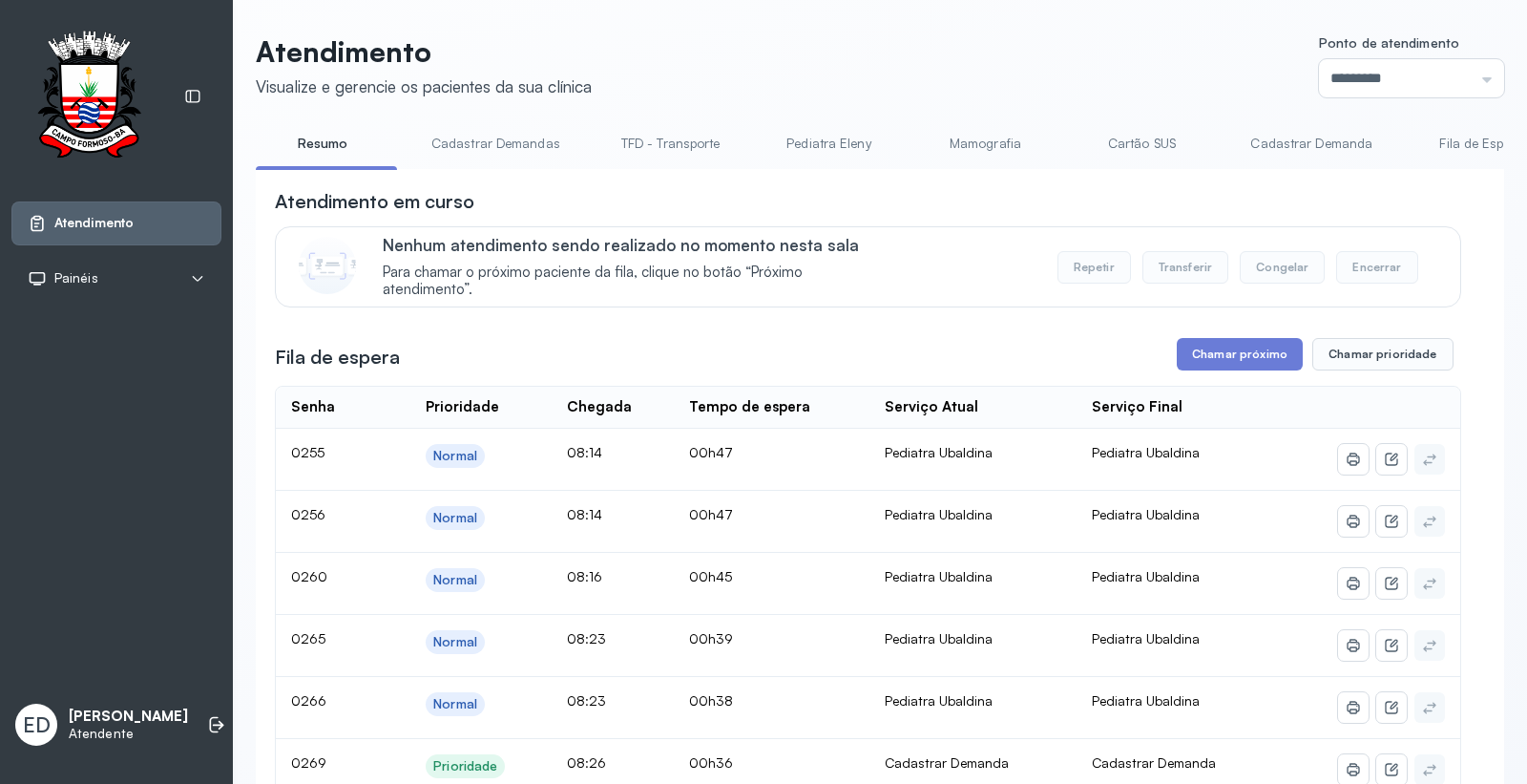
click at [1239, 367] on button "Chamar próximo" at bounding box center [1240, 355] width 126 height 33
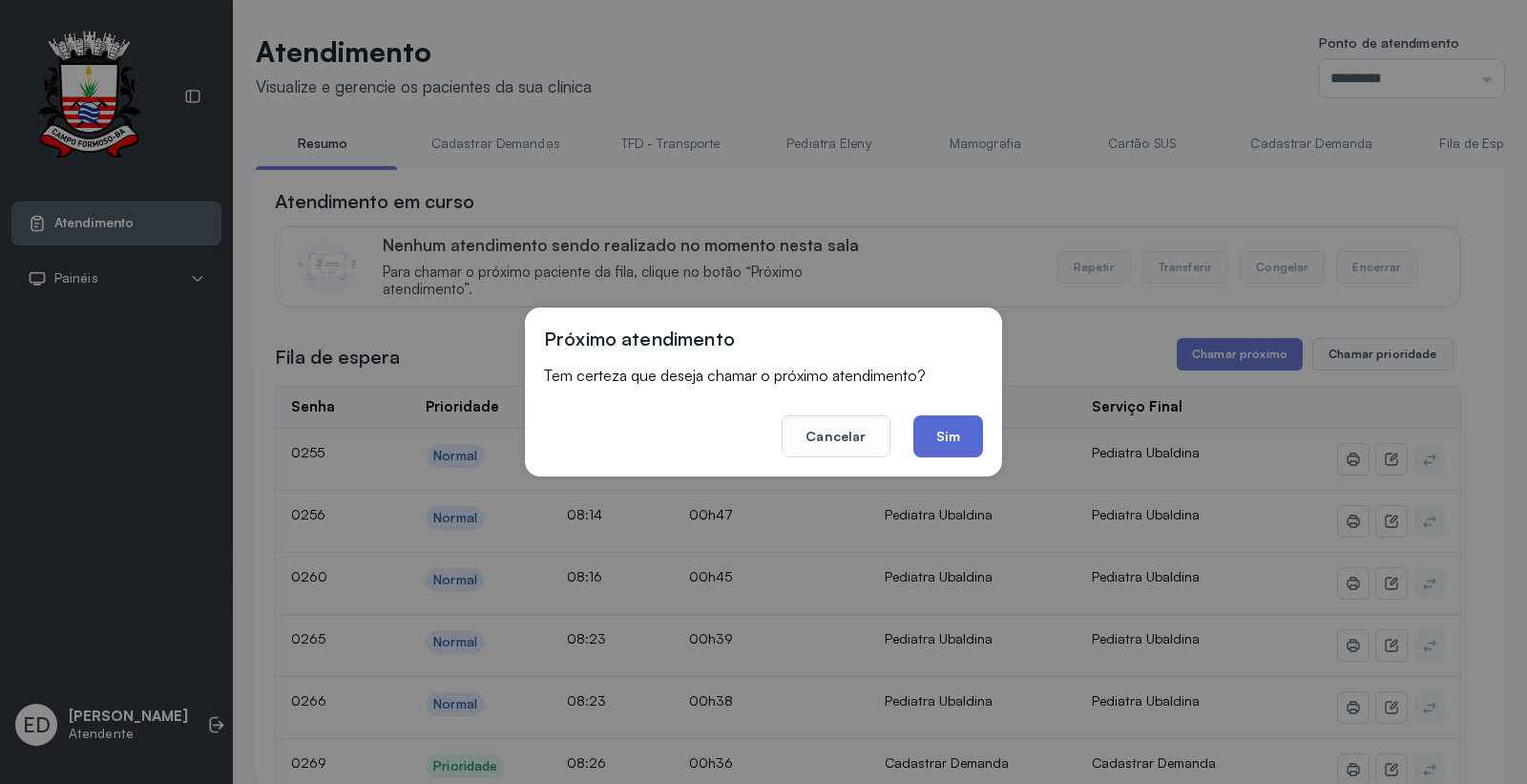
click at [954, 434] on button "Sim" at bounding box center [948, 436] width 70 height 42
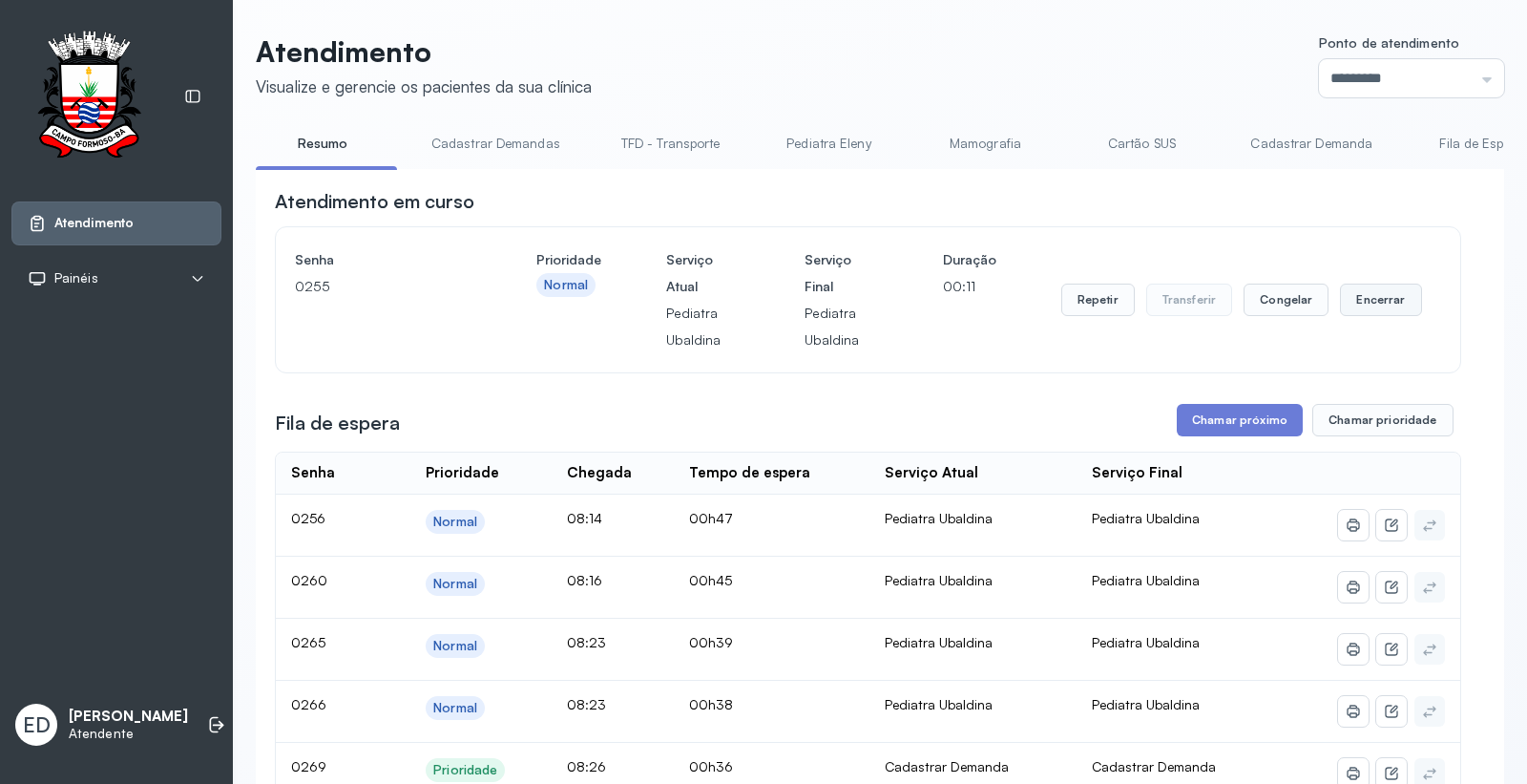
click at [1388, 296] on button "Encerrar" at bounding box center [1381, 300] width 81 height 33
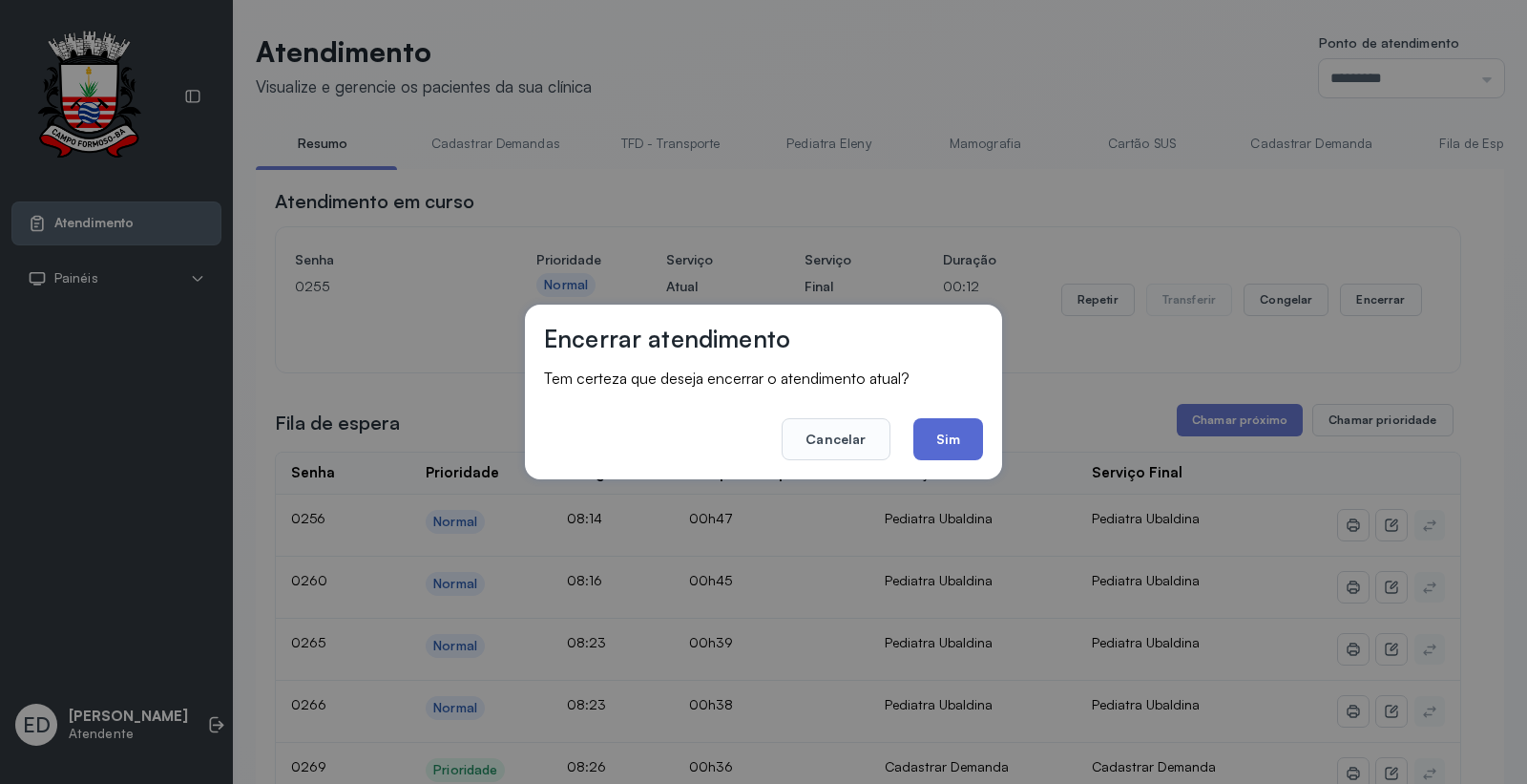
click at [947, 430] on button "Sim" at bounding box center [948, 439] width 70 height 42
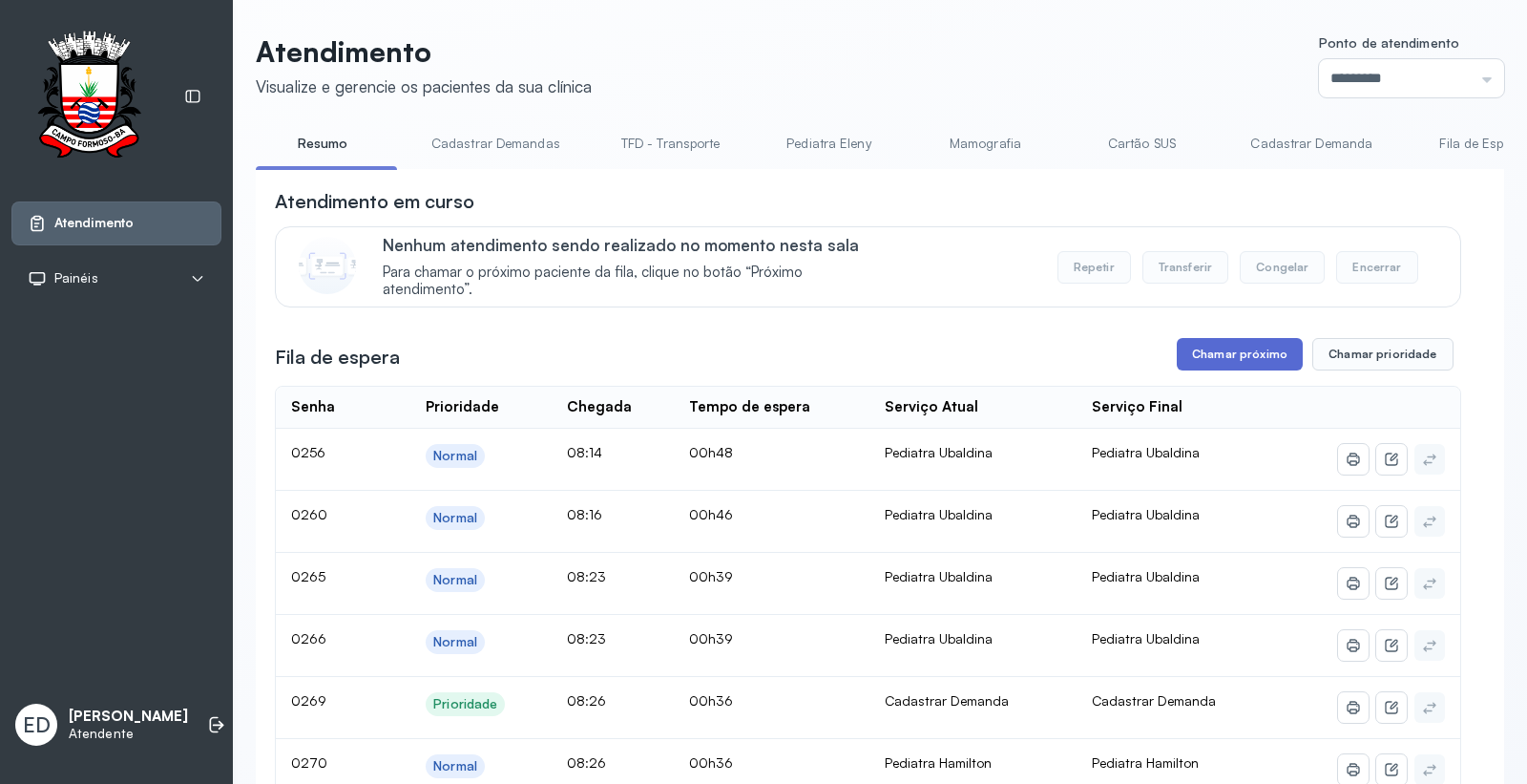
click at [1252, 354] on button "Chamar próximo" at bounding box center [1240, 355] width 126 height 33
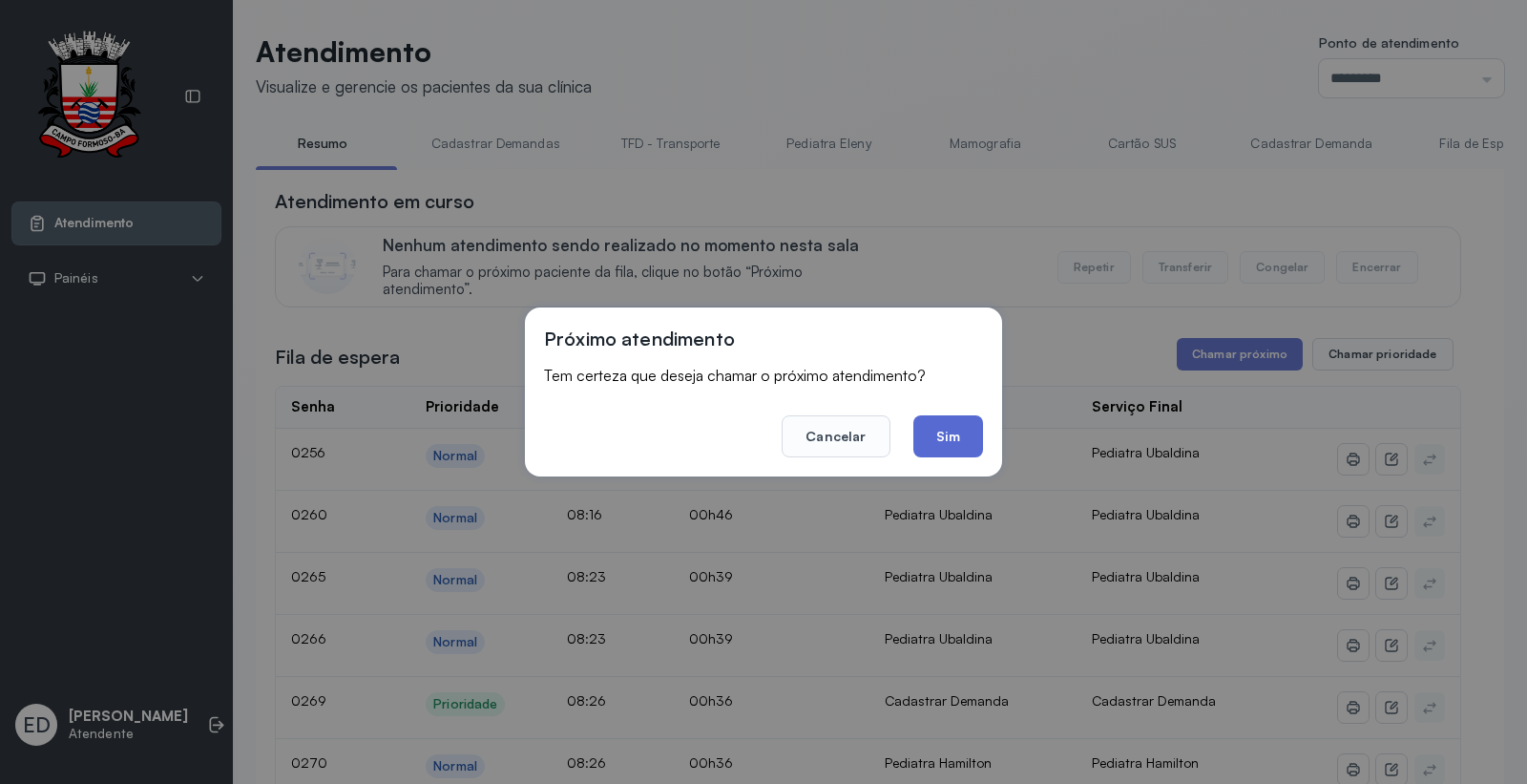
click at [967, 436] on button "Sim" at bounding box center [948, 436] width 70 height 42
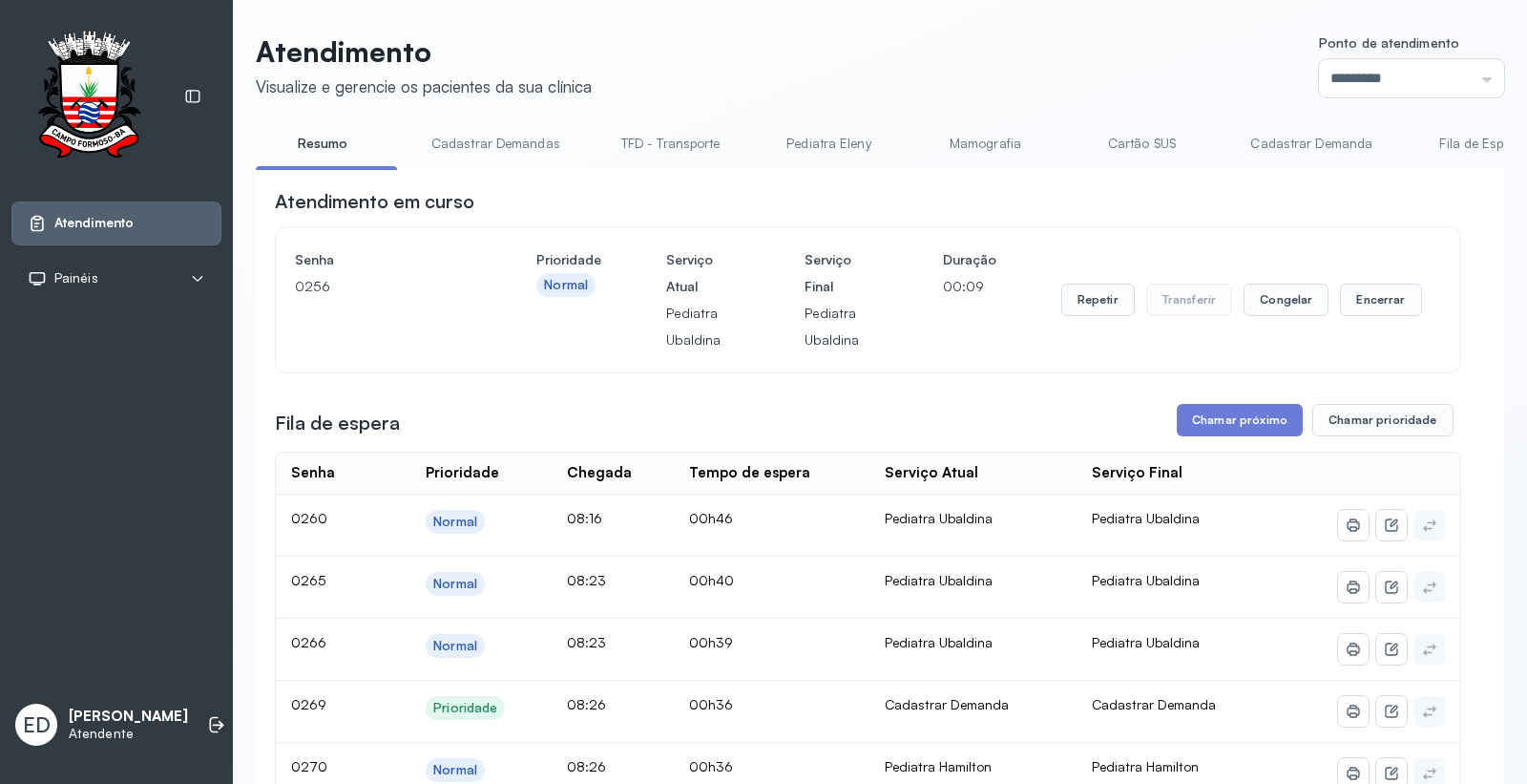
click at [1395, 213] on div "Atendimento em curso" at bounding box center [868, 202] width 1187 height 27
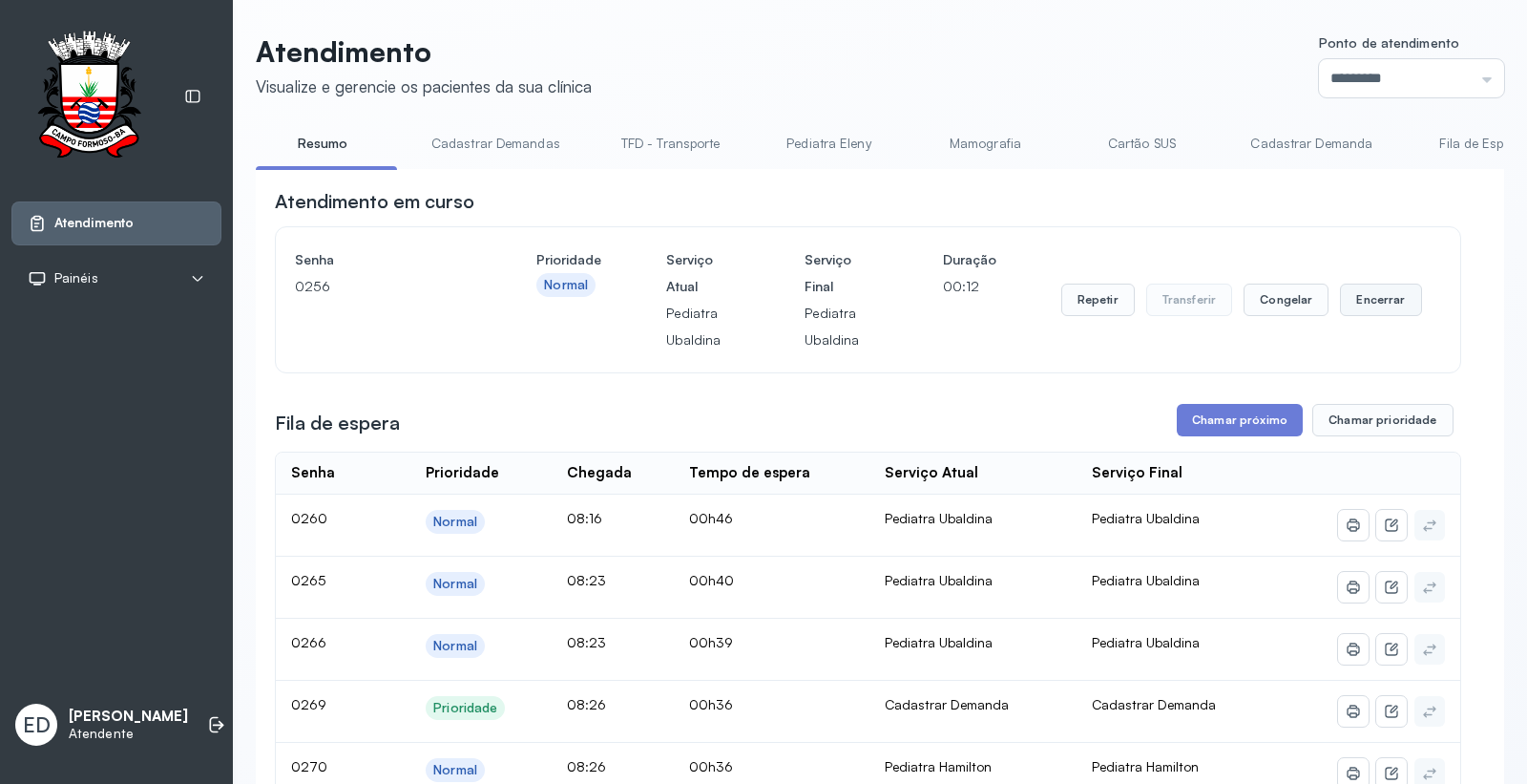
click at [1387, 304] on button "Encerrar" at bounding box center [1381, 300] width 81 height 33
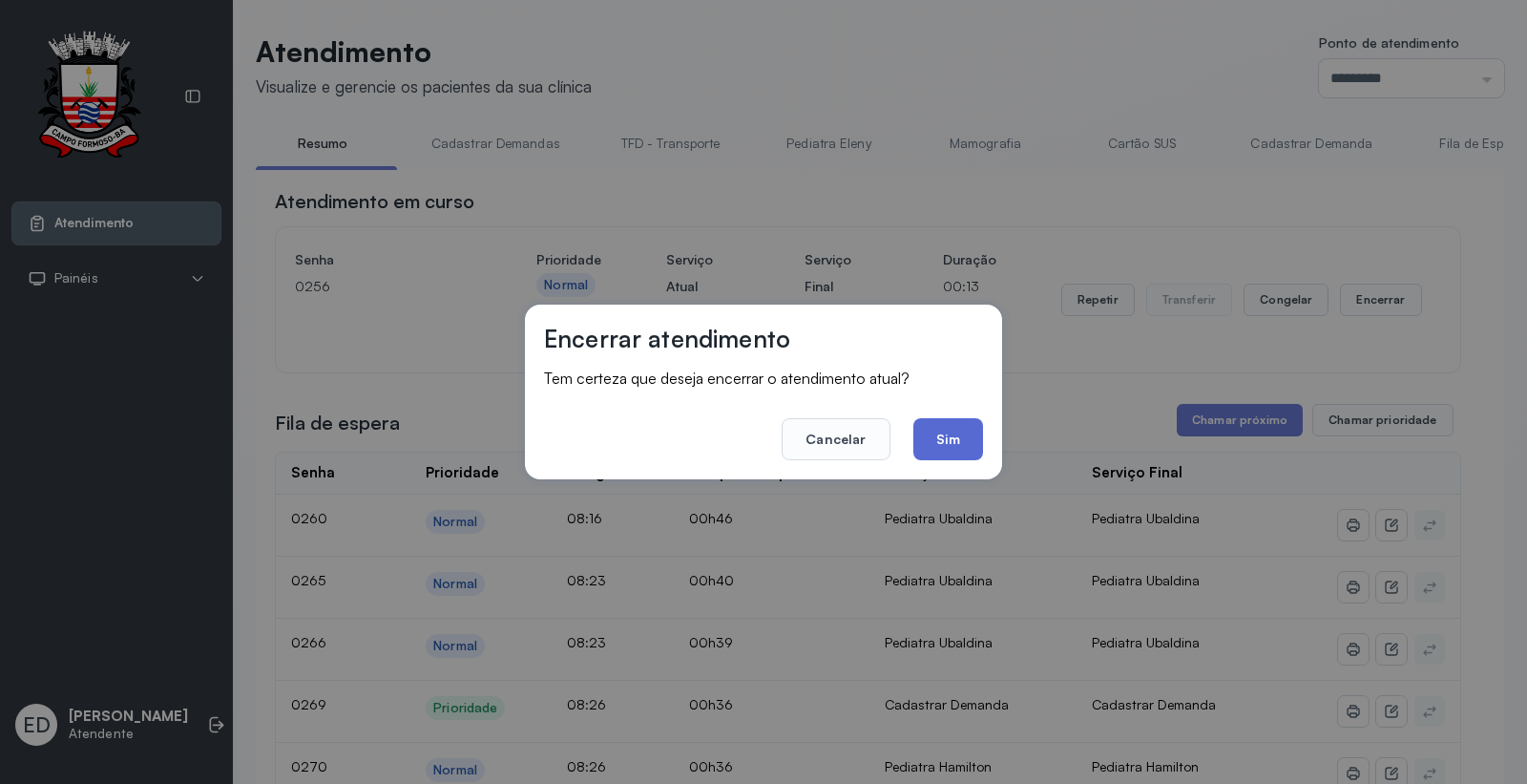
click at [948, 442] on button "Sim" at bounding box center [948, 439] width 70 height 42
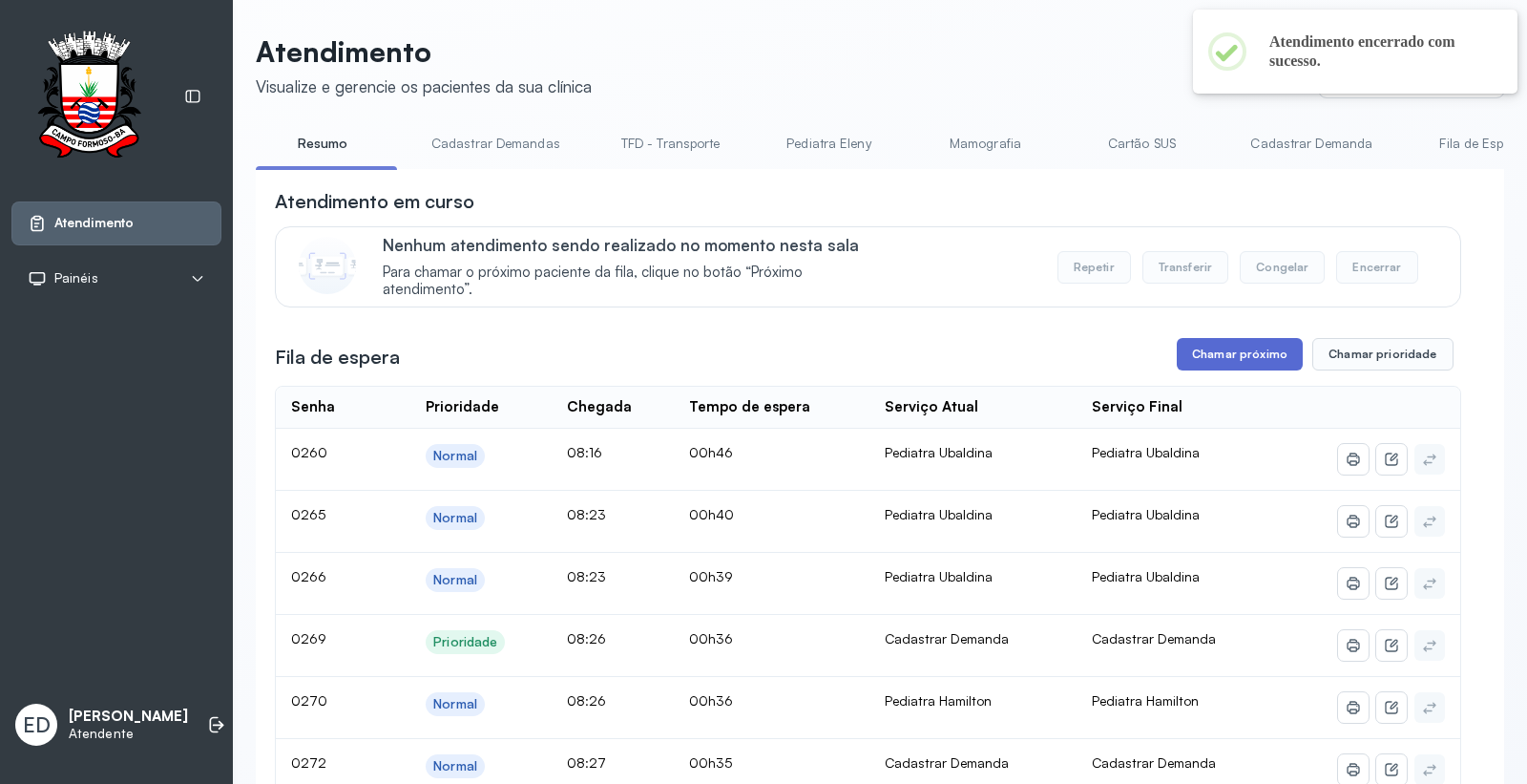
click at [1248, 368] on button "Chamar próximo" at bounding box center [1240, 355] width 126 height 33
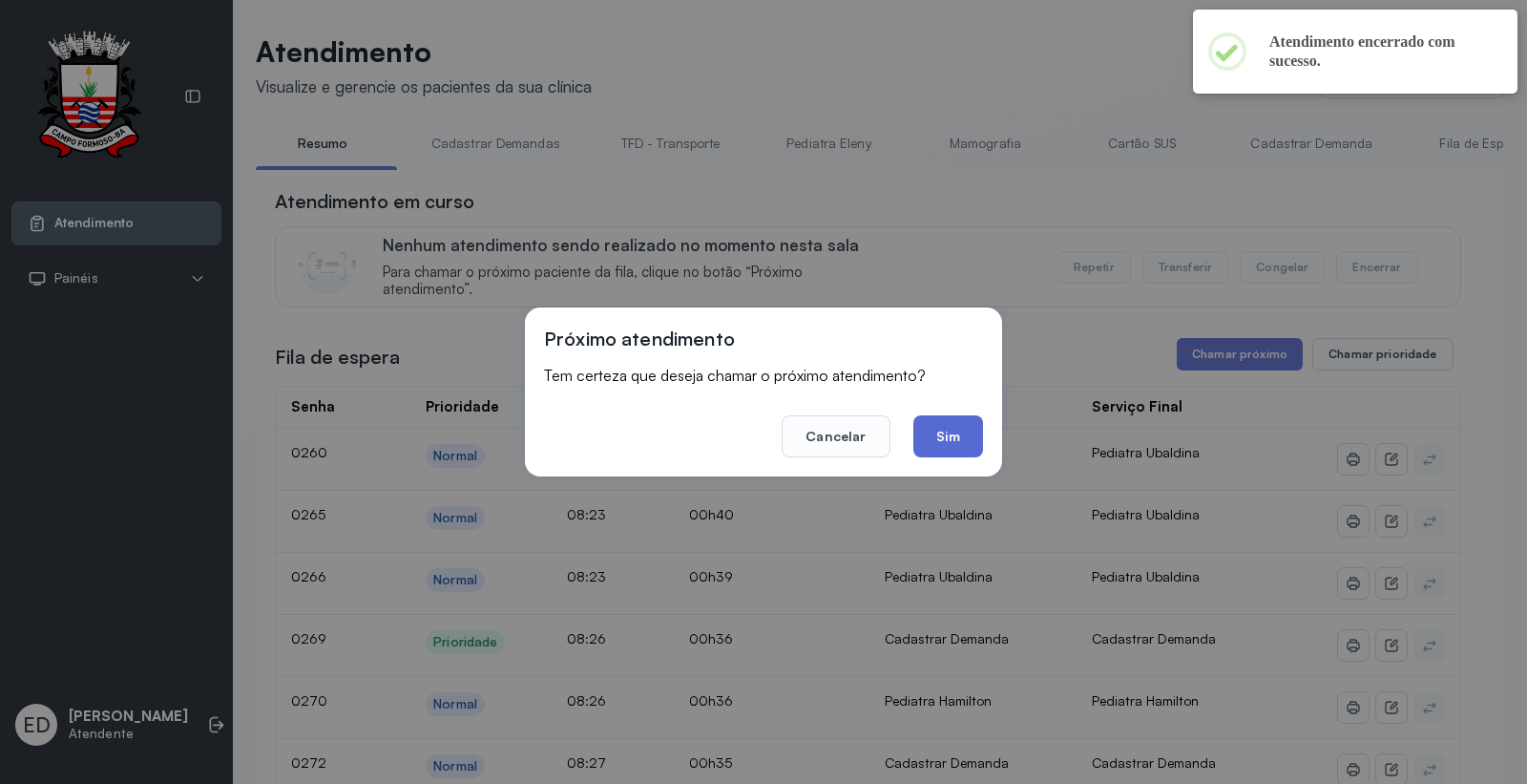
click at [952, 432] on button "Sim" at bounding box center [948, 436] width 70 height 42
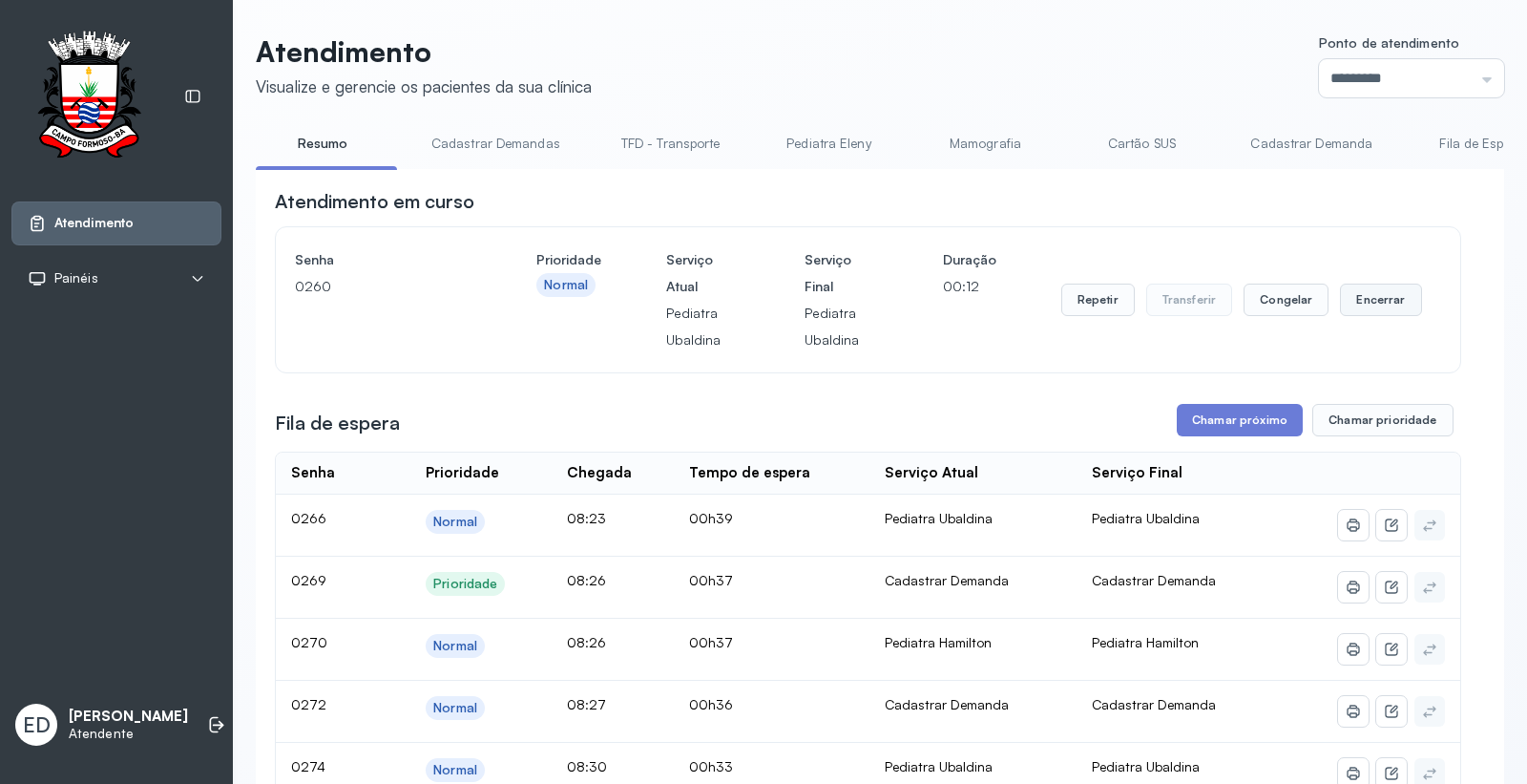
click at [1360, 306] on button "Encerrar" at bounding box center [1381, 300] width 81 height 33
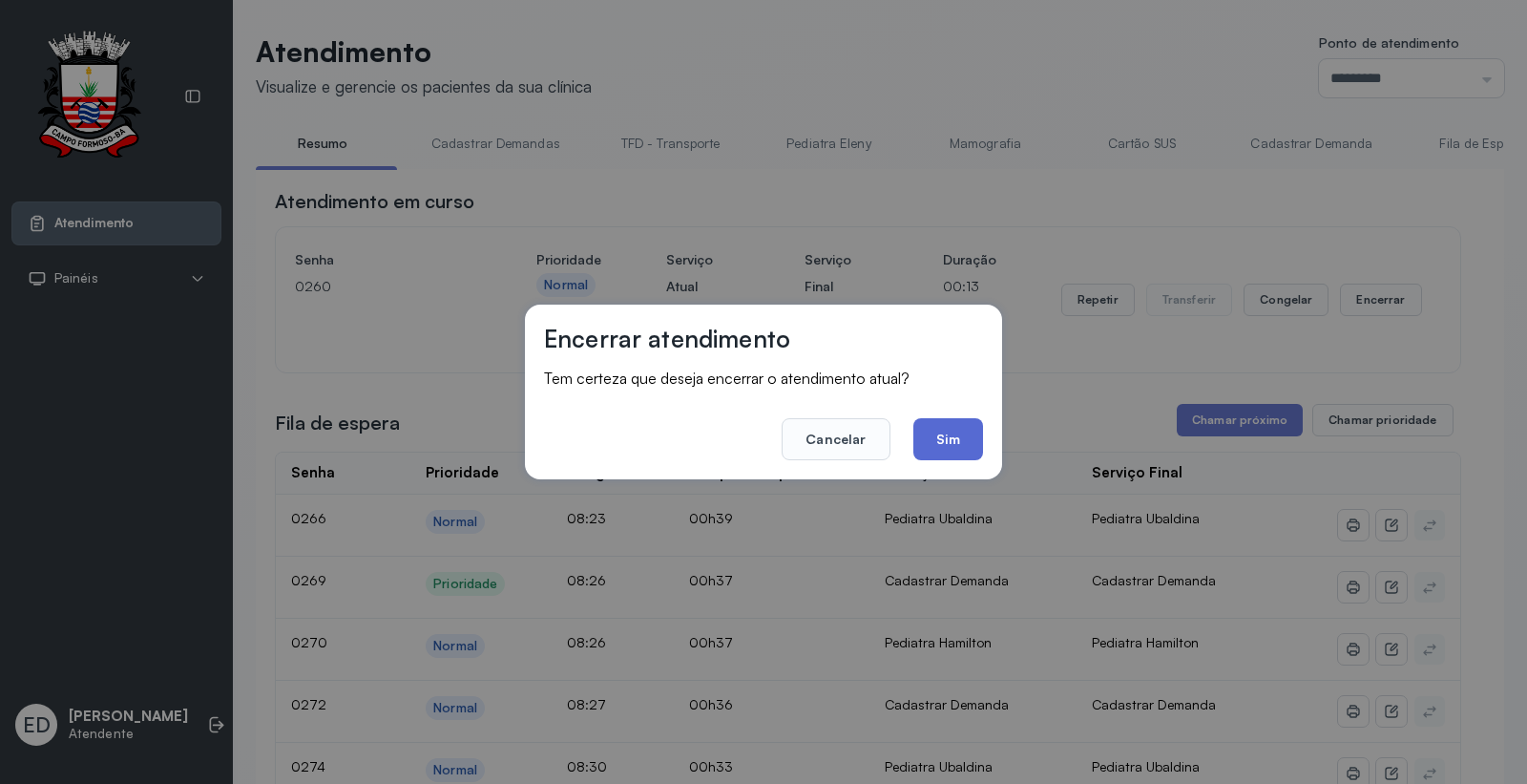
click at [946, 432] on button "Sim" at bounding box center [948, 439] width 70 height 42
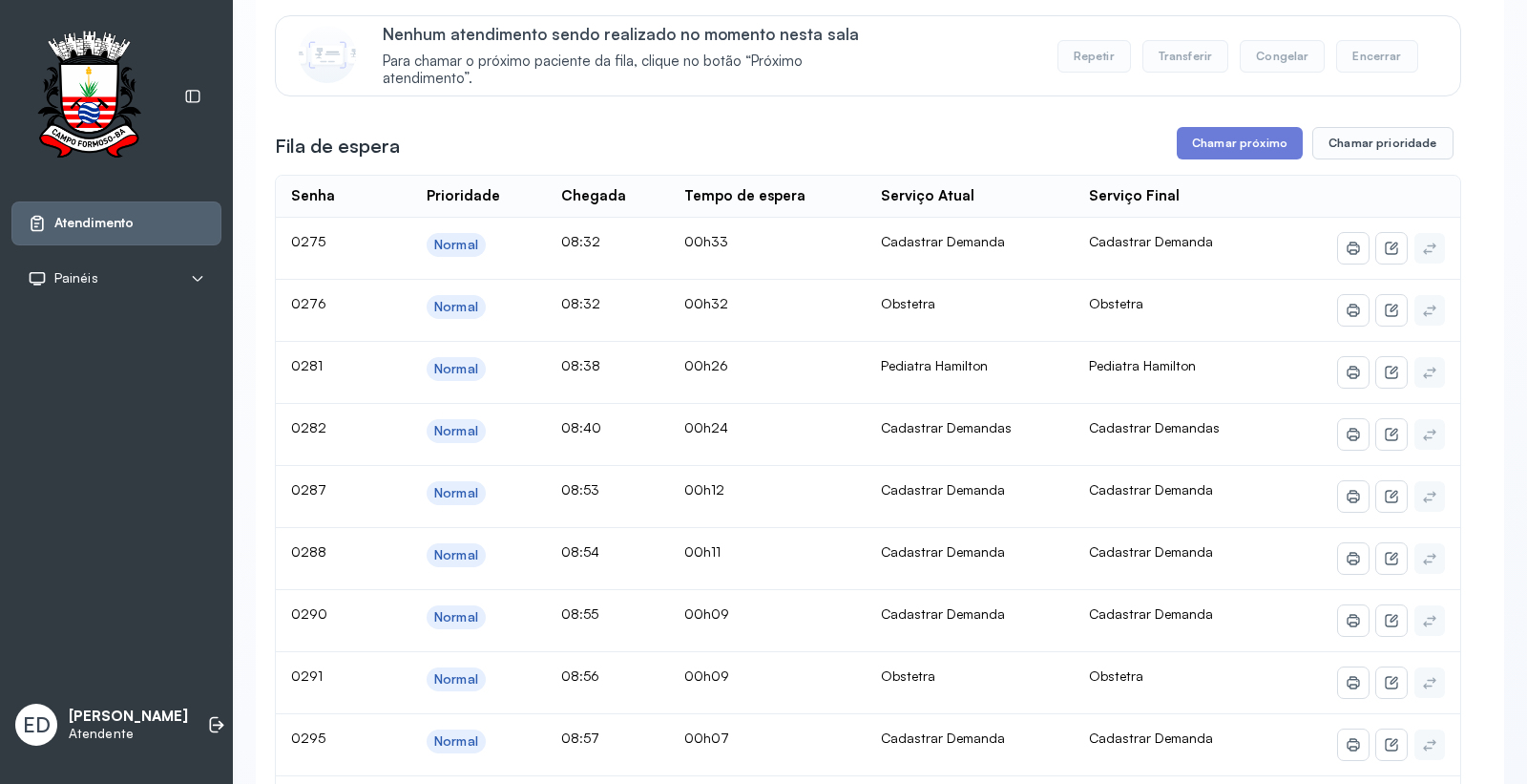
scroll to position [212, 0]
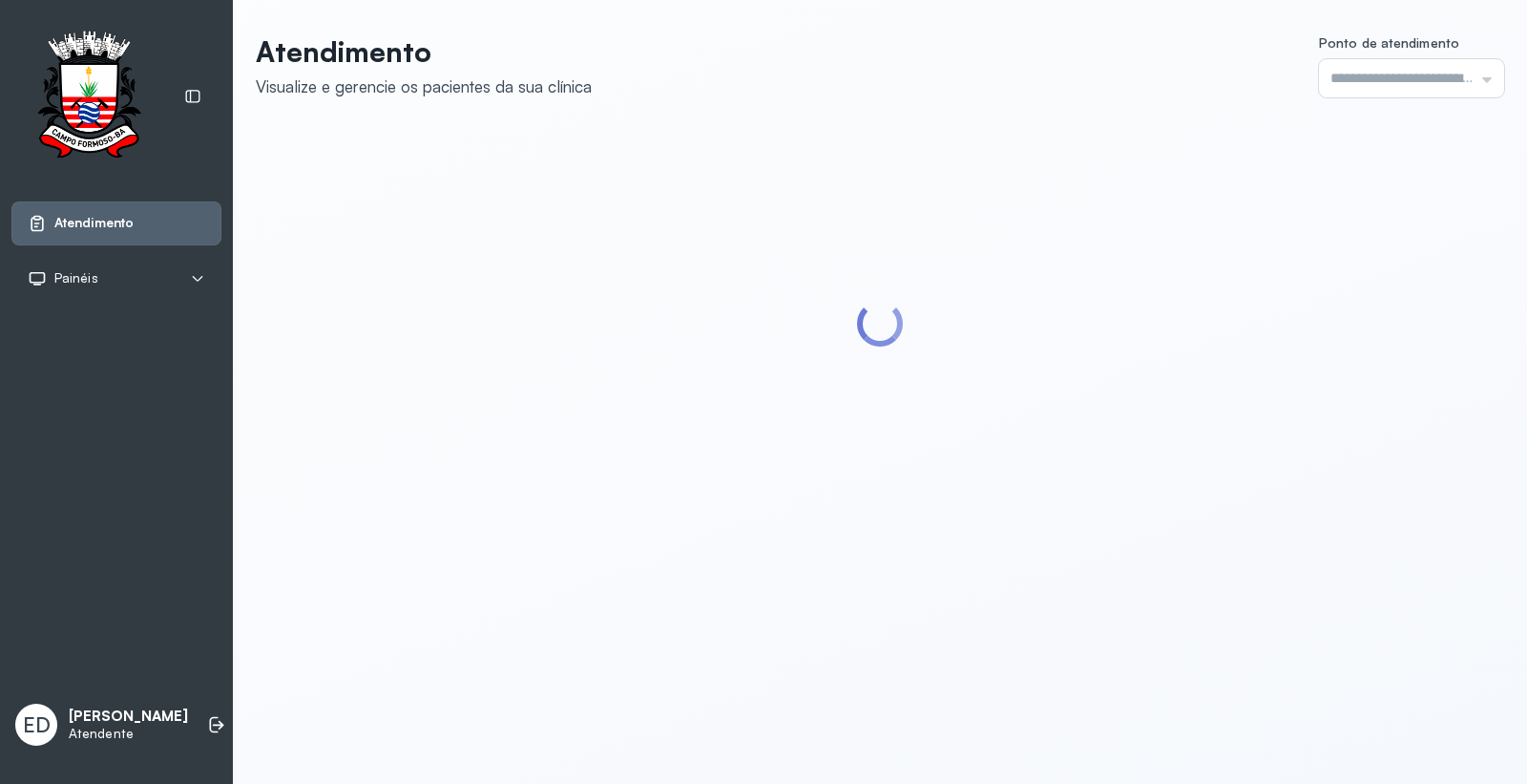
type input "*********"
click at [1172, 89] on header "Atendimento Visualize e gerencie os pacientes da sua clínica Ponto de atendimen…" at bounding box center [879, 66] width 1248 height 63
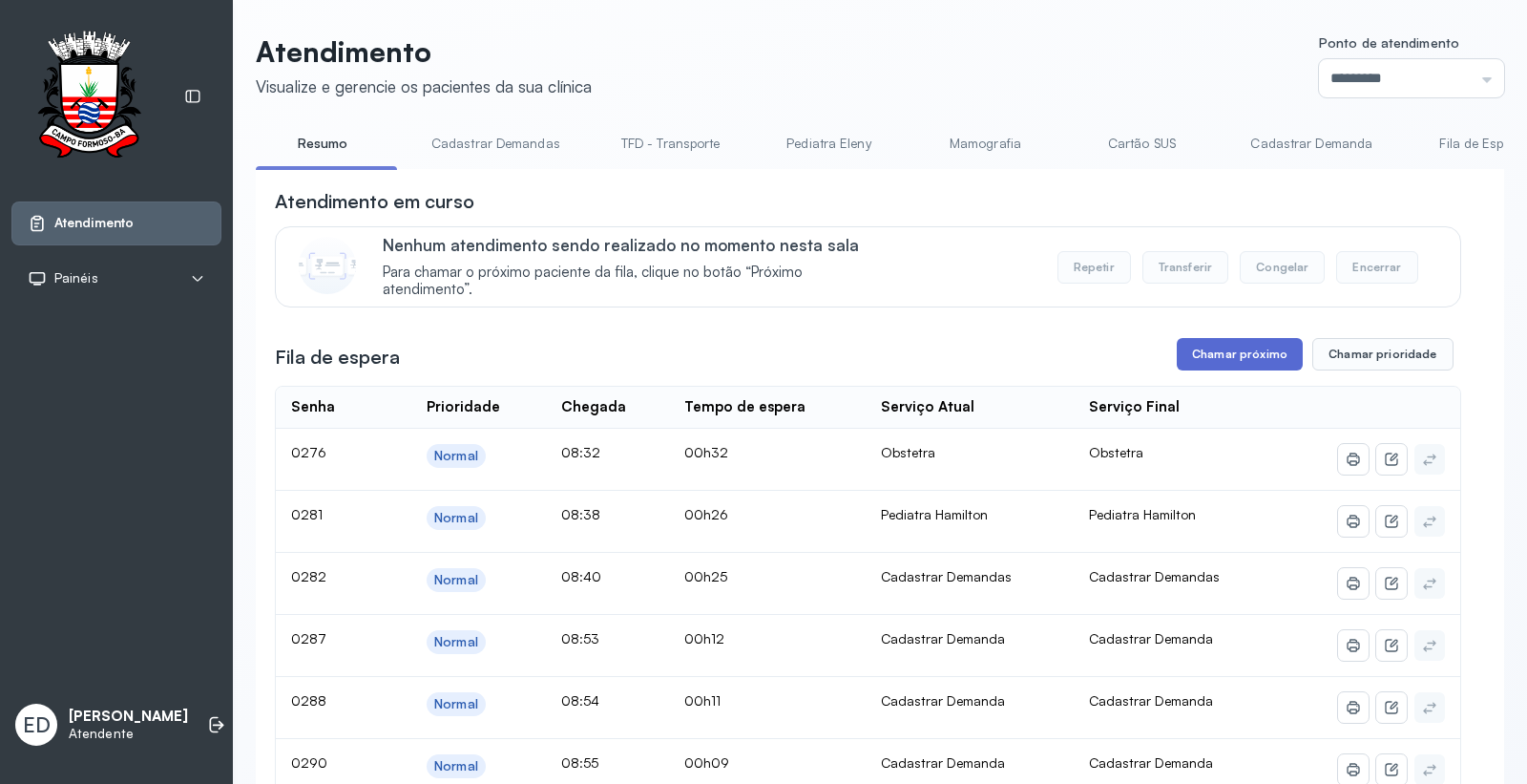
click at [1243, 370] on button "Chamar próximo" at bounding box center [1240, 355] width 126 height 33
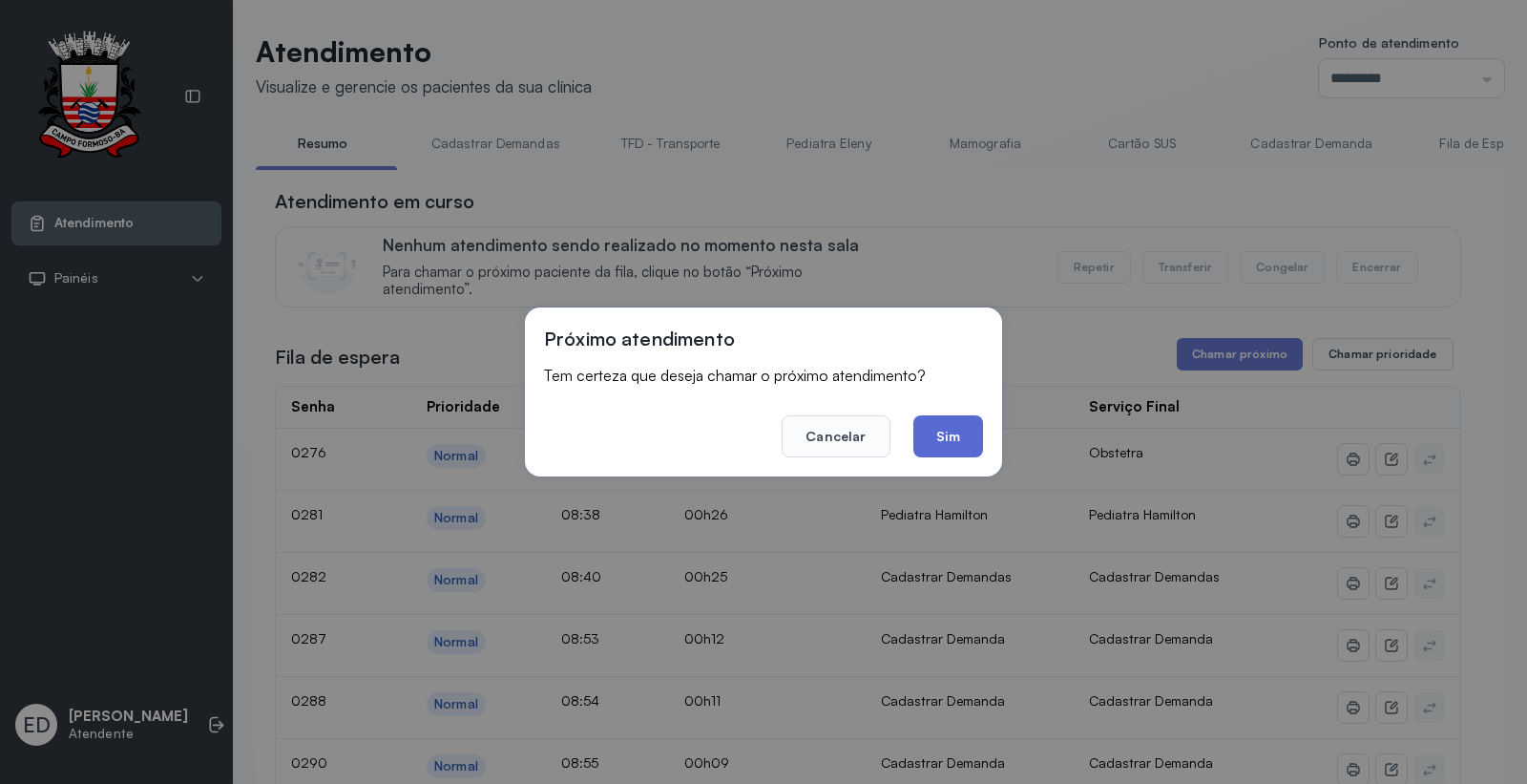
click at [939, 423] on button "Sim" at bounding box center [948, 436] width 70 height 42
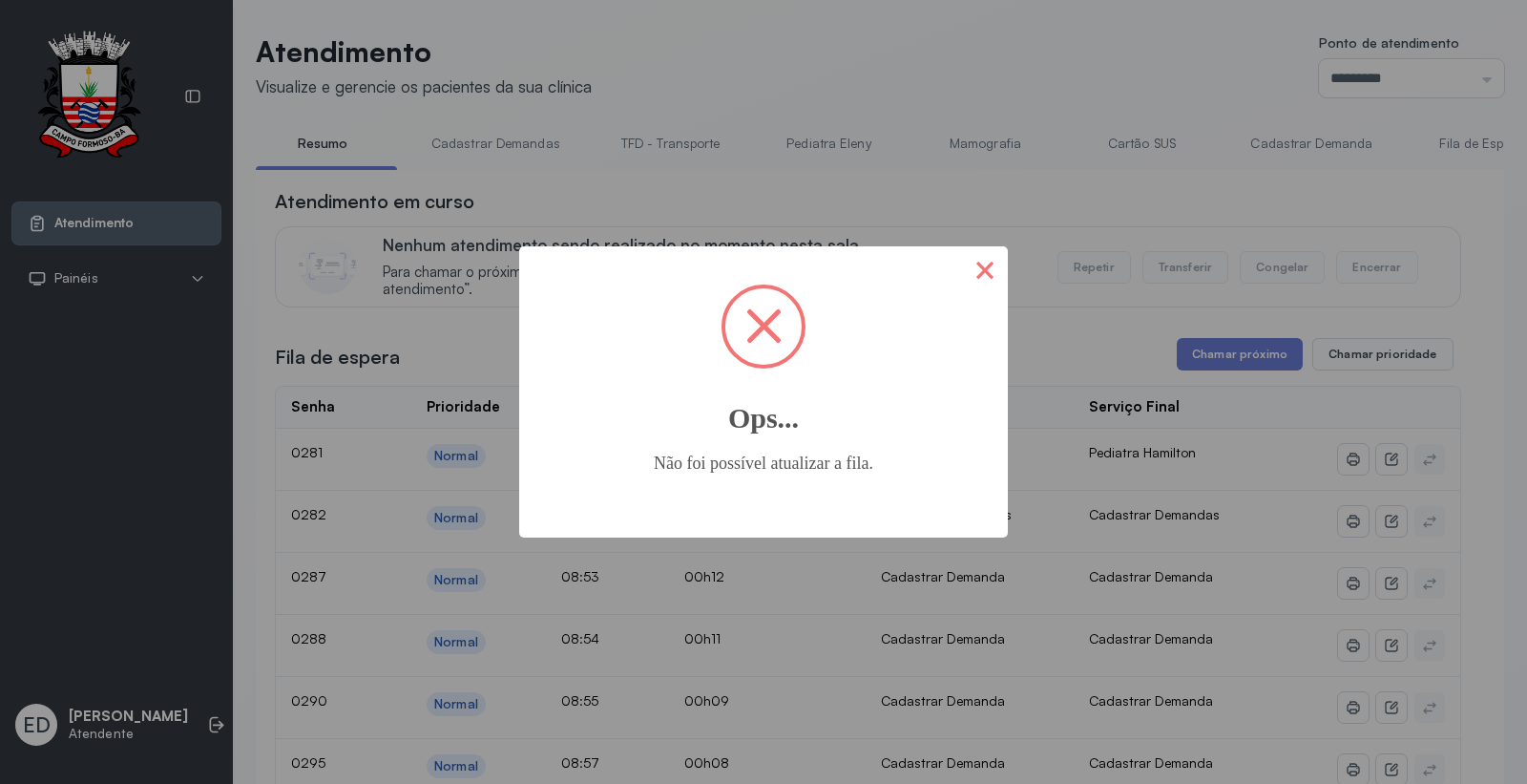
click at [978, 273] on button "×" at bounding box center [985, 269] width 46 height 46
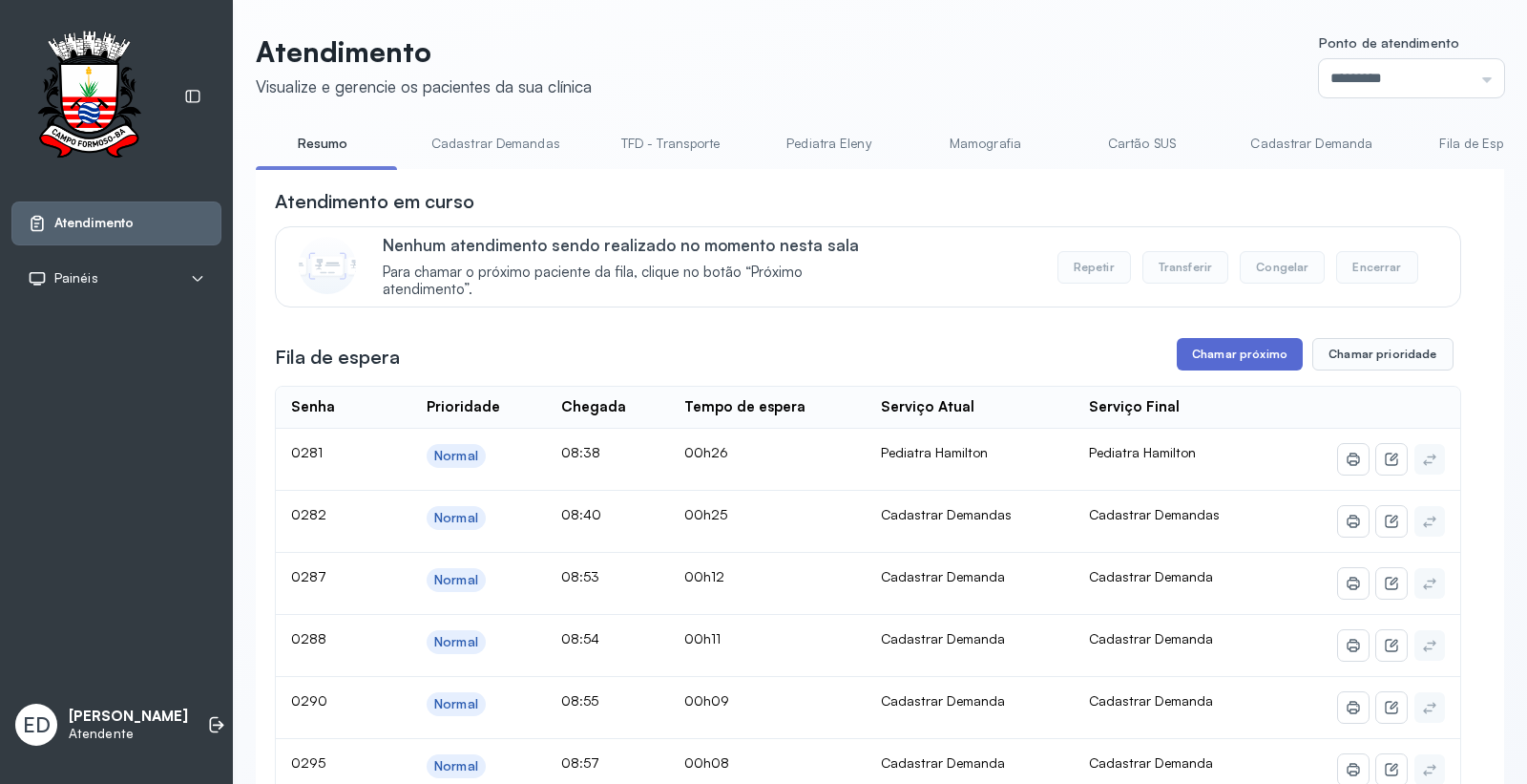
click at [1206, 363] on button "Chamar próximo" at bounding box center [1240, 355] width 126 height 33
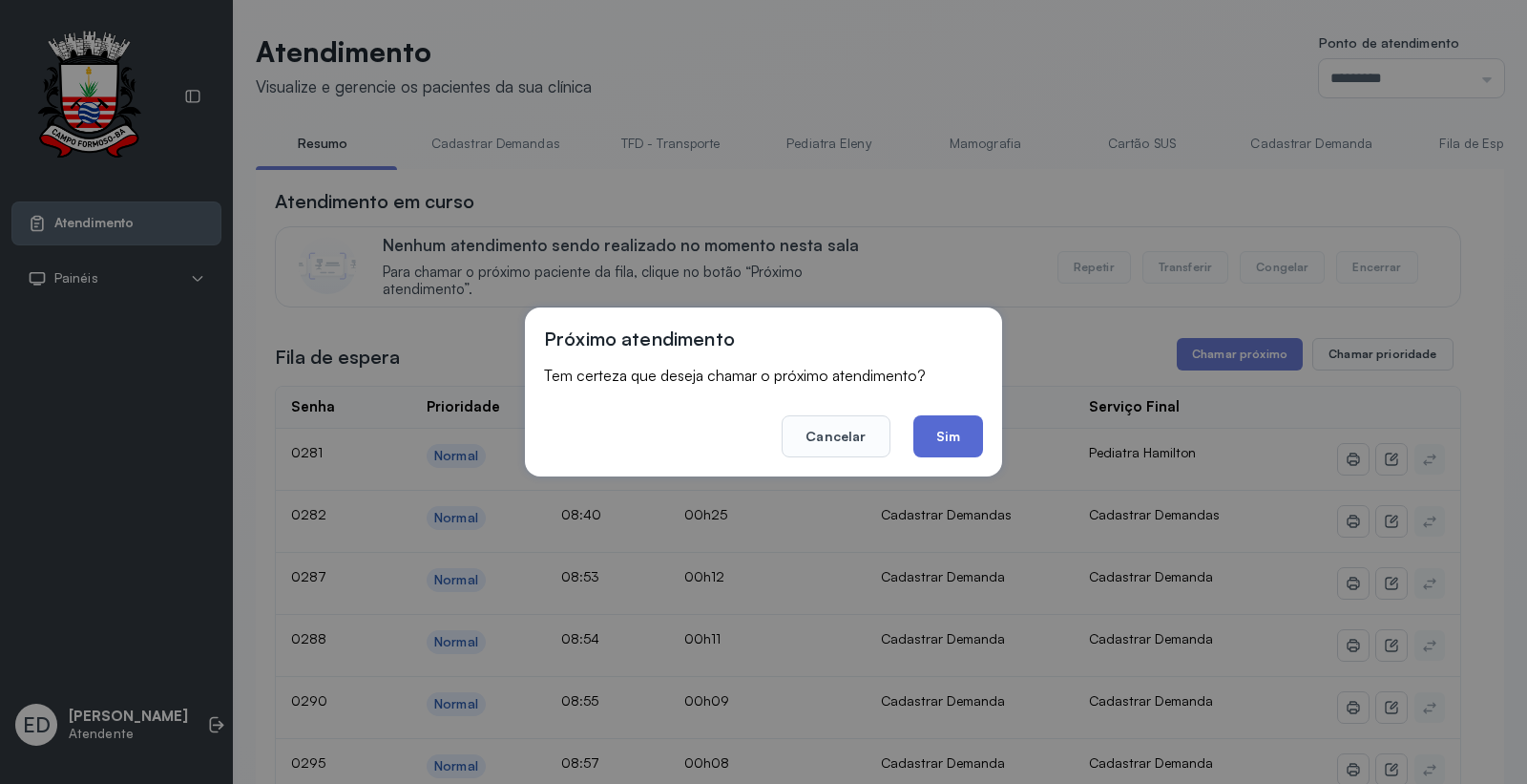
click at [942, 435] on button "Sim" at bounding box center [948, 436] width 70 height 42
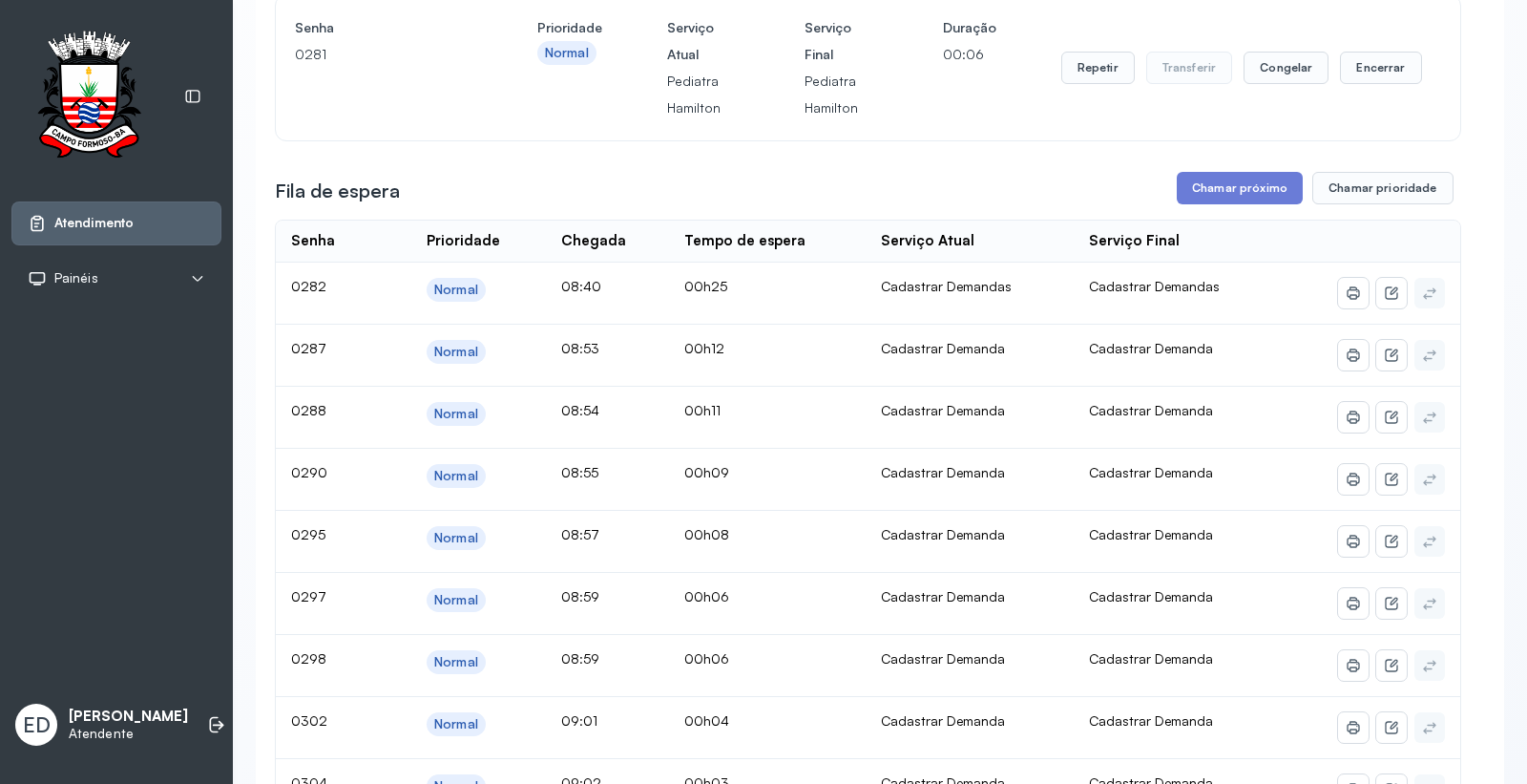
scroll to position [212, 0]
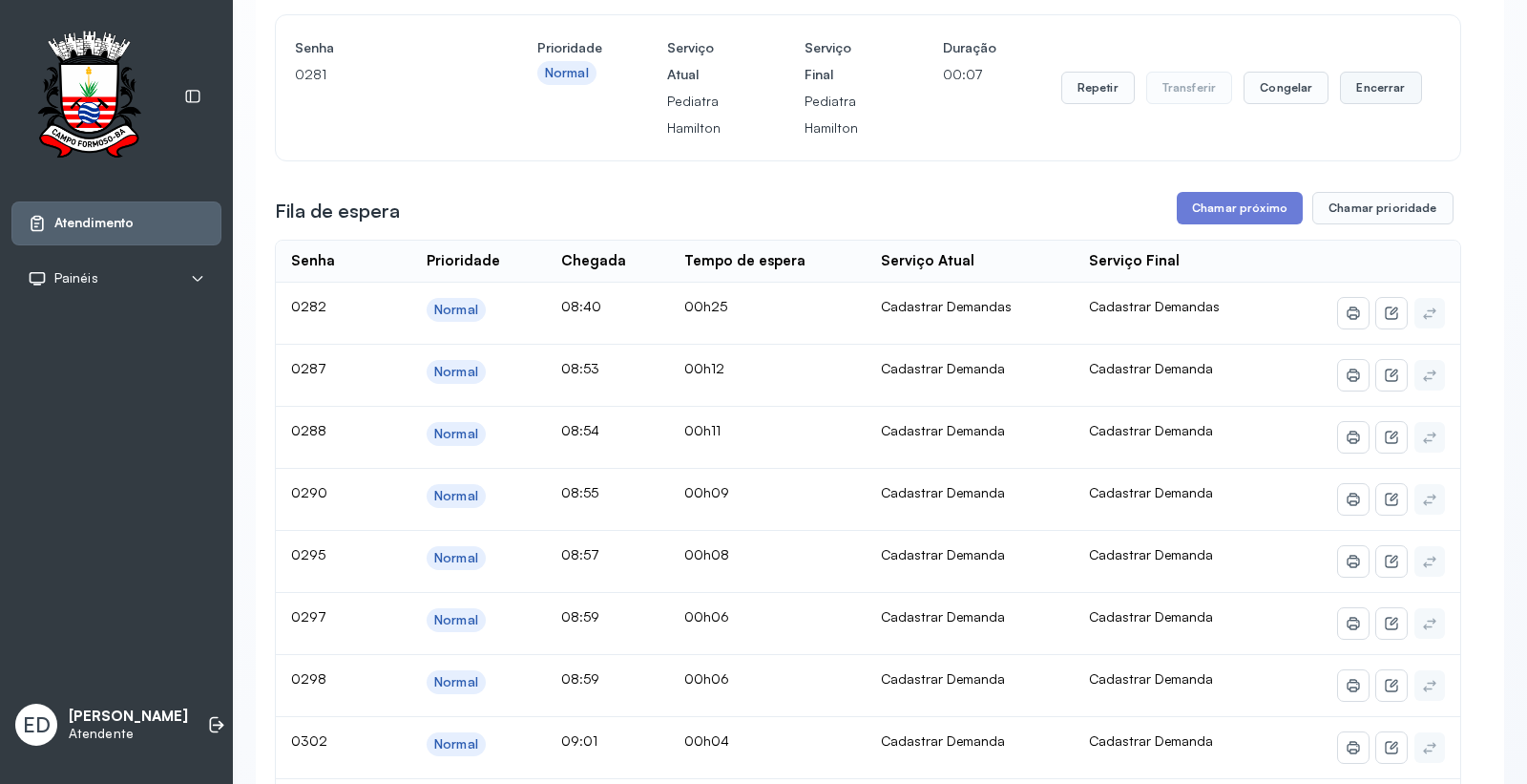
click at [1367, 101] on button "Encerrar" at bounding box center [1381, 88] width 81 height 33
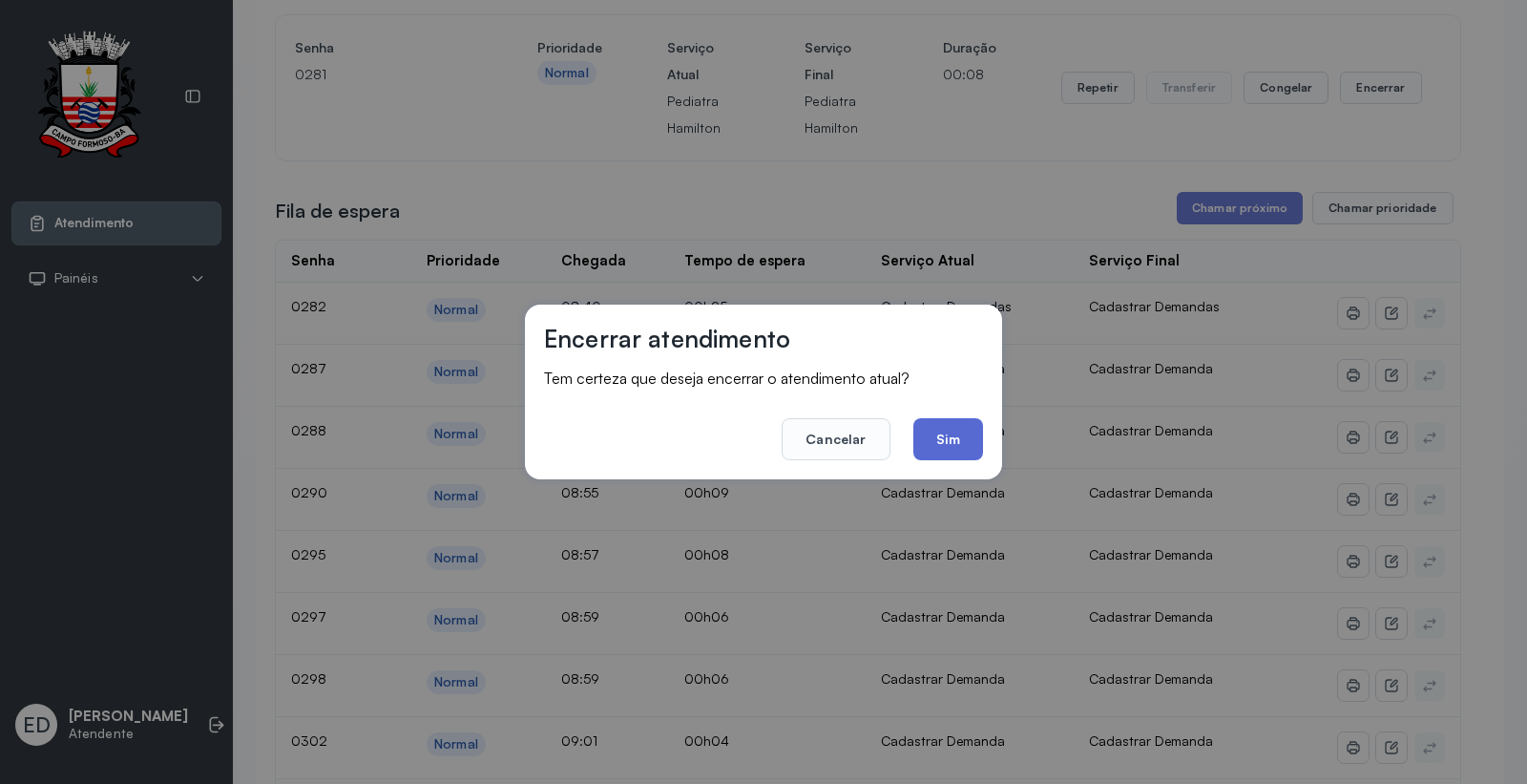
click at [954, 440] on button "Sim" at bounding box center [948, 439] width 70 height 42
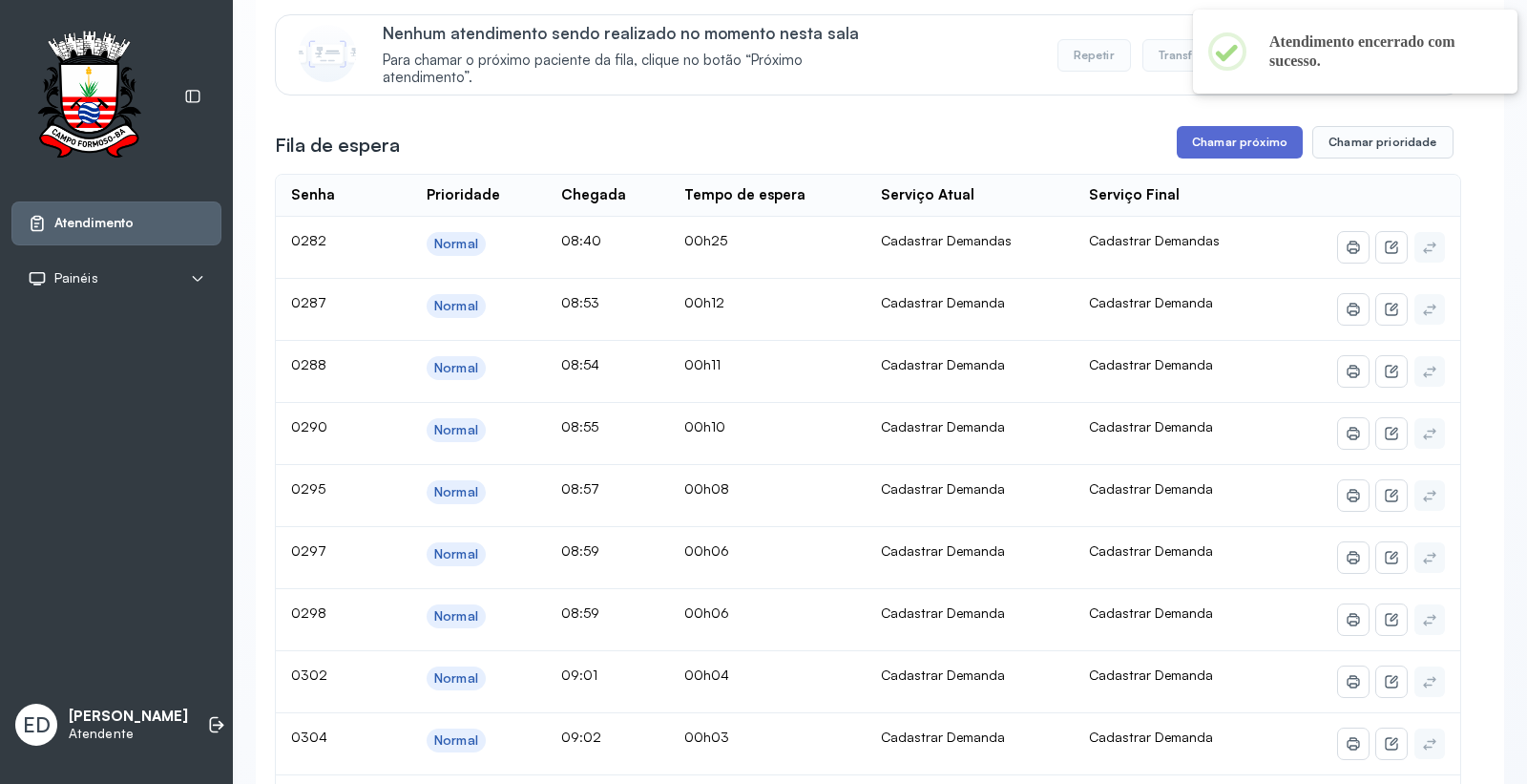
click at [1252, 154] on button "Chamar próximo" at bounding box center [1240, 142] width 126 height 33
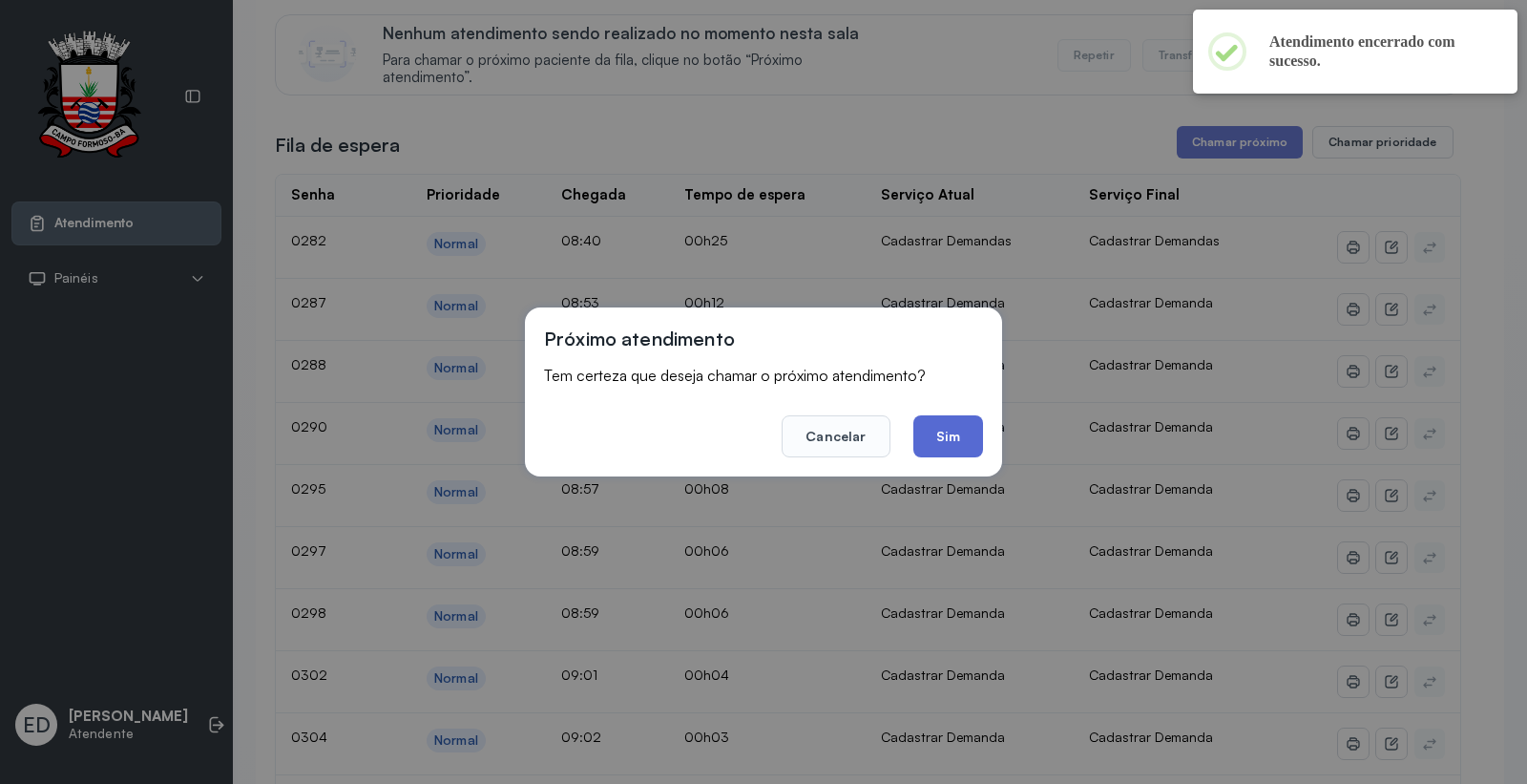
click at [958, 440] on button "Sim" at bounding box center [948, 436] width 70 height 42
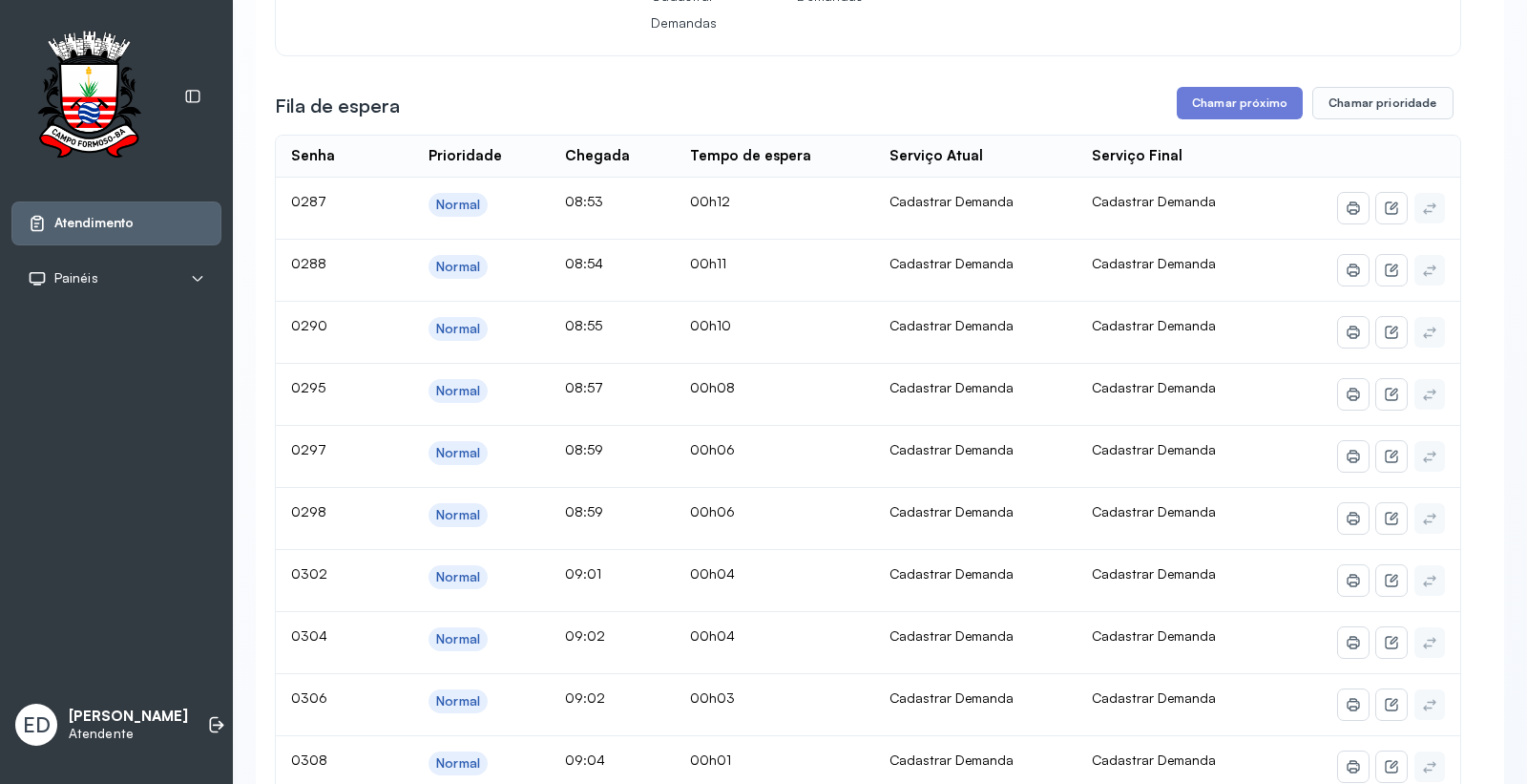
scroll to position [106, 0]
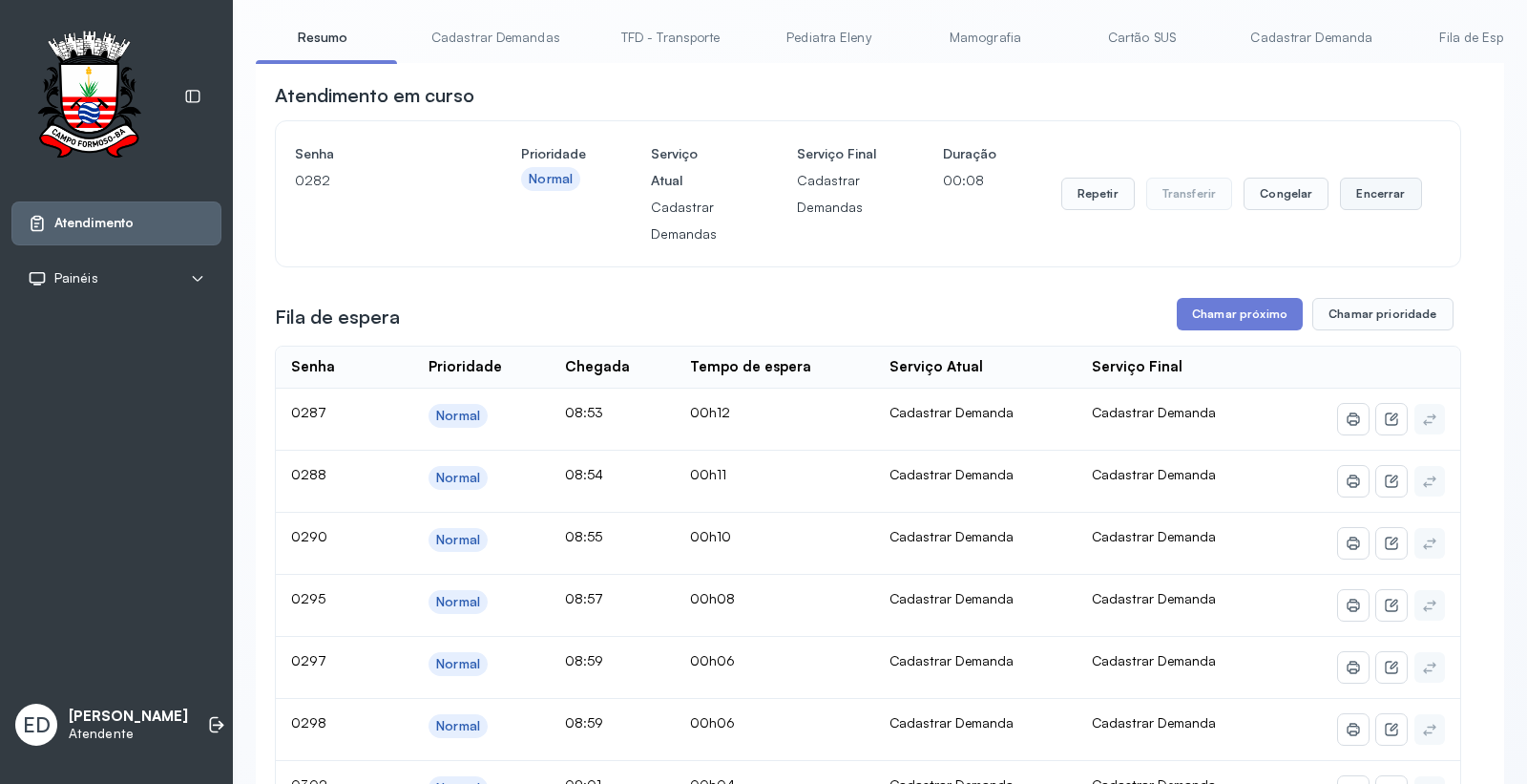
click at [1381, 184] on button "Encerrar" at bounding box center [1381, 194] width 81 height 33
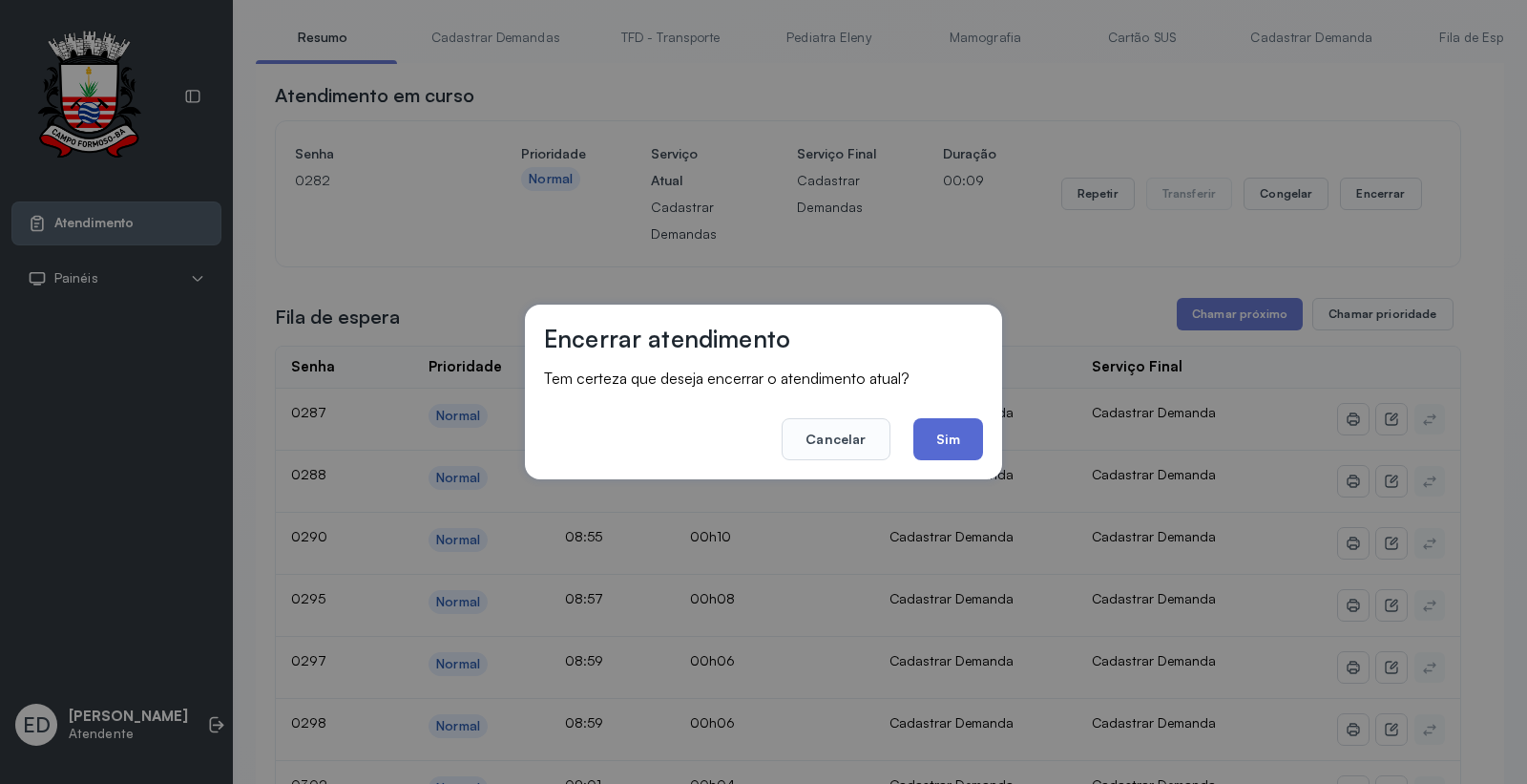
click at [952, 447] on button "Sim" at bounding box center [948, 439] width 70 height 42
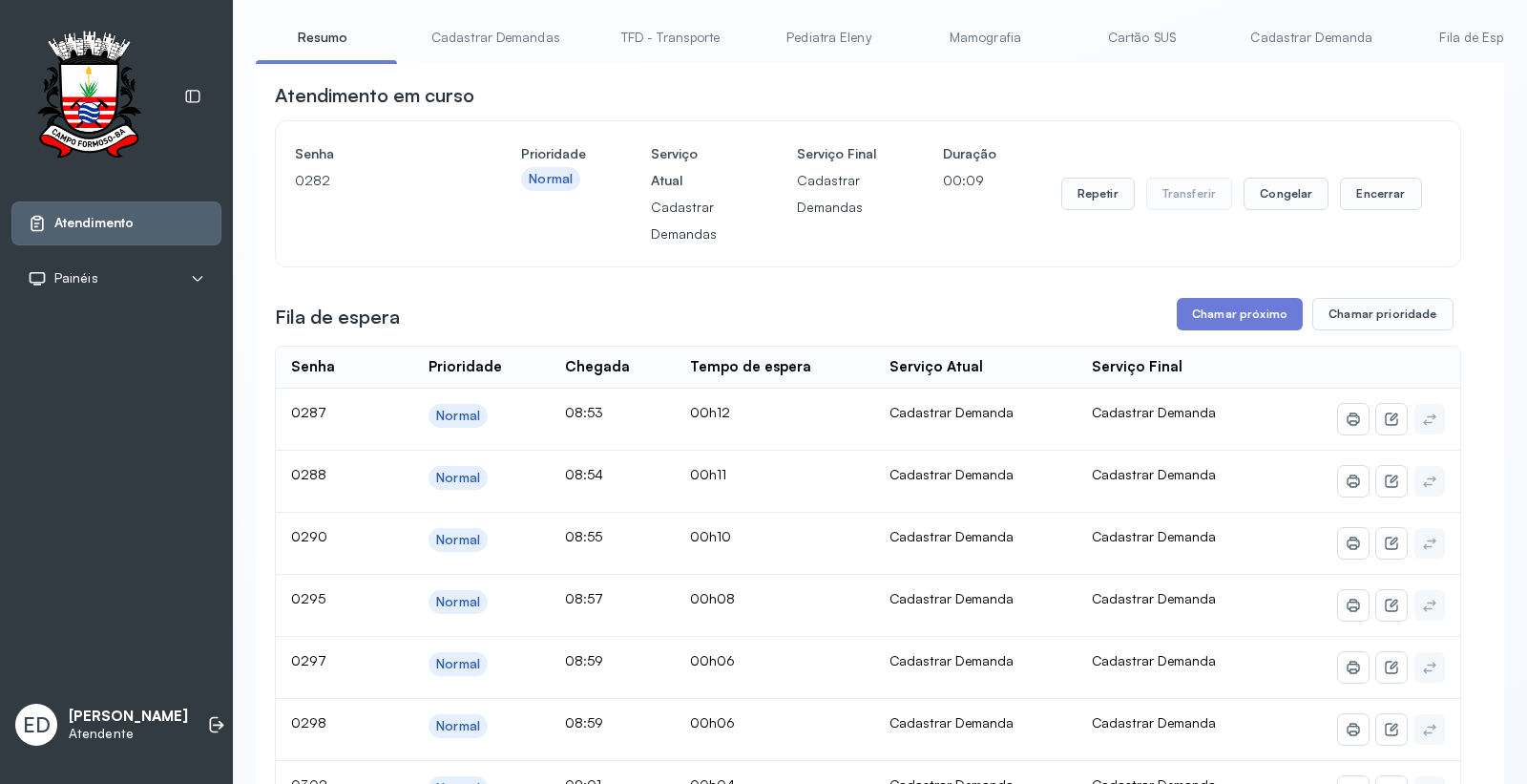
scroll to position [0, 0]
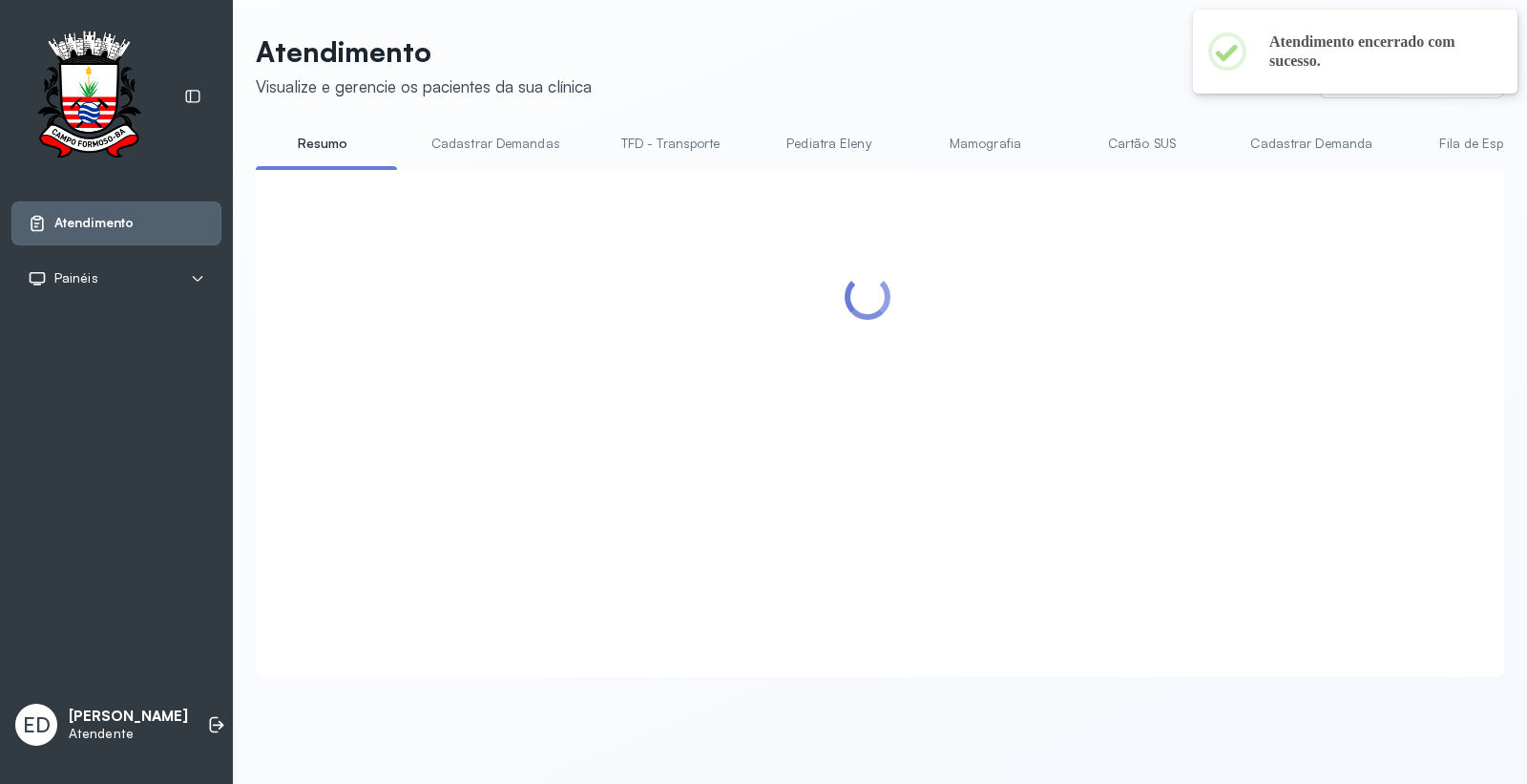
click at [1025, 82] on header "Atendimento Visualize e gerencie os pacientes da sua clínica Ponto de atendimen…" at bounding box center [879, 66] width 1248 height 63
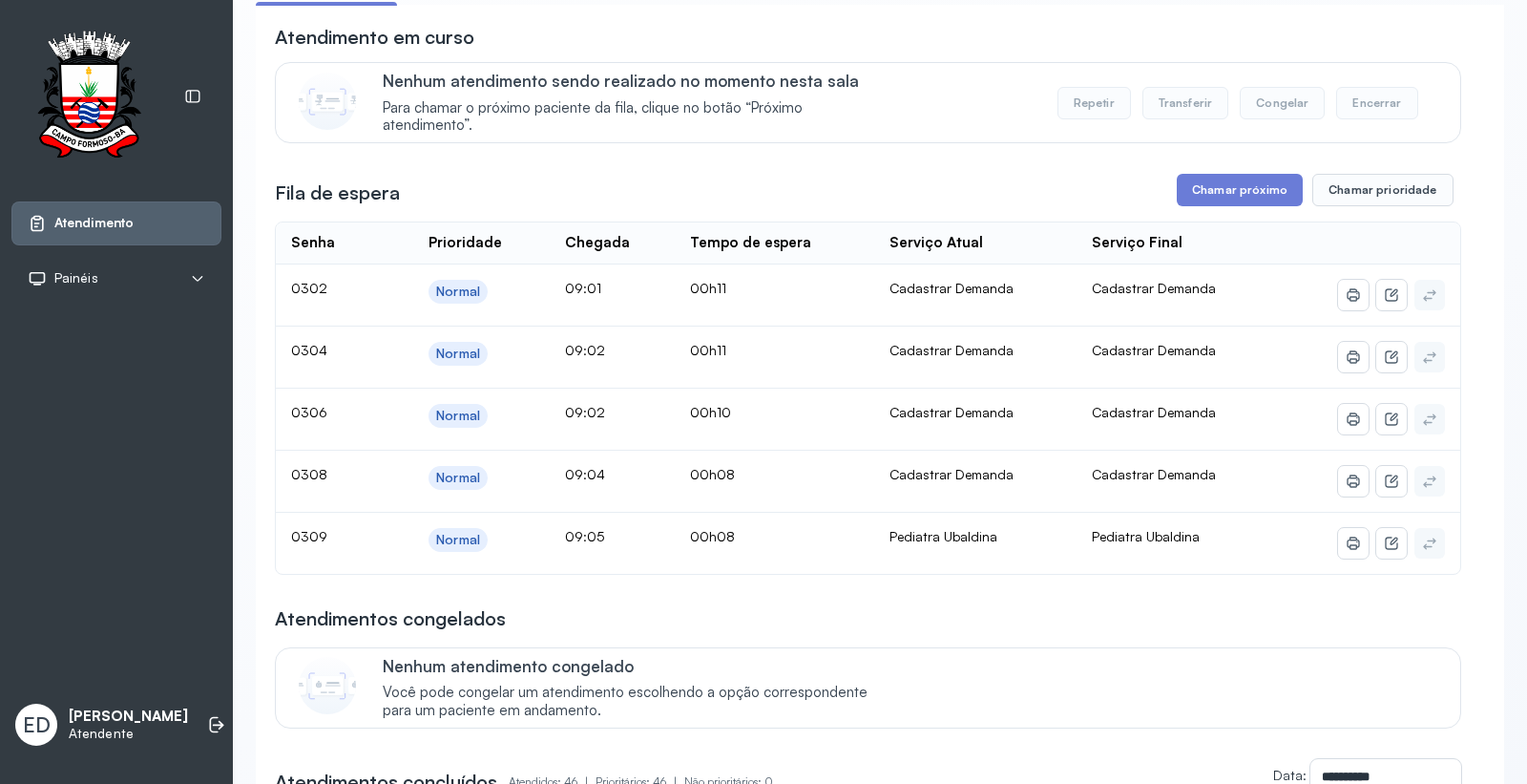
scroll to position [106, 0]
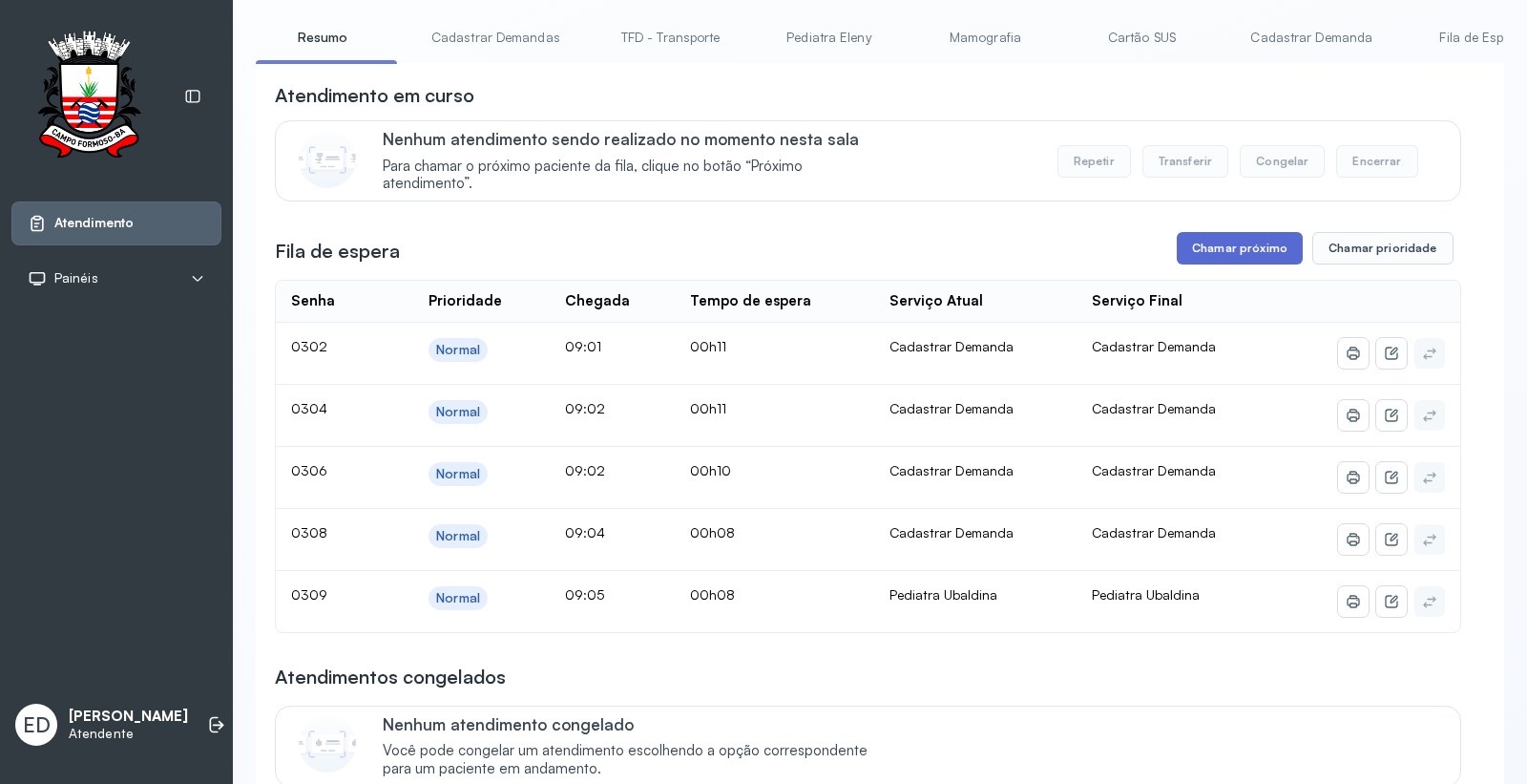
click at [1257, 244] on button "Chamar próximo" at bounding box center [1240, 248] width 126 height 33
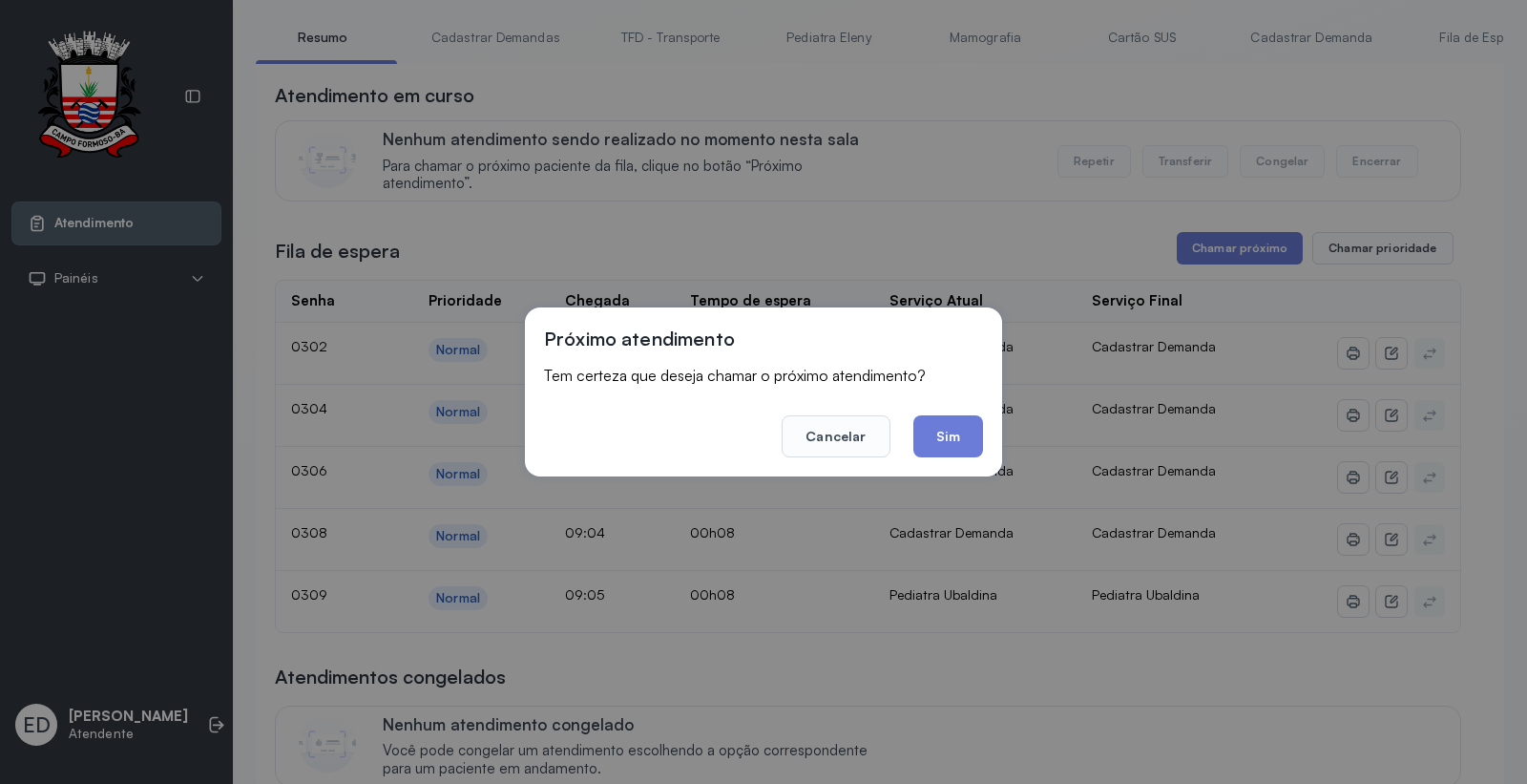
click at [984, 430] on div "Próximo atendimento Tem certeza que deseja chamar o próximo atendimento? Cancel…" at bounding box center [763, 392] width 478 height 169
click at [942, 444] on button "Sim" at bounding box center [948, 436] width 70 height 42
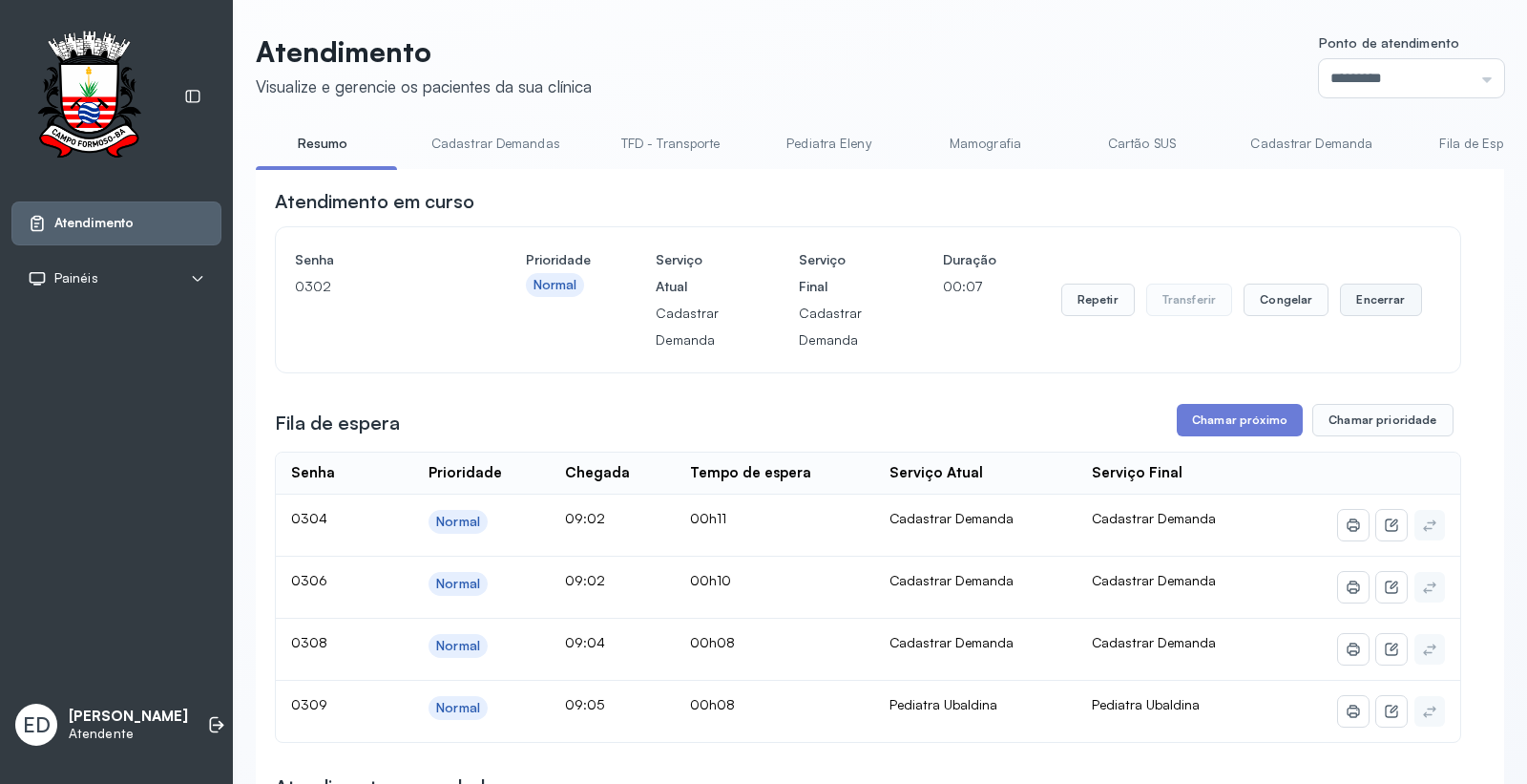
click at [1361, 306] on button "Encerrar" at bounding box center [1381, 300] width 81 height 33
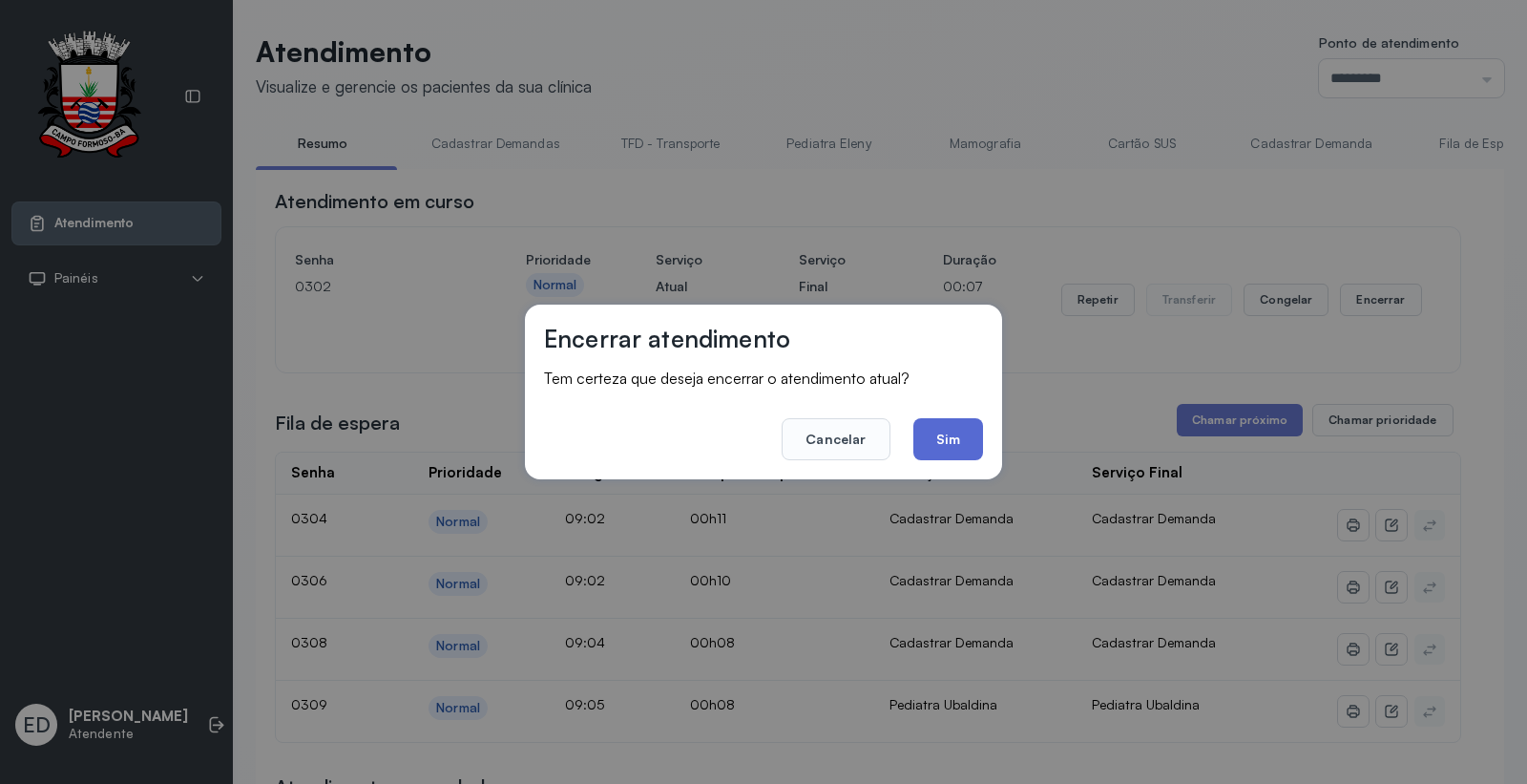
click at [978, 443] on button "Sim" at bounding box center [948, 439] width 70 height 42
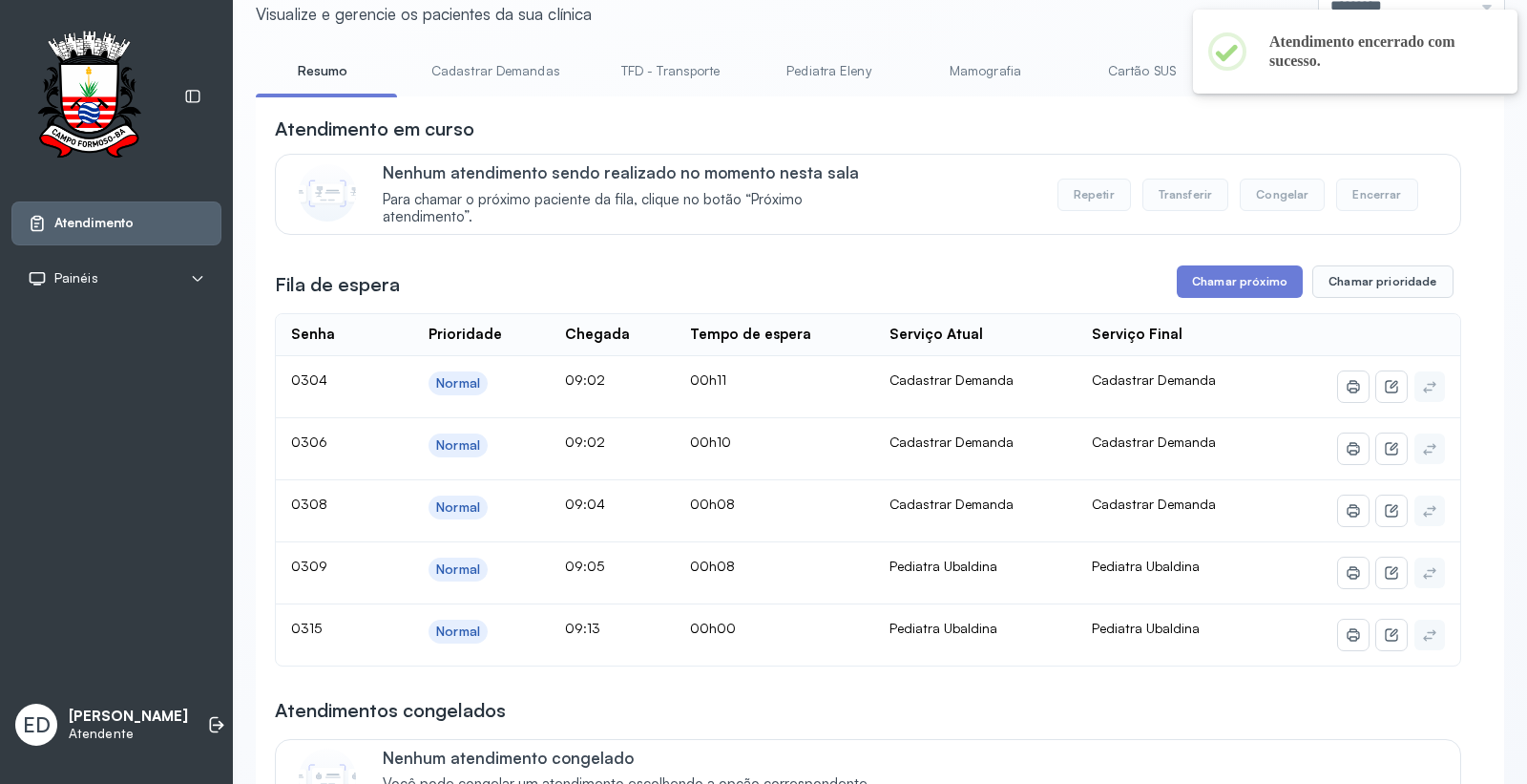
scroll to position [106, 0]
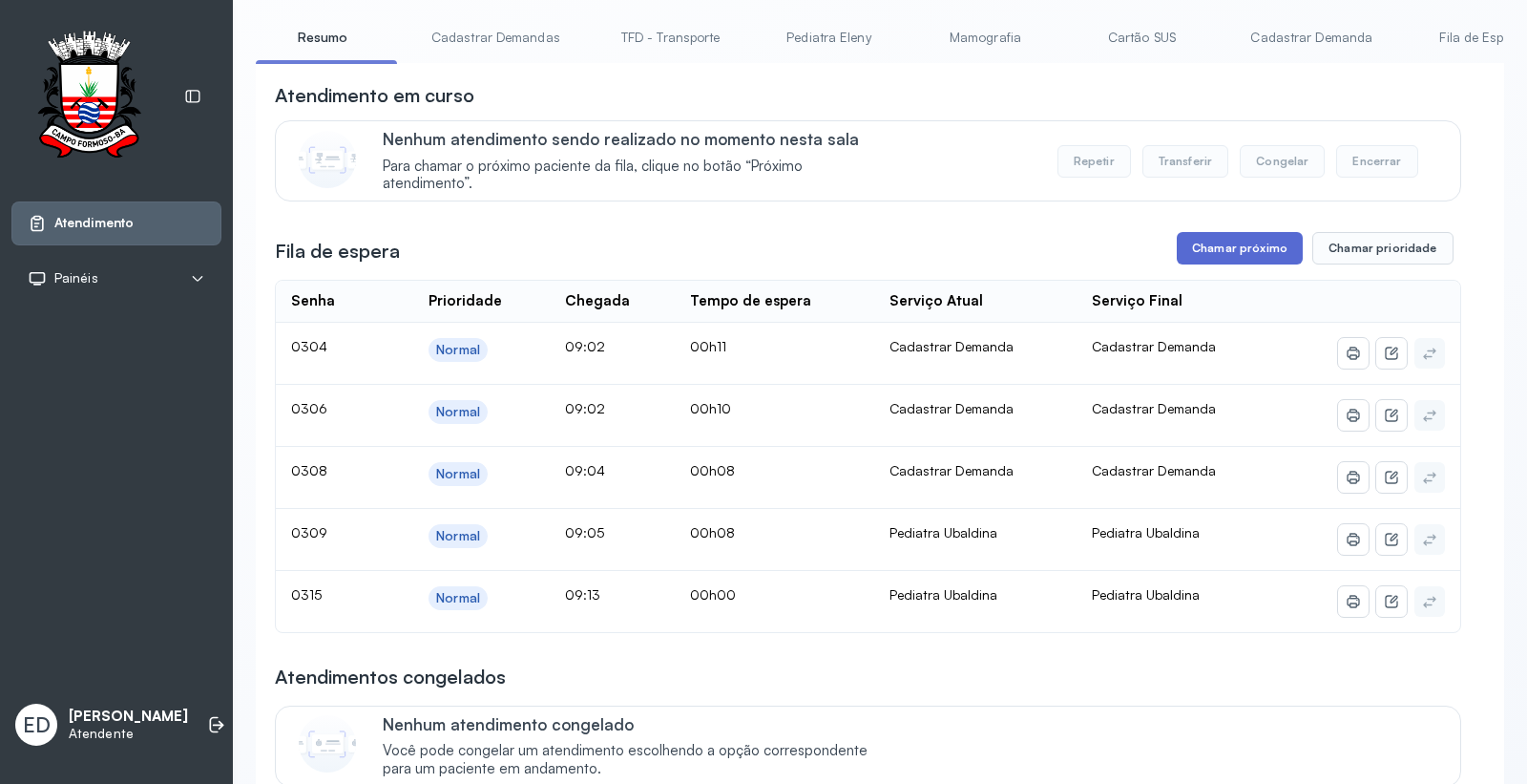
click at [1264, 259] on button "Chamar próximo" at bounding box center [1240, 248] width 126 height 33
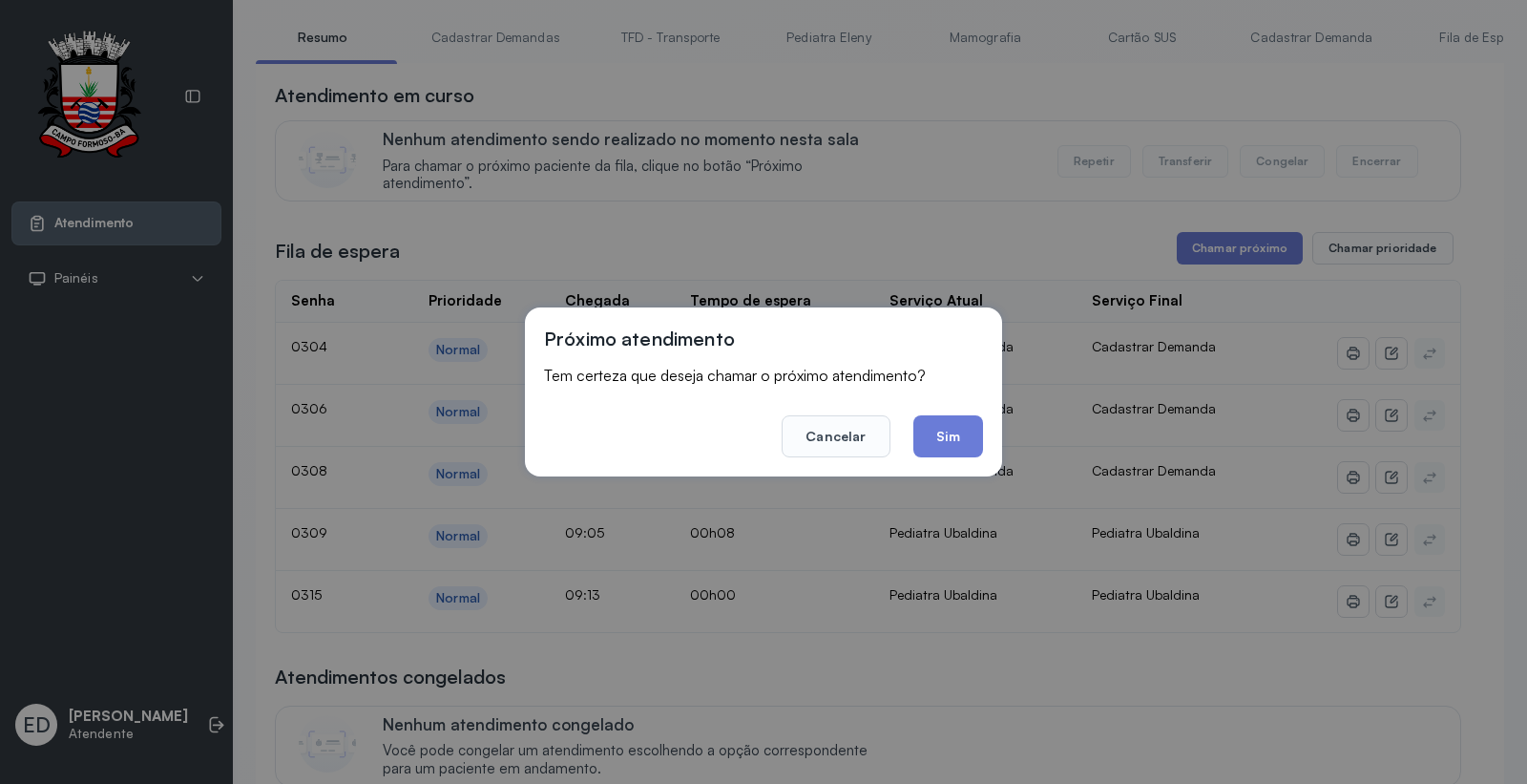
click at [966, 415] on button "Sim" at bounding box center [948, 436] width 70 height 42
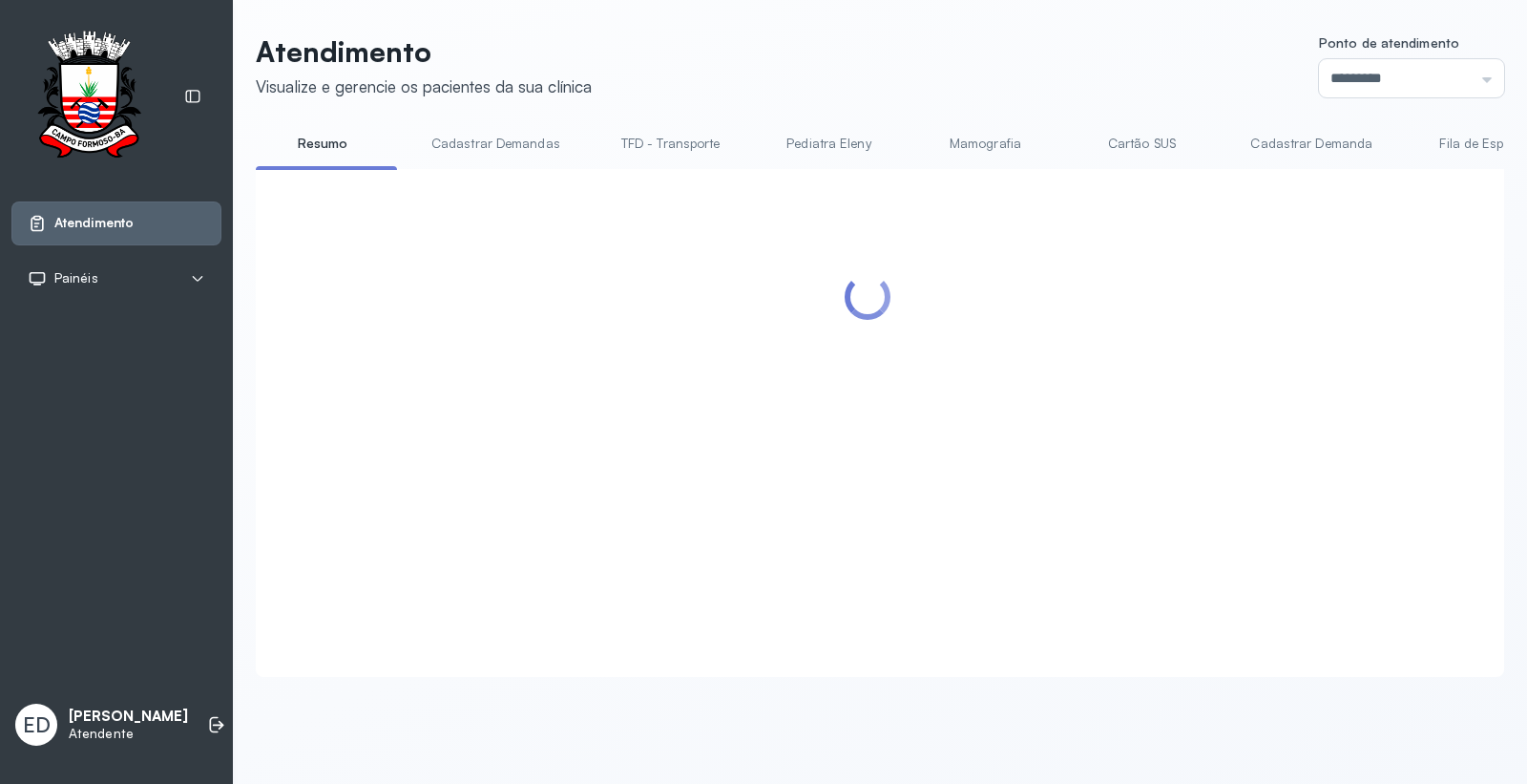
scroll to position [0, 0]
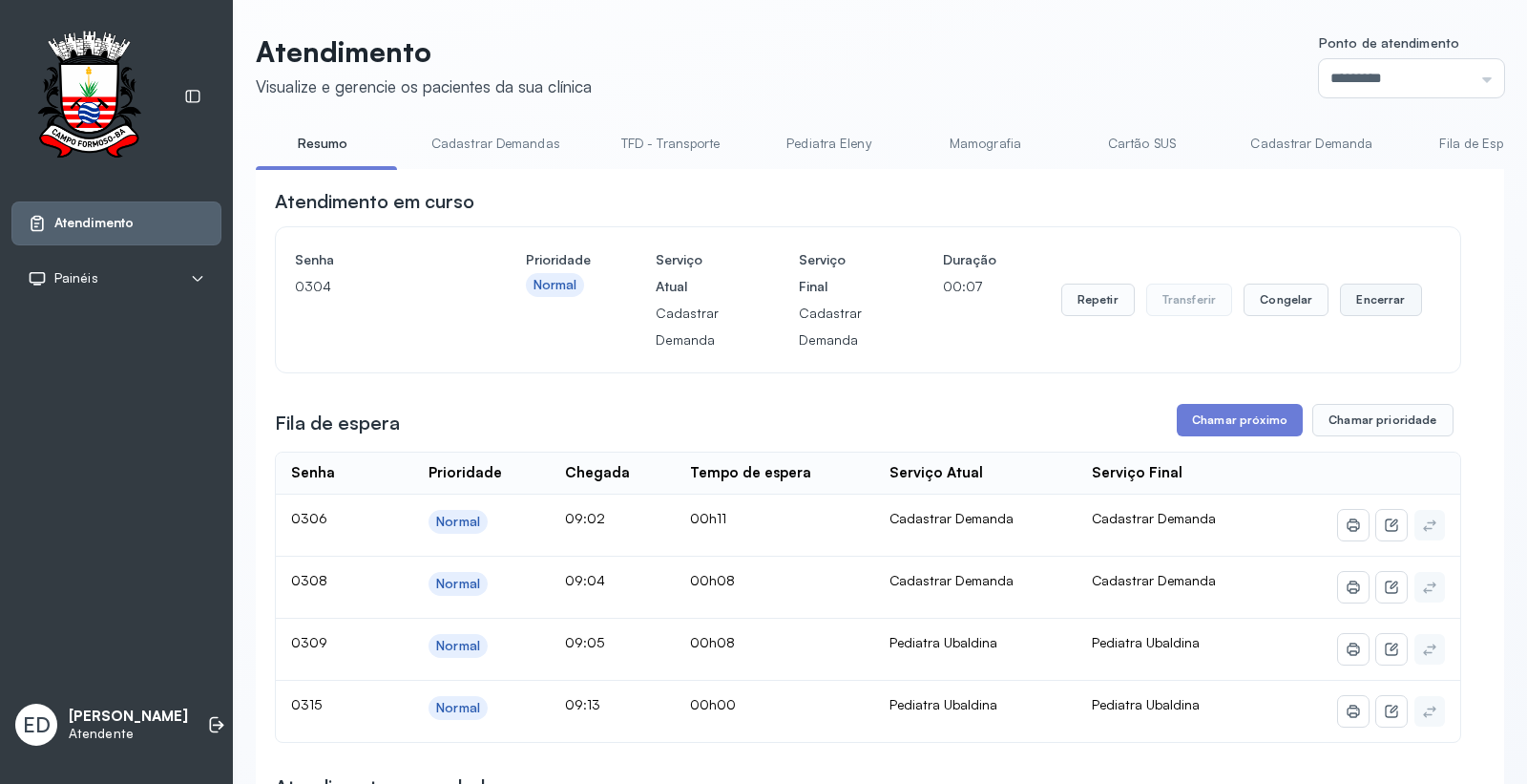
click at [1369, 294] on button "Encerrar" at bounding box center [1381, 300] width 81 height 33
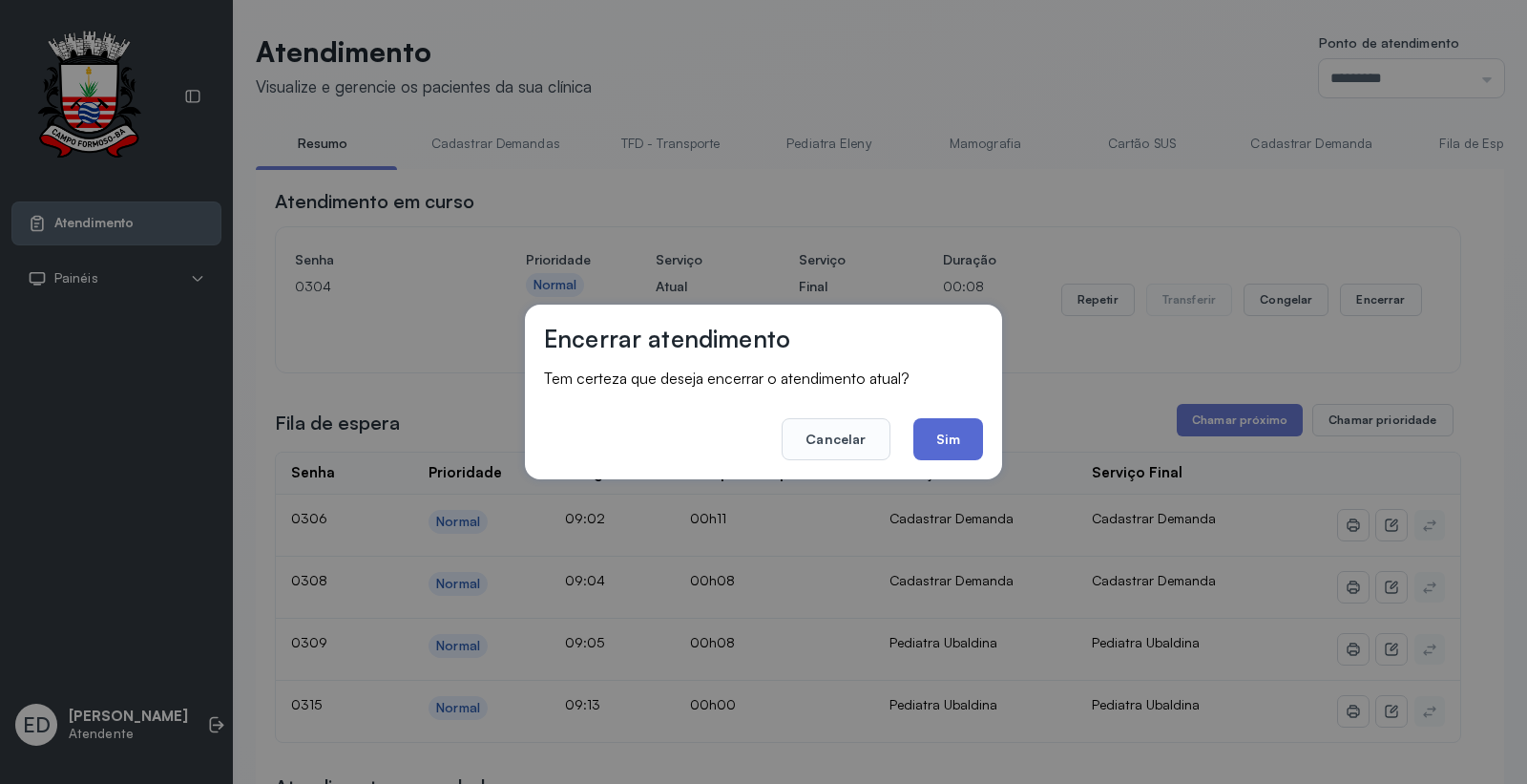
click at [962, 440] on button "Sim" at bounding box center [948, 439] width 70 height 42
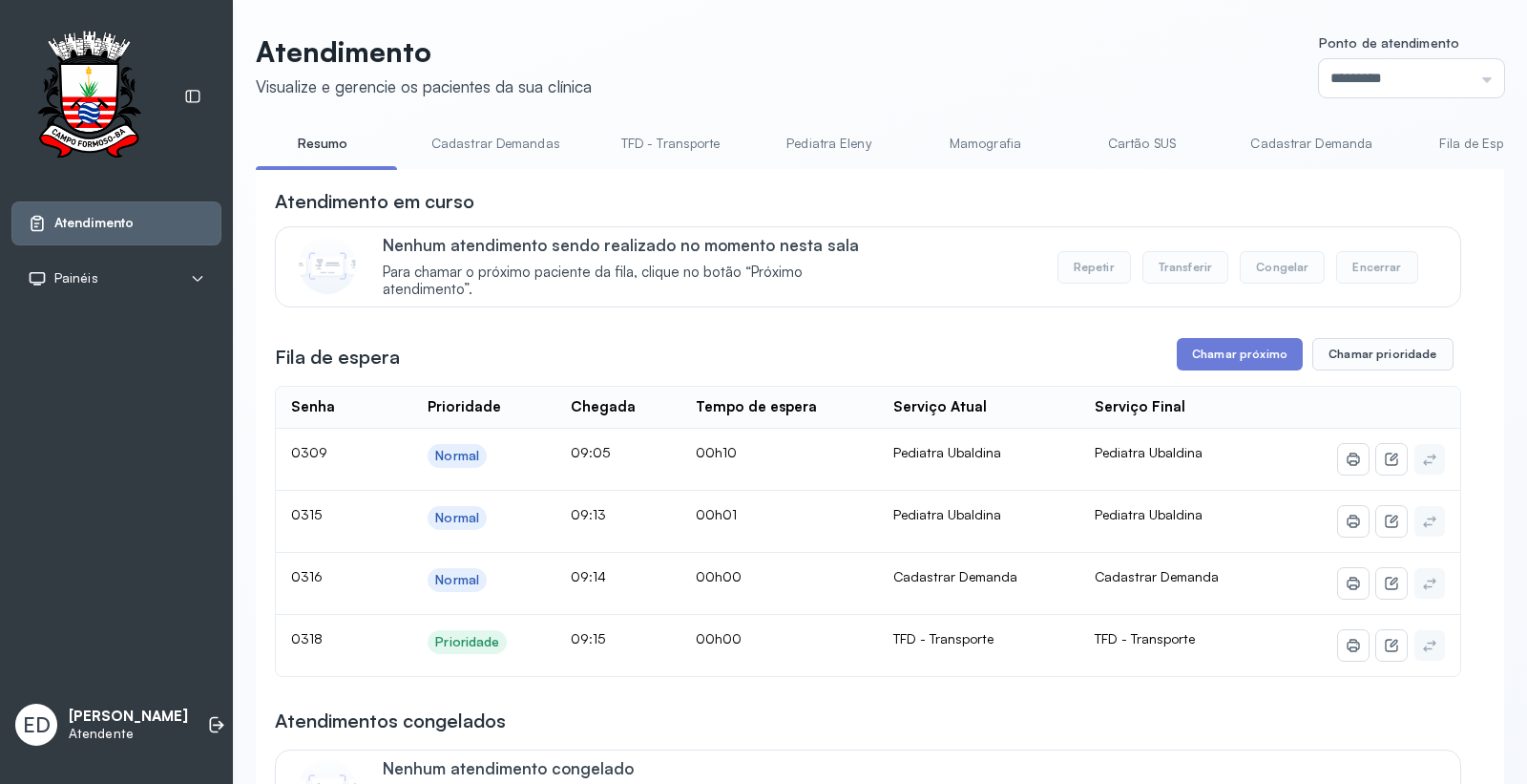
scroll to position [106, 0]
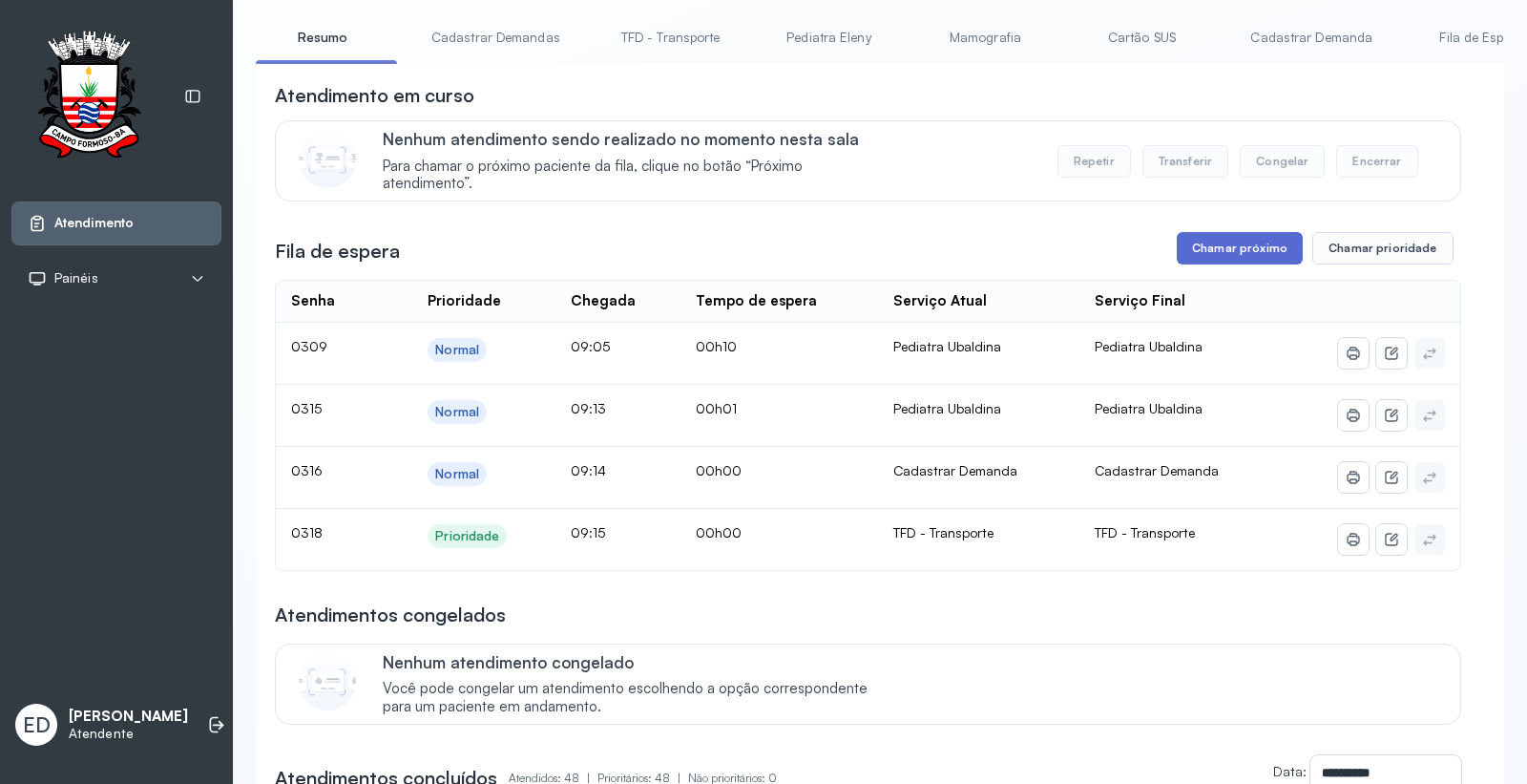
click at [1211, 260] on button "Chamar próximo" at bounding box center [1240, 248] width 126 height 33
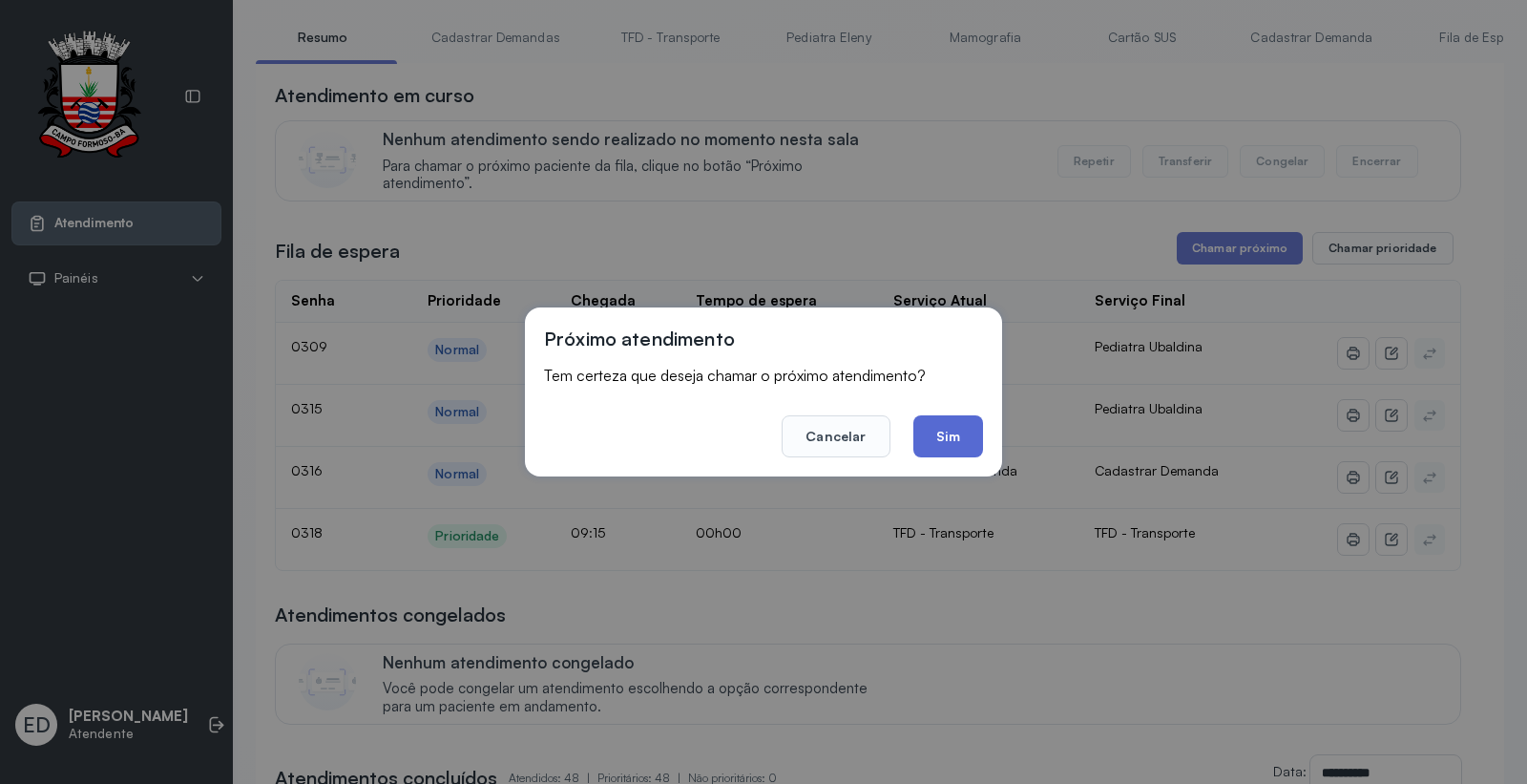
click at [962, 439] on button "Sim" at bounding box center [948, 436] width 70 height 42
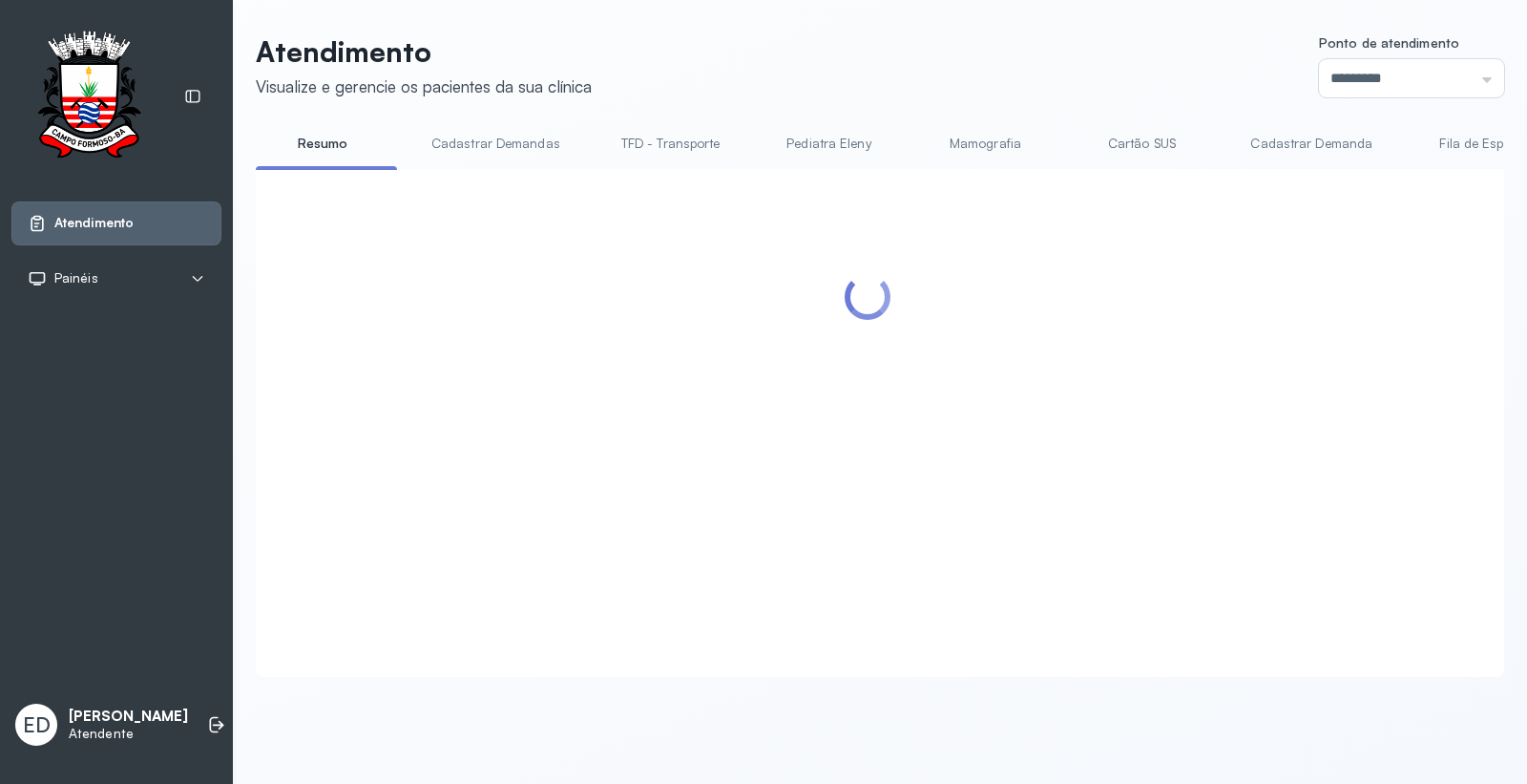
scroll to position [0, 0]
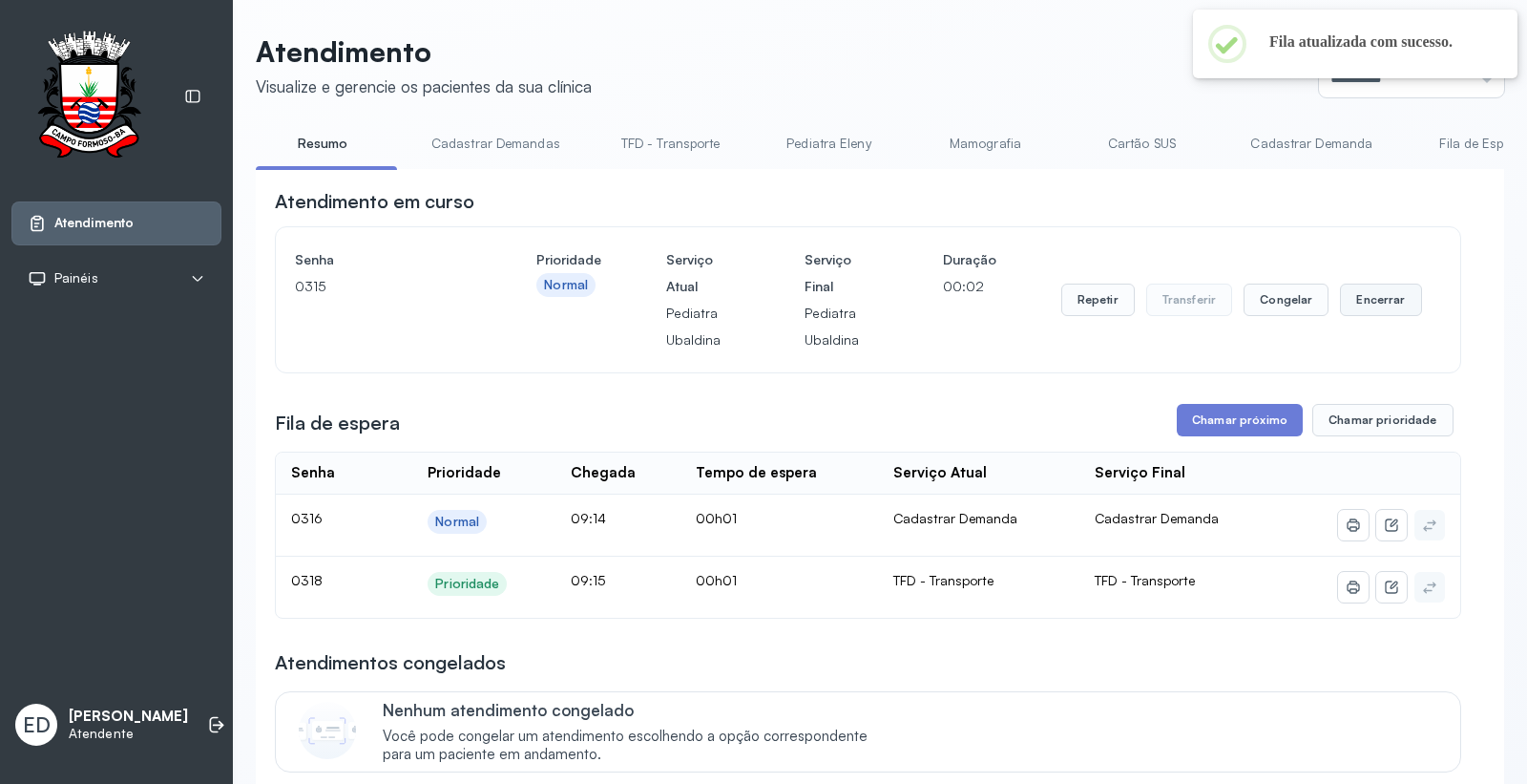
click at [1384, 293] on button "Encerrar" at bounding box center [1381, 300] width 81 height 33
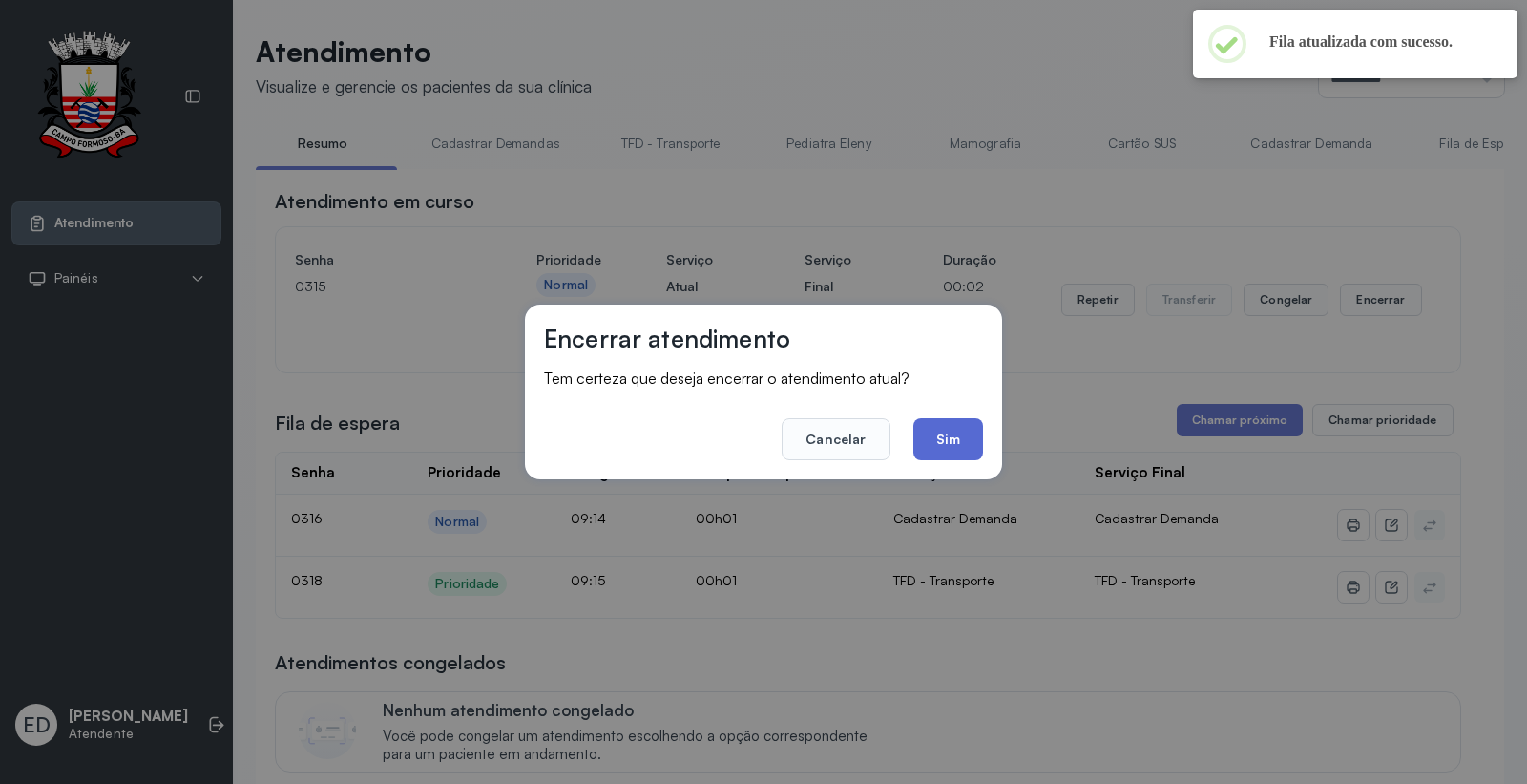
click at [957, 449] on button "Sim" at bounding box center [948, 439] width 70 height 42
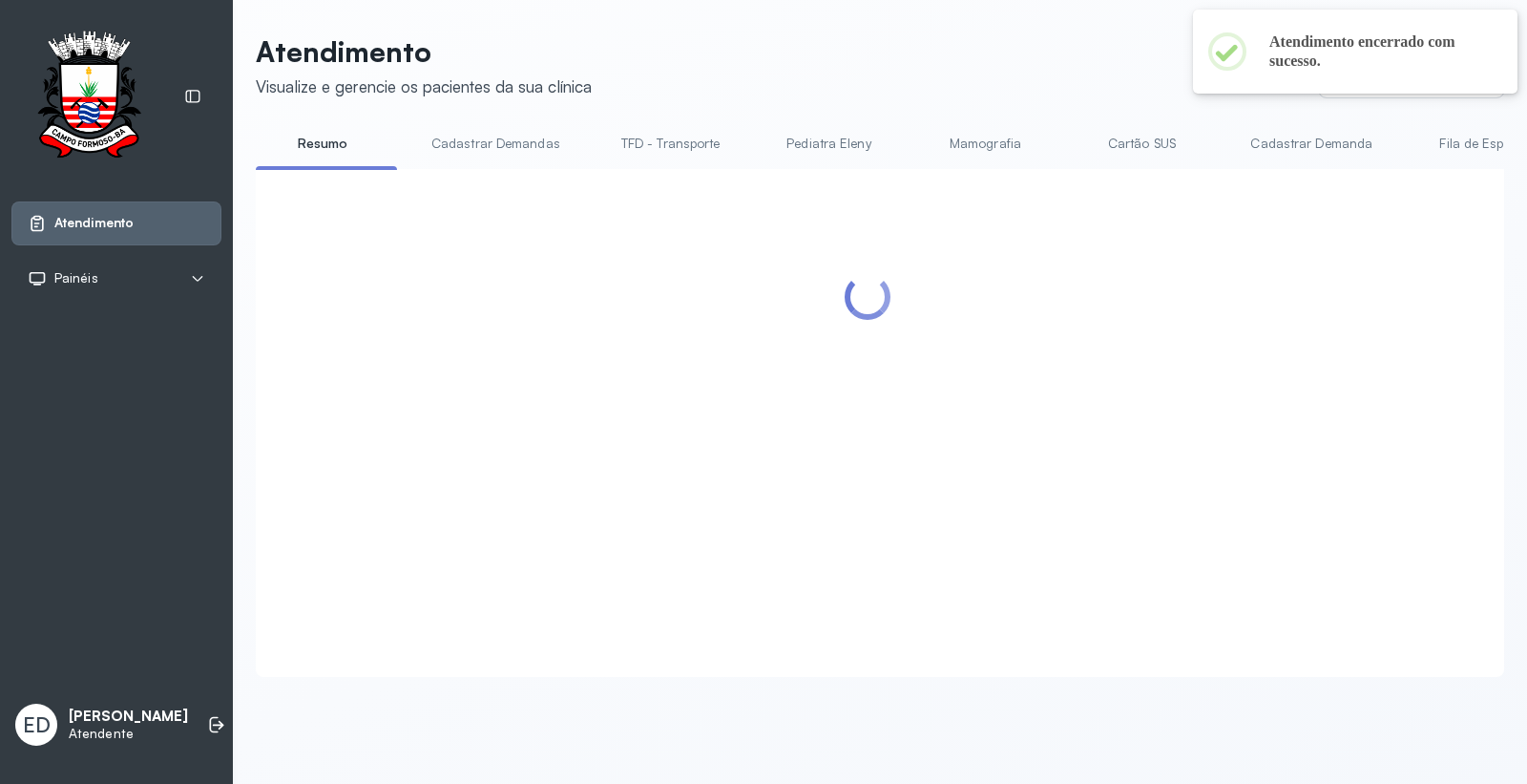
click at [928, 37] on header "Atendimento Visualize e gerencie os pacientes da sua clínica Ponto de atendimen…" at bounding box center [879, 66] width 1248 height 63
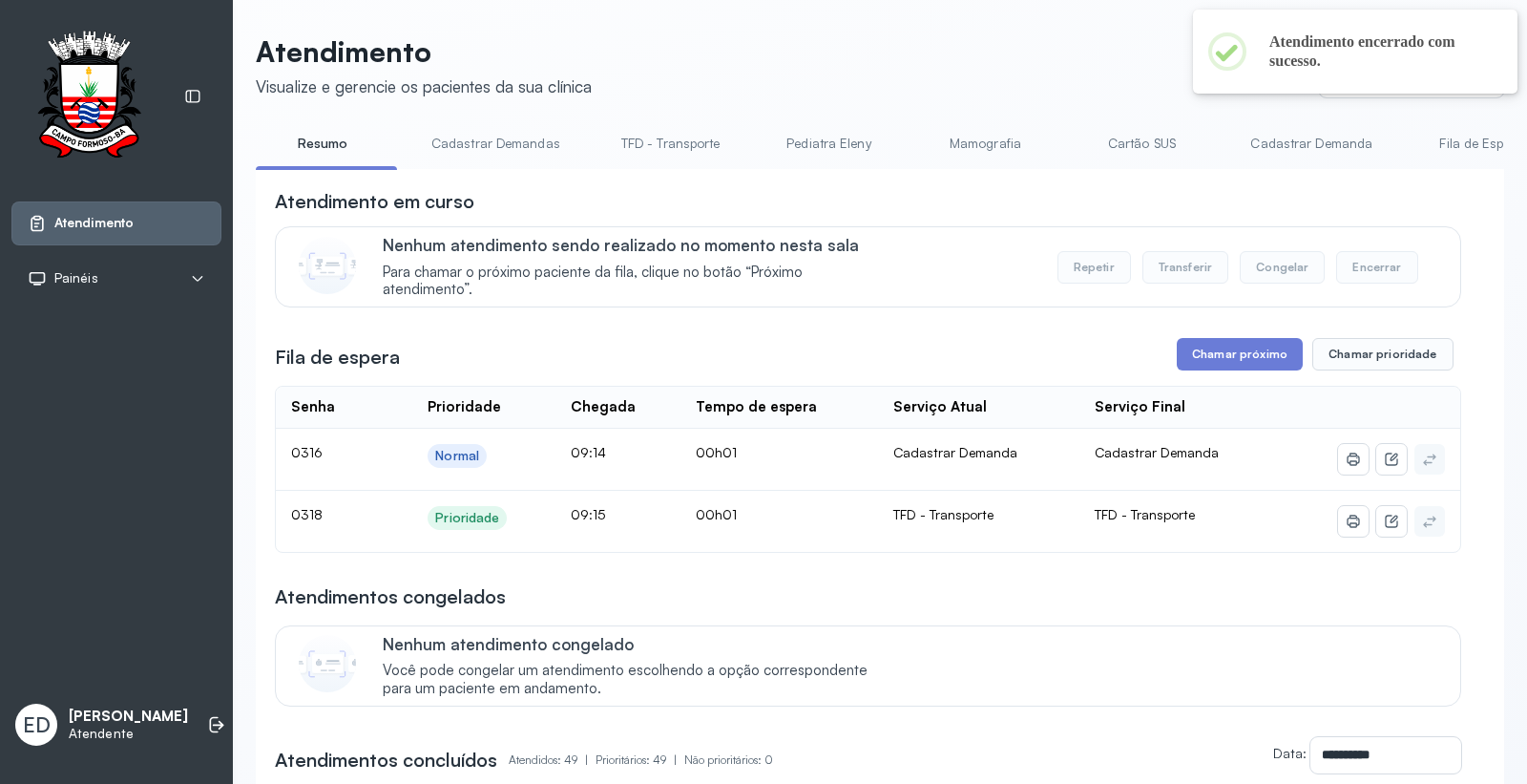
click at [928, 36] on header "Atendimento Visualize e gerencie os pacientes da sua clínica Ponto de atendimen…" at bounding box center [879, 66] width 1248 height 63
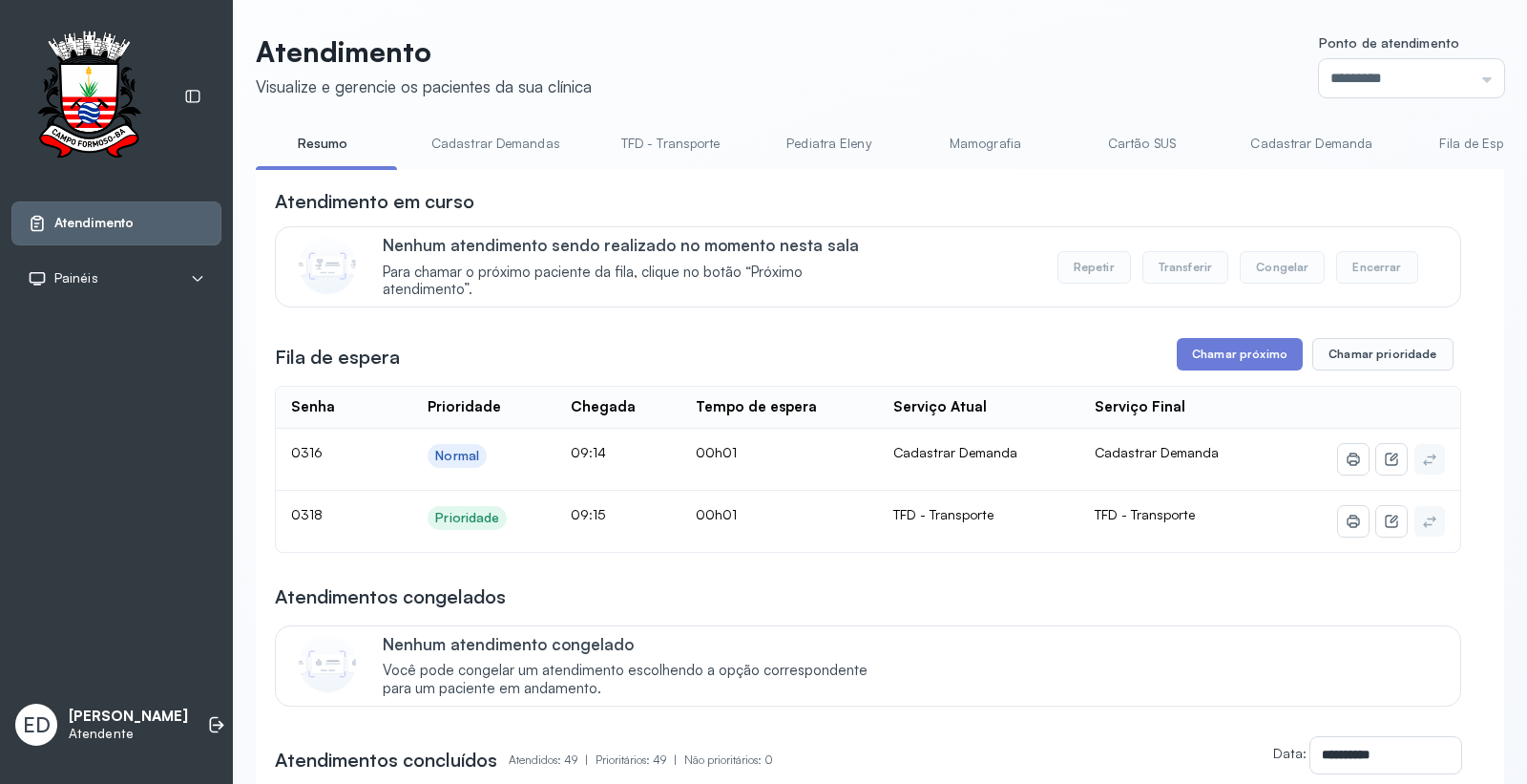
click at [1018, 56] on header "Atendimento Visualize e gerencie os pacientes da sua clínica Ponto de atendimen…" at bounding box center [879, 66] width 1248 height 63
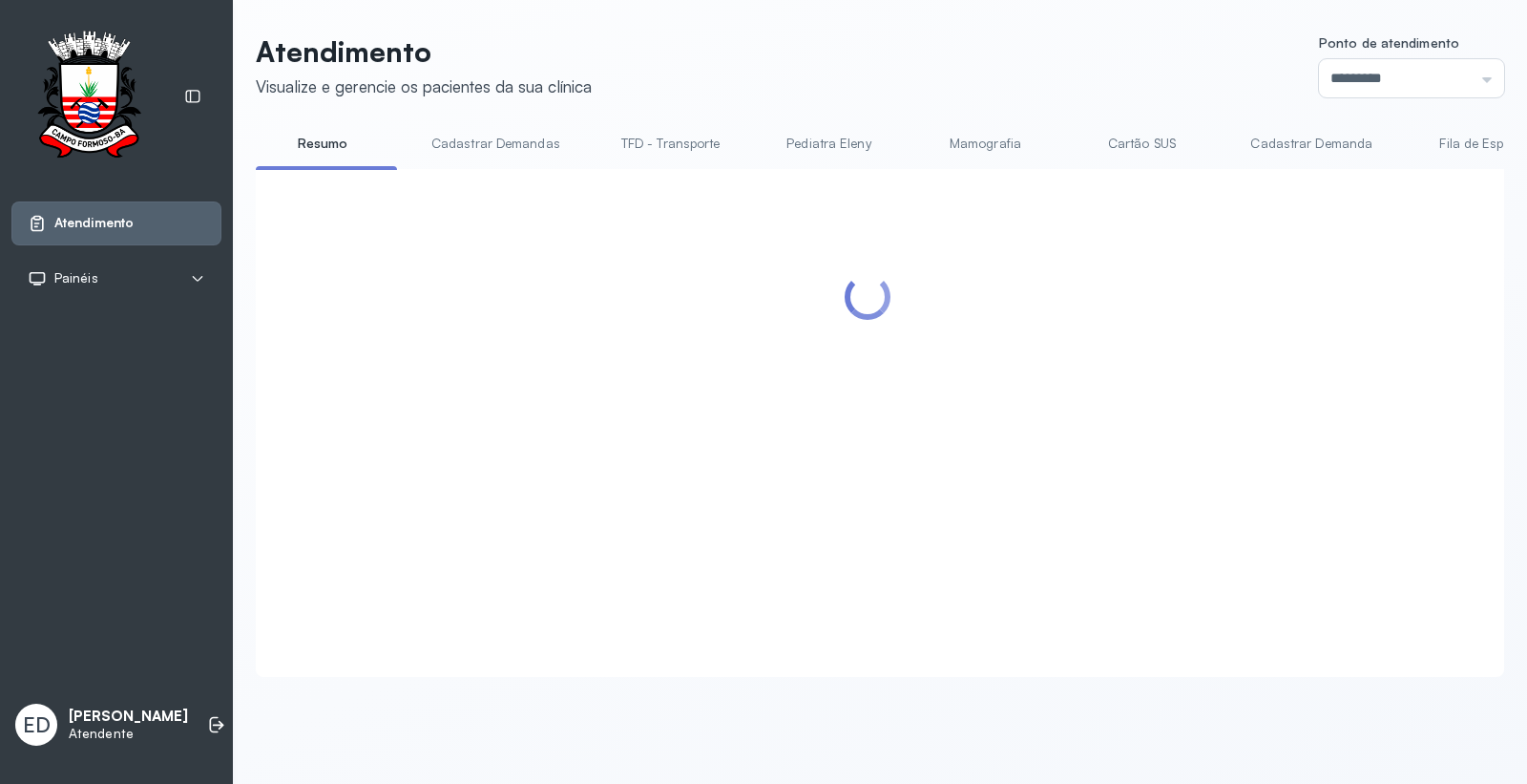
click at [1139, 144] on link "Cartão SUS" at bounding box center [1142, 143] width 134 height 32
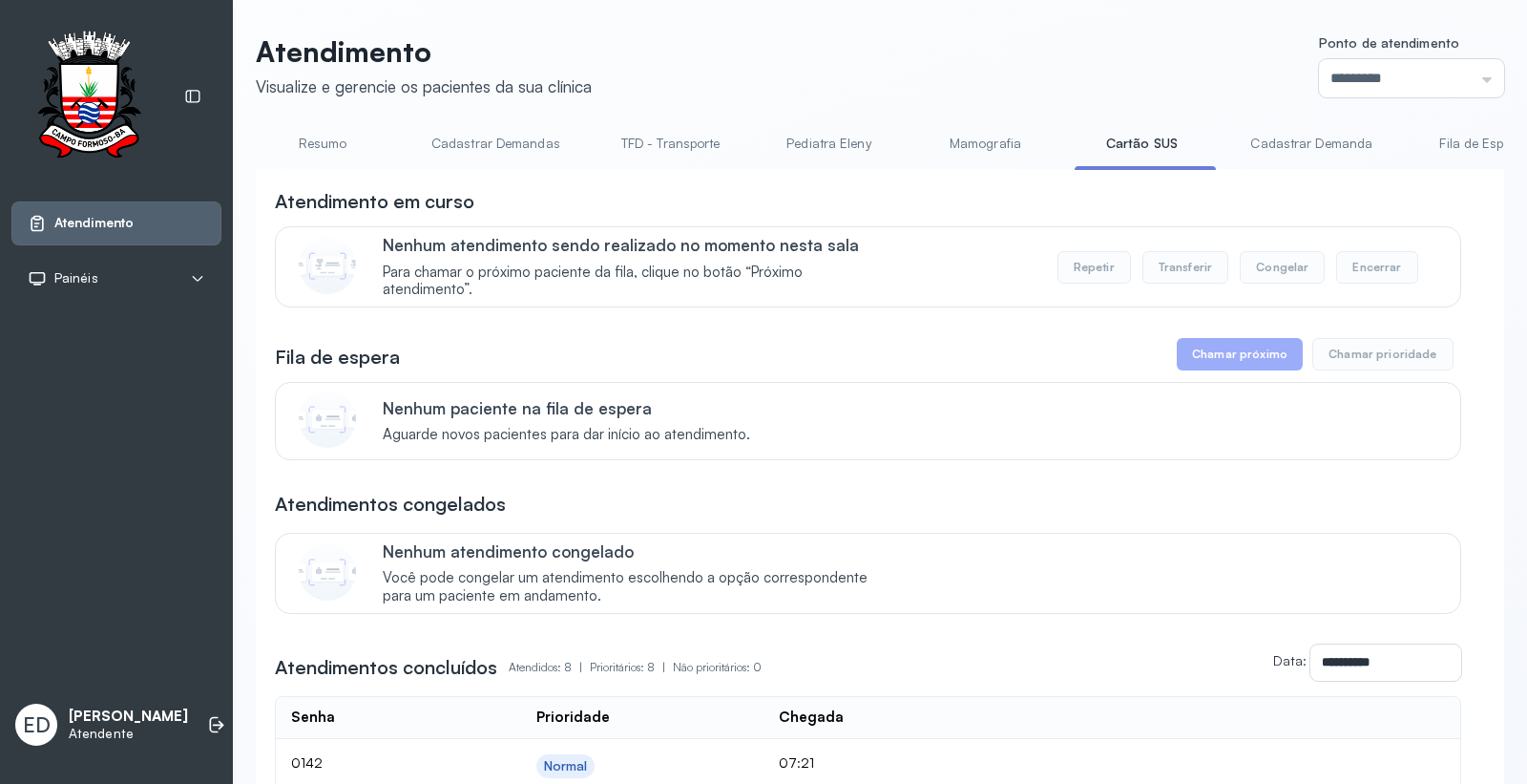
drag, startPoint x: 323, startPoint y: 143, endPoint x: 442, endPoint y: 143, distance: 119.0
click at [323, 141] on link "Resumo" at bounding box center [322, 143] width 134 height 32
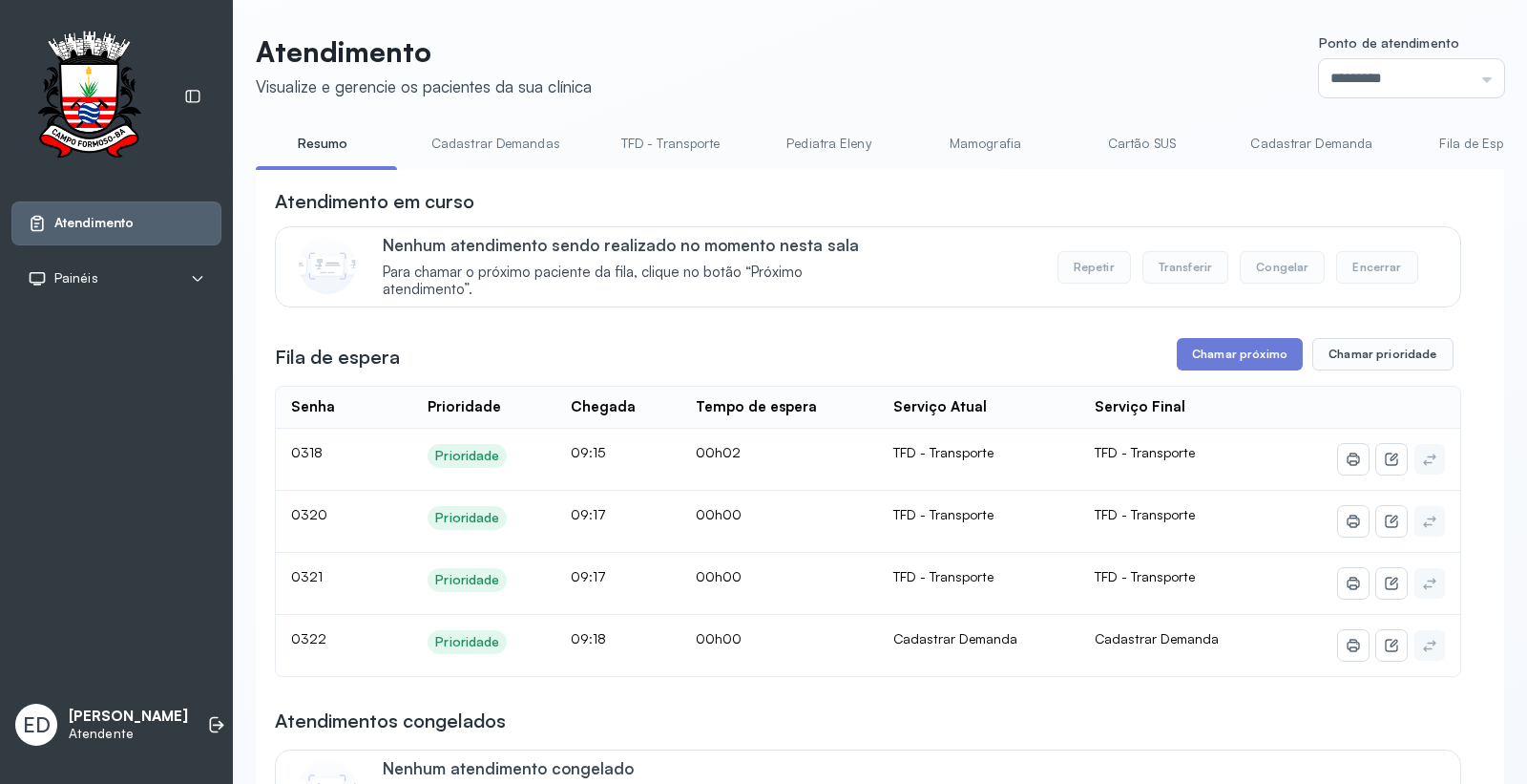
click at [871, 70] on header "Atendimento Visualize e gerencie os pacientes da sua clínica Ponto de atendimen…" at bounding box center [879, 66] width 1248 height 63
click at [870, 69] on header "Atendimento Visualize e gerencie os pacientes da sua clínica Ponto de atendimen…" at bounding box center [879, 66] width 1248 height 63
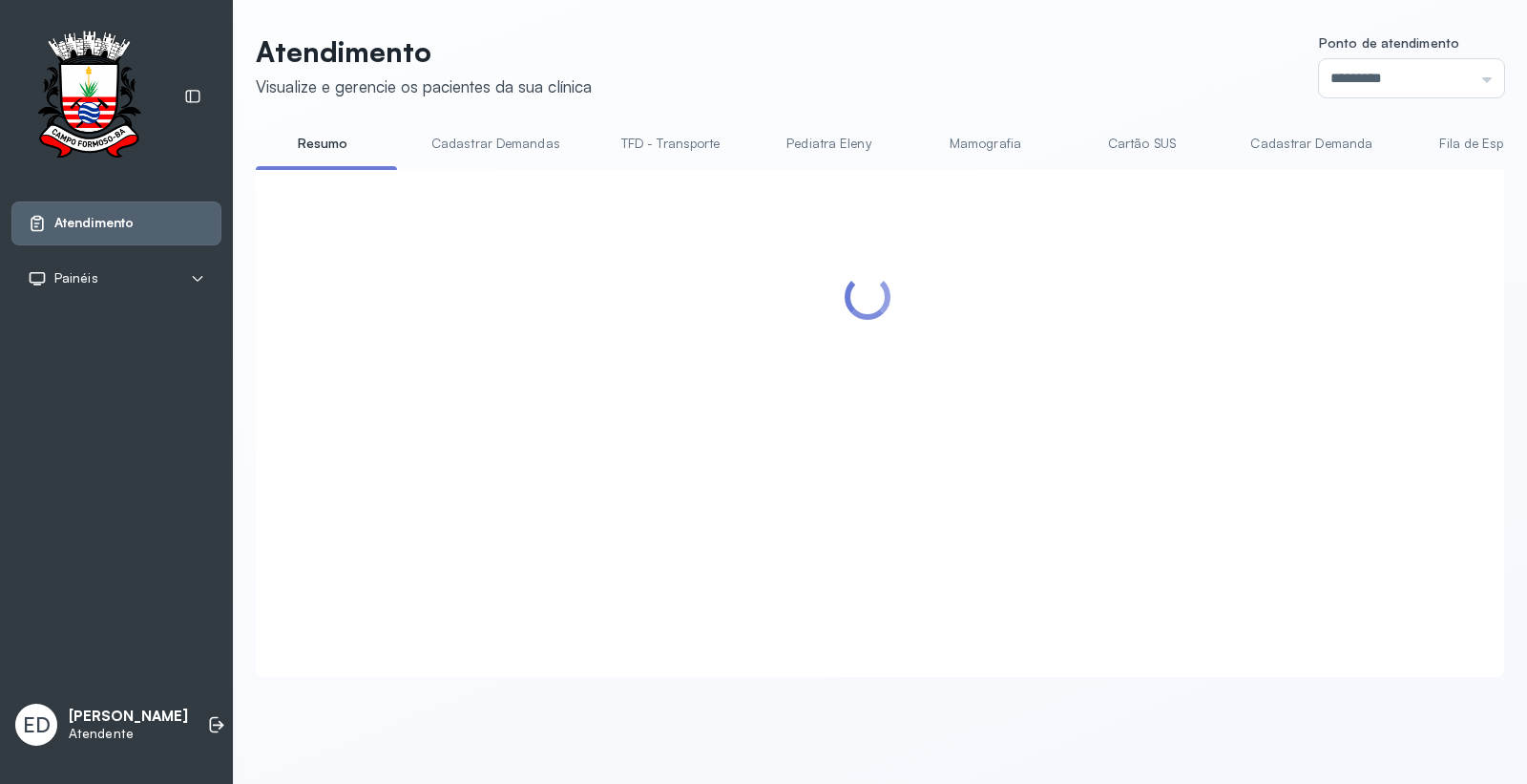
click at [907, 45] on header "Atendimento Visualize e gerencie os pacientes da sua clínica Ponto de atendimen…" at bounding box center [879, 66] width 1248 height 63
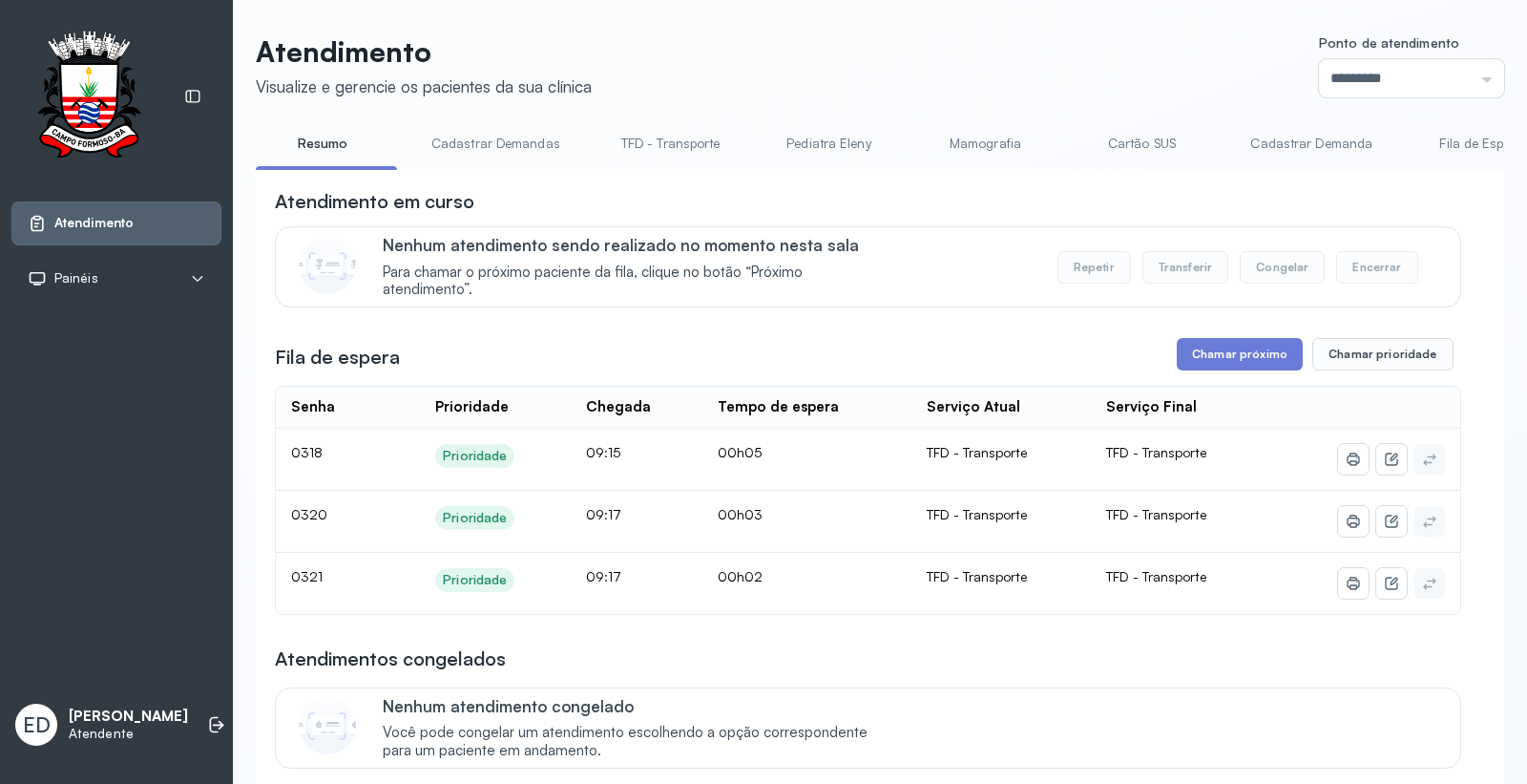
click at [907, 45] on header "Atendimento Visualize e gerencie os pacientes da sua clínica Ponto de atendimen…" at bounding box center [879, 66] width 1248 height 63
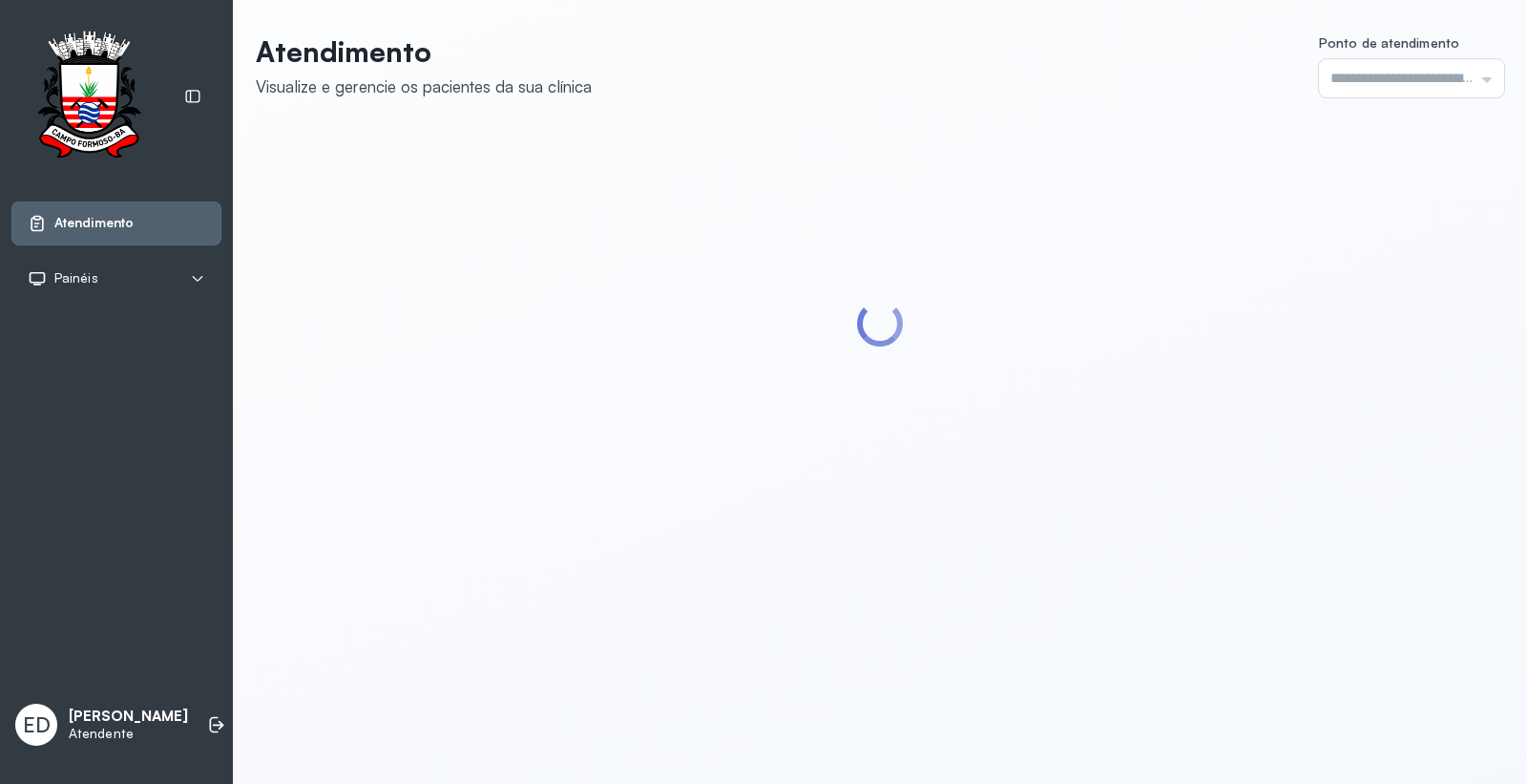
type input "*********"
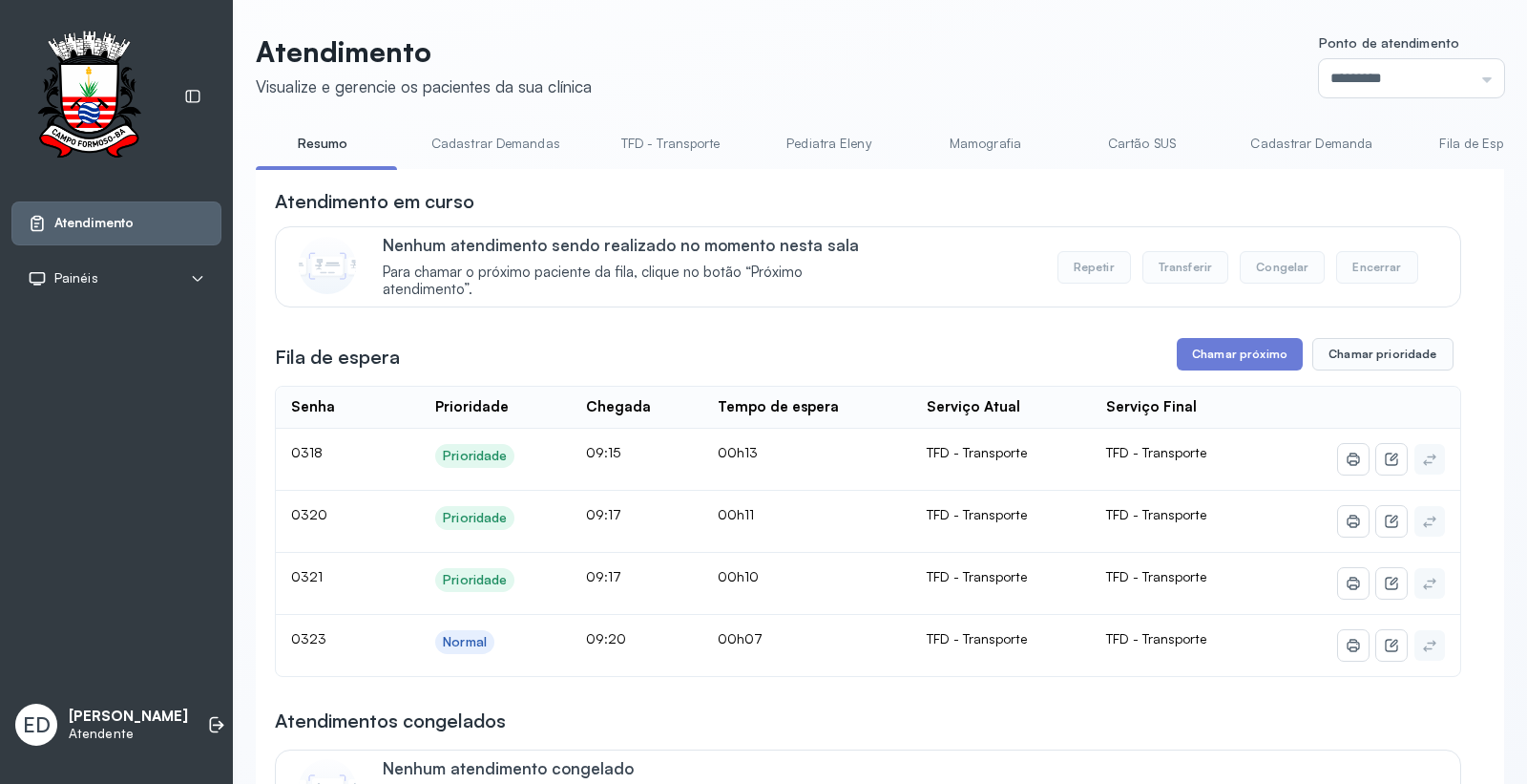
click at [1022, 58] on header "Atendimento Visualize e gerencie os pacientes da sua clínica Ponto de atendimen…" at bounding box center [879, 66] width 1248 height 63
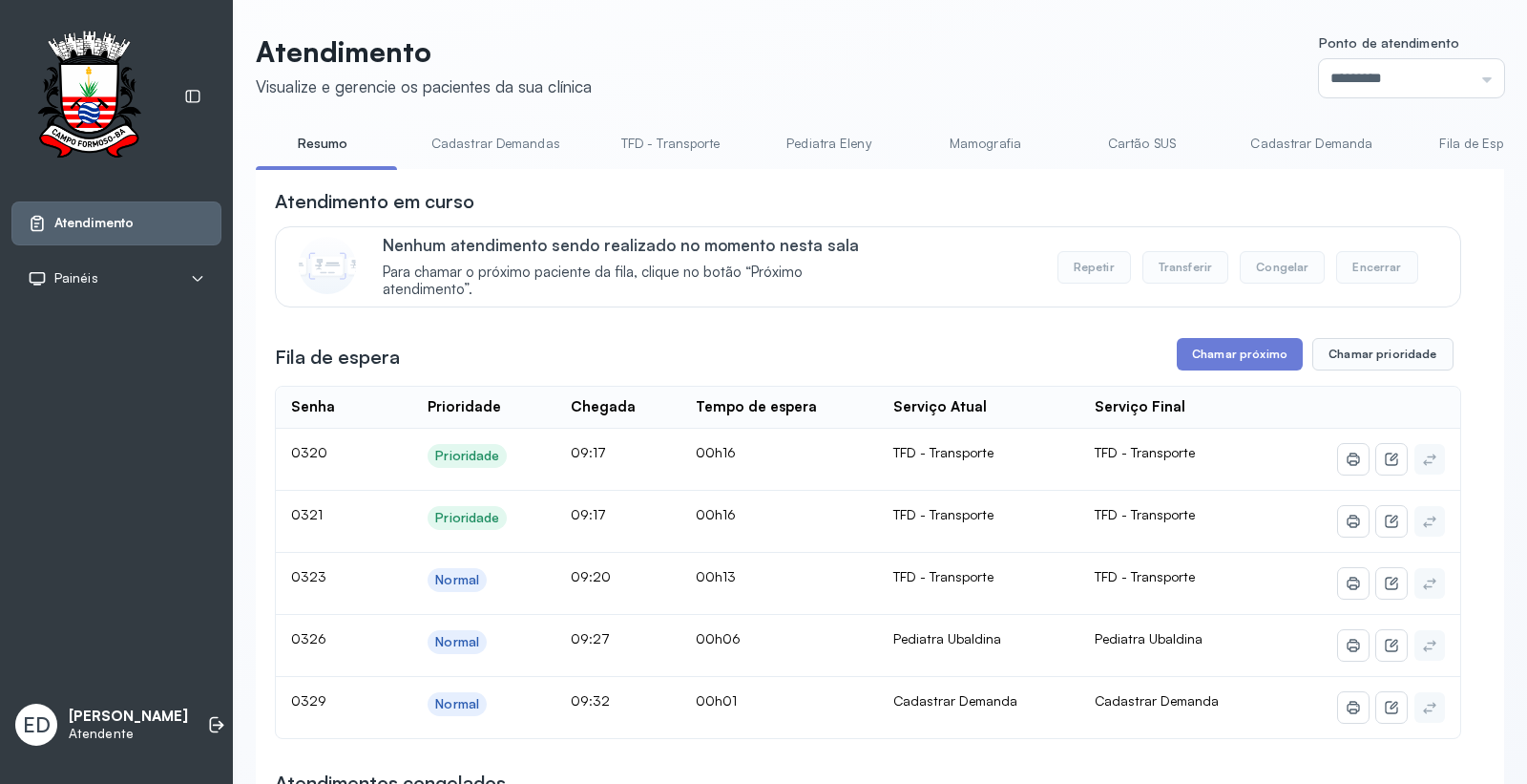
click at [847, 38] on header "Atendimento Visualize e gerencie os pacientes da sua clínica Ponto de atendimen…" at bounding box center [879, 66] width 1248 height 63
click at [879, 52] on header "Atendimento Visualize e gerencie os pacientes da sua clínica Ponto de atendimen…" at bounding box center [879, 66] width 1248 height 63
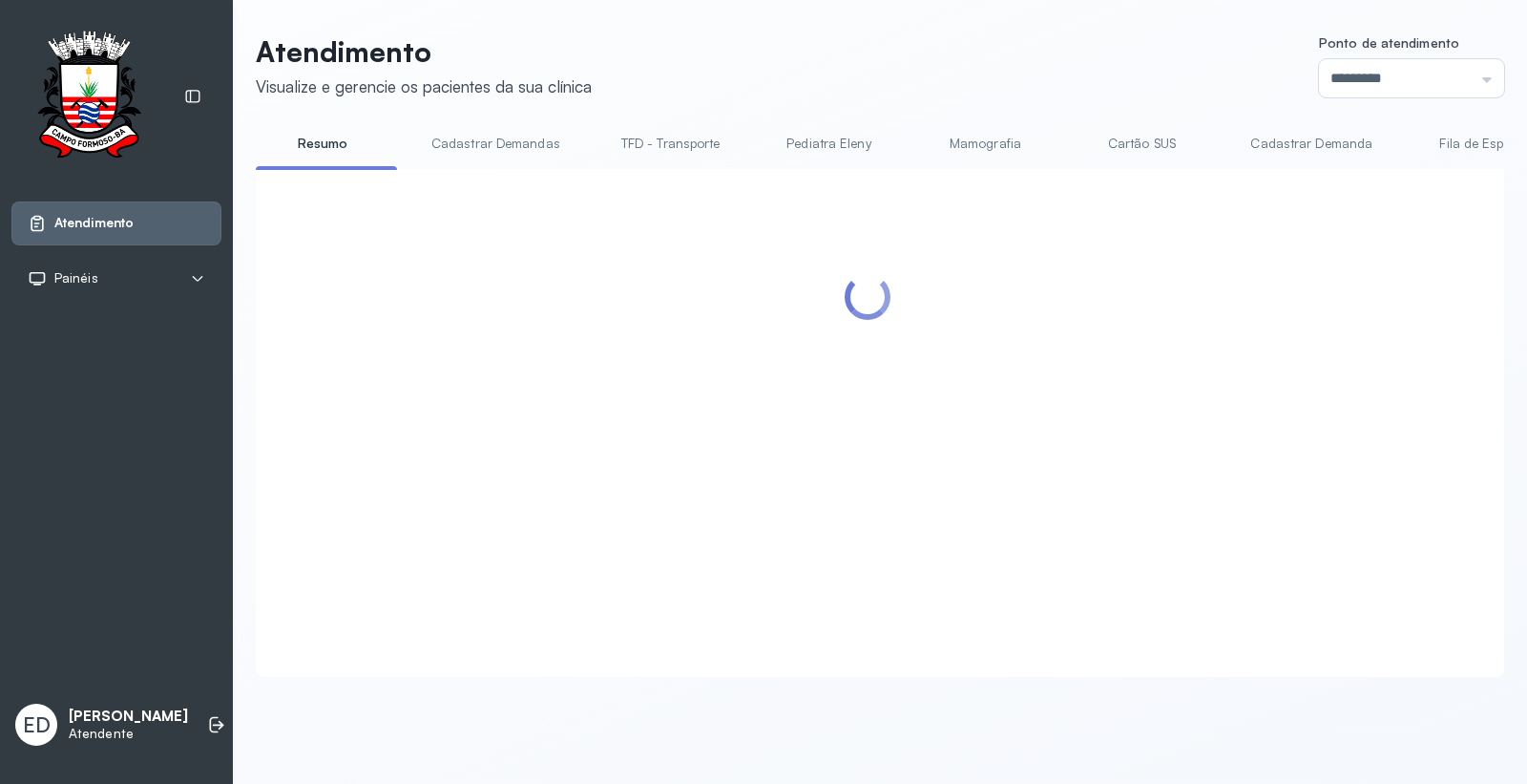
click at [873, 55] on header "Atendimento Visualize e gerencie os pacientes da sua clínica Ponto de atendimen…" at bounding box center [879, 66] width 1248 height 63
